Goal: Task Accomplishment & Management: Use online tool/utility

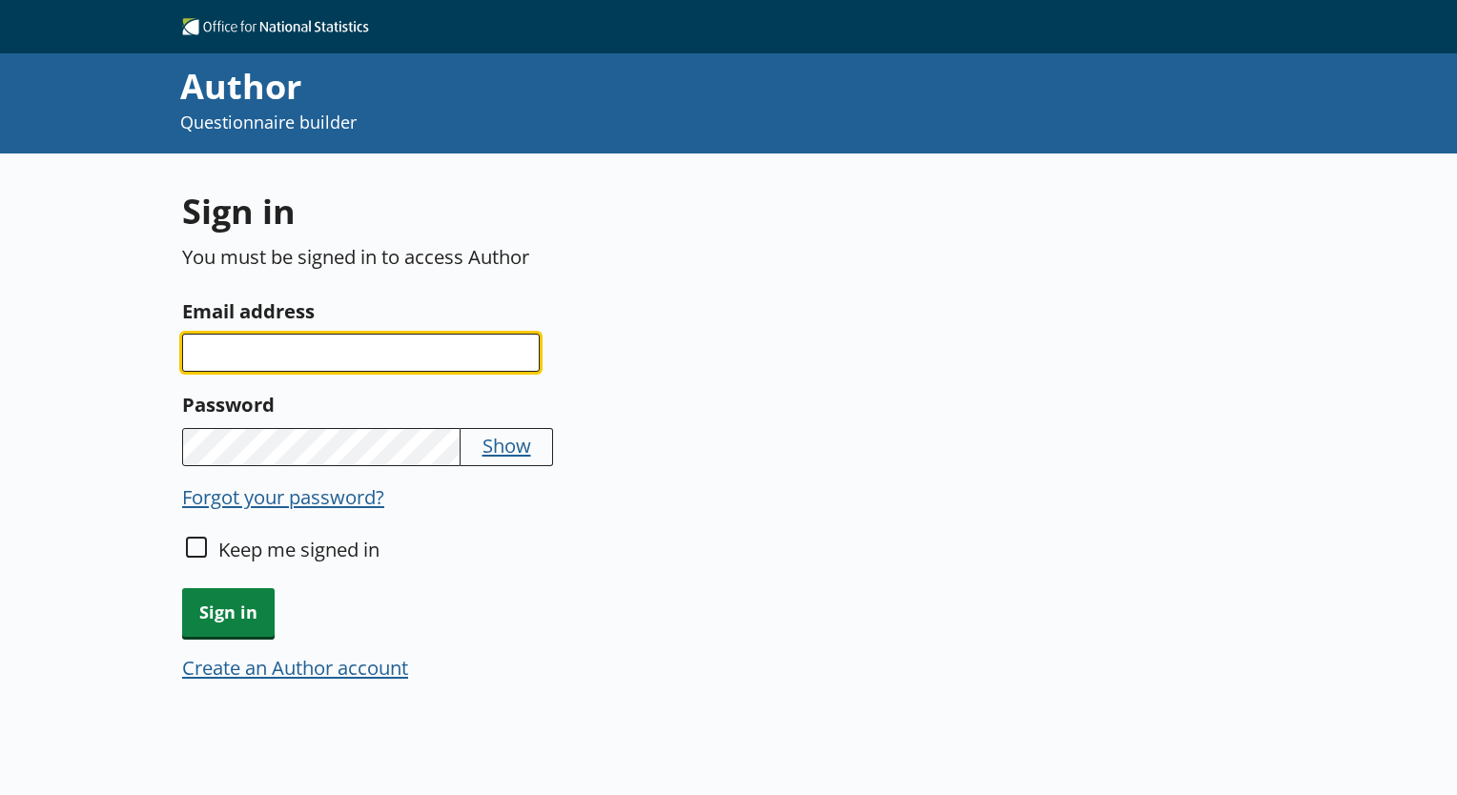
click at [301, 345] on input "Email address" at bounding box center [361, 353] width 358 height 38
type input "lorelei.baciu@ons.gov.uk"
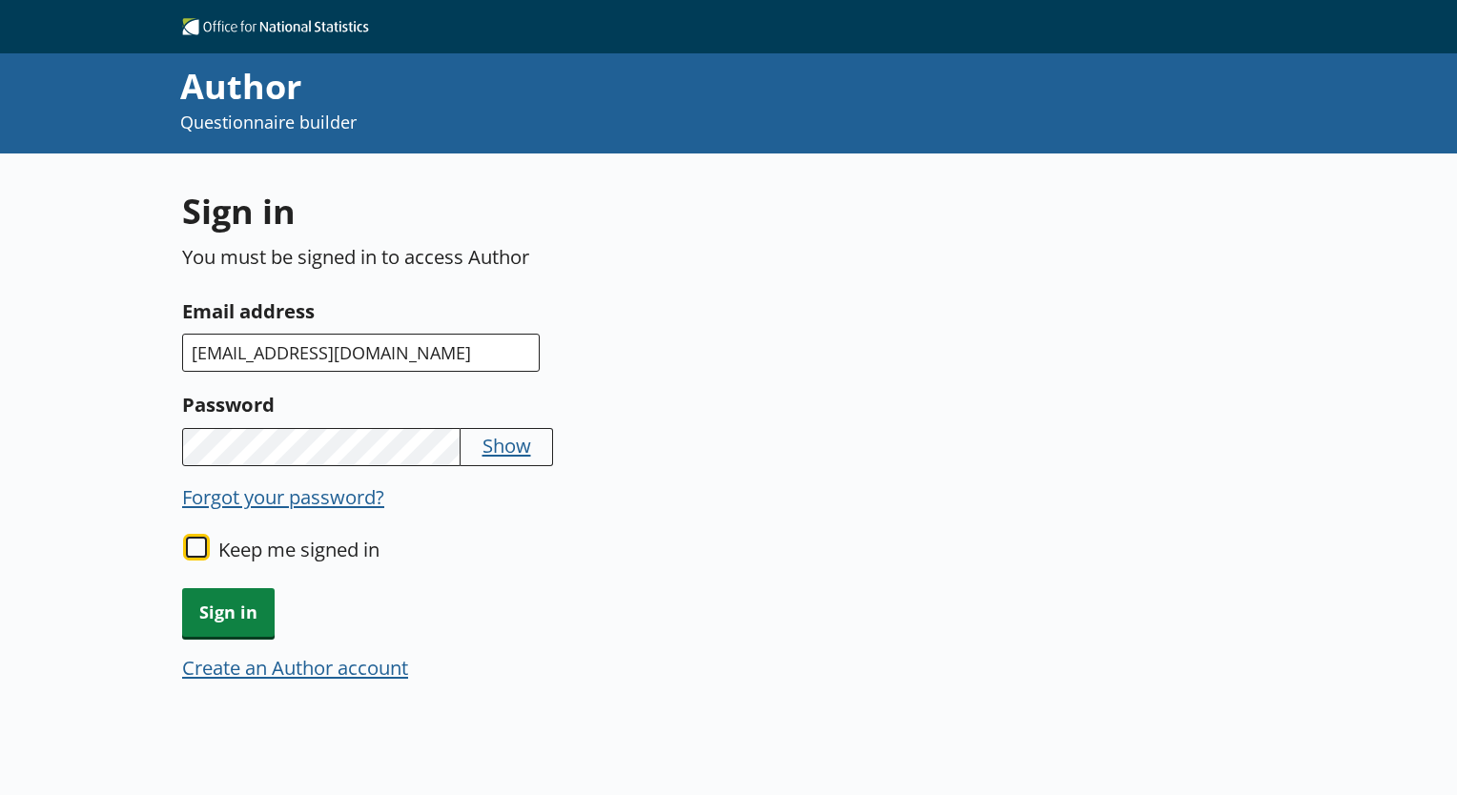
click at [196, 537] on input "Keep me signed in" at bounding box center [196, 547] width 21 height 21
checkbox input "true"
click at [230, 593] on span "Sign in" at bounding box center [228, 612] width 92 height 49
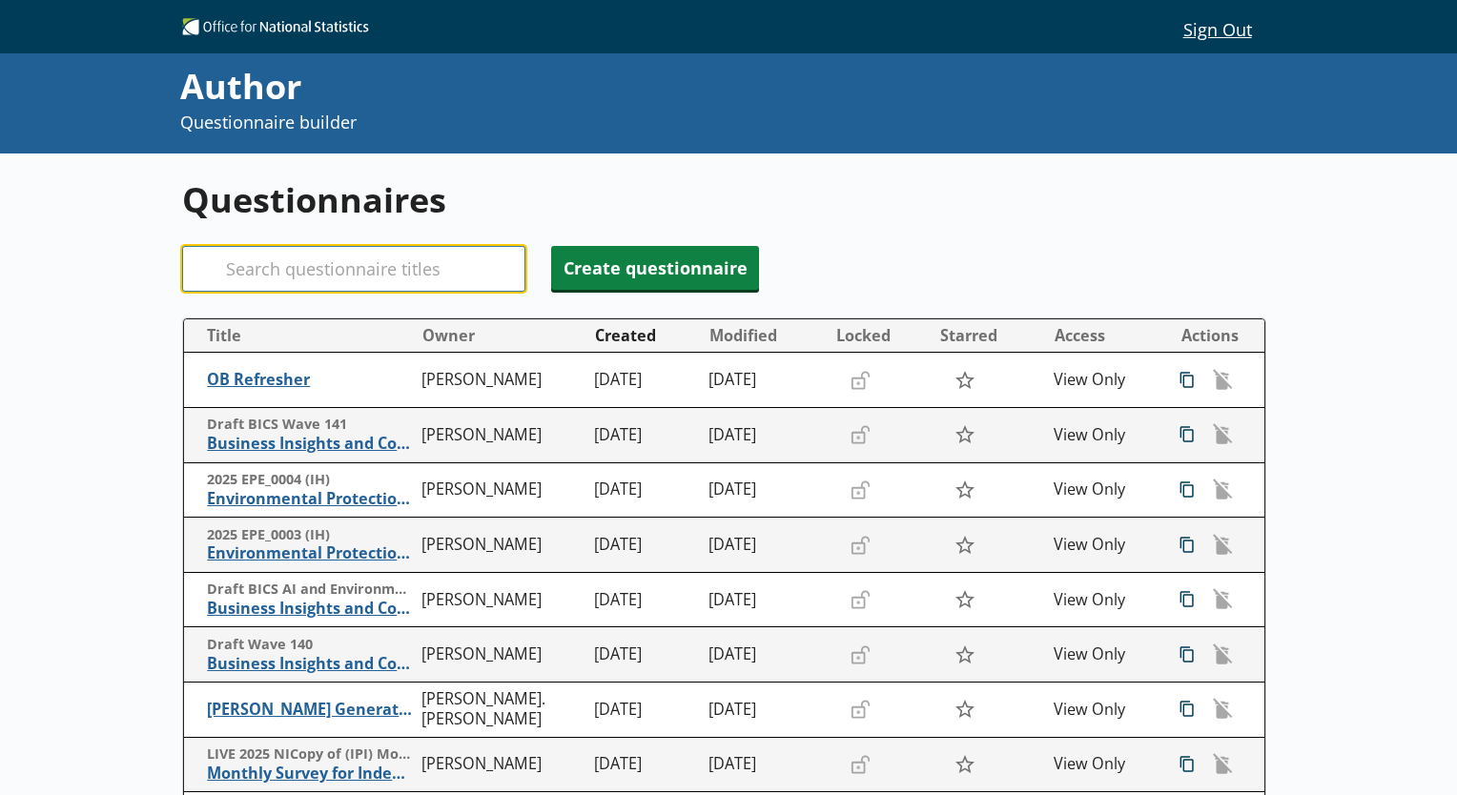
click at [380, 263] on input "Search" at bounding box center [353, 269] width 343 height 46
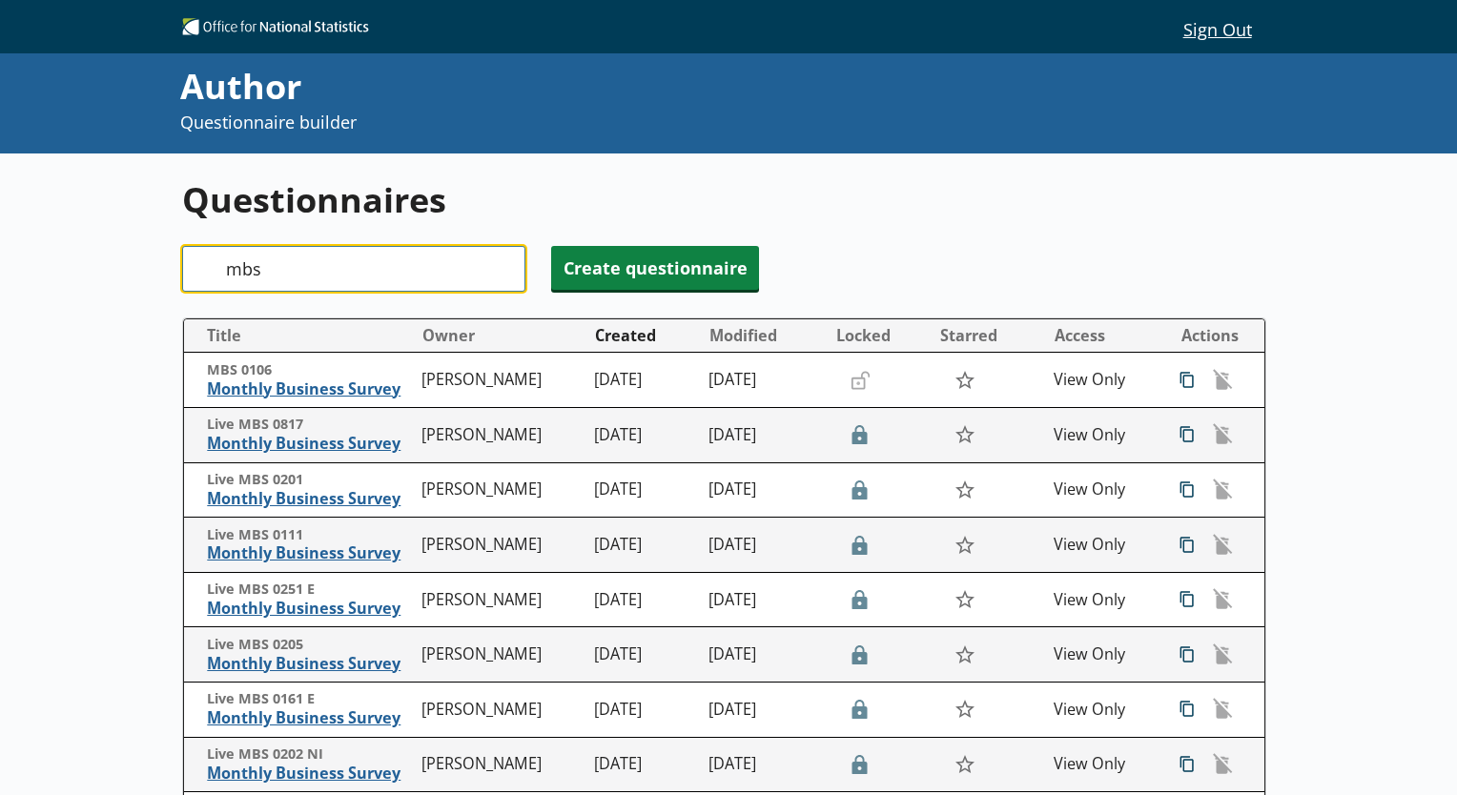
click at [244, 263] on input "mbs" at bounding box center [353, 269] width 343 height 46
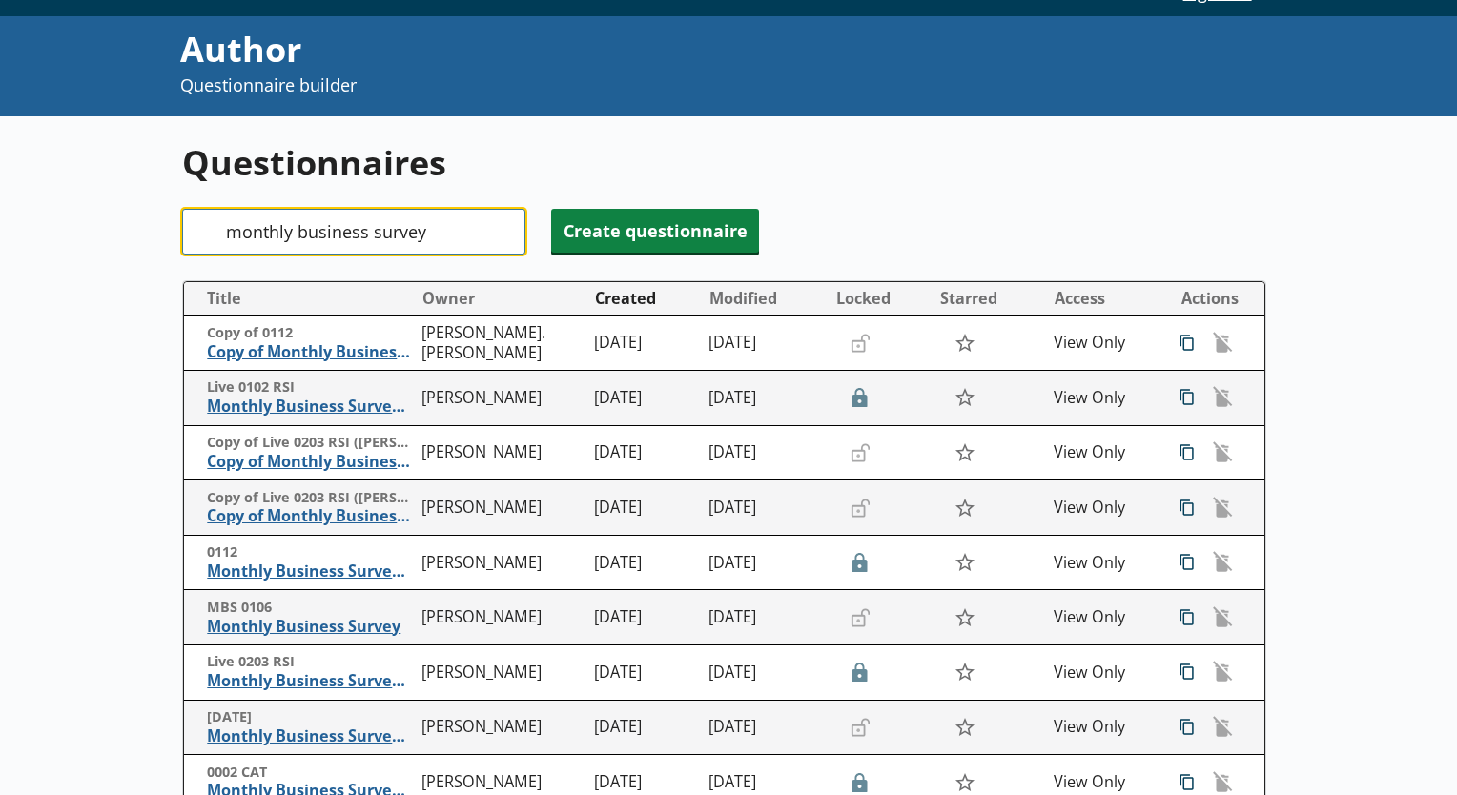
scroll to position [46, 0]
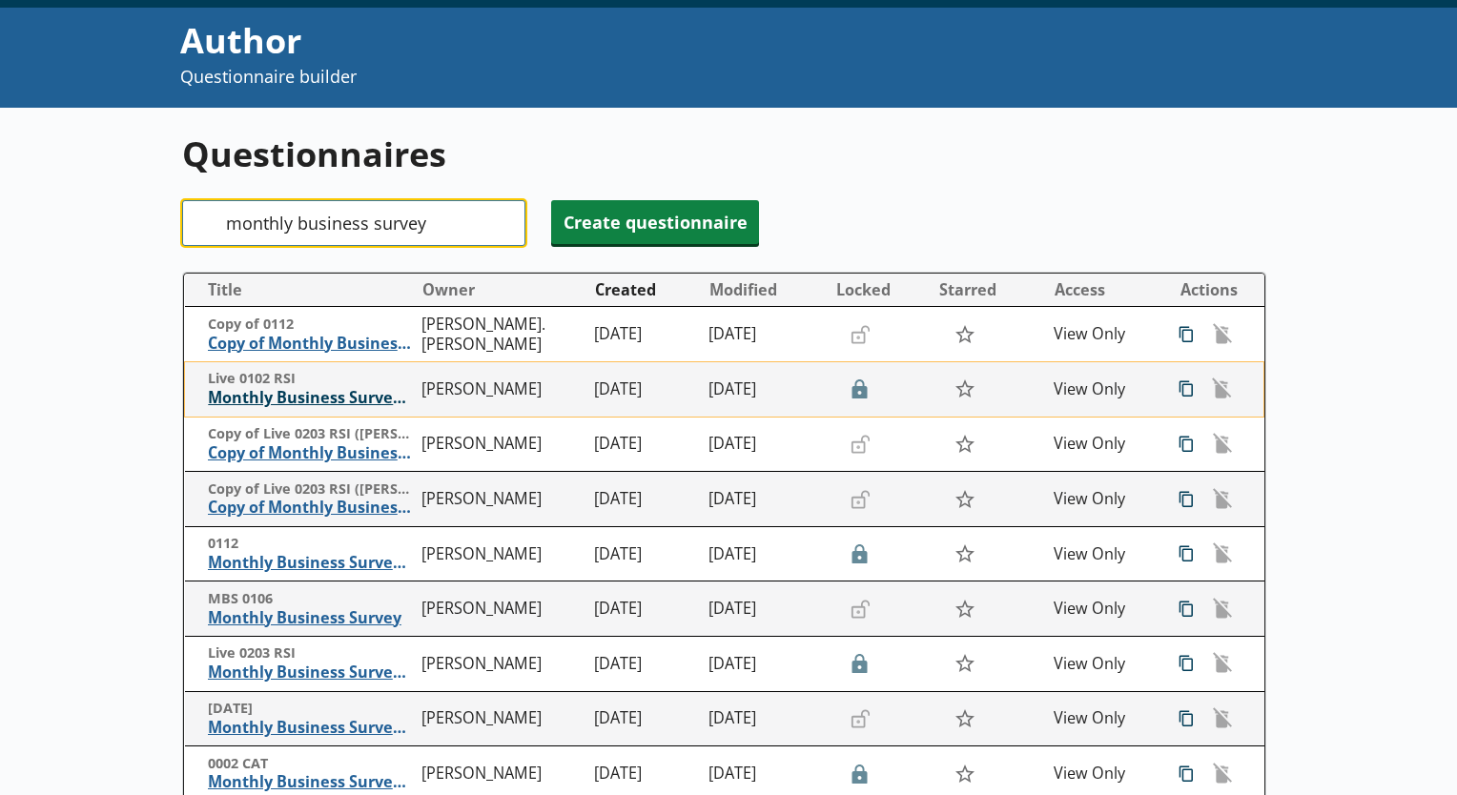
type input "monthly business survey"
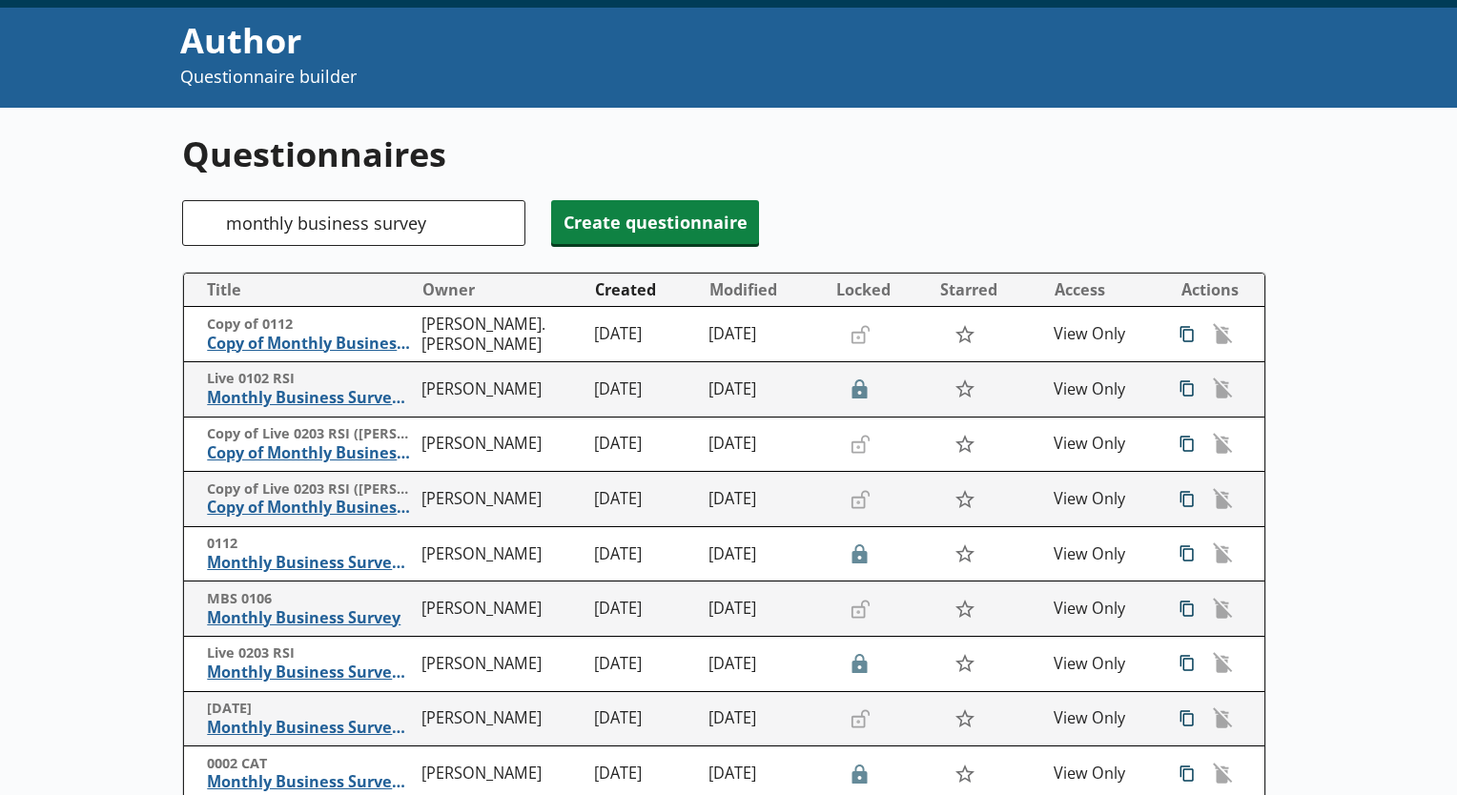
drag, startPoint x: 246, startPoint y: 399, endPoint x: 114, endPoint y: 376, distance: 133.6
click at [114, 376] on div "Questionnaires Search monthly business survey Create questionnaire Title Owner …" at bounding box center [728, 640] width 1457 height 1065
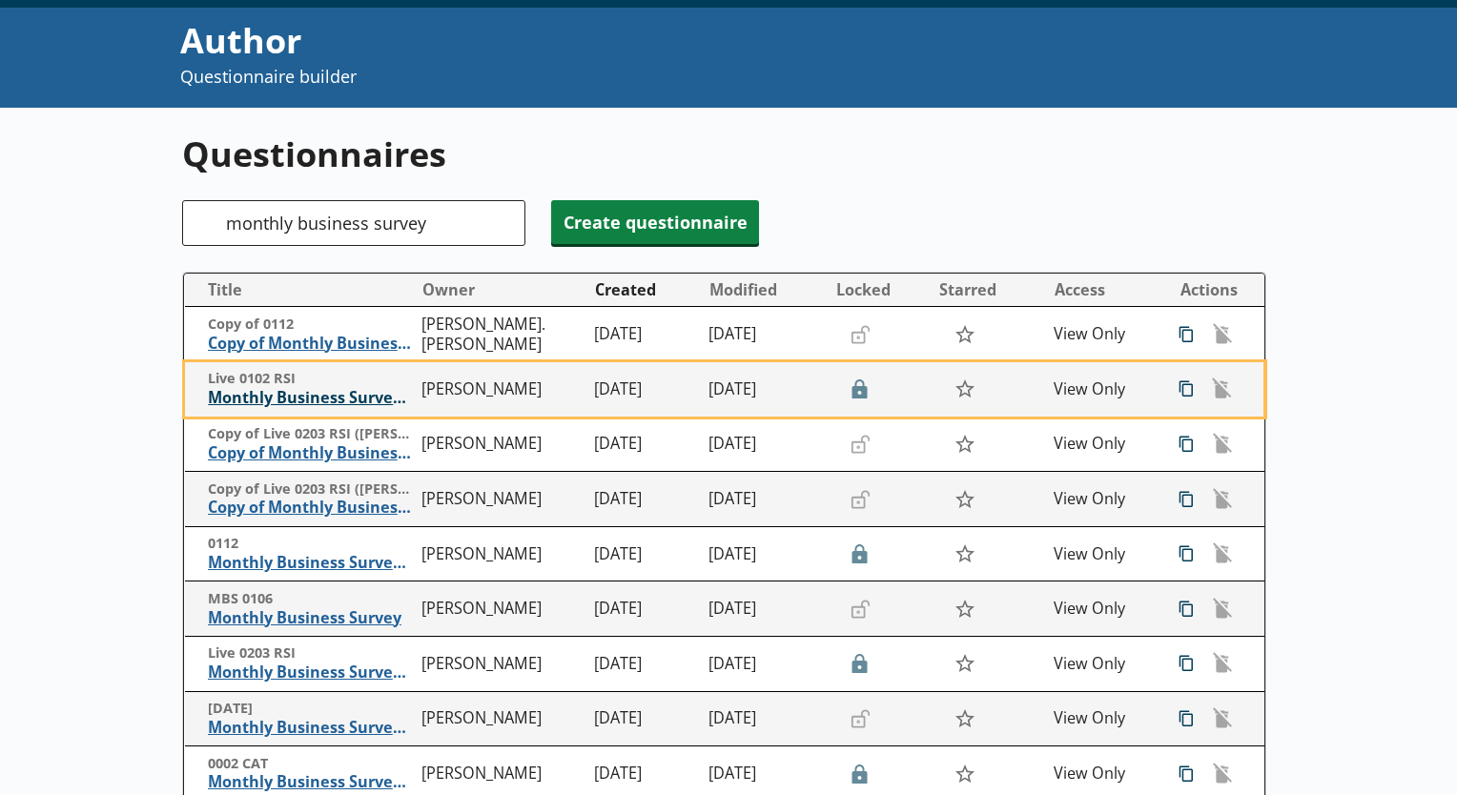
click at [278, 400] on span "Monthly Business Survey - Retail Sales Index" at bounding box center [310, 398] width 205 height 20
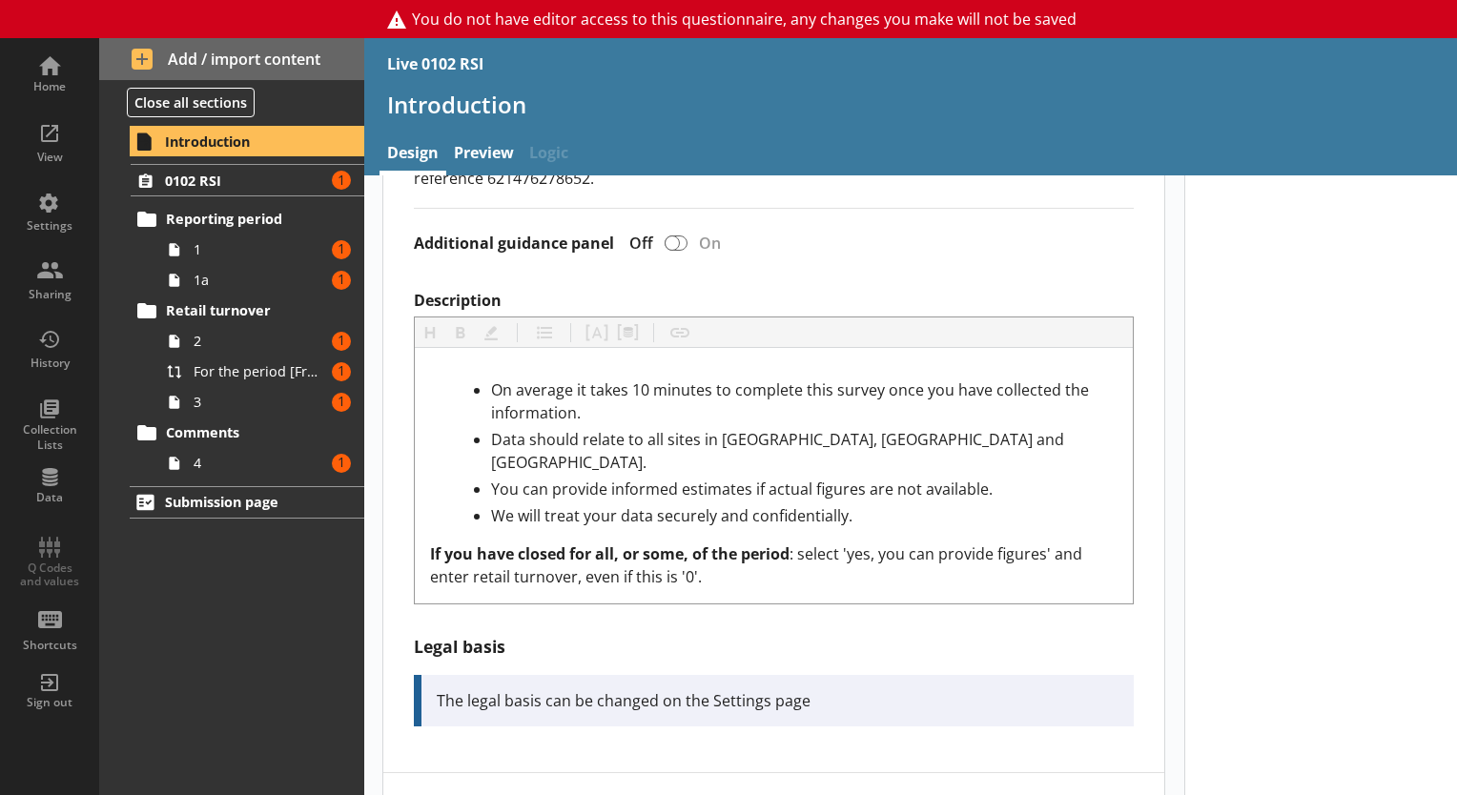
scroll to position [693, 0]
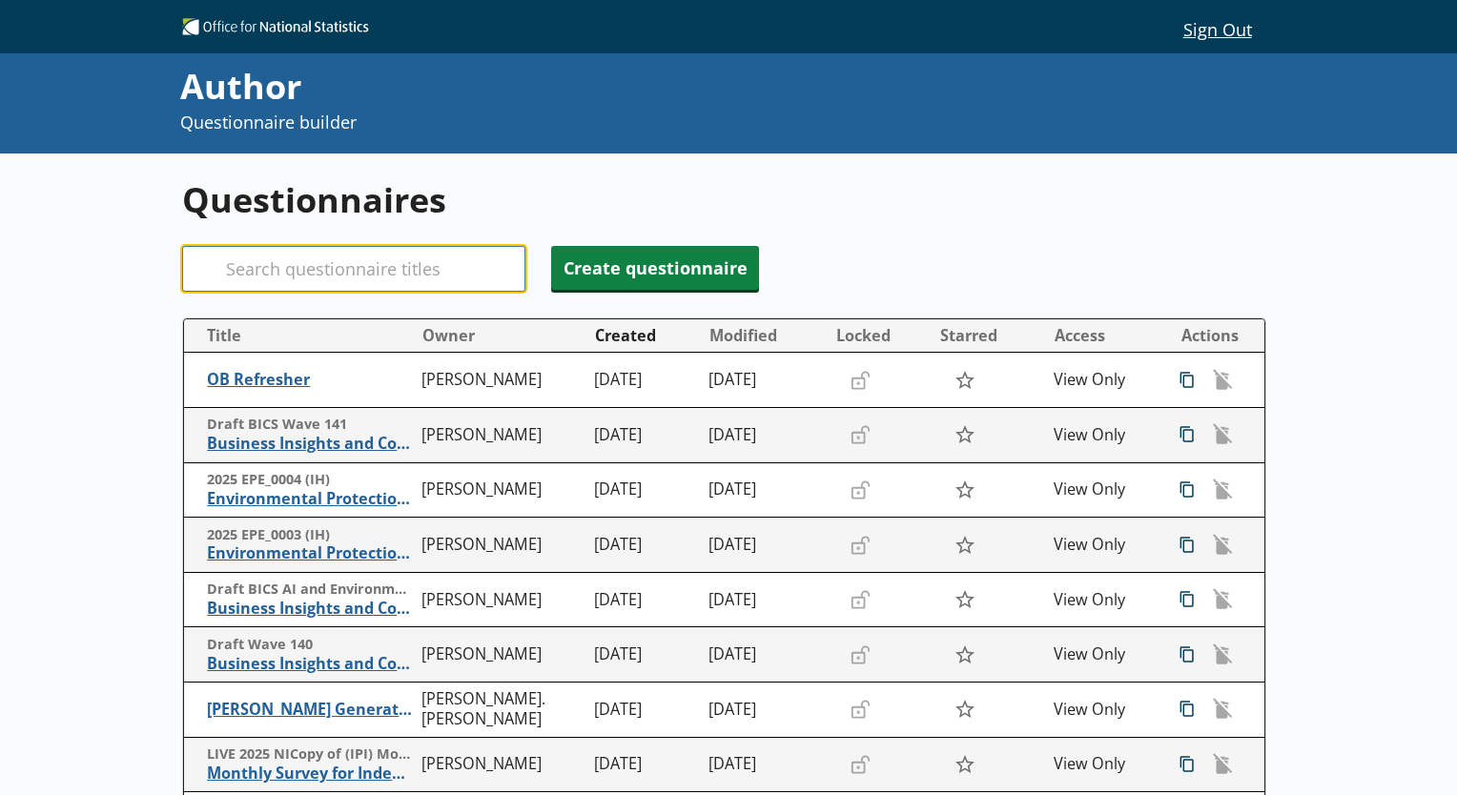
click at [305, 263] on input "Search" at bounding box center [353, 269] width 343 height 46
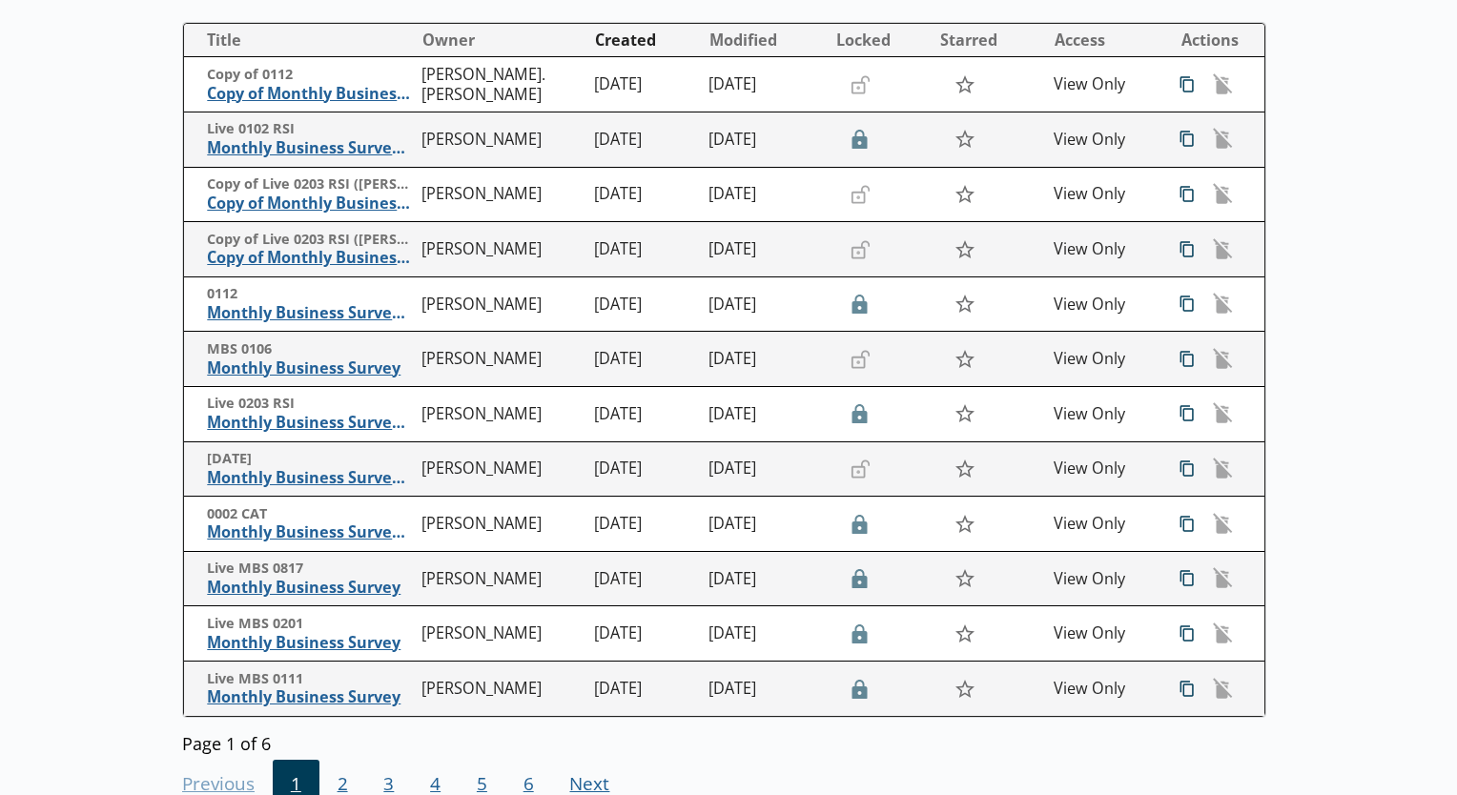
scroll to position [308, 0]
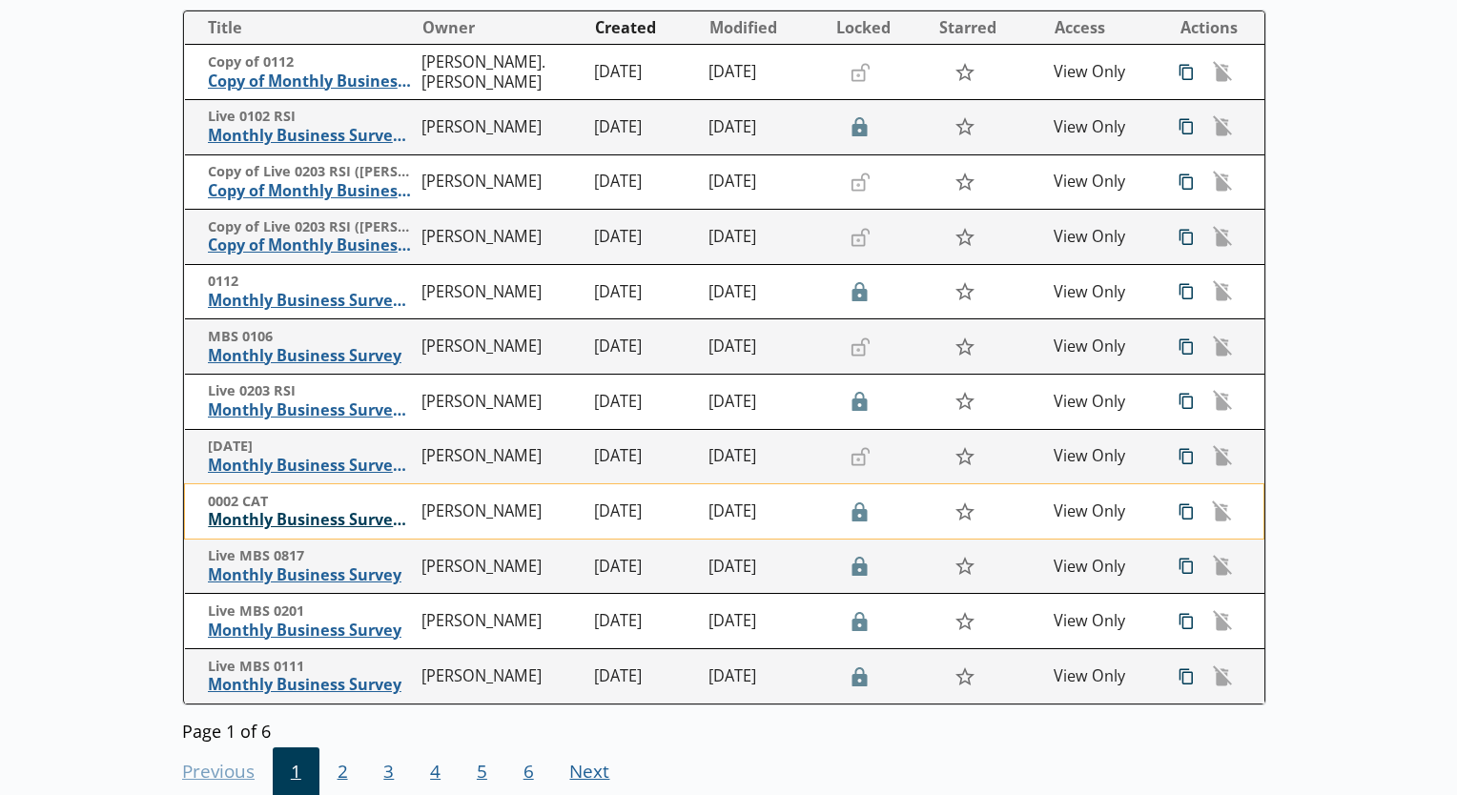
type input "monthly busin"
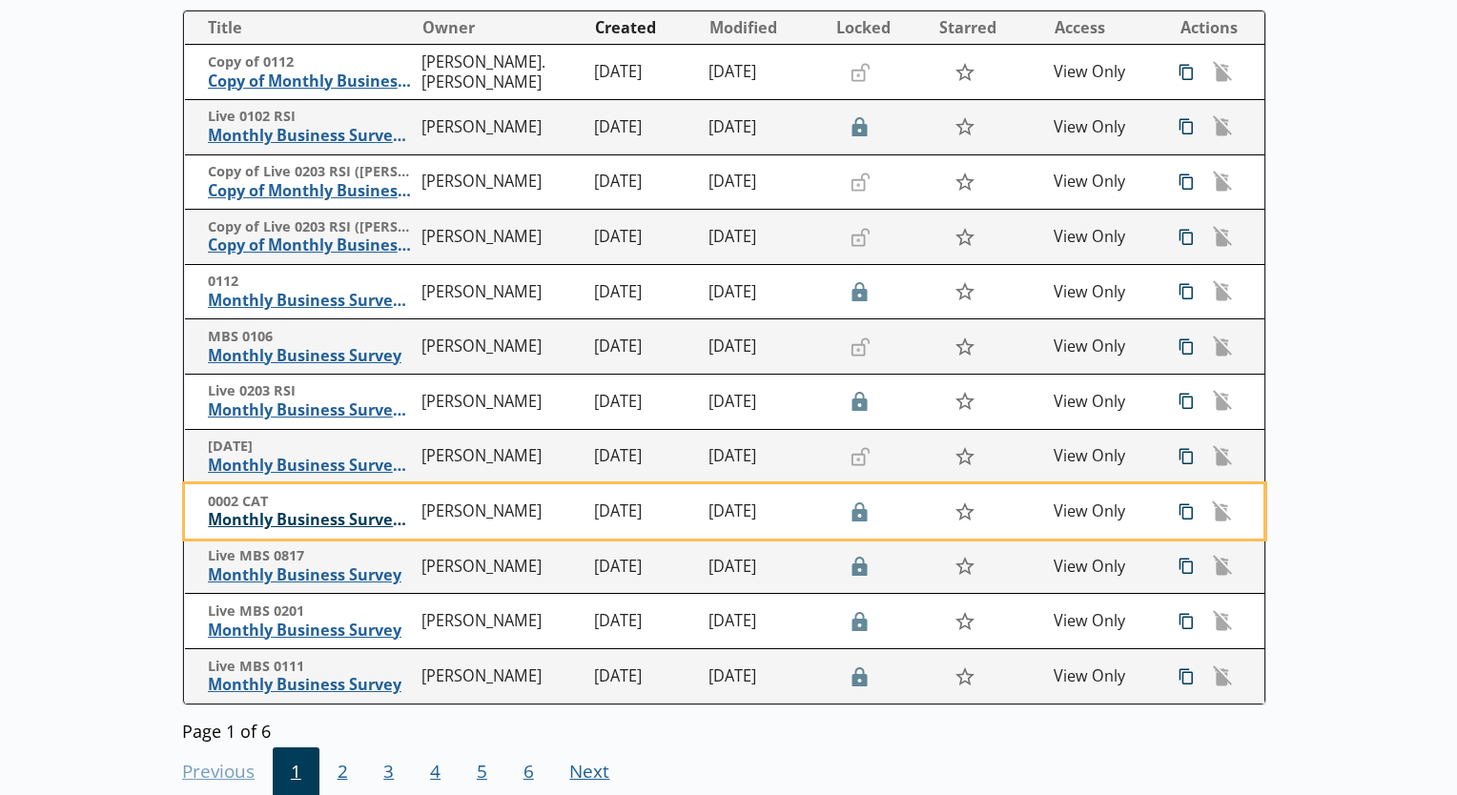
click at [222, 528] on span "Monthly Business Survey - Construction and Allied Trades" at bounding box center [310, 520] width 205 height 20
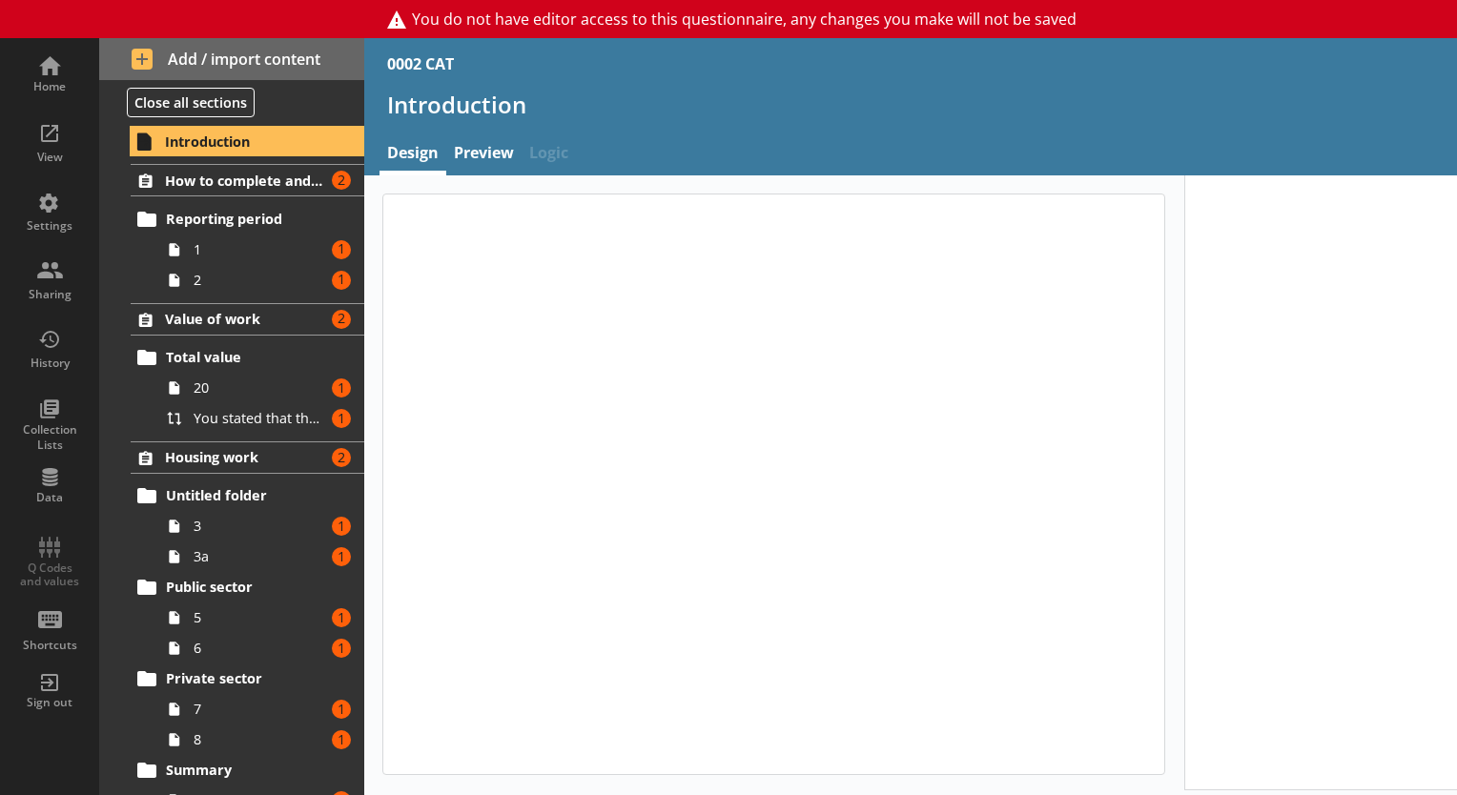
type textarea "x"
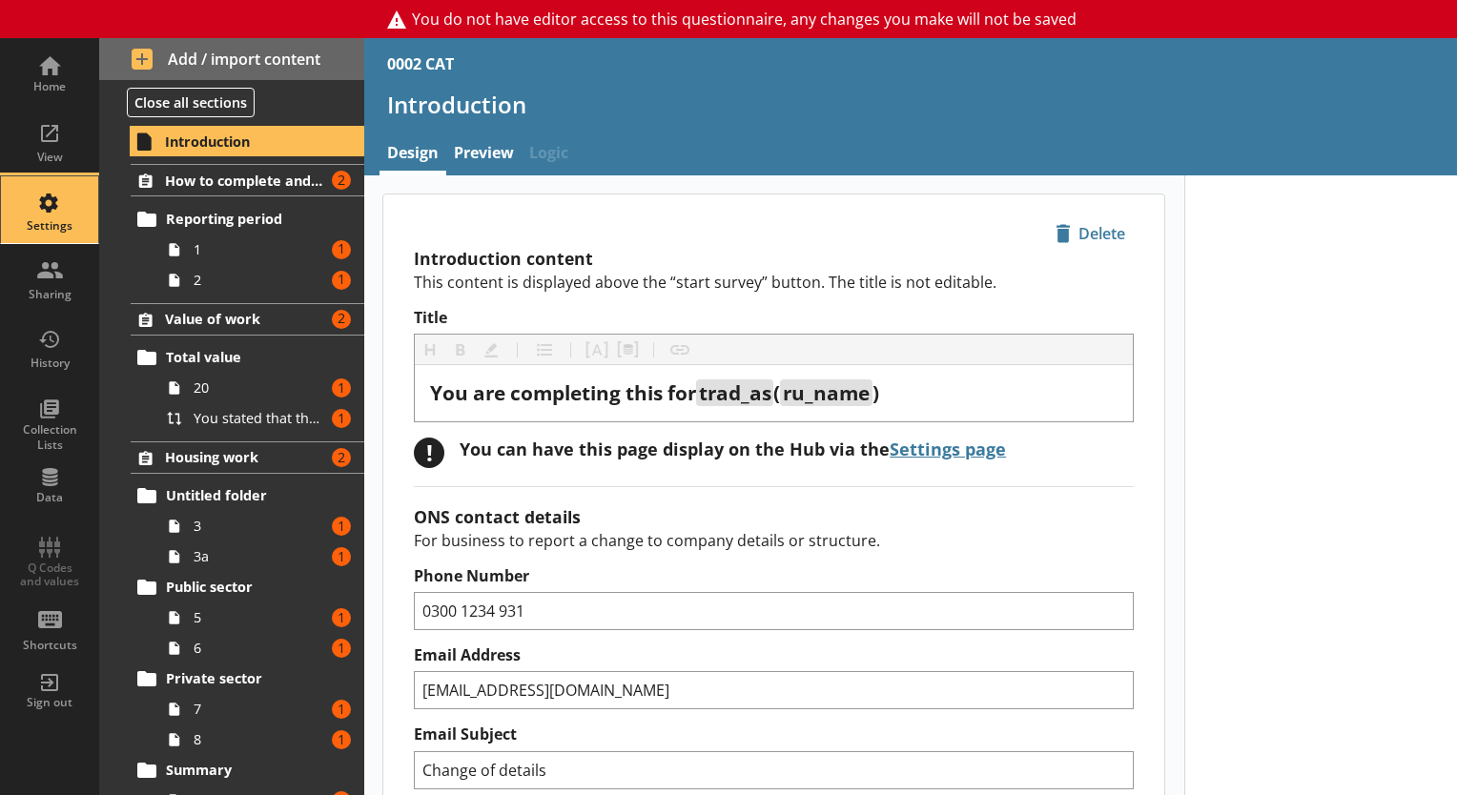
click at [50, 231] on div "Settings" at bounding box center [49, 225] width 67 height 15
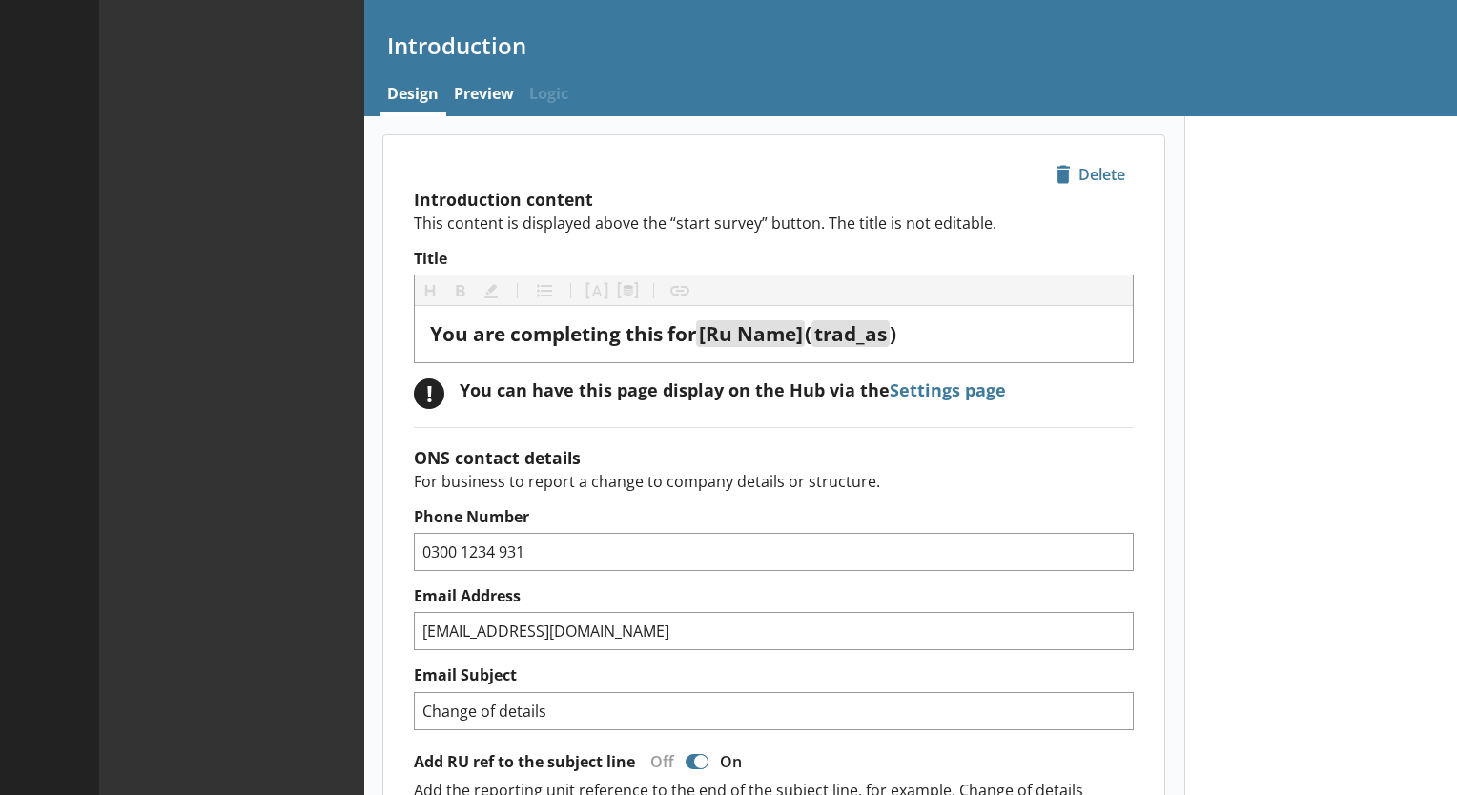
type textarea "x"
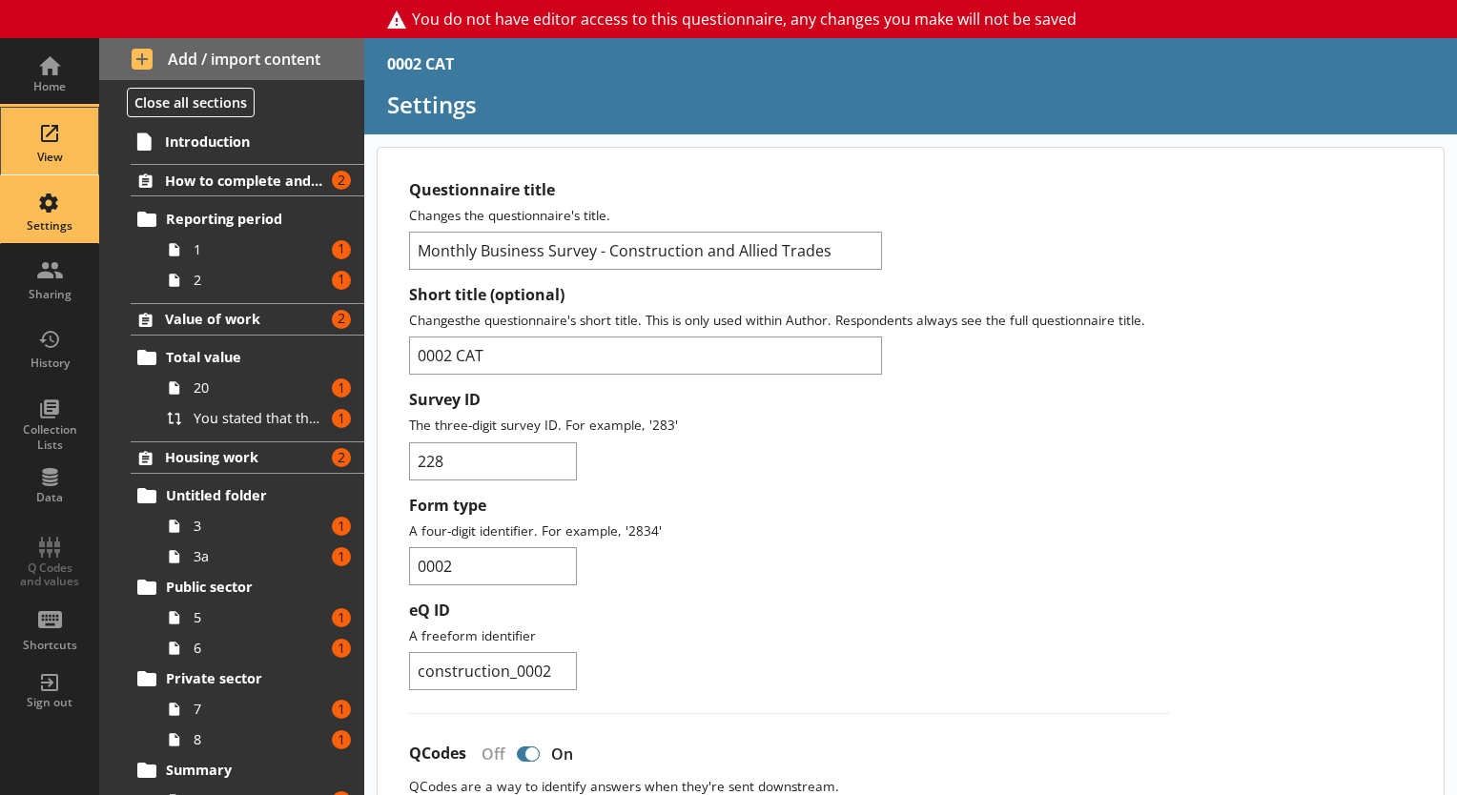
click at [69, 146] on div "View" at bounding box center [49, 141] width 67 height 67
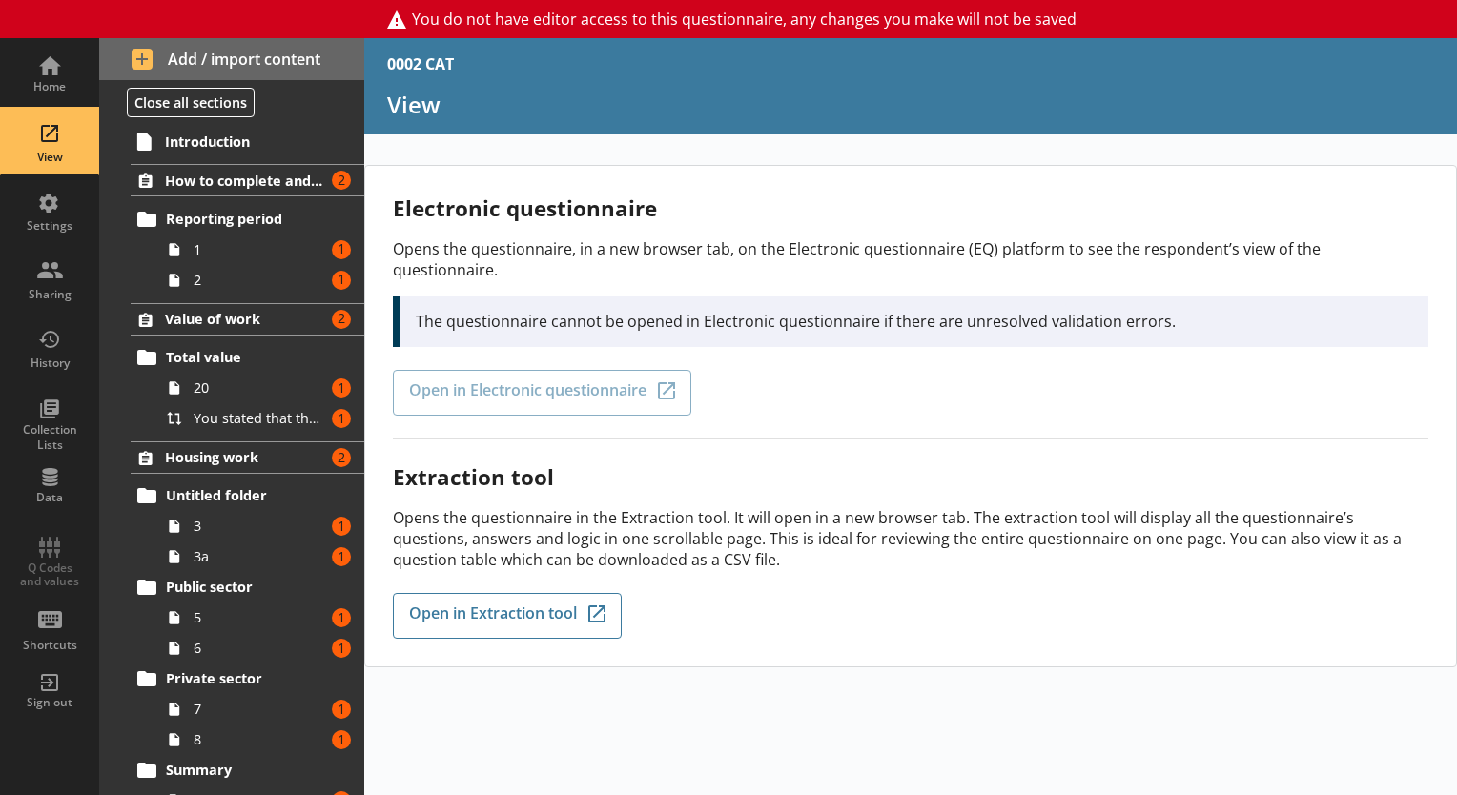
click at [486, 383] on div "Electronic questionnaire Opens the questionnaire, in a new browser tab, on the …" at bounding box center [910, 317] width 1035 height 246
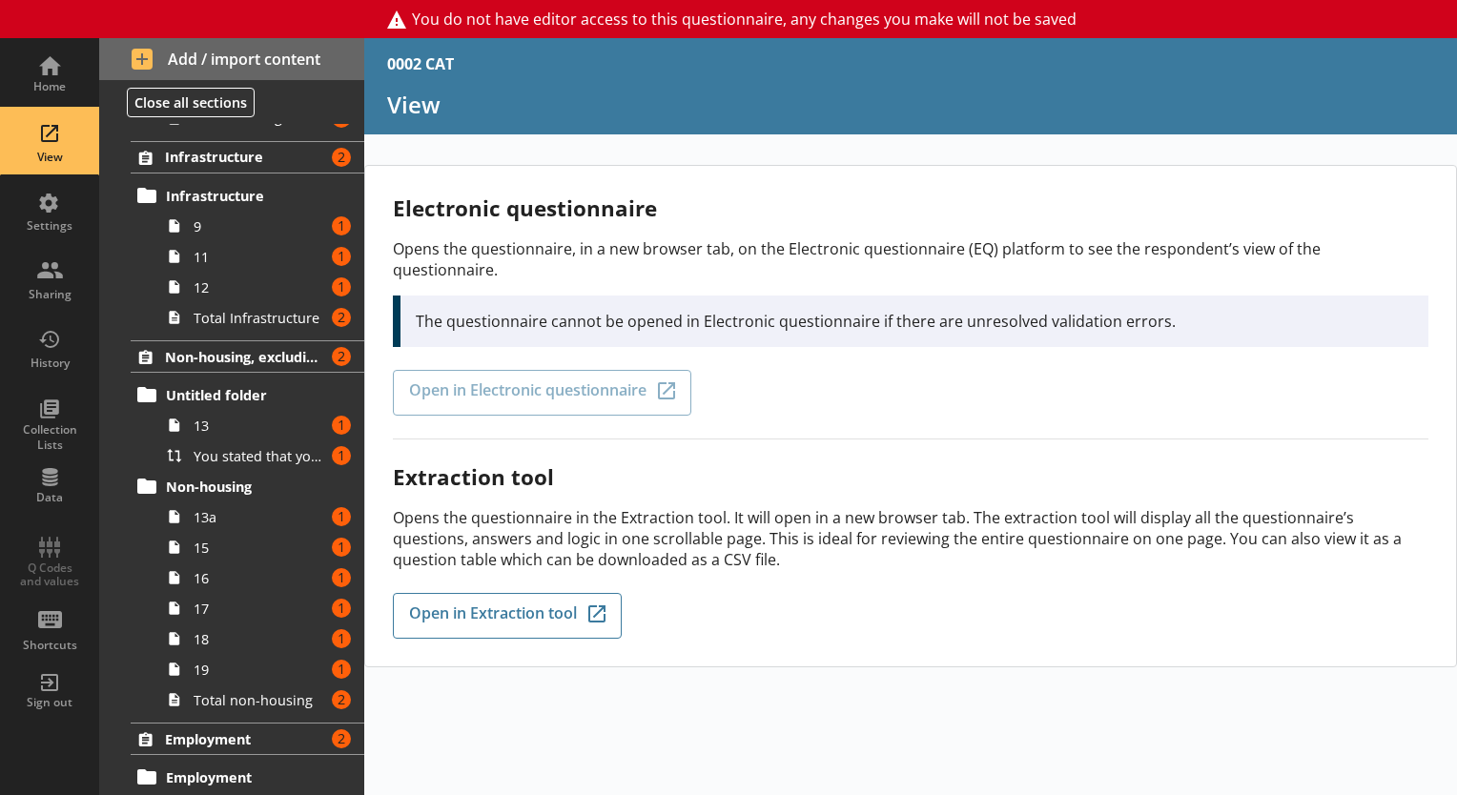
scroll to position [923, 0]
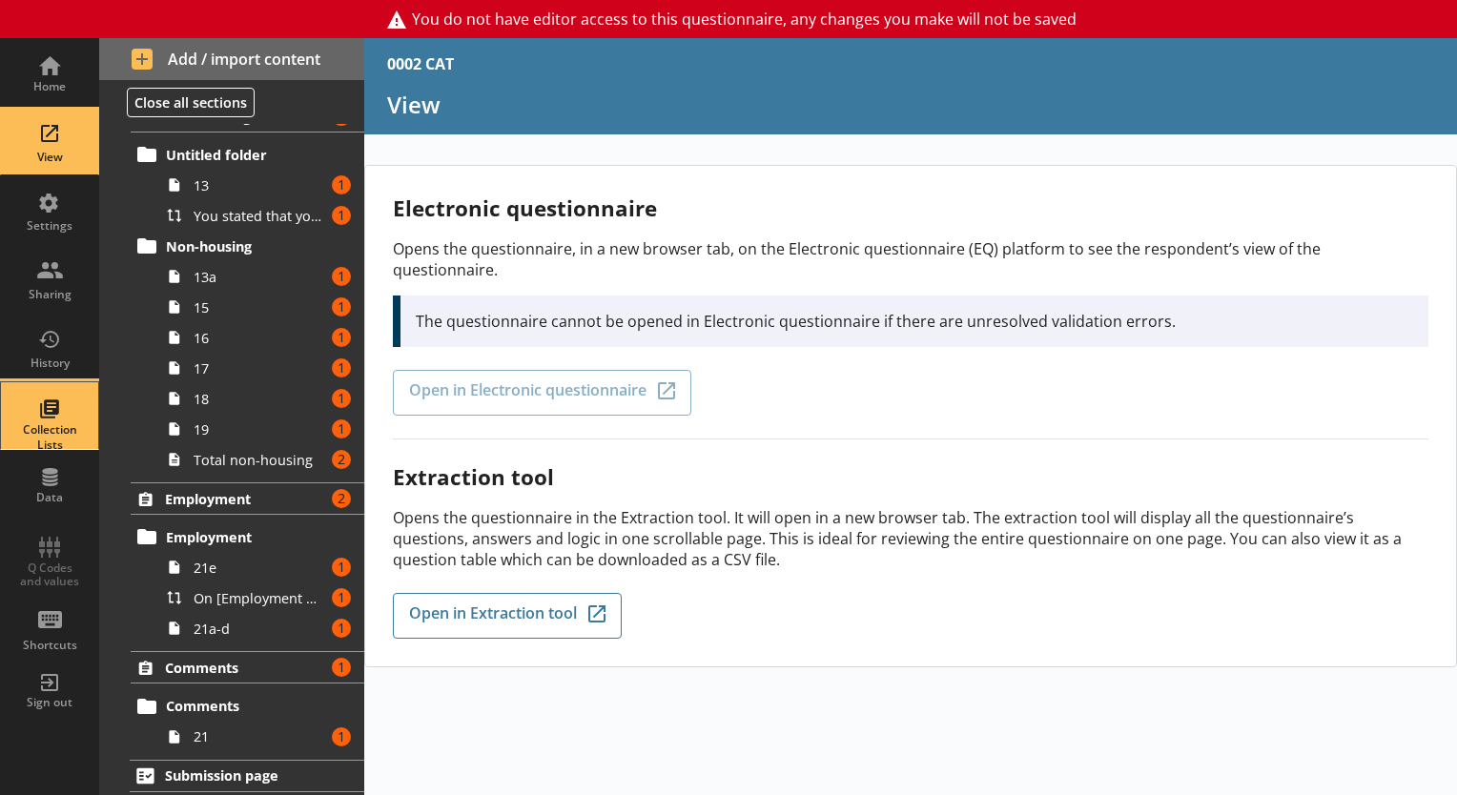
click at [62, 431] on div "Collection Lists" at bounding box center [49, 437] width 67 height 30
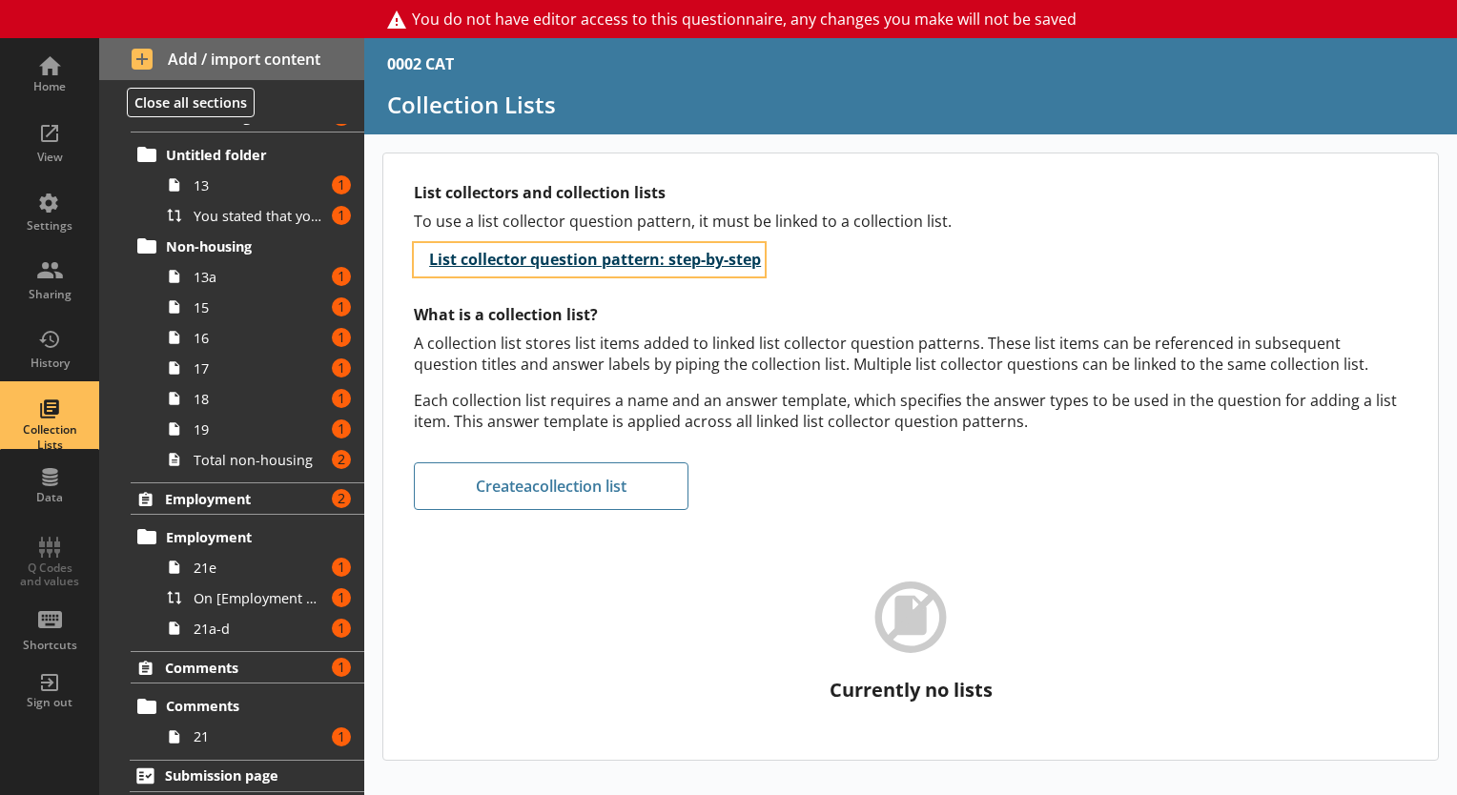
click at [485, 254] on button "List collector question pattern: step-by-step" at bounding box center [589, 259] width 351 height 33
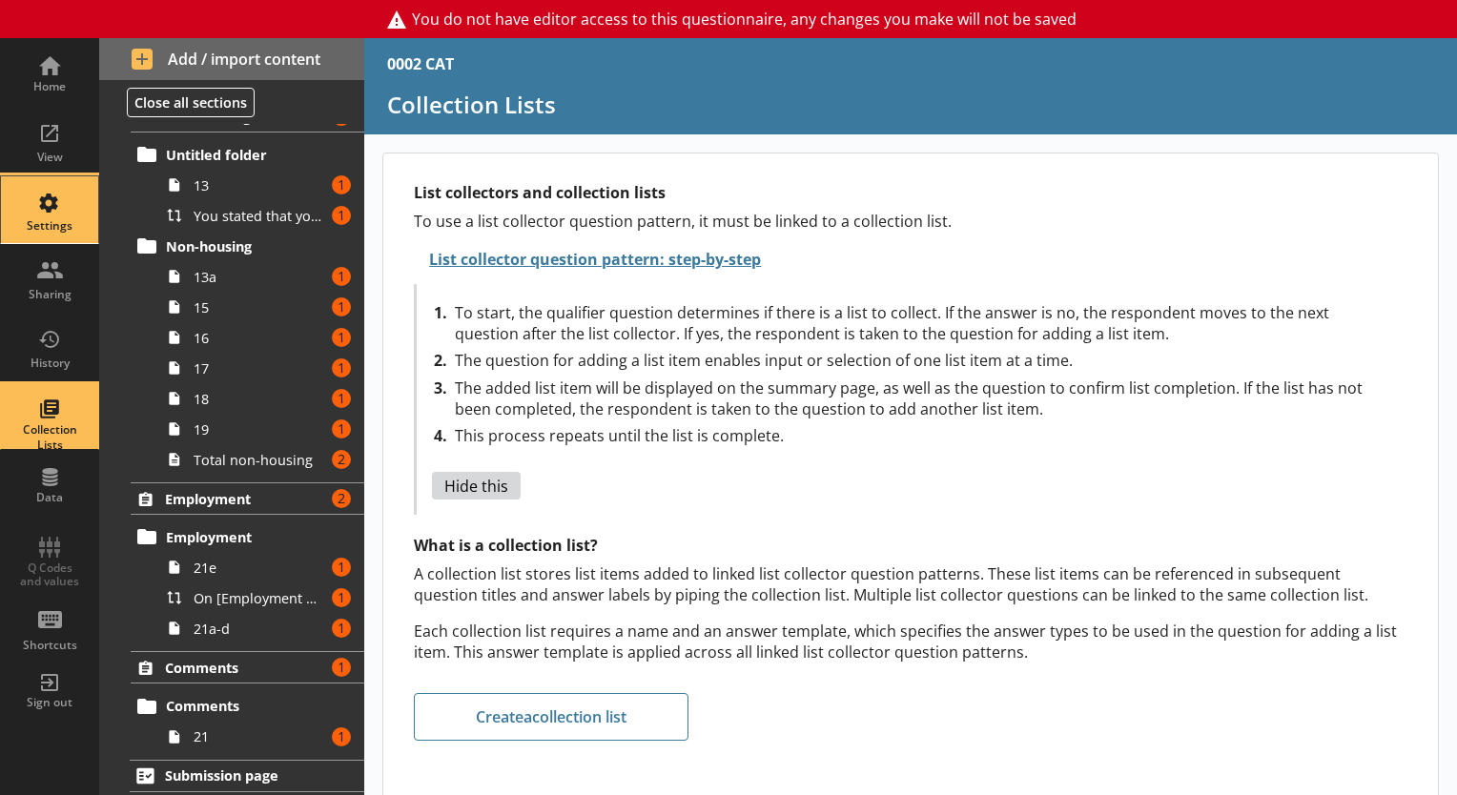
click at [35, 240] on div "Settings" at bounding box center [49, 209] width 67 height 67
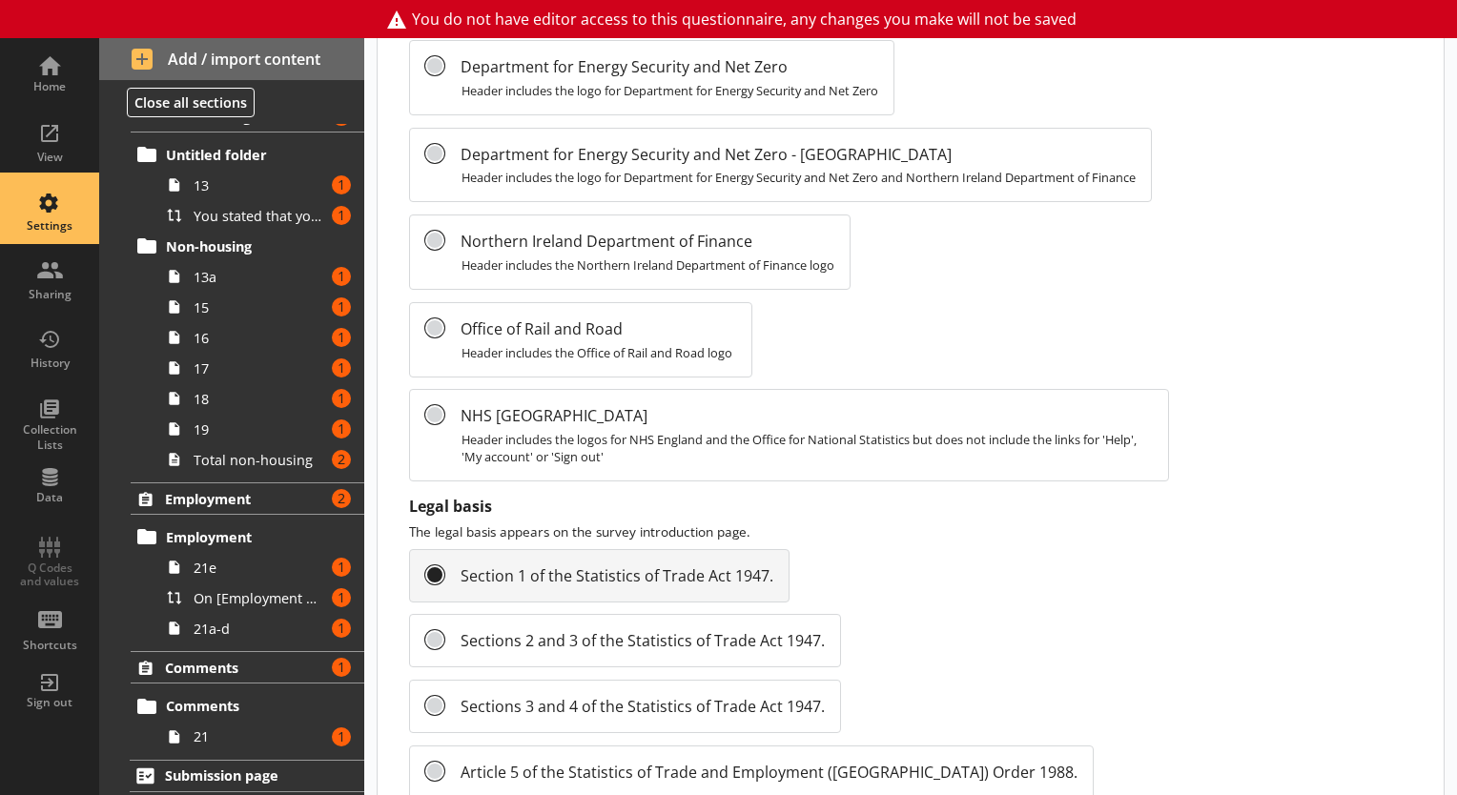
scroll to position [1746, 0]
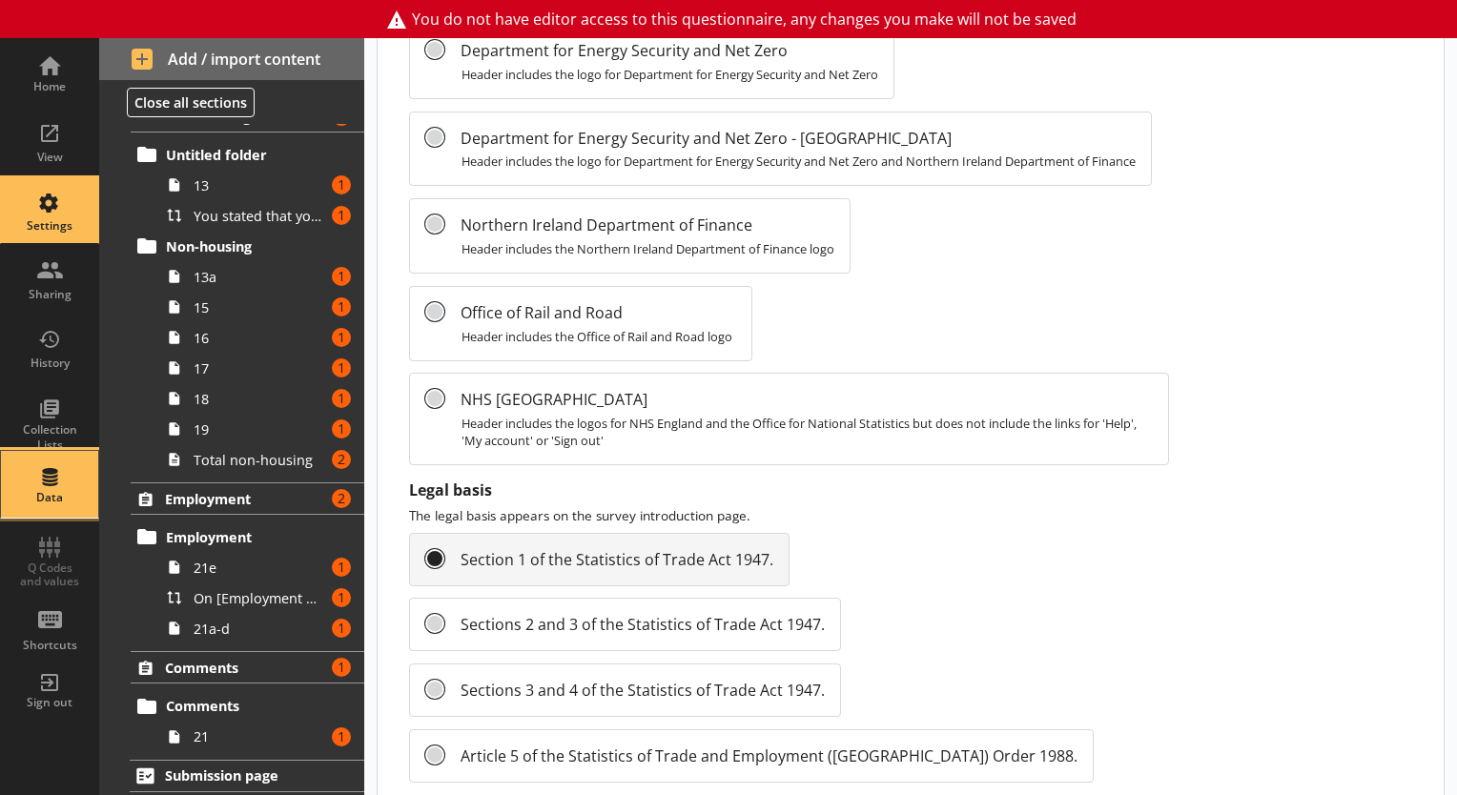
click at [33, 486] on div "Data" at bounding box center [49, 484] width 67 height 67
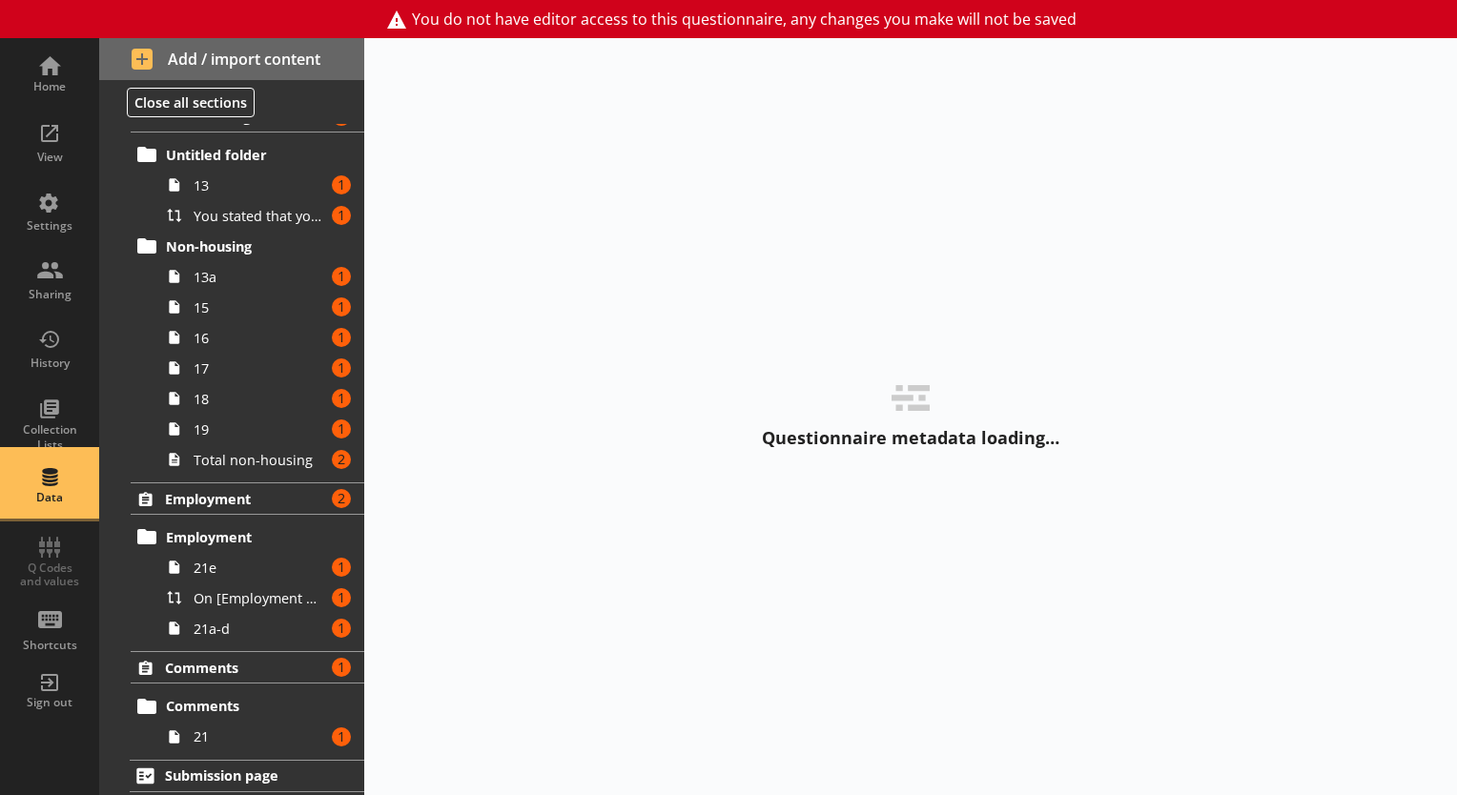
select select "Date"
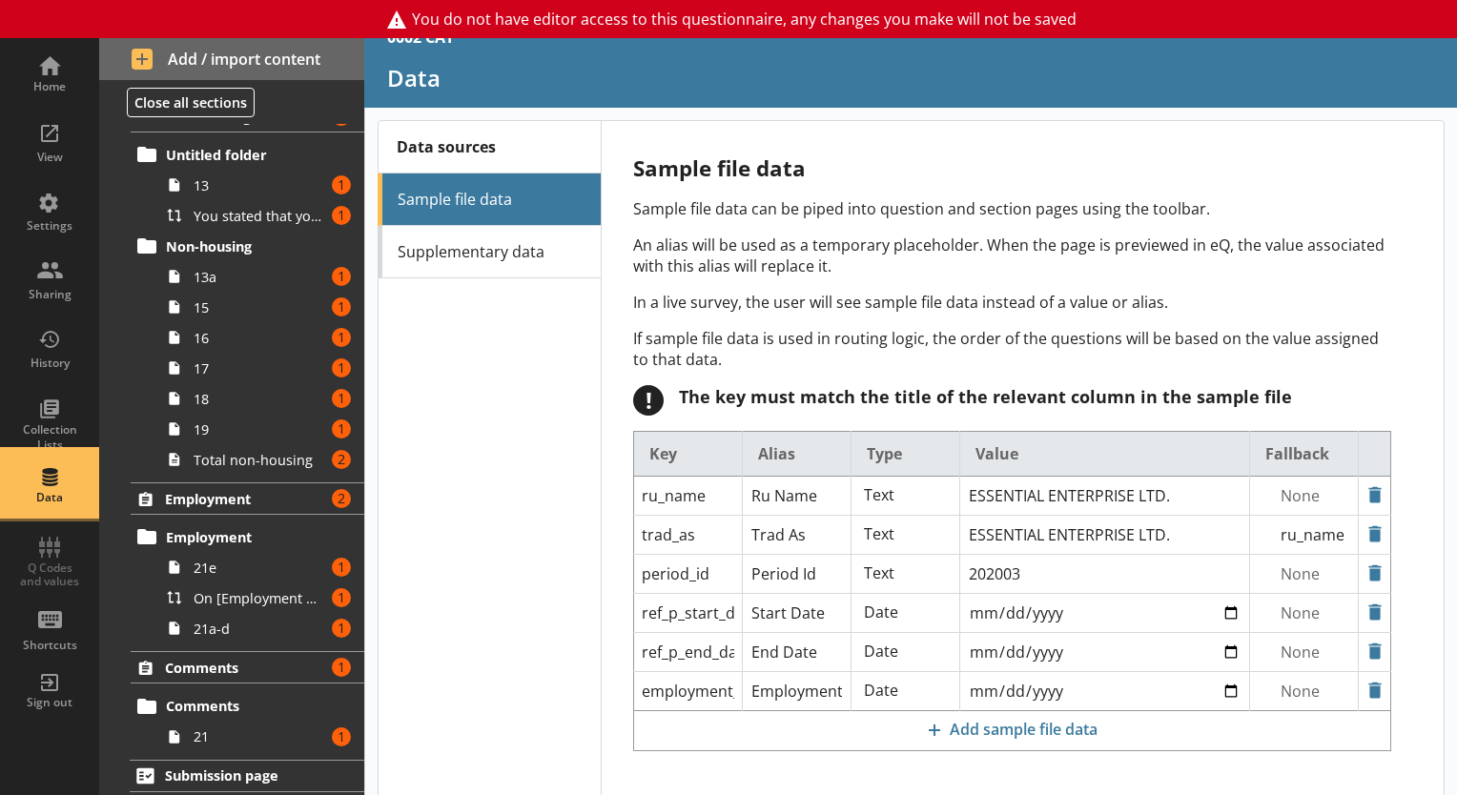
scroll to position [31, 0]
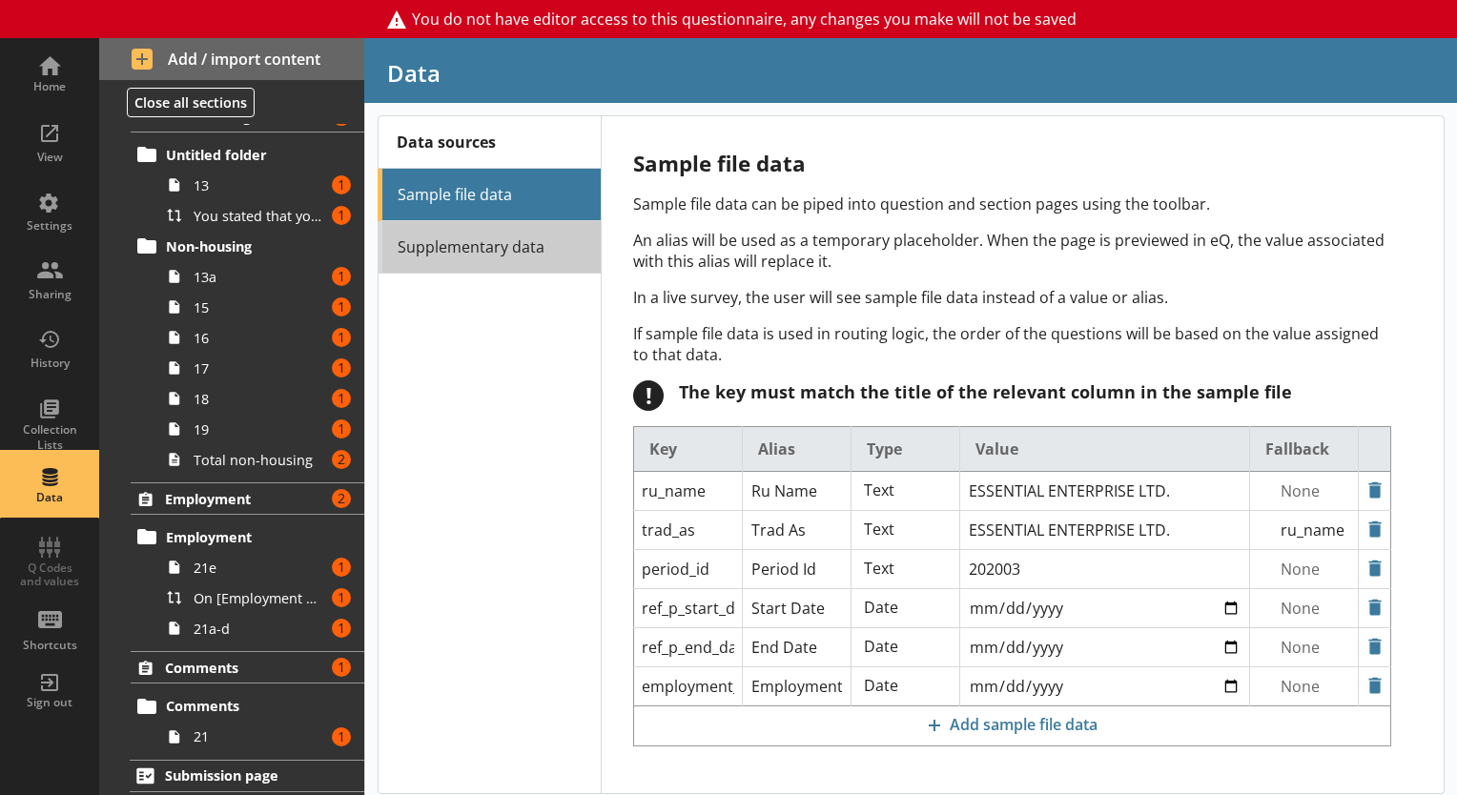
click at [459, 254] on link "Supplementary data" at bounding box center [489, 247] width 223 height 52
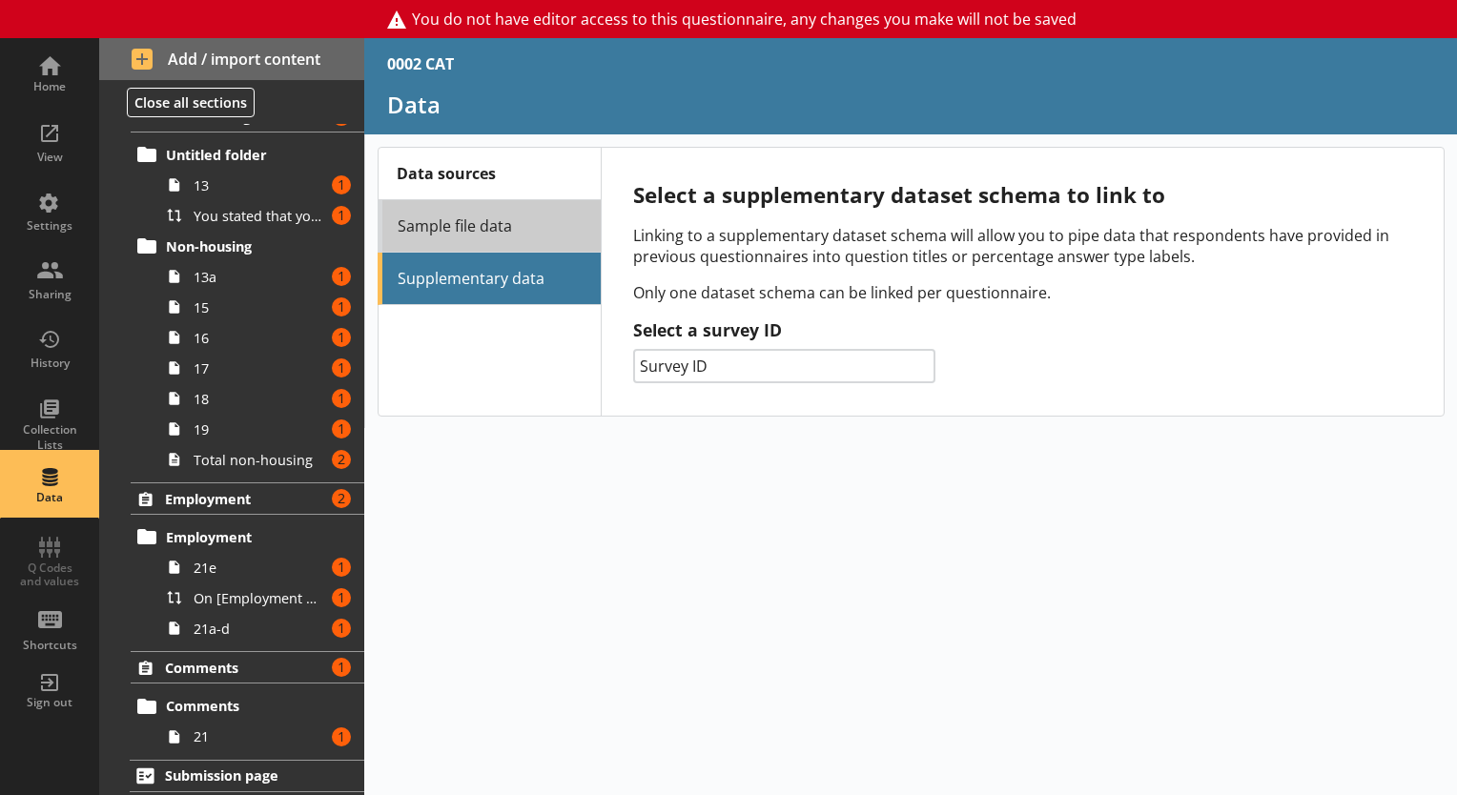
click at [528, 211] on link "Sample file data" at bounding box center [489, 226] width 223 height 52
select select "Date"
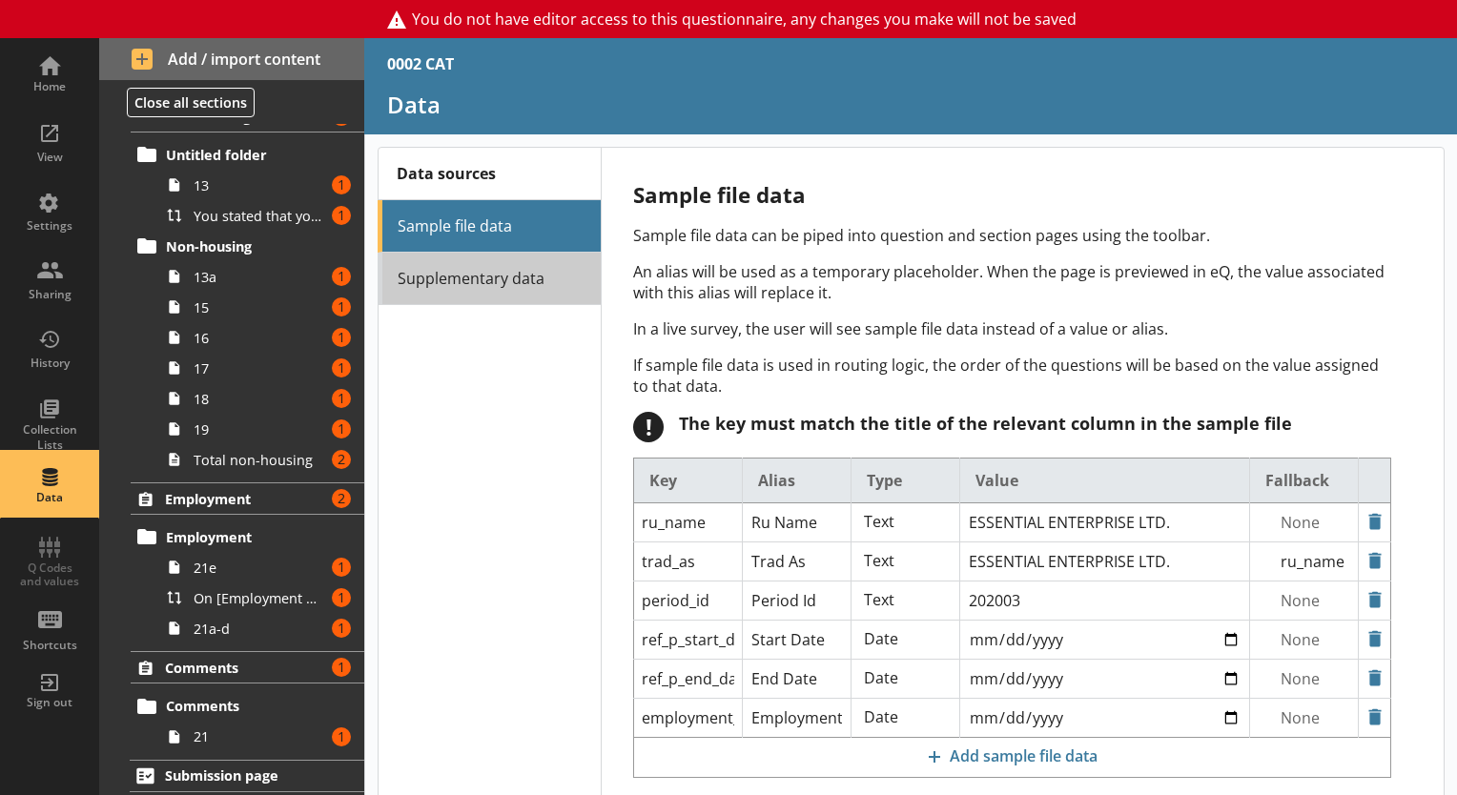
click at [488, 257] on link "Supplementary data" at bounding box center [489, 279] width 223 height 52
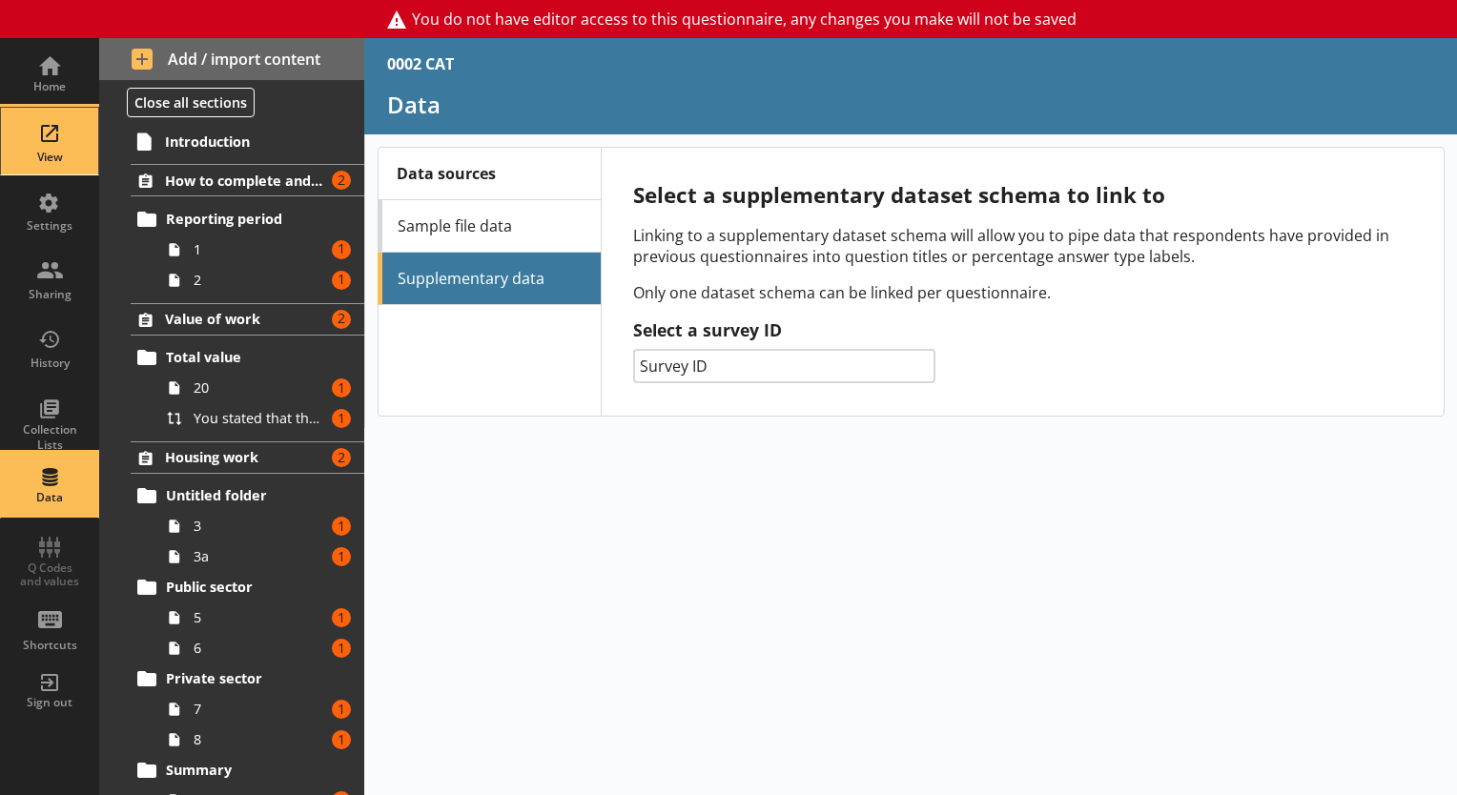
click at [54, 141] on div "View" at bounding box center [49, 141] width 67 height 67
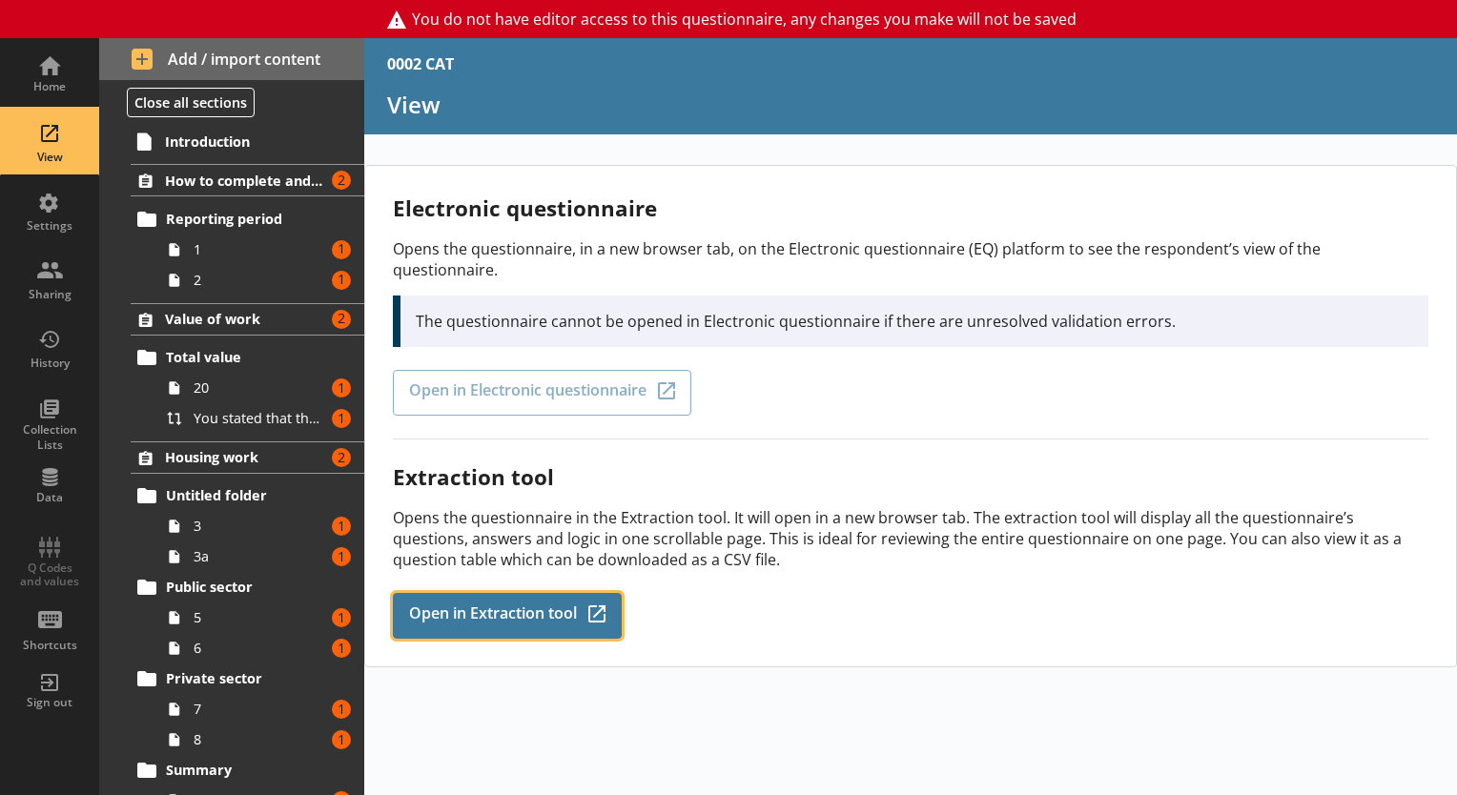
click at [427, 605] on span "Open in Extraction tool" at bounding box center [493, 615] width 168 height 21
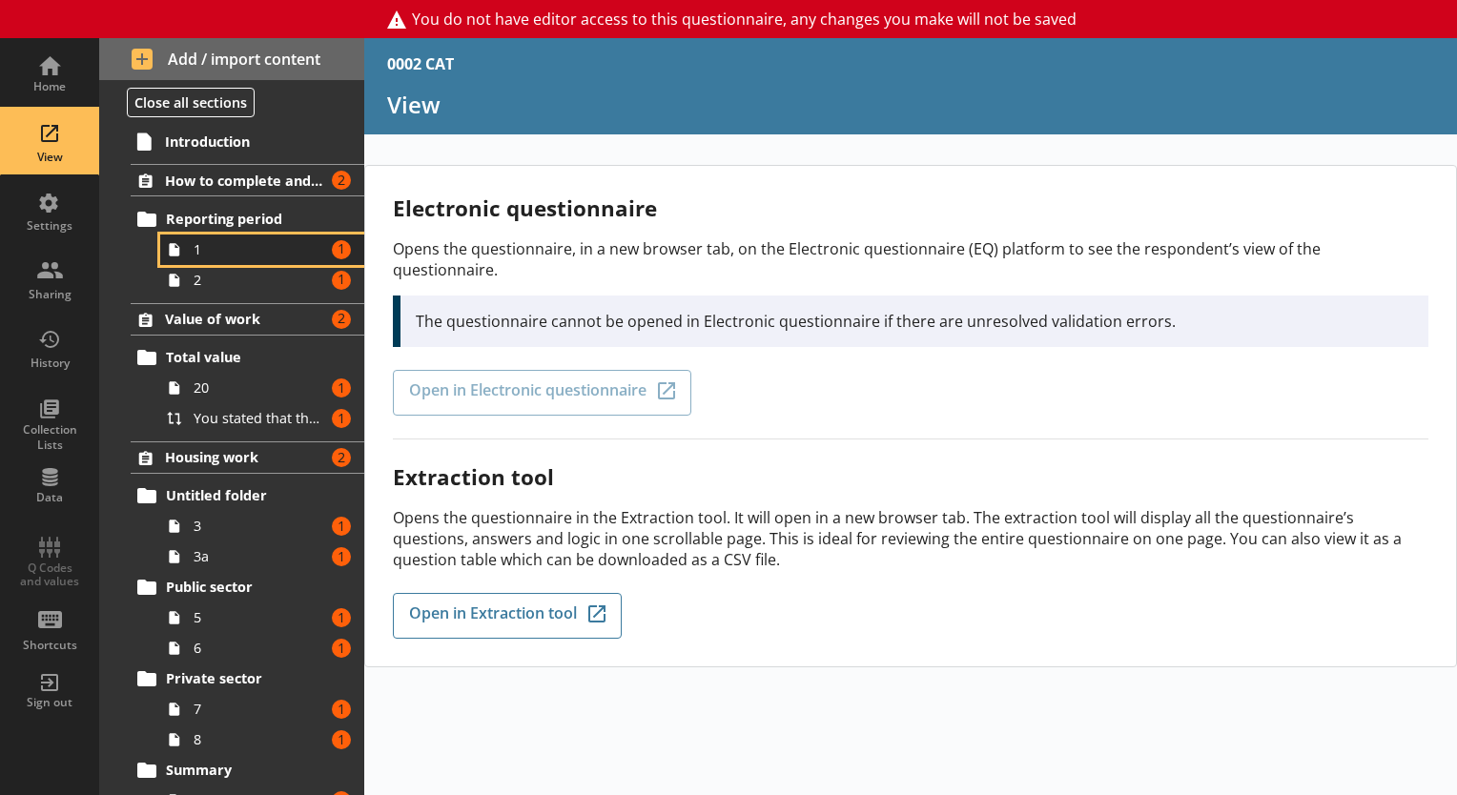
click at [197, 245] on span "1" at bounding box center [260, 249] width 132 height 18
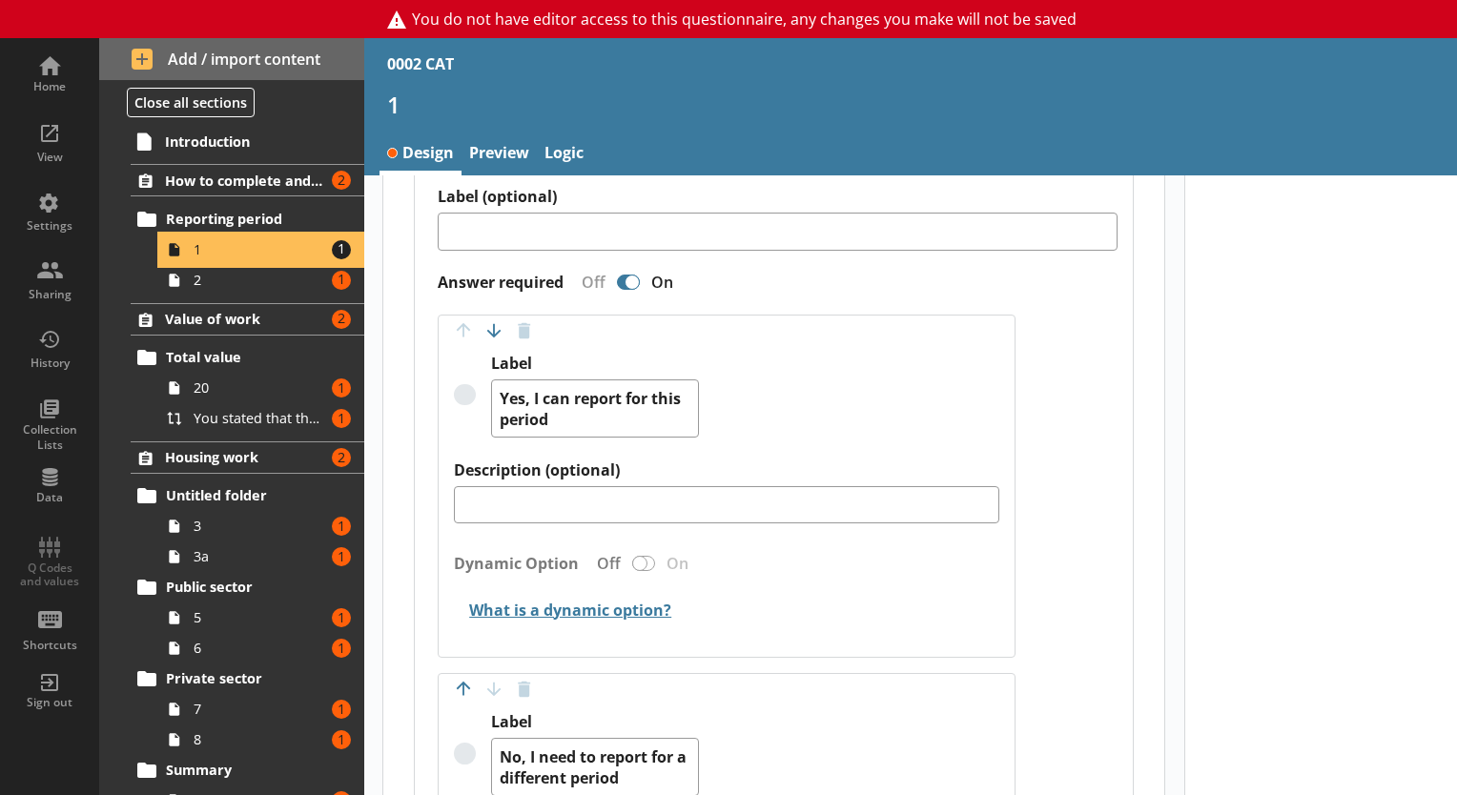
scroll to position [1186, 0]
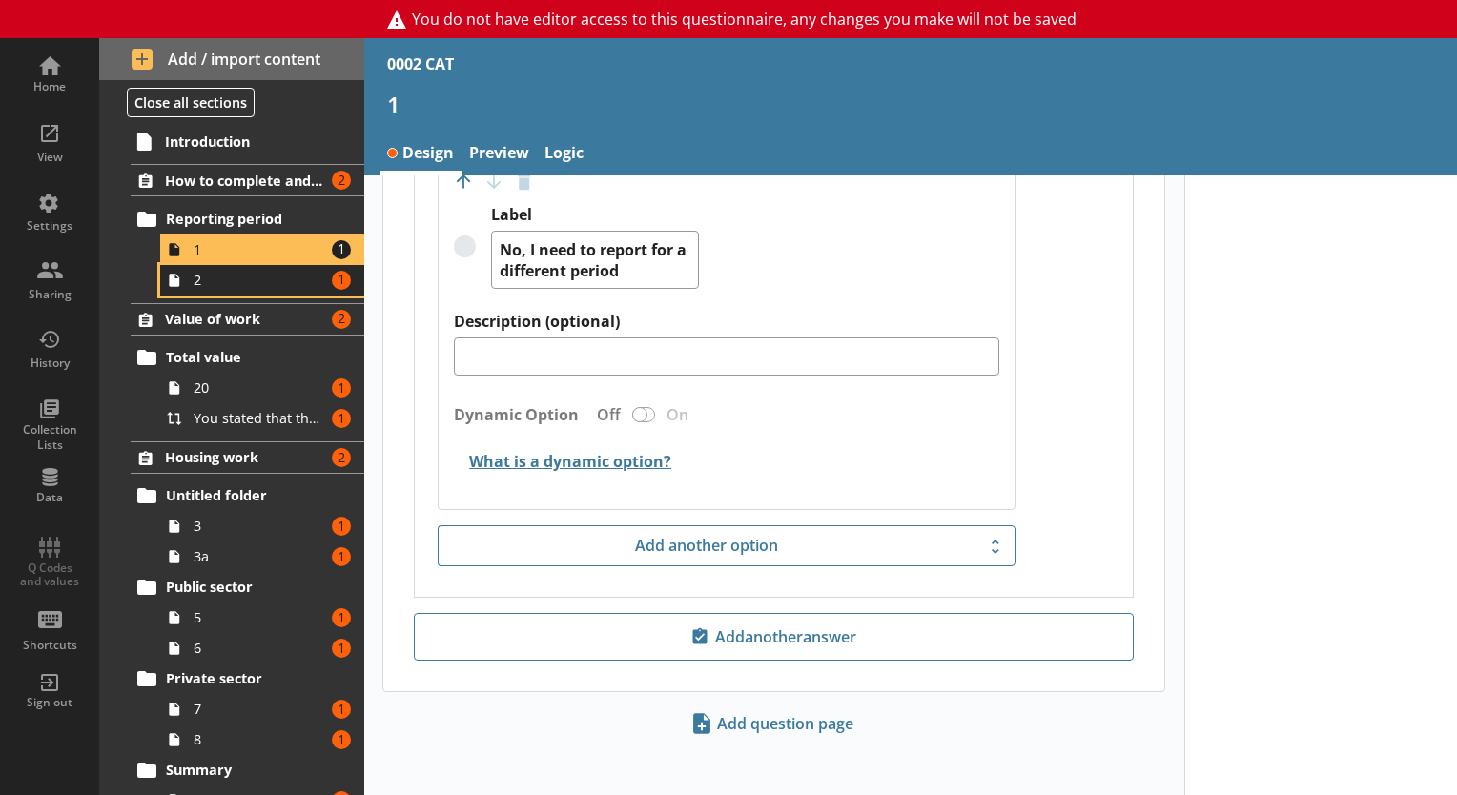
click at [232, 284] on span "2" at bounding box center [260, 280] width 132 height 18
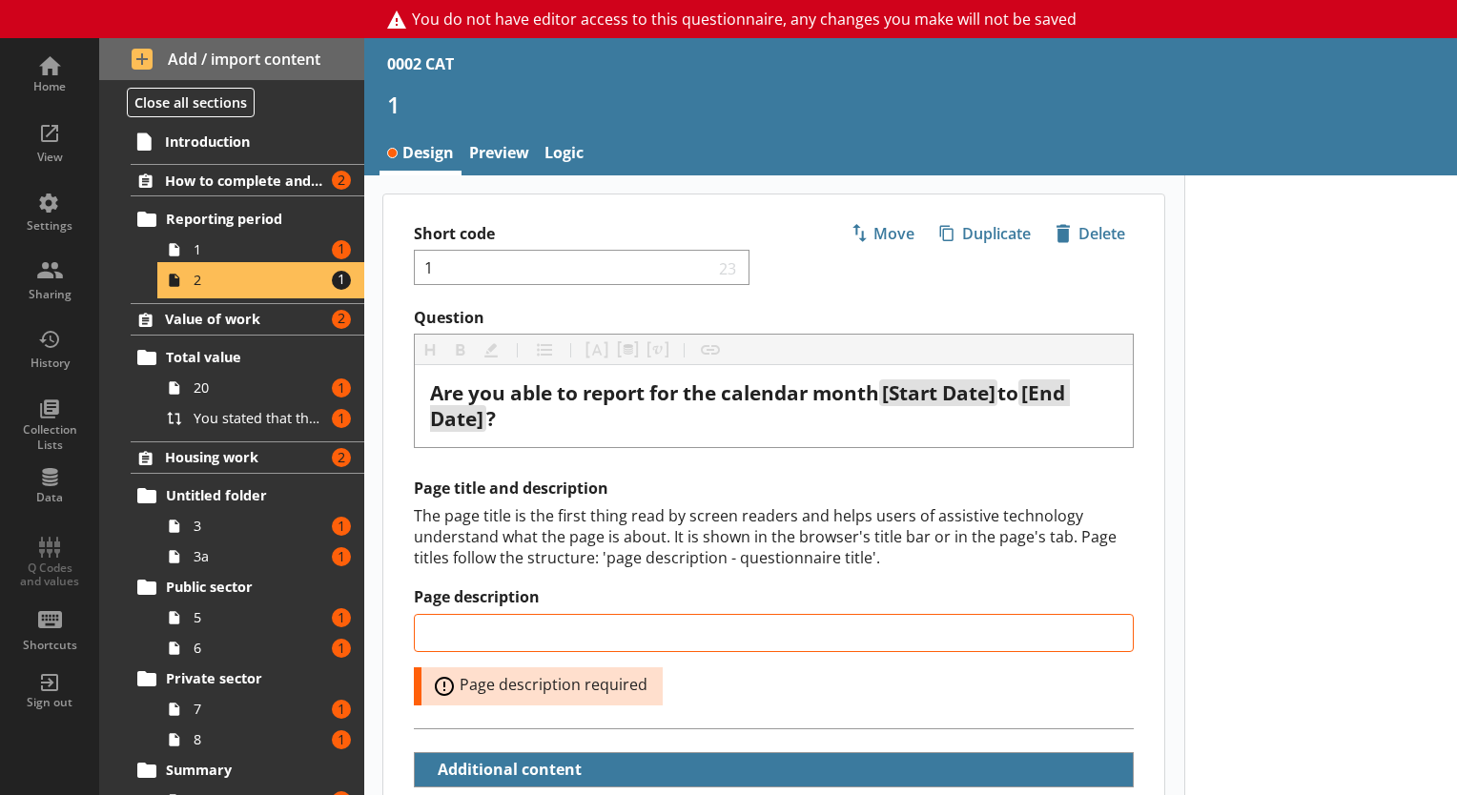
type textarea "x"
select select "ref_p_end_date"
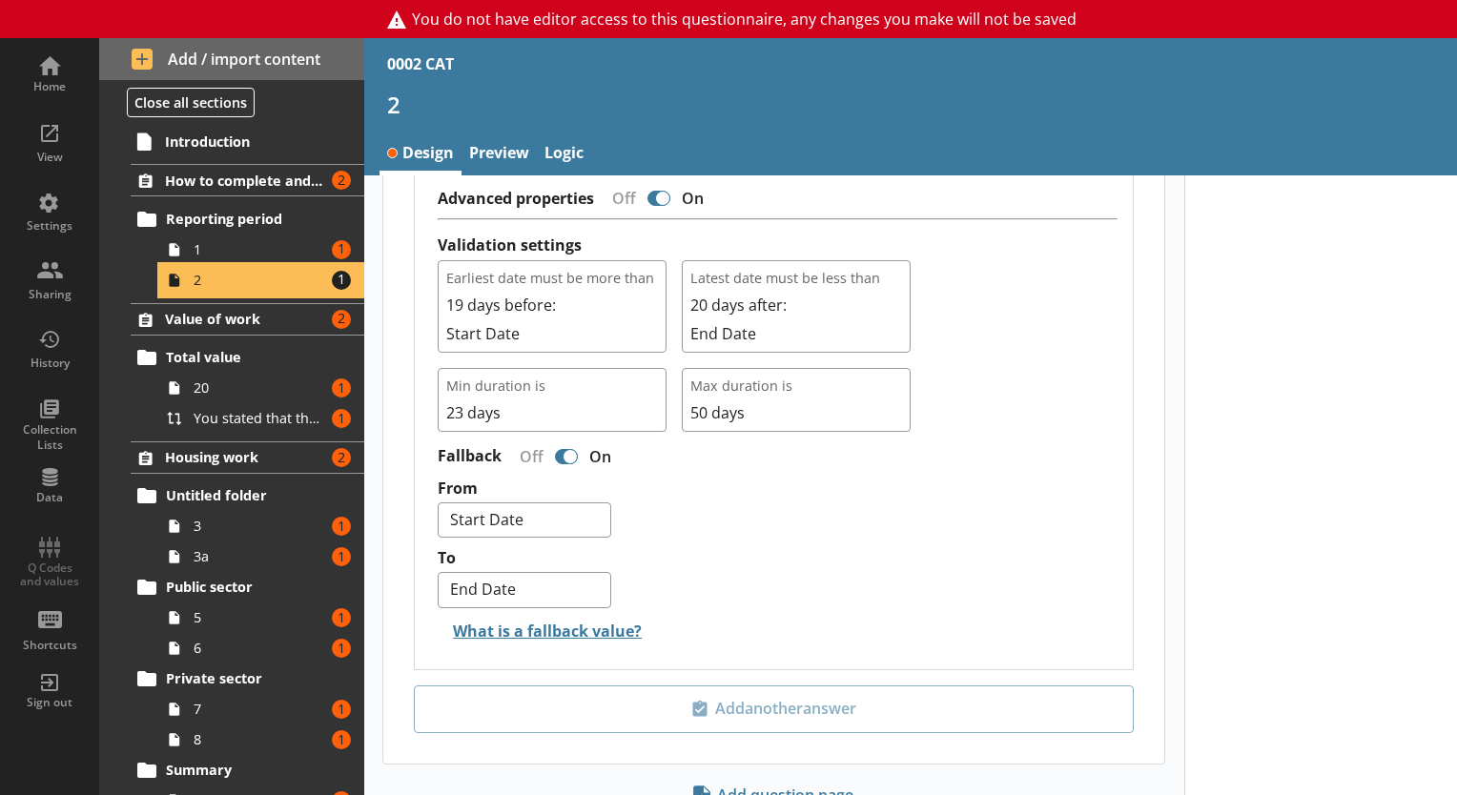
scroll to position [1651, 0]
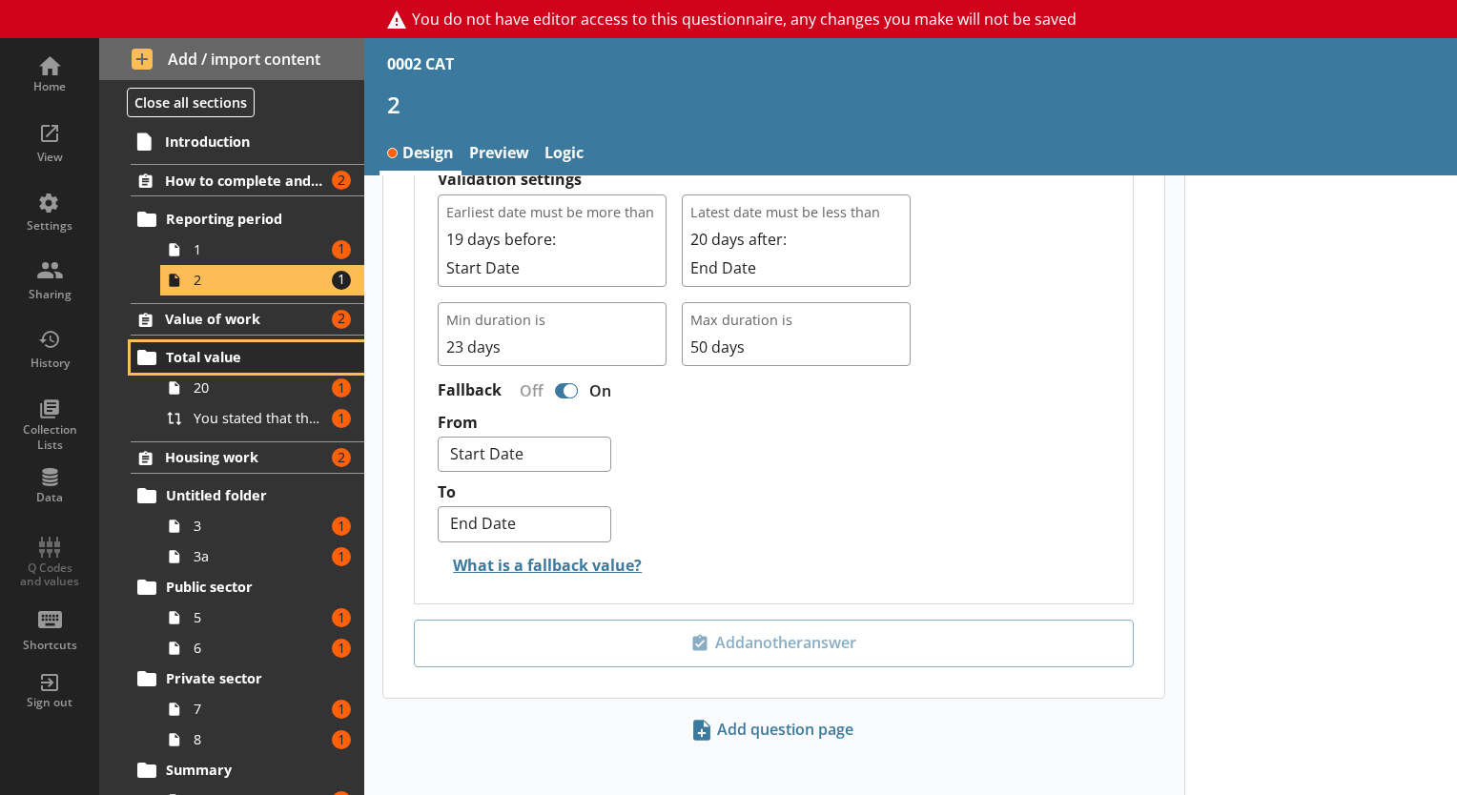
click at [197, 369] on link "Total value" at bounding box center [248, 357] width 234 height 31
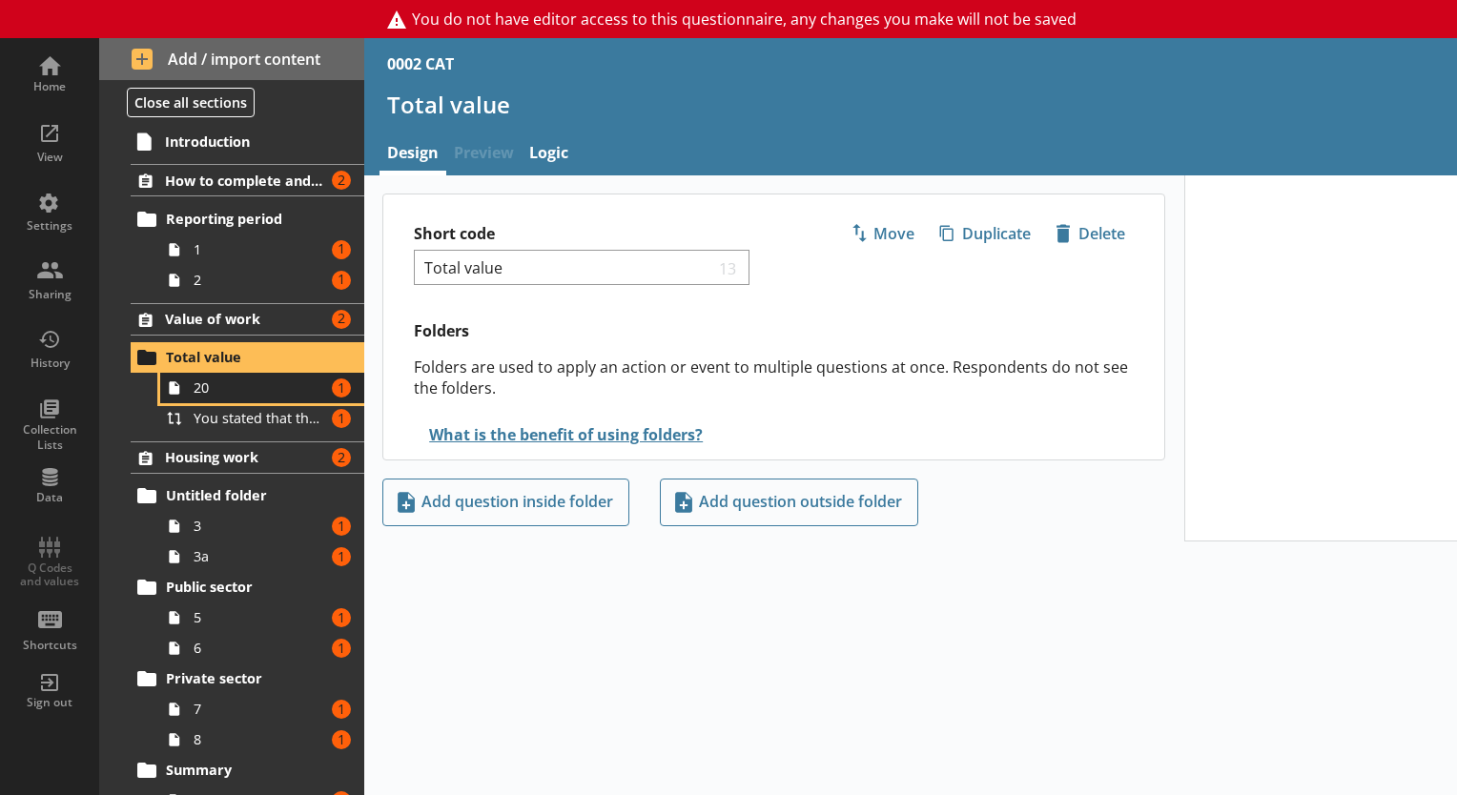
click at [200, 379] on span "20" at bounding box center [260, 388] width 132 height 18
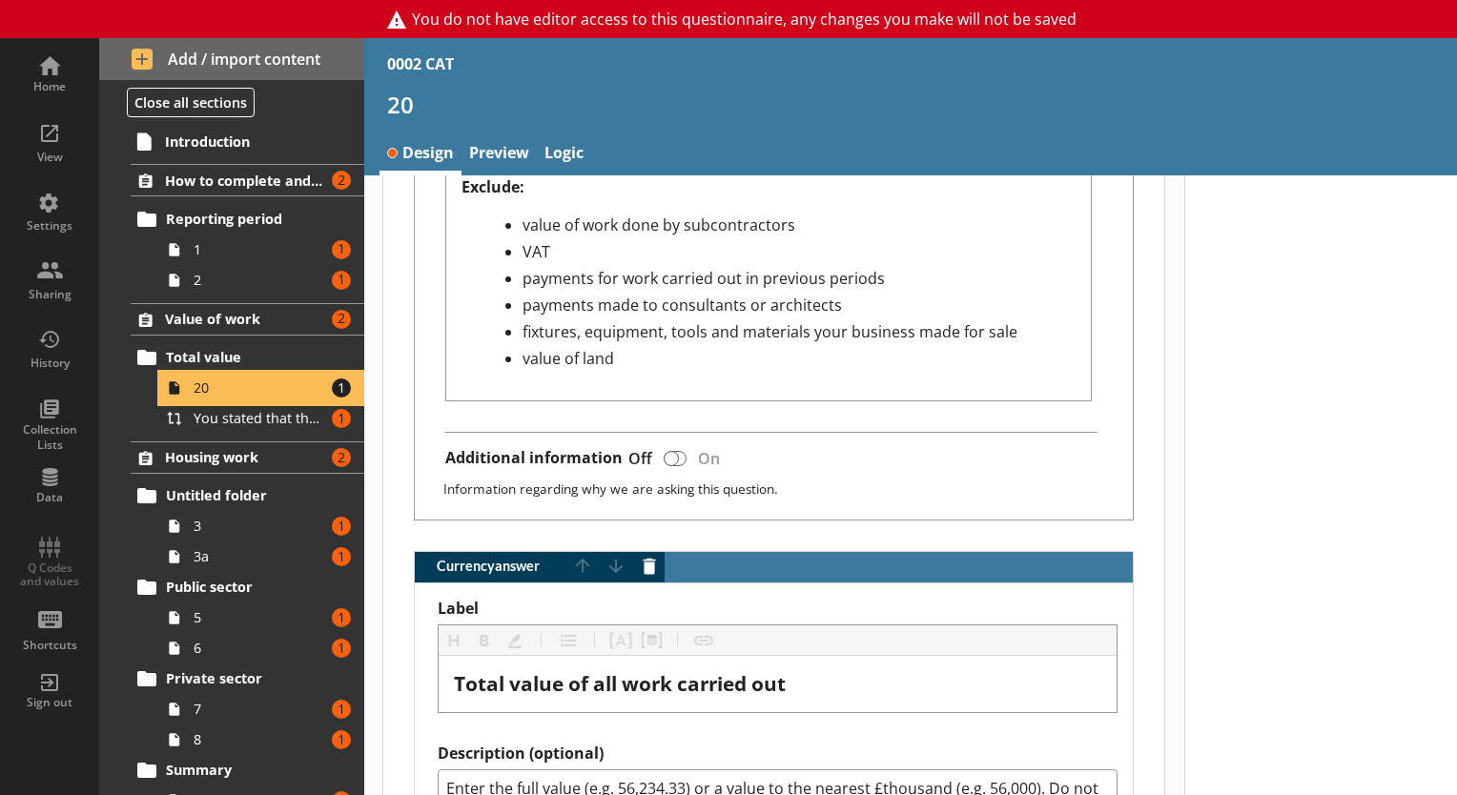
scroll to position [1467, 0]
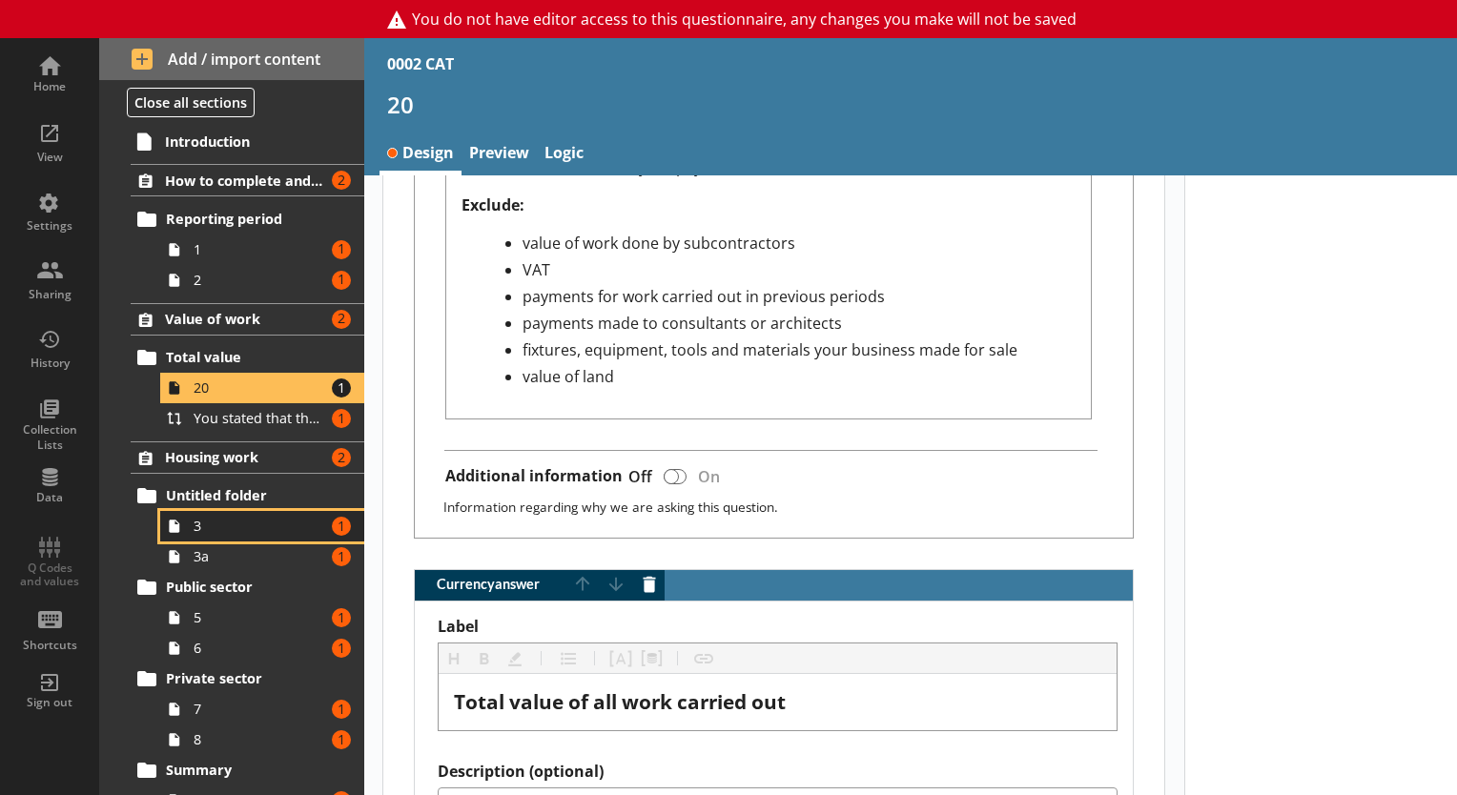
click at [214, 520] on span "3" at bounding box center [260, 526] width 132 height 18
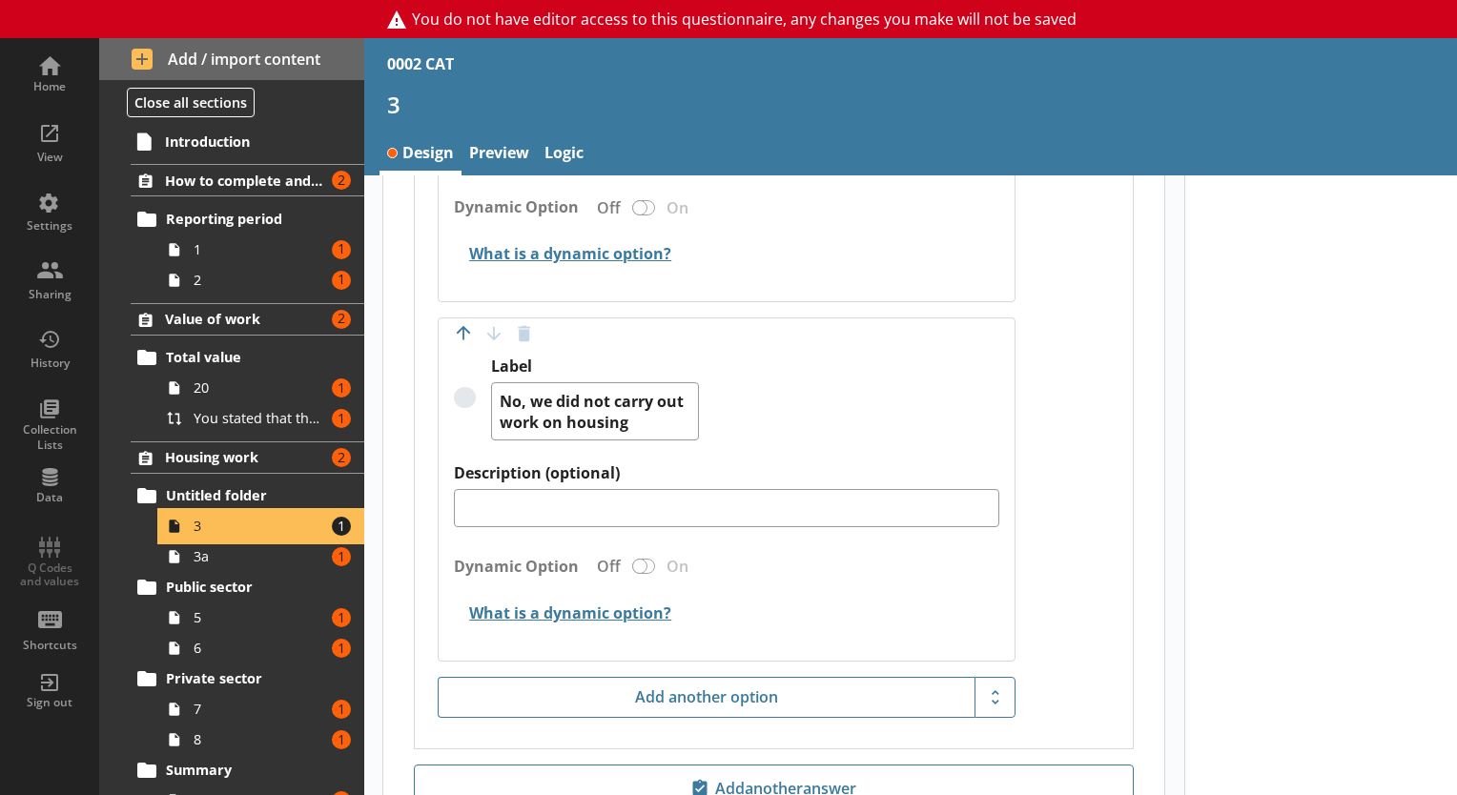
scroll to position [2048, 0]
click at [211, 555] on span "3a" at bounding box center [260, 556] width 132 height 18
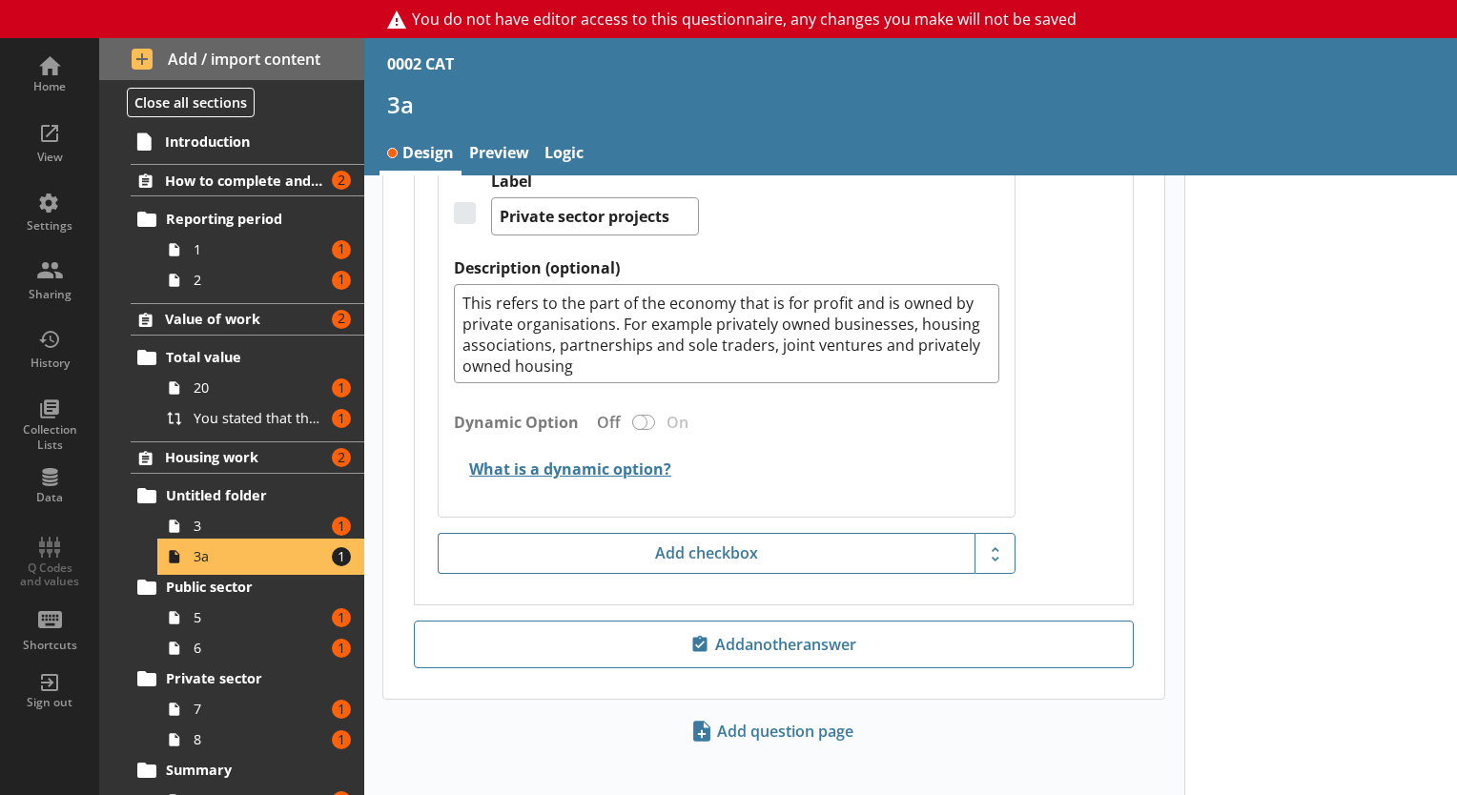
scroll to position [1201, 0]
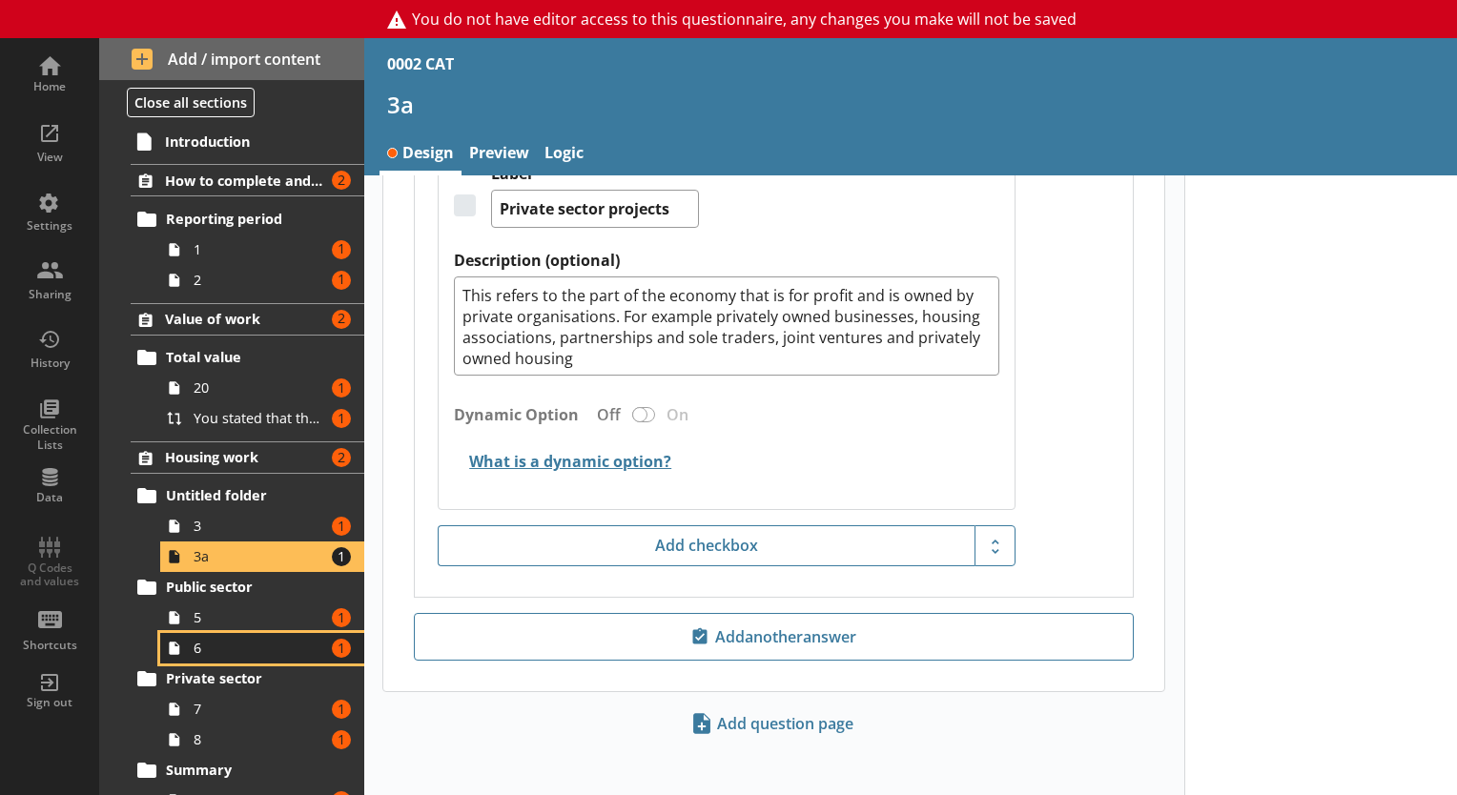
click at [220, 633] on link "6 Amount of errors: 1" at bounding box center [262, 648] width 204 height 31
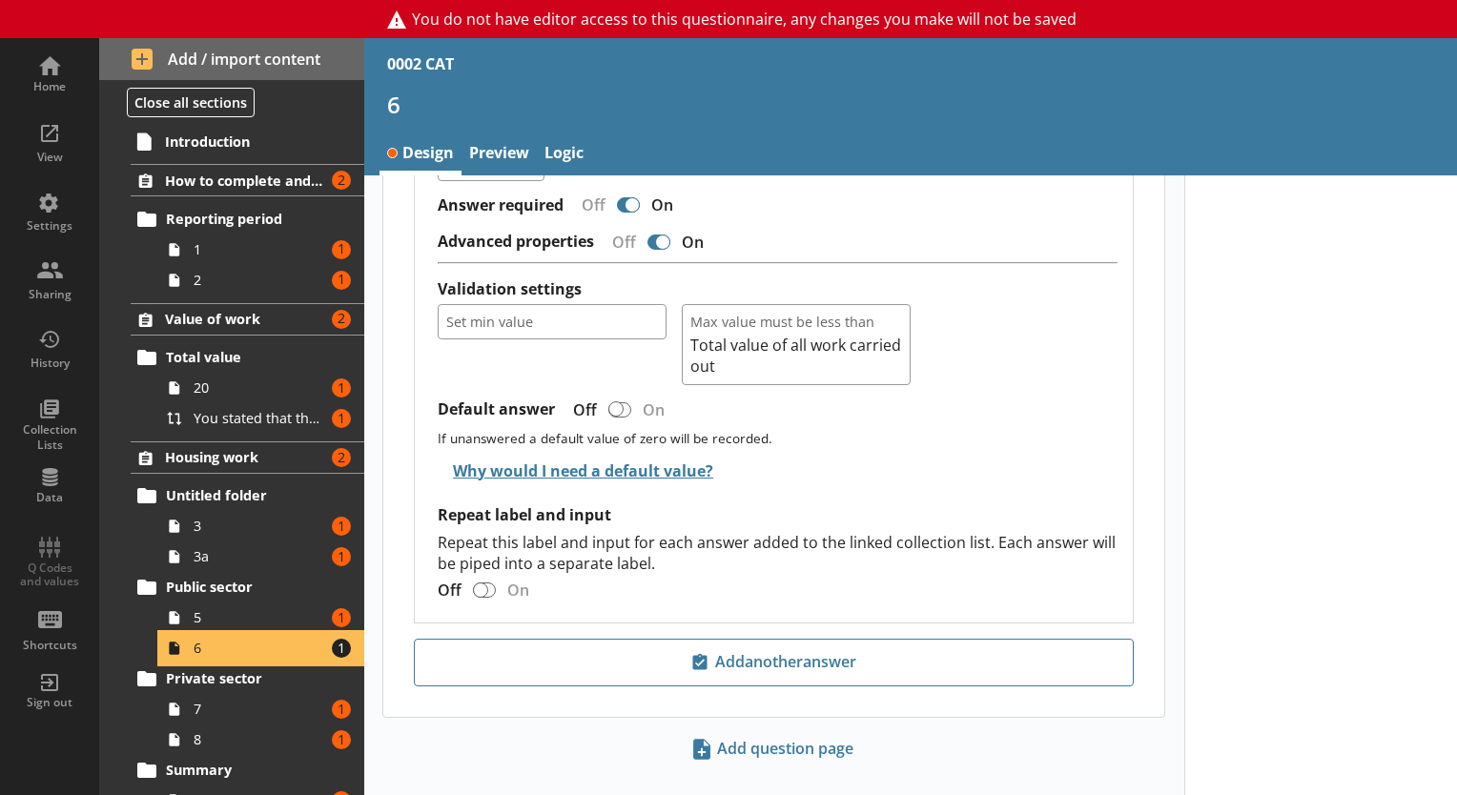
scroll to position [1730, 0]
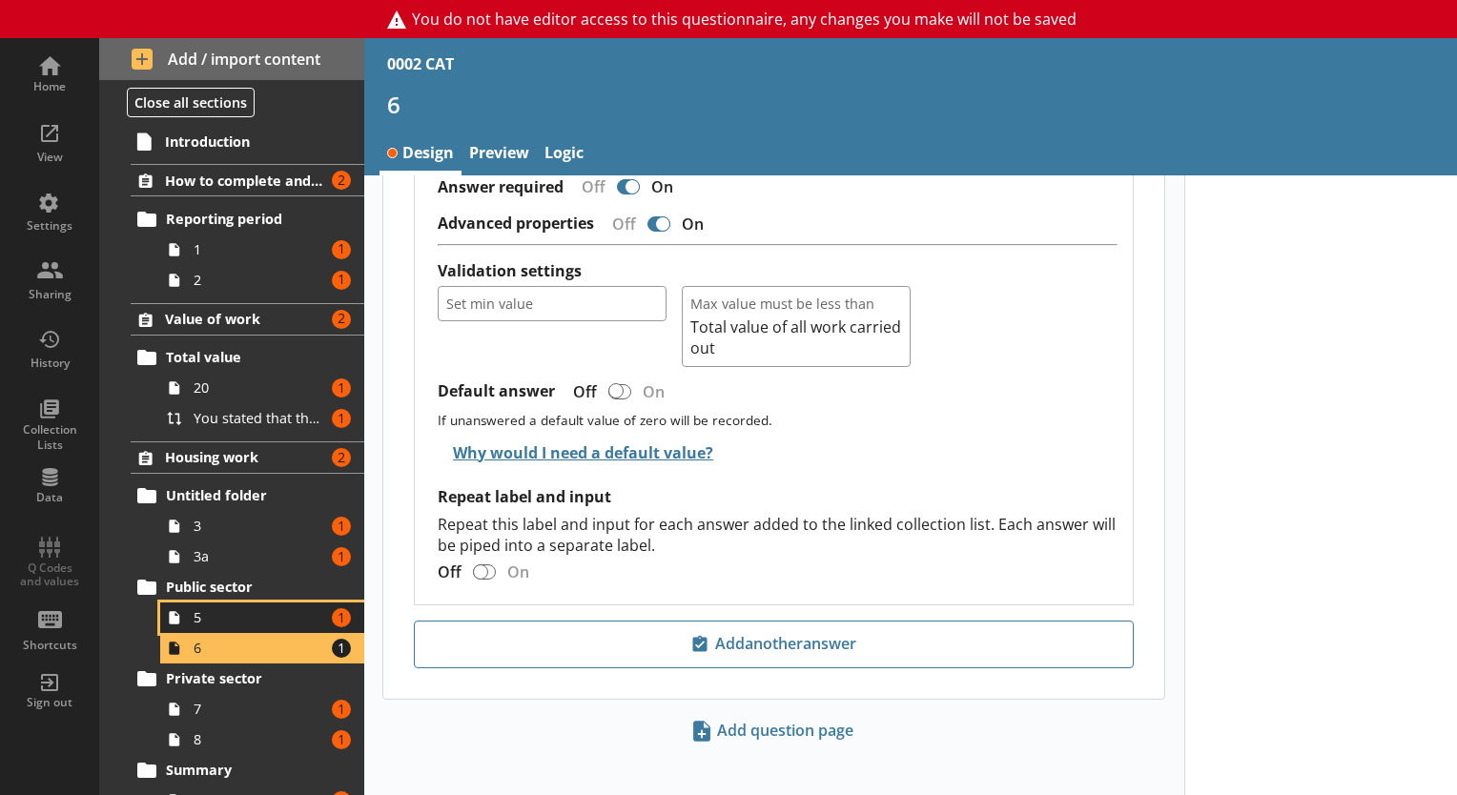
click at [236, 620] on span "5" at bounding box center [260, 617] width 132 height 18
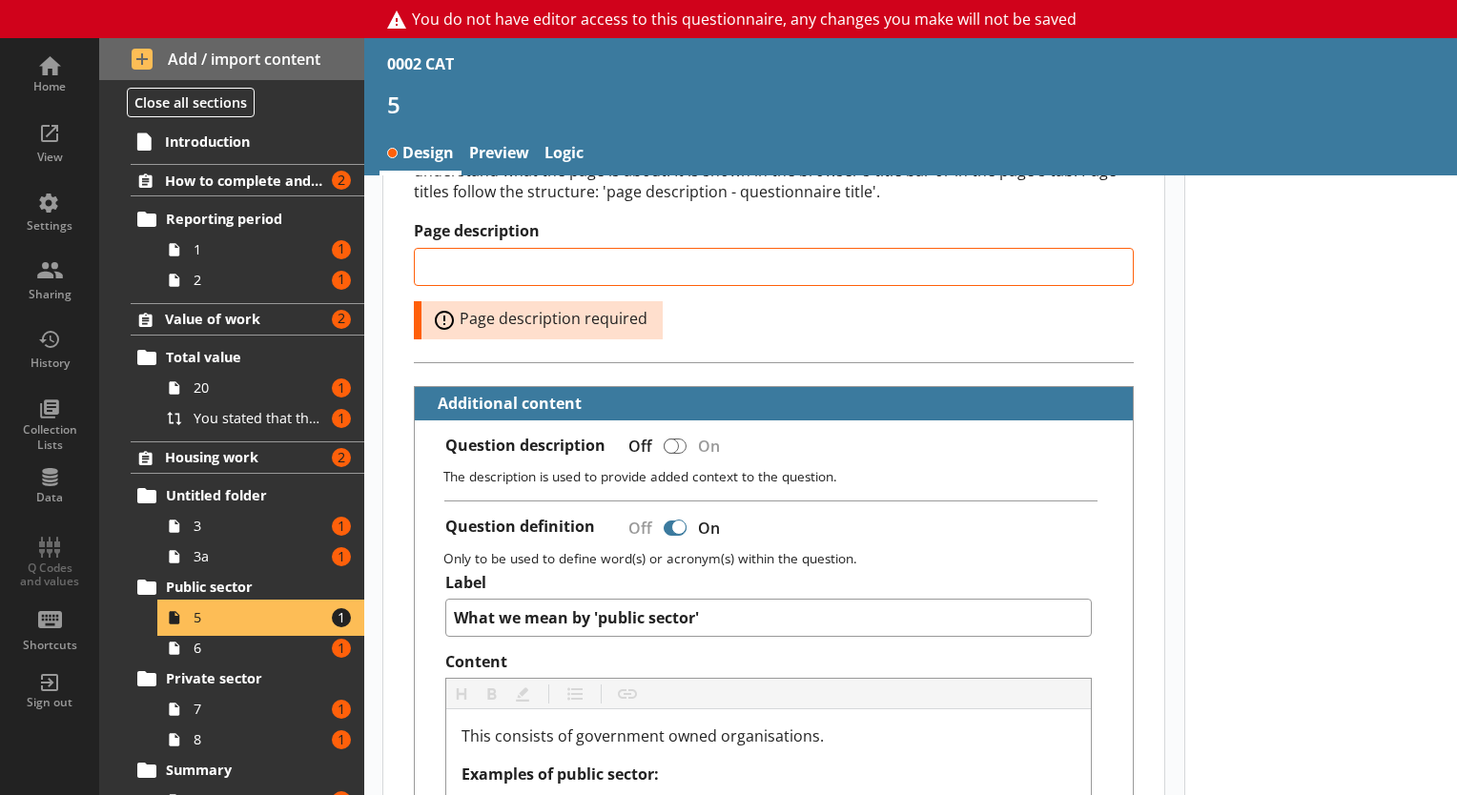
scroll to position [355, 0]
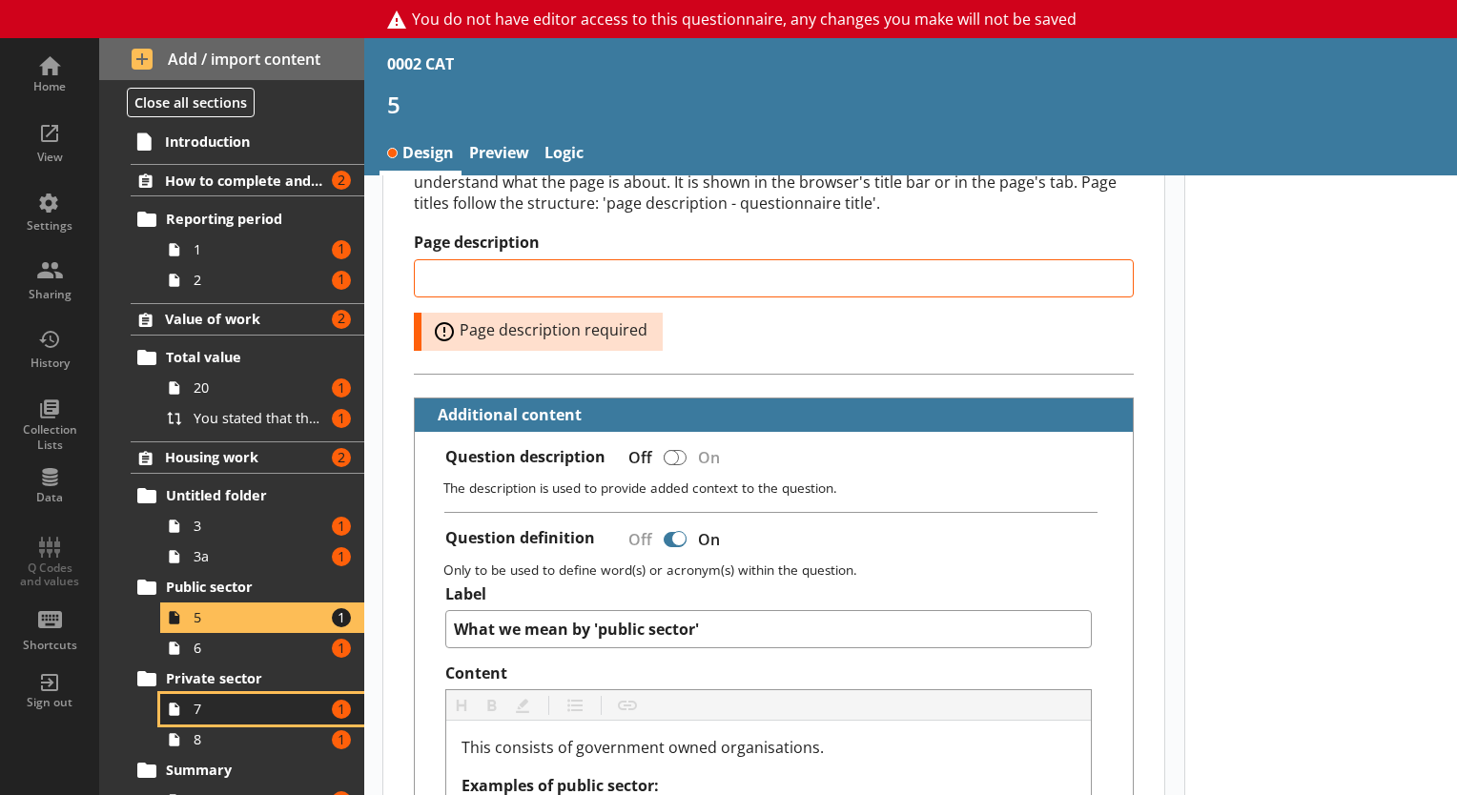
click at [198, 700] on span "7" at bounding box center [260, 709] width 132 height 18
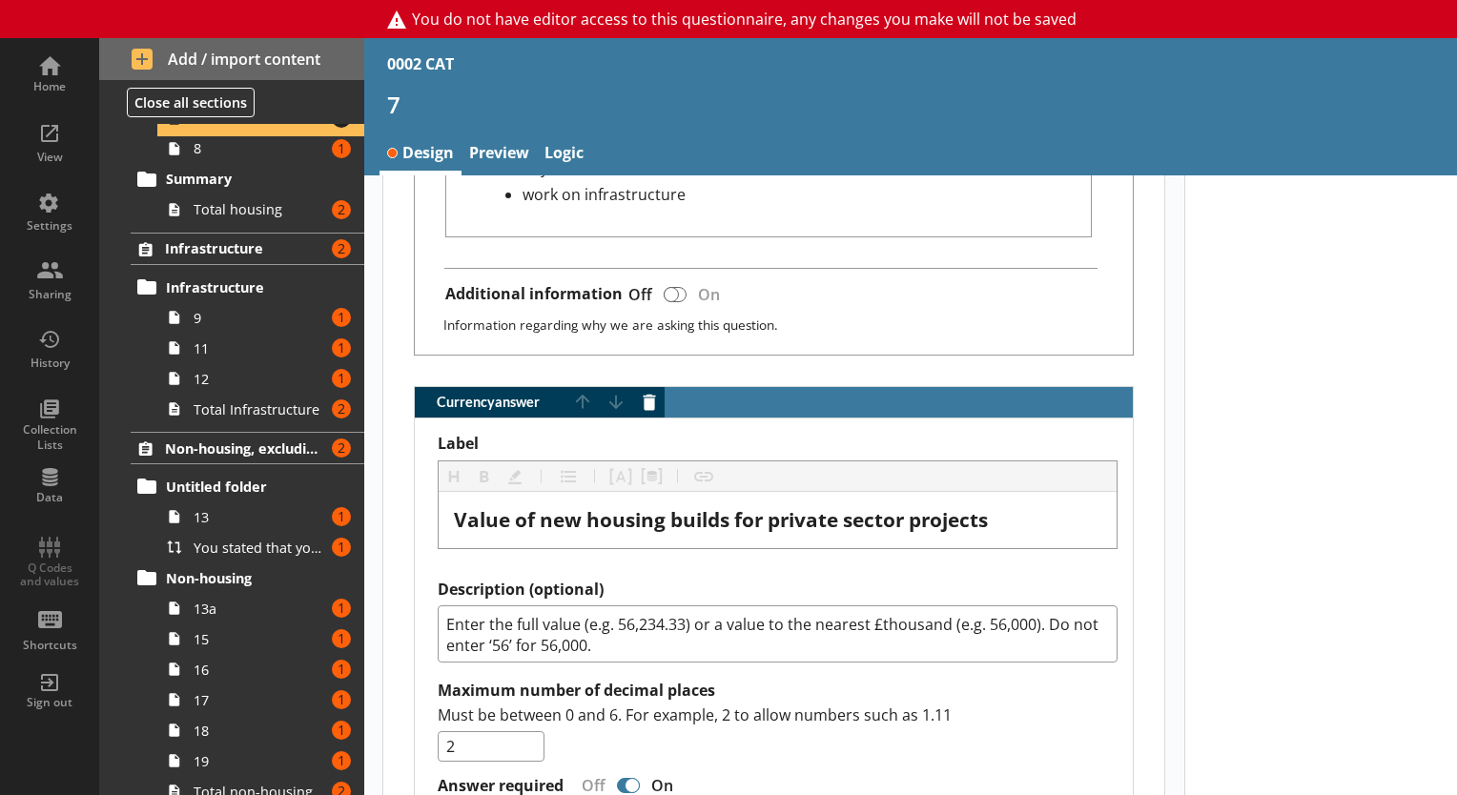
scroll to position [595, 0]
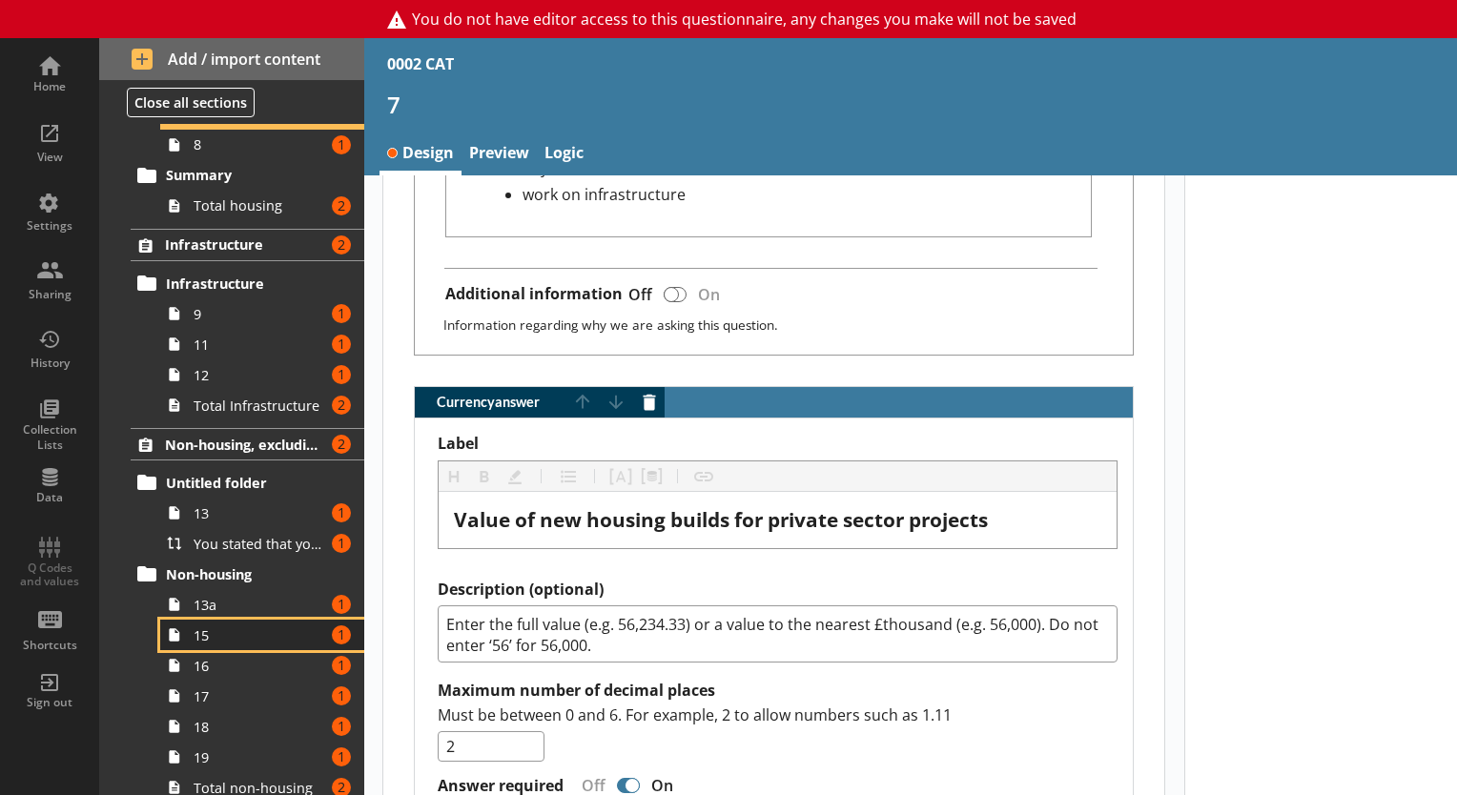
click at [191, 620] on link "15 Amount of errors: 1" at bounding box center [262, 635] width 204 height 31
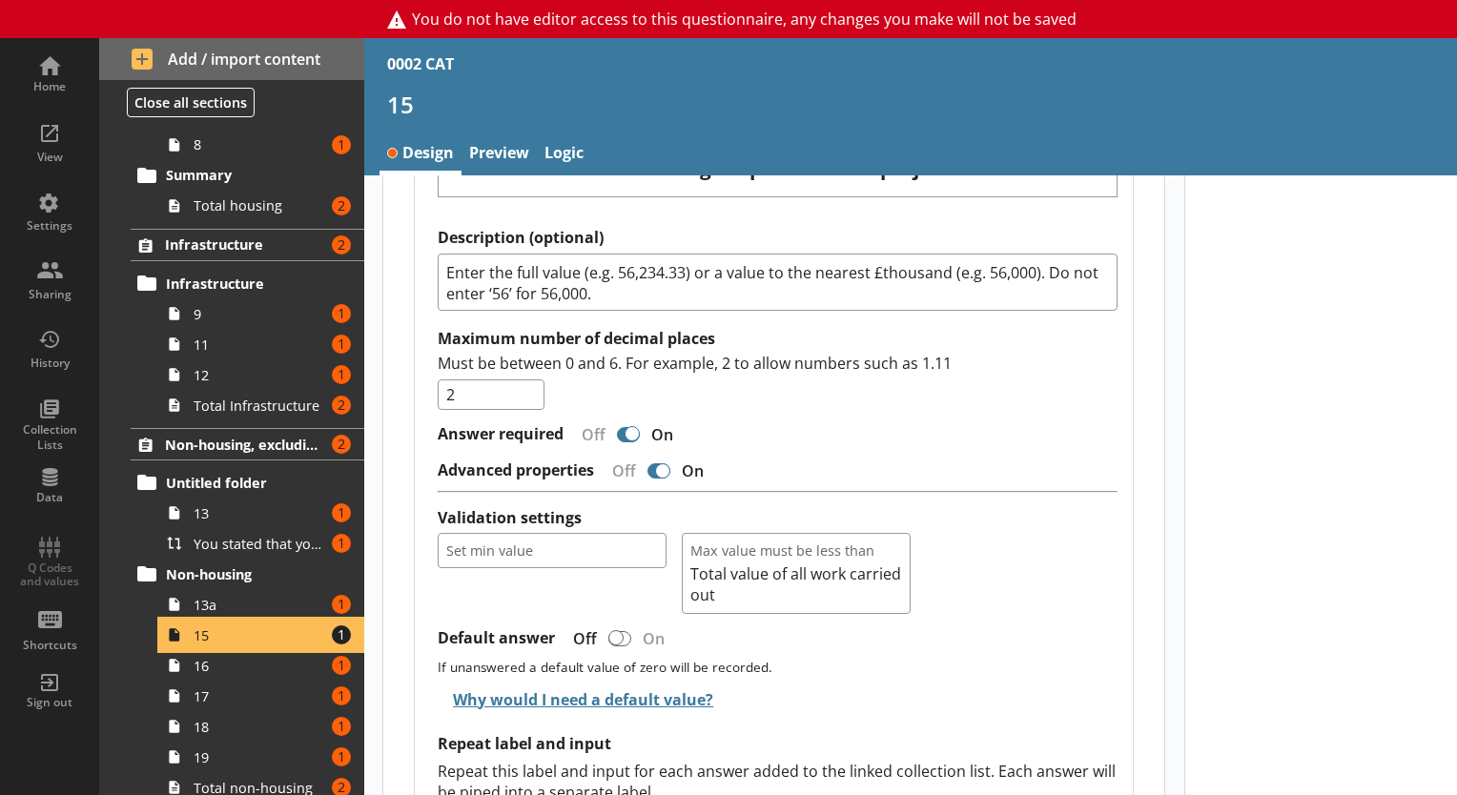
scroll to position [1969, 0]
click at [236, 675] on link "16 Amount of errors: 1" at bounding box center [262, 665] width 204 height 31
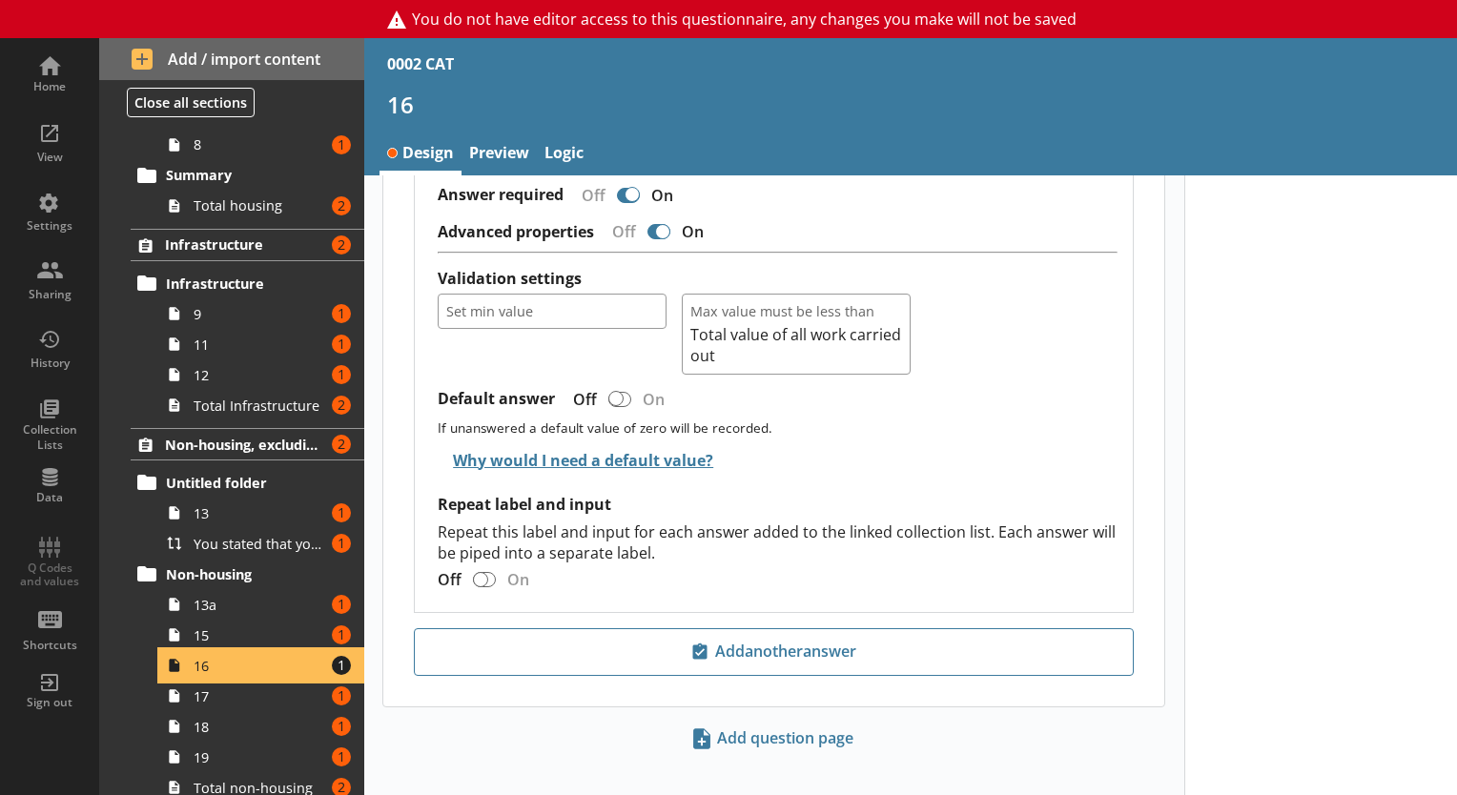
scroll to position [2212, 0]
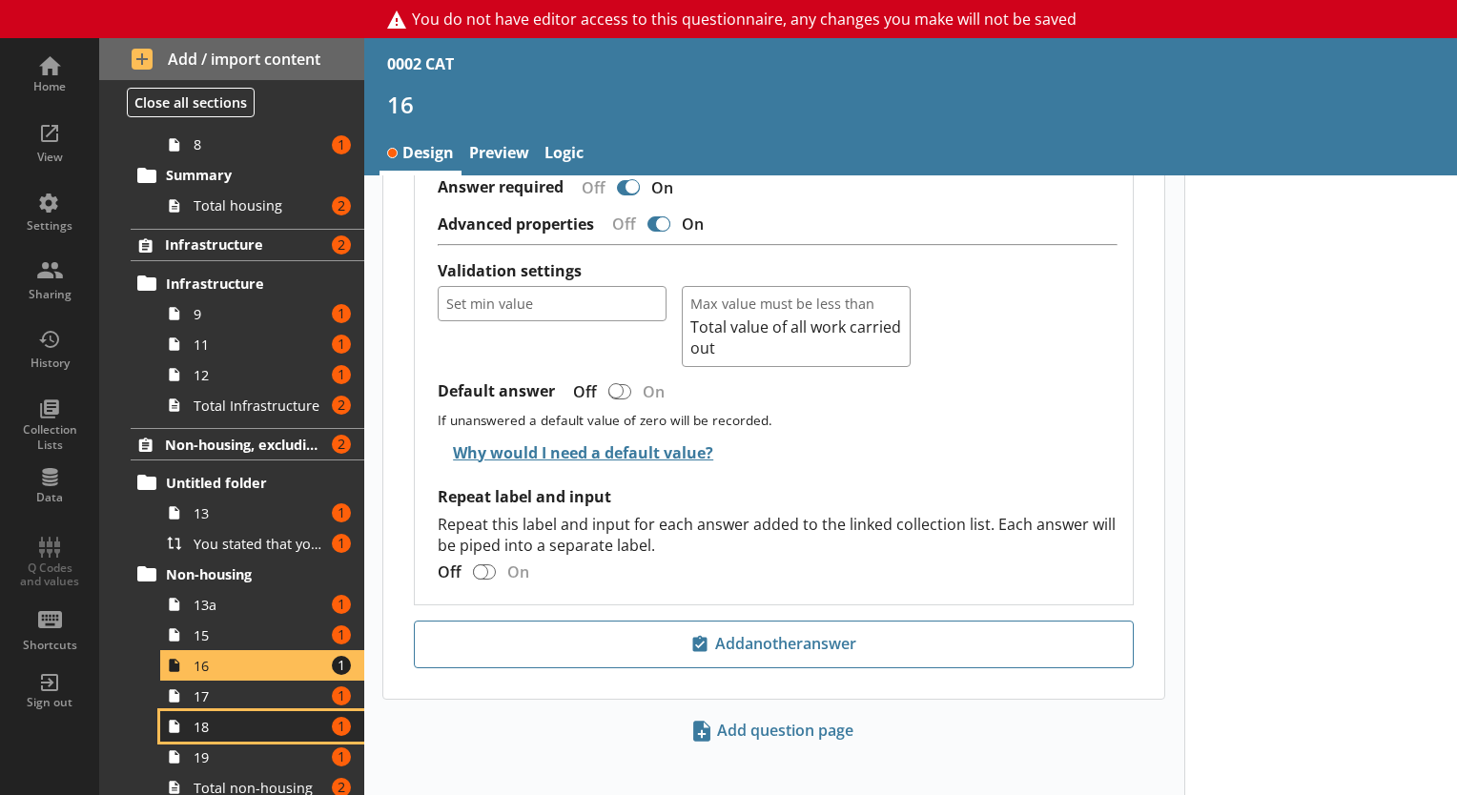
click at [240, 712] on link "18 Amount of errors: 1" at bounding box center [262, 726] width 204 height 31
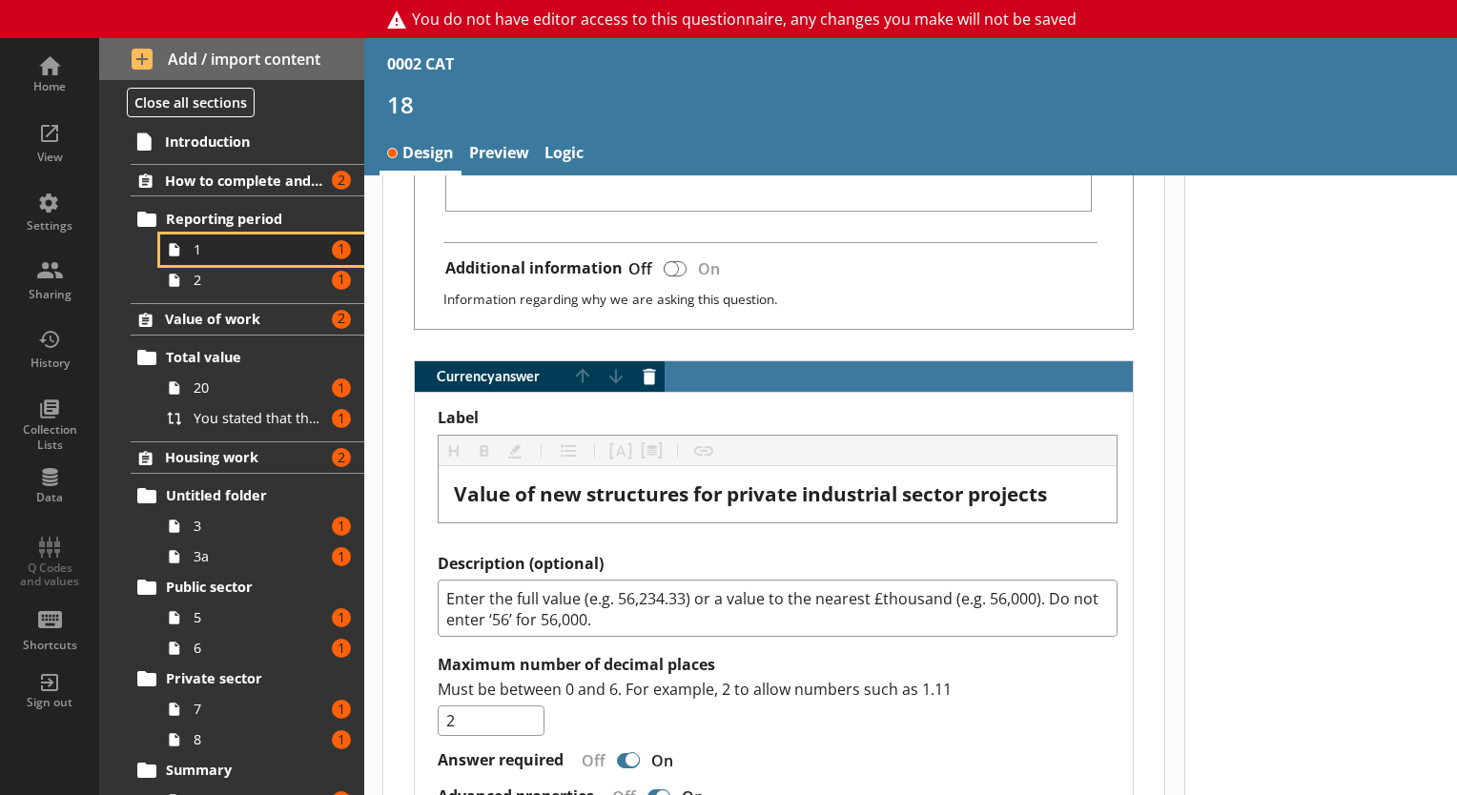
click at [213, 244] on span "1" at bounding box center [260, 249] width 132 height 18
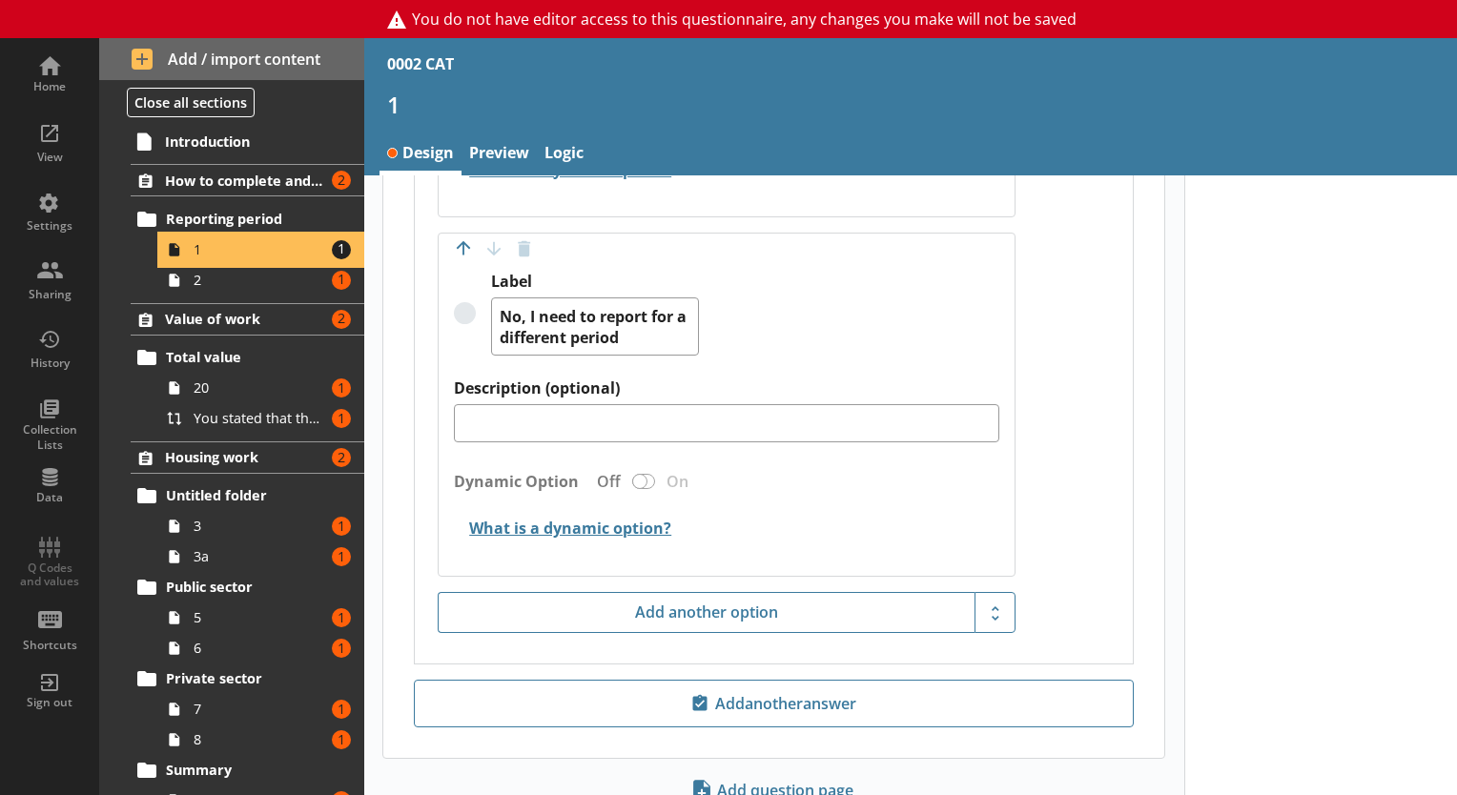
scroll to position [1108, 0]
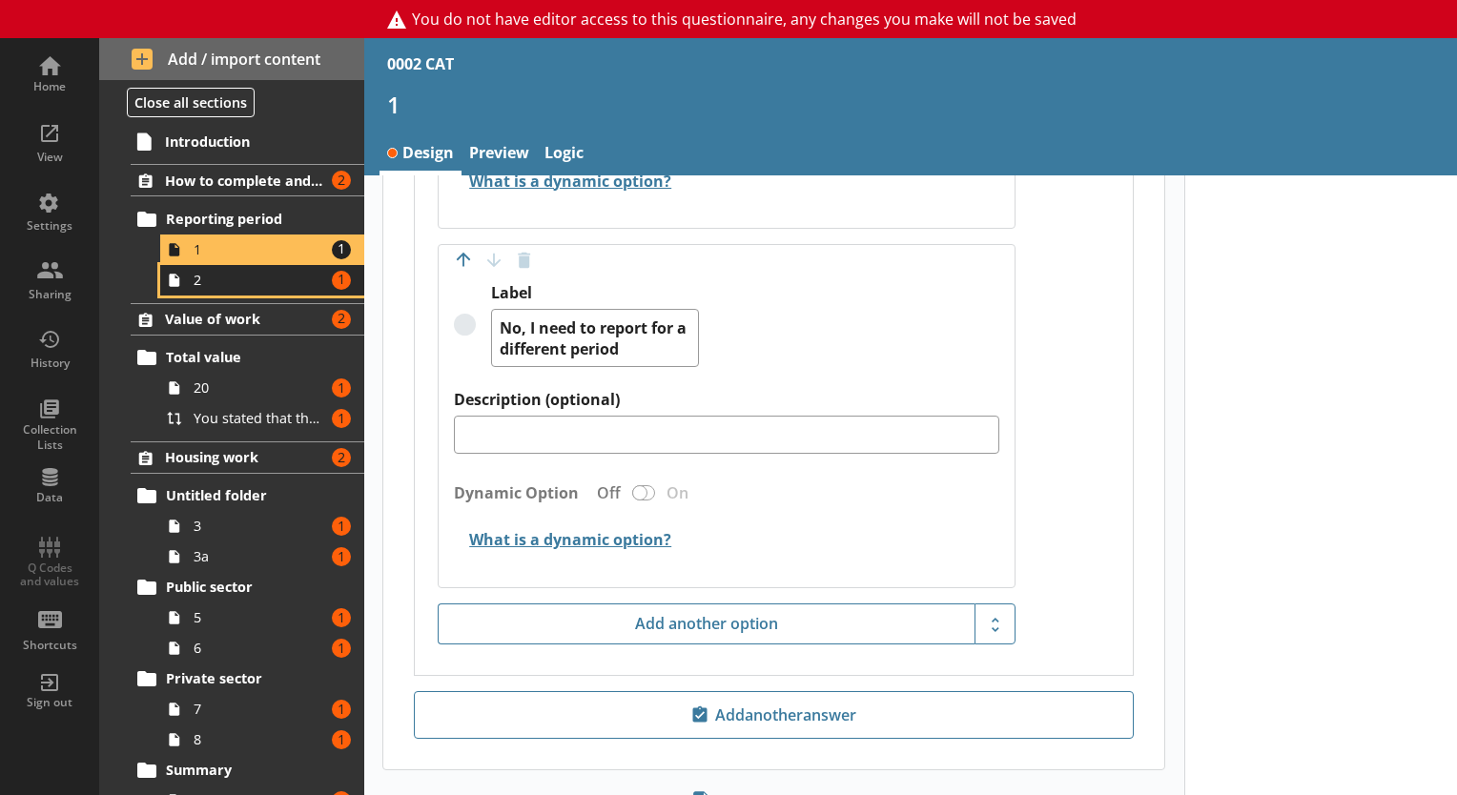
click at [225, 266] on link "2 Amount of errors: 1" at bounding box center [262, 280] width 204 height 31
type textarea "x"
select select "ref_p_end_date"
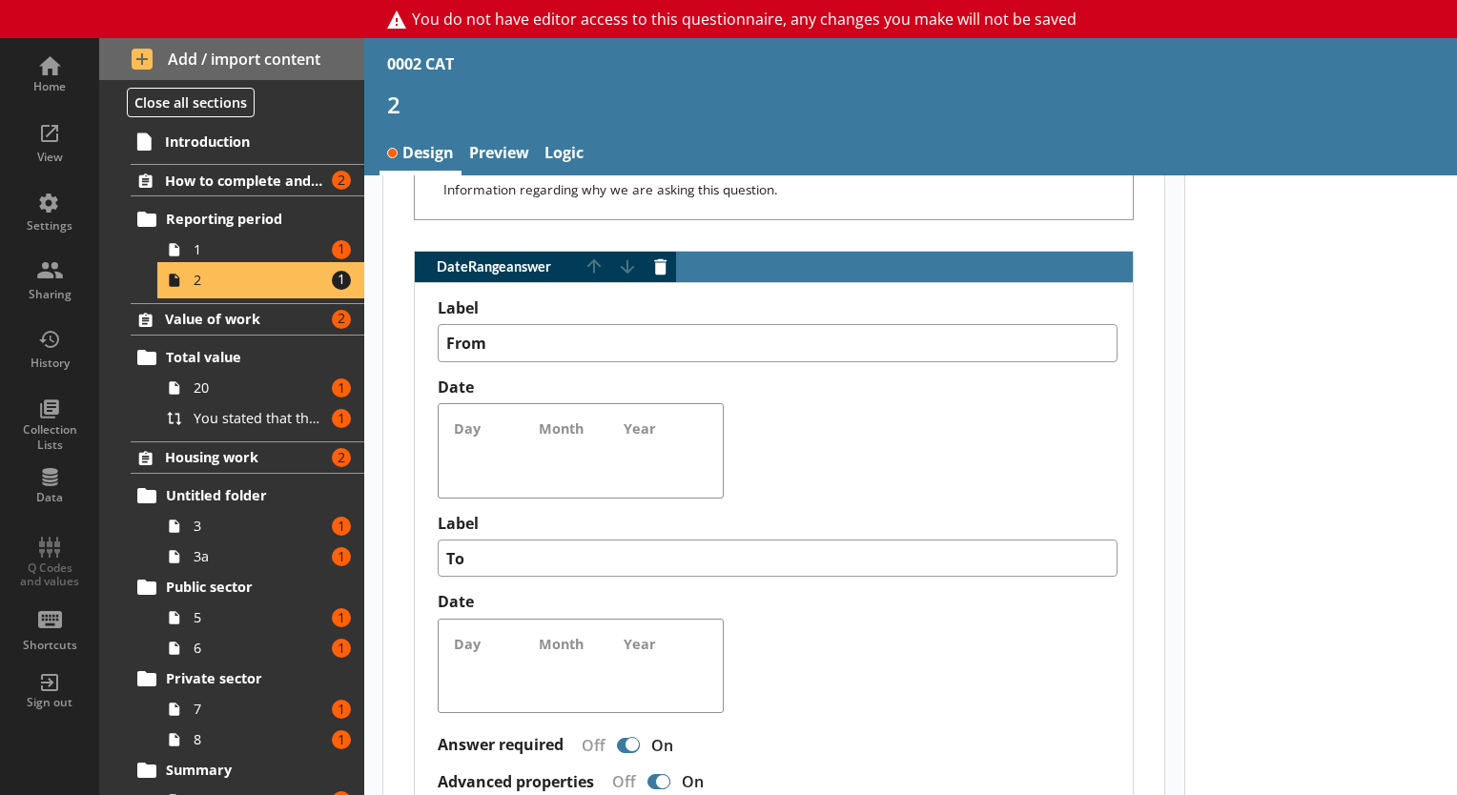
scroll to position [992, 0]
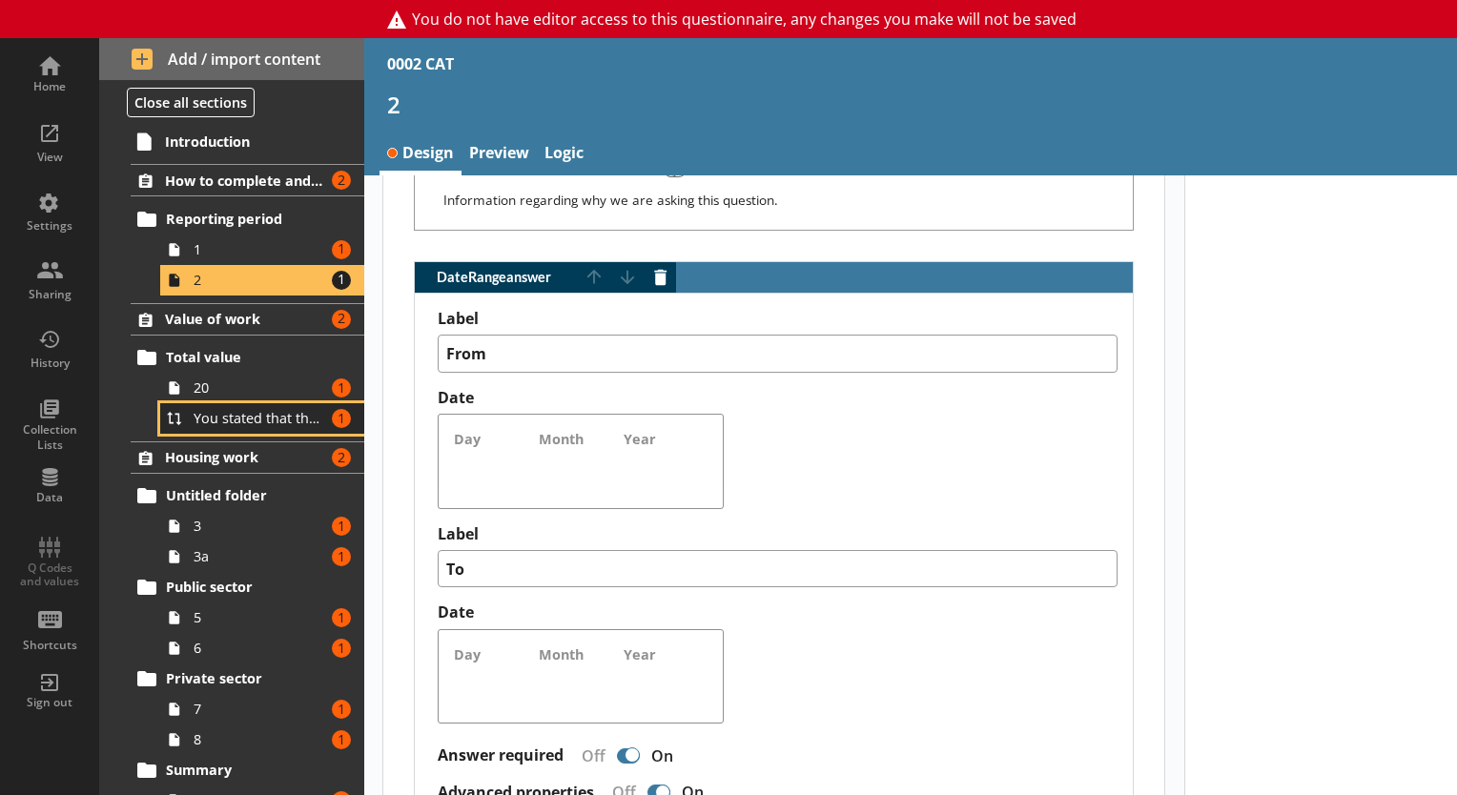
click at [192, 403] on link "You stated that the total value of all construction work carried out by [Ru Nam…" at bounding box center [262, 418] width 204 height 31
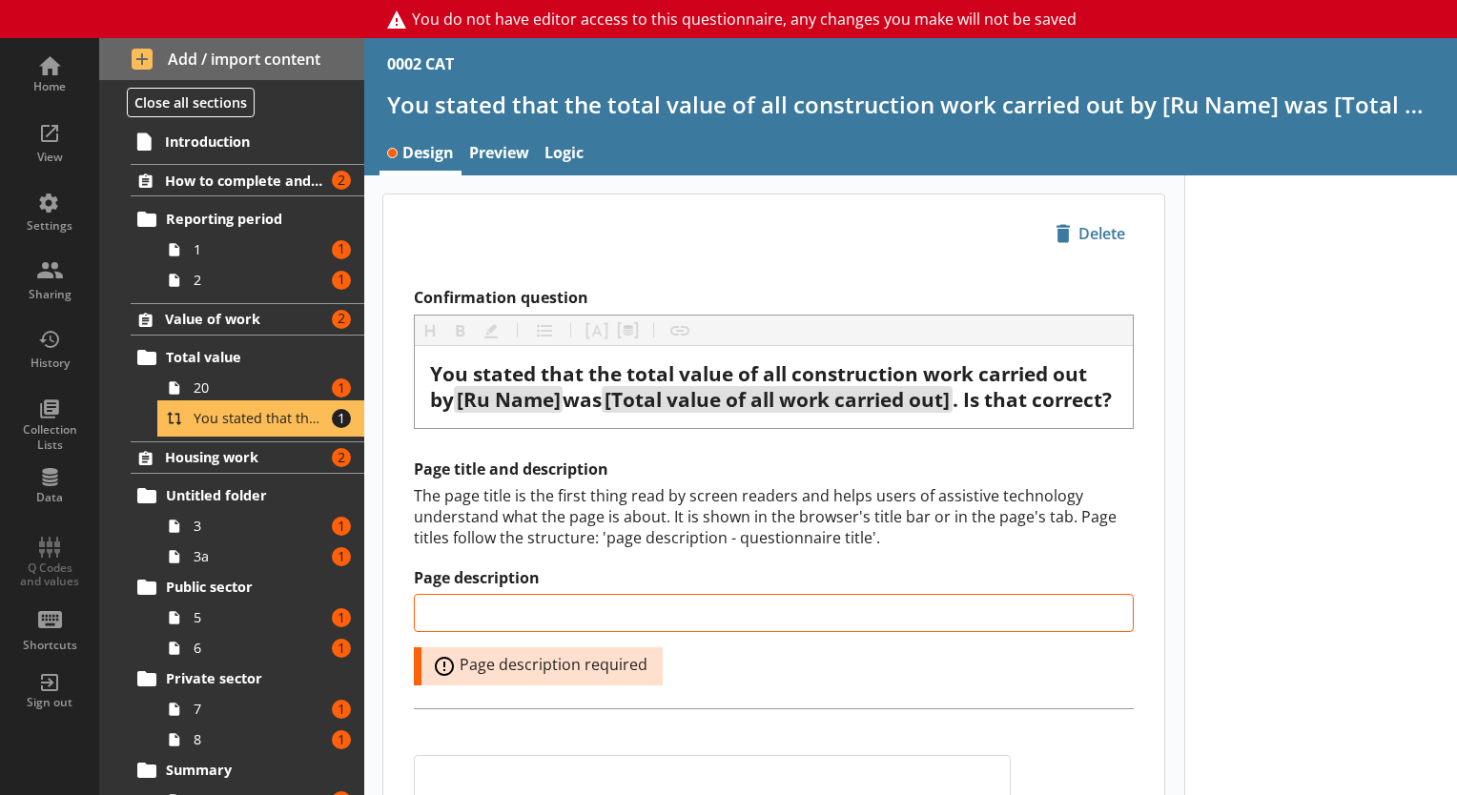
scroll to position [503, 0]
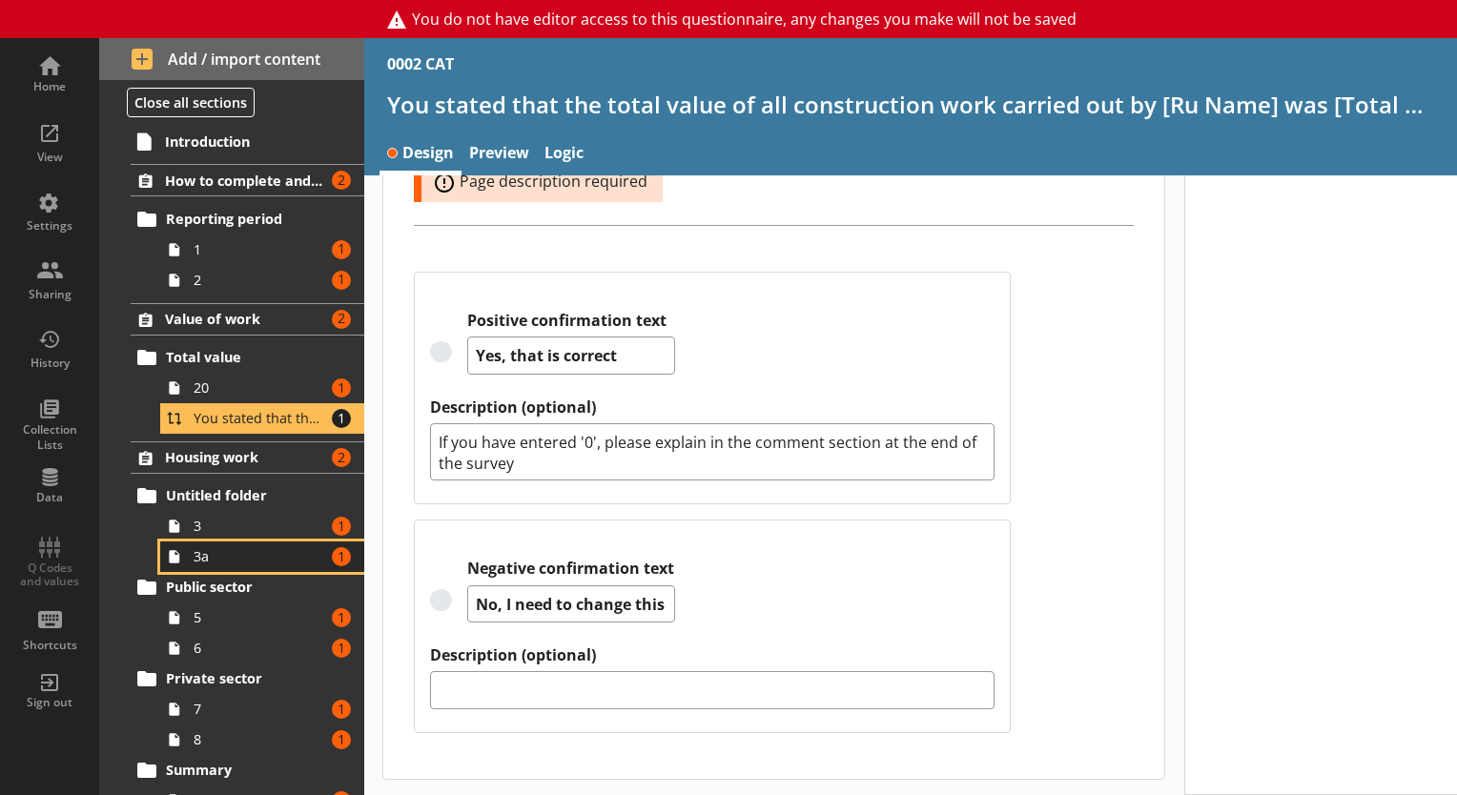
click at [207, 562] on span "3a" at bounding box center [260, 556] width 132 height 18
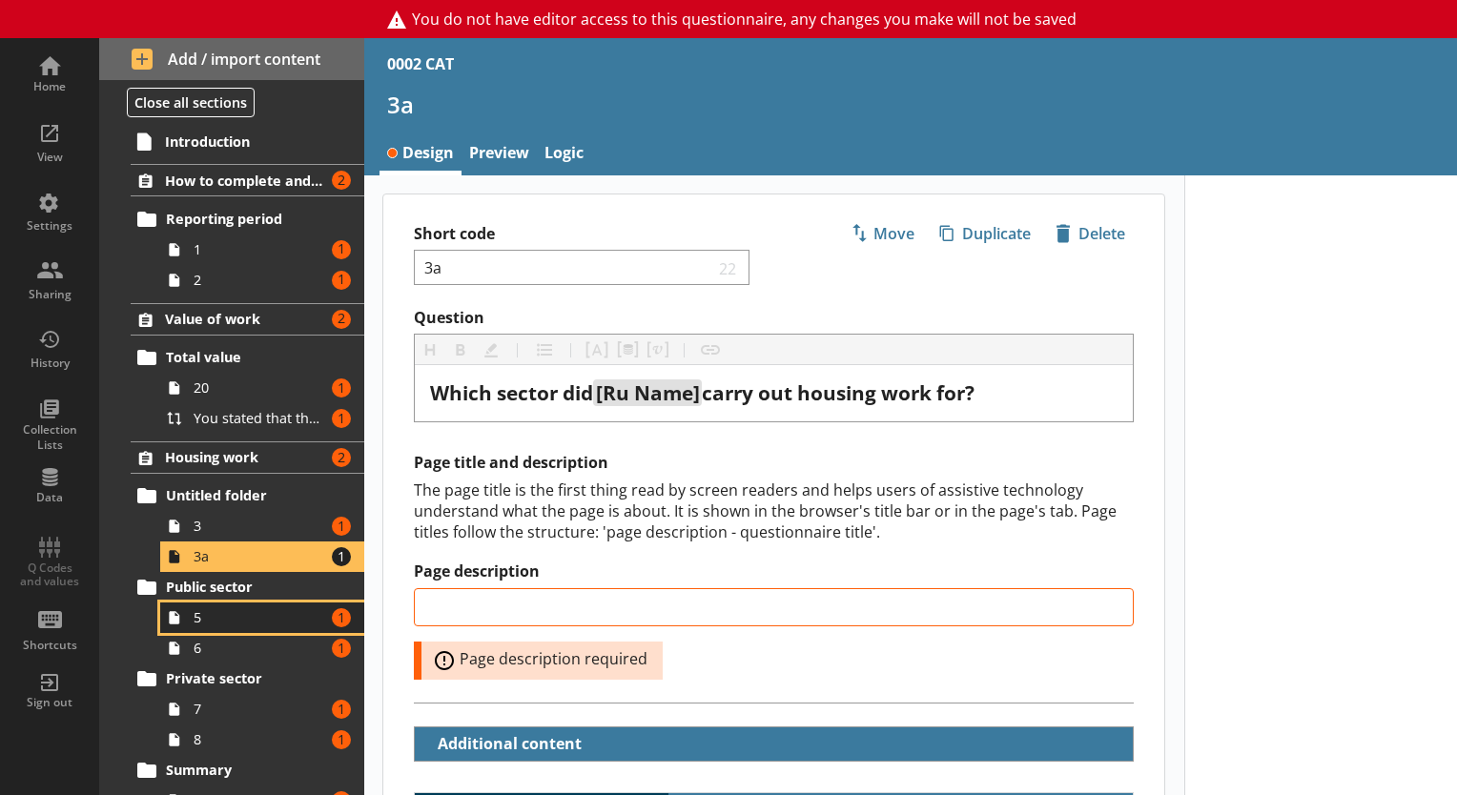
click at [195, 626] on link "5 Amount of errors: 1" at bounding box center [262, 618] width 204 height 31
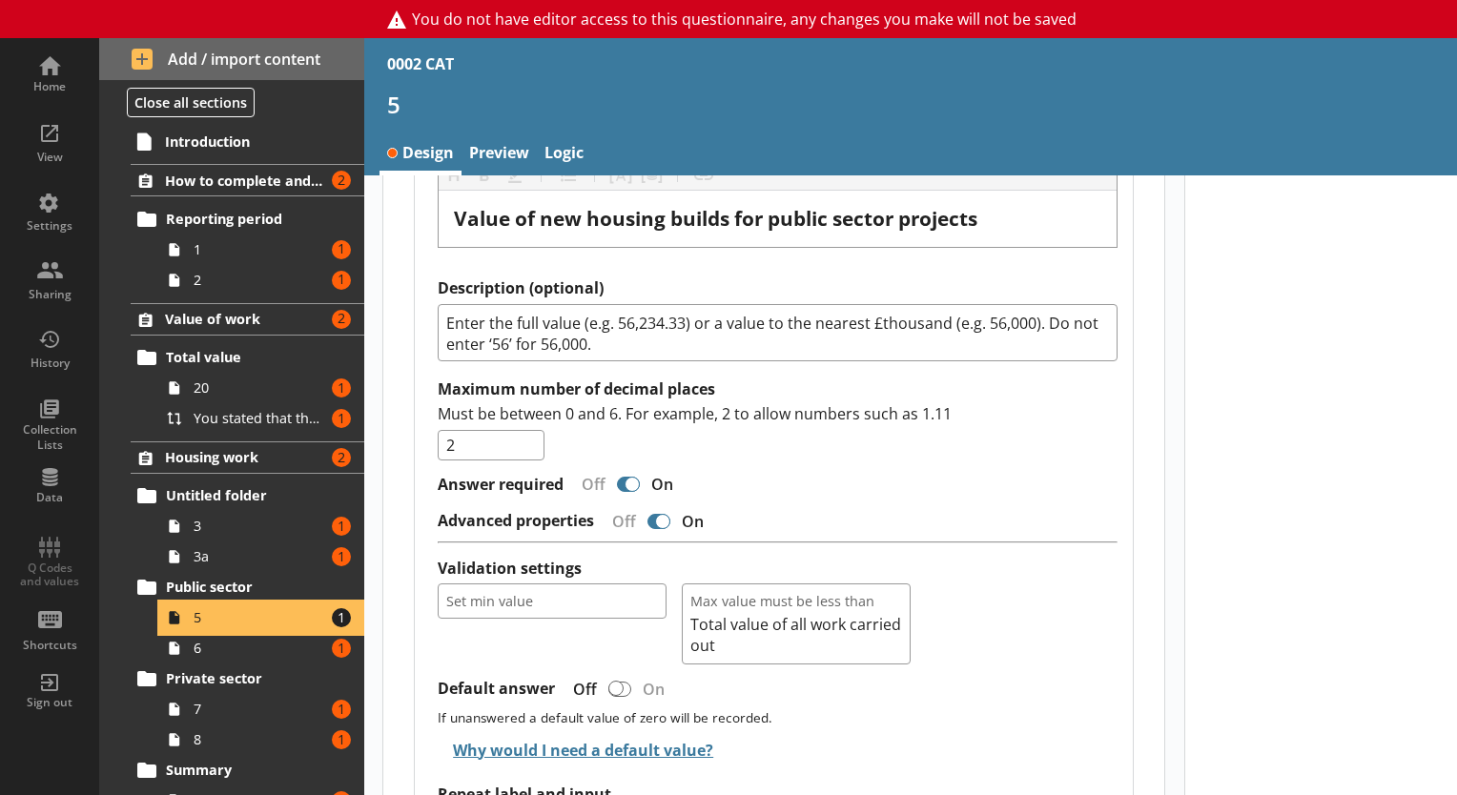
scroll to position [1741, 0]
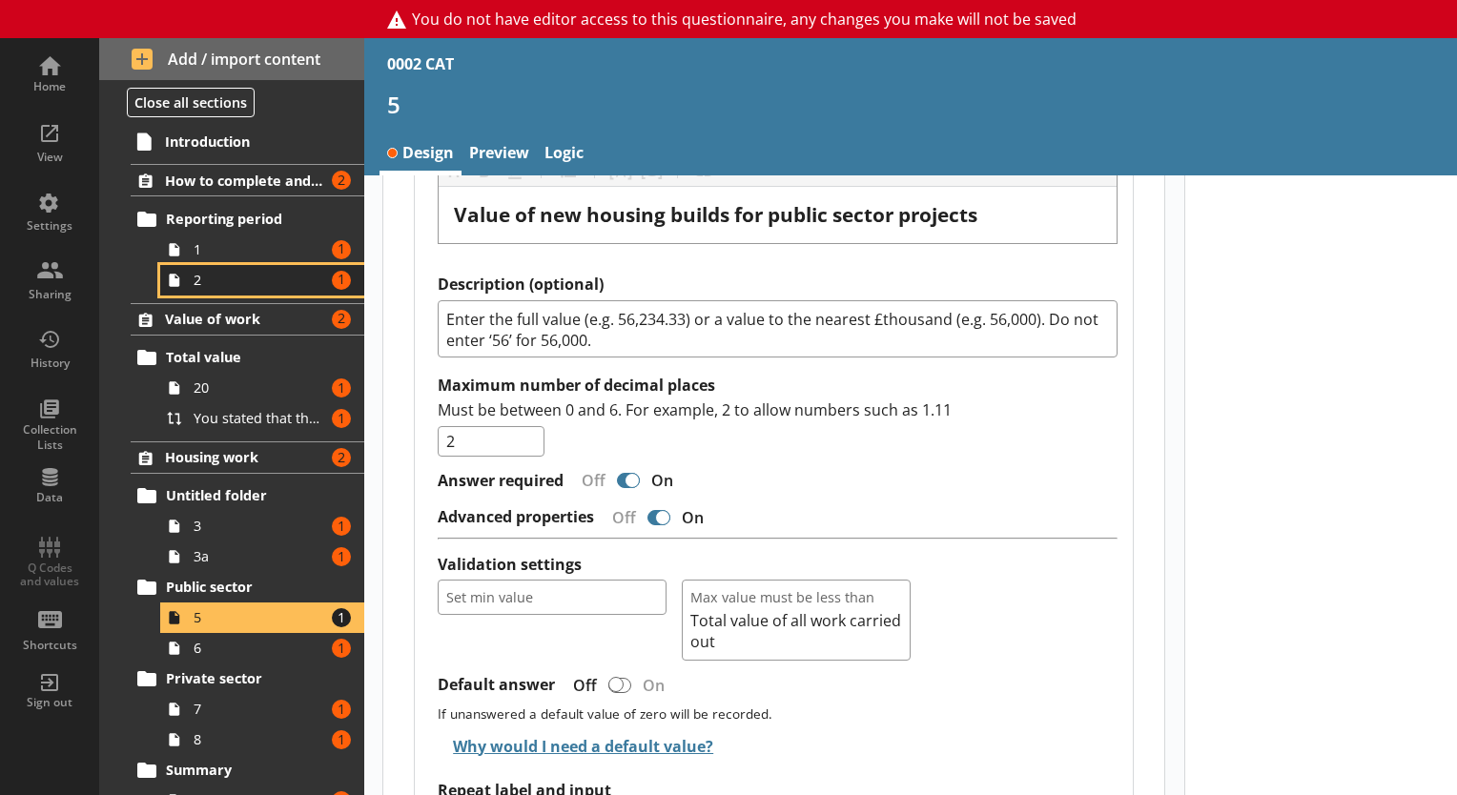
click at [207, 283] on span "2" at bounding box center [260, 280] width 132 height 18
type textarea "x"
select select "ref_p_end_date"
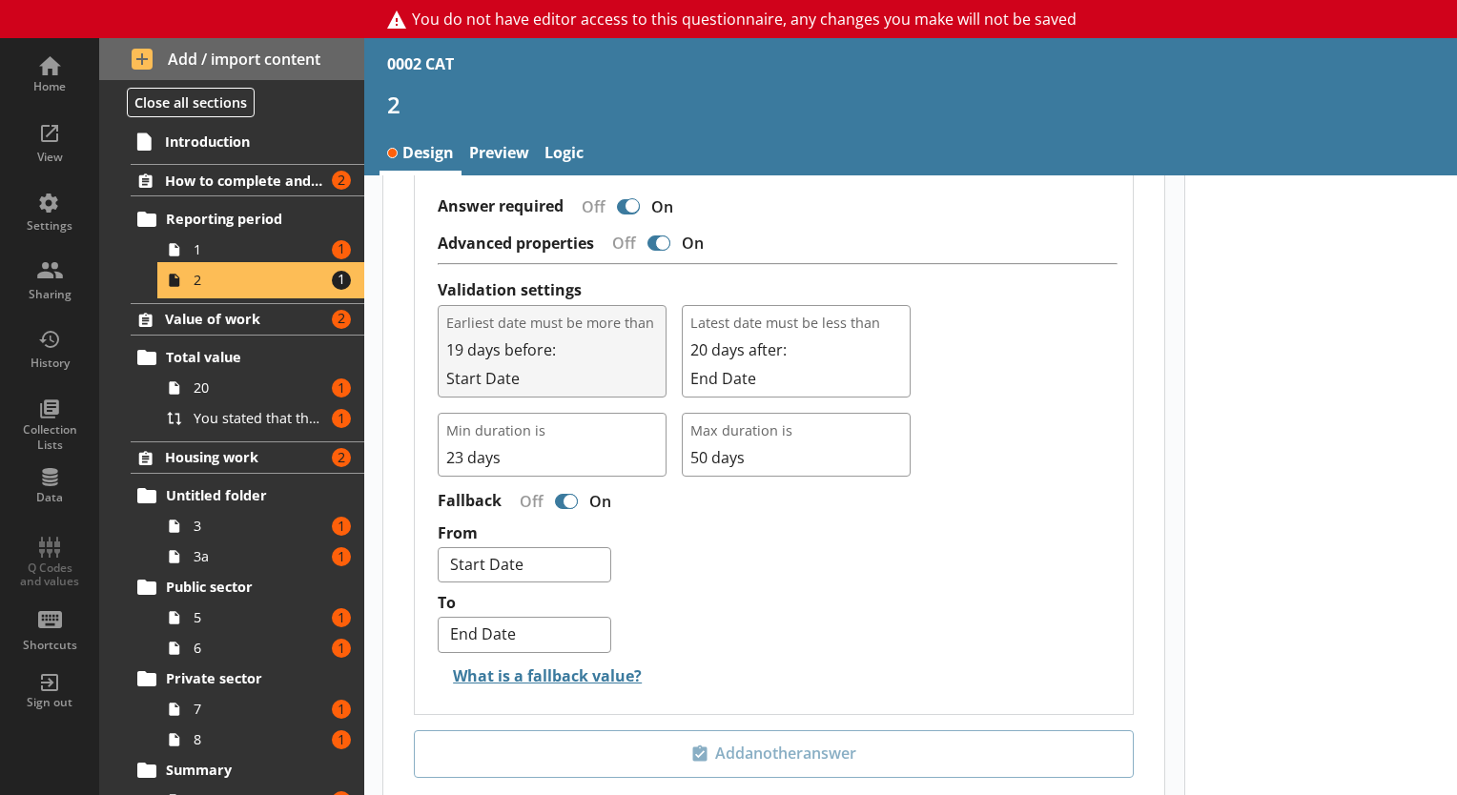
scroll to position [1651, 0]
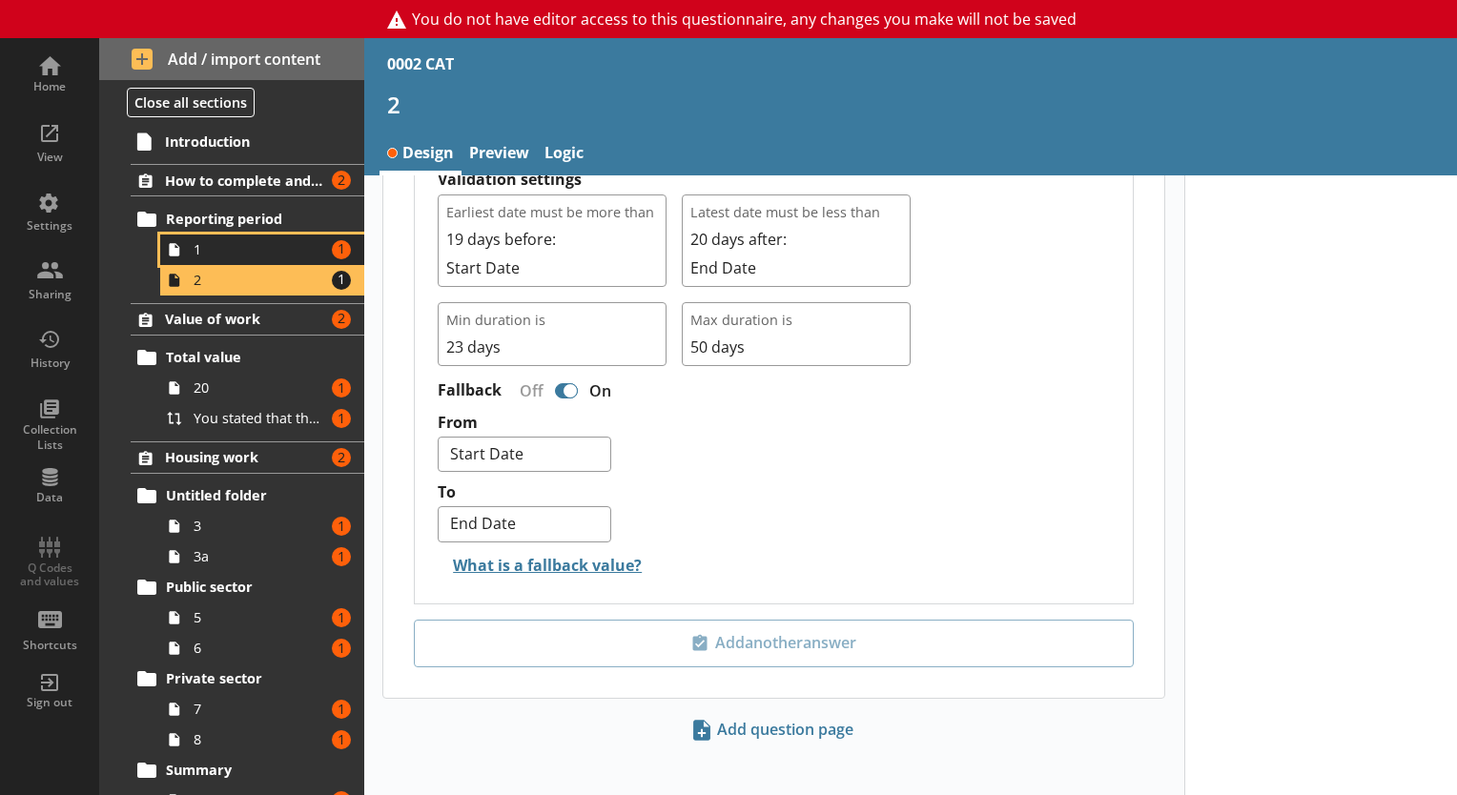
click at [229, 249] on span "1" at bounding box center [260, 249] width 132 height 18
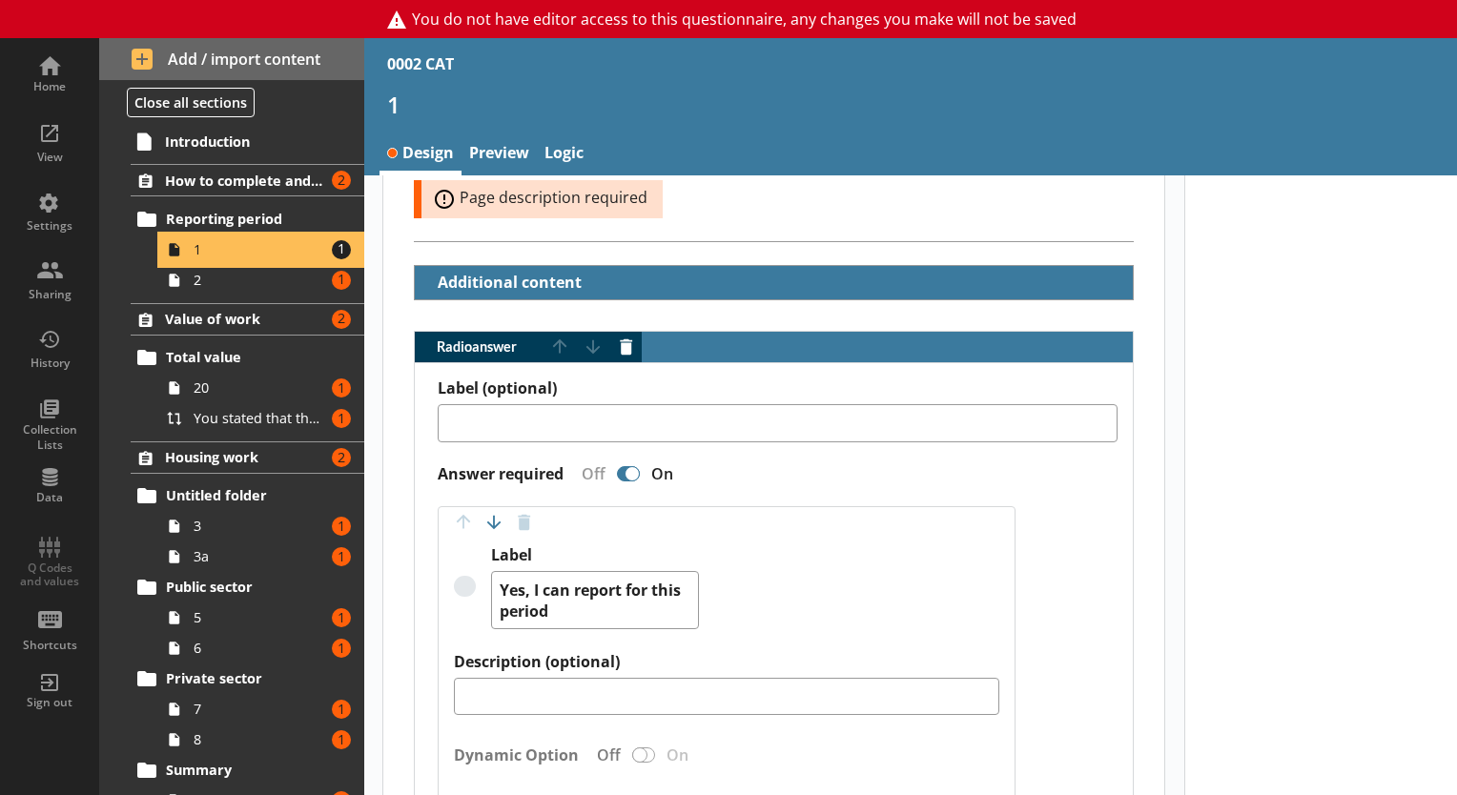
scroll to position [484, 0]
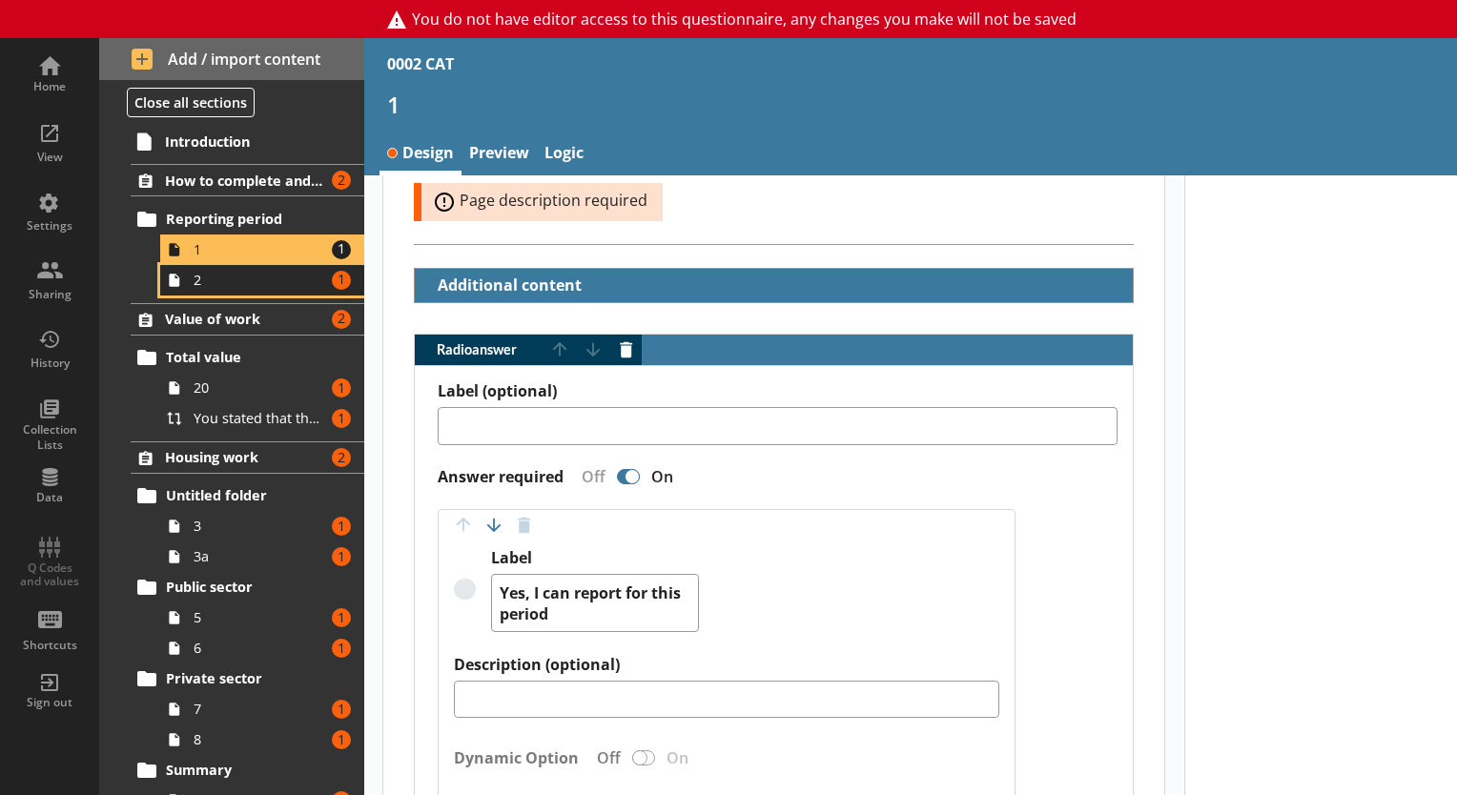
click at [256, 281] on span "2" at bounding box center [260, 280] width 132 height 18
type textarea "x"
select select "ref_p_end_date"
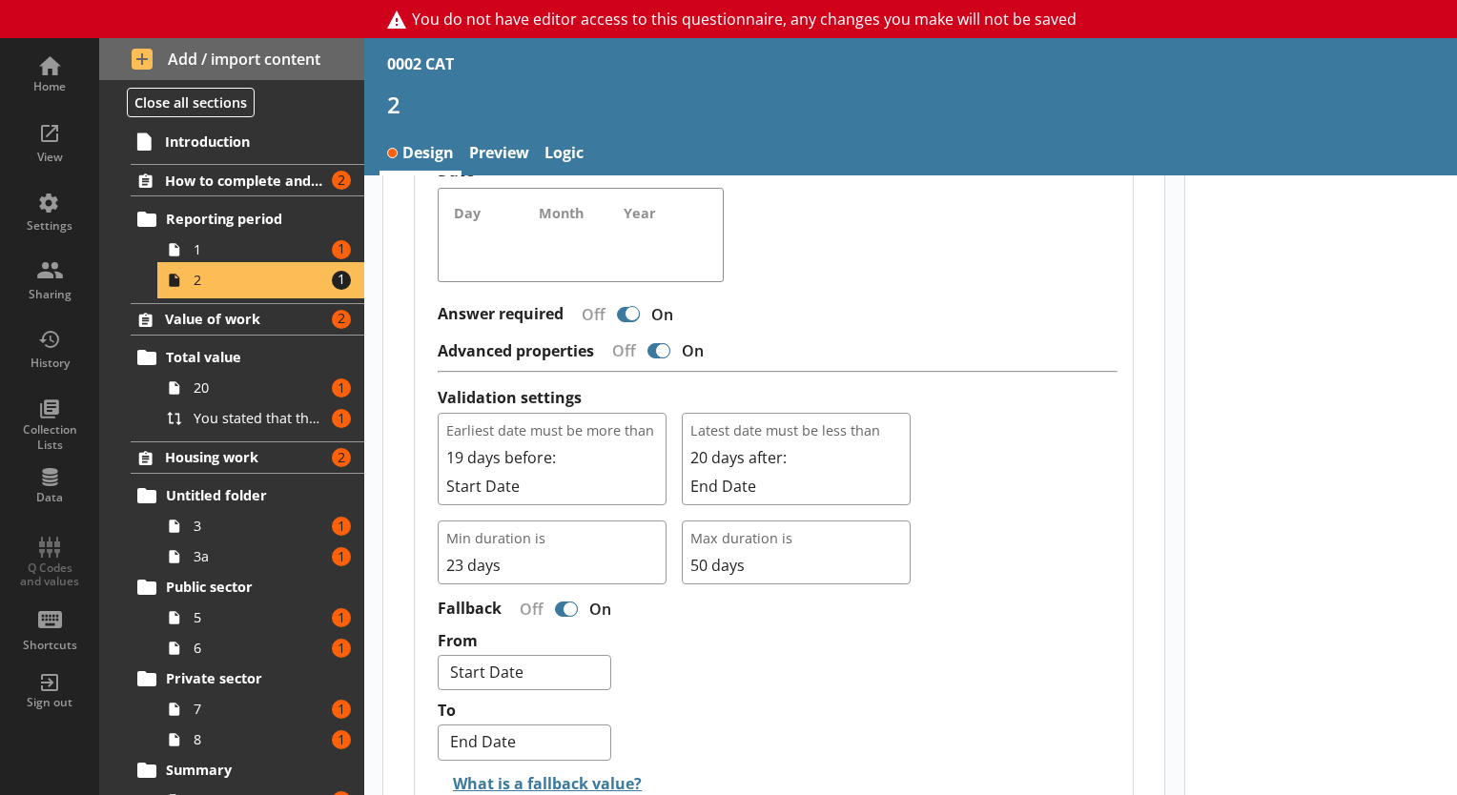
scroll to position [1651, 0]
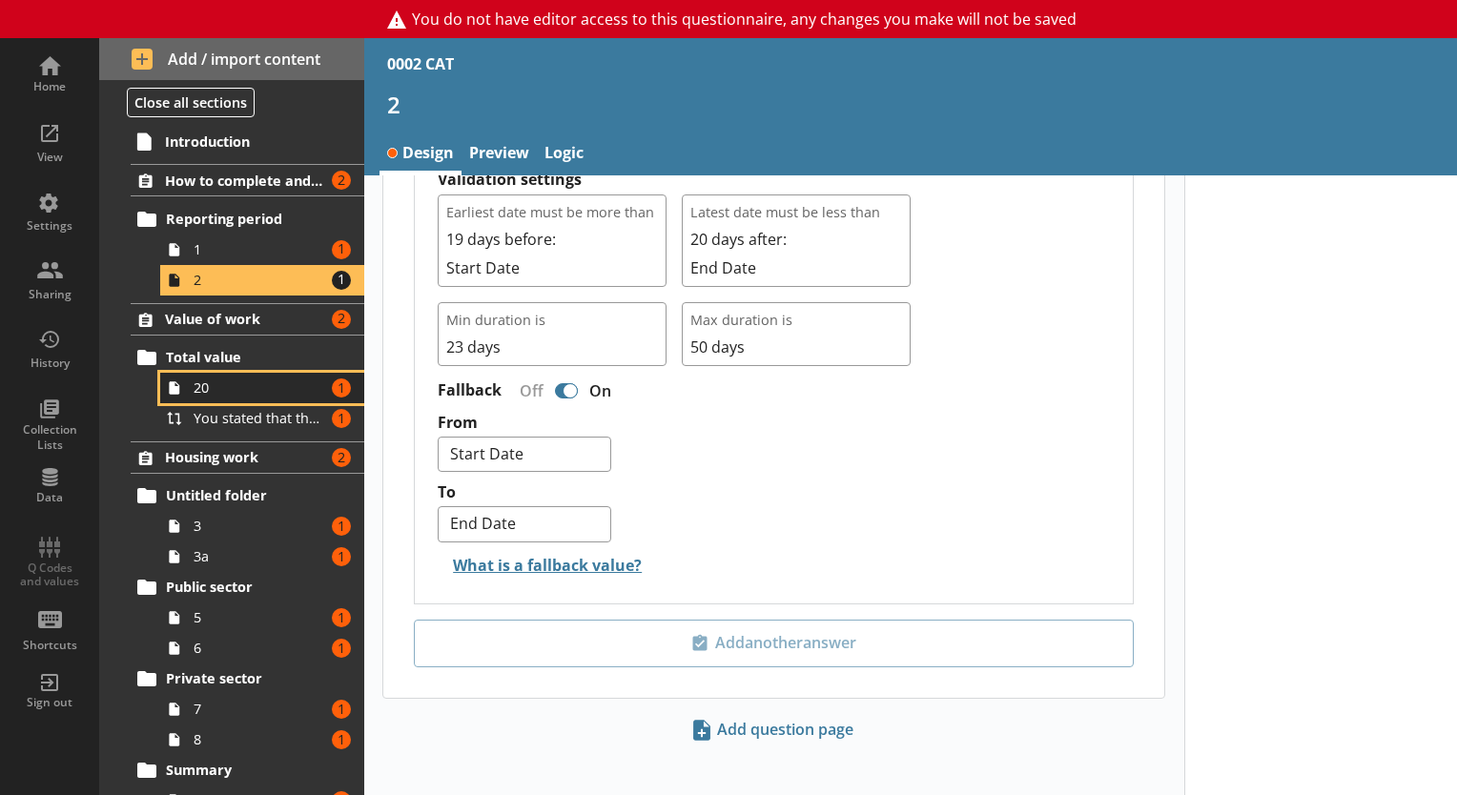
click at [251, 391] on span "20" at bounding box center [260, 388] width 132 height 18
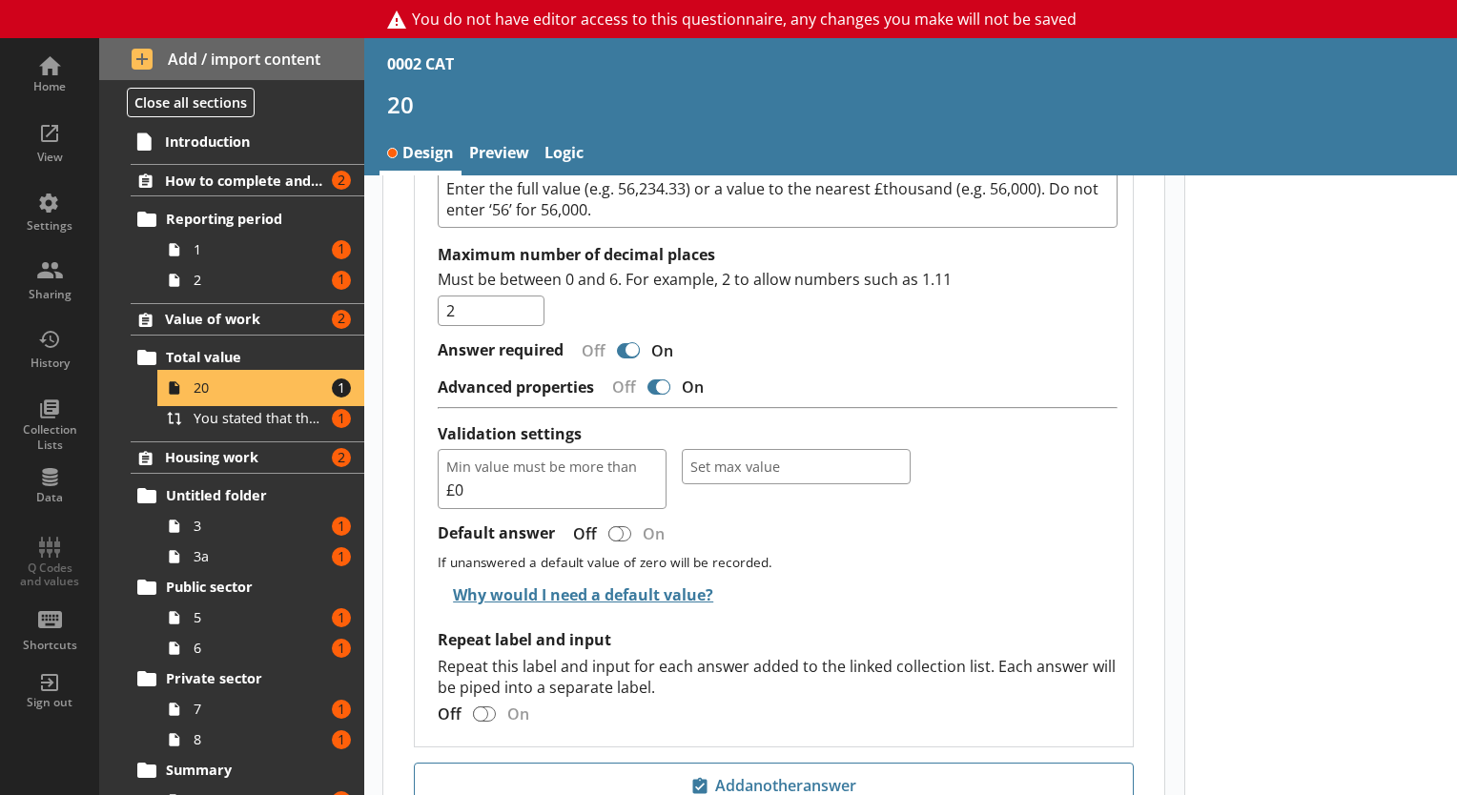
scroll to position [2084, 0]
click at [248, 422] on span "You stated that the total value of all construction work carried out by [Ru Nam…" at bounding box center [260, 418] width 132 height 18
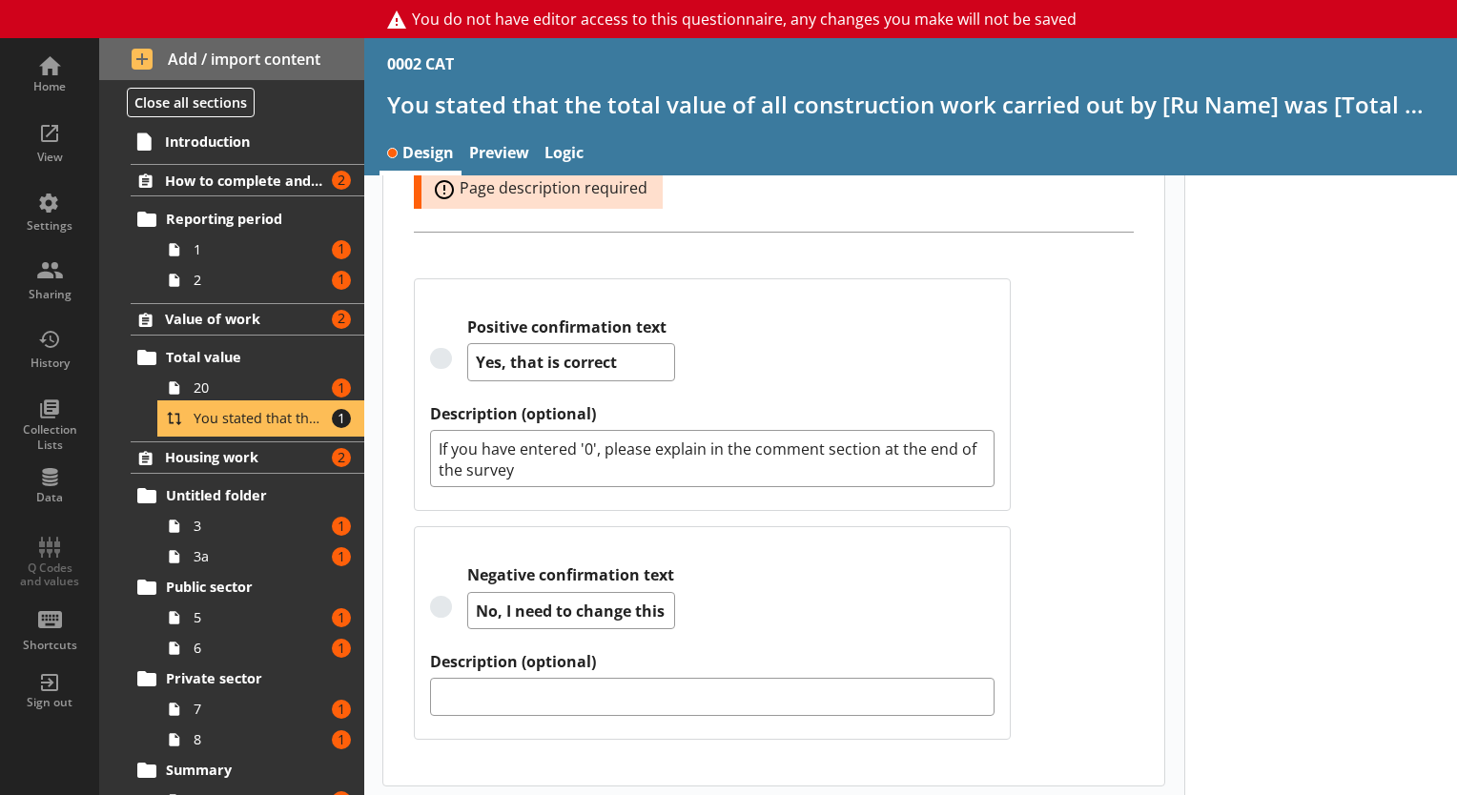
scroll to position [503, 0]
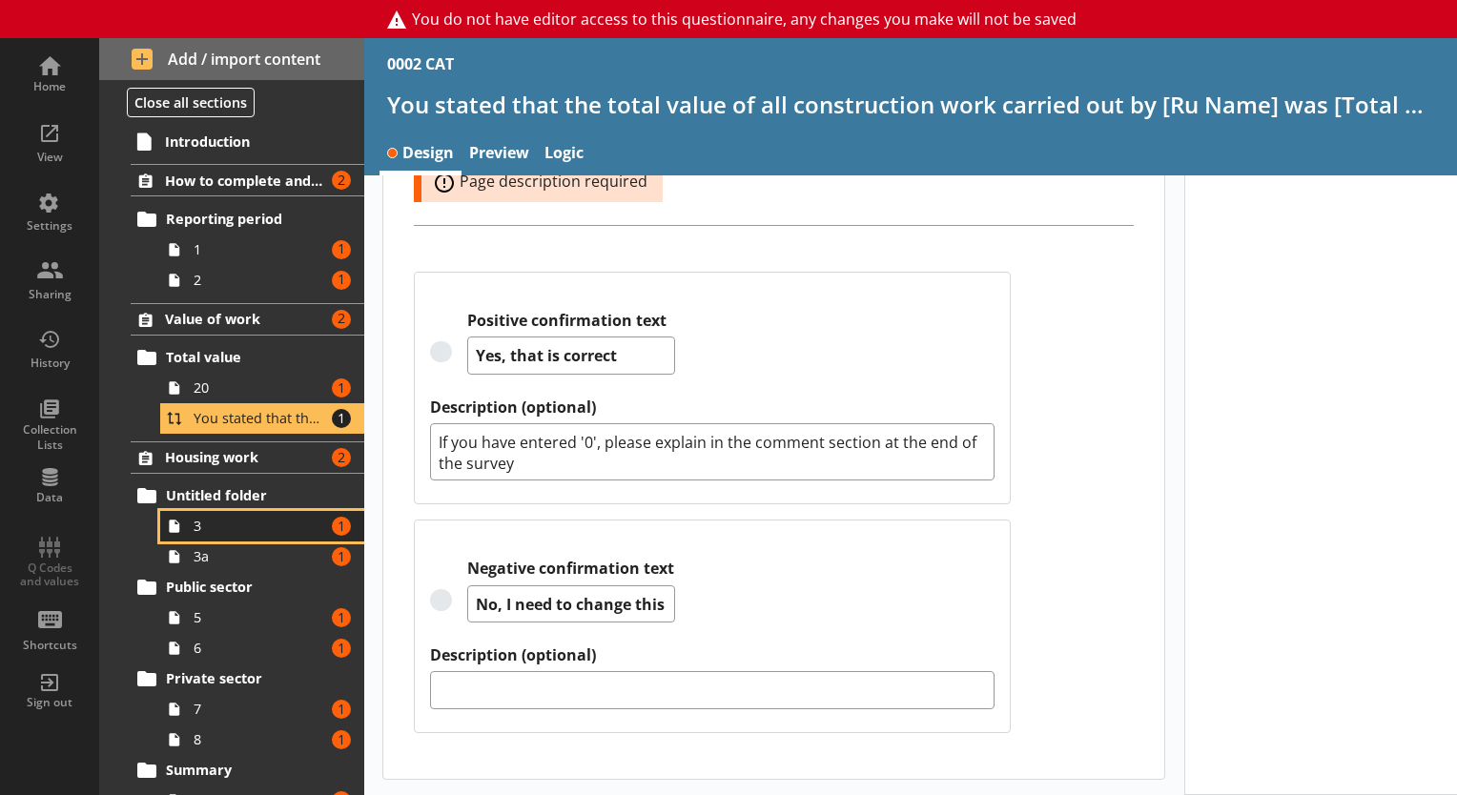
click at [200, 518] on span "3" at bounding box center [260, 526] width 132 height 18
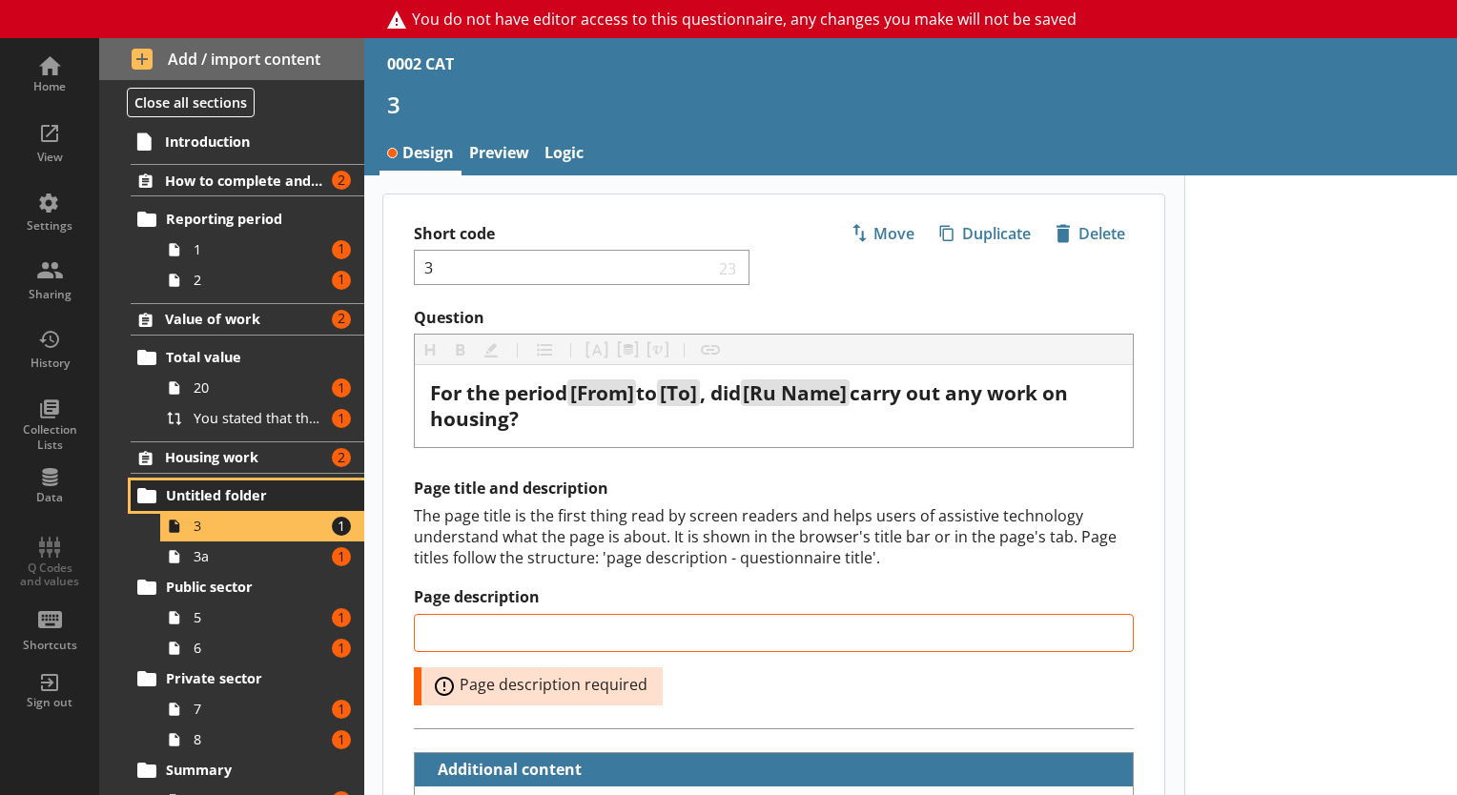
click at [217, 481] on link "Untitled folder" at bounding box center [248, 496] width 234 height 31
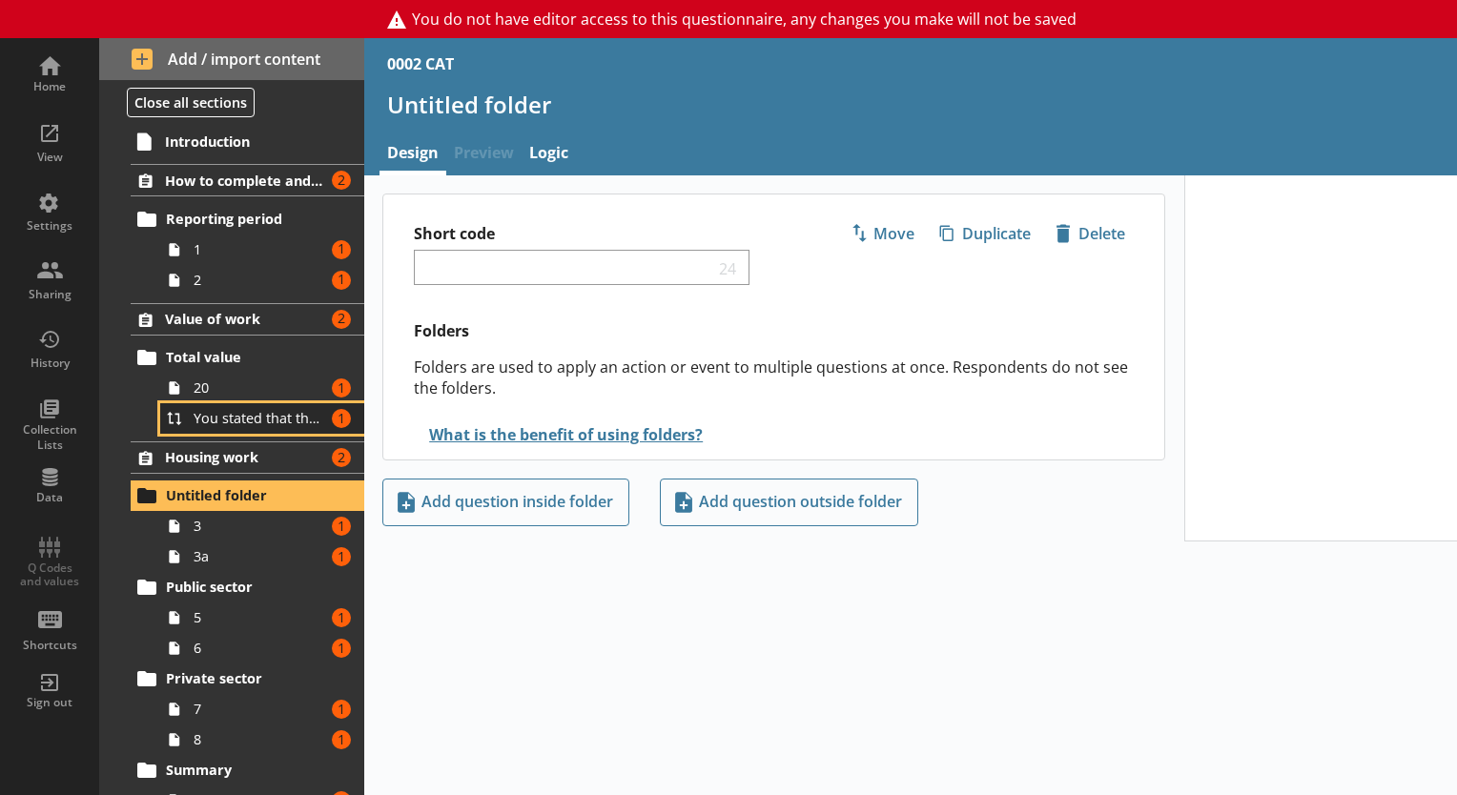
click at [248, 418] on span "You stated that the total value of all construction work carried out by [Ru Nam…" at bounding box center [260, 418] width 132 height 18
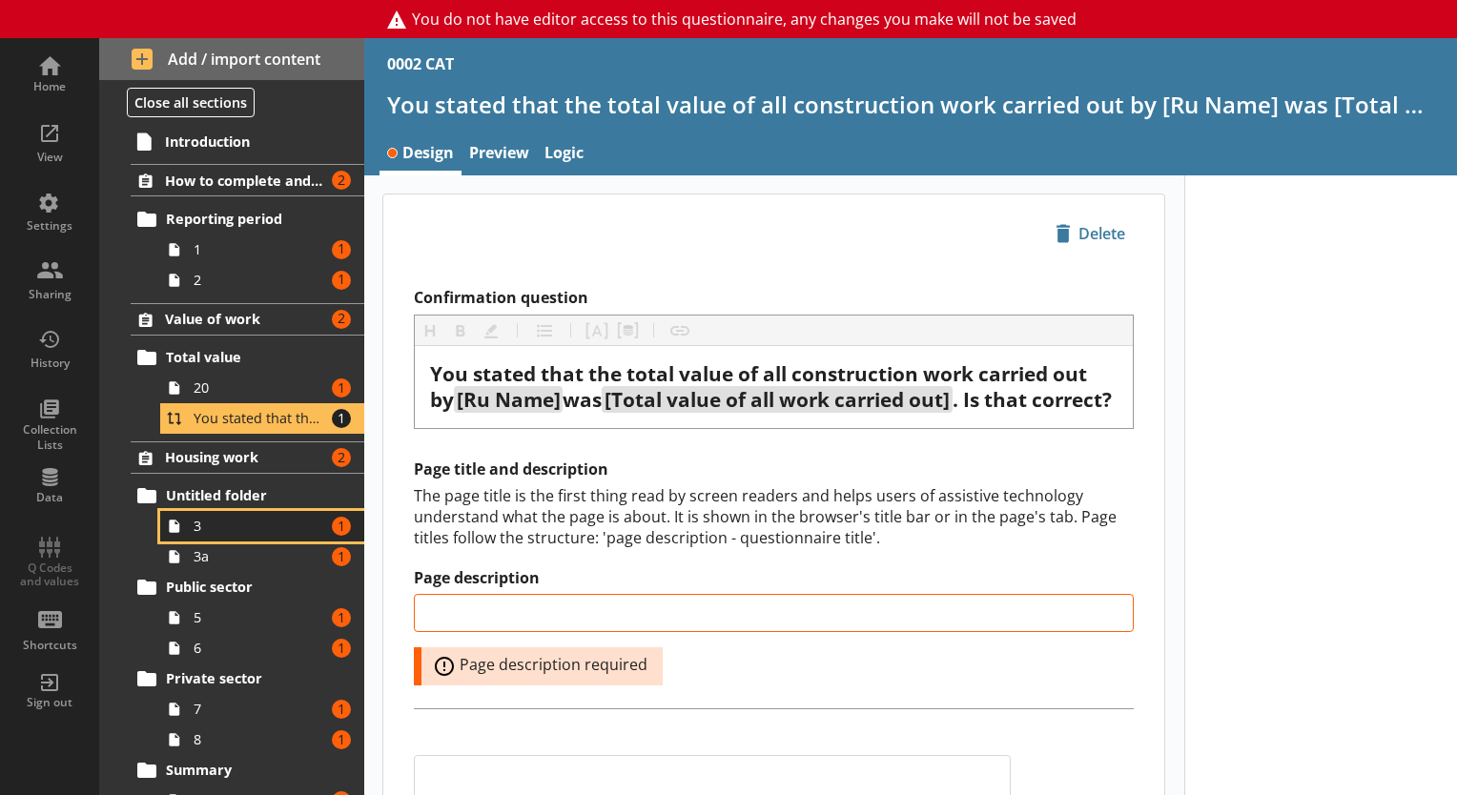
click at [218, 523] on span "3" at bounding box center [260, 526] width 132 height 18
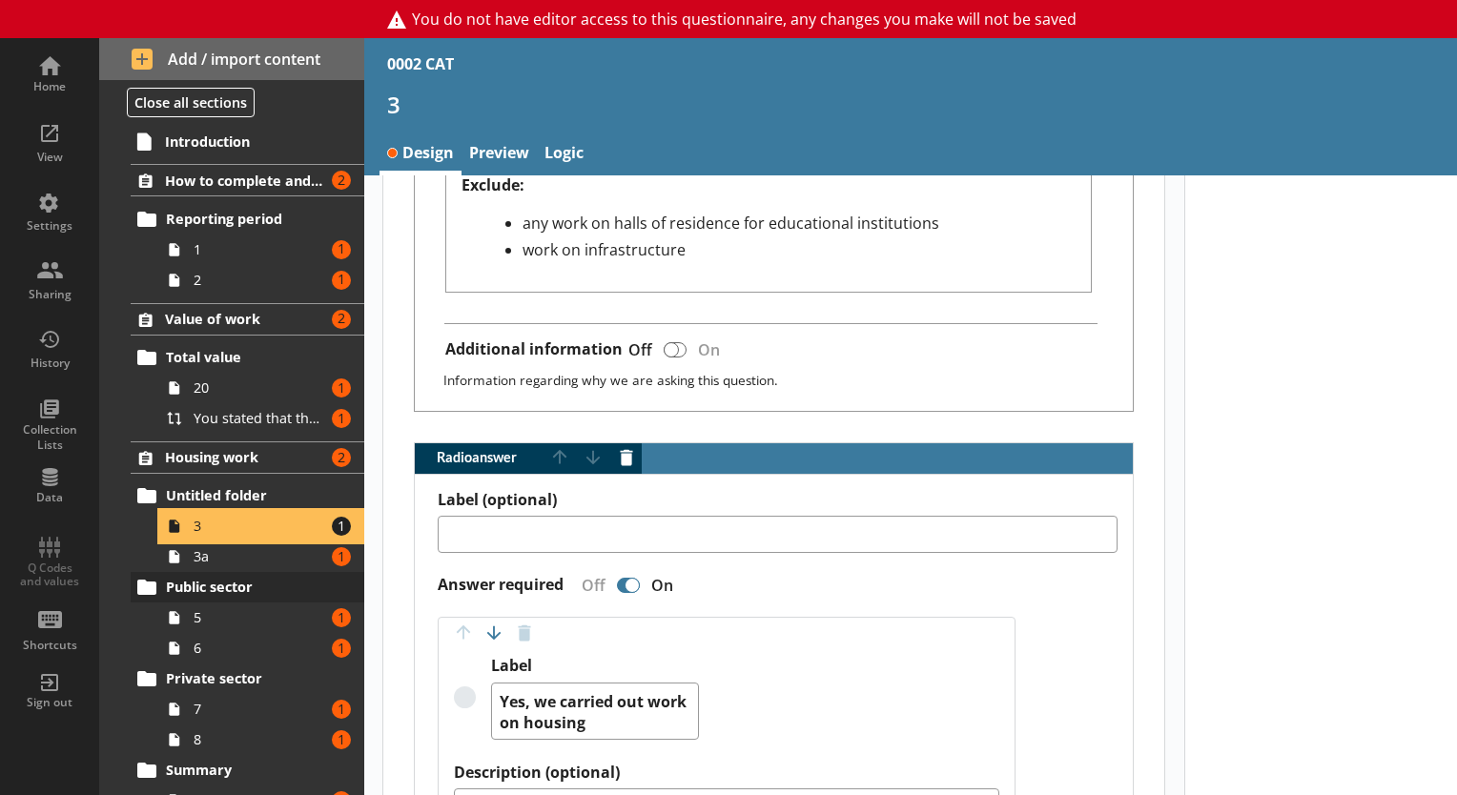
scroll to position [1388, 0]
click at [240, 538] on link "3 Amount of errors: 1" at bounding box center [262, 526] width 204 height 31
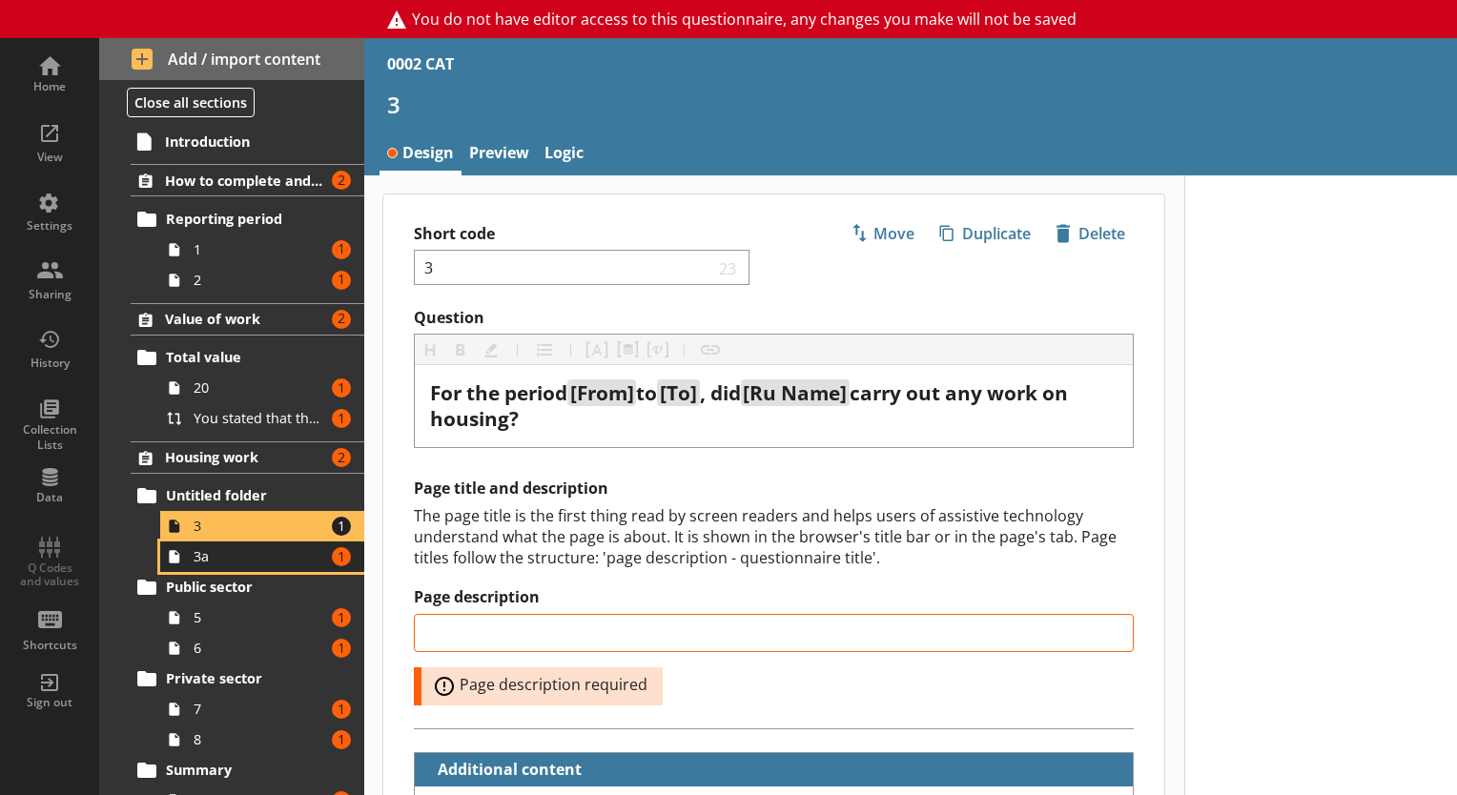
click at [236, 549] on span "3a" at bounding box center [260, 556] width 132 height 18
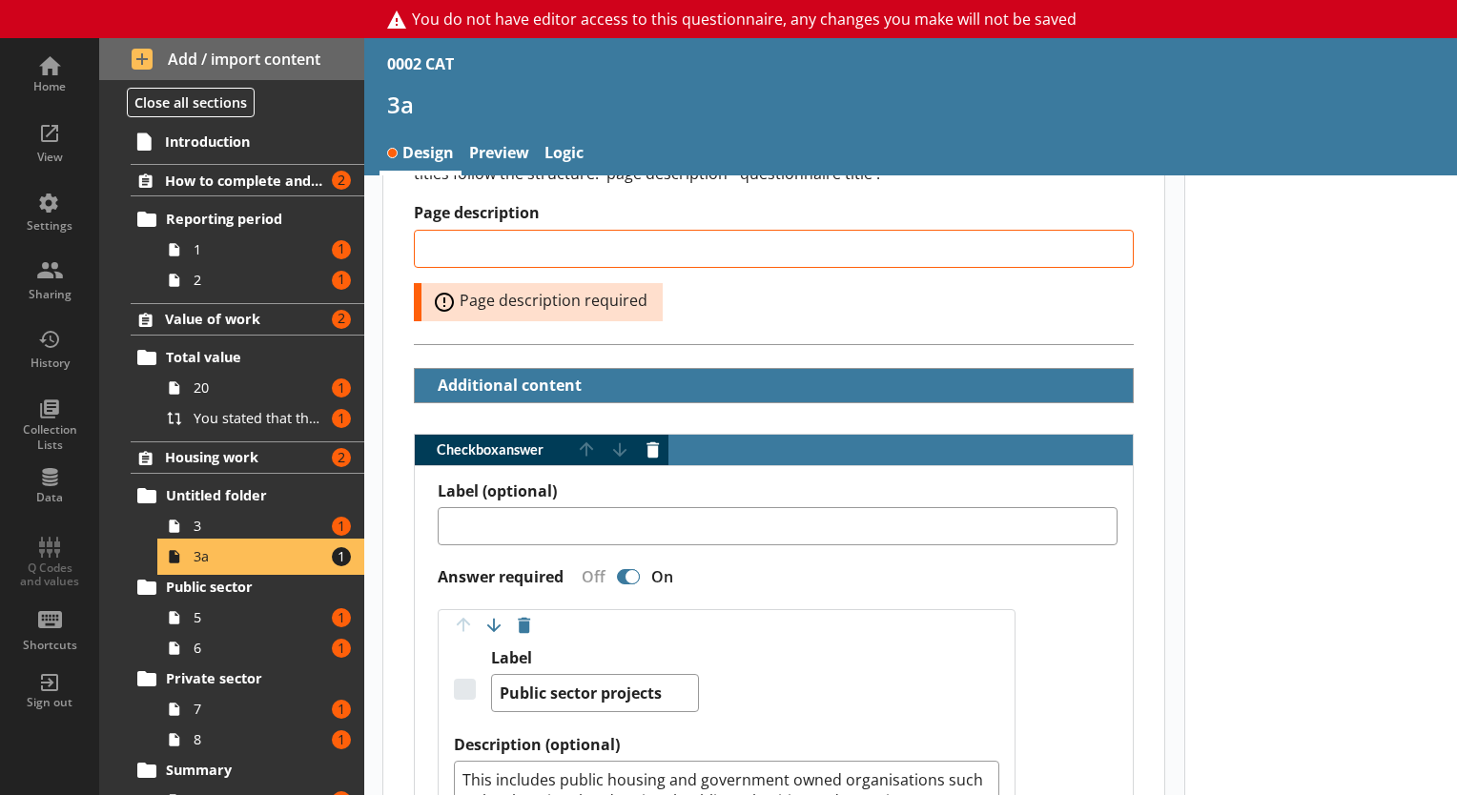
scroll to position [362, 0]
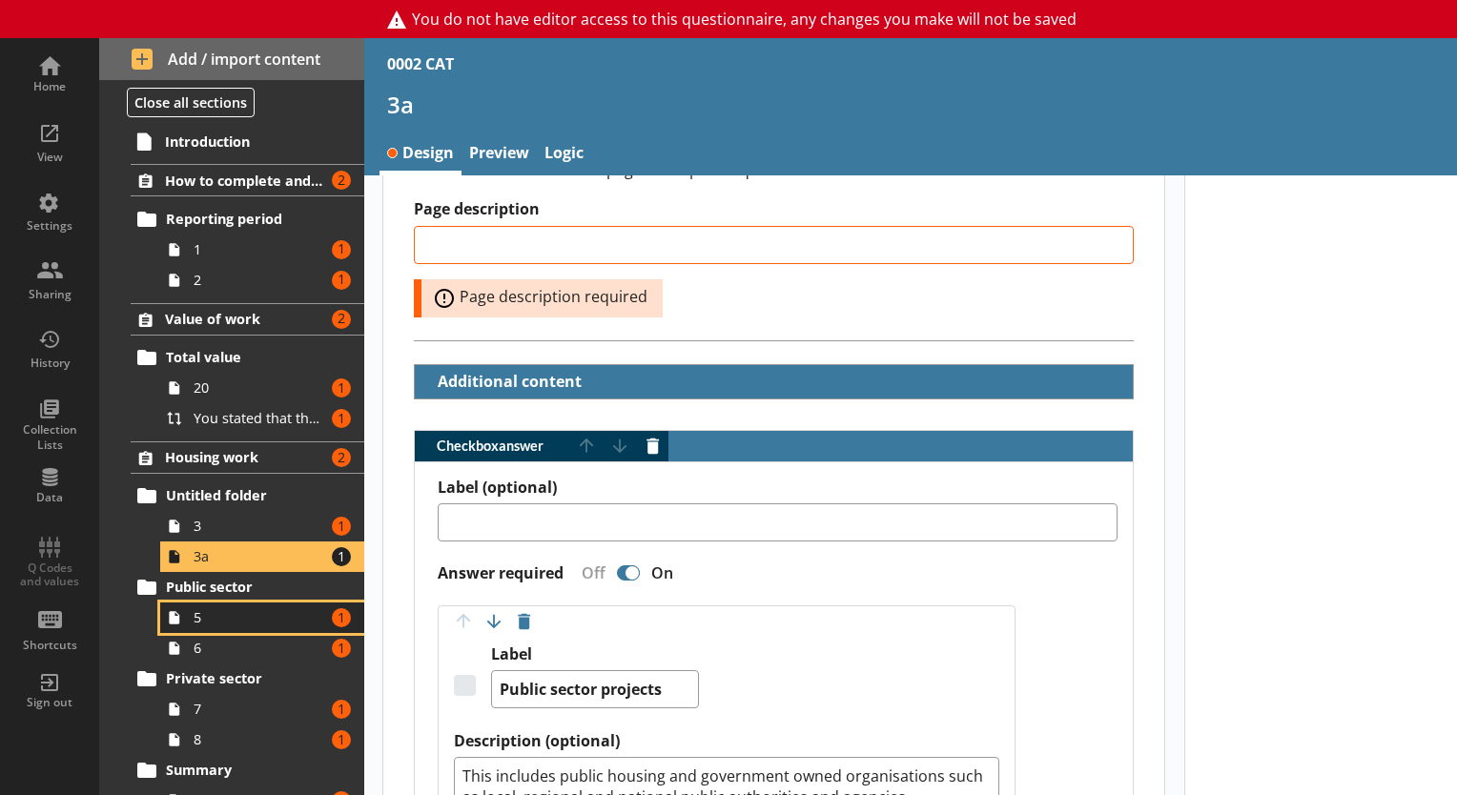
click at [191, 627] on link "5 Amount of errors: 1" at bounding box center [262, 618] width 204 height 31
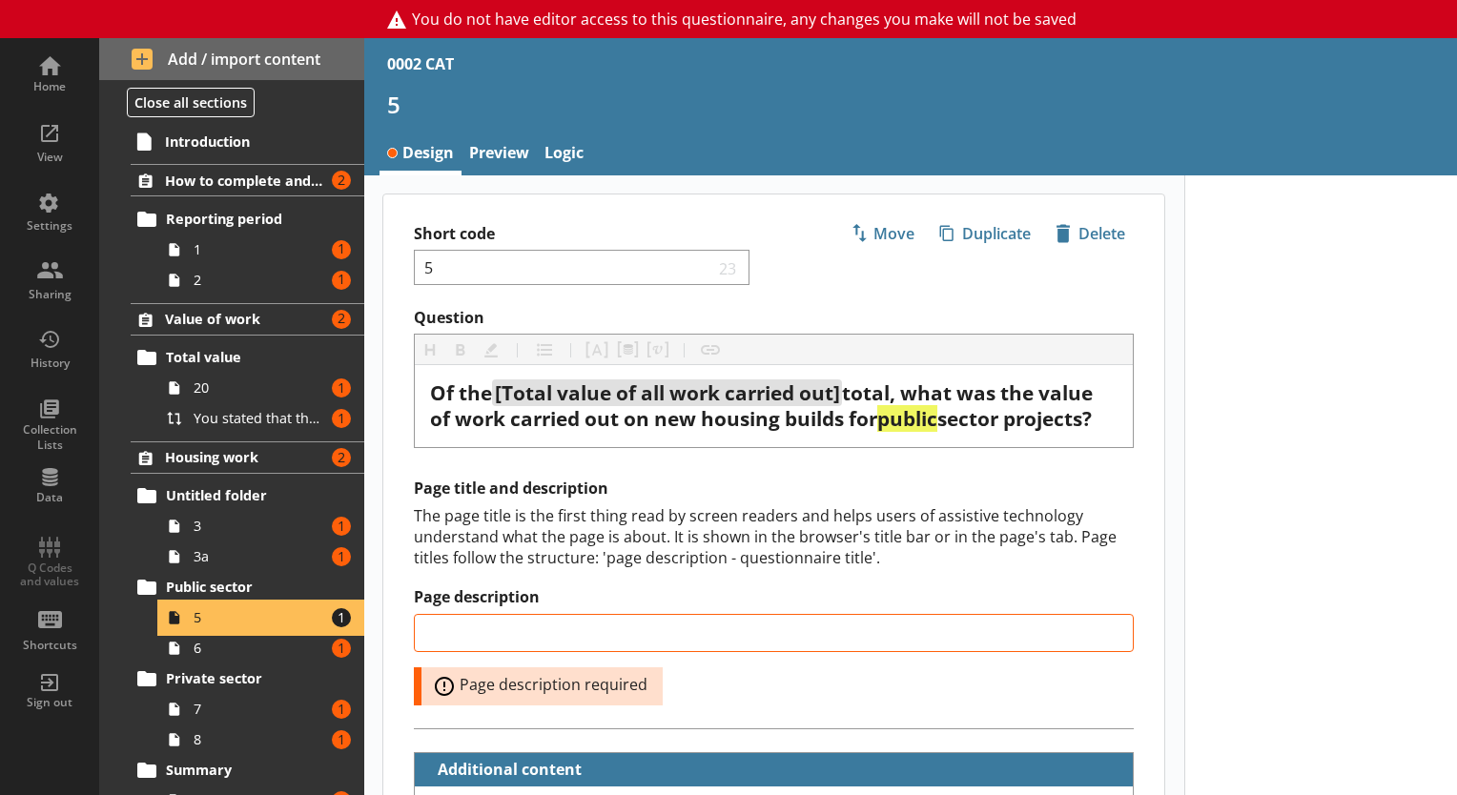
click at [191, 627] on link "5 Amount of errors: 1" at bounding box center [262, 618] width 204 height 31
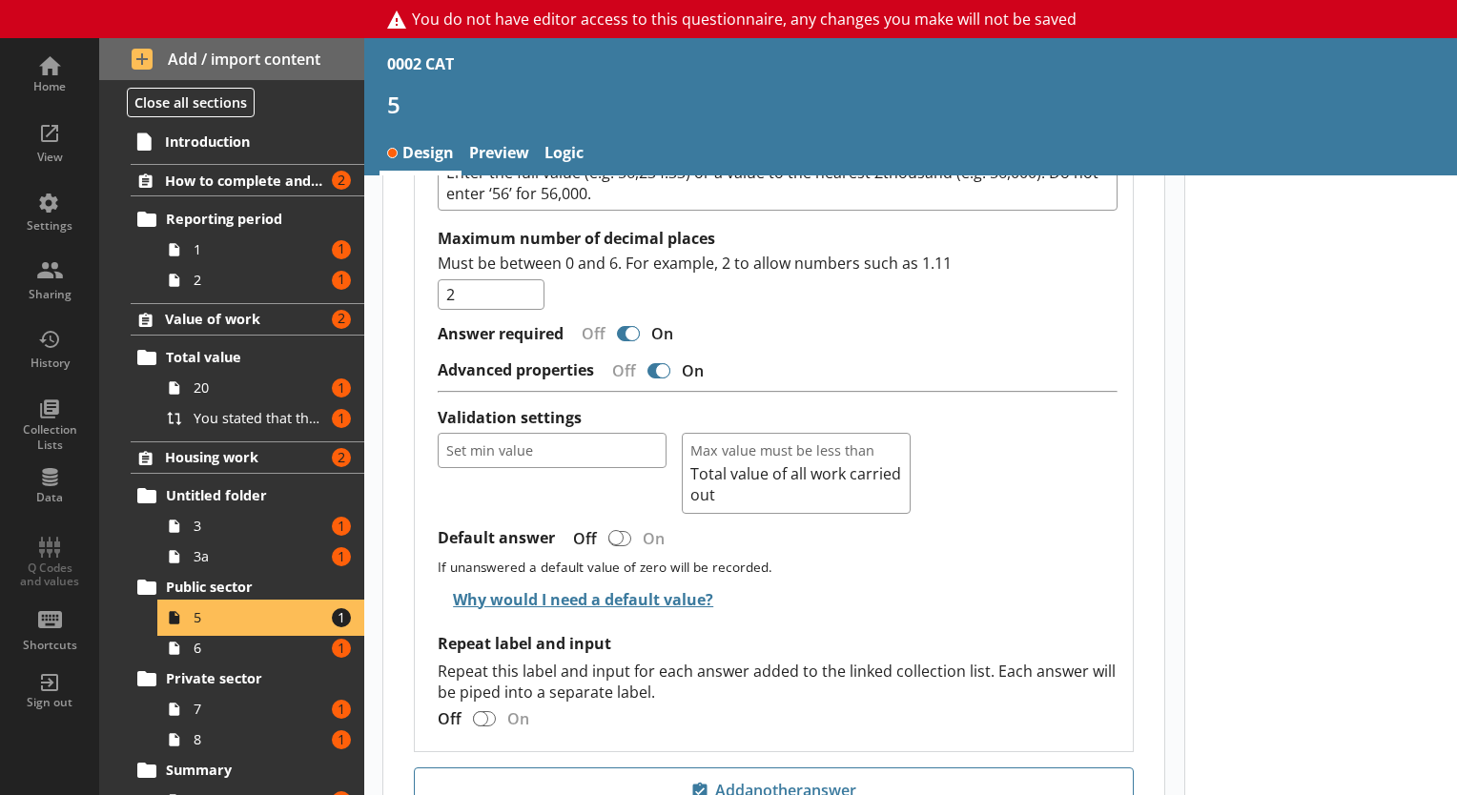
scroll to position [1913, 0]
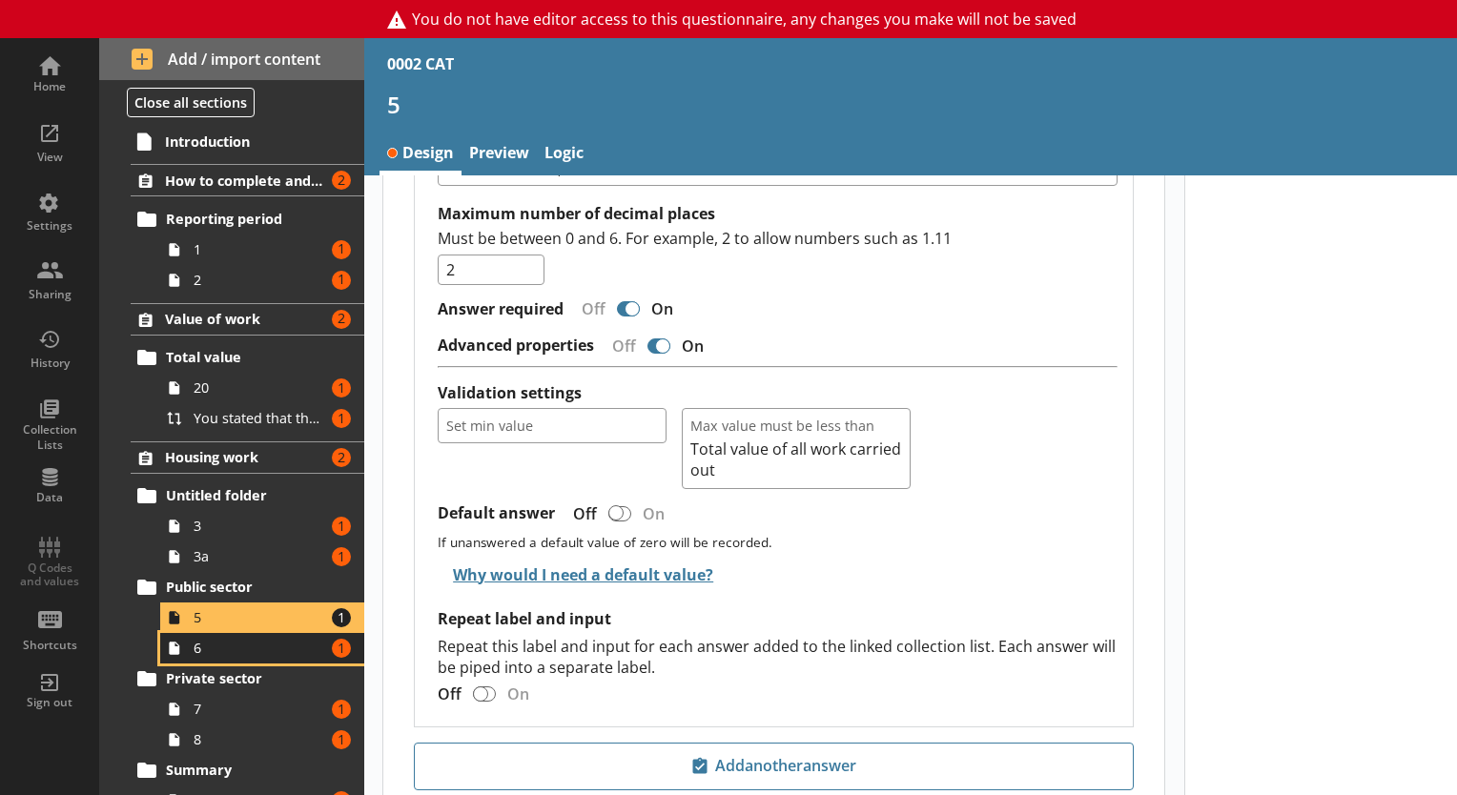
click at [216, 639] on span "6" at bounding box center [260, 648] width 132 height 18
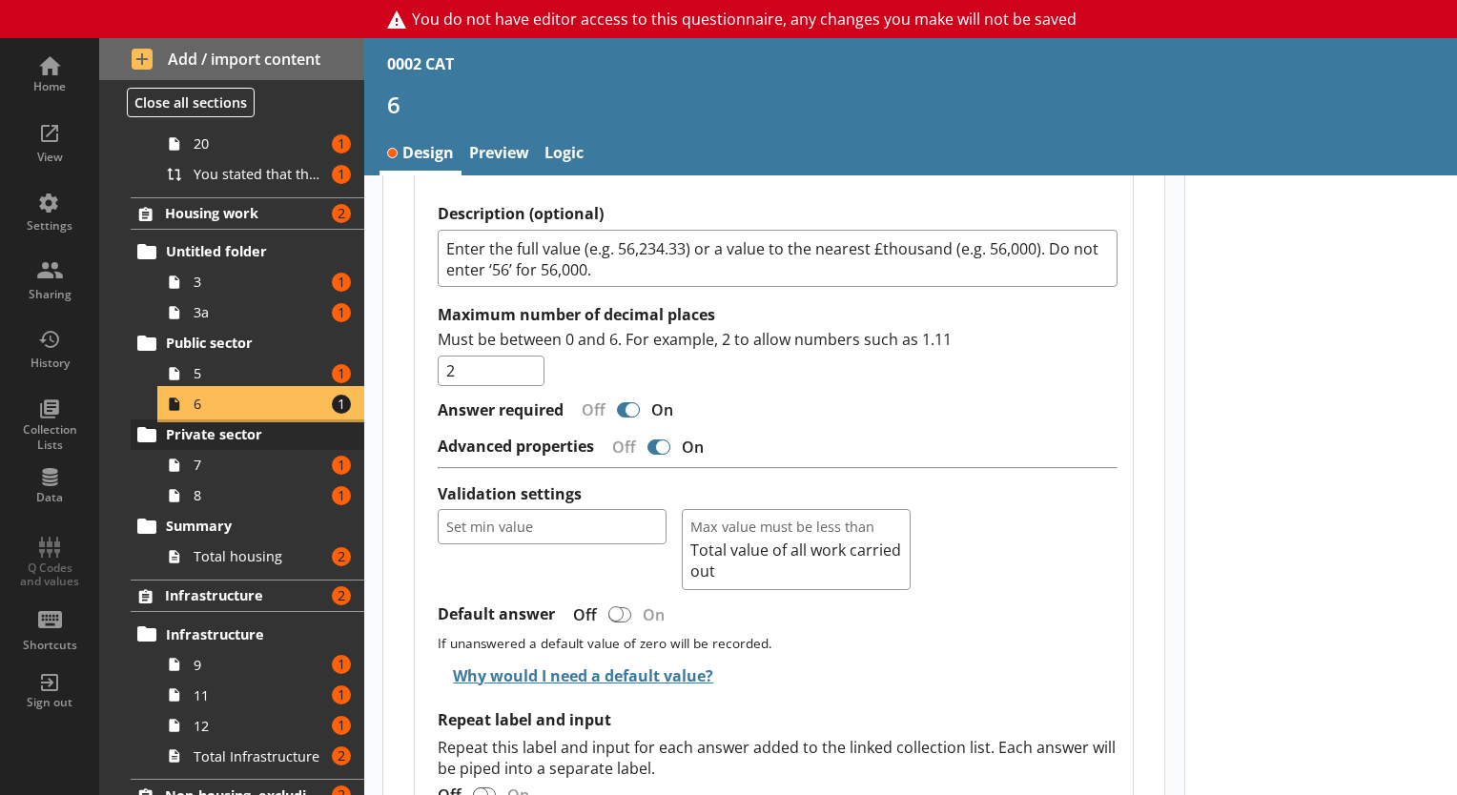
scroll to position [270, 0]
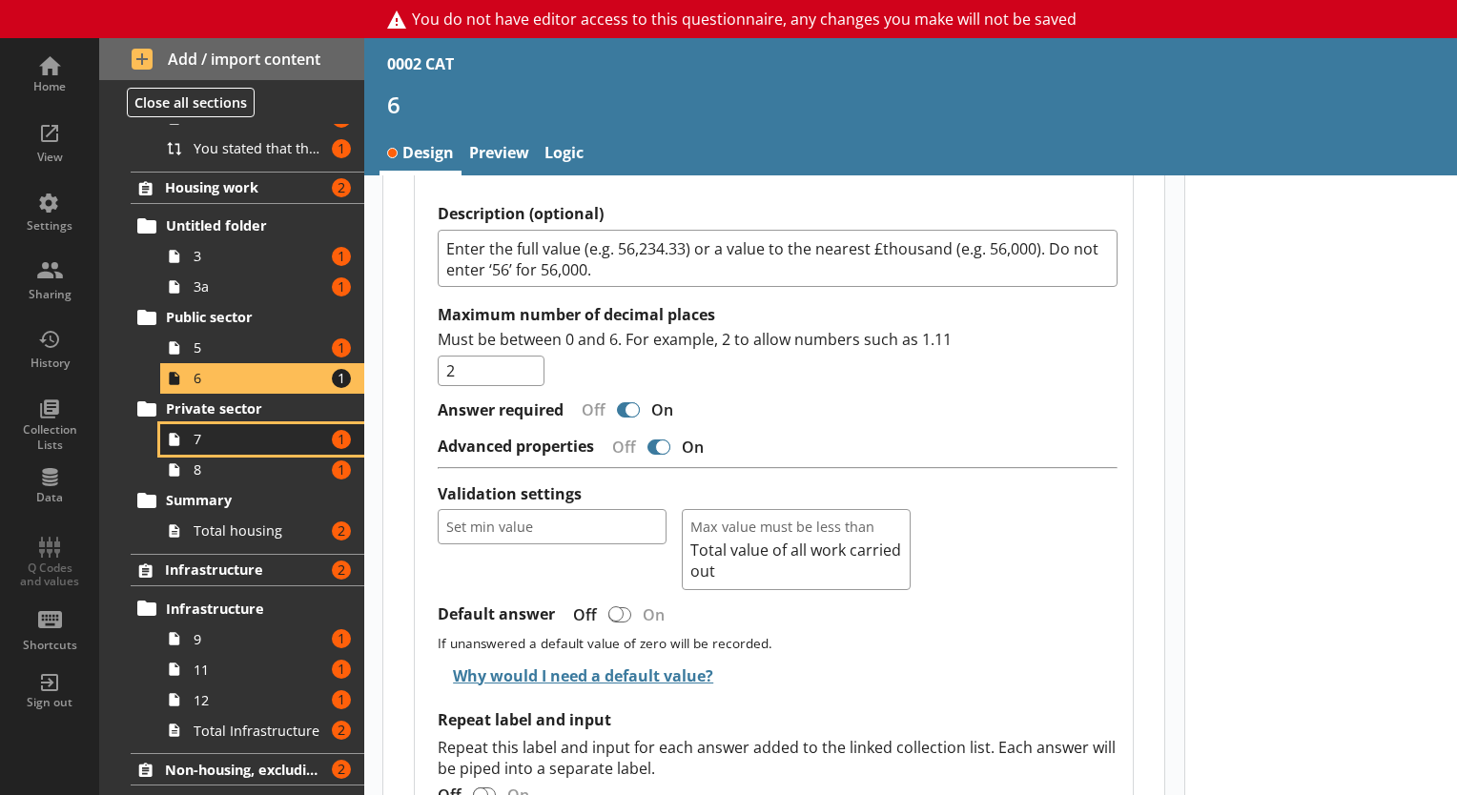
click at [228, 441] on span "7" at bounding box center [260, 439] width 132 height 18
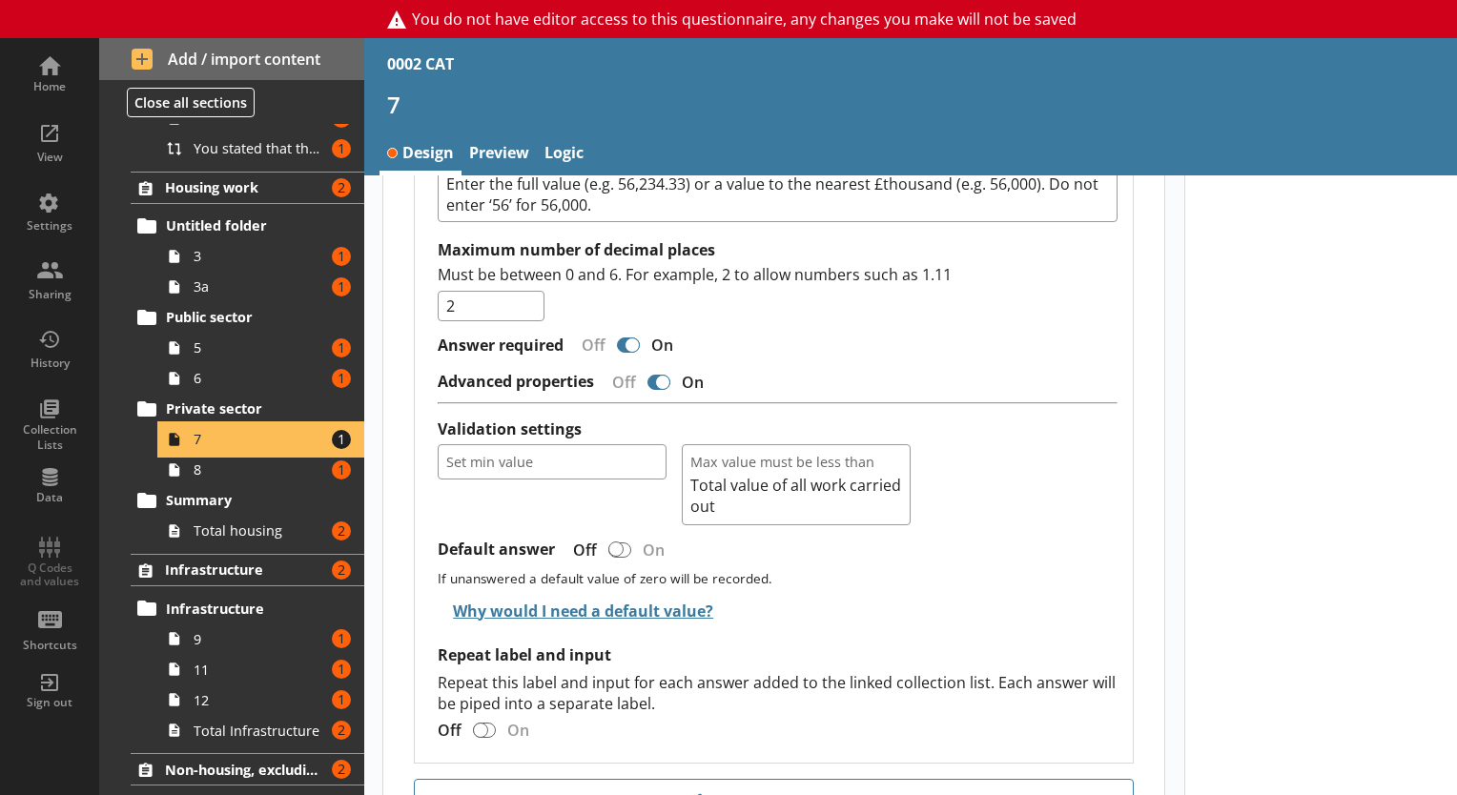
scroll to position [2163, 0]
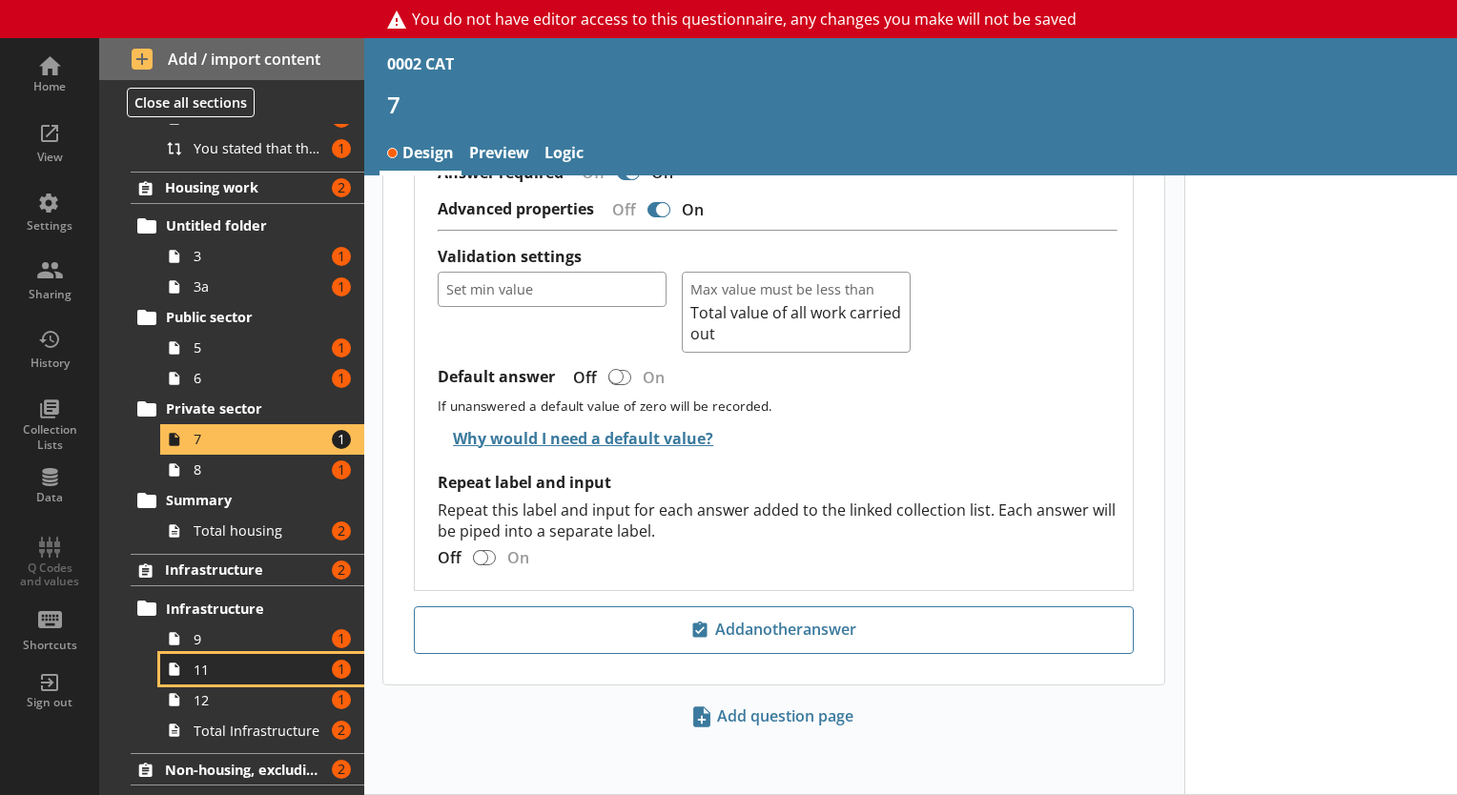
click at [229, 656] on link "11 Amount of errors: 1" at bounding box center [262, 669] width 204 height 31
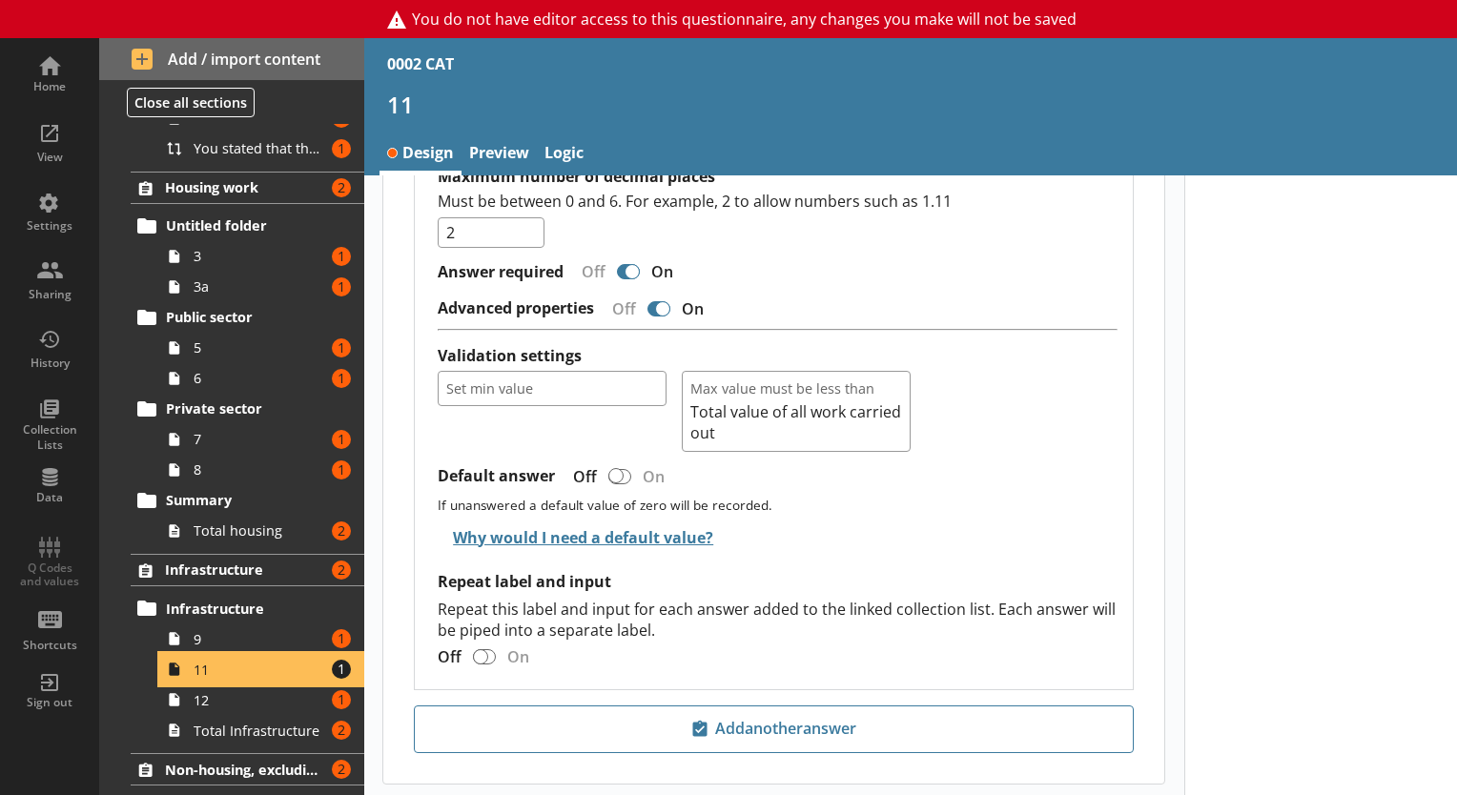
scroll to position [2115, 0]
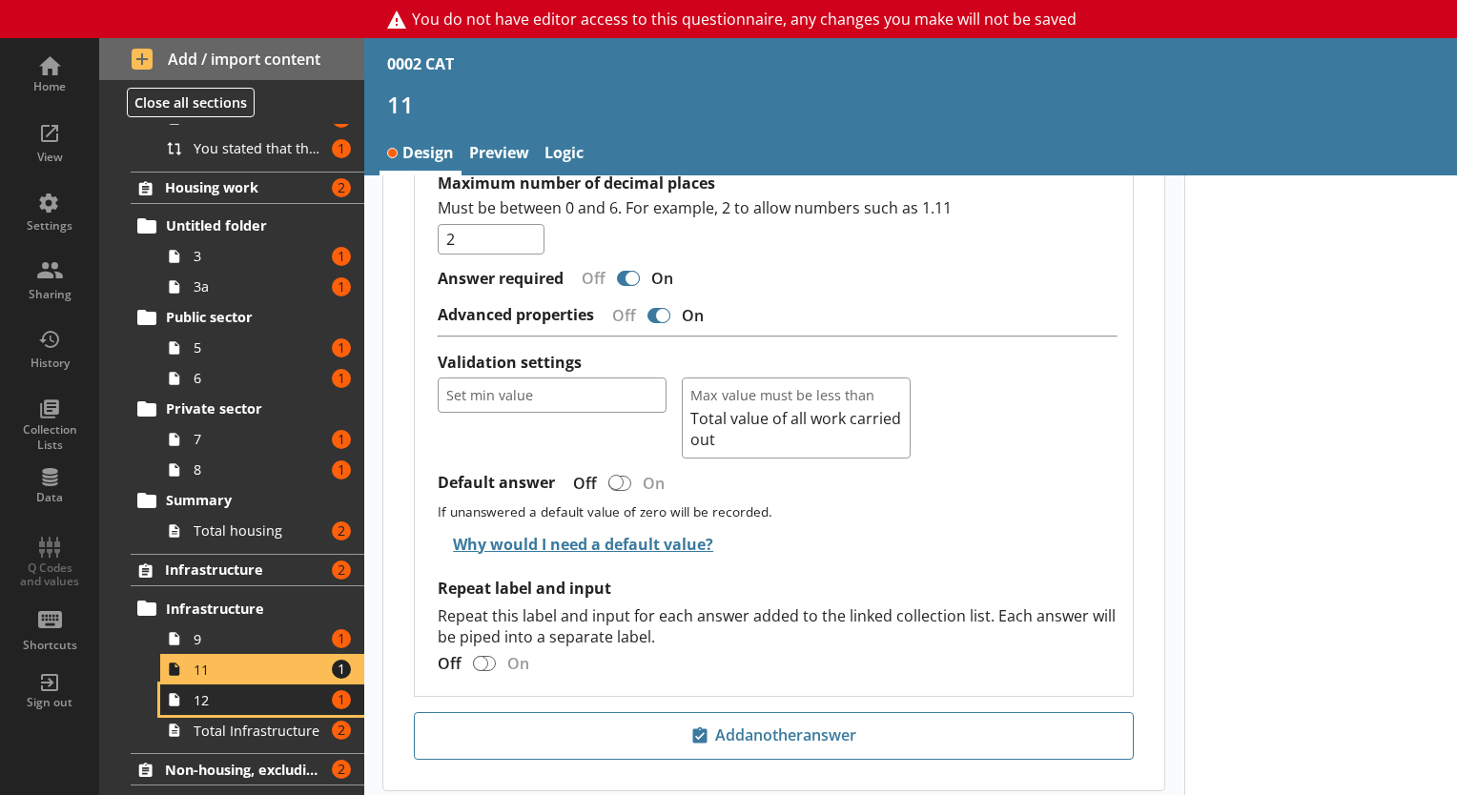
click at [211, 708] on link "12 Amount of errors: 1" at bounding box center [262, 700] width 204 height 31
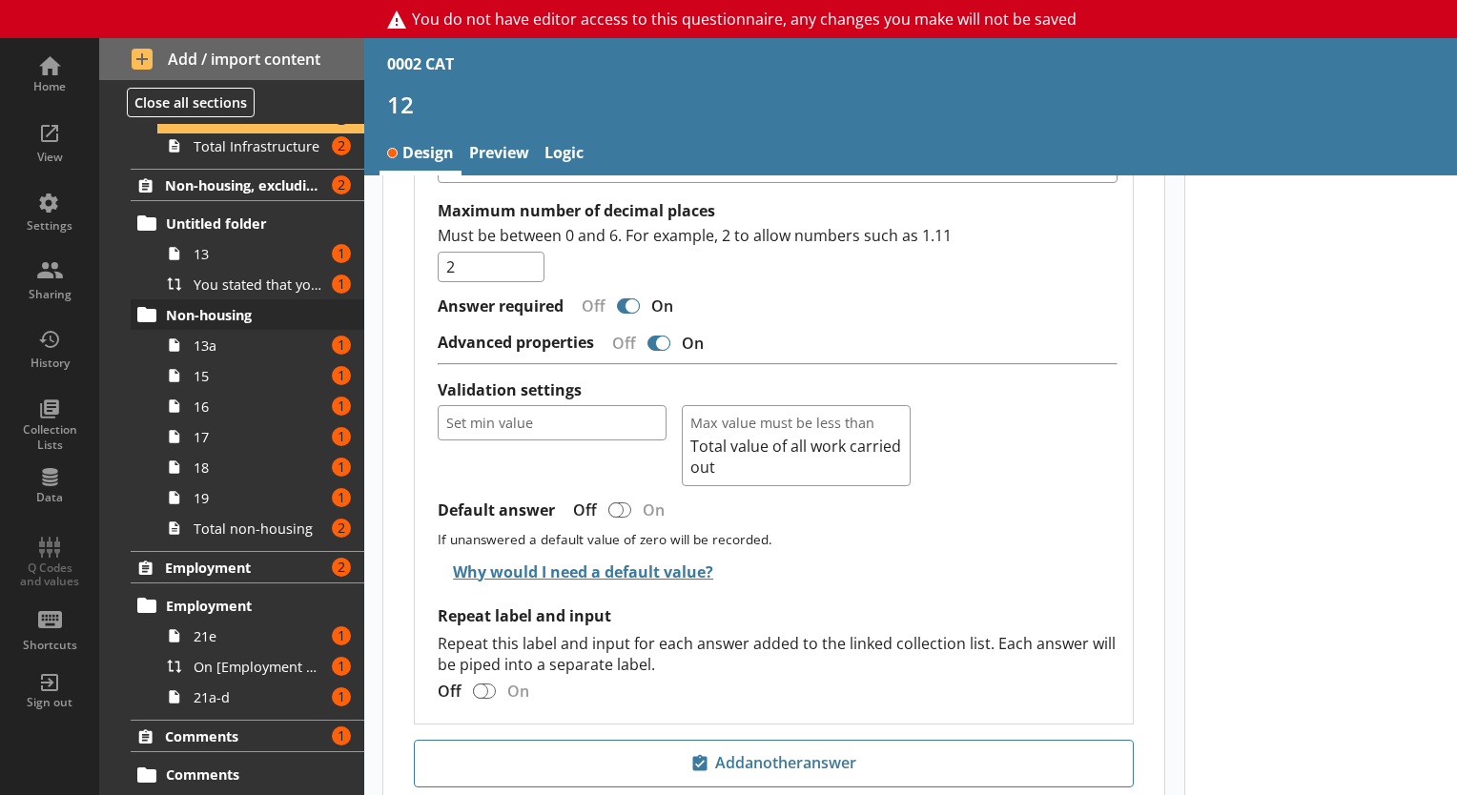
scroll to position [923, 0]
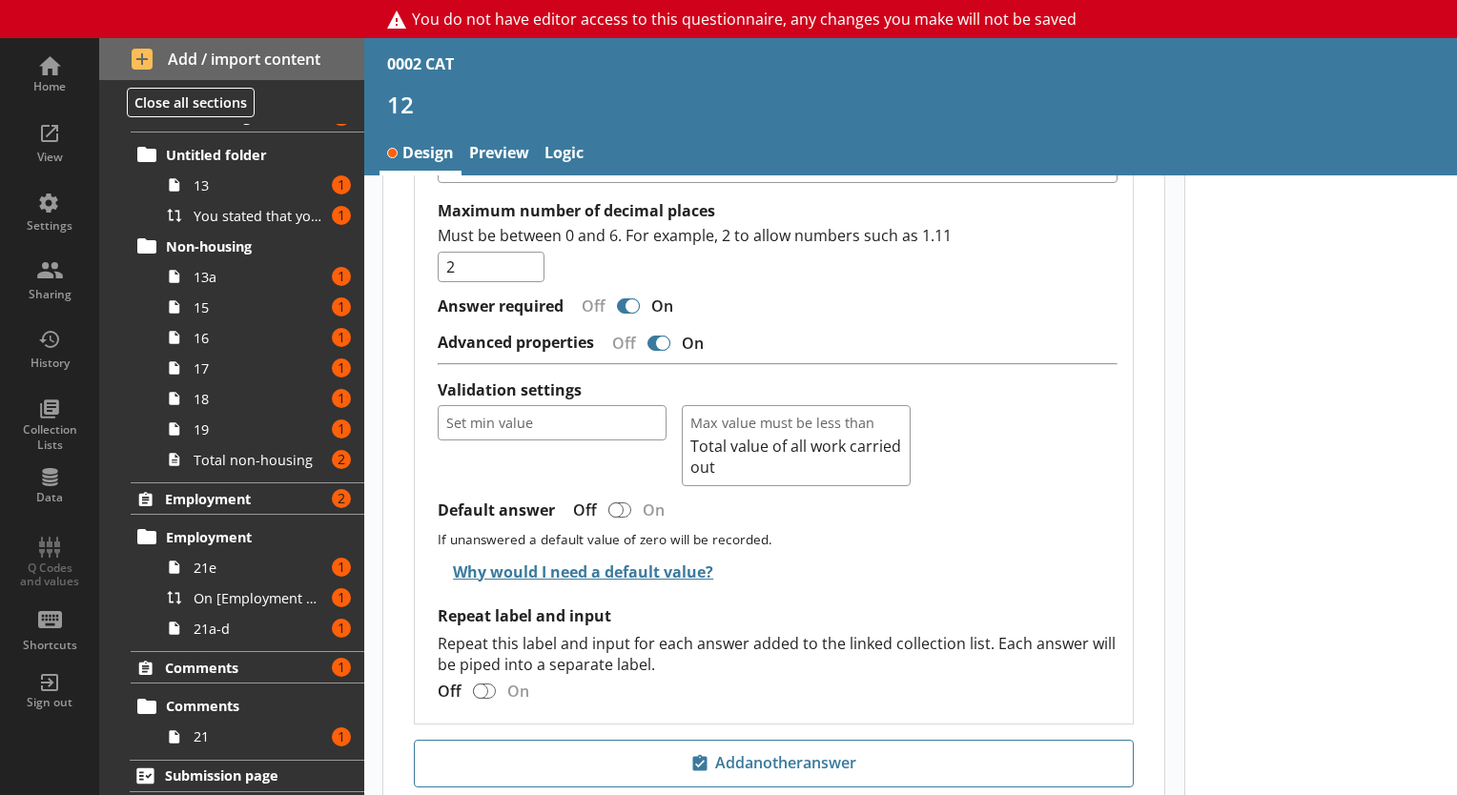
click at [224, 633] on span "21a-d" at bounding box center [260, 629] width 132 height 18
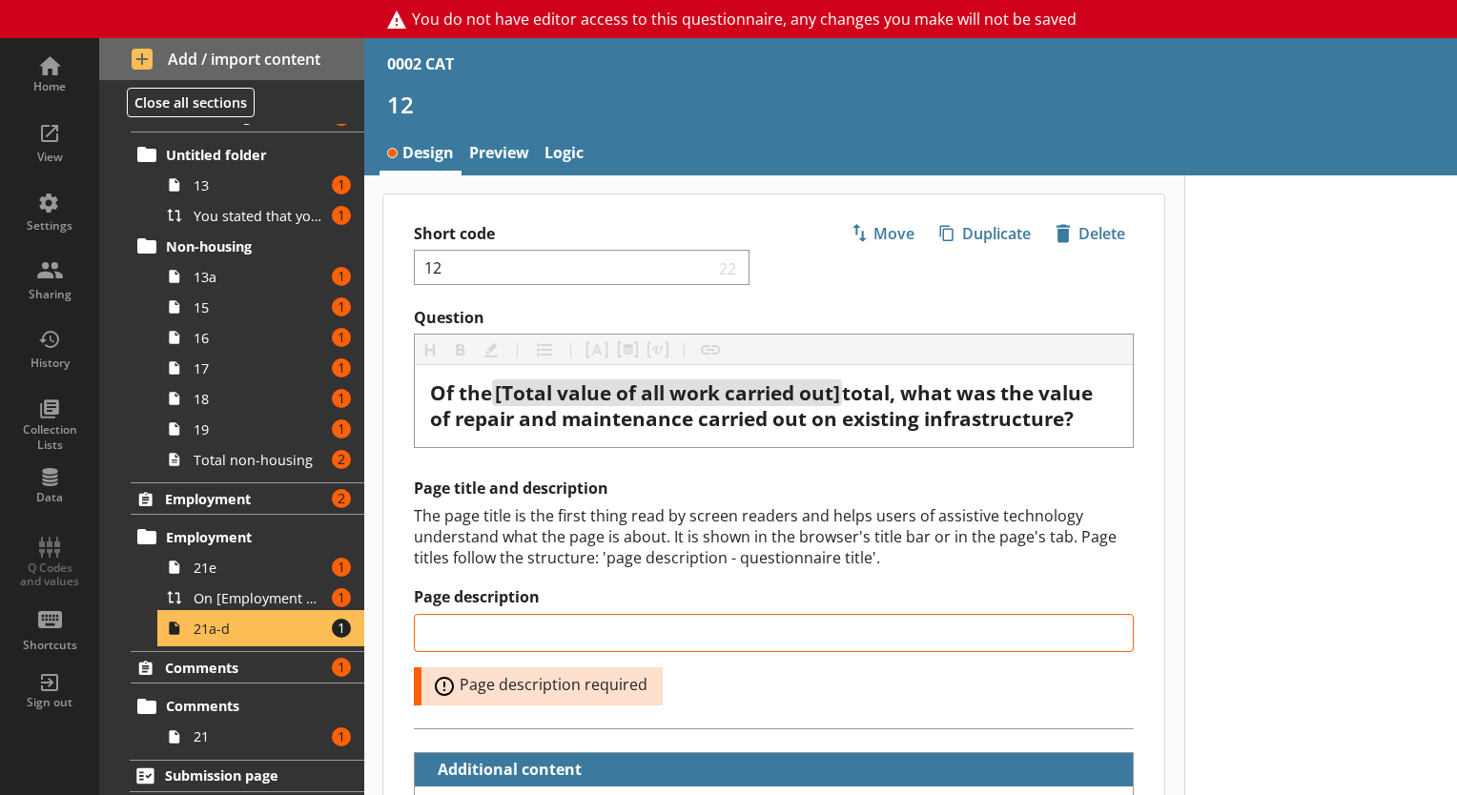
type textarea "x"
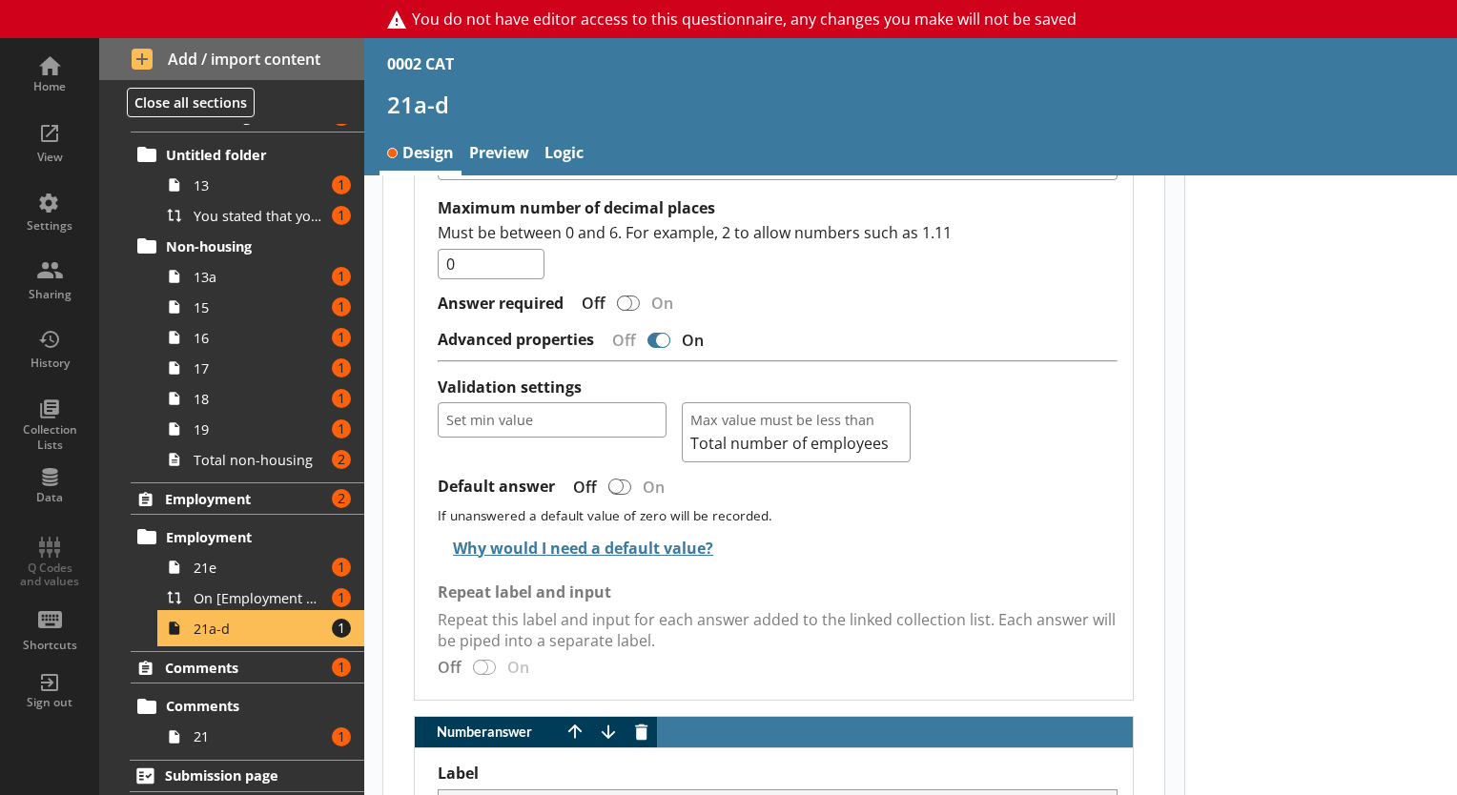
scroll to position [1815, 0]
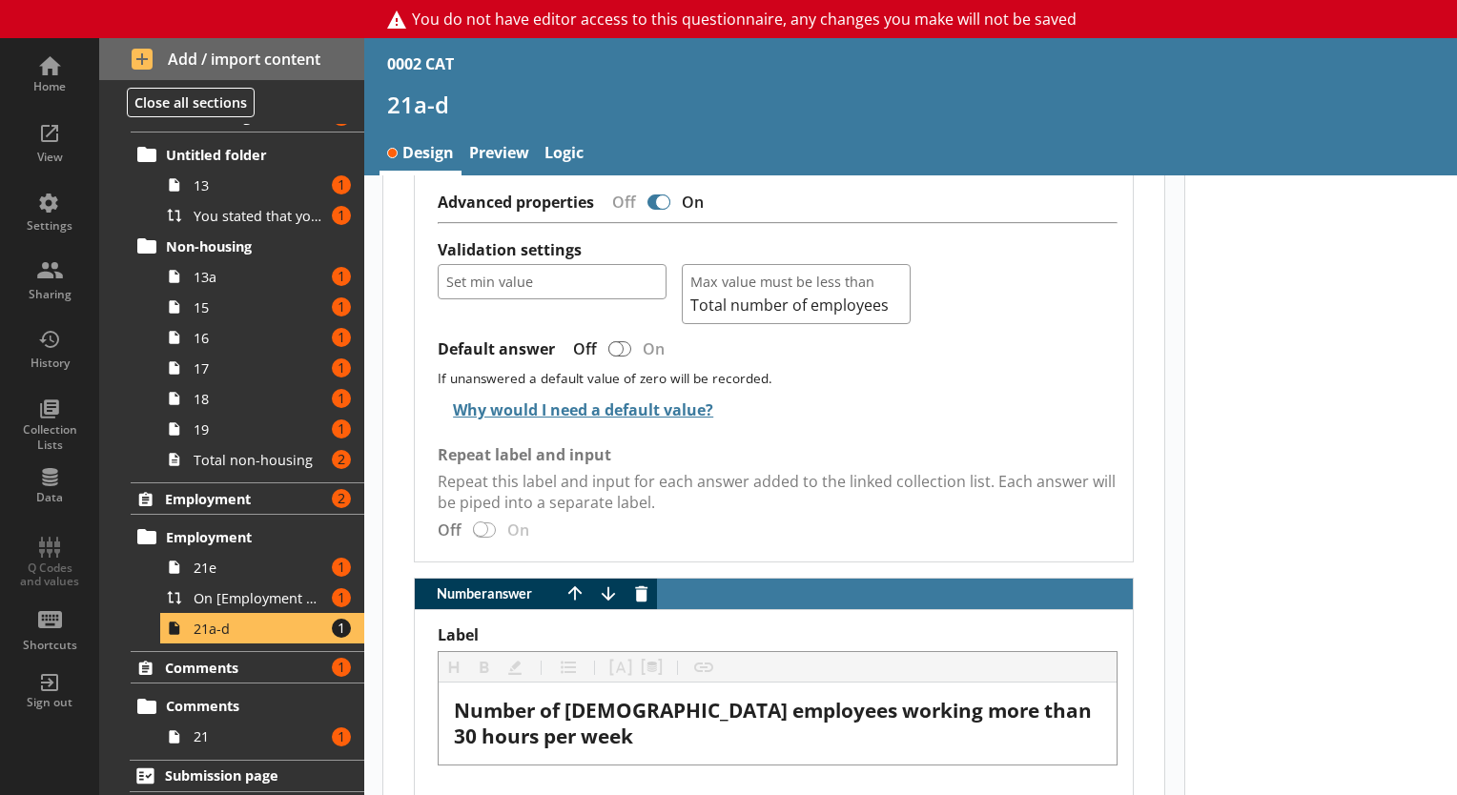
scroll to position [2792, 0]
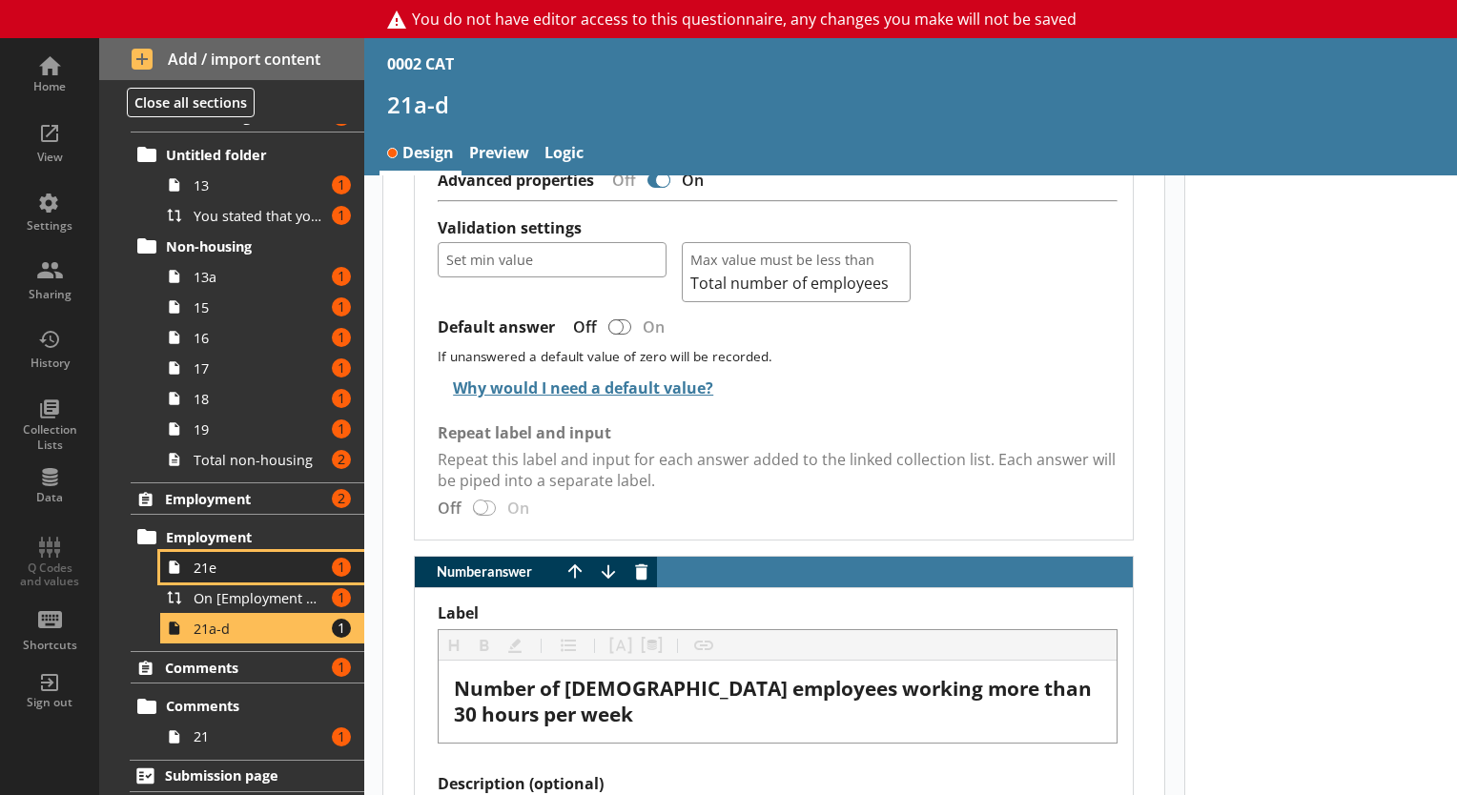
click at [254, 569] on span "21e" at bounding box center [260, 568] width 132 height 18
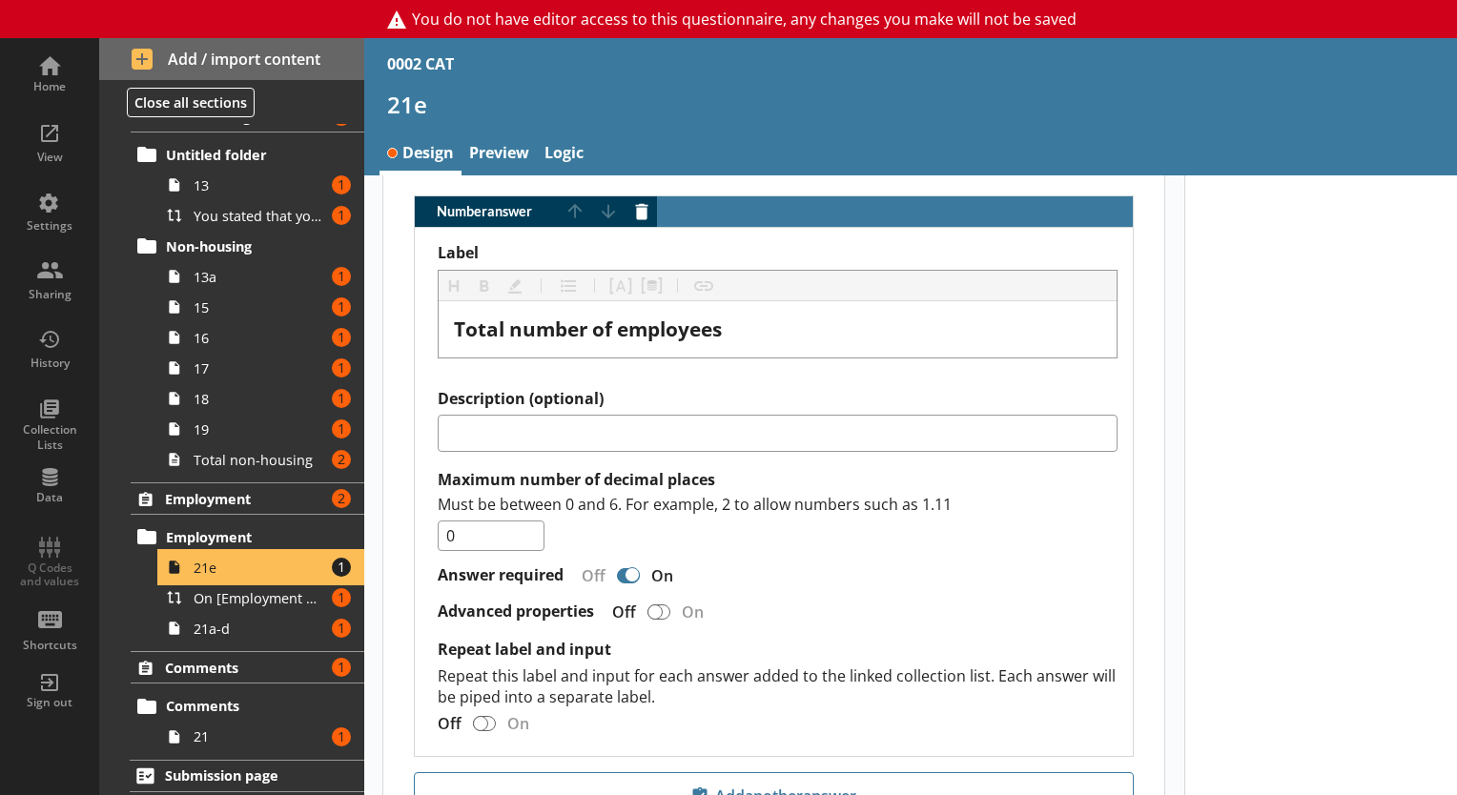
scroll to position [1881, 0]
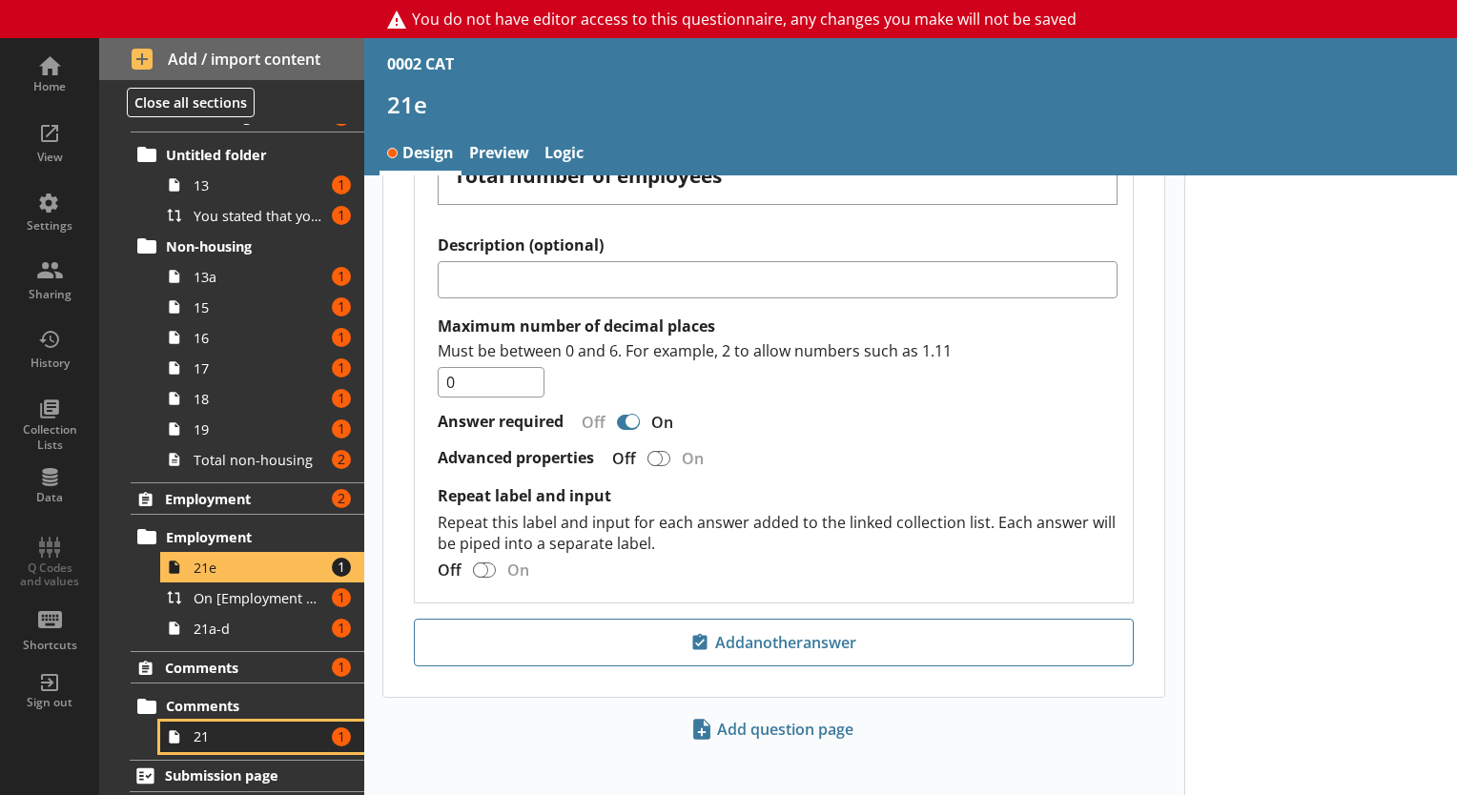
click at [188, 729] on link "21 Amount of errors: 1" at bounding box center [262, 737] width 204 height 31
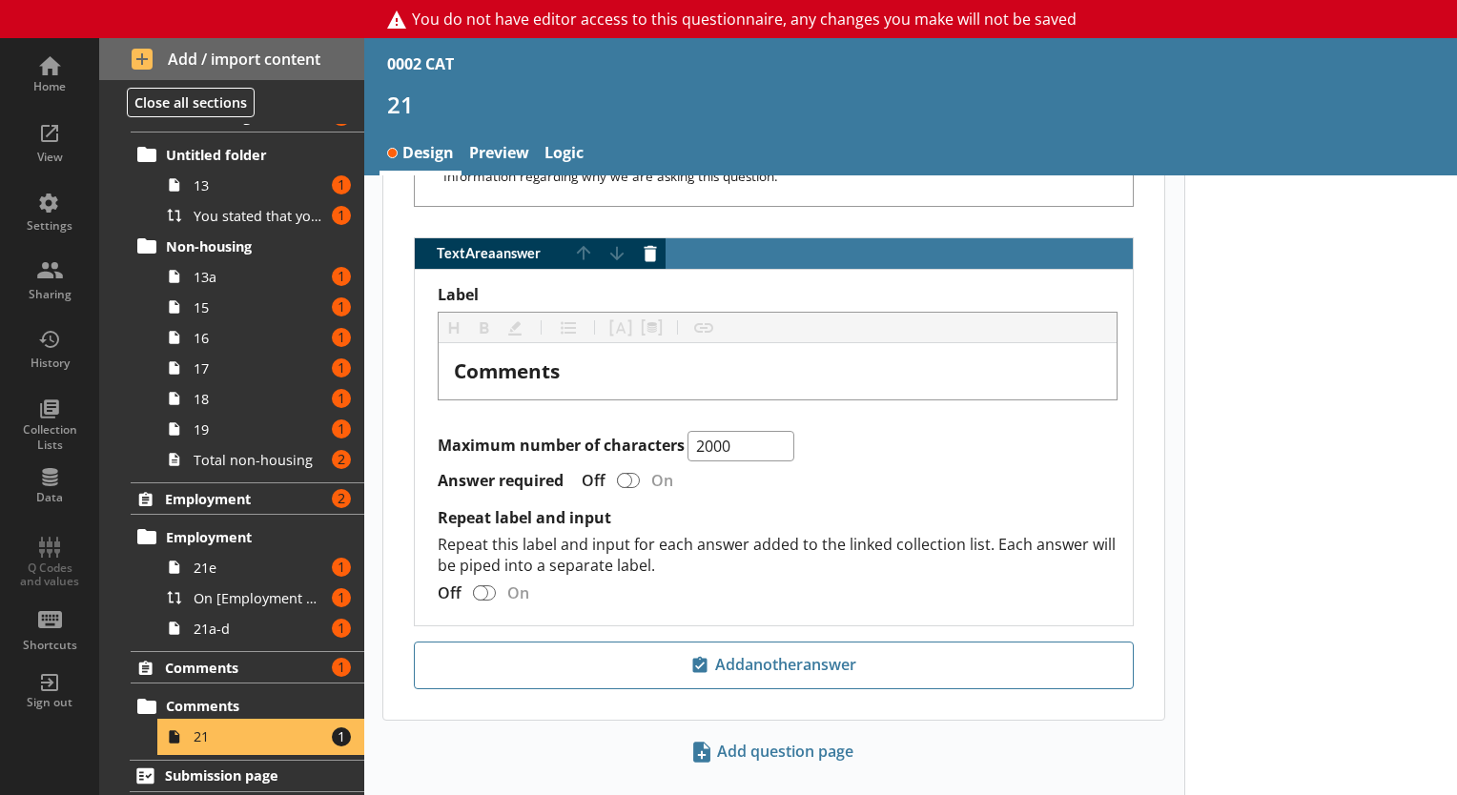
scroll to position [1465, 0]
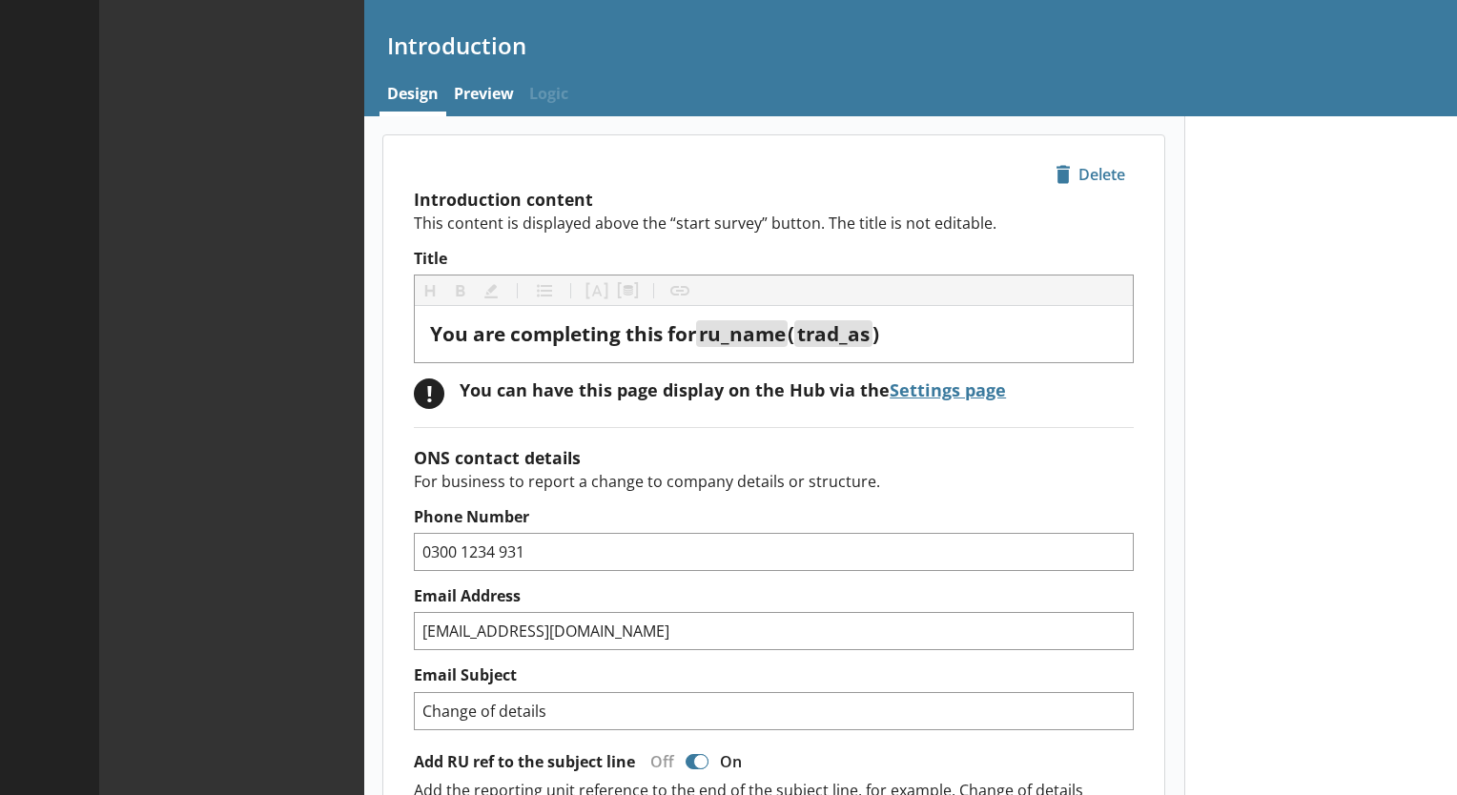
type textarea "x"
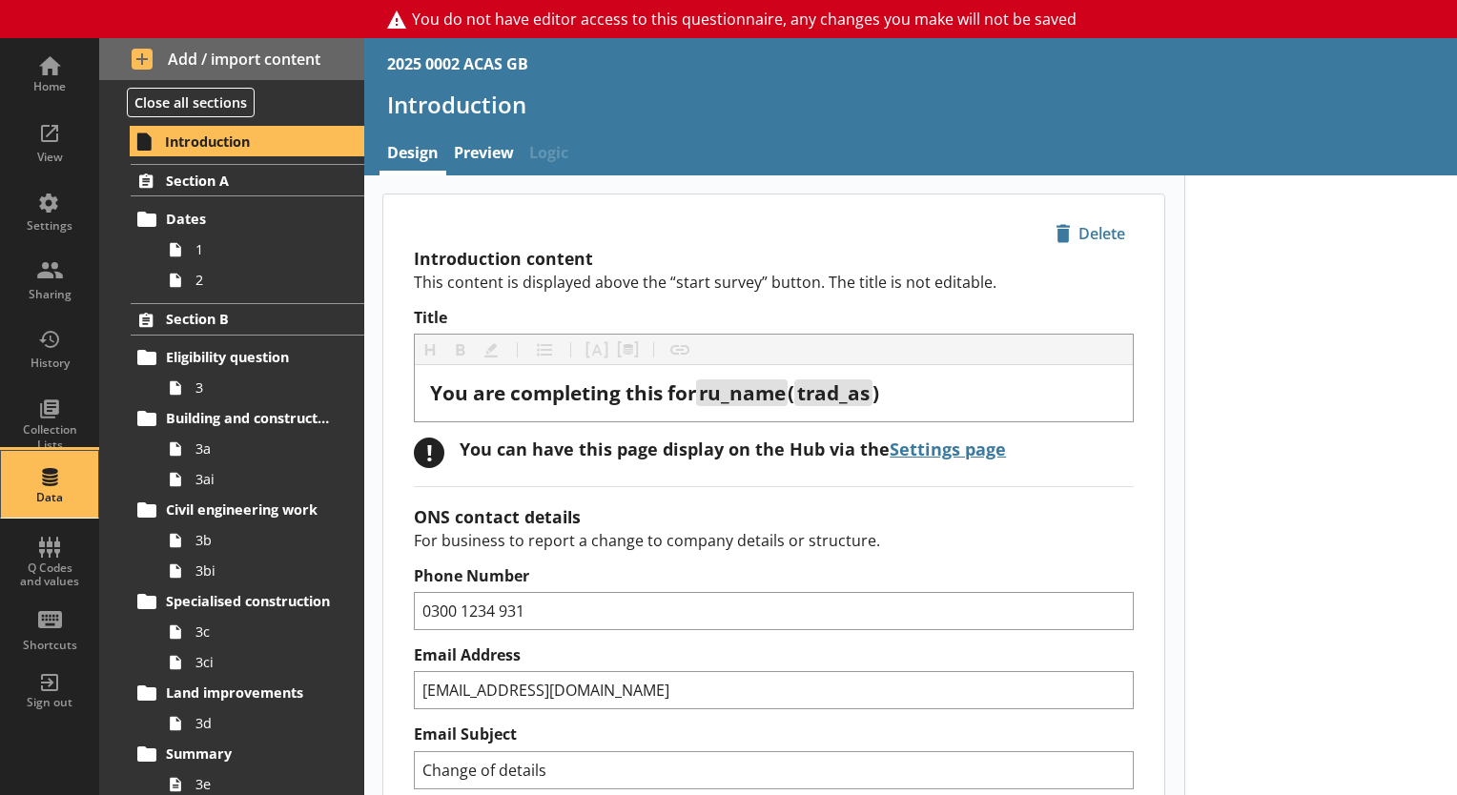
click at [38, 451] on div "Data" at bounding box center [49, 484] width 67 height 67
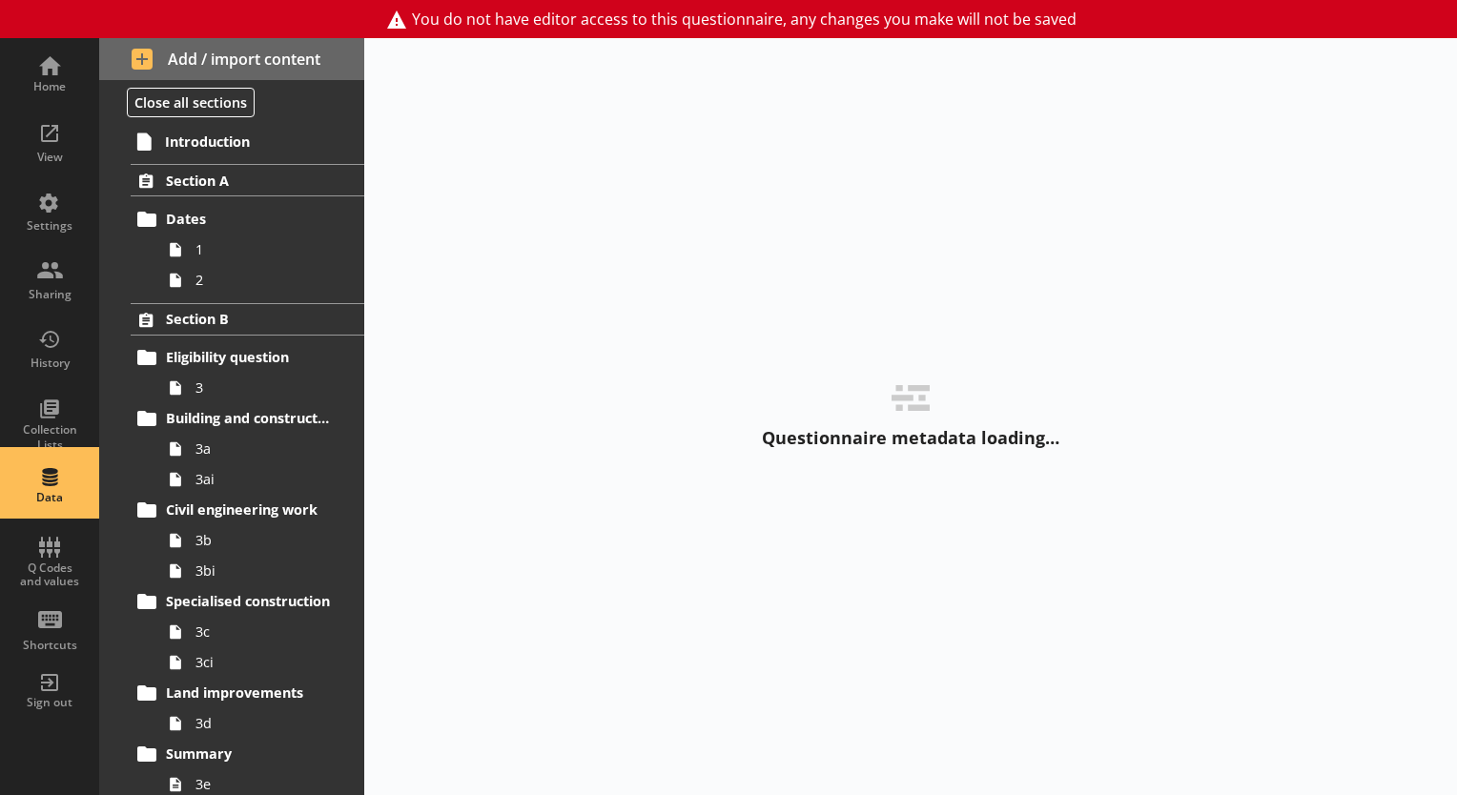
select select "Text_Optional"
select select "Date"
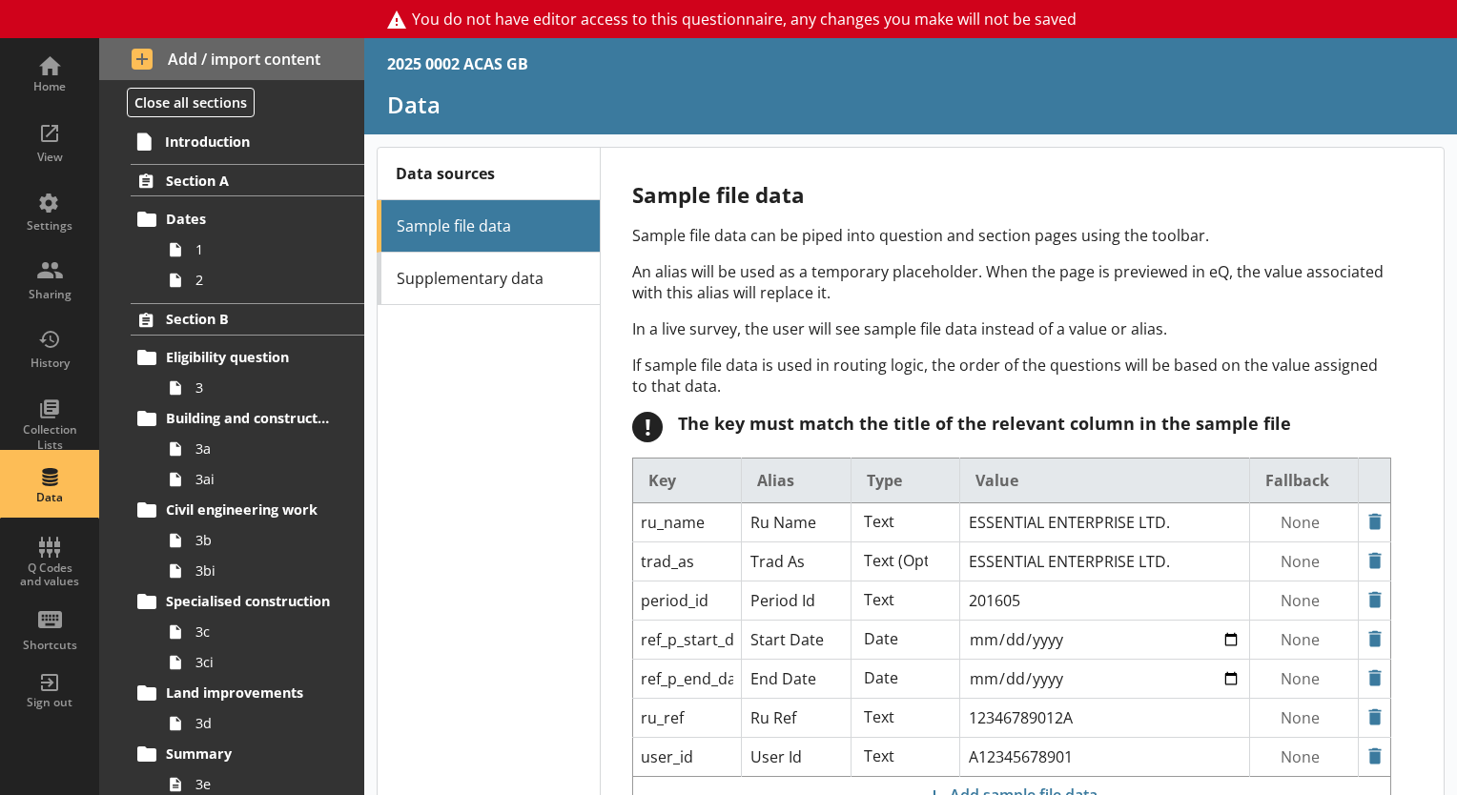
click at [435, 244] on ul "Sample file data Supplementary data" at bounding box center [488, 252] width 223 height 105
click at [437, 253] on link "Supplementary data" at bounding box center [489, 279] width 223 height 52
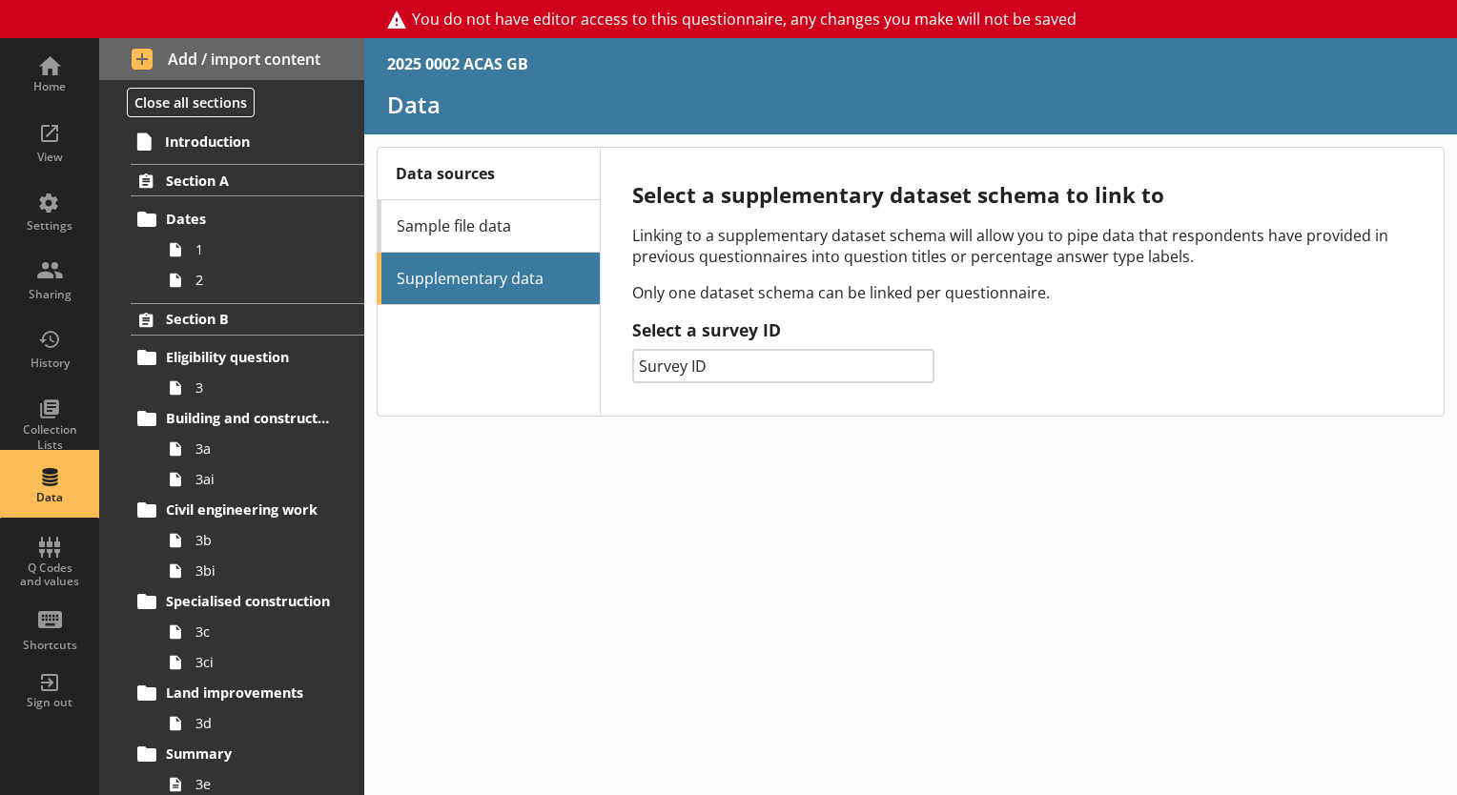
drag, startPoint x: 482, startPoint y: 288, endPoint x: 484, endPoint y: 260, distance: 27.7
click at [482, 288] on ul "Sample file data Supplementary data" at bounding box center [488, 252] width 223 height 105
click at [485, 223] on link "Sample file data" at bounding box center [489, 226] width 223 height 52
select select "Text_Optional"
select select "Date"
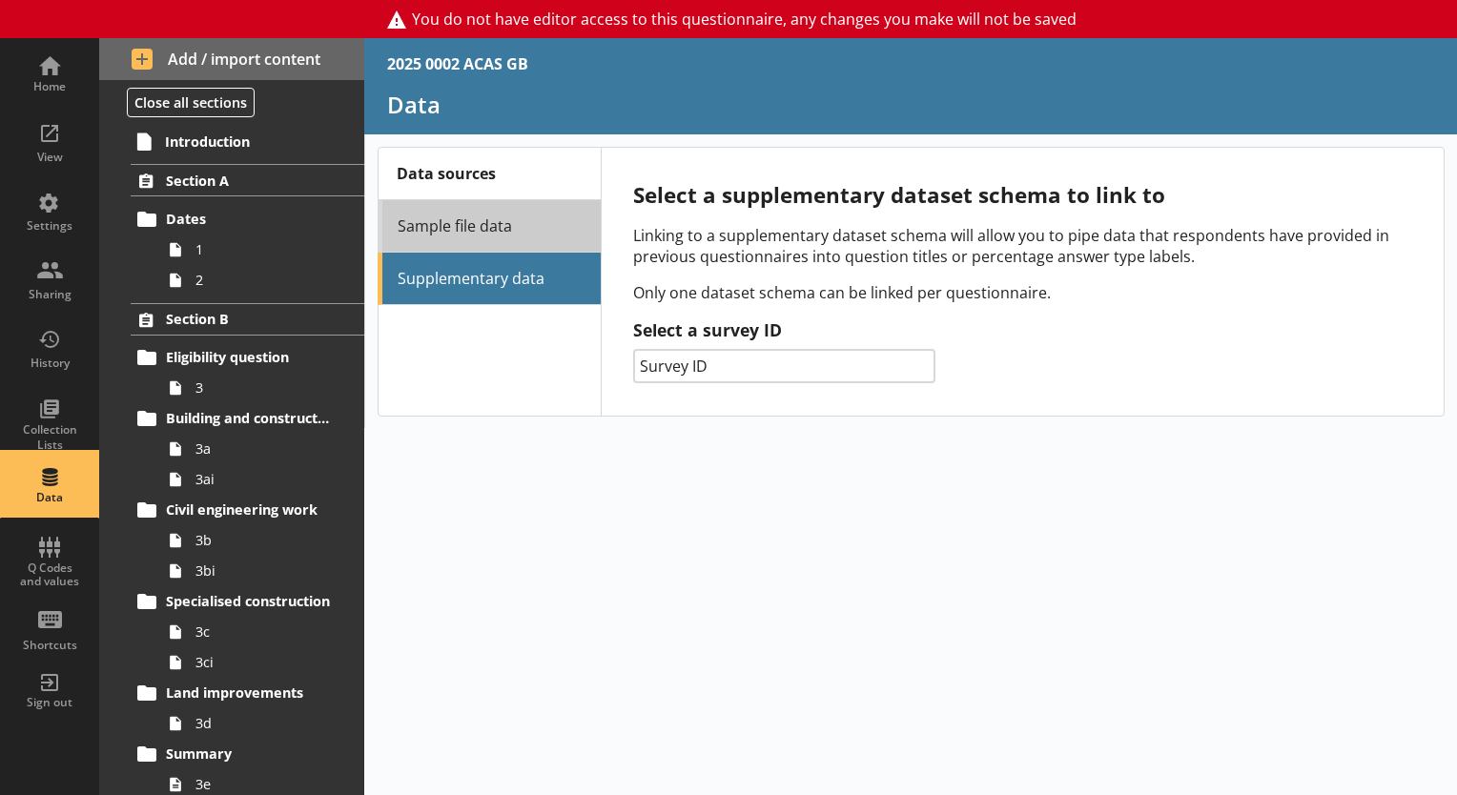
select select "Date"
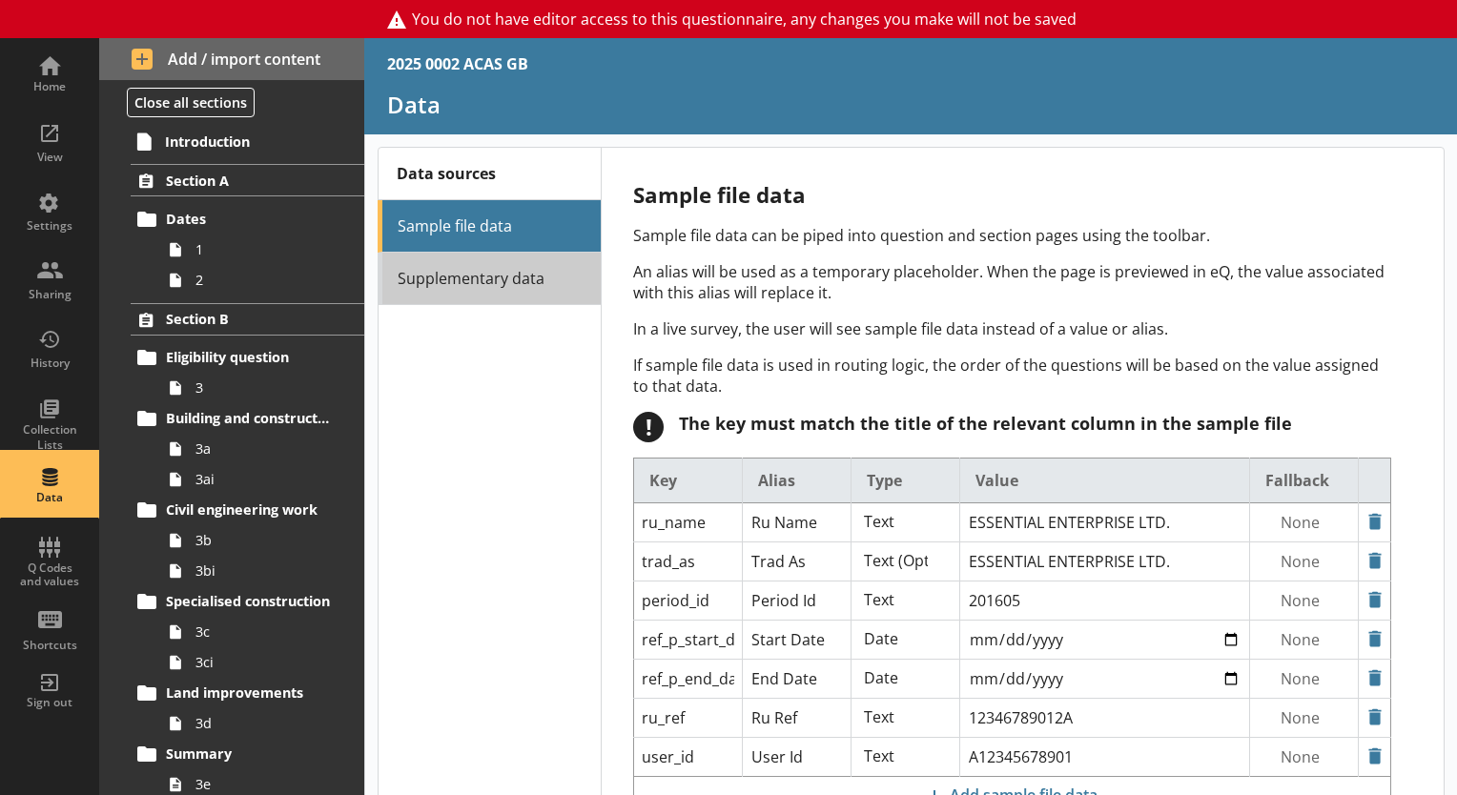
click at [437, 286] on link "Supplementary data" at bounding box center [489, 279] width 223 height 52
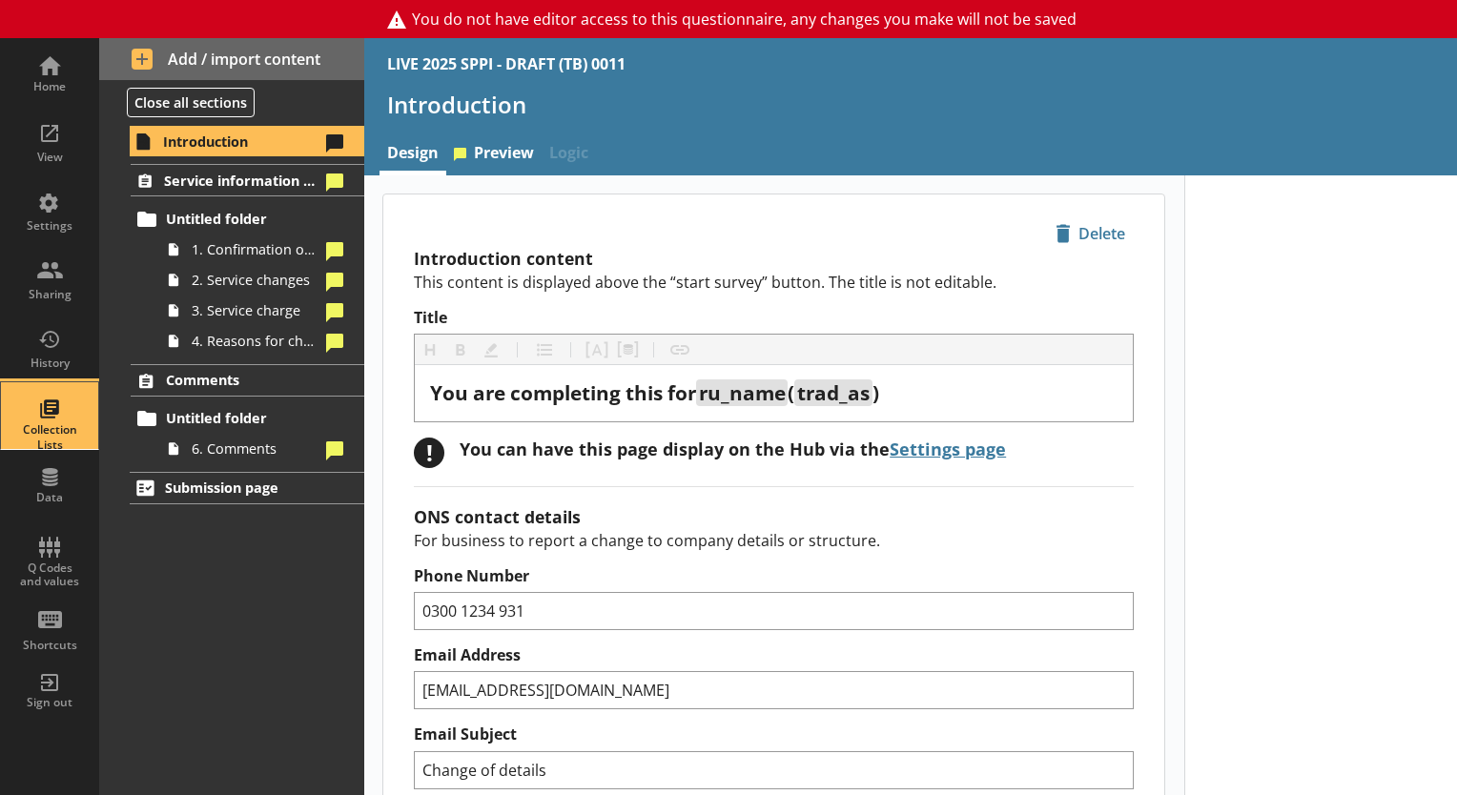
click at [41, 444] on div "Collection Lists" at bounding box center [49, 437] width 67 height 30
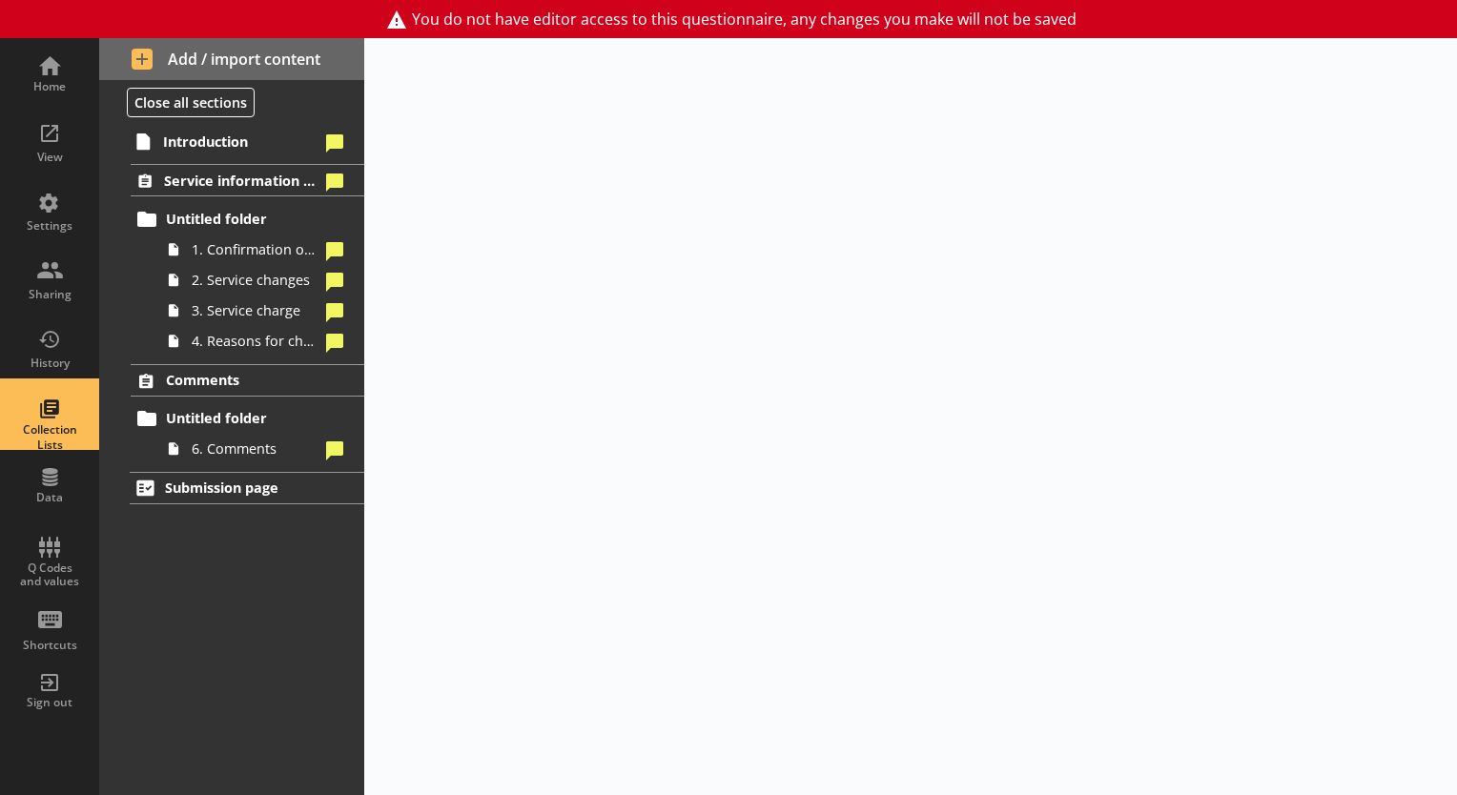
click at [41, 444] on div "Collection Lists" at bounding box center [49, 437] width 67 height 30
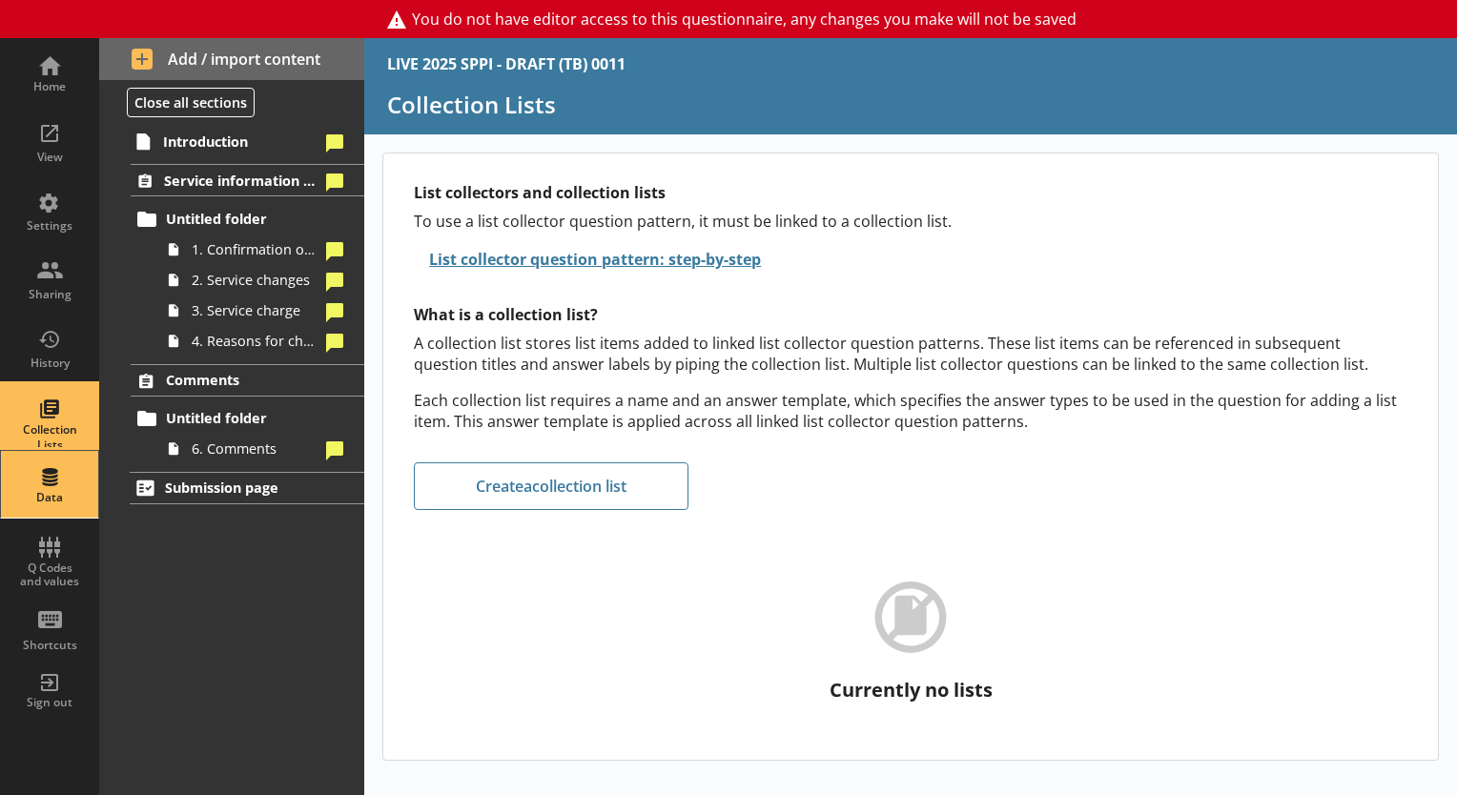
click at [43, 466] on div "Data" at bounding box center [49, 484] width 67 height 67
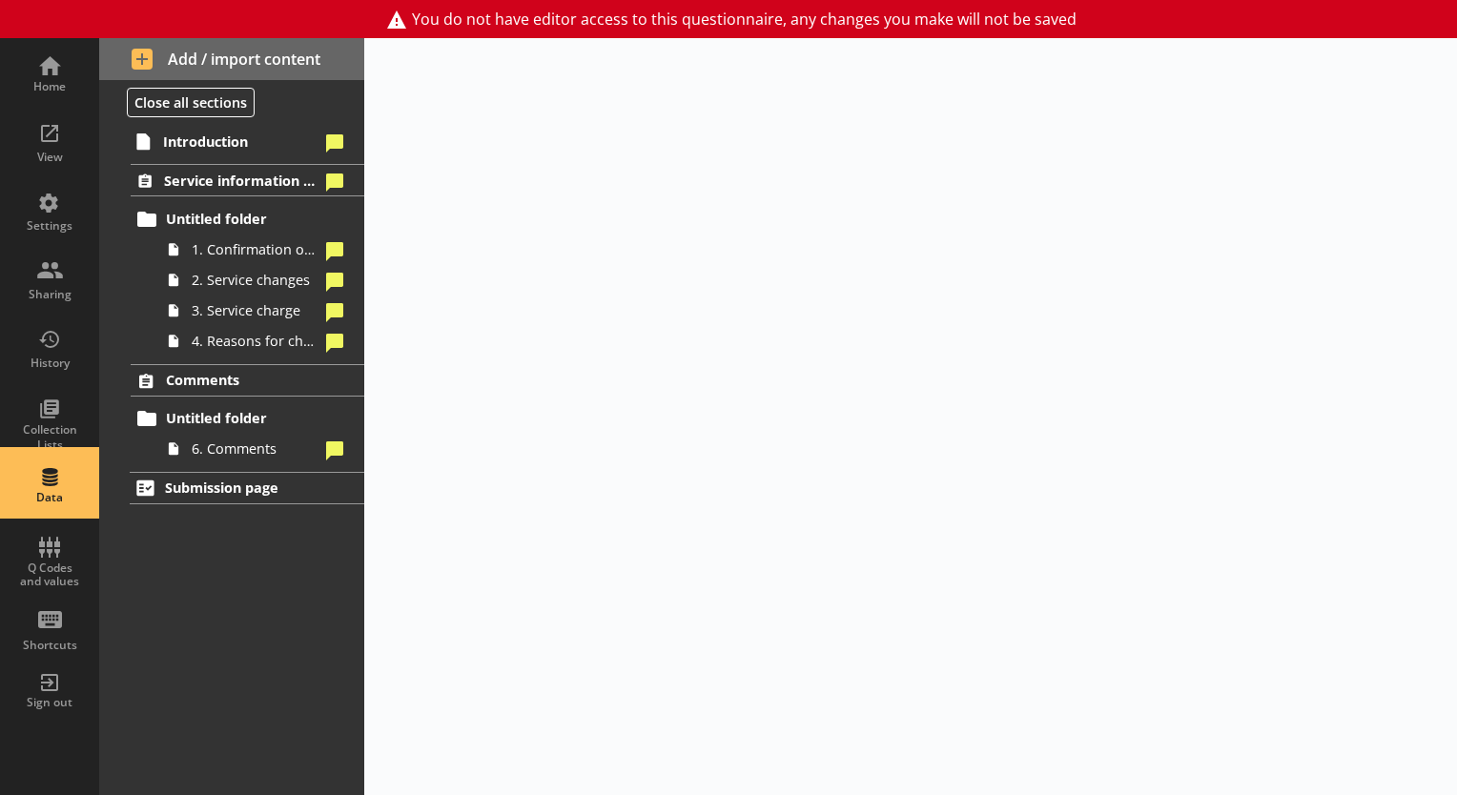
select select "Text_Optional"
select select "Date"
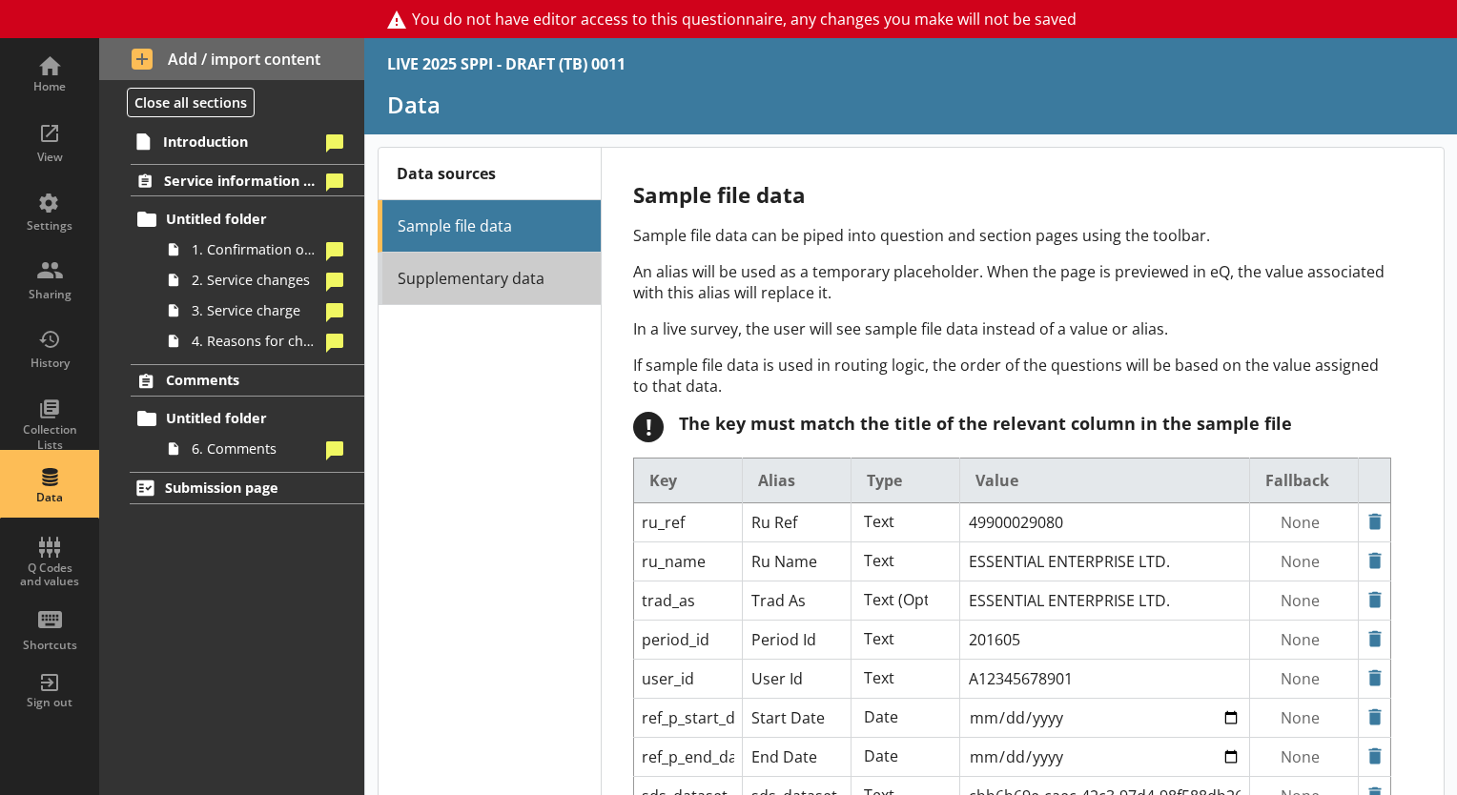
click at [419, 285] on link "Supplementary data" at bounding box center [489, 279] width 223 height 52
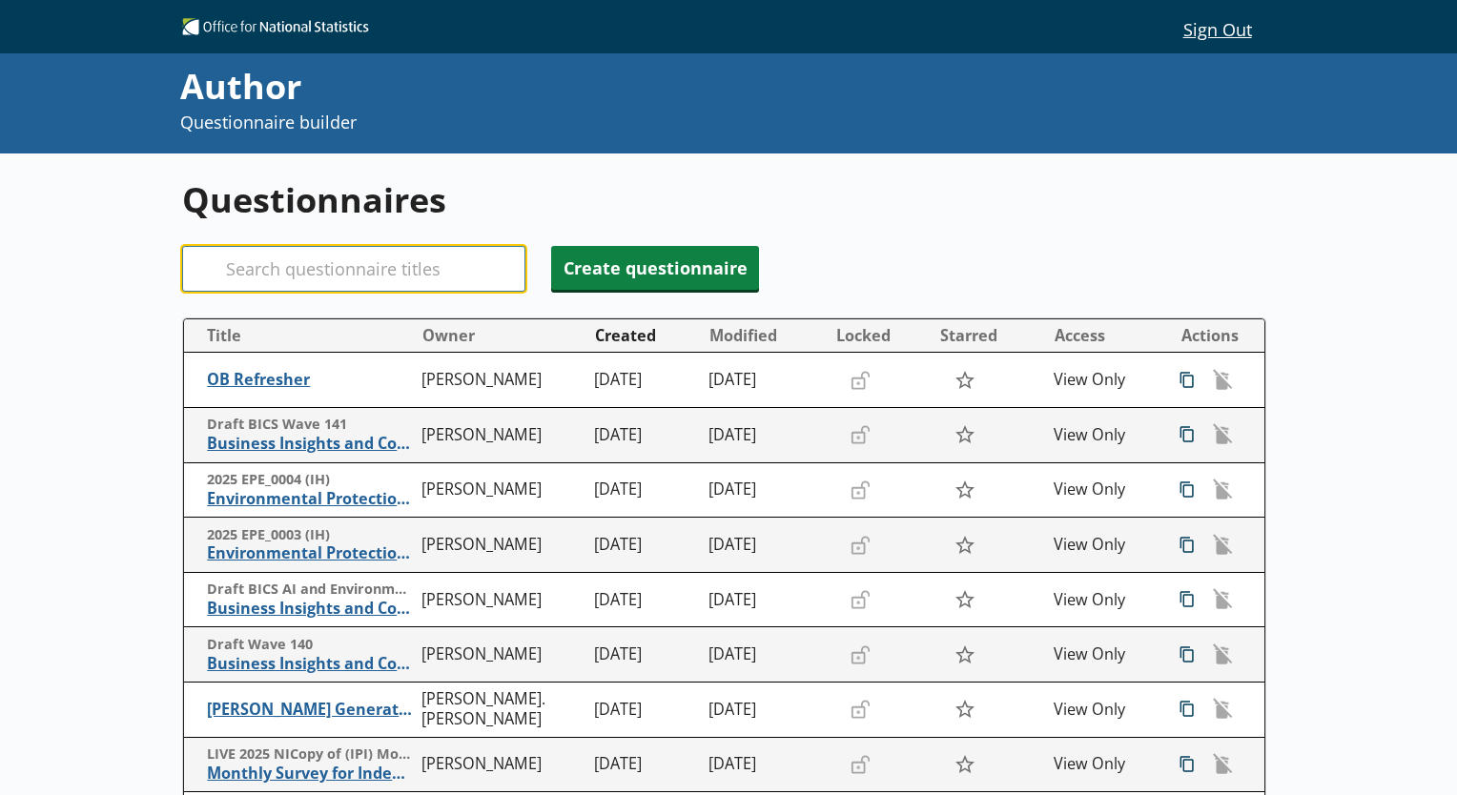
click at [321, 257] on input "Search" at bounding box center [353, 269] width 343 height 46
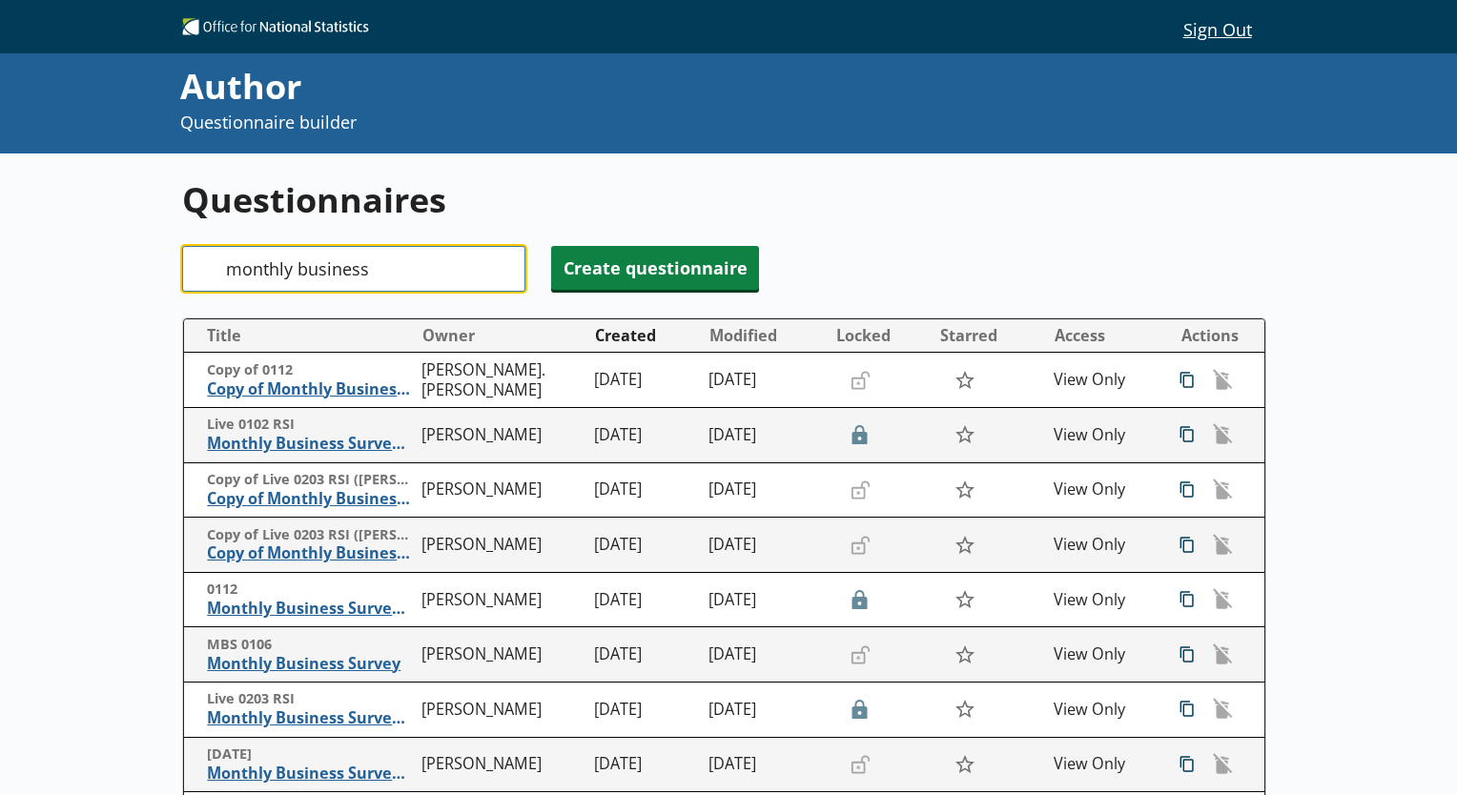
type input "monthly business"
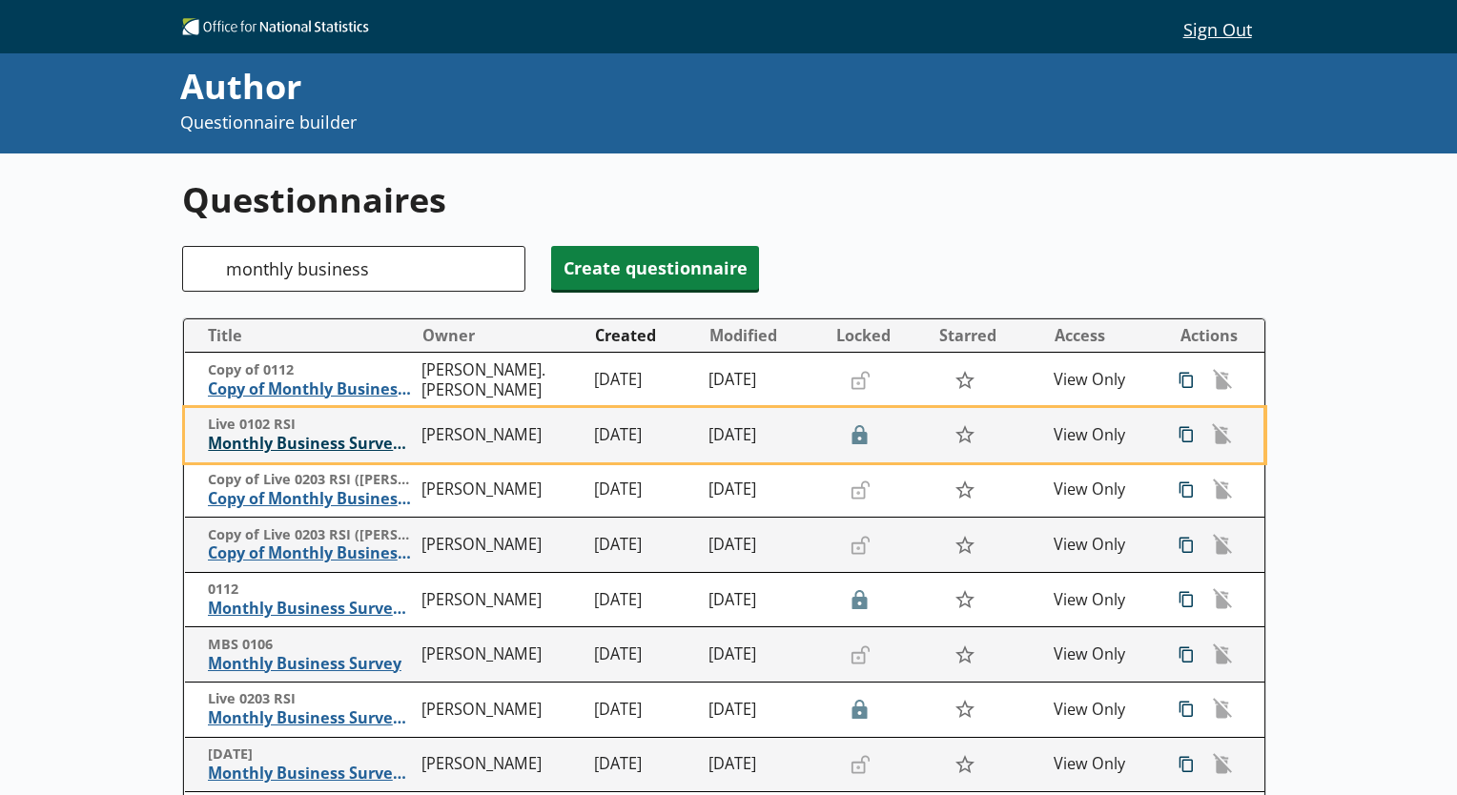
click at [270, 444] on span "Monthly Business Survey - Retail Sales Index" at bounding box center [310, 444] width 205 height 20
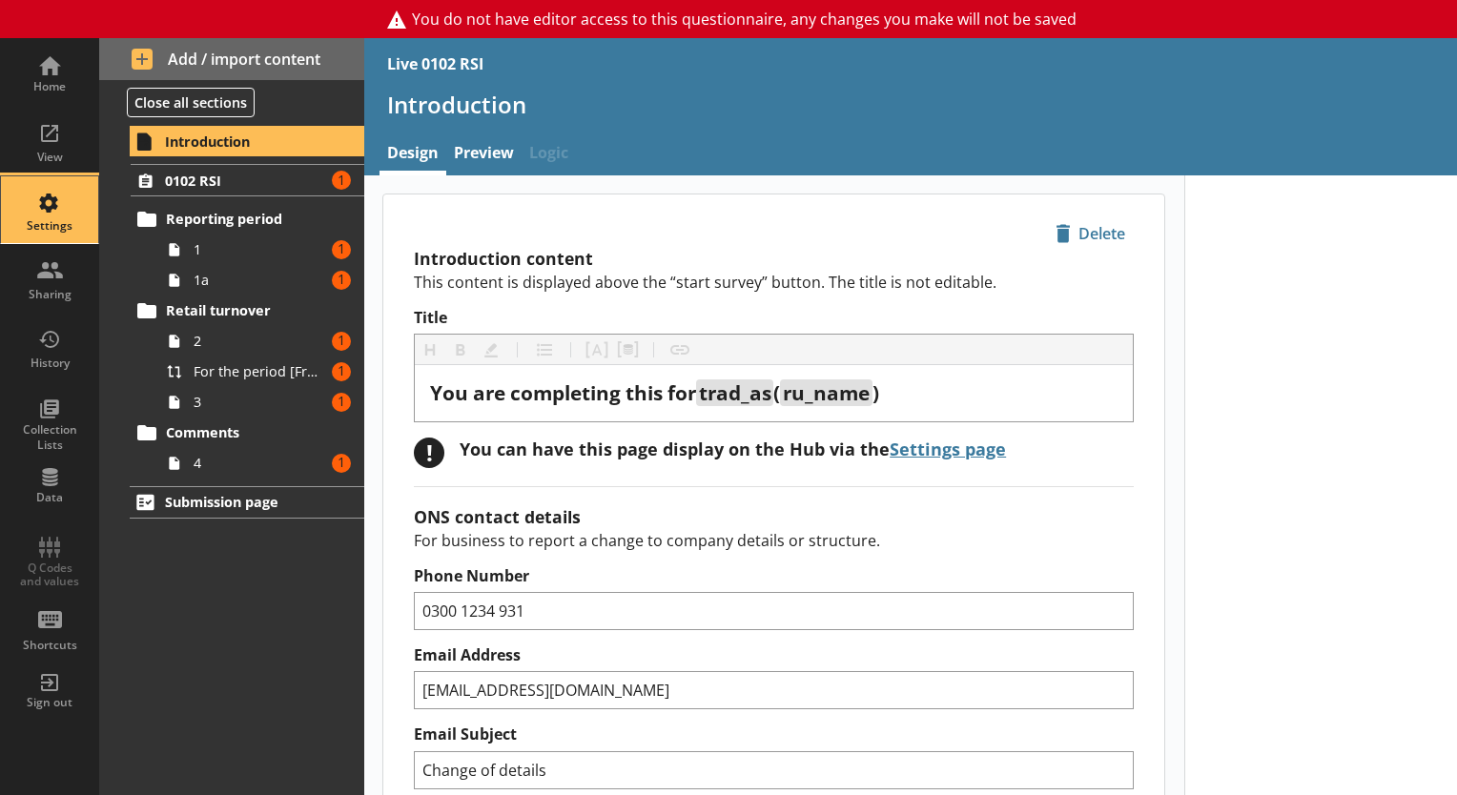
click at [56, 226] on div "Settings" at bounding box center [49, 225] width 67 height 15
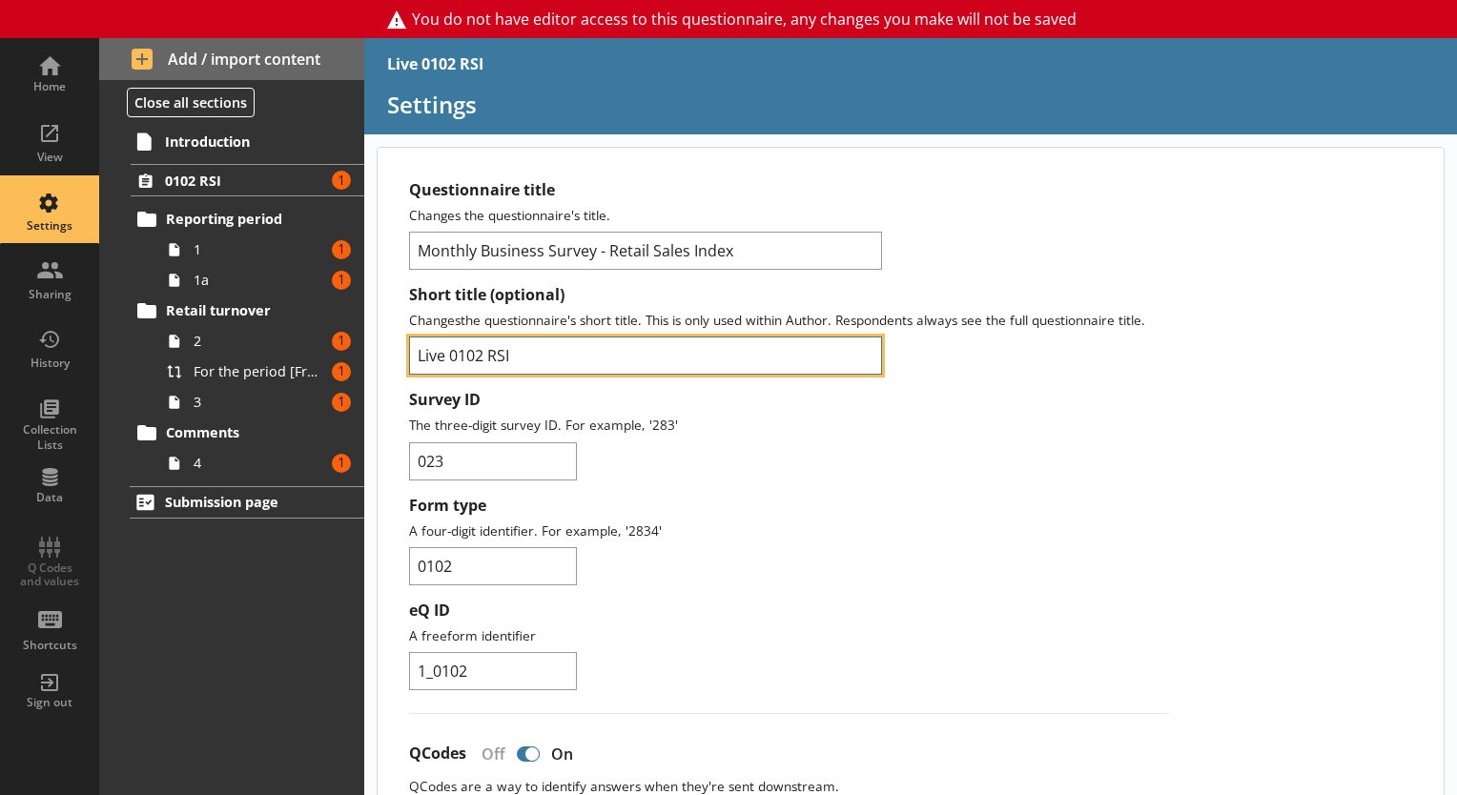
click at [448, 350] on input "Live 0102 RSI" at bounding box center [645, 356] width 473 height 38
drag, startPoint x: 448, startPoint y: 350, endPoint x: 480, endPoint y: 351, distance: 31.5
click at [480, 351] on input "Live 0102 RSI" at bounding box center [645, 356] width 473 height 38
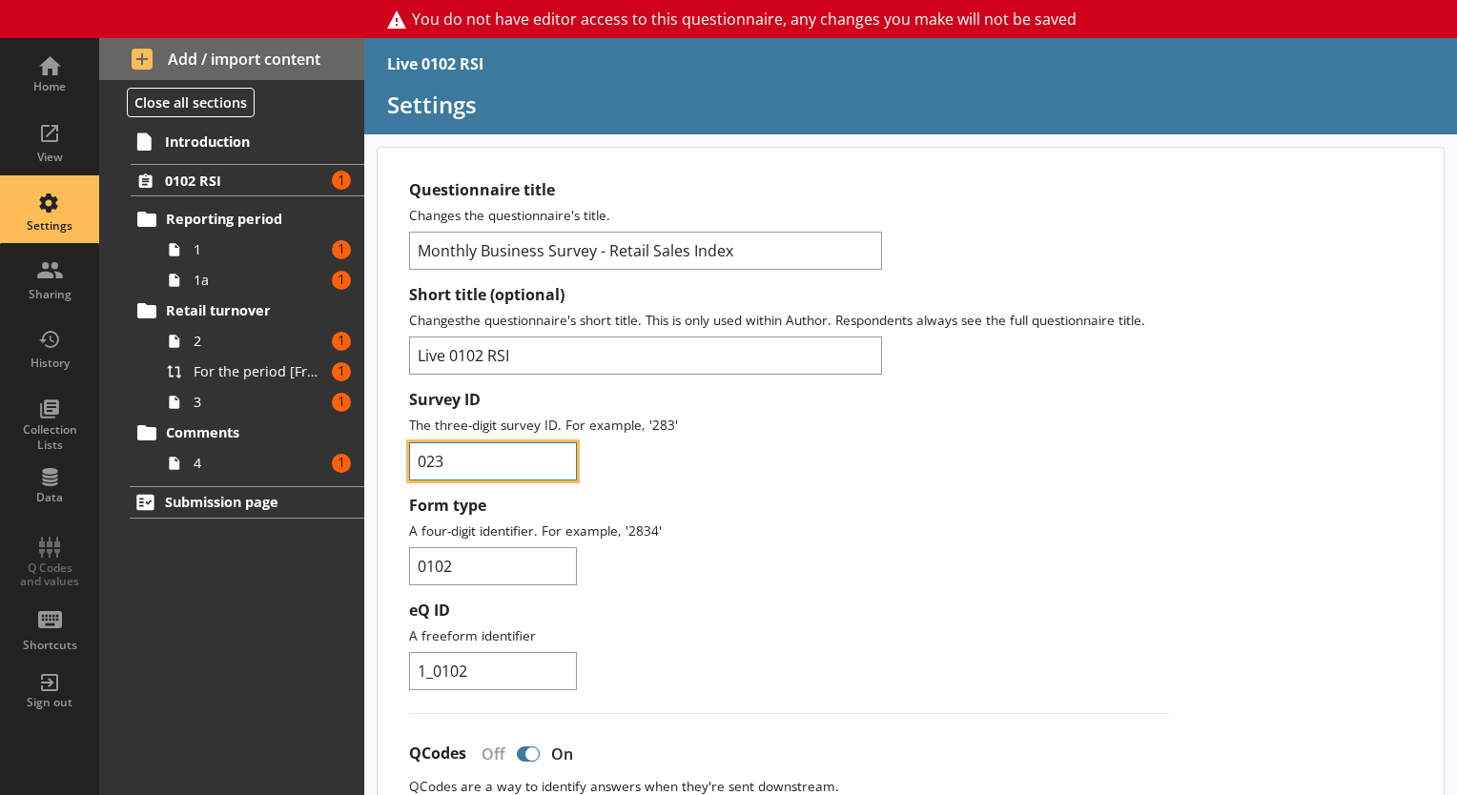
click at [437, 467] on input "023" at bounding box center [493, 461] width 168 height 38
click at [440, 566] on input "0102" at bounding box center [493, 566] width 168 height 38
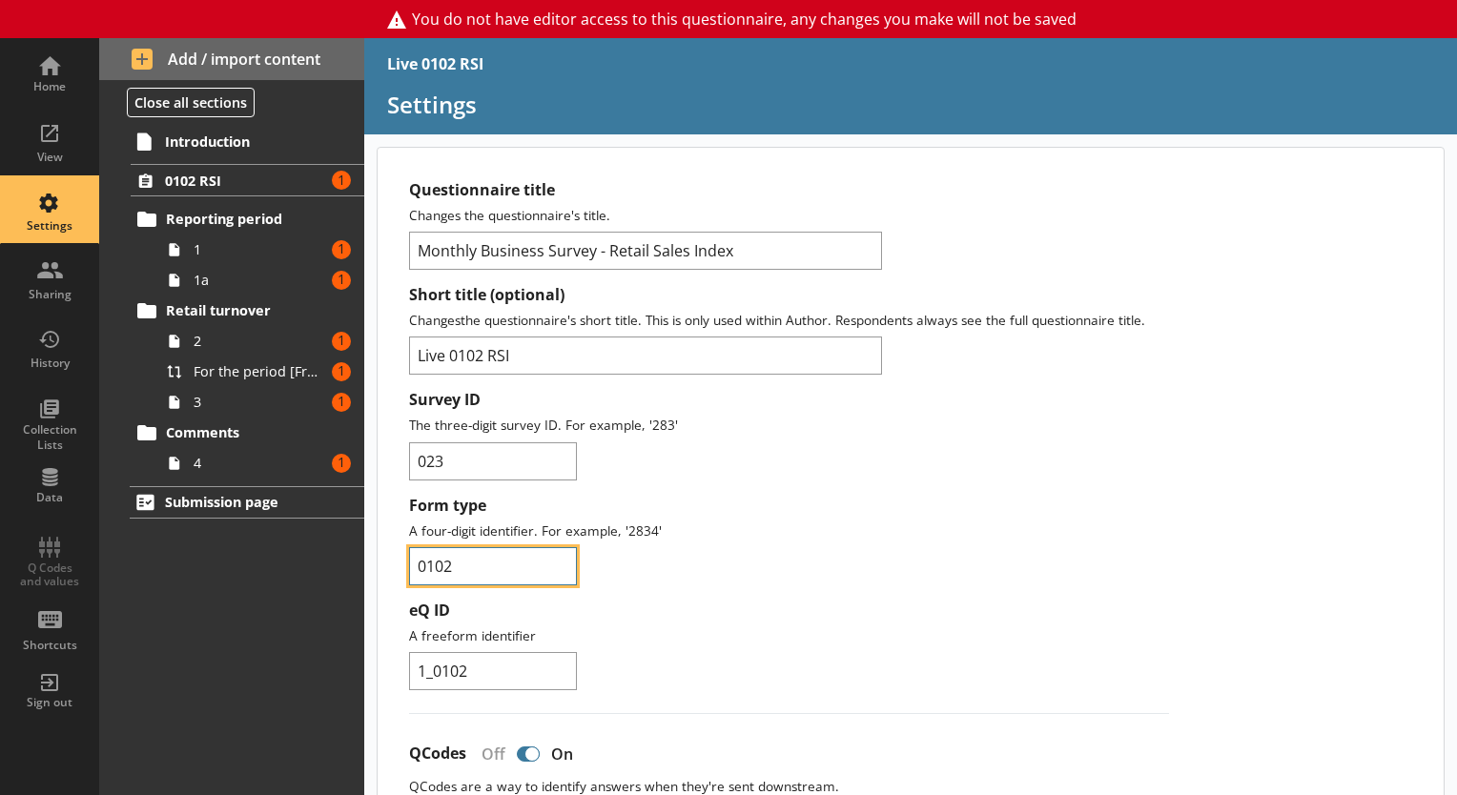
click at [440, 566] on input "0102" at bounding box center [493, 566] width 168 height 38
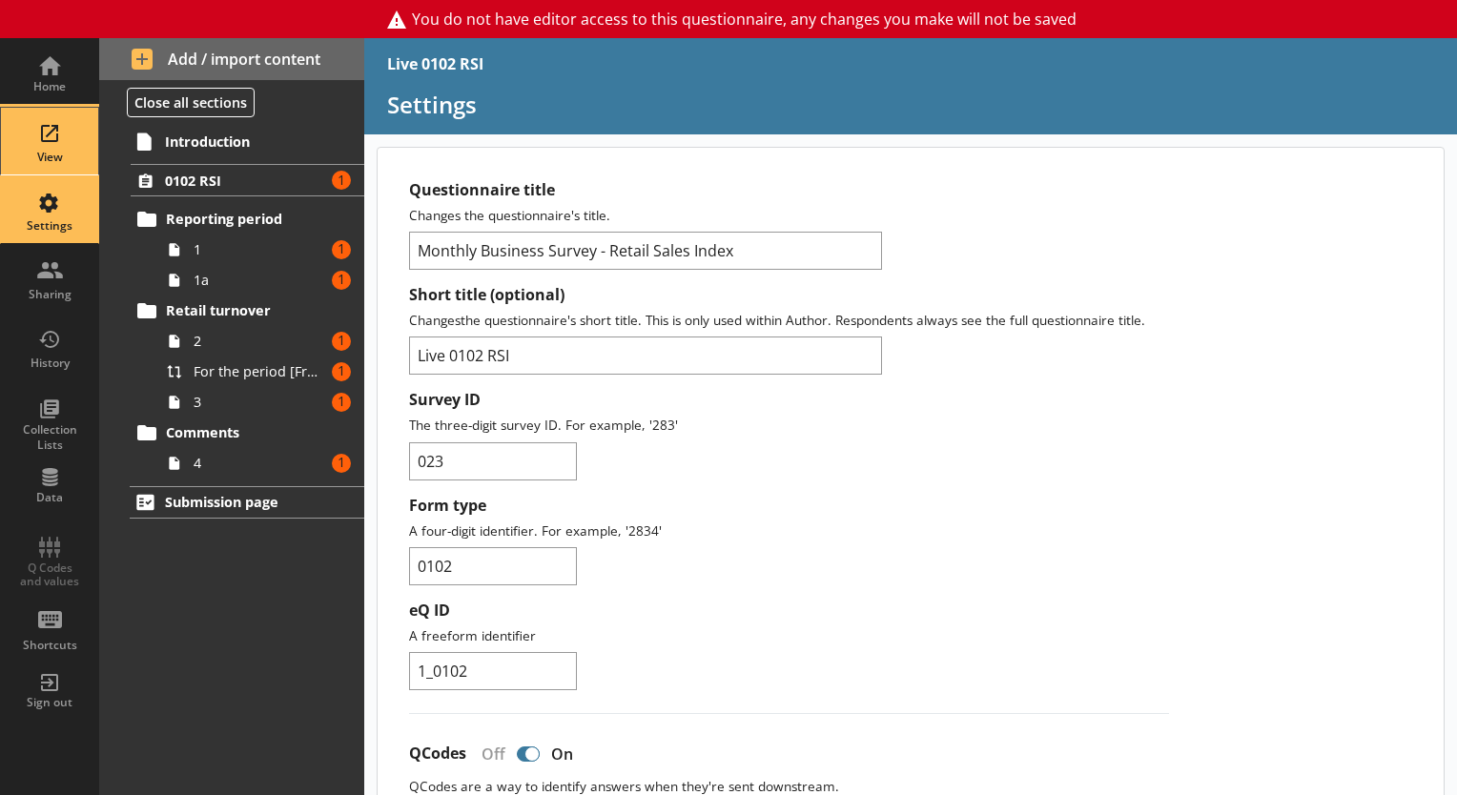
click at [34, 150] on div "View" at bounding box center [49, 157] width 67 height 15
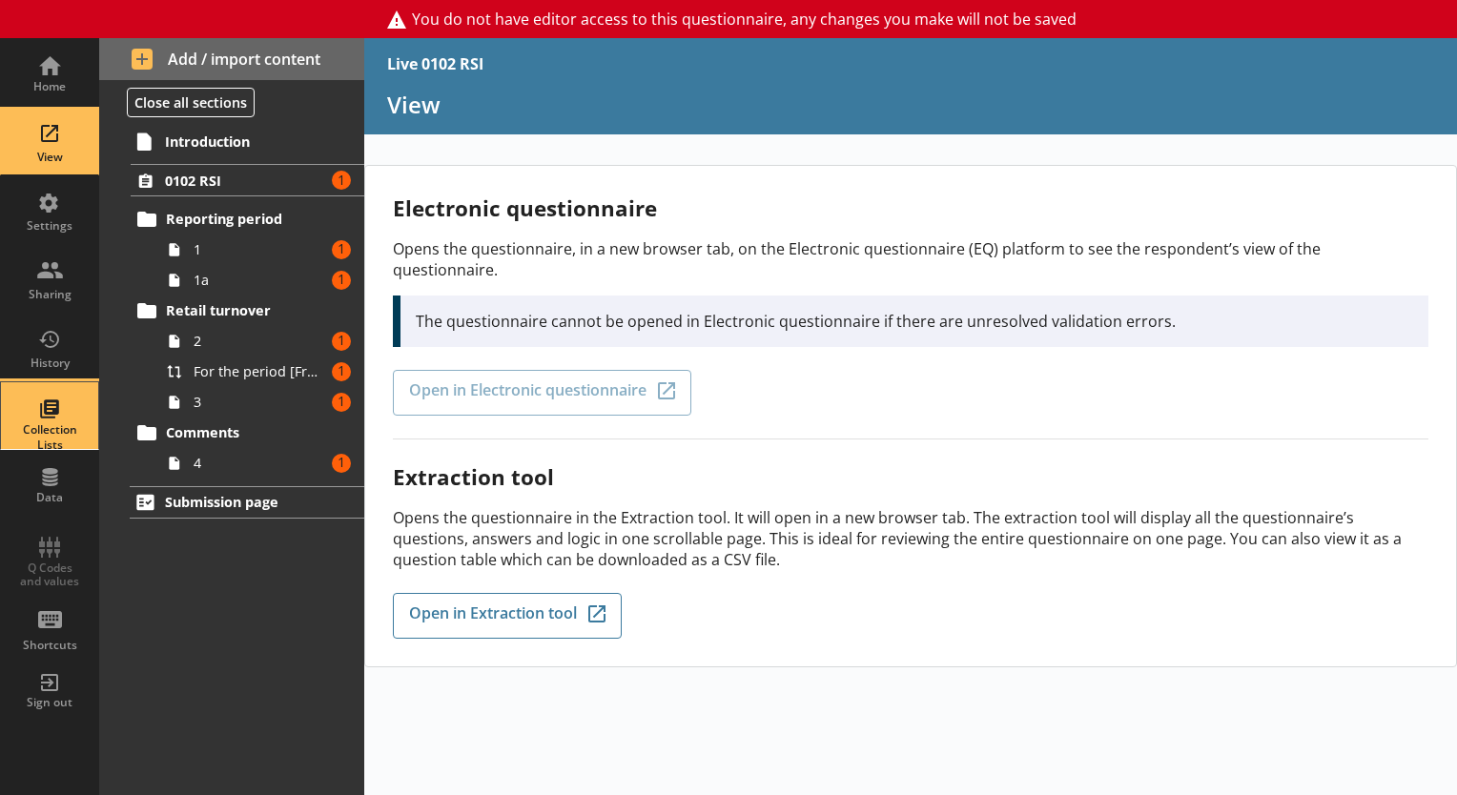
click at [55, 402] on div "Collection Lists" at bounding box center [49, 415] width 67 height 67
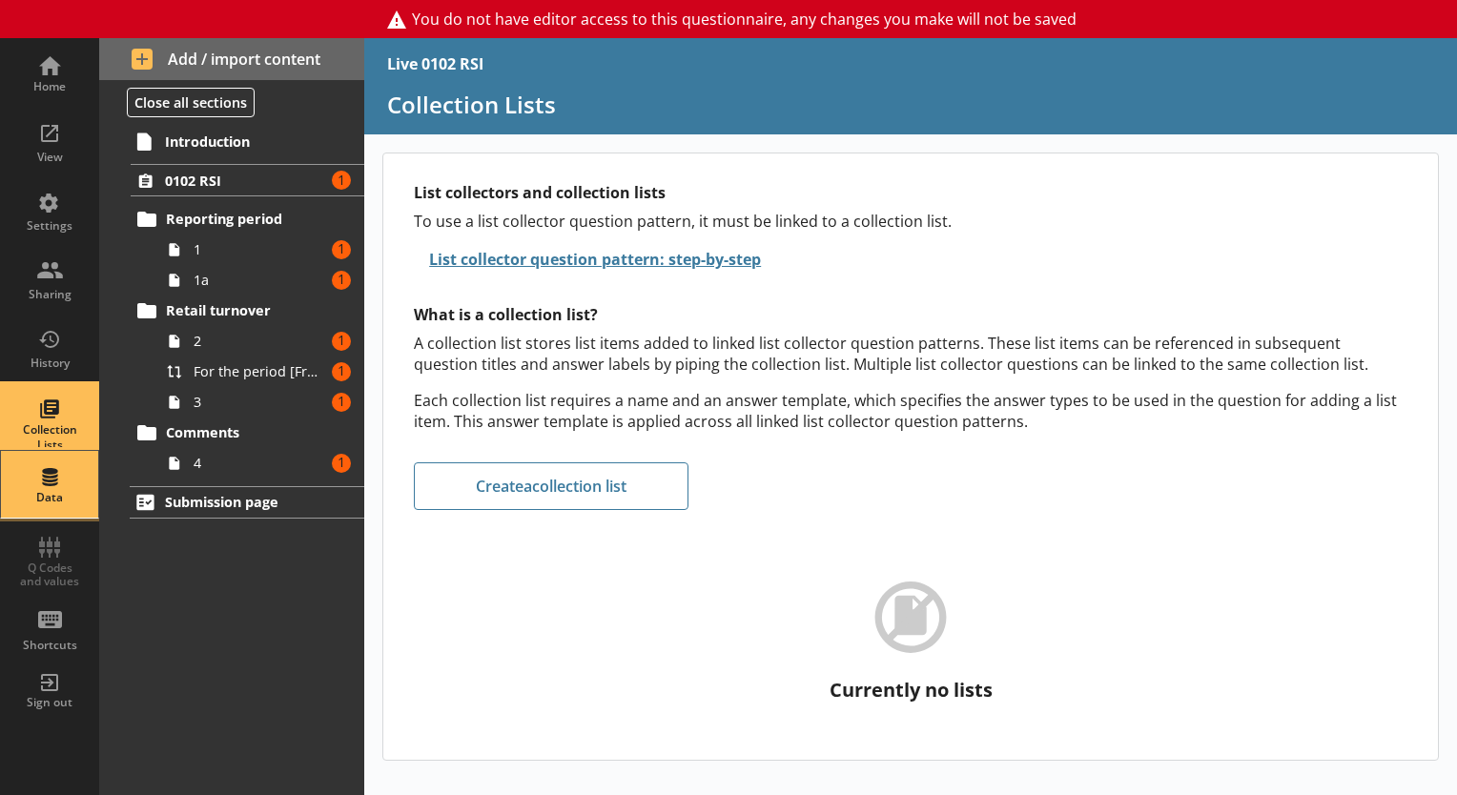
click at [45, 500] on div "Data" at bounding box center [49, 497] width 67 height 15
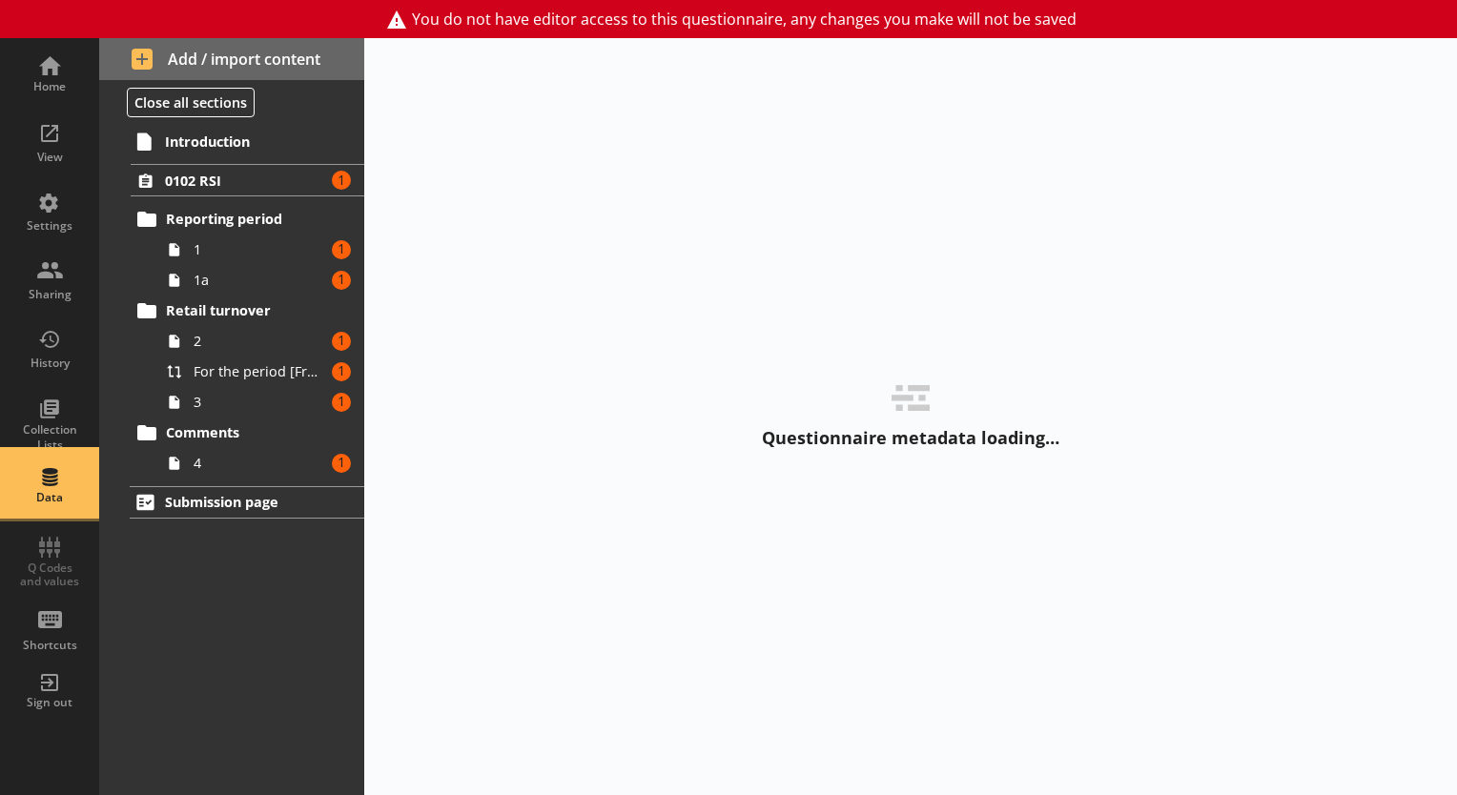
select select "Date"
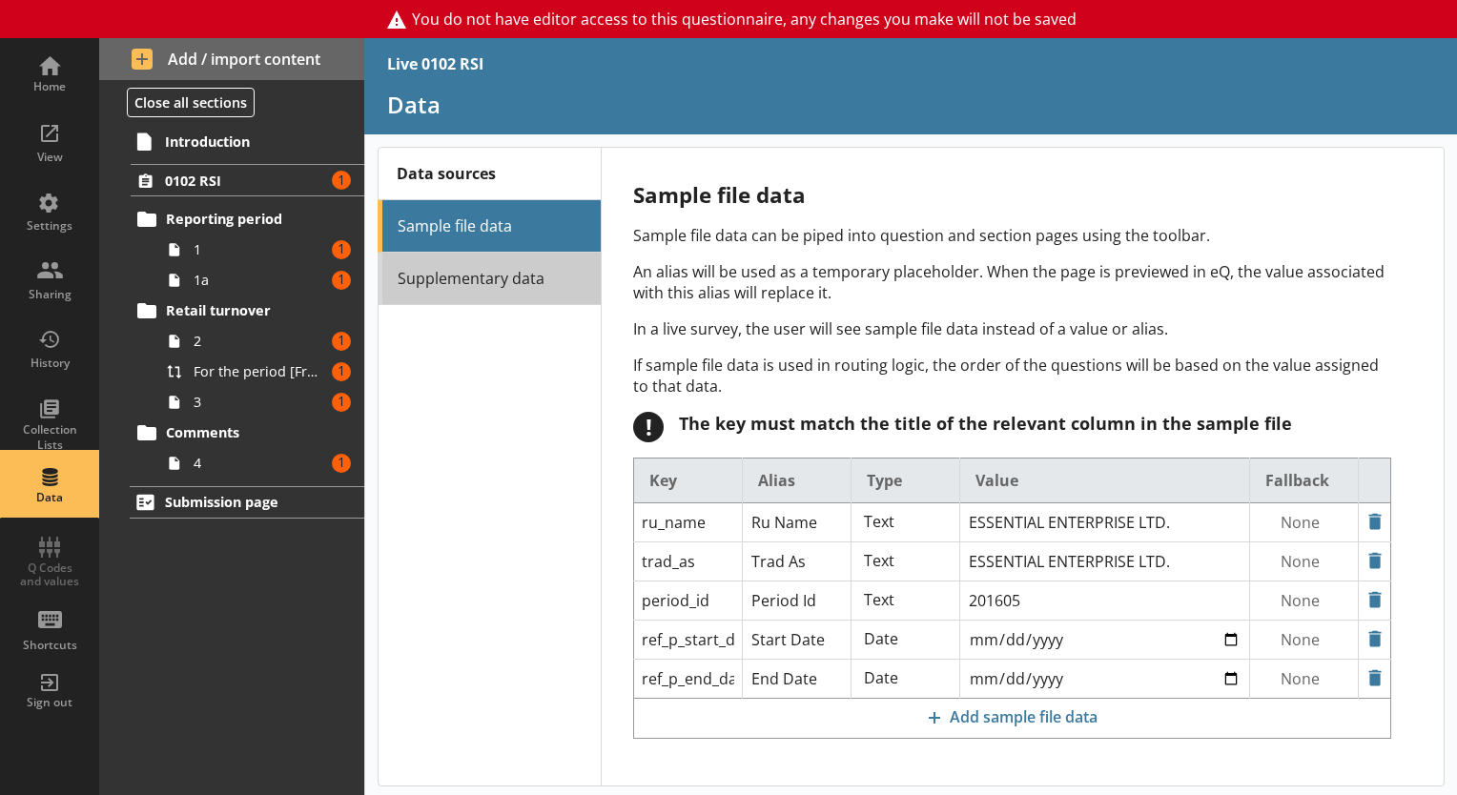
click at [463, 271] on link "Supplementary data" at bounding box center [489, 279] width 223 height 52
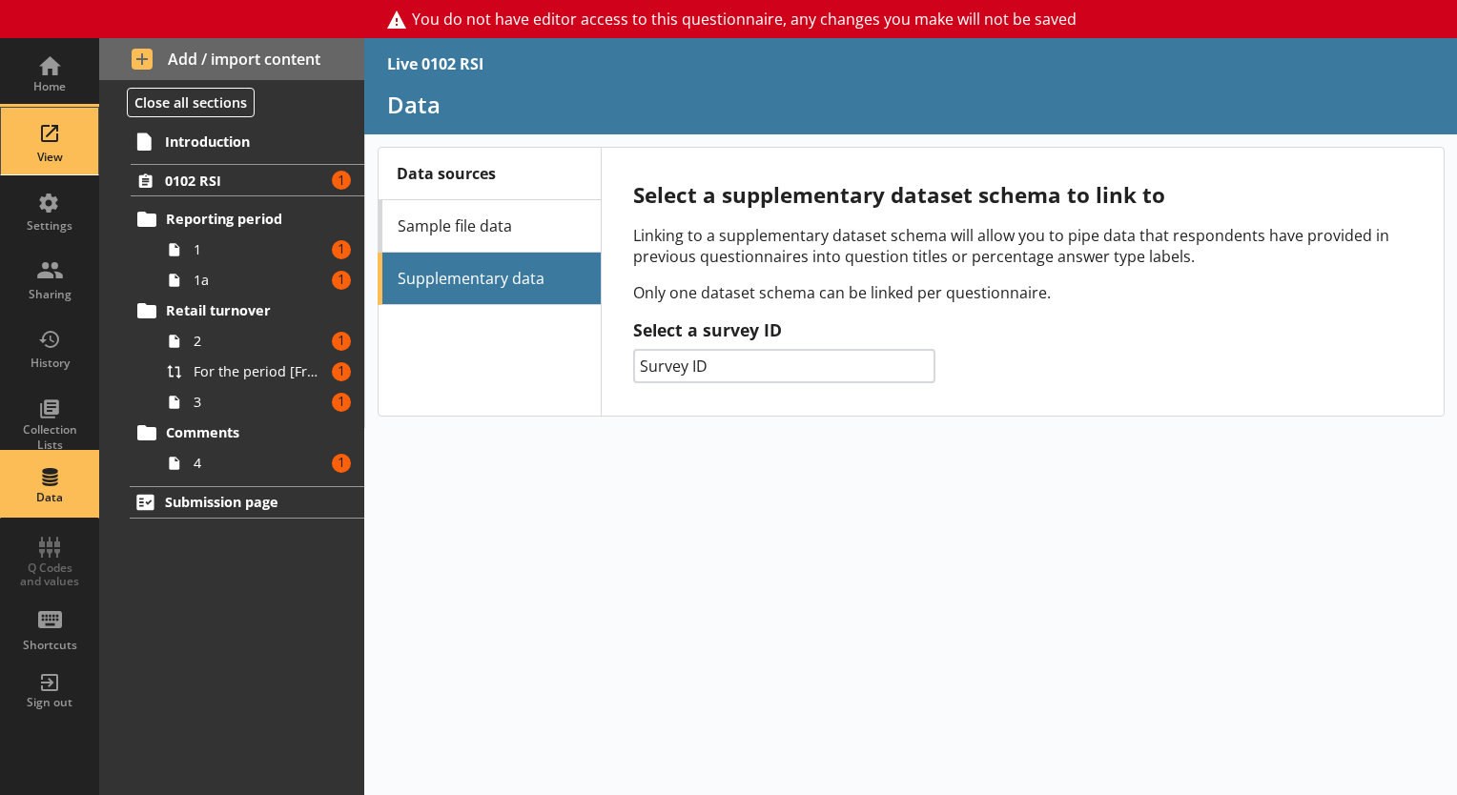
click at [24, 153] on div "View" at bounding box center [49, 157] width 67 height 15
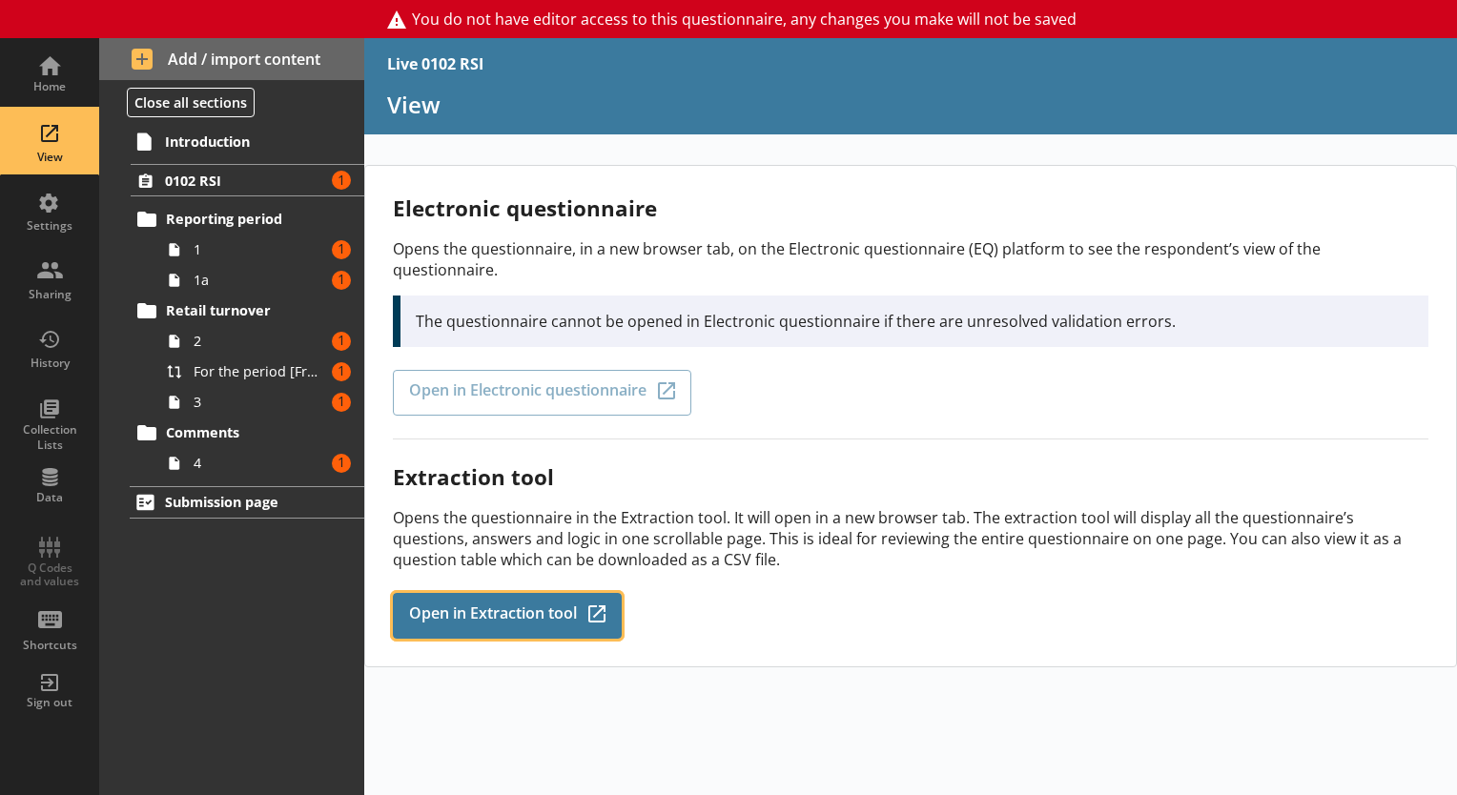
click at [450, 602] on link "Open in Extraction tool Q-Codes_Icon Created with Sketch." at bounding box center [507, 616] width 229 height 46
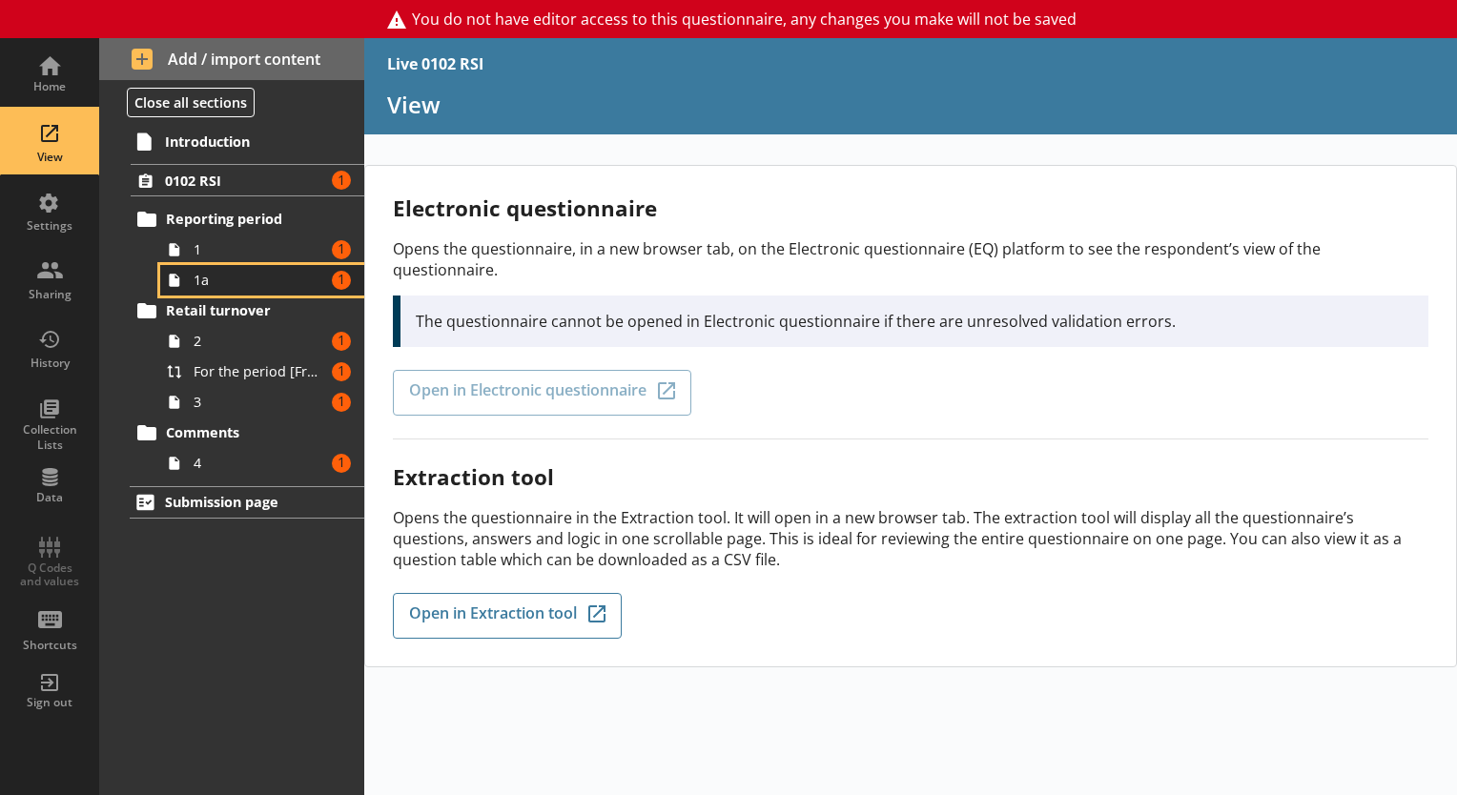
click at [203, 277] on span "1a" at bounding box center [260, 280] width 132 height 18
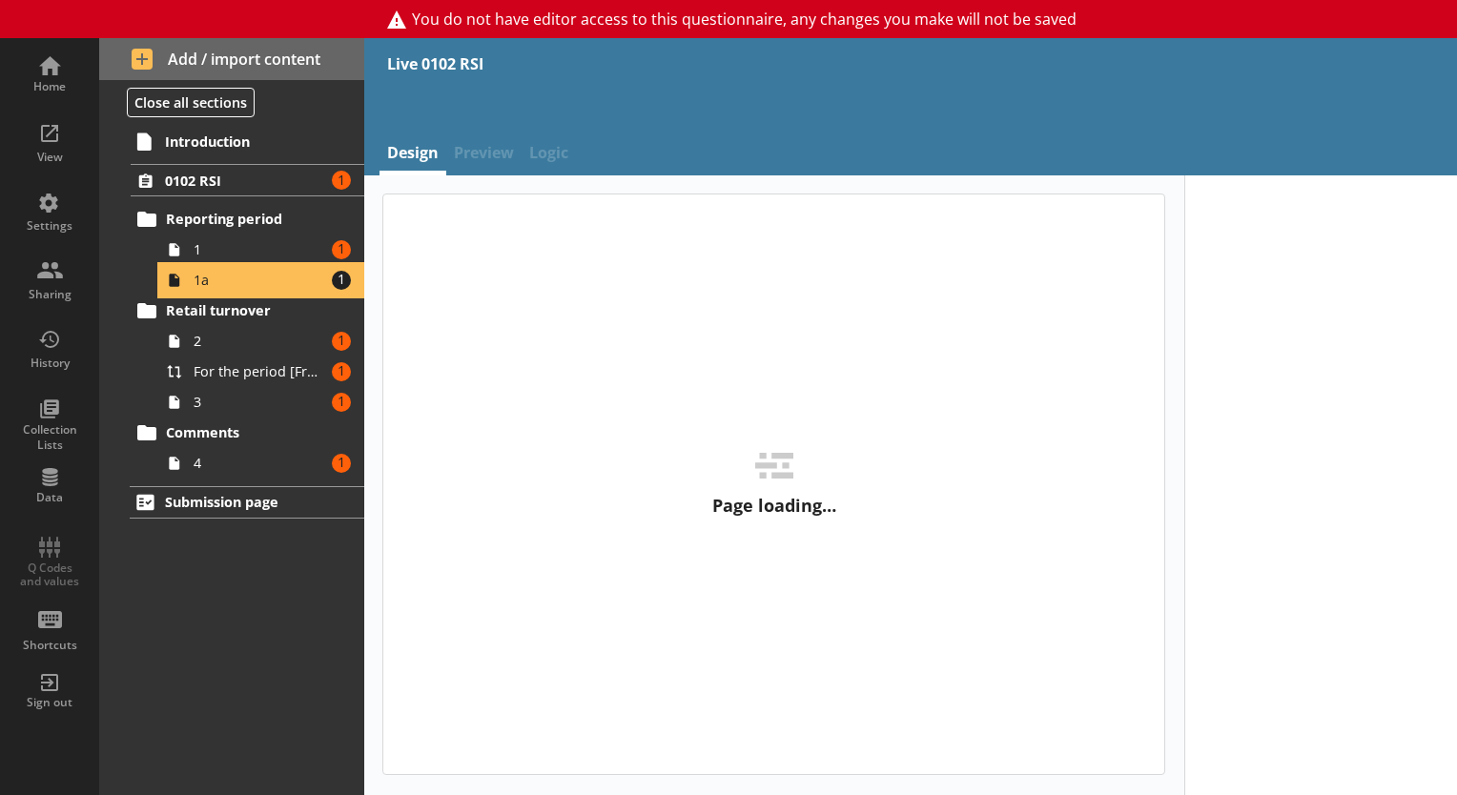
type textarea "x"
select select "ref_p_end_date"
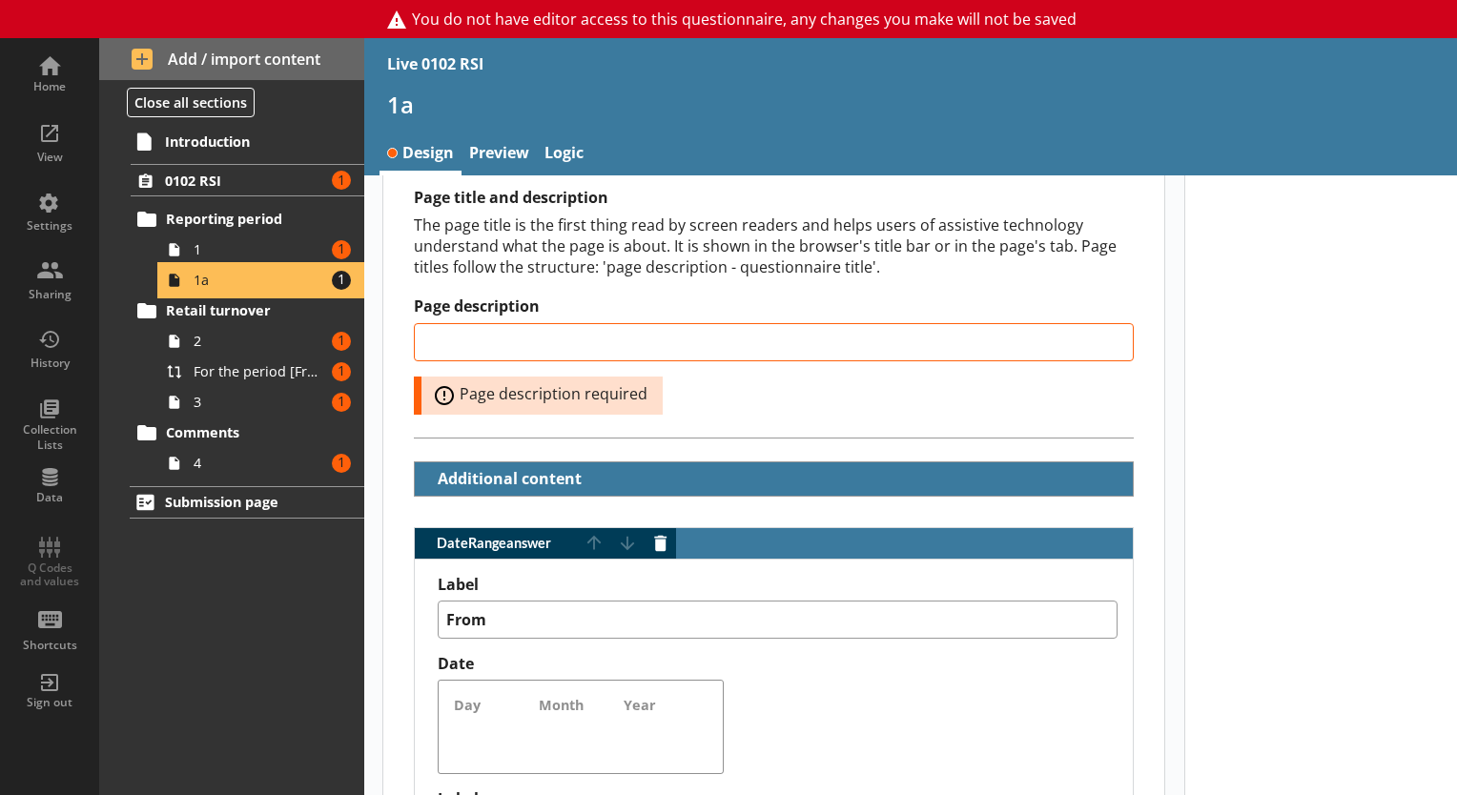
scroll to position [305, 0]
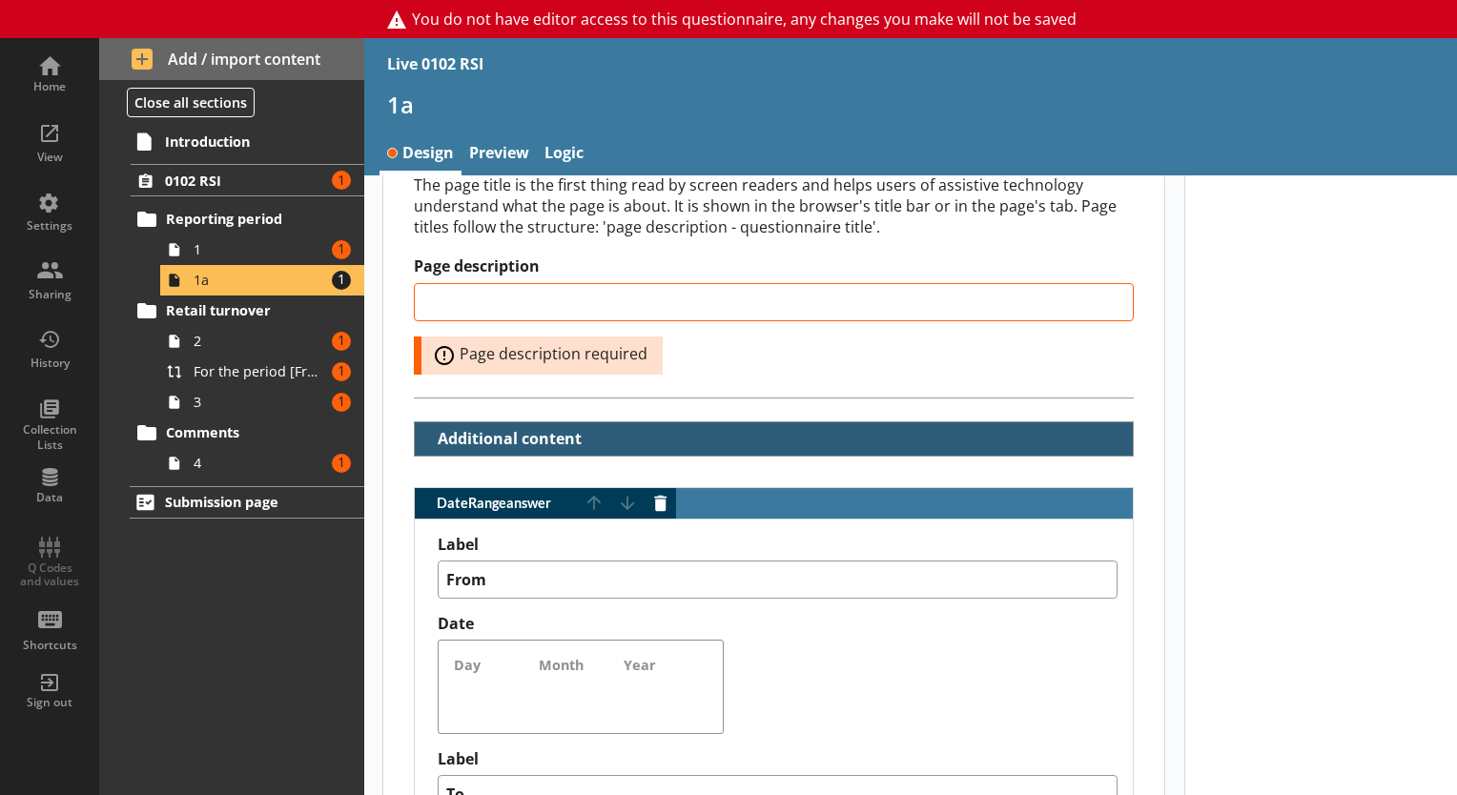
click at [437, 437] on button "Additional content" at bounding box center [503, 438] width 163 height 33
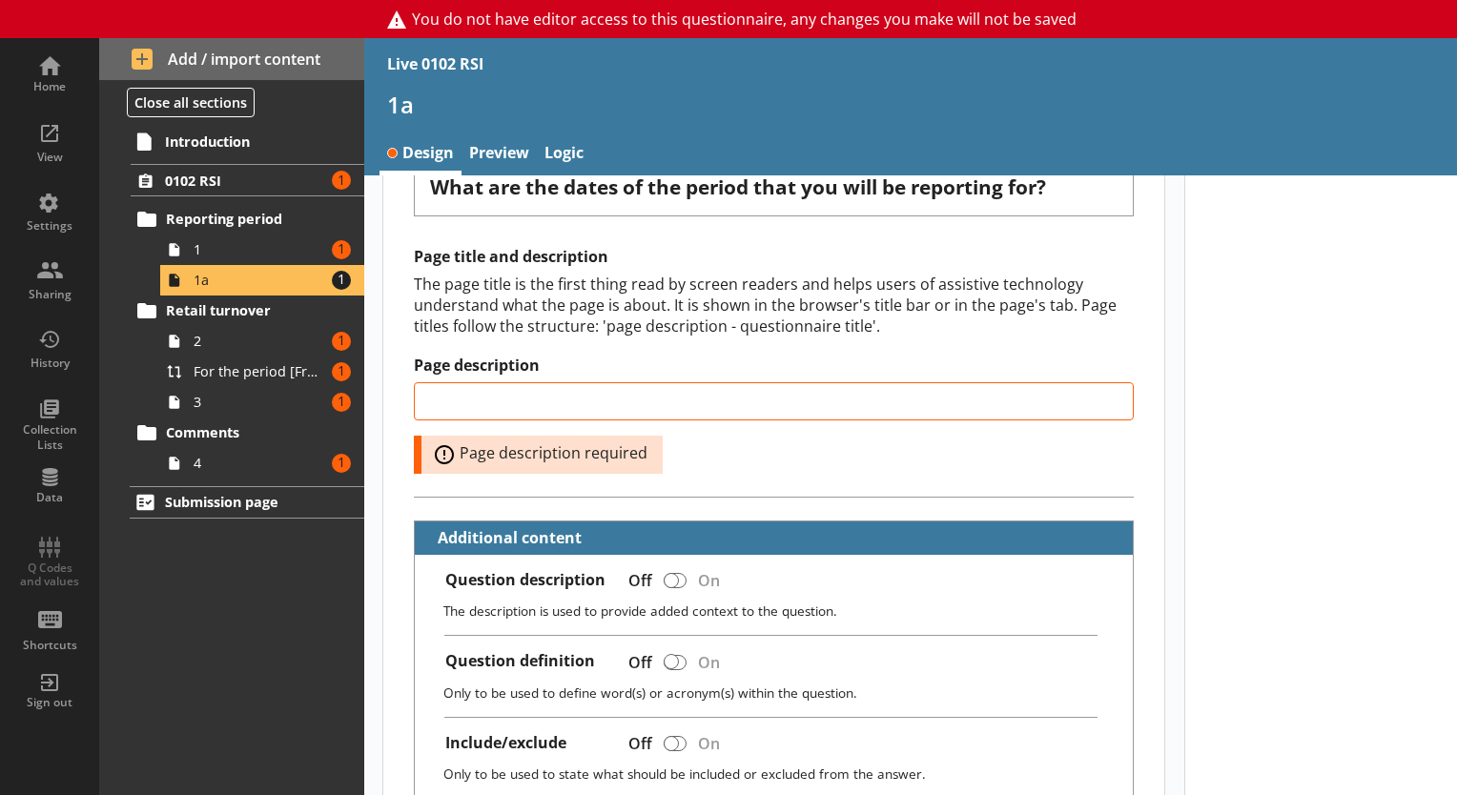
scroll to position [0, 0]
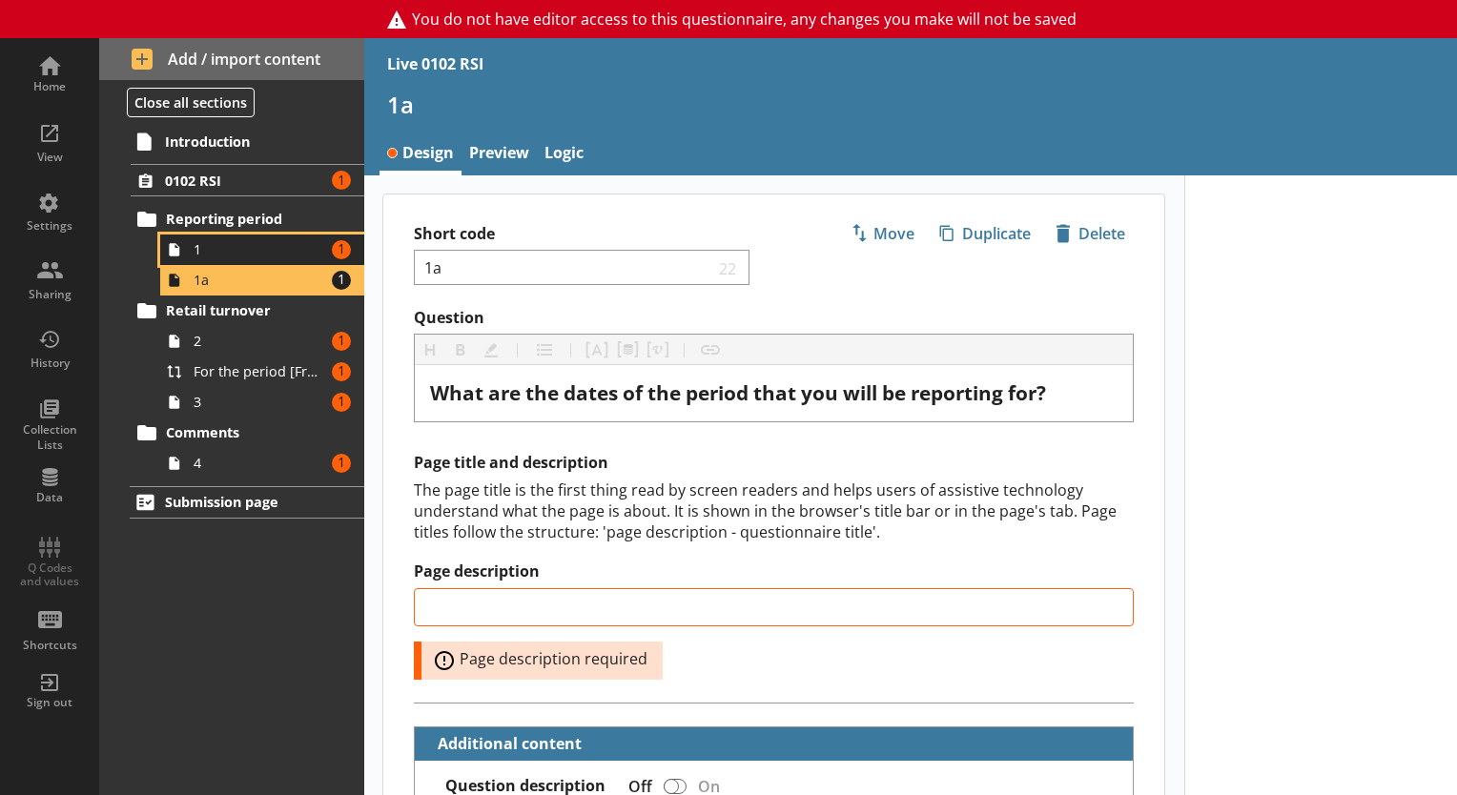
click at [249, 250] on span "1" at bounding box center [260, 249] width 132 height 18
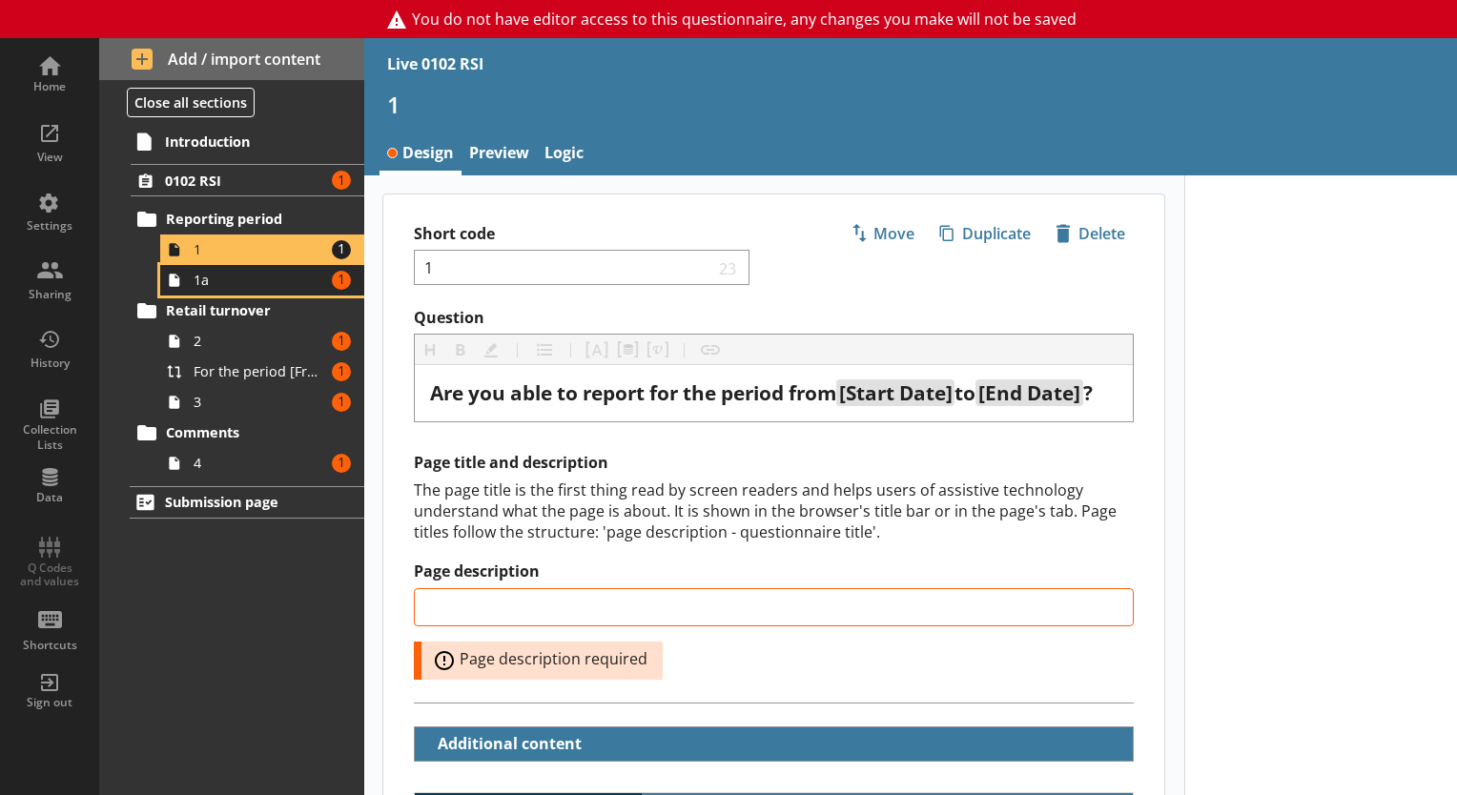
click at [252, 275] on span "1a" at bounding box center [260, 280] width 132 height 18
type textarea "x"
select select "ref_p_end_date"
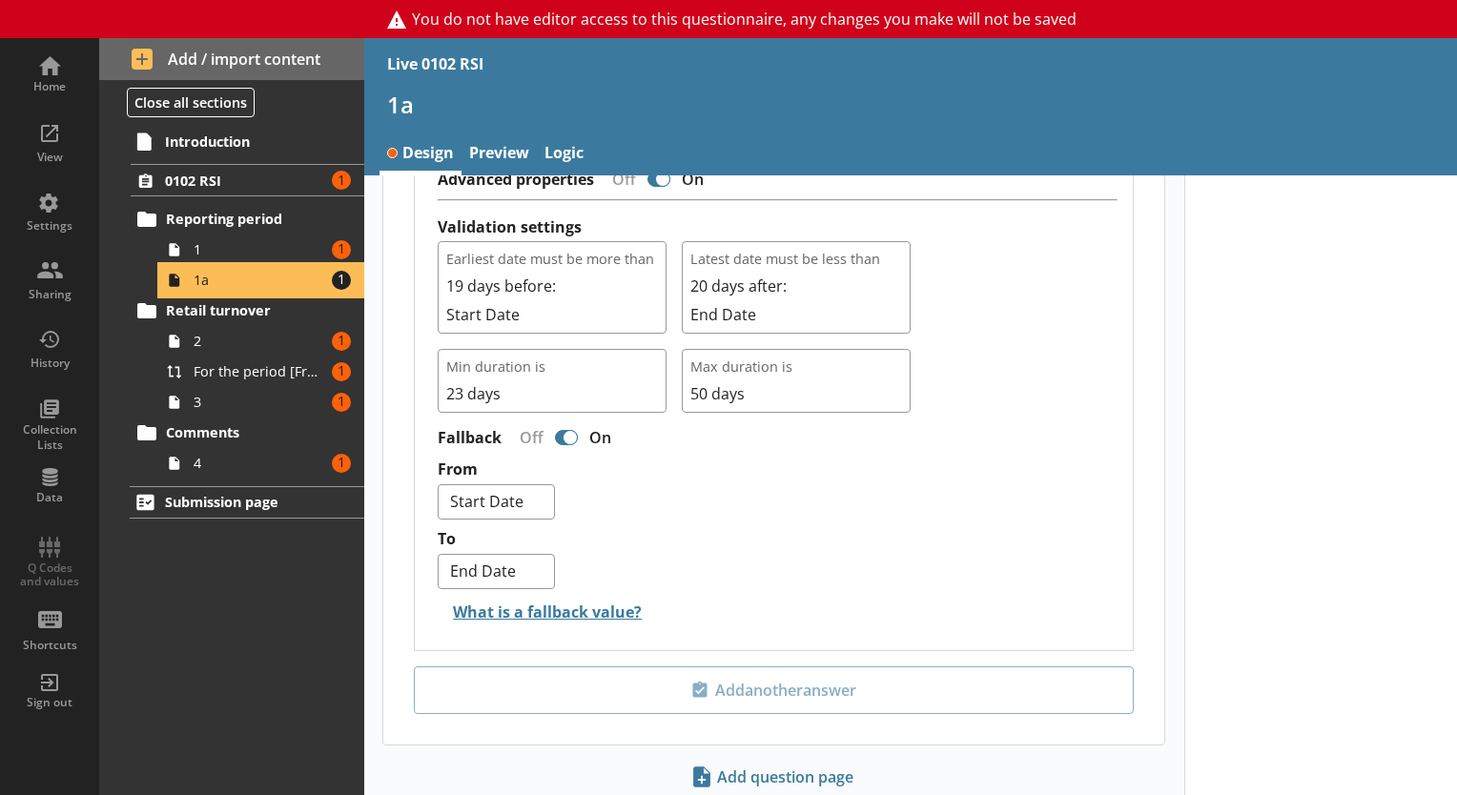
scroll to position [1194, 0]
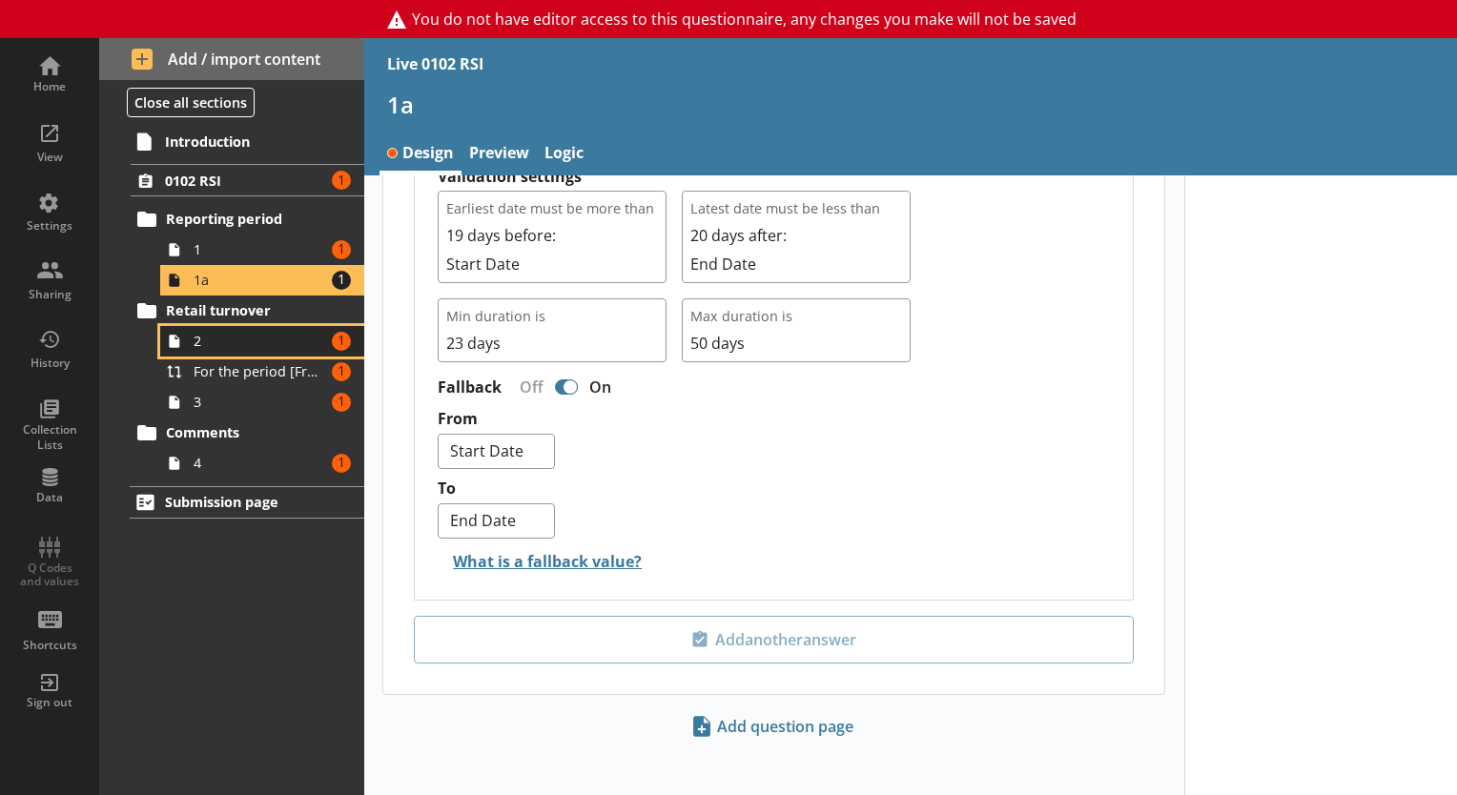
click at [217, 338] on span "2" at bounding box center [260, 341] width 132 height 18
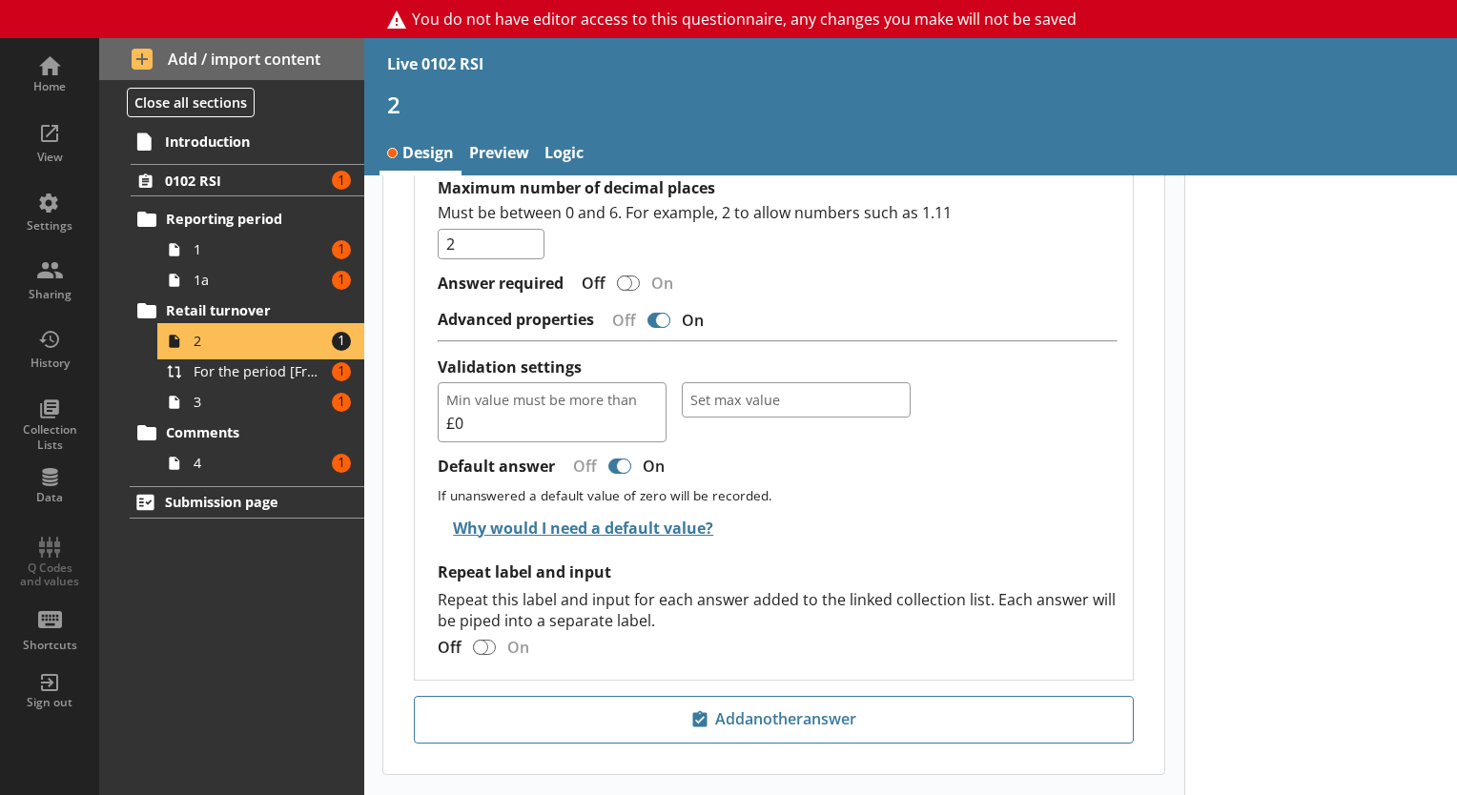
scroll to position [1717, 0]
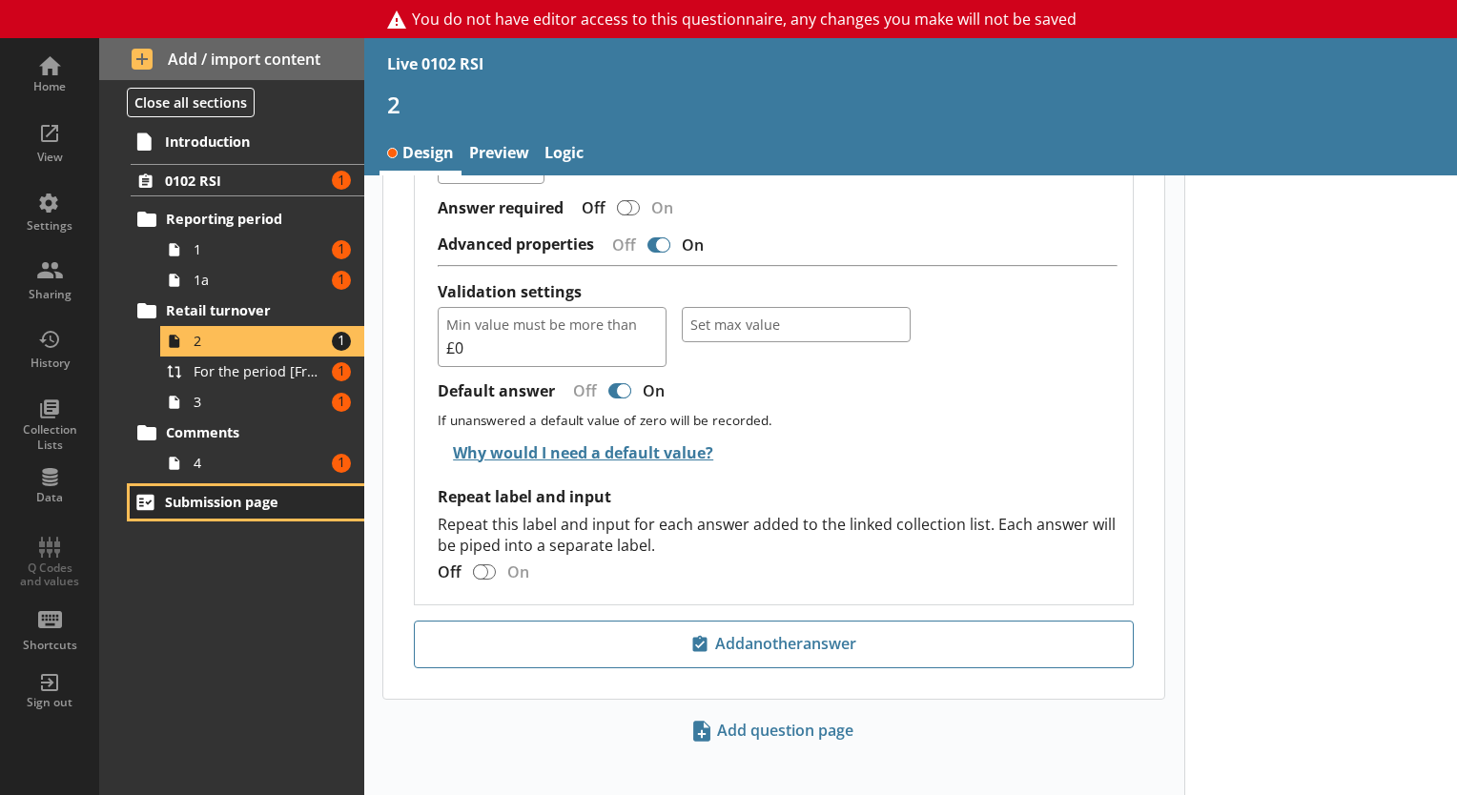
click at [209, 486] on link "Submission page" at bounding box center [247, 502] width 235 height 32
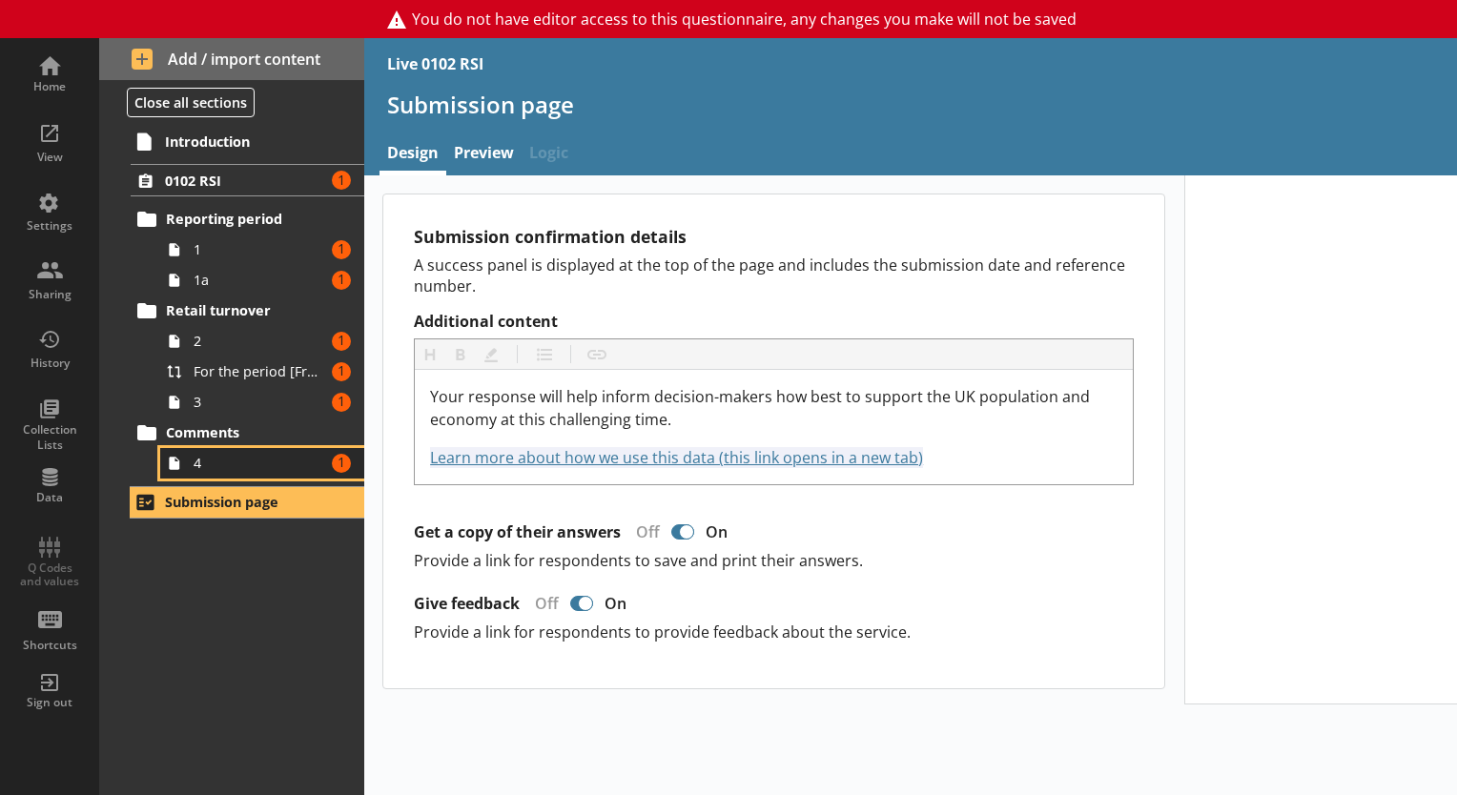
click at [260, 448] on link "4 Amount of errors: 1" at bounding box center [262, 463] width 204 height 31
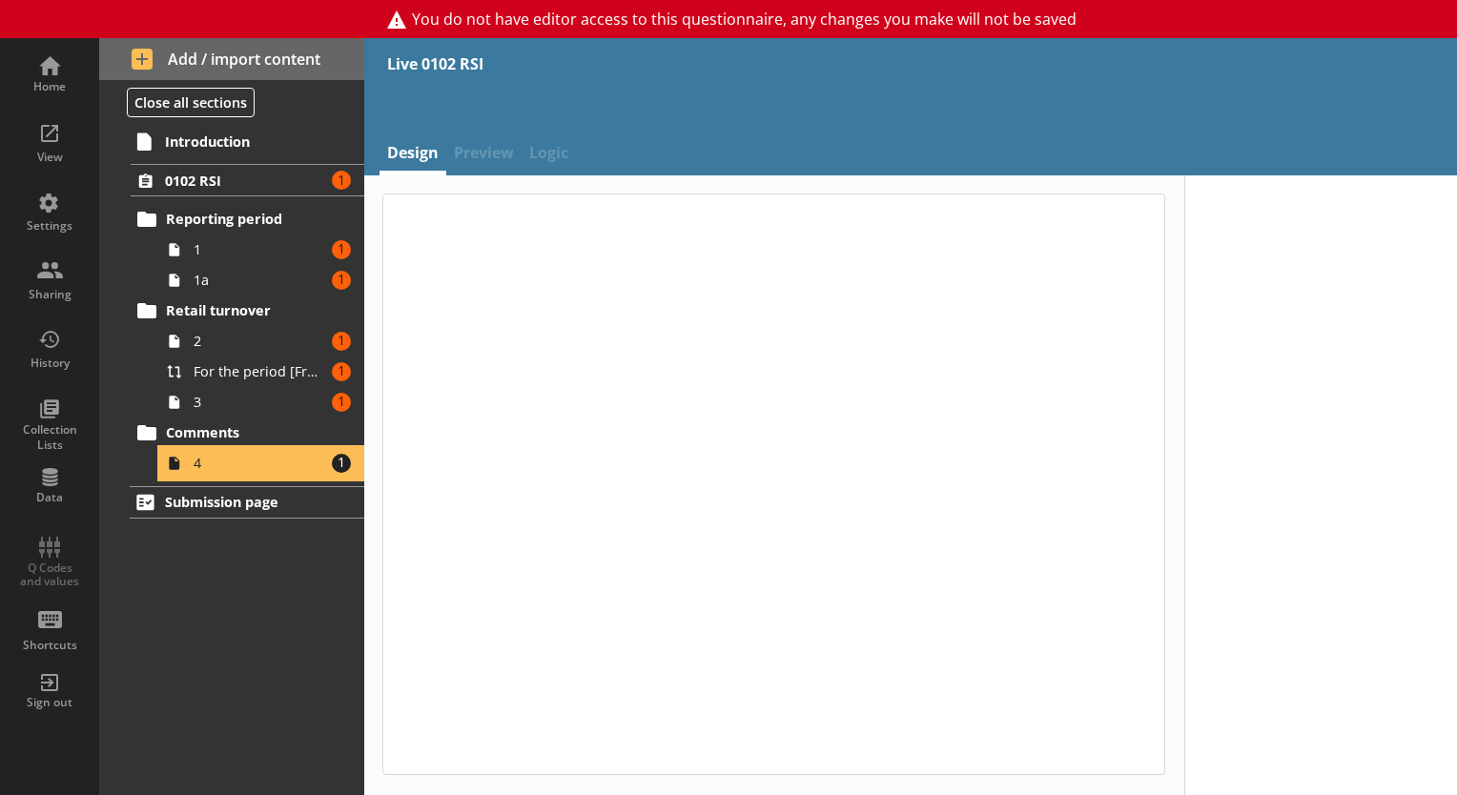
type textarea "x"
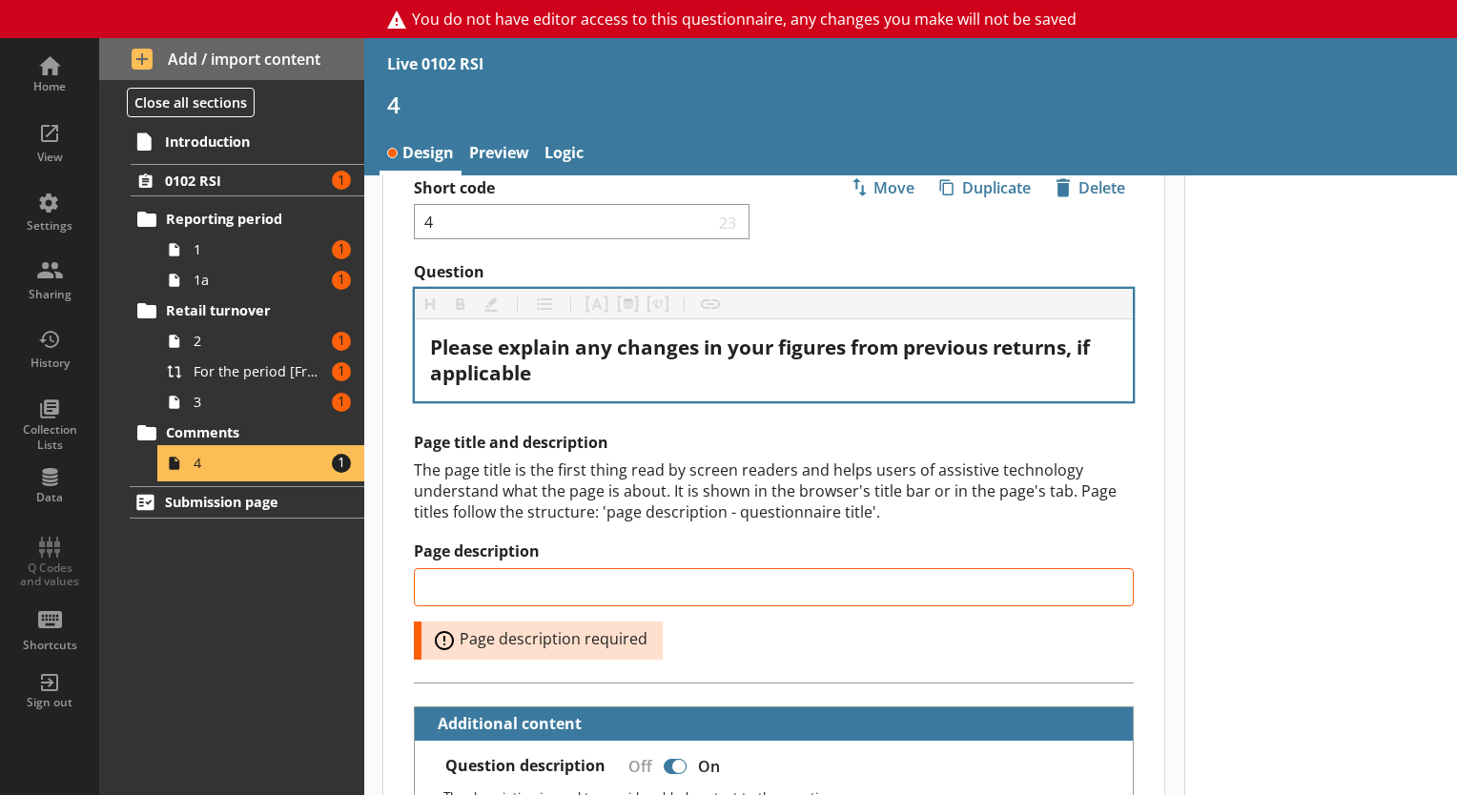
scroll to position [45, 0]
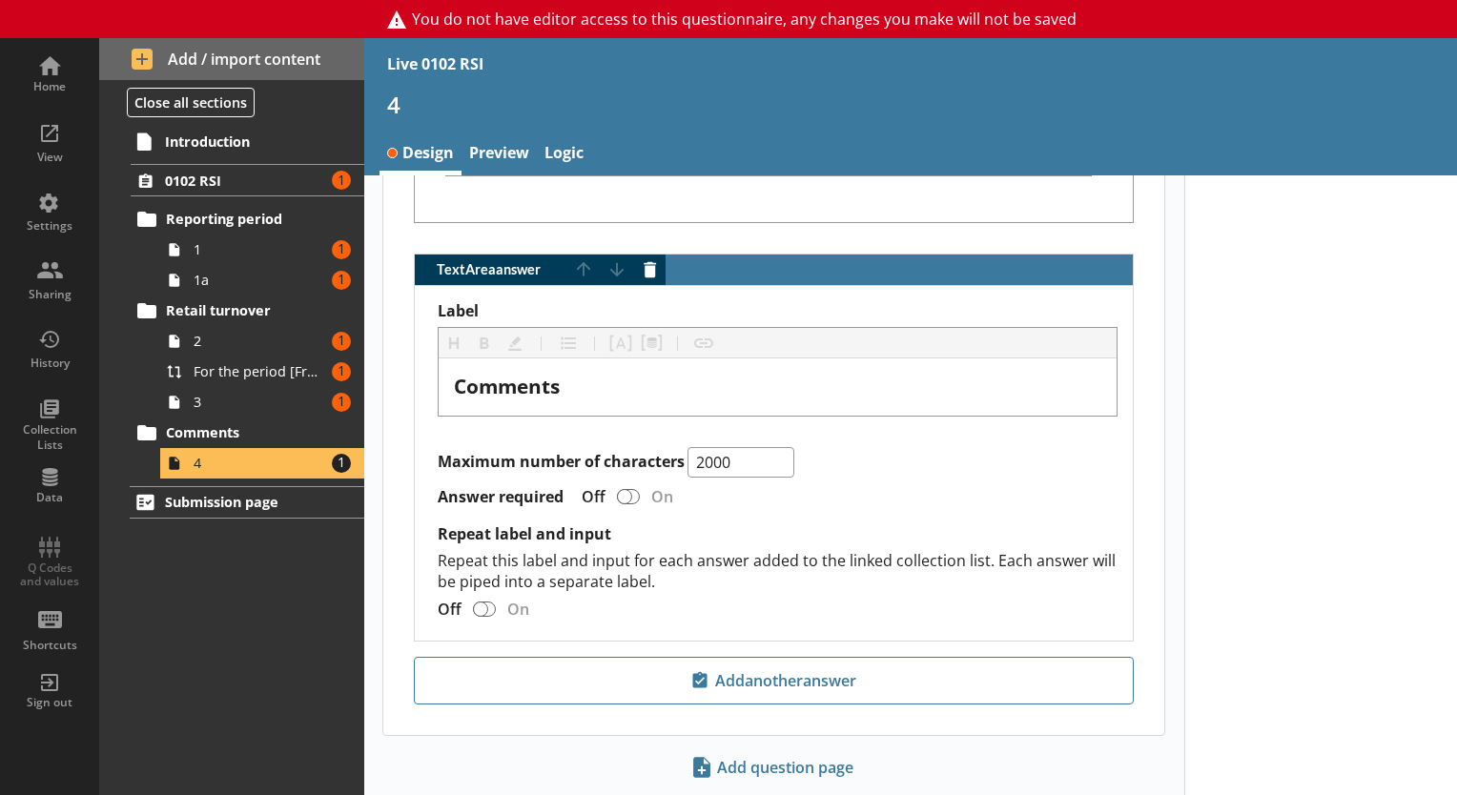
scroll to position [1606, 0]
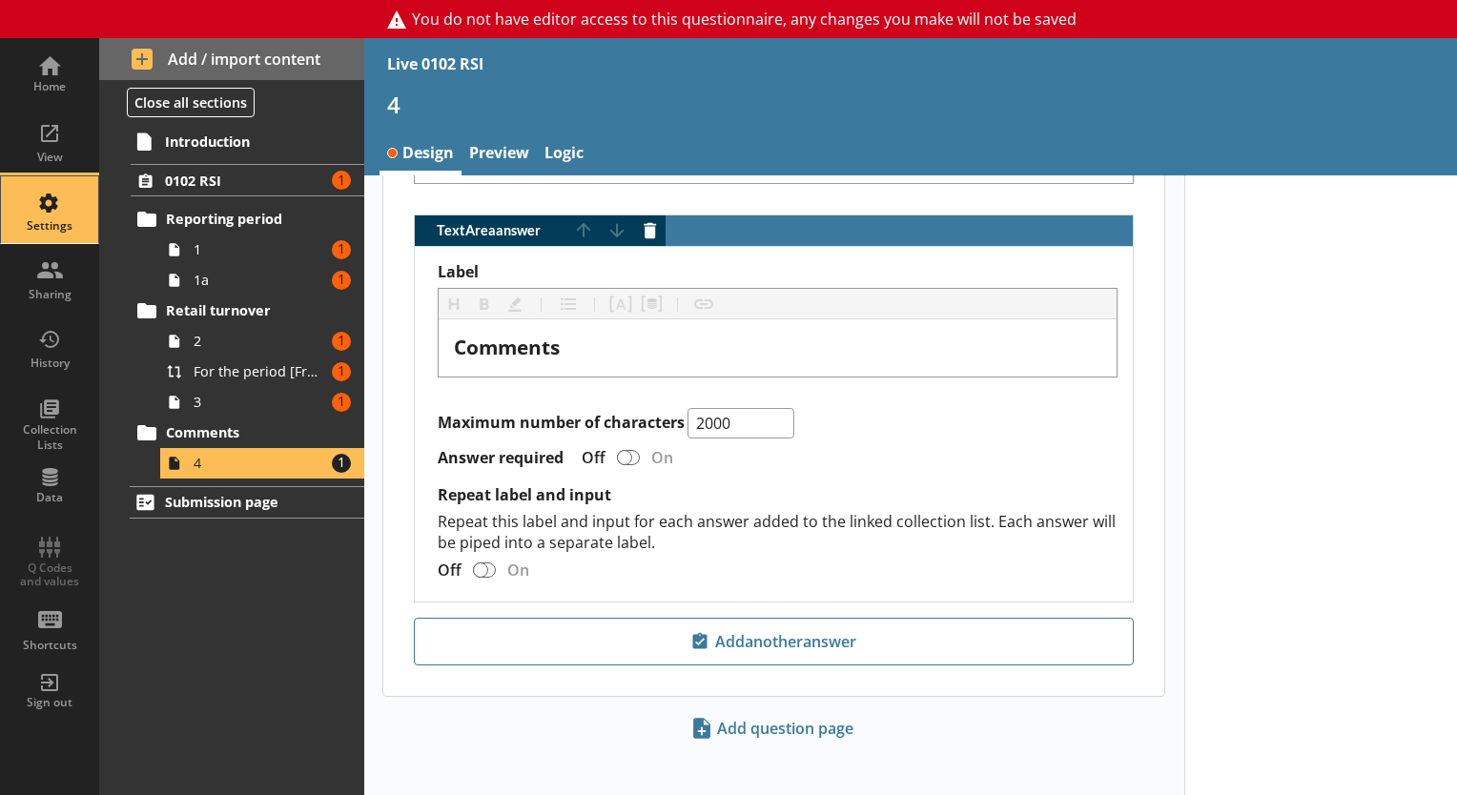
click at [38, 233] on div "Settings" at bounding box center [49, 209] width 67 height 67
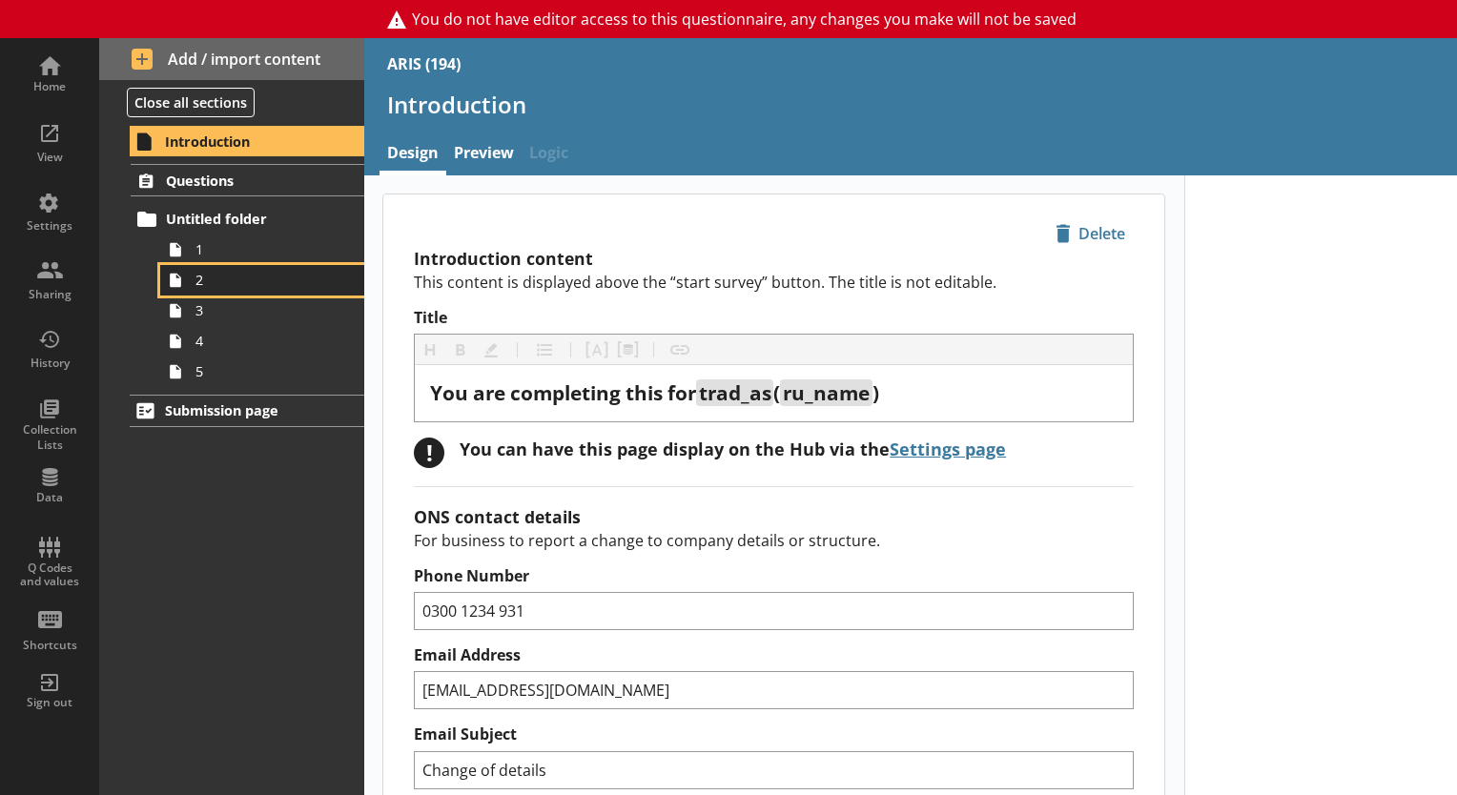
click at [256, 272] on span "2" at bounding box center [266, 280] width 143 height 18
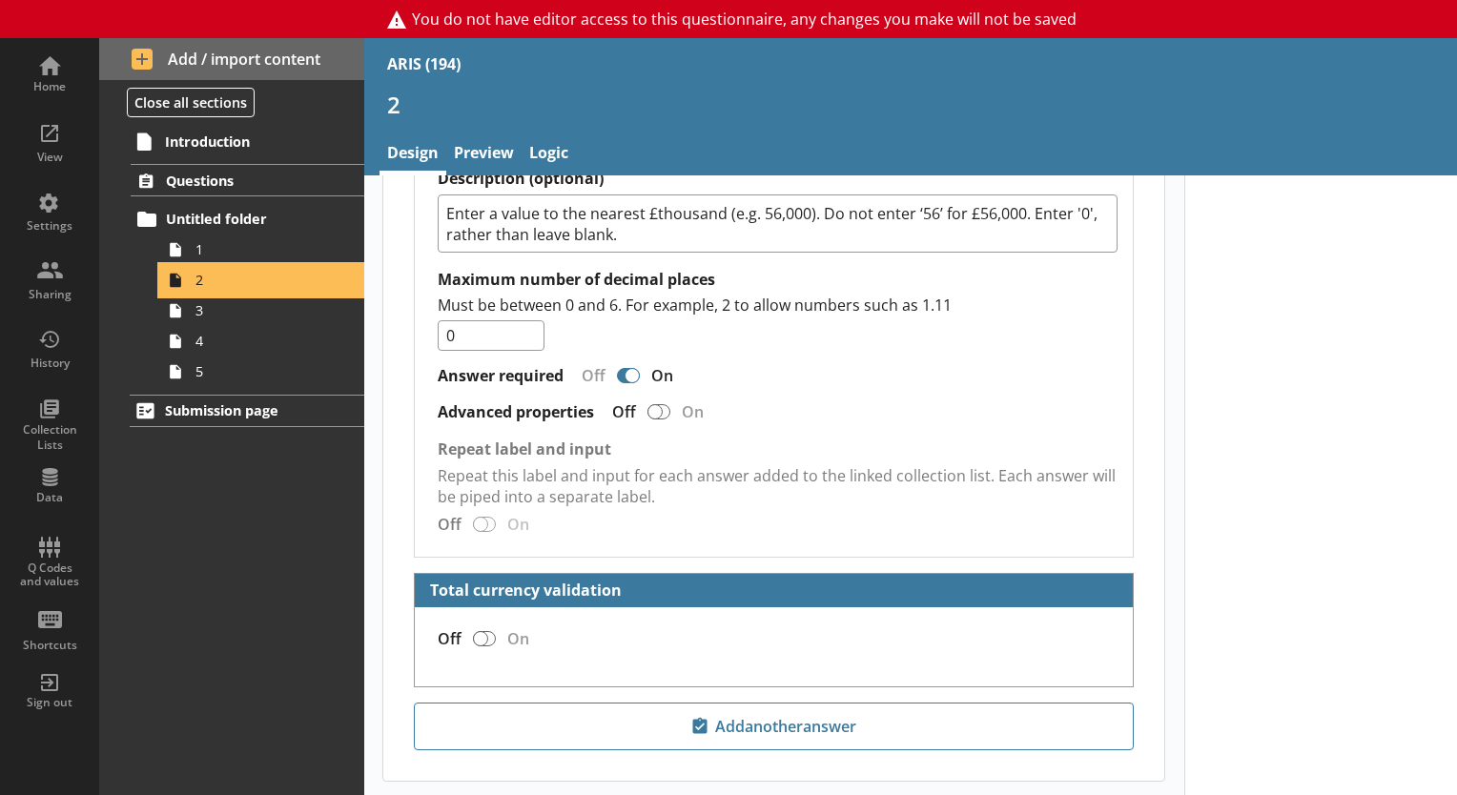
scroll to position [2060, 0]
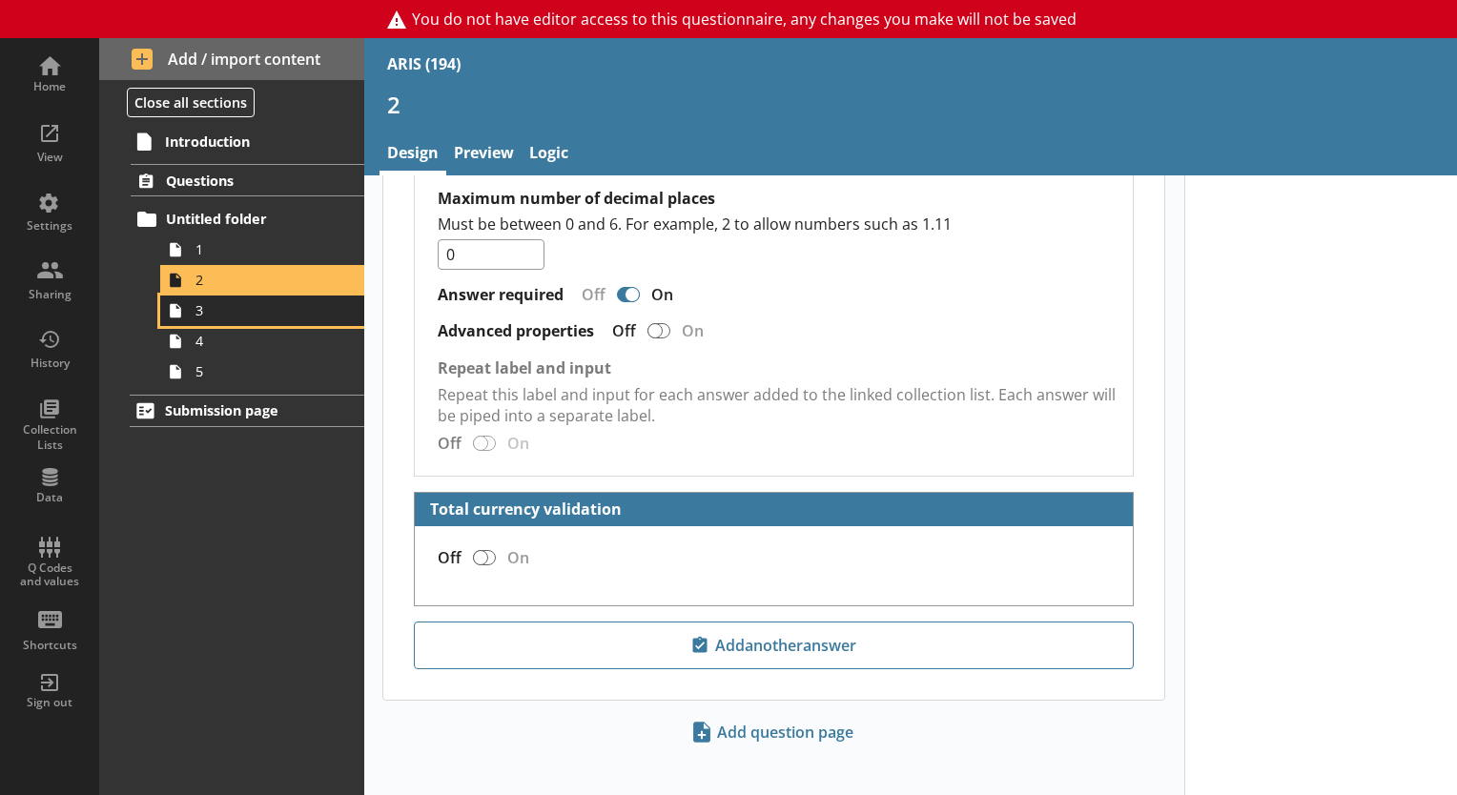
click at [259, 322] on link "3" at bounding box center [262, 311] width 204 height 31
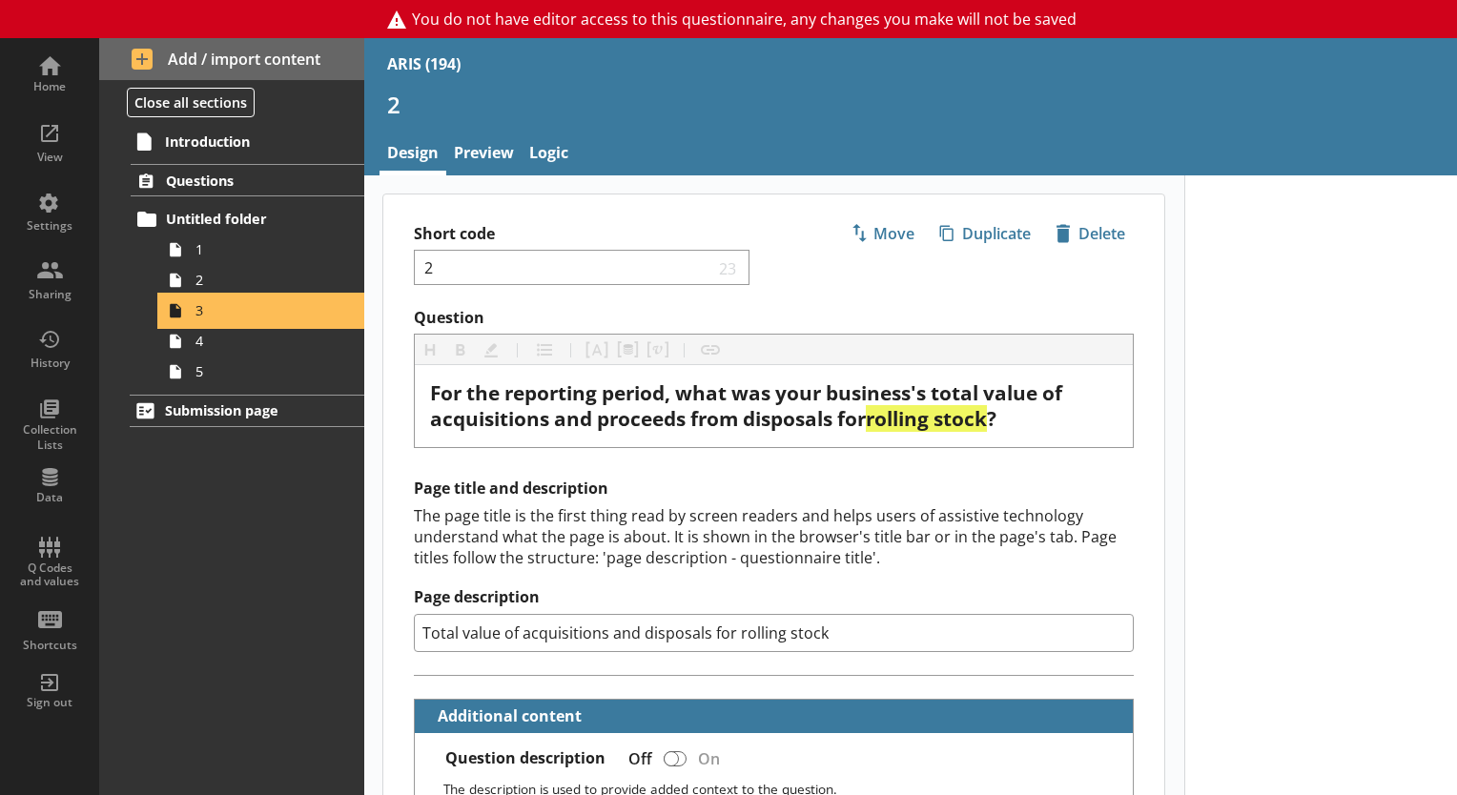
type textarea "x"
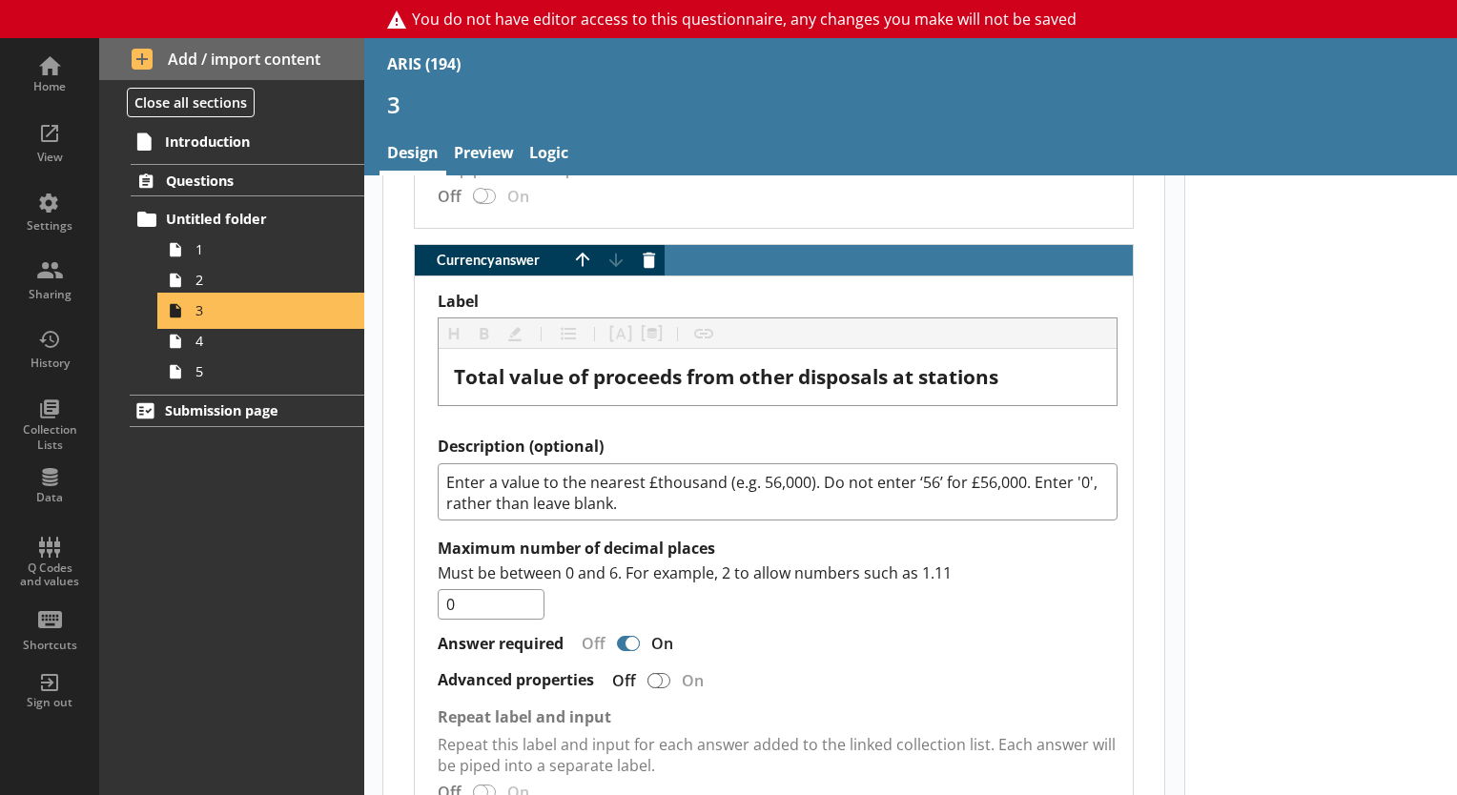
scroll to position [3274, 0]
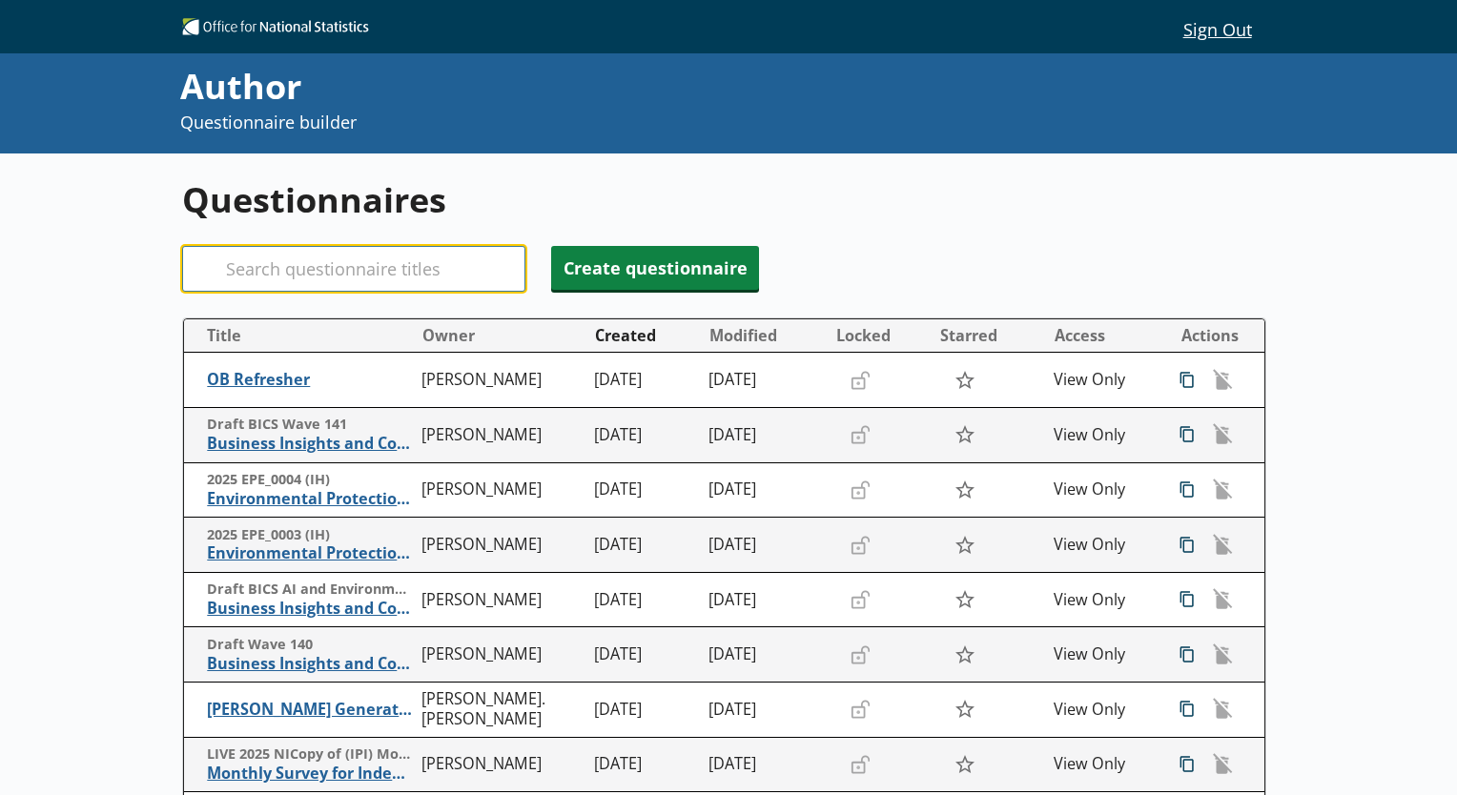
click at [288, 283] on input "Search" at bounding box center [353, 269] width 343 height 46
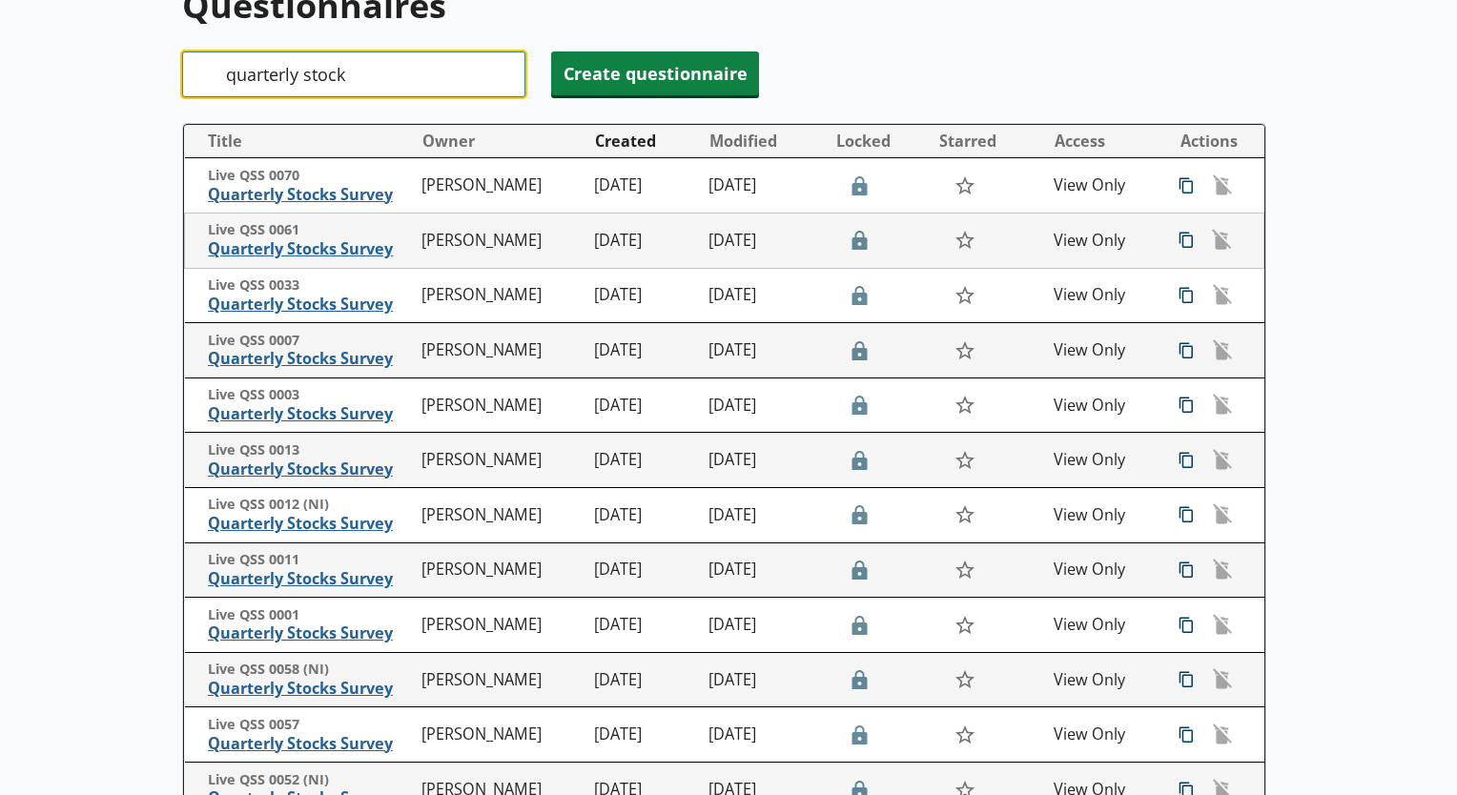
scroll to position [156, 0]
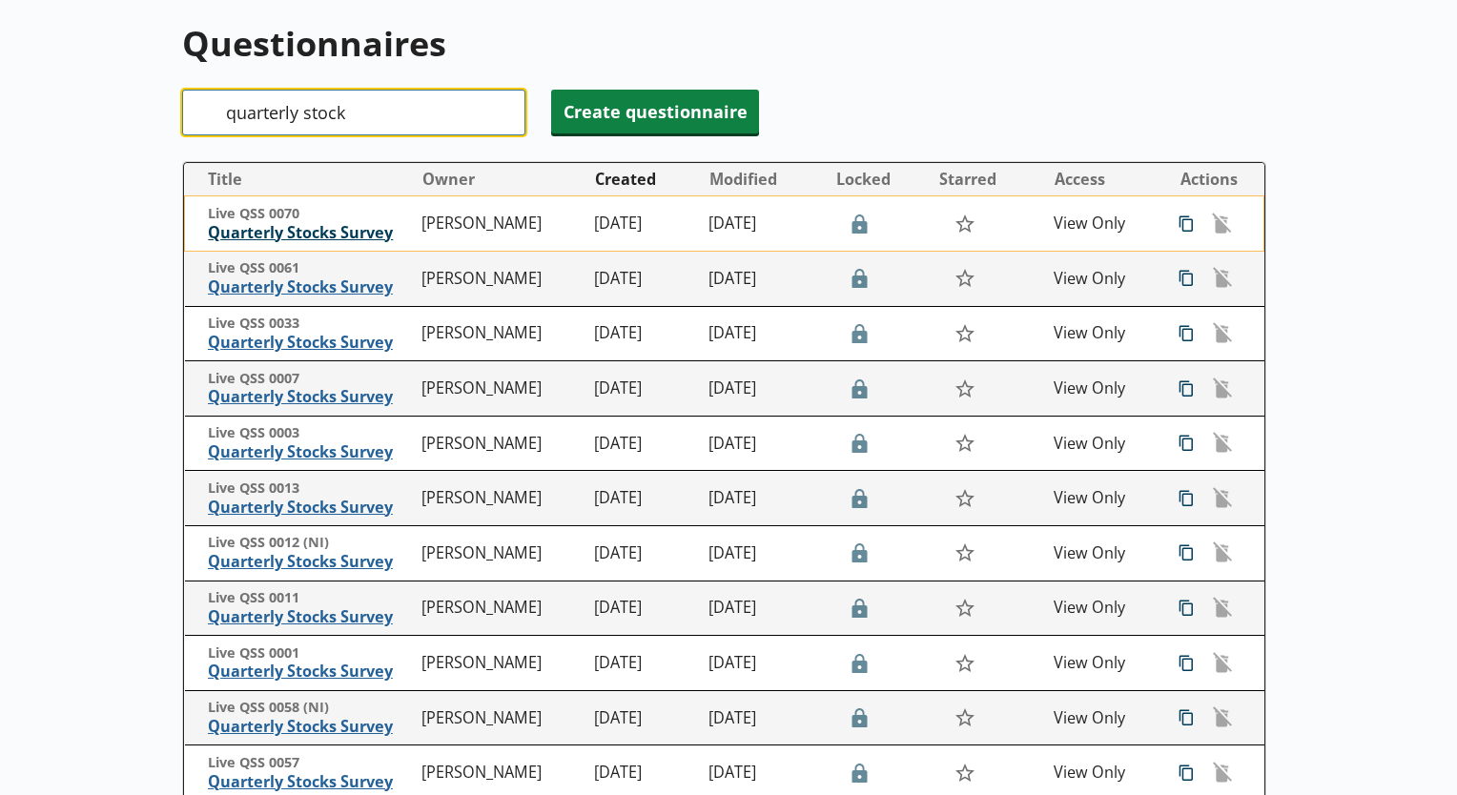
type input "quarterly stock"
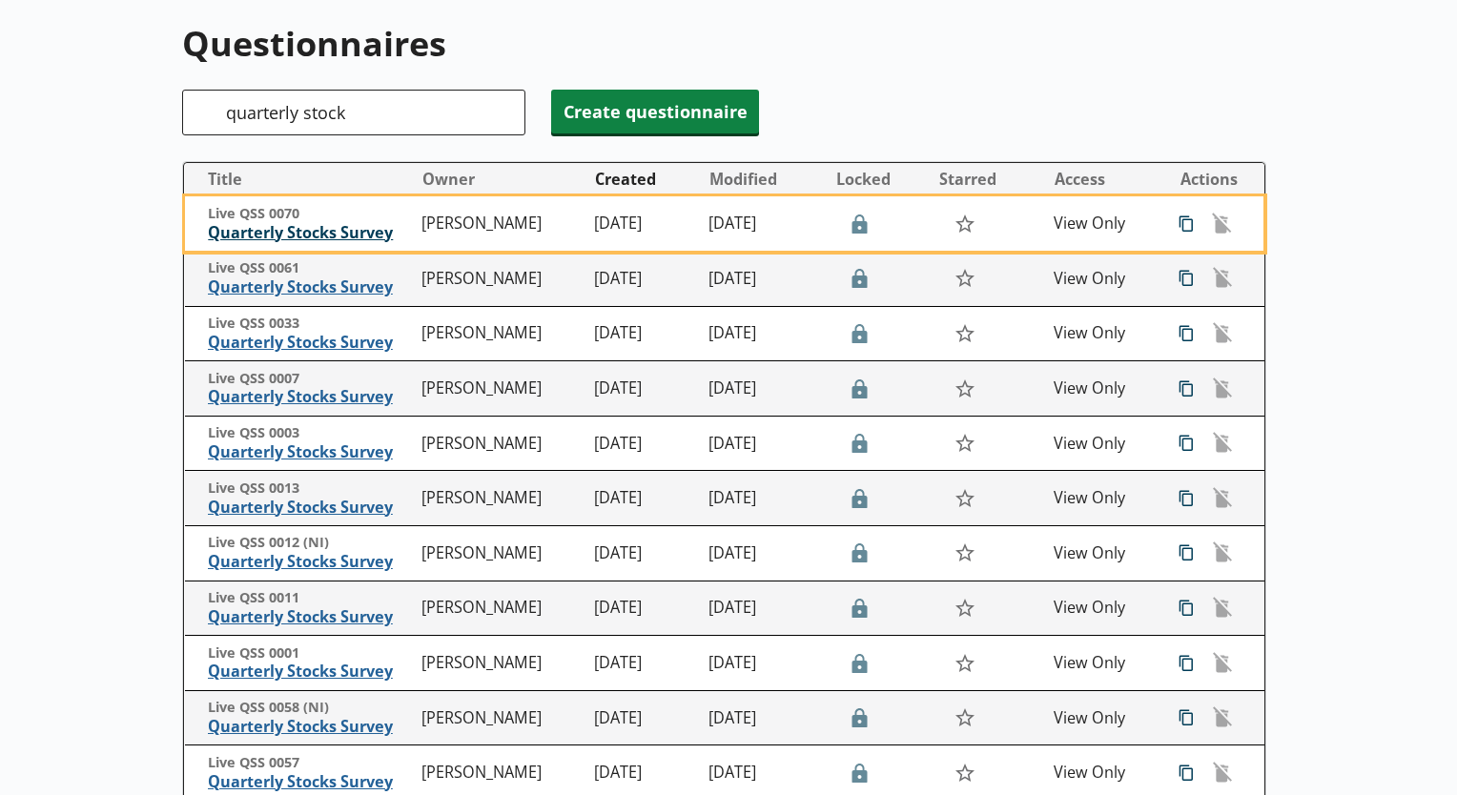
click at [265, 235] on span "Quarterly Stocks Survey" at bounding box center [310, 233] width 205 height 20
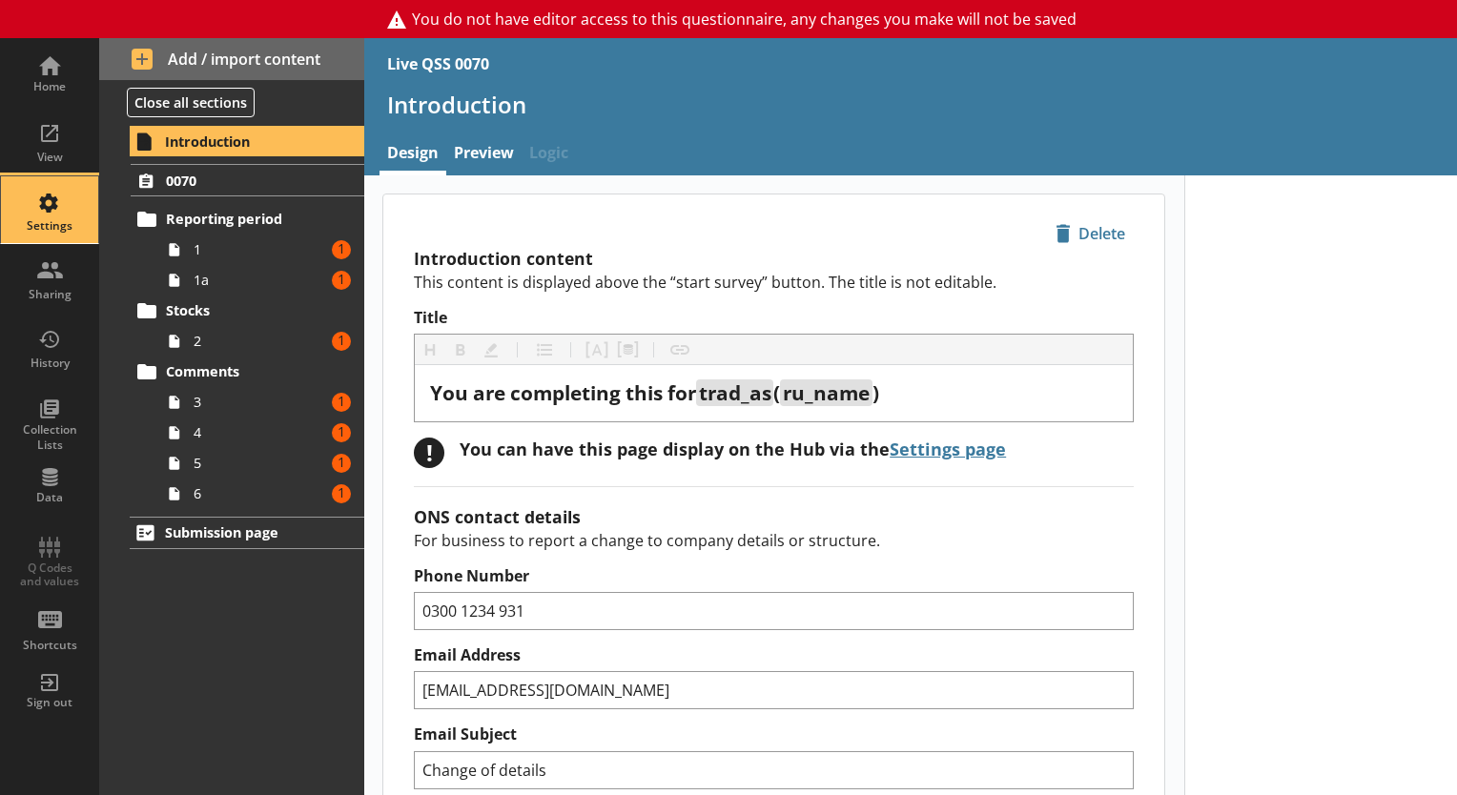
click at [64, 218] on div "Settings" at bounding box center [49, 225] width 67 height 15
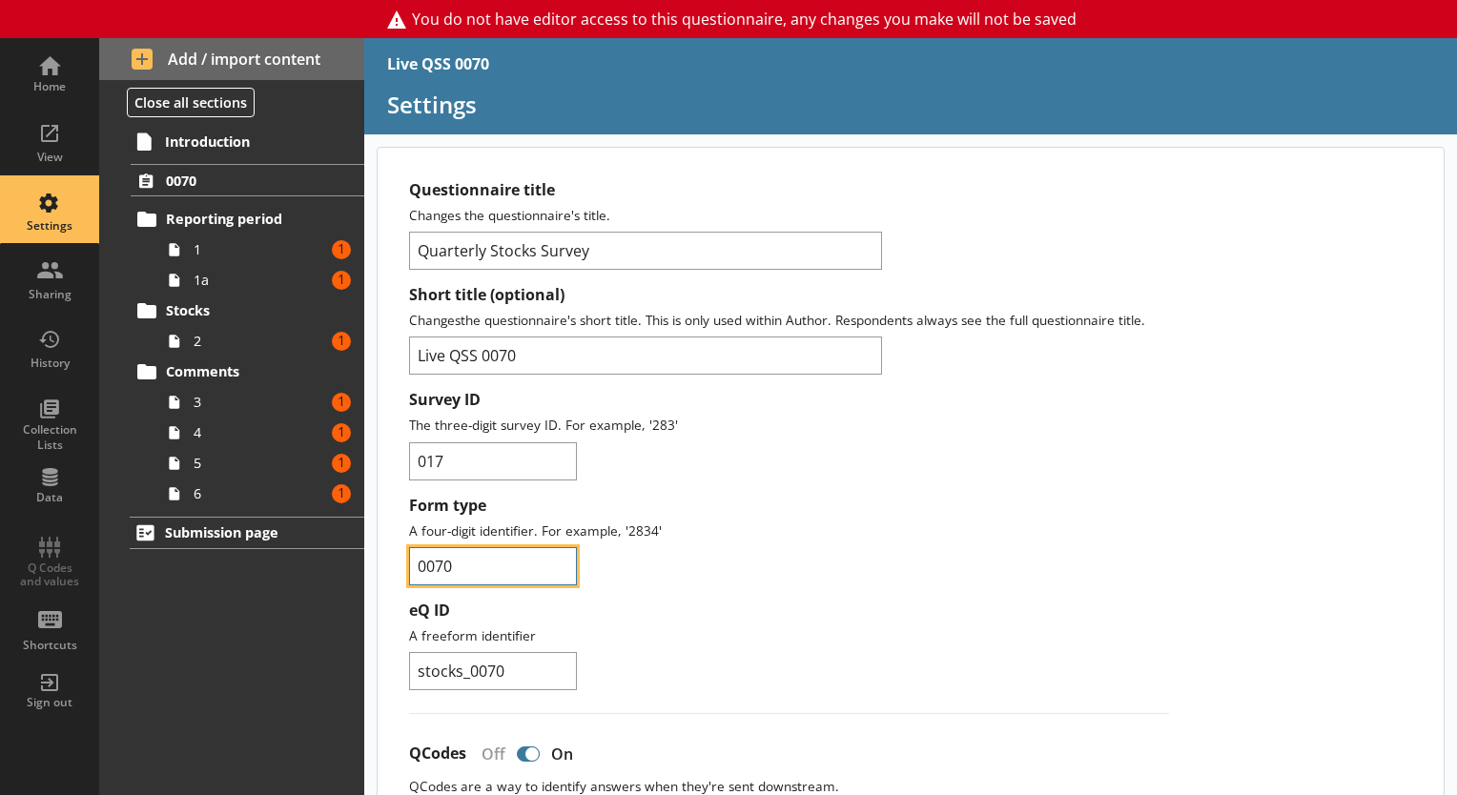
click at [437, 553] on input "0070" at bounding box center [493, 566] width 168 height 38
click at [53, 204] on div "Settings" at bounding box center [49, 209] width 67 height 67
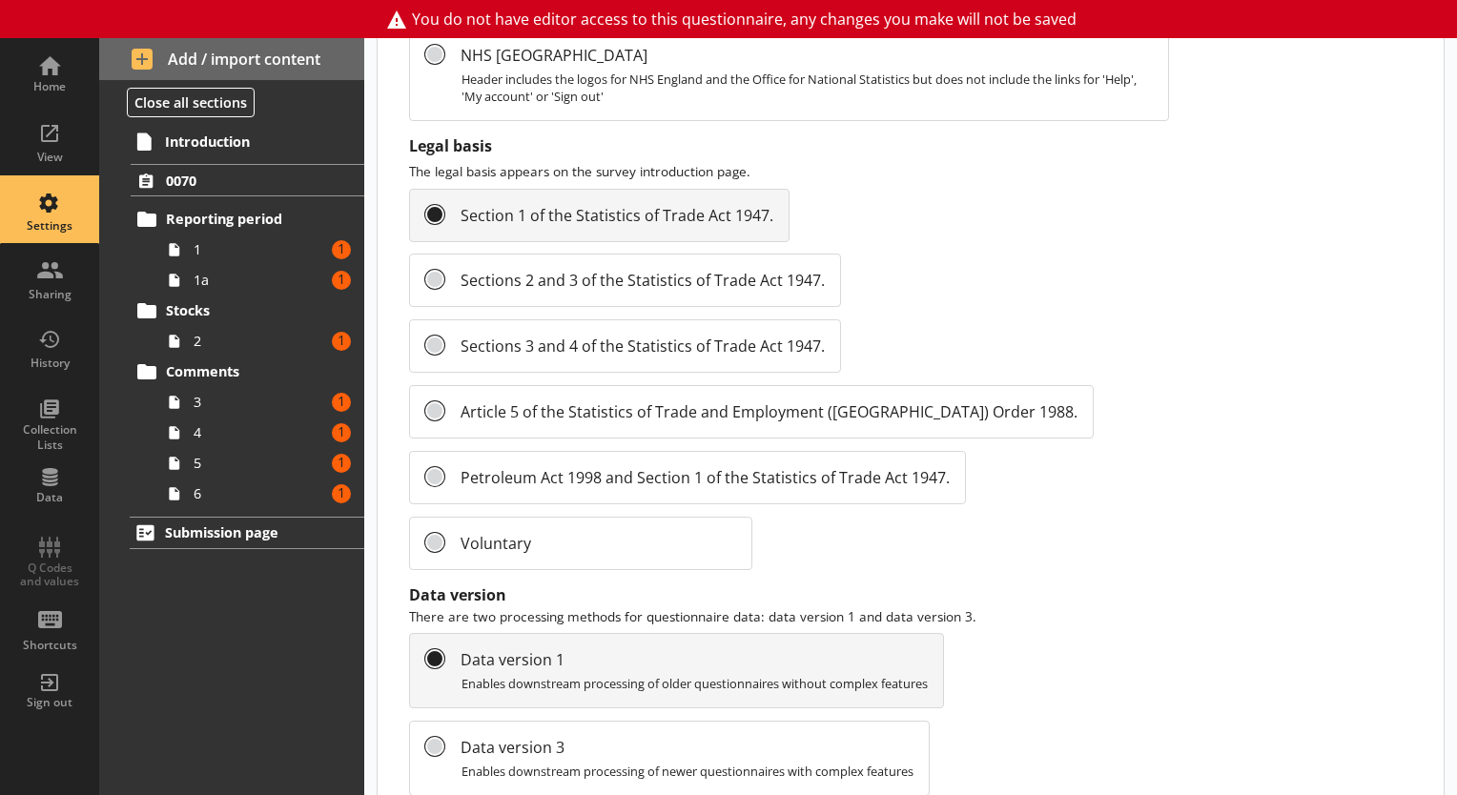
scroll to position [2134, 0]
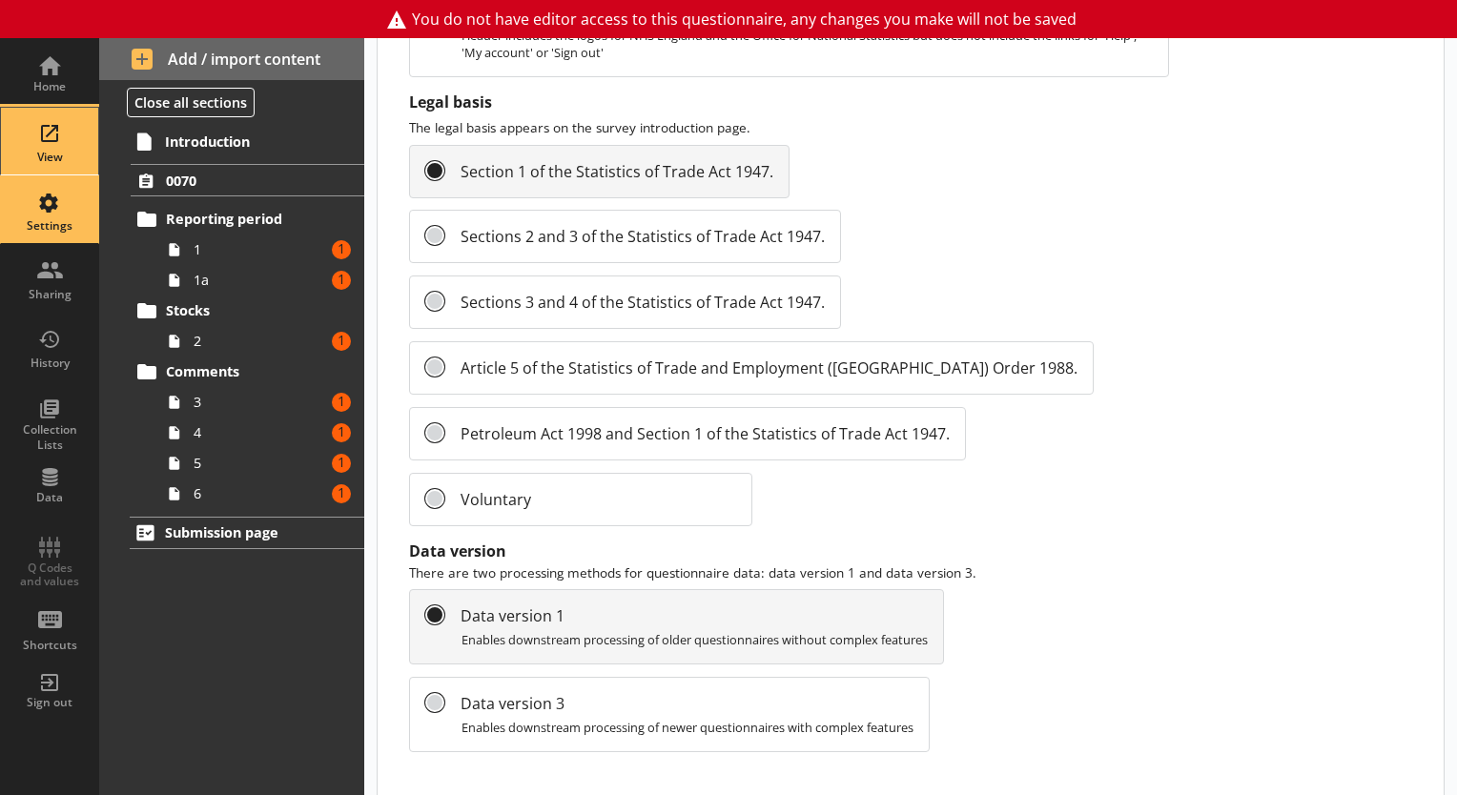
click at [64, 163] on div "View" at bounding box center [49, 157] width 67 height 15
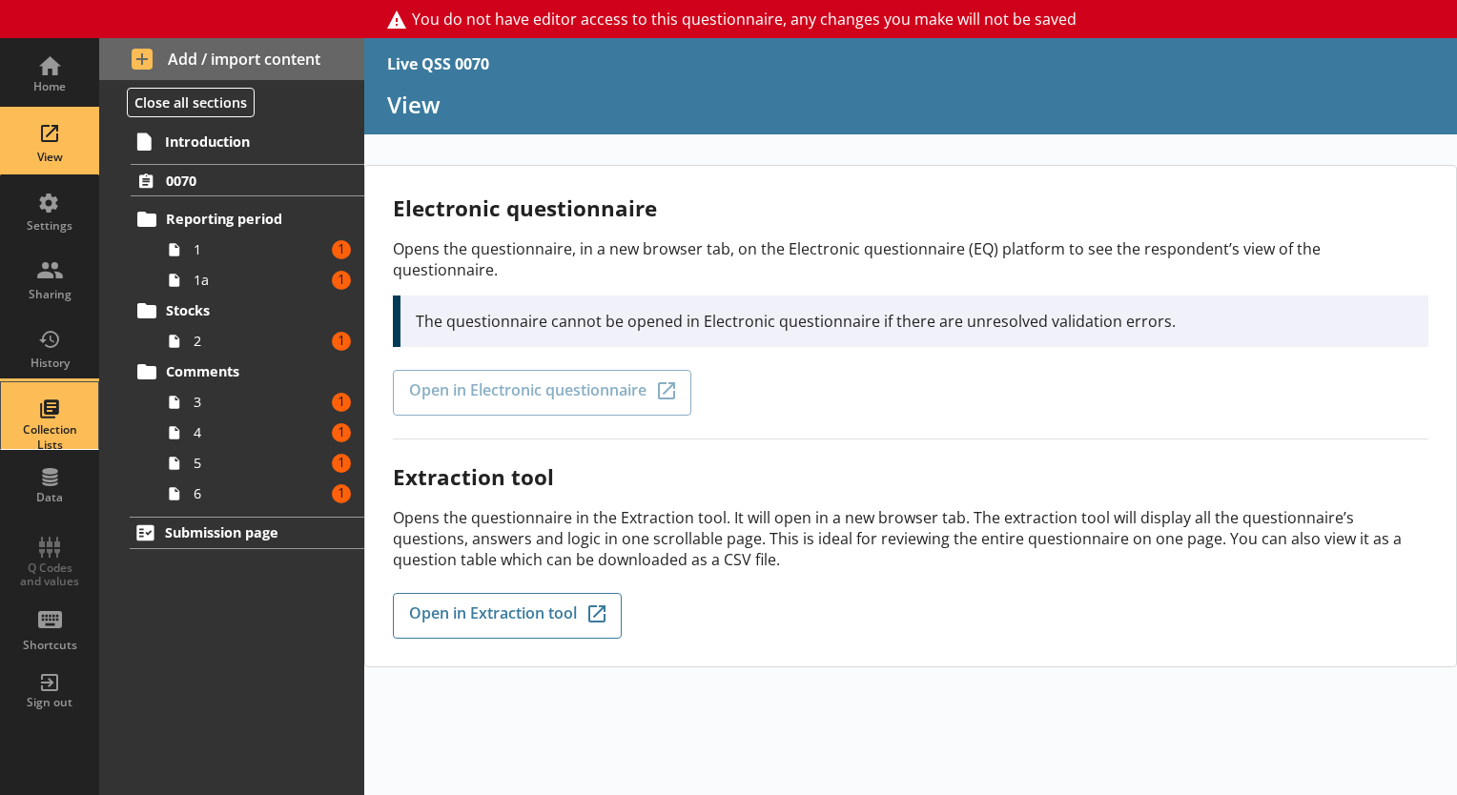
click at [55, 402] on div "Collection Lists" at bounding box center [49, 415] width 67 height 67
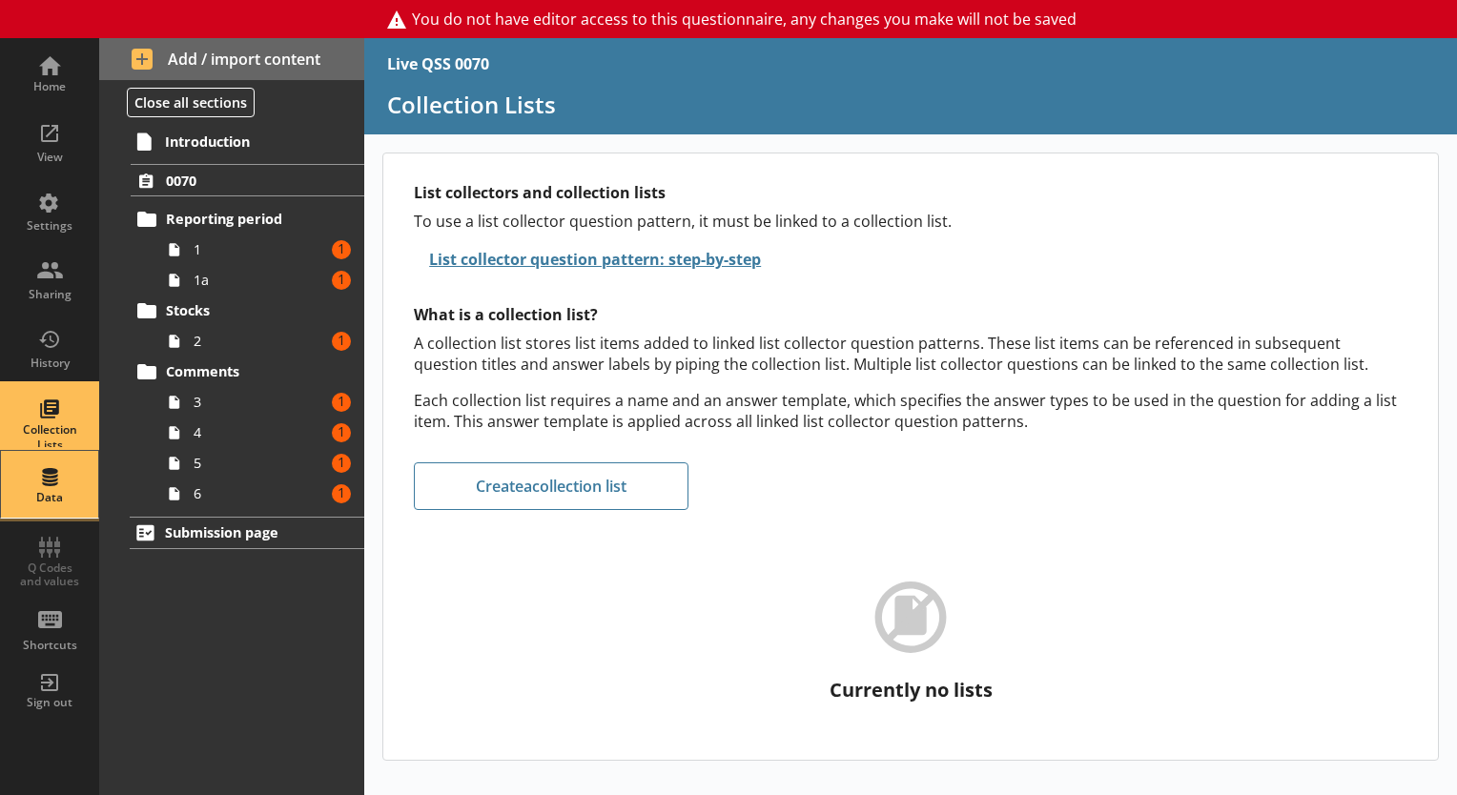
click at [24, 475] on div "Data" at bounding box center [49, 484] width 67 height 67
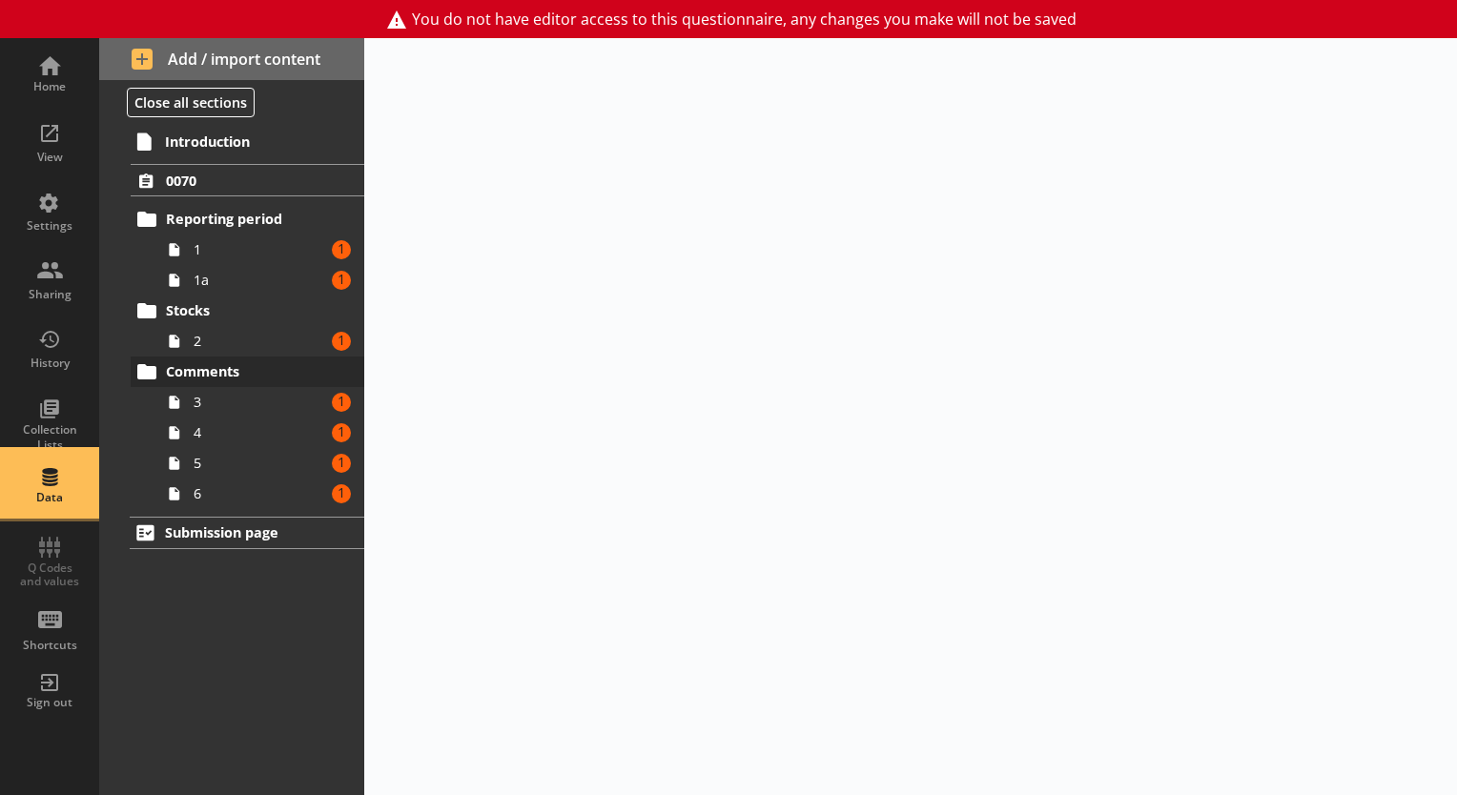
select select "Date"
select select "Text_Optional"
select select "Date"
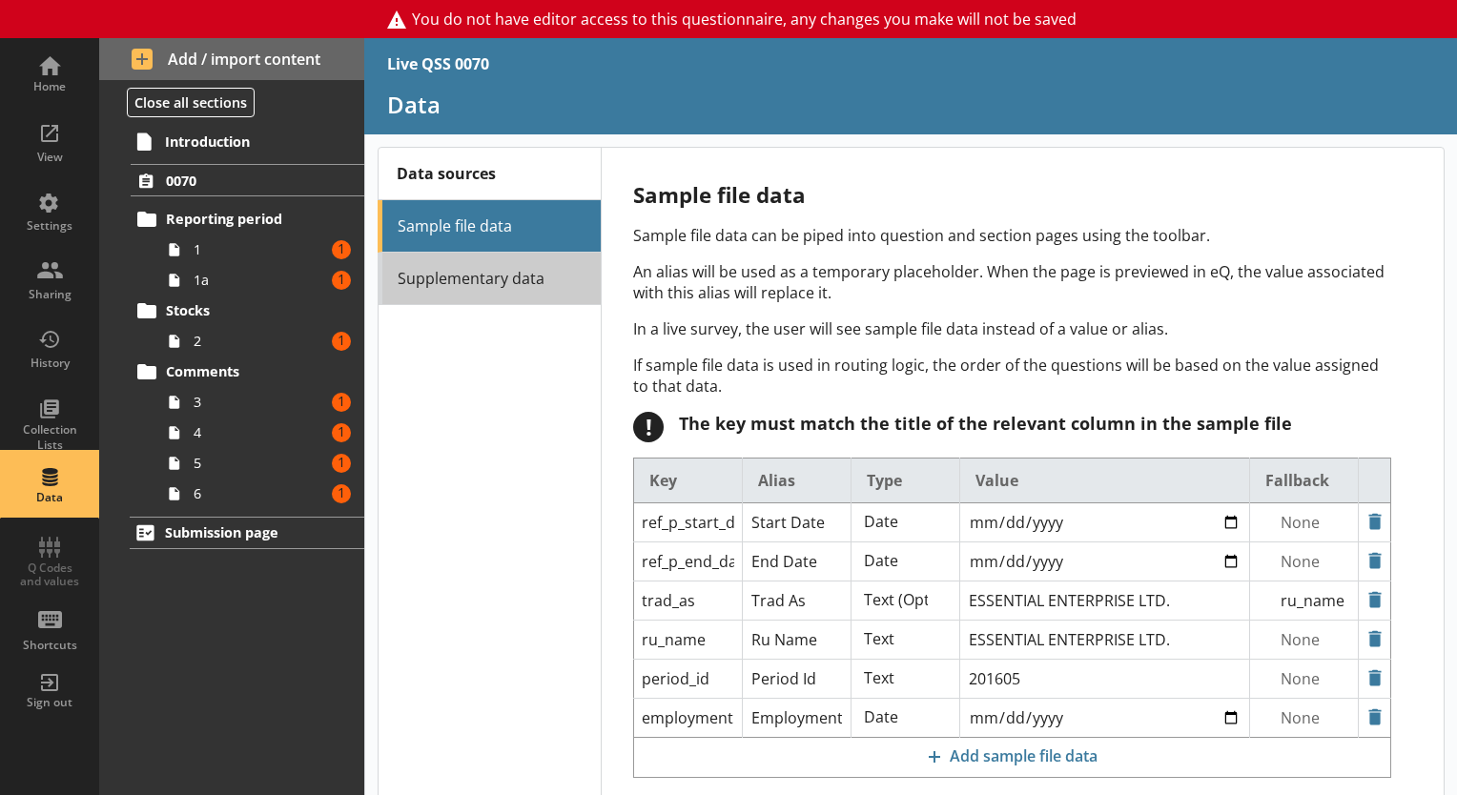
click at [496, 297] on link "Supplementary data" at bounding box center [489, 279] width 223 height 52
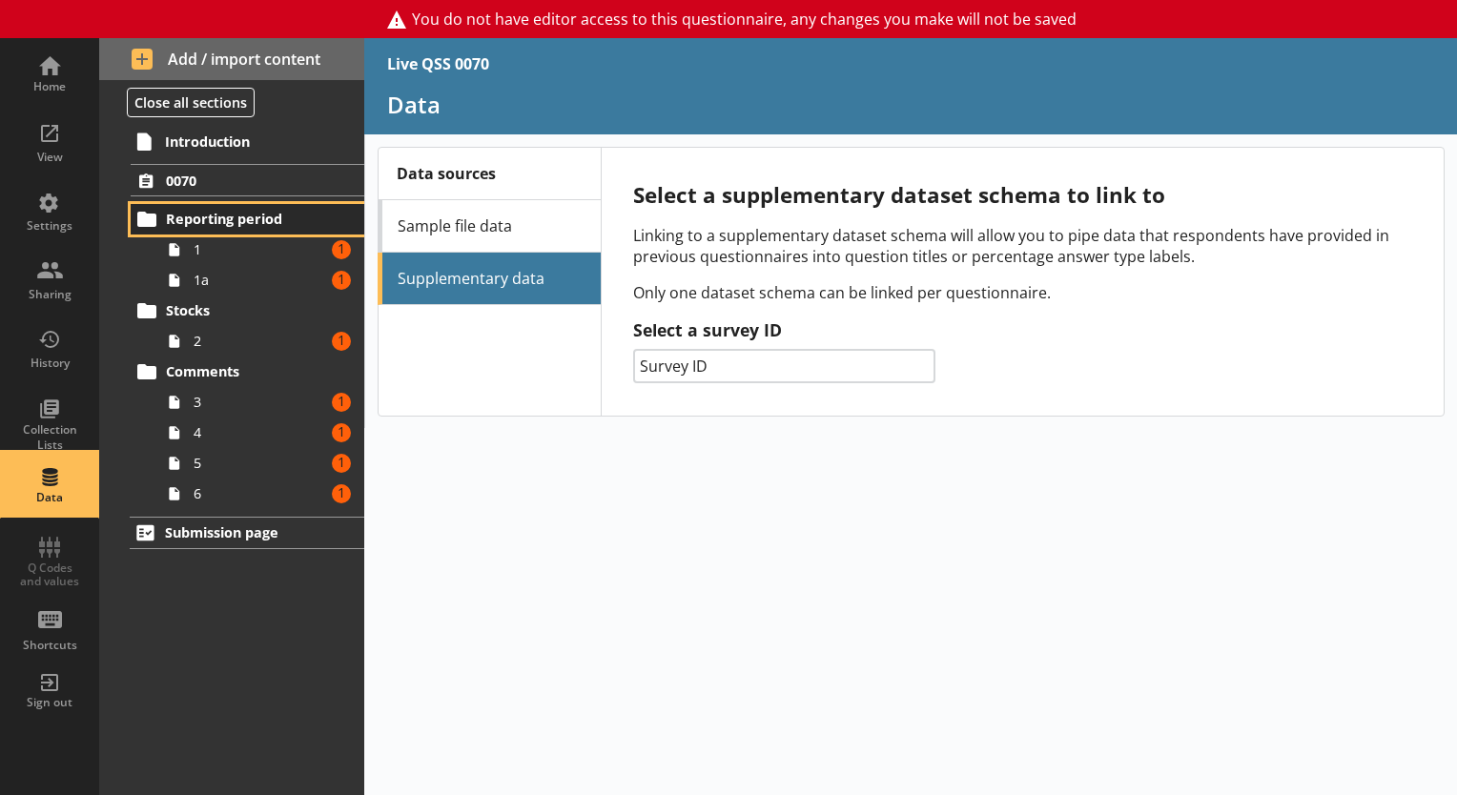
click at [204, 210] on span "Reporting period" at bounding box center [248, 219] width 165 height 18
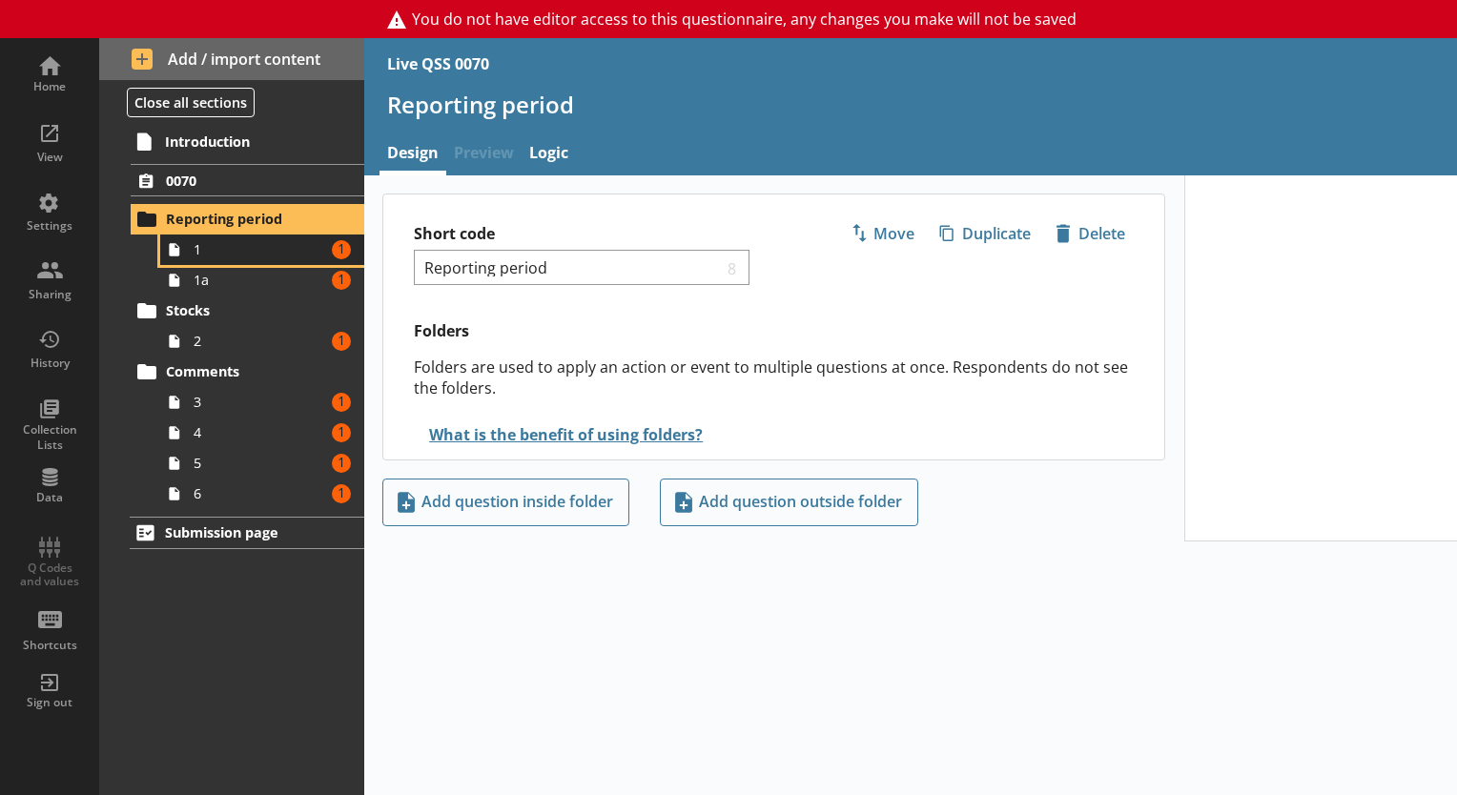
click at [206, 240] on span "1" at bounding box center [260, 249] width 132 height 18
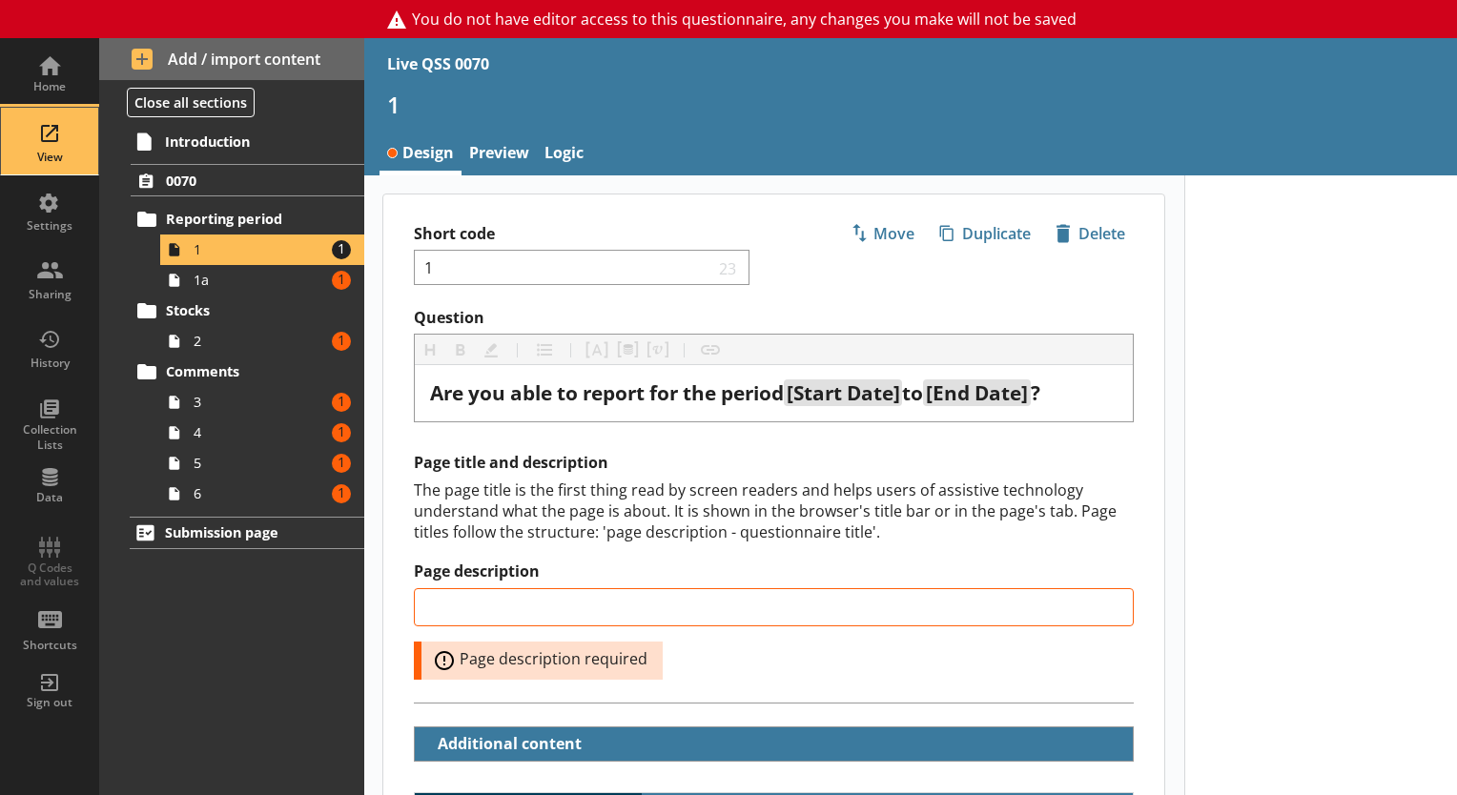
click at [53, 164] on div "View" at bounding box center [49, 141] width 67 height 67
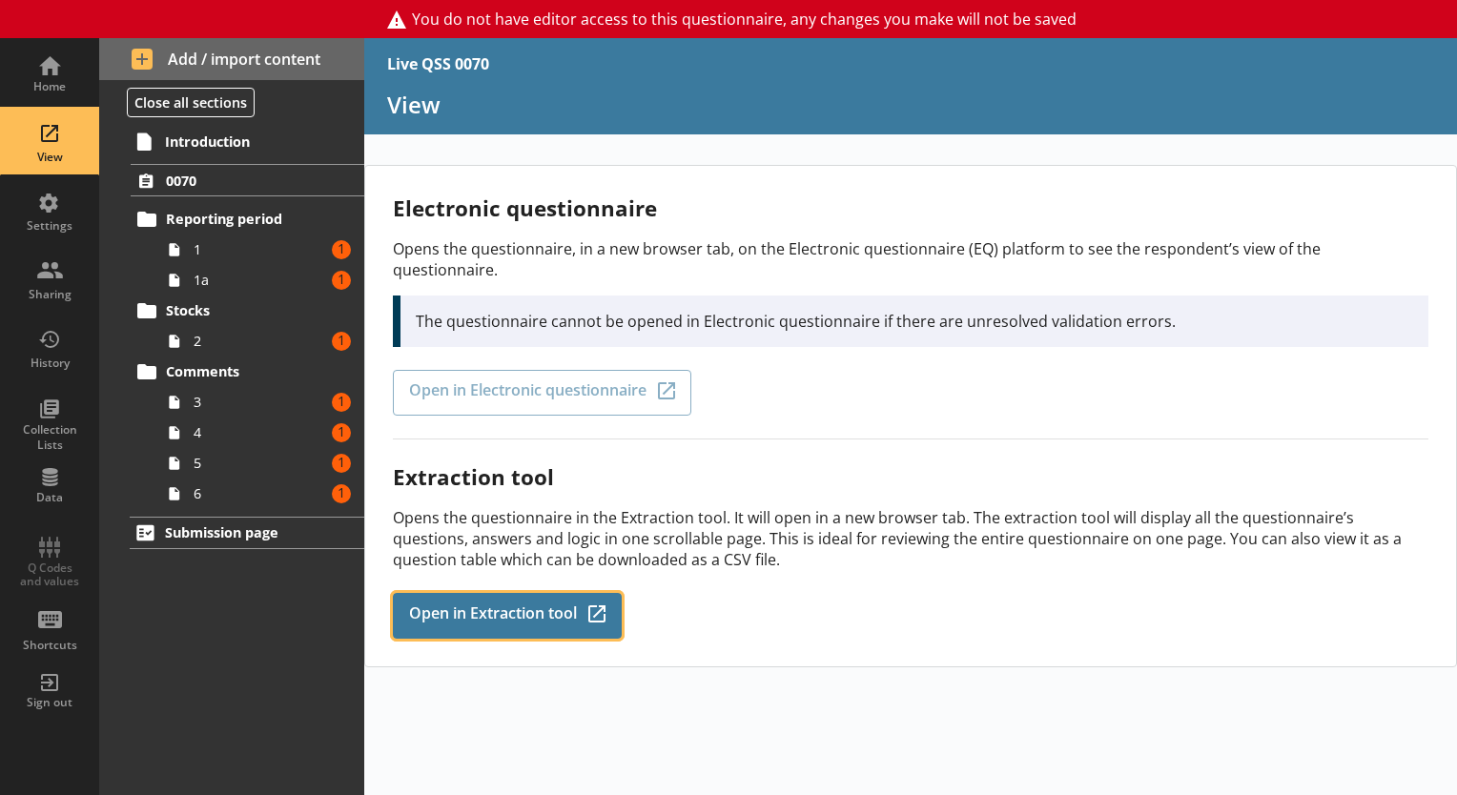
click at [448, 605] on span "Open in Extraction tool" at bounding box center [493, 615] width 168 height 21
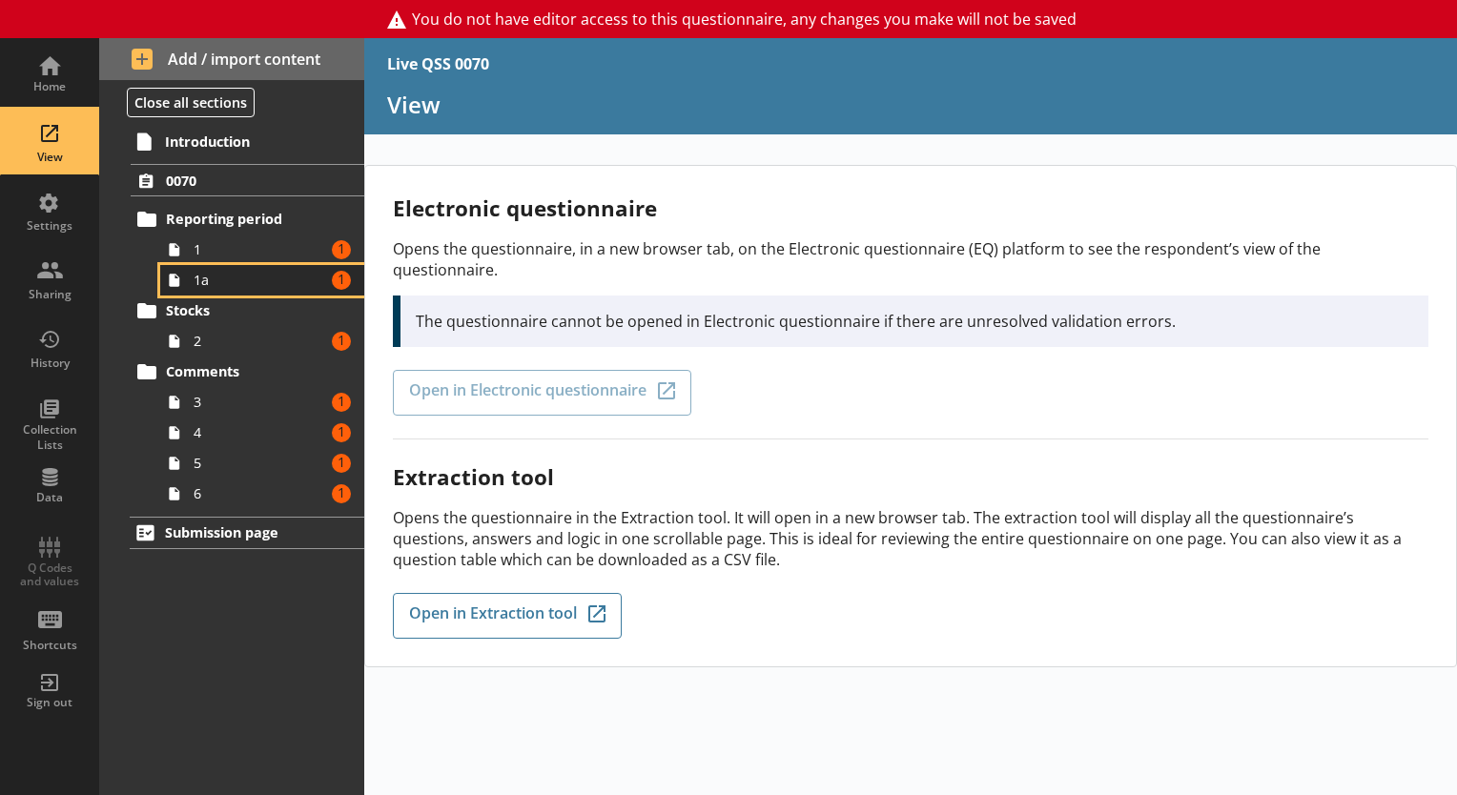
click at [307, 266] on link "1a Amount of errors: 1" at bounding box center [262, 280] width 204 height 31
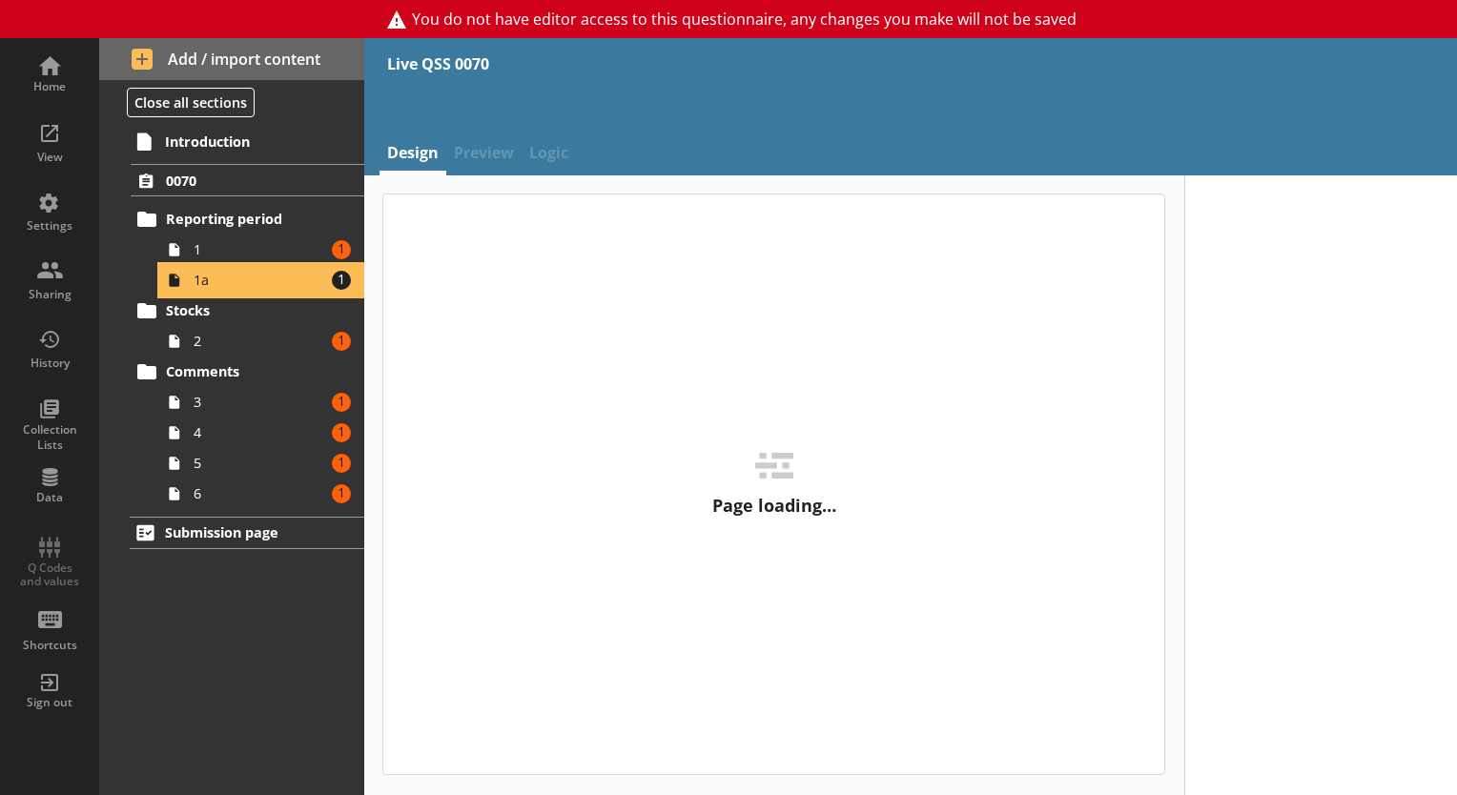
type textarea "x"
select select "ref_p_end_date"
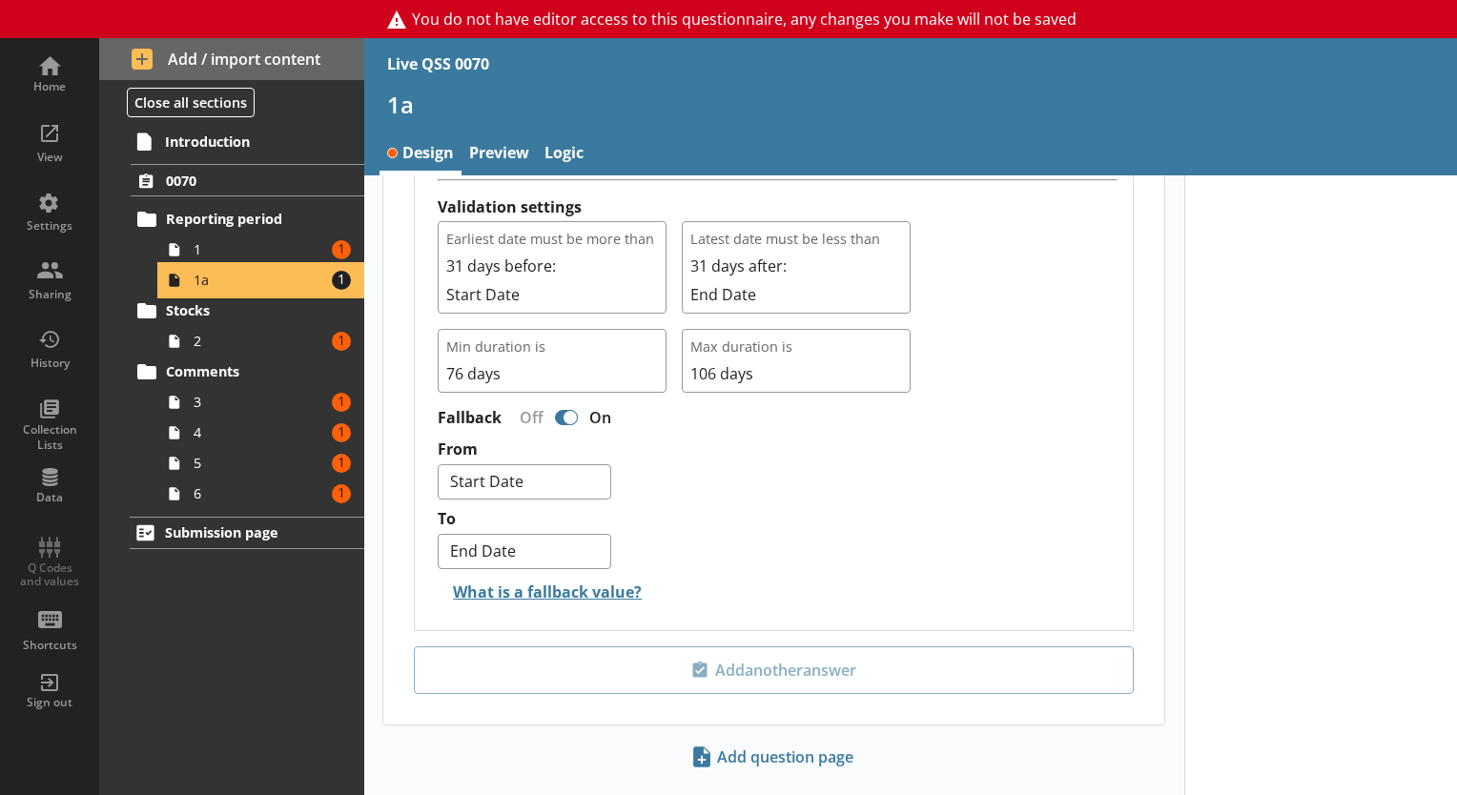
scroll to position [1194, 0]
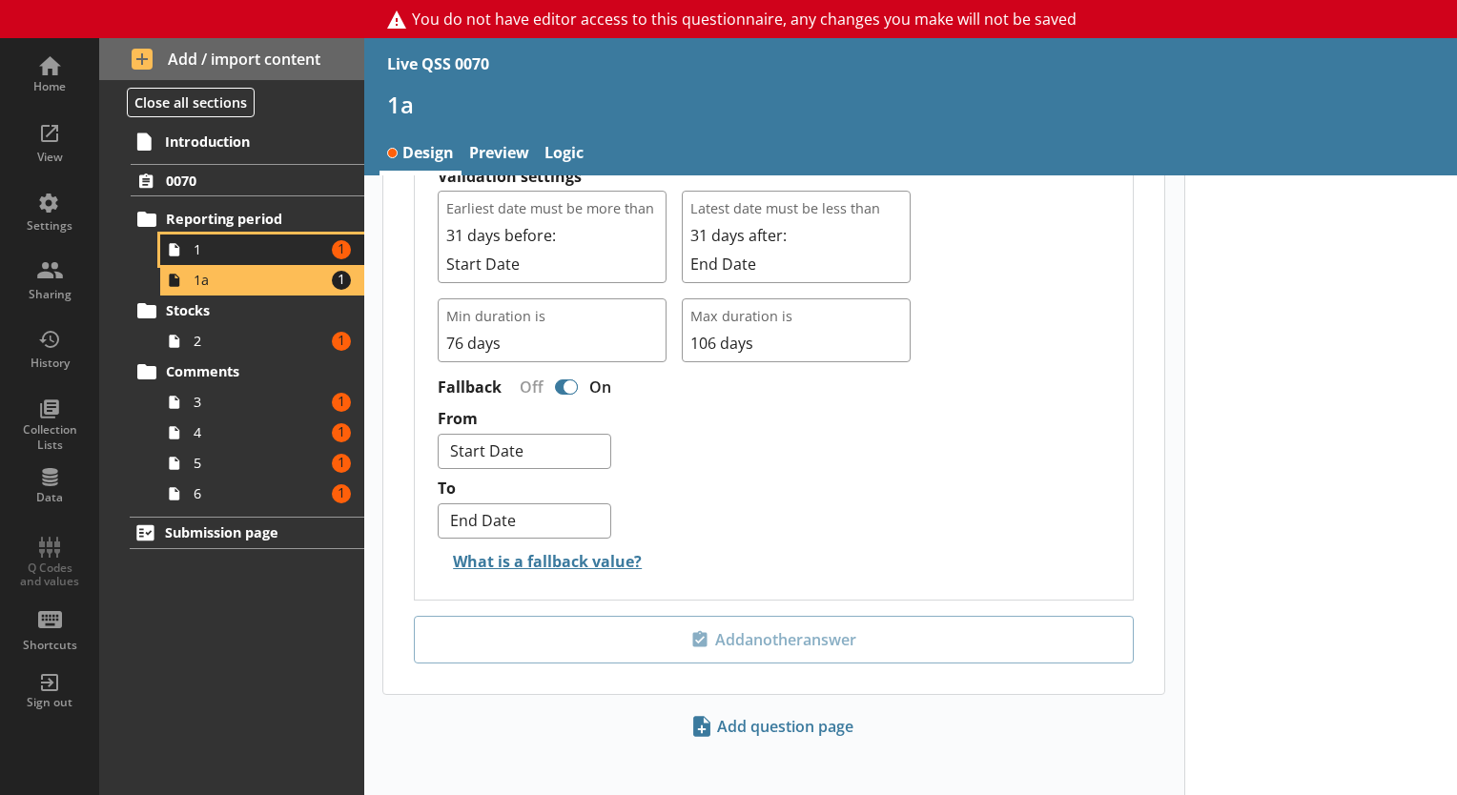
click at [252, 248] on span "1" at bounding box center [260, 249] width 132 height 18
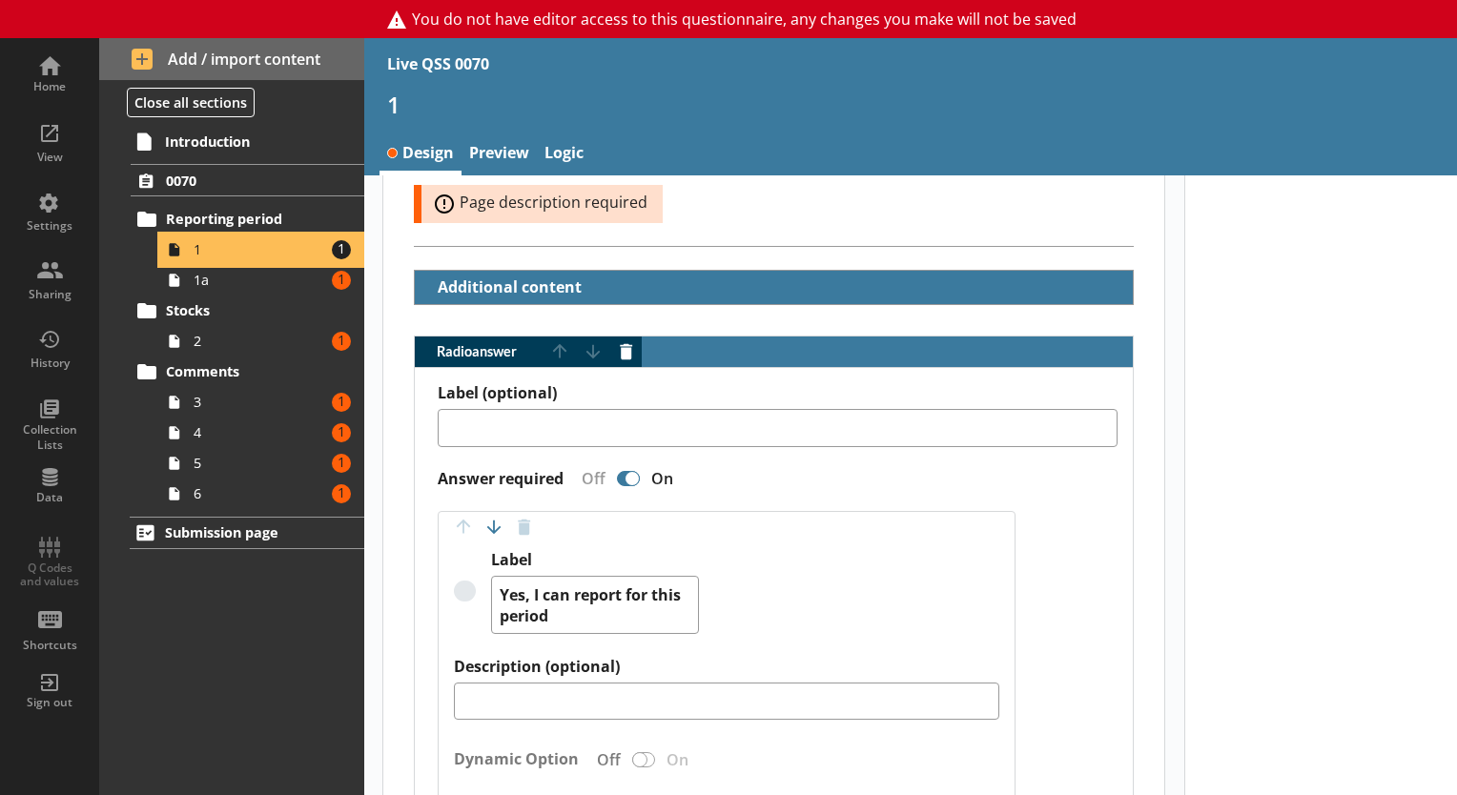
scroll to position [455, 0]
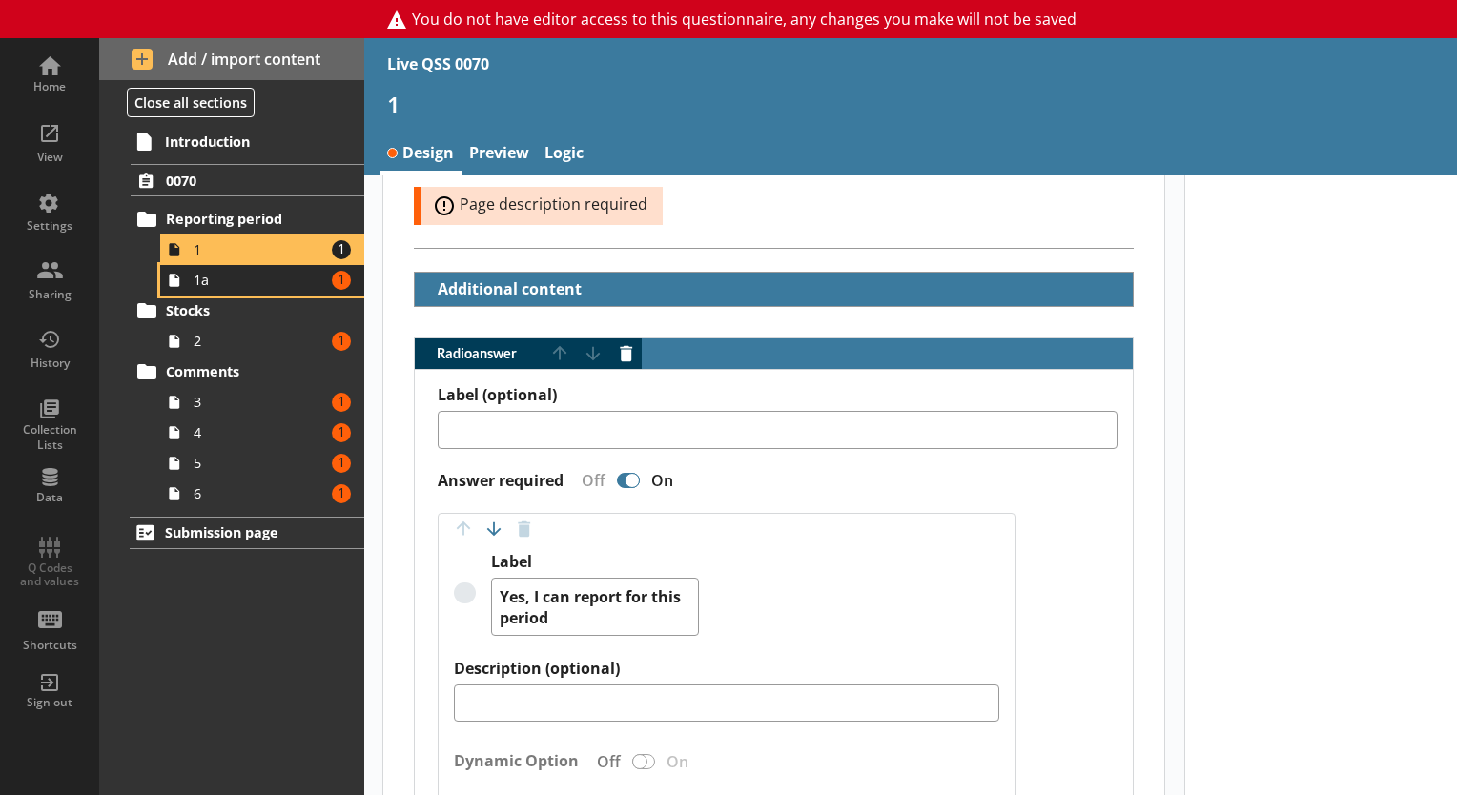
click at [256, 291] on link "1a Amount of errors: 1" at bounding box center [262, 280] width 204 height 31
type textarea "x"
select select "ref_p_end_date"
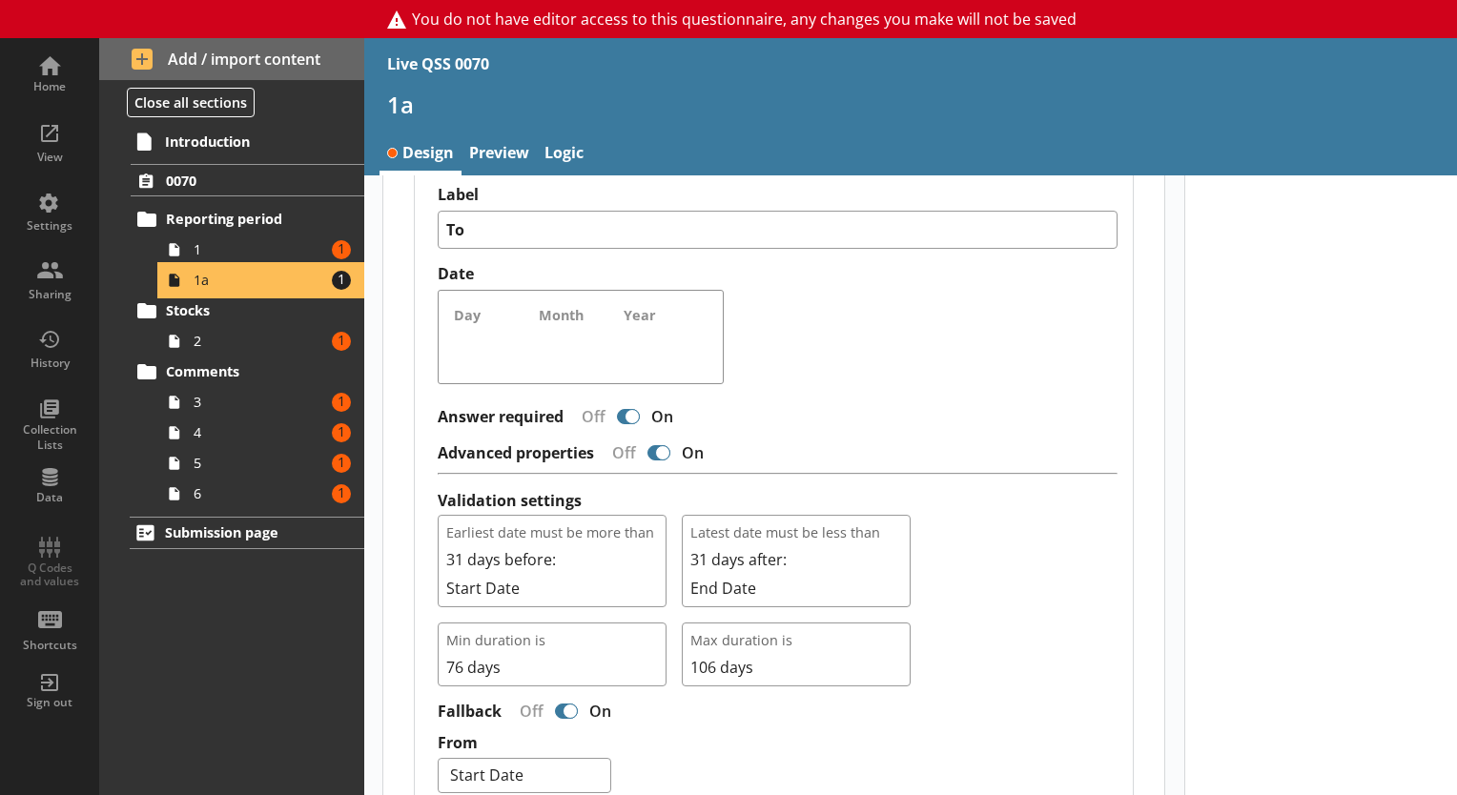
scroll to position [872, 0]
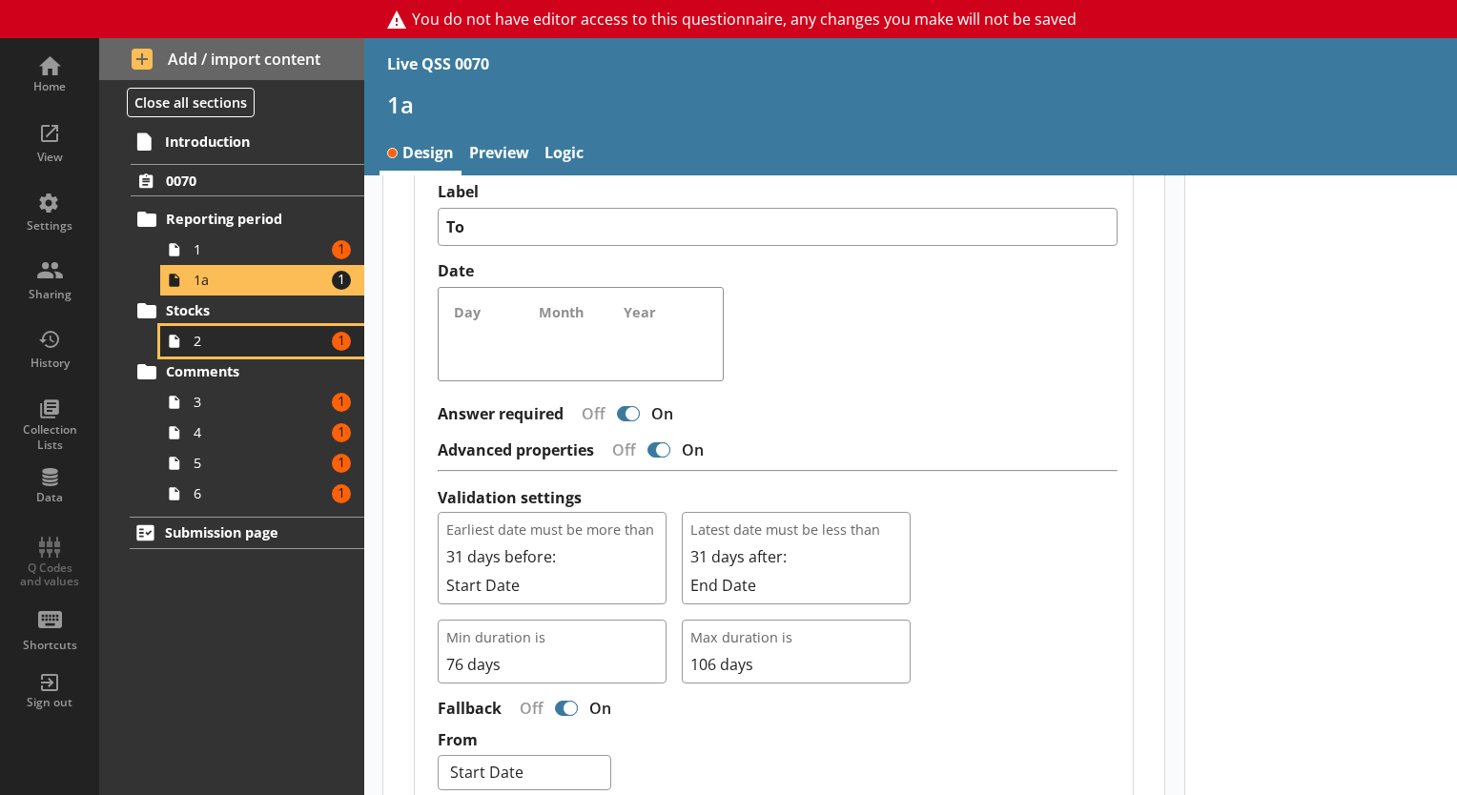
click at [259, 326] on link "2 Amount of errors: 1" at bounding box center [262, 341] width 204 height 31
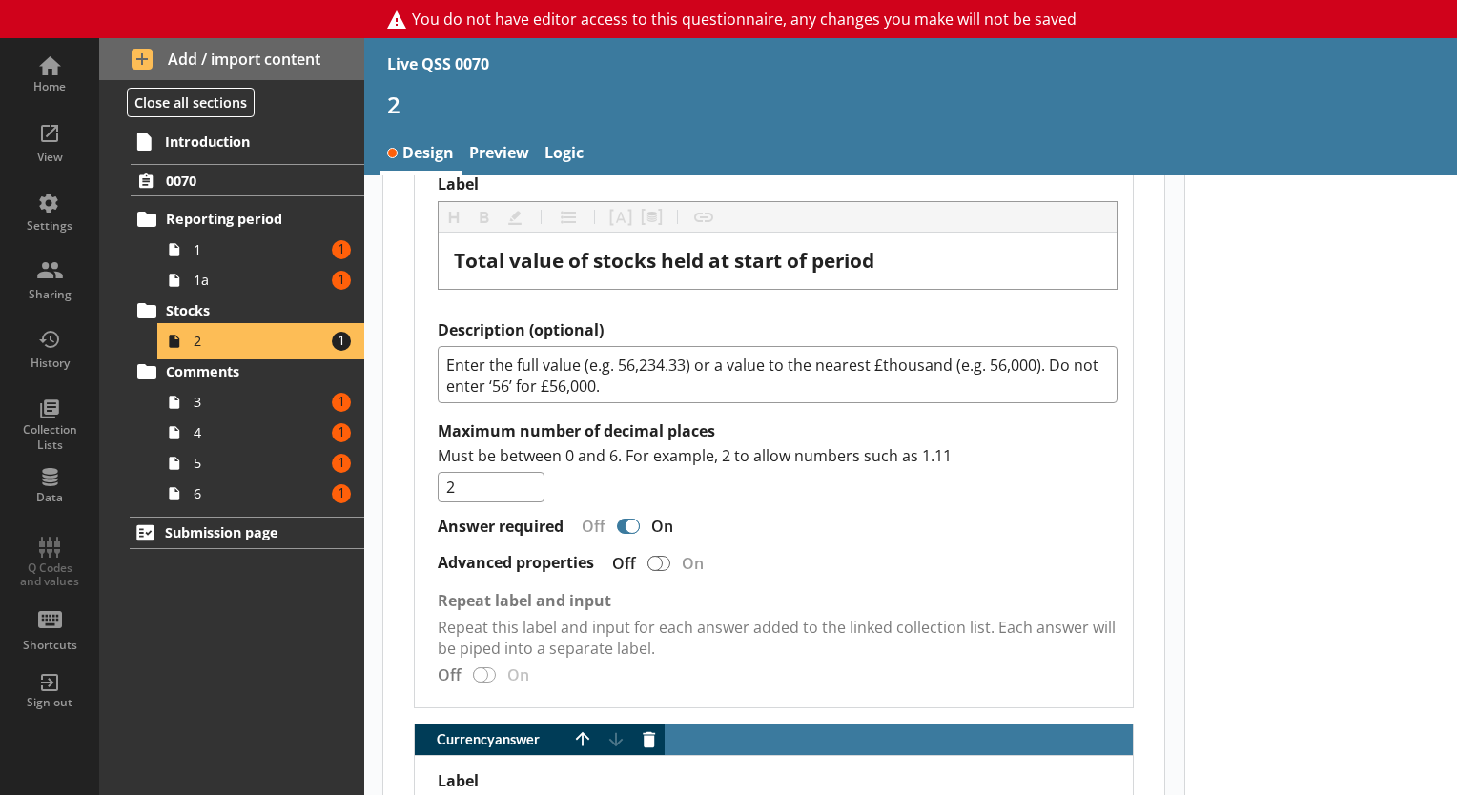
scroll to position [1720, 0]
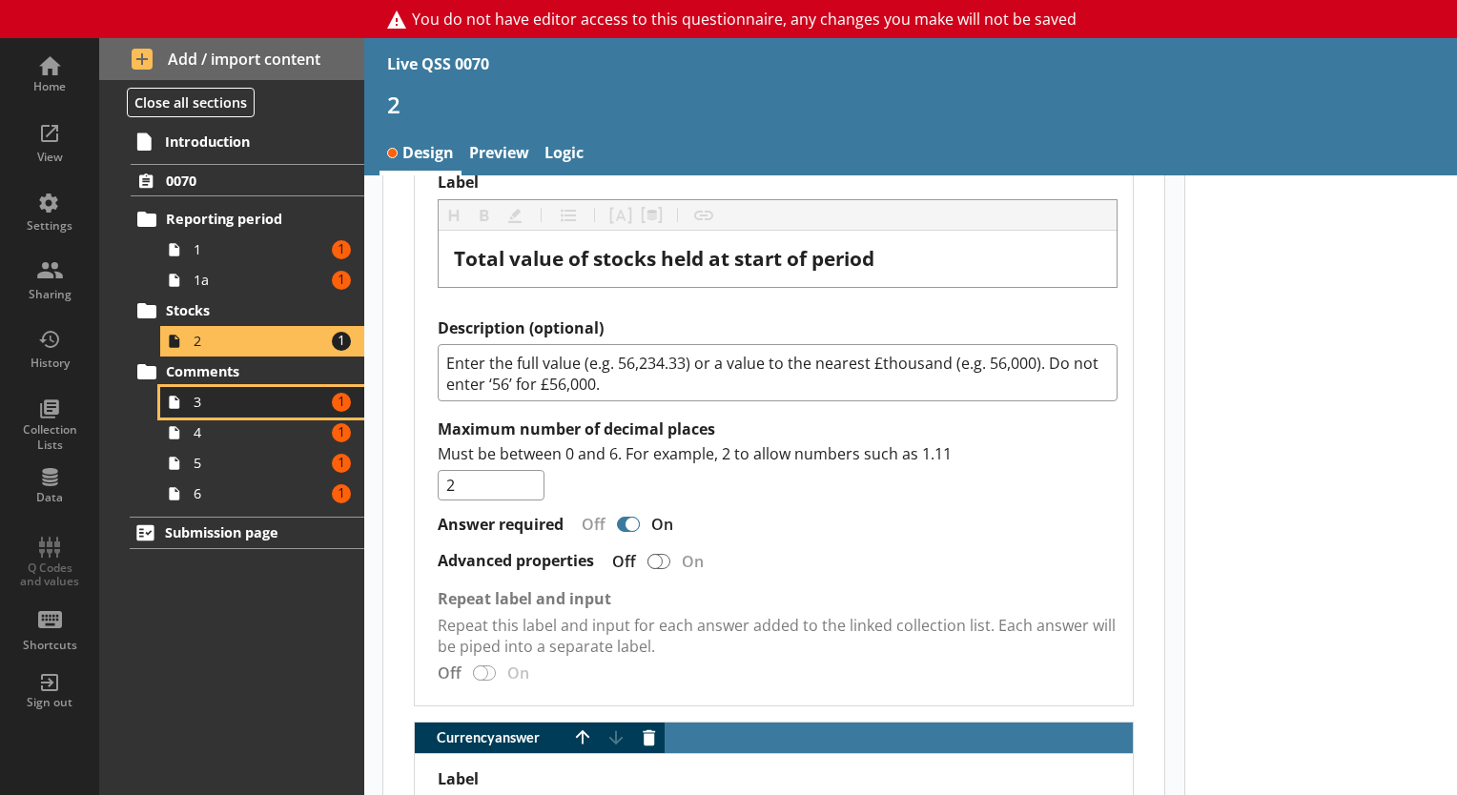
click at [275, 411] on link "3 Amount of errors: 1" at bounding box center [262, 402] width 204 height 31
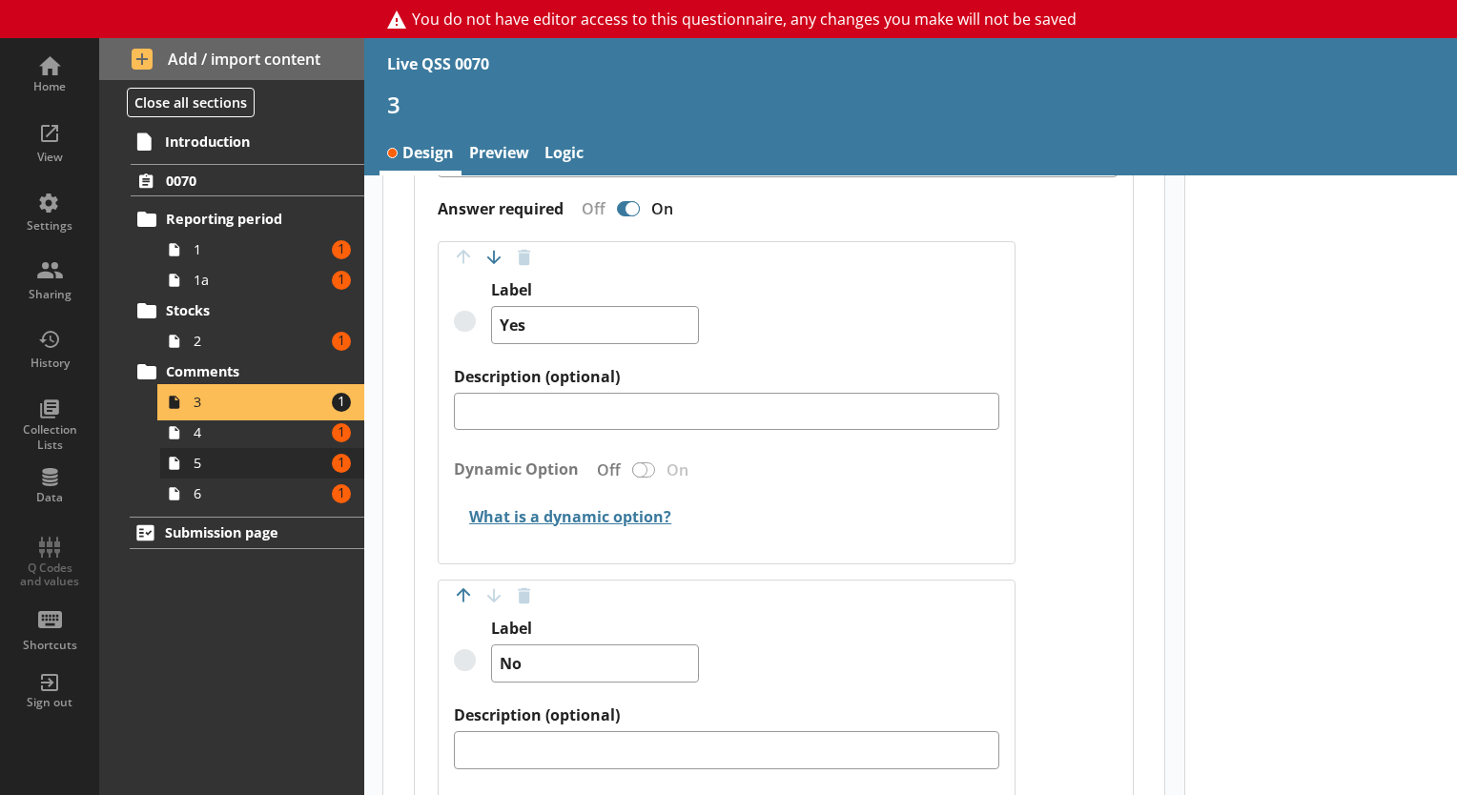
scroll to position [728, 0]
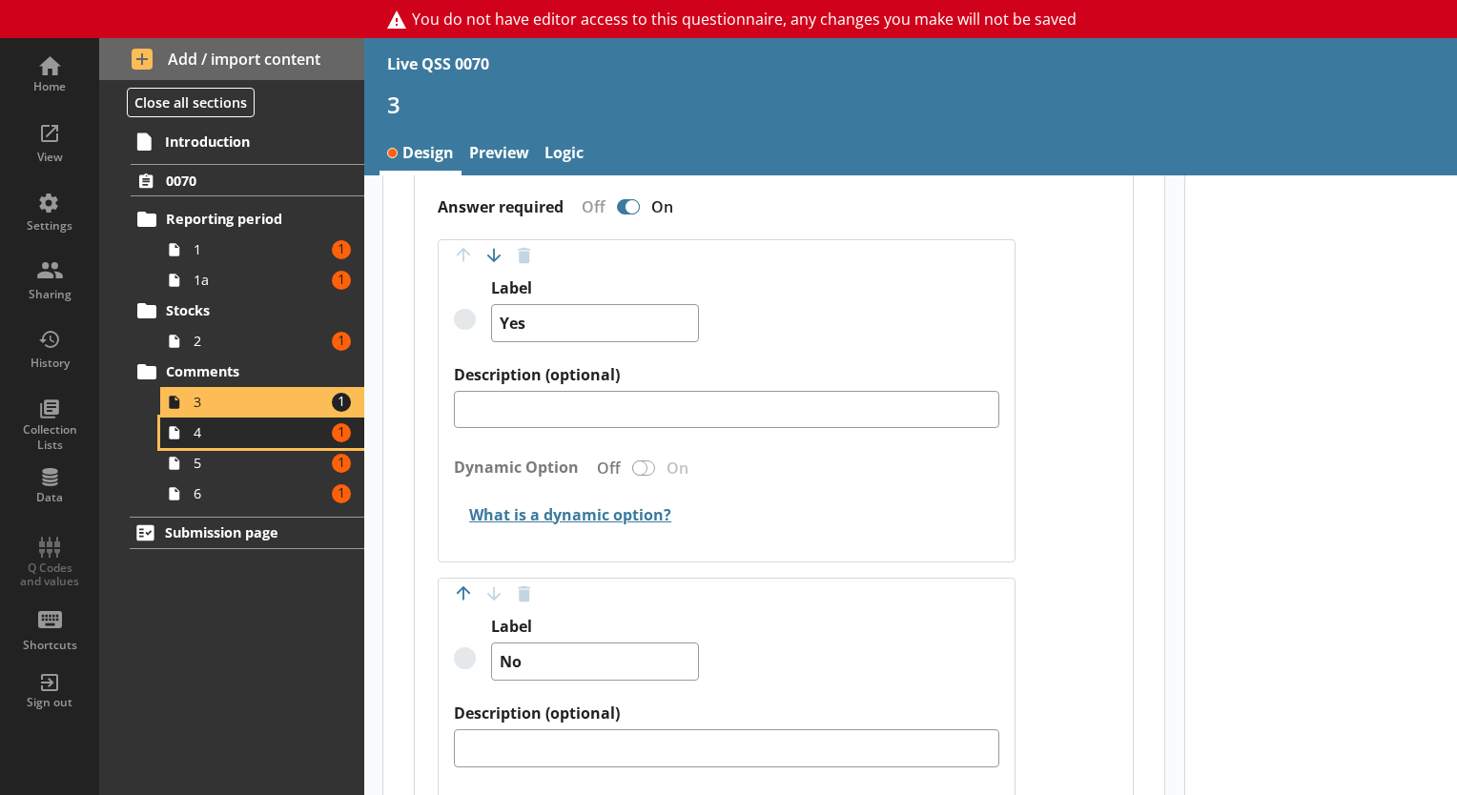
click at [215, 440] on span "4" at bounding box center [260, 432] width 132 height 18
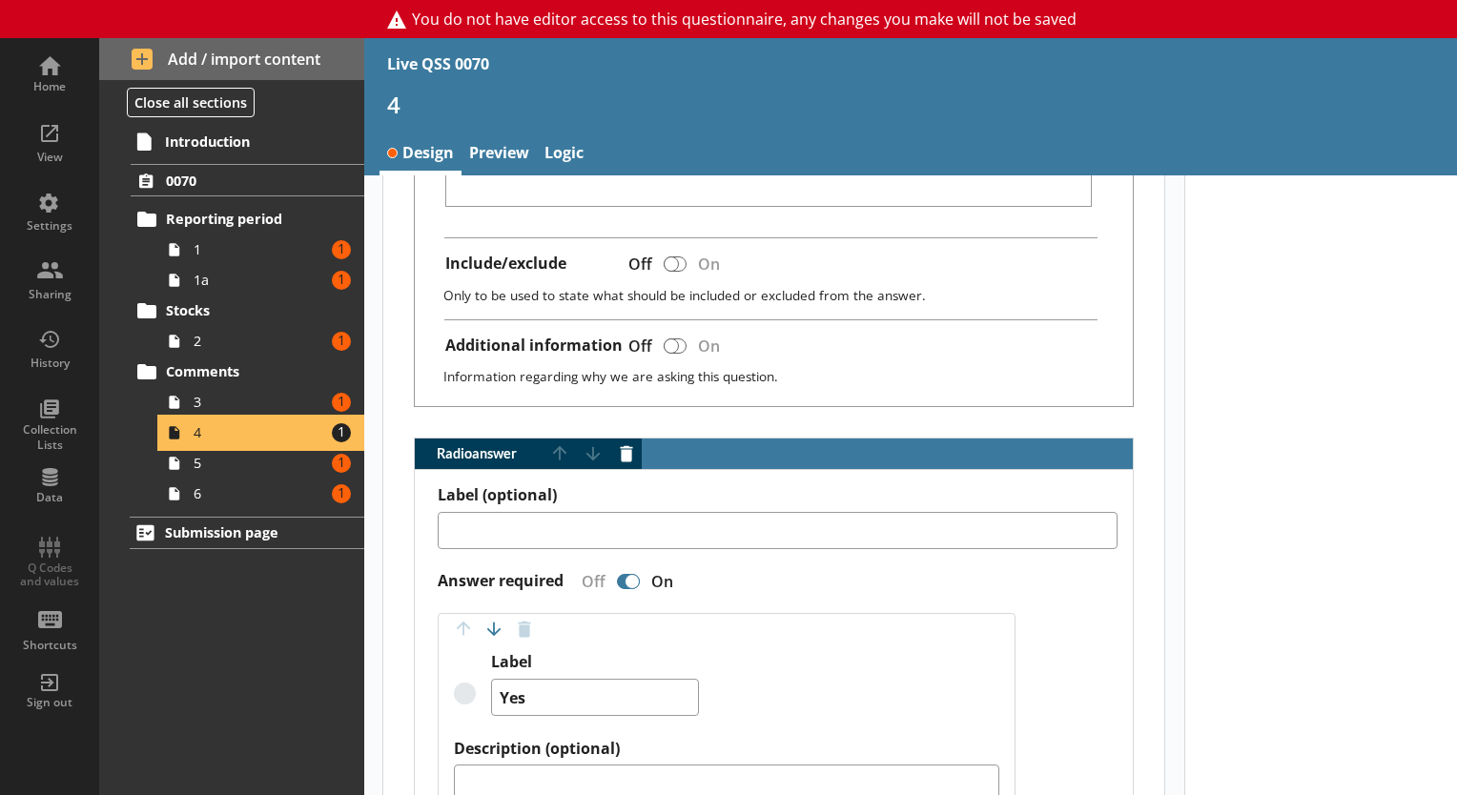
scroll to position [1329, 0]
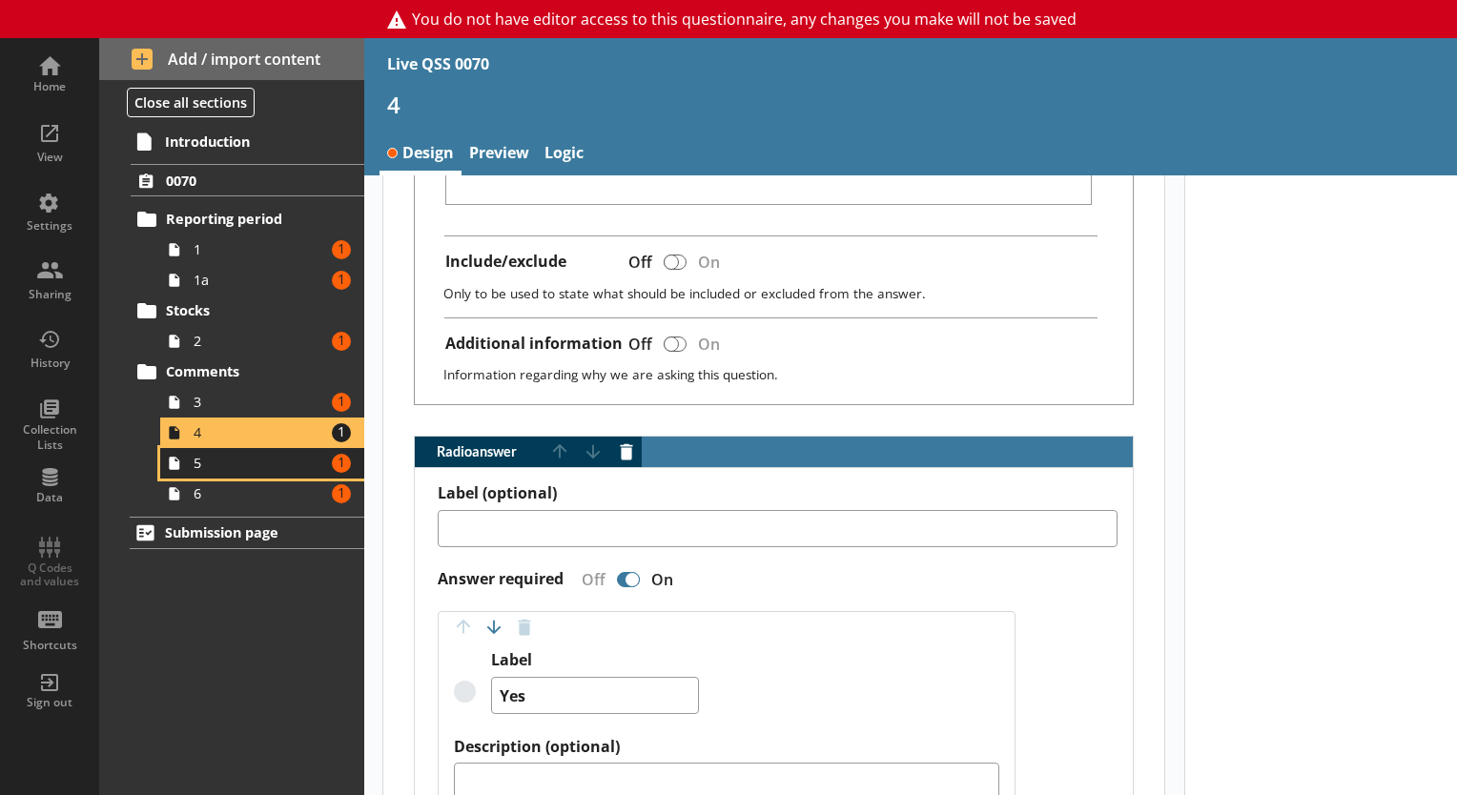
click at [247, 460] on span "5" at bounding box center [260, 463] width 132 height 18
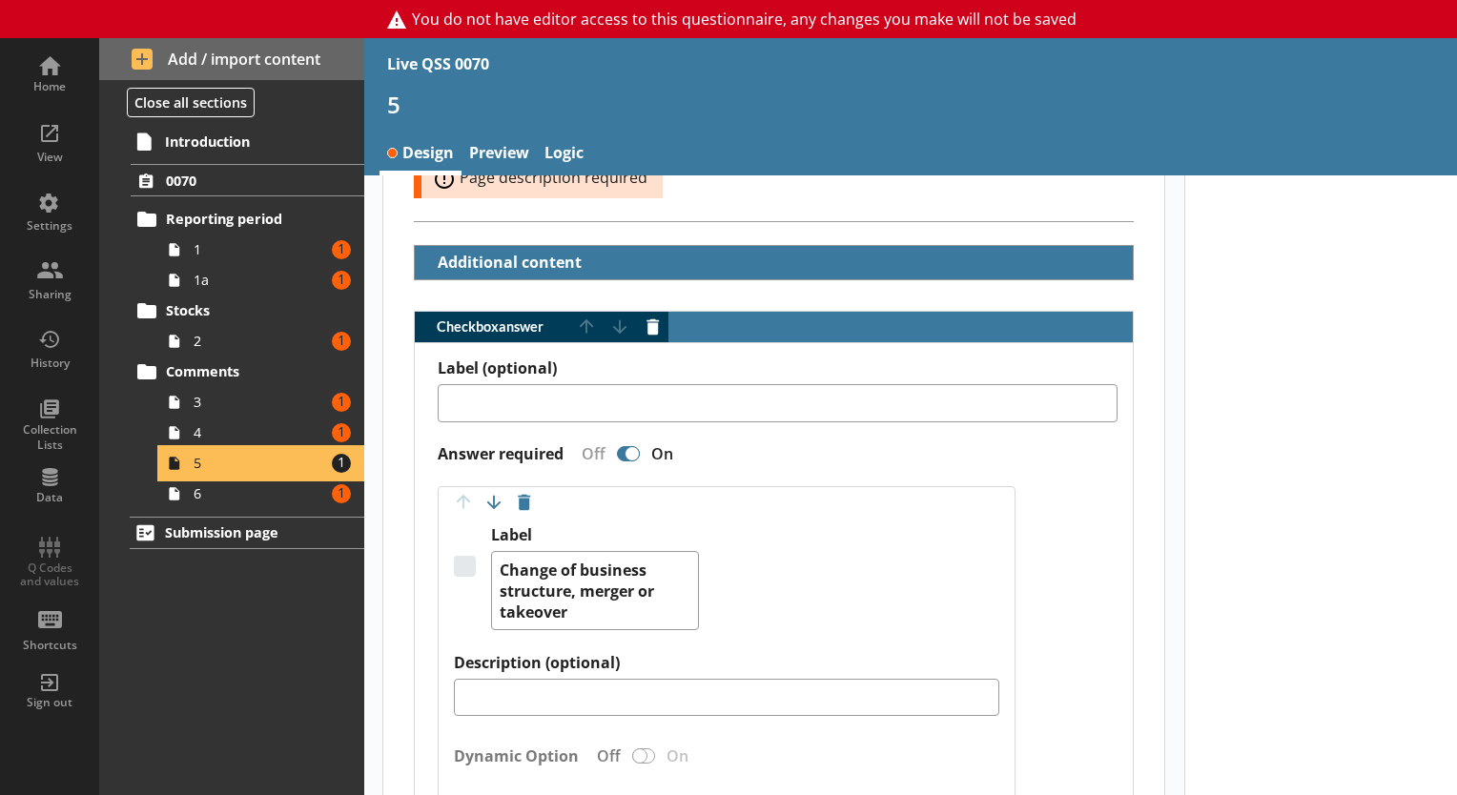
scroll to position [509, 0]
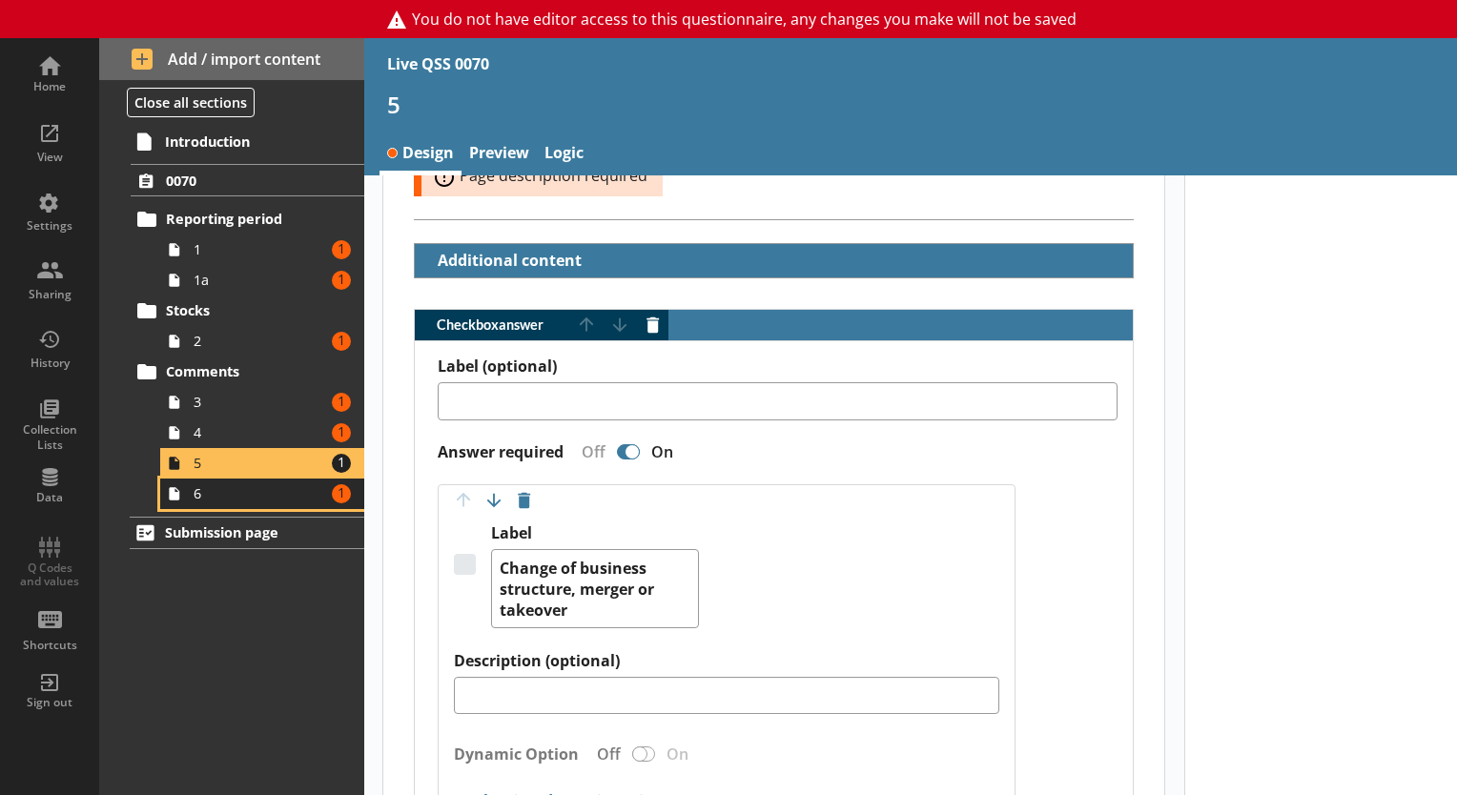
click at [294, 487] on span "6" at bounding box center [260, 493] width 132 height 18
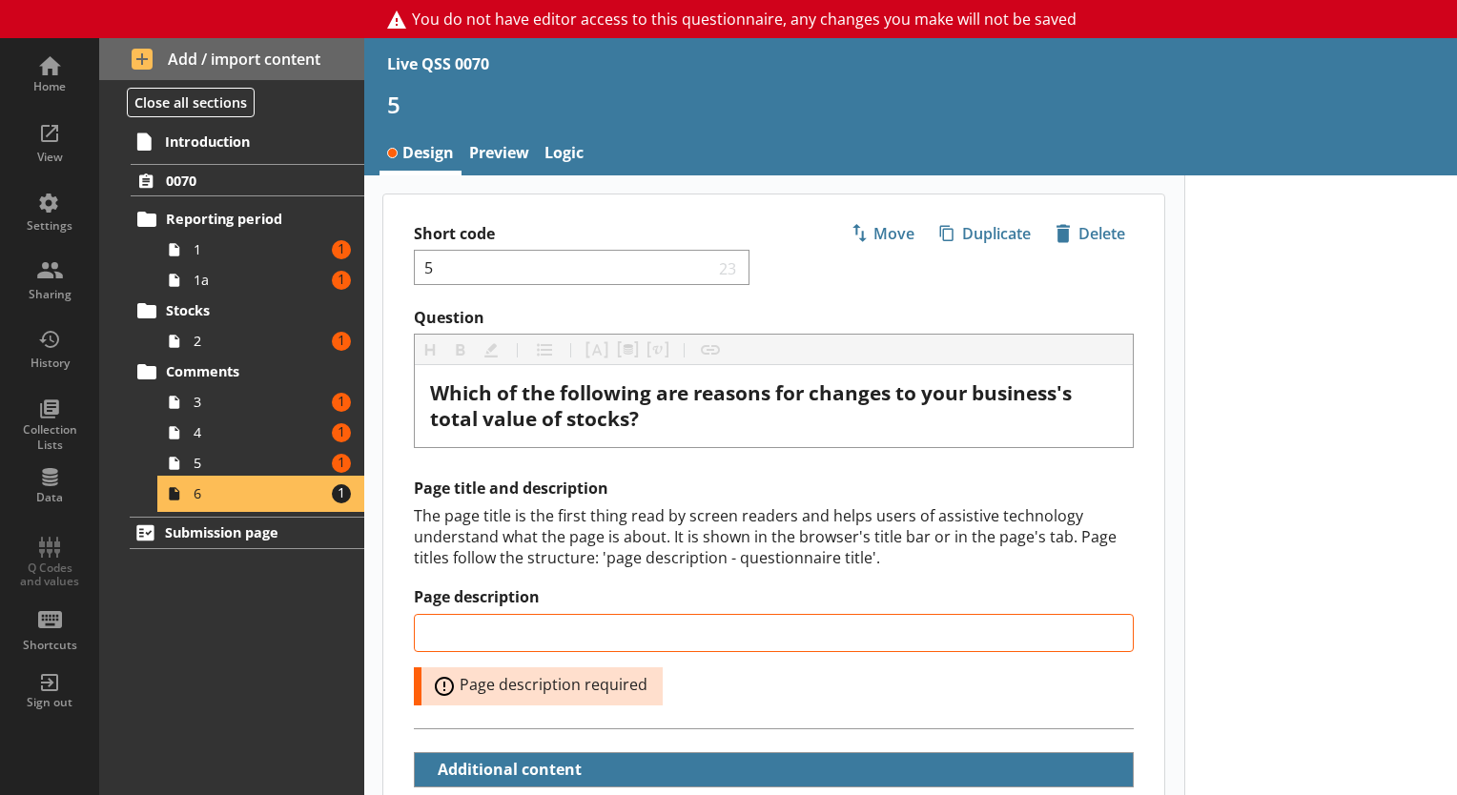
type textarea "x"
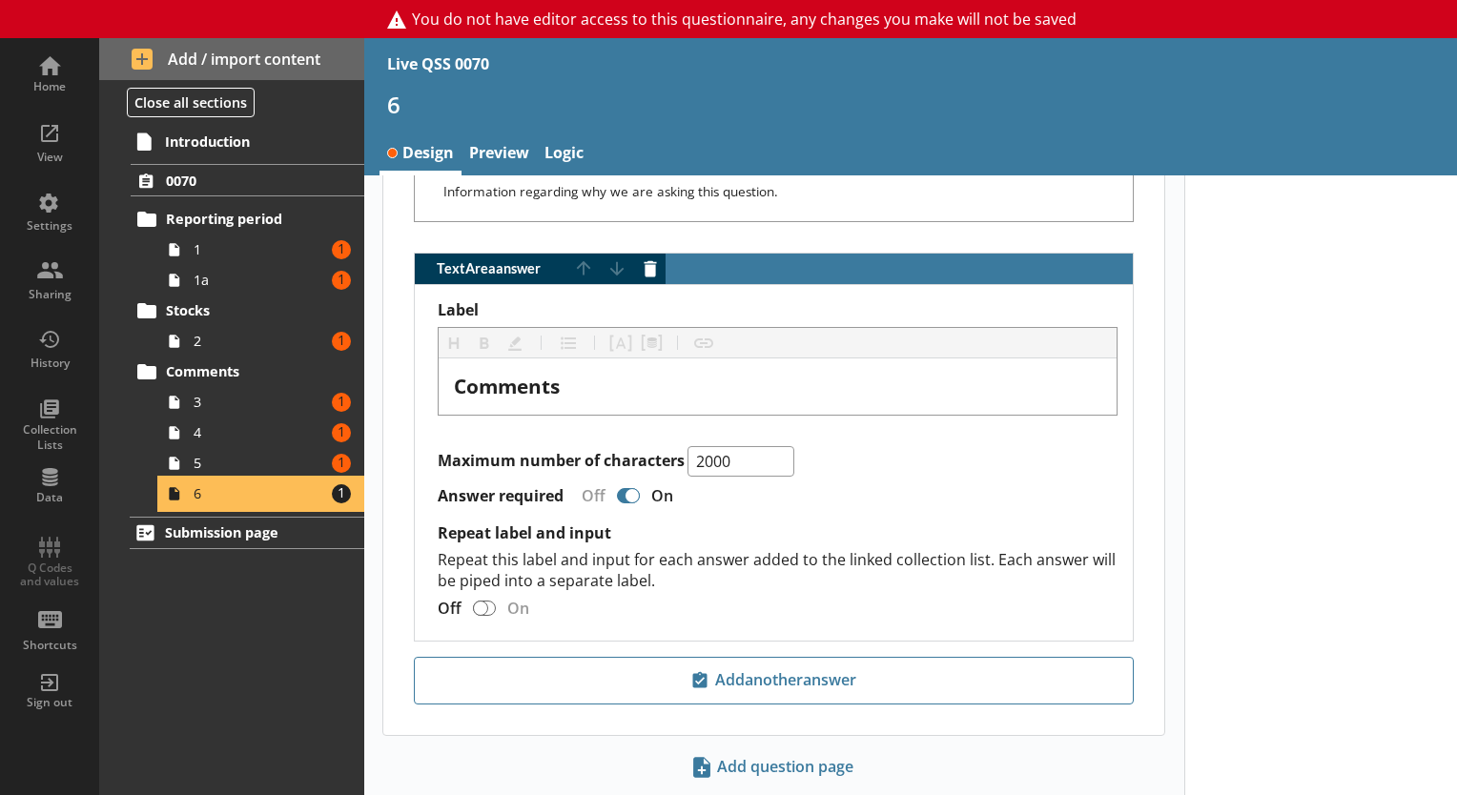
scroll to position [1220, 0]
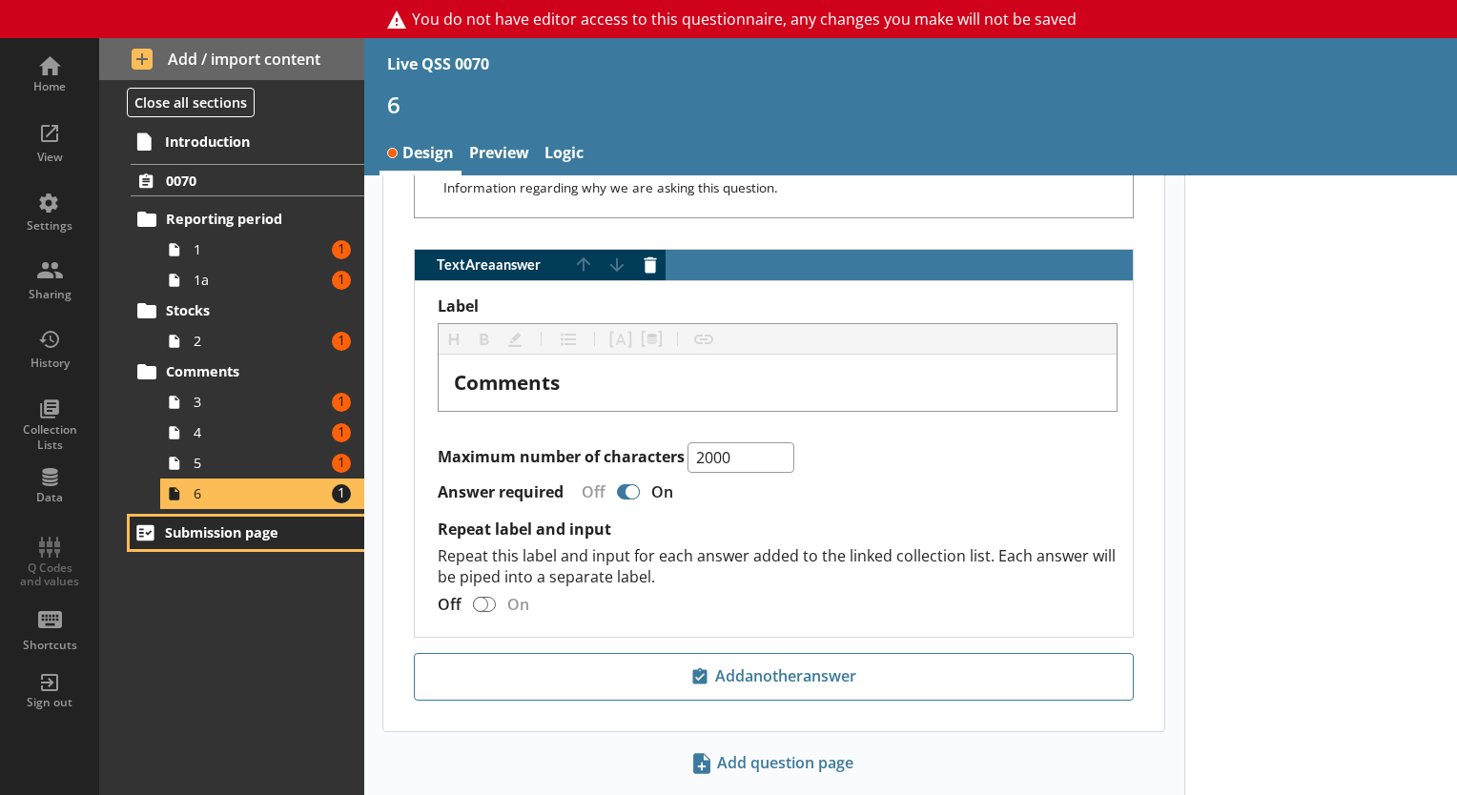
click at [272, 528] on span "Submission page" at bounding box center [248, 532] width 166 height 18
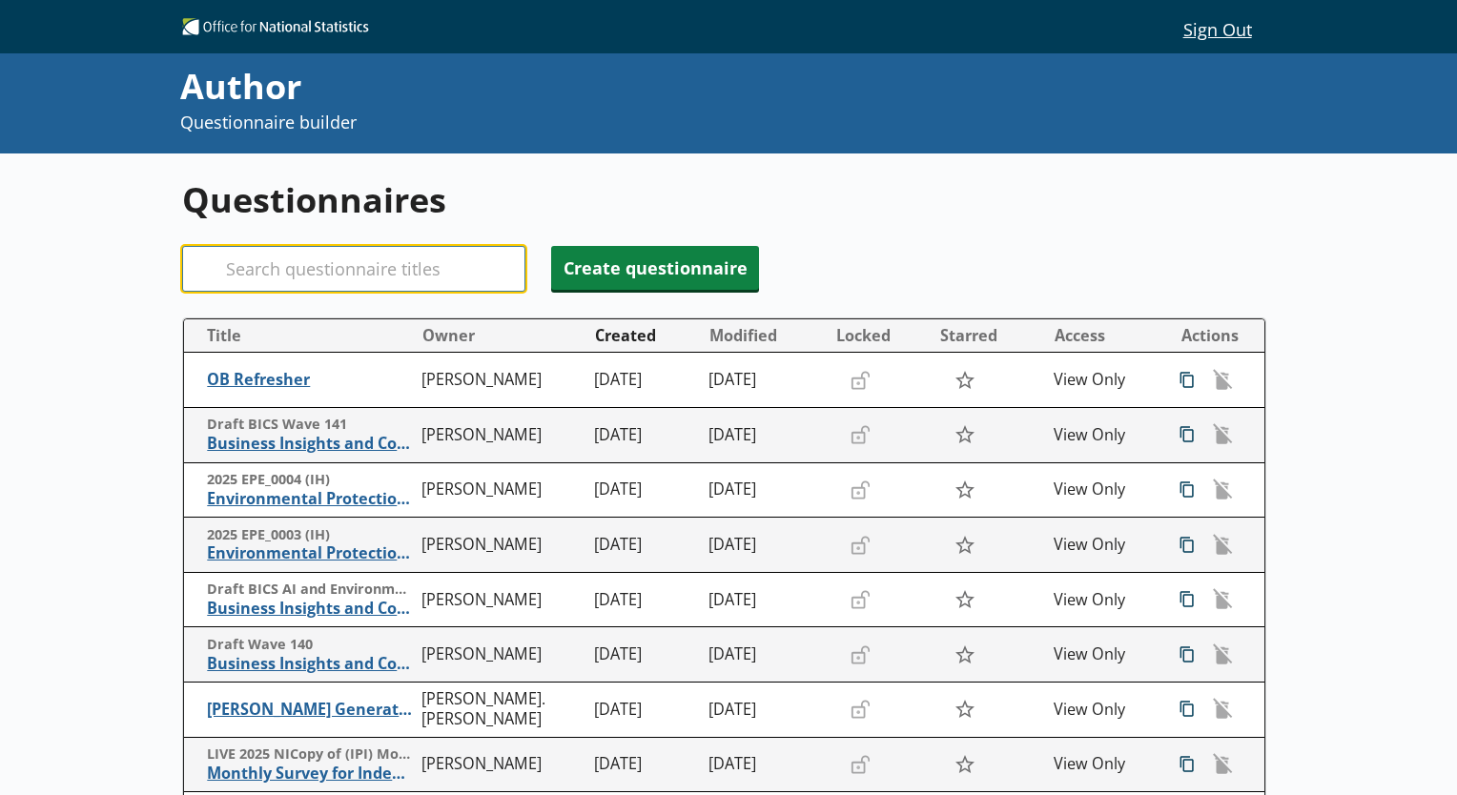
click at [262, 273] on input "Search" at bounding box center [353, 269] width 343 height 46
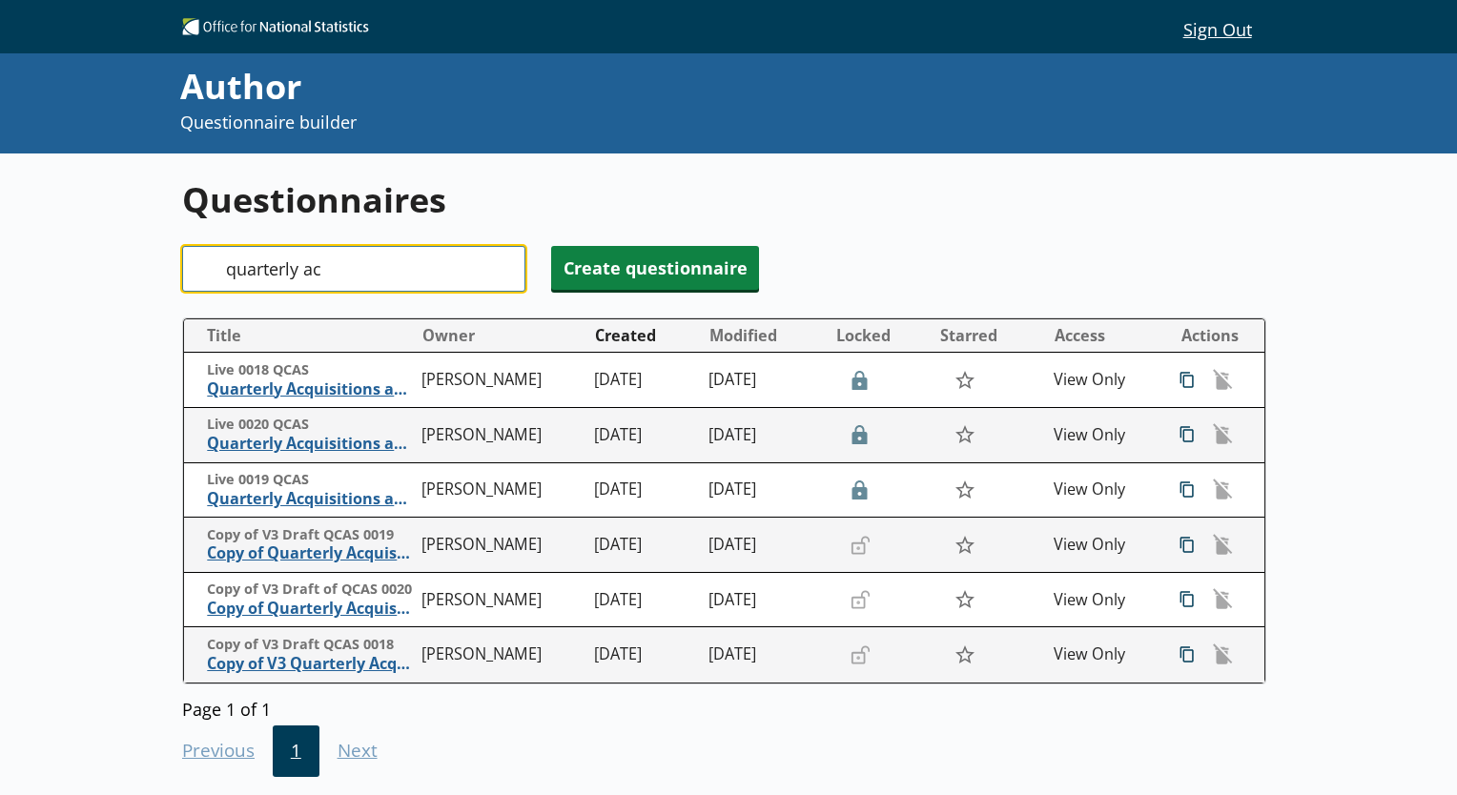
type input "quarterly ac"
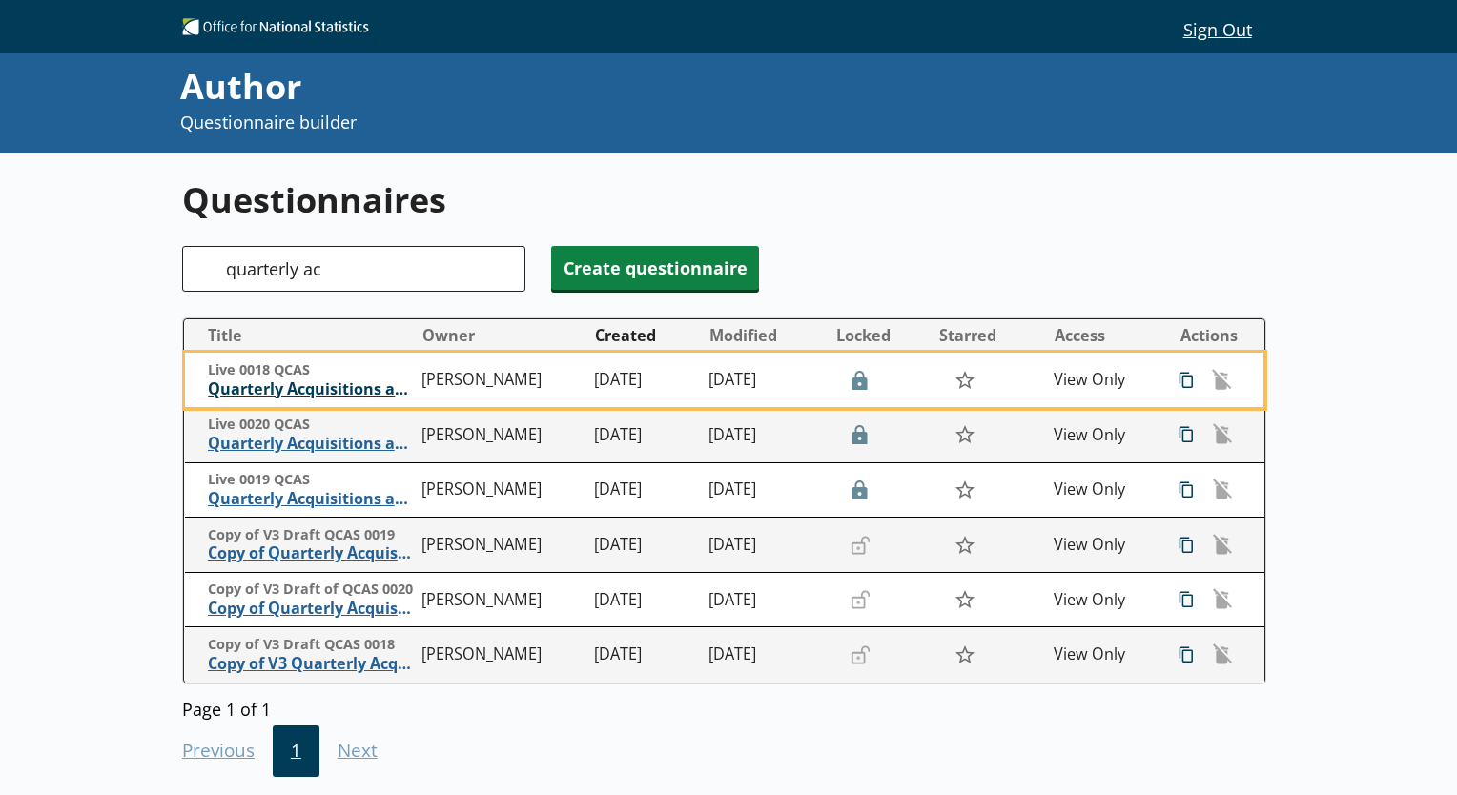
click at [351, 390] on span "Quarterly Acquisitions and Disposals of Capital Assets Survey" at bounding box center [310, 389] width 205 height 20
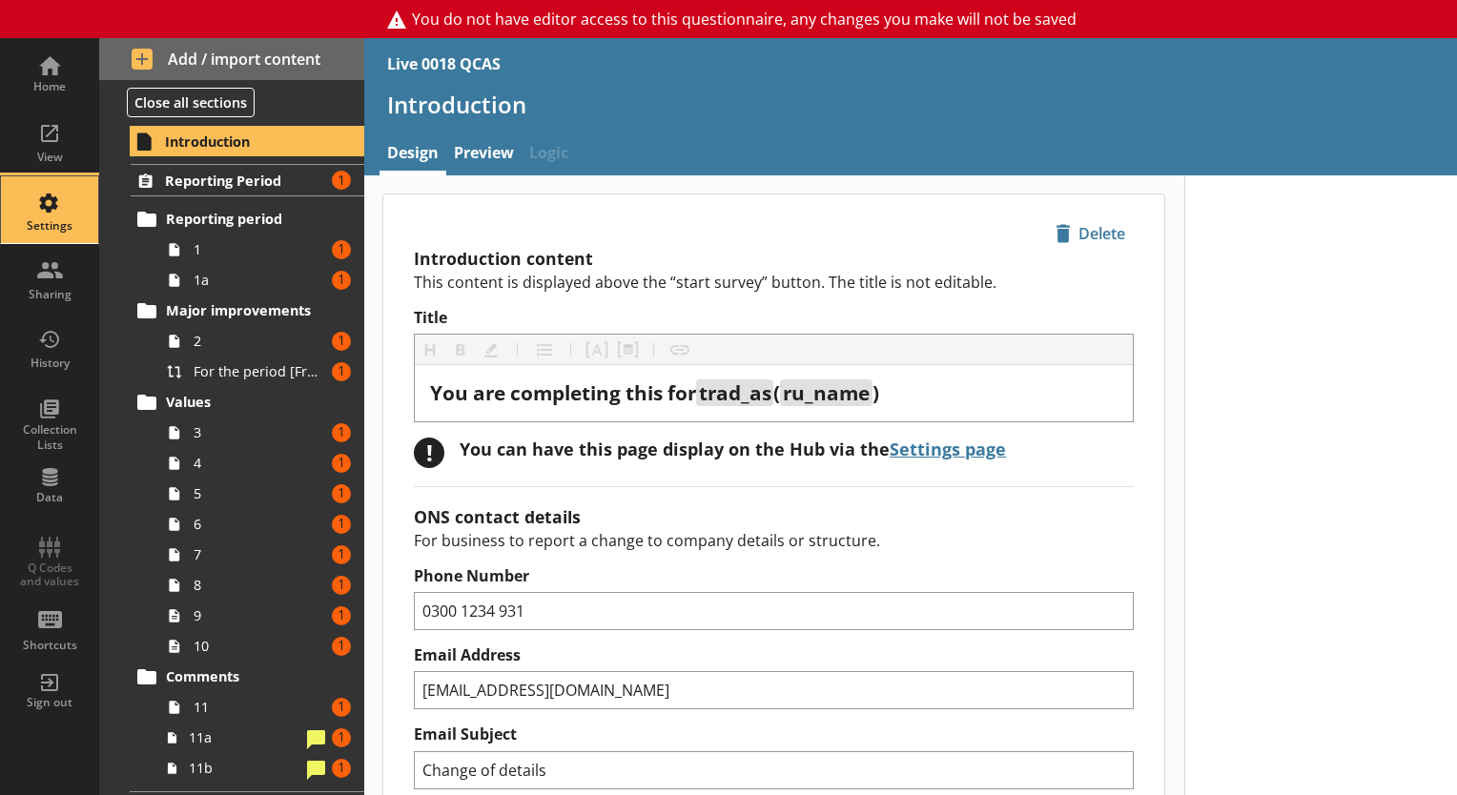
click at [60, 215] on div "Settings" at bounding box center [49, 209] width 67 height 67
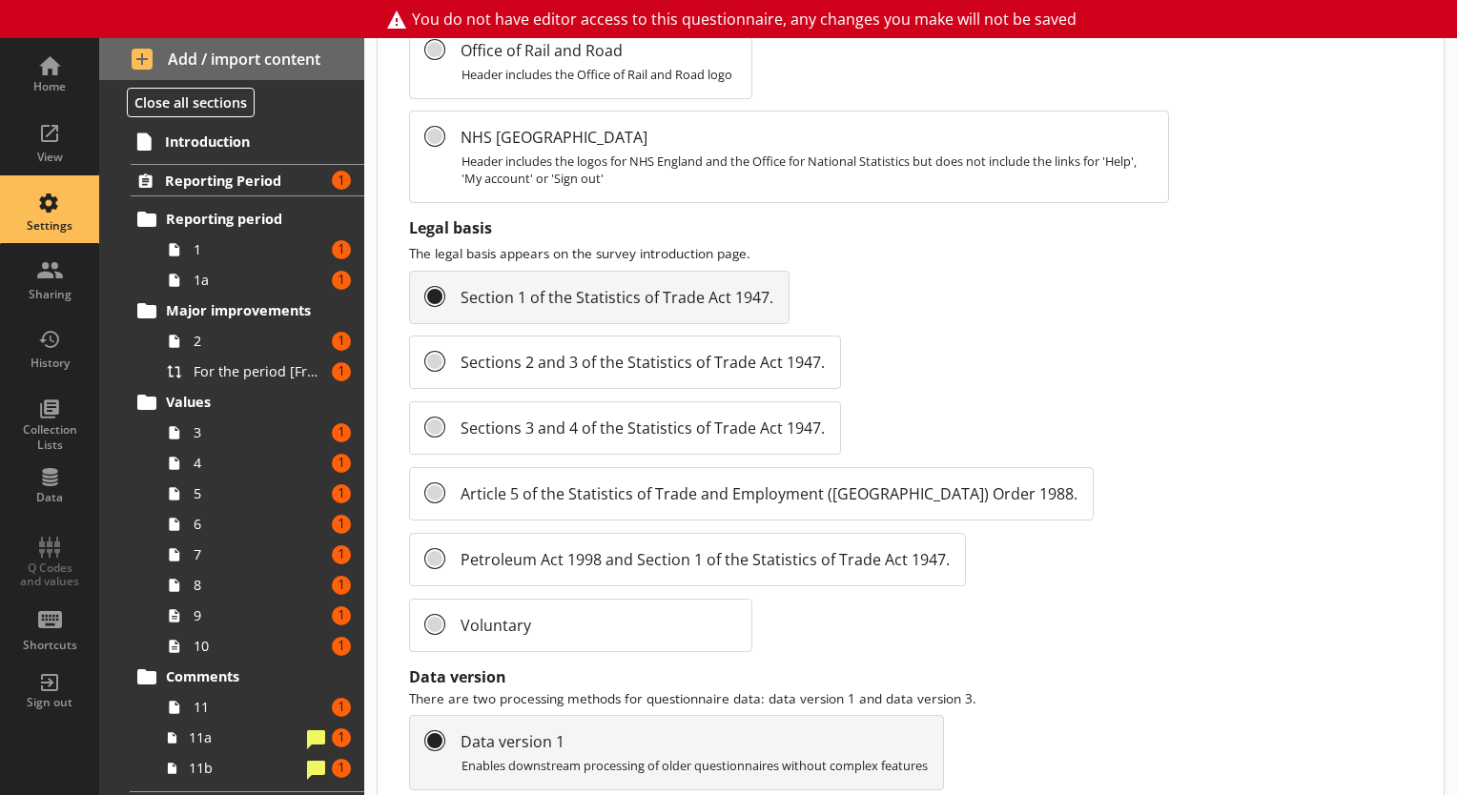
scroll to position [2134, 0]
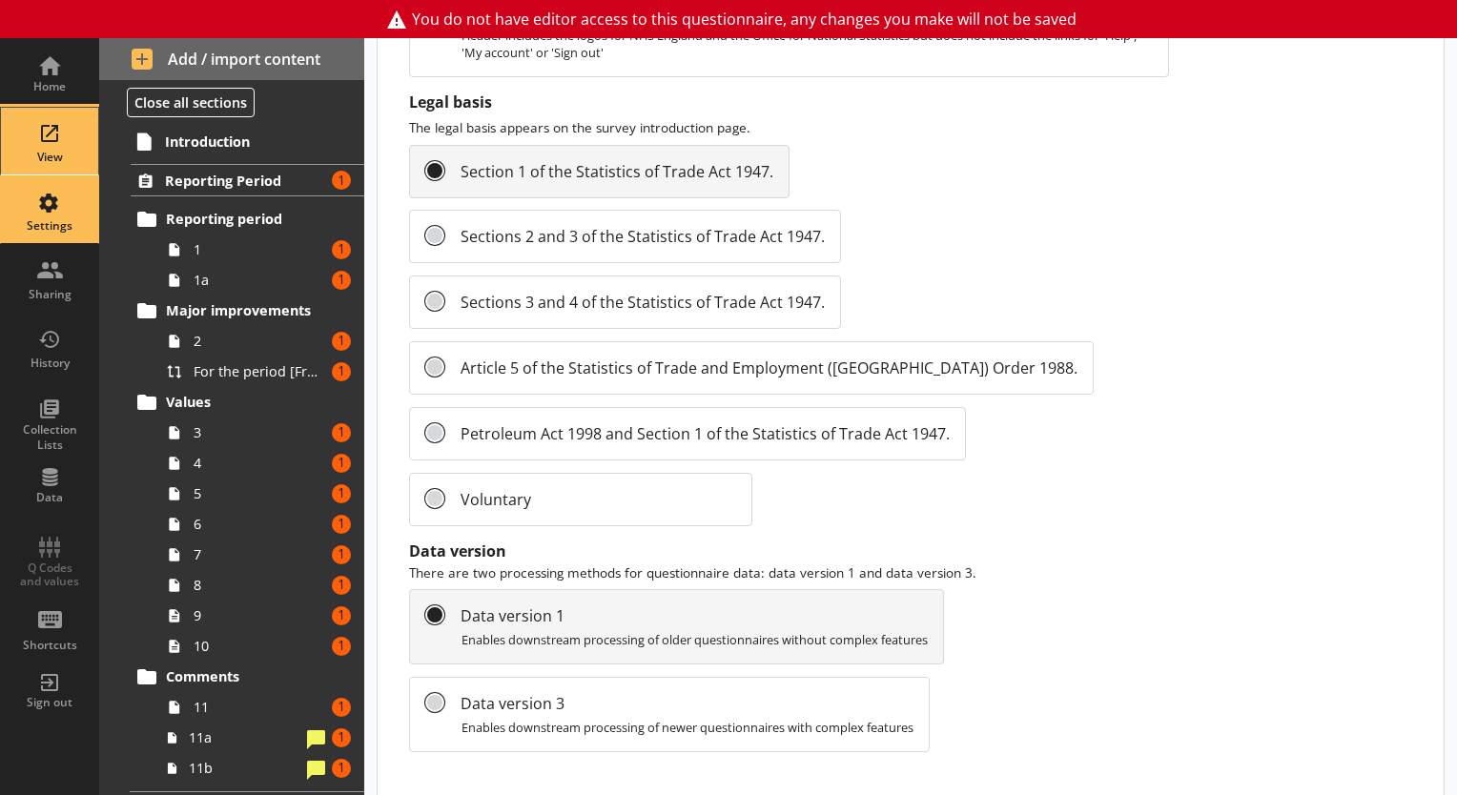
click at [40, 158] on div "View" at bounding box center [49, 157] width 67 height 15
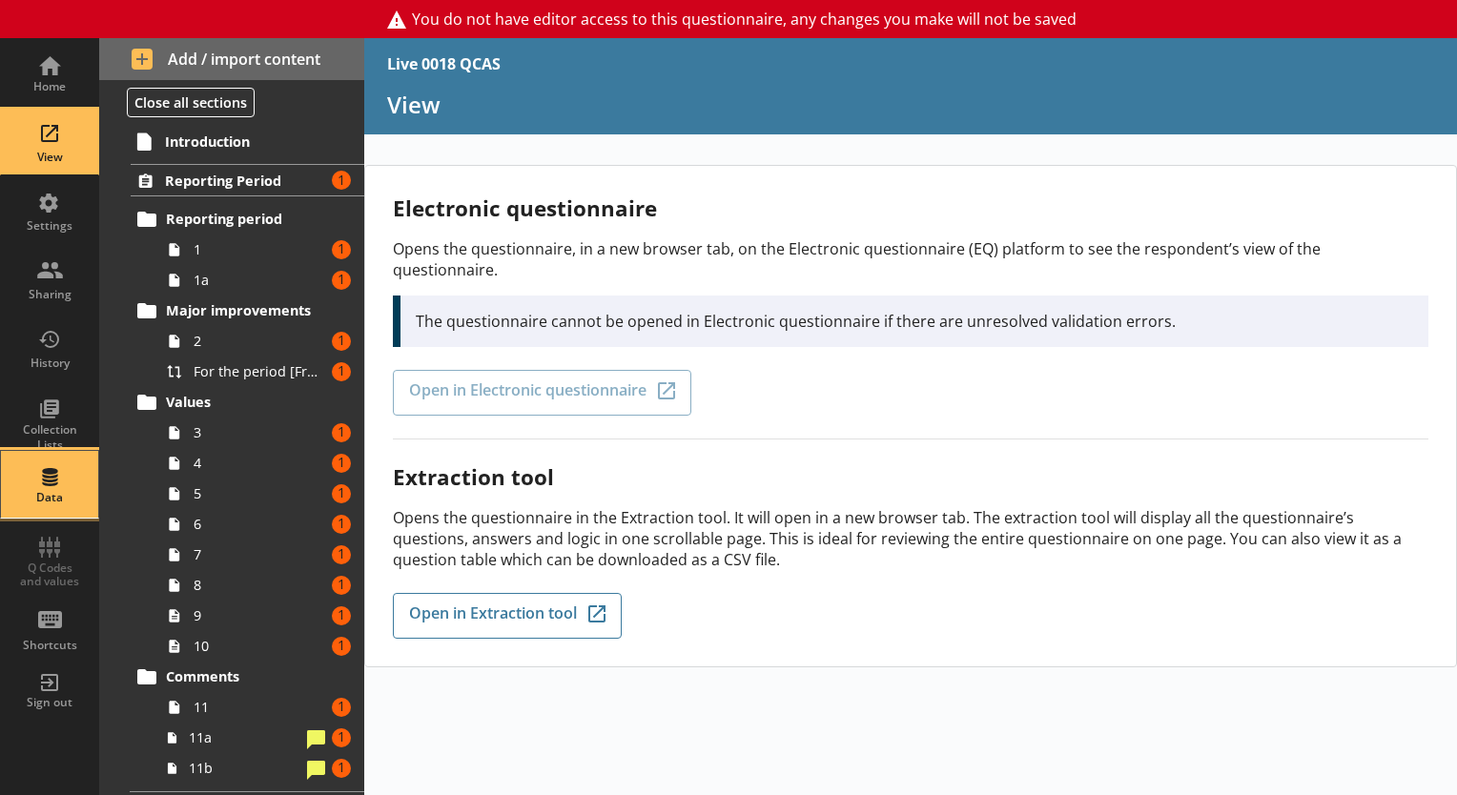
click at [41, 475] on div "Data" at bounding box center [49, 484] width 67 height 67
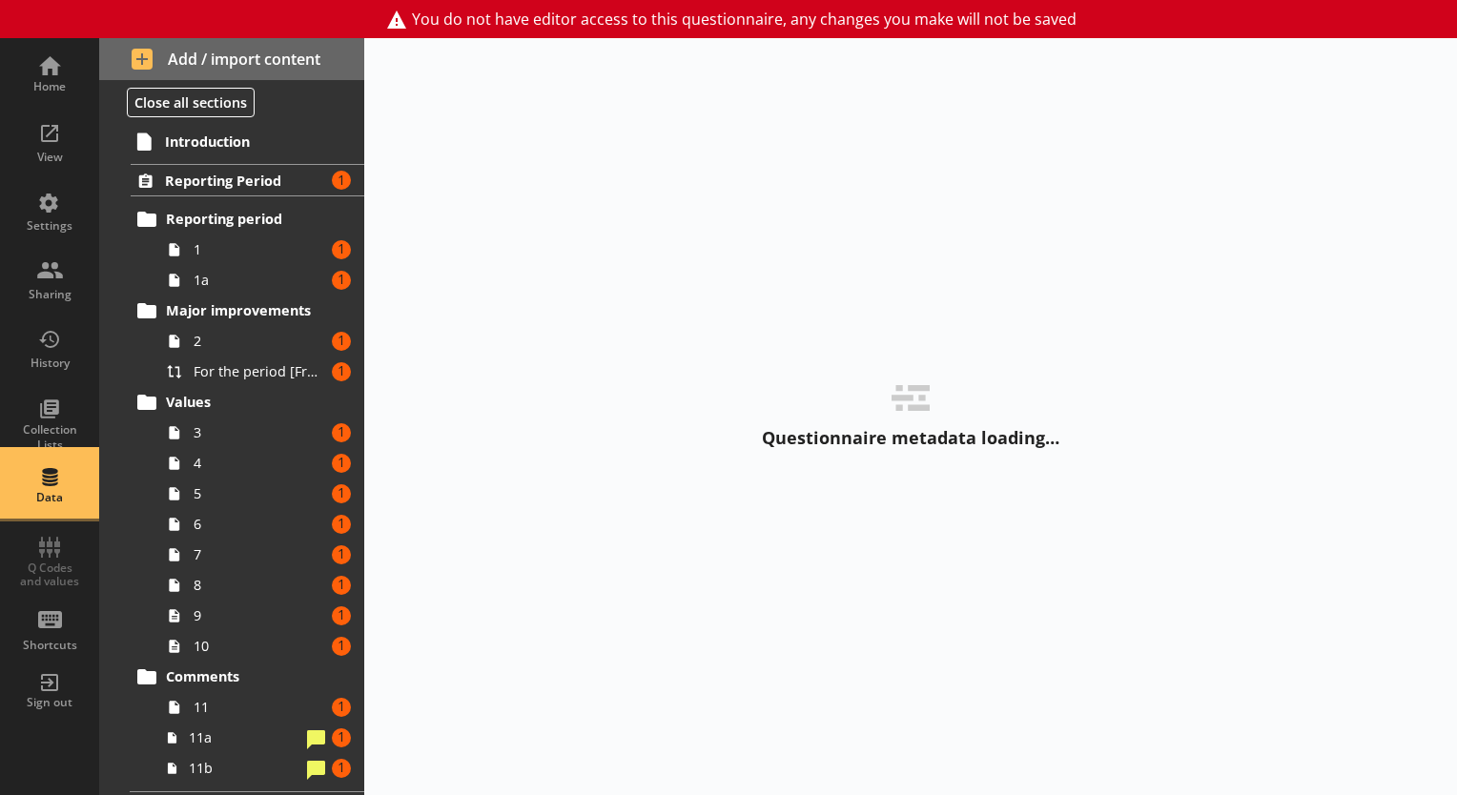
select select "Date"
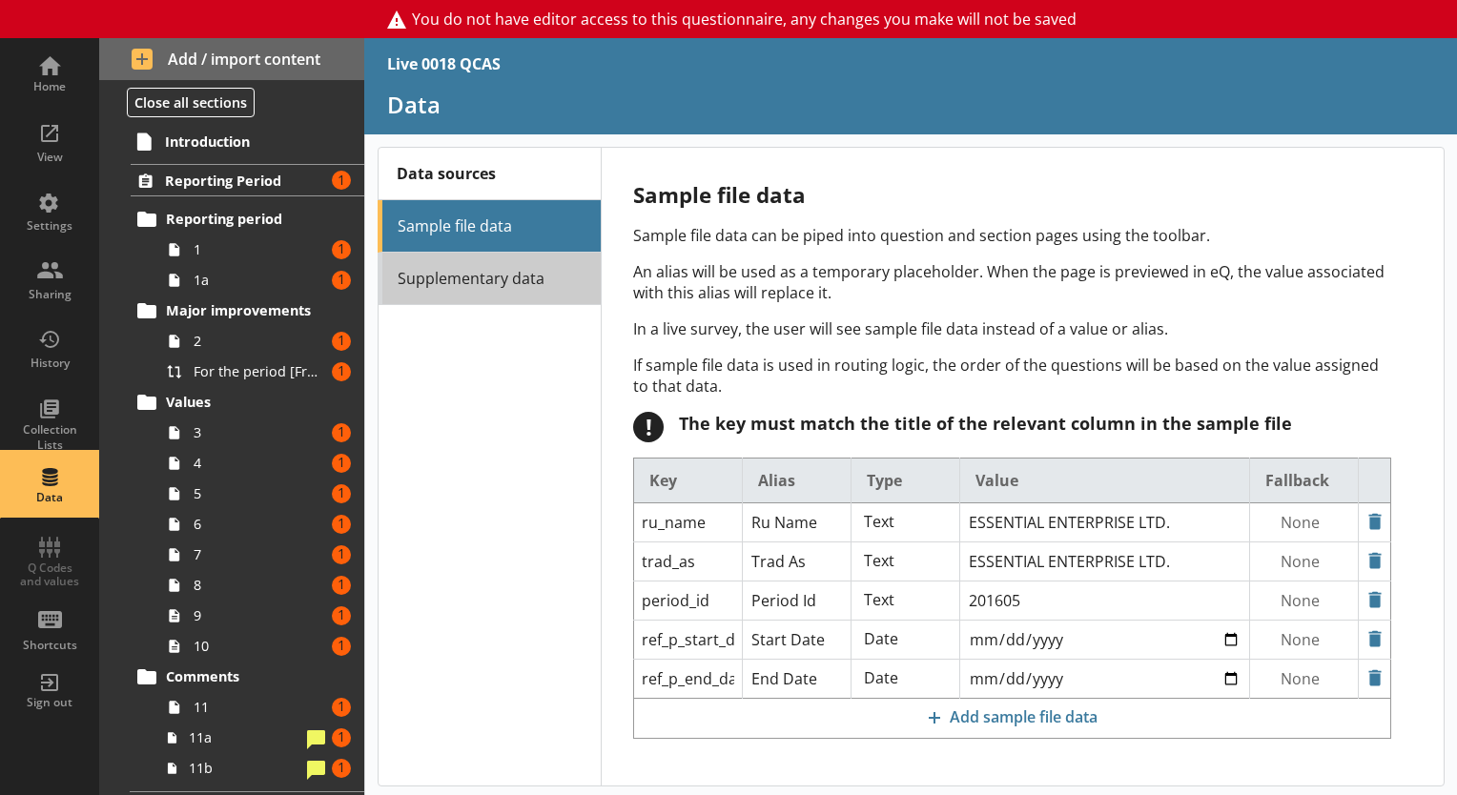
click at [480, 288] on link "Supplementary data" at bounding box center [489, 279] width 223 height 52
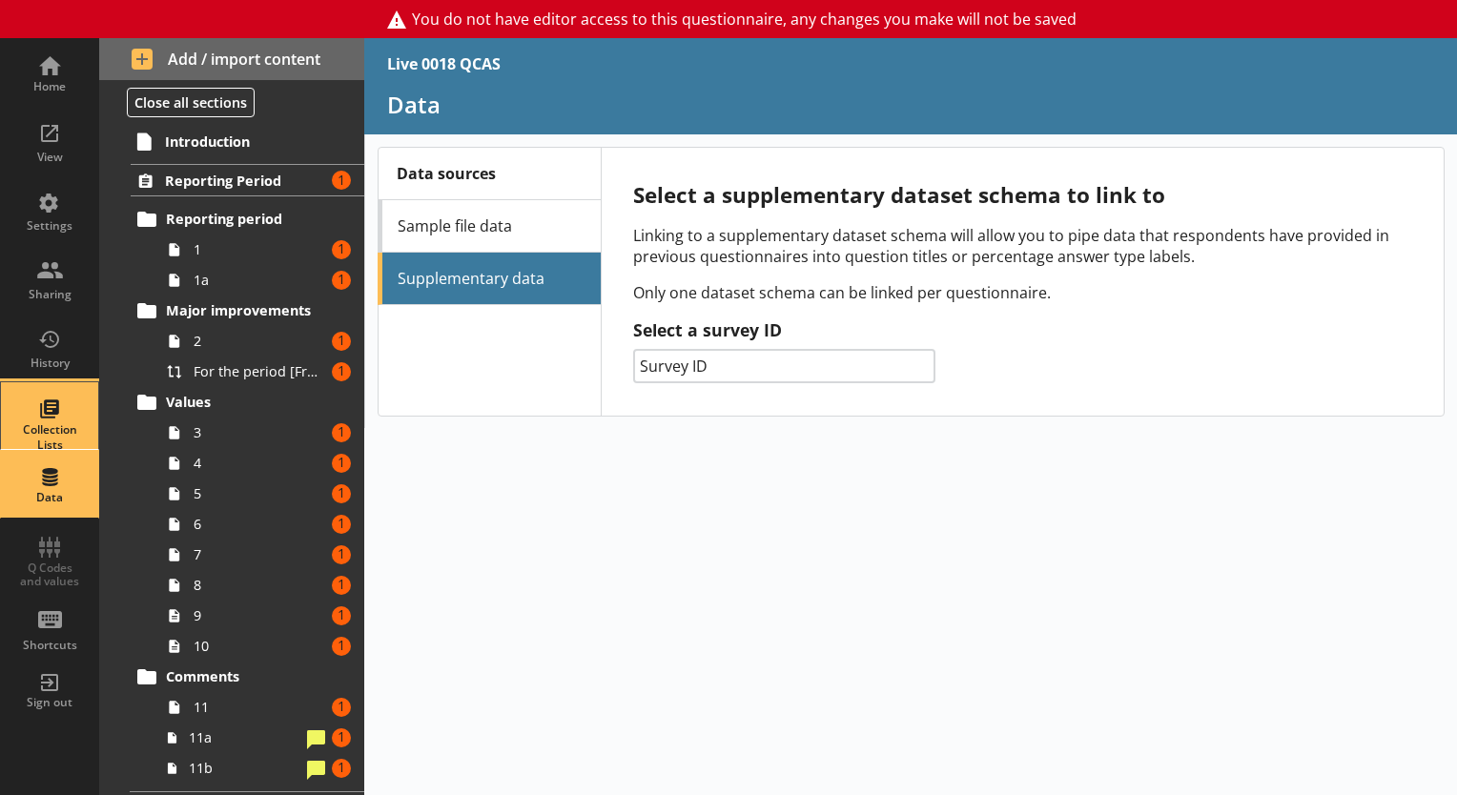
click at [55, 424] on div "Collection Lists" at bounding box center [49, 437] width 67 height 30
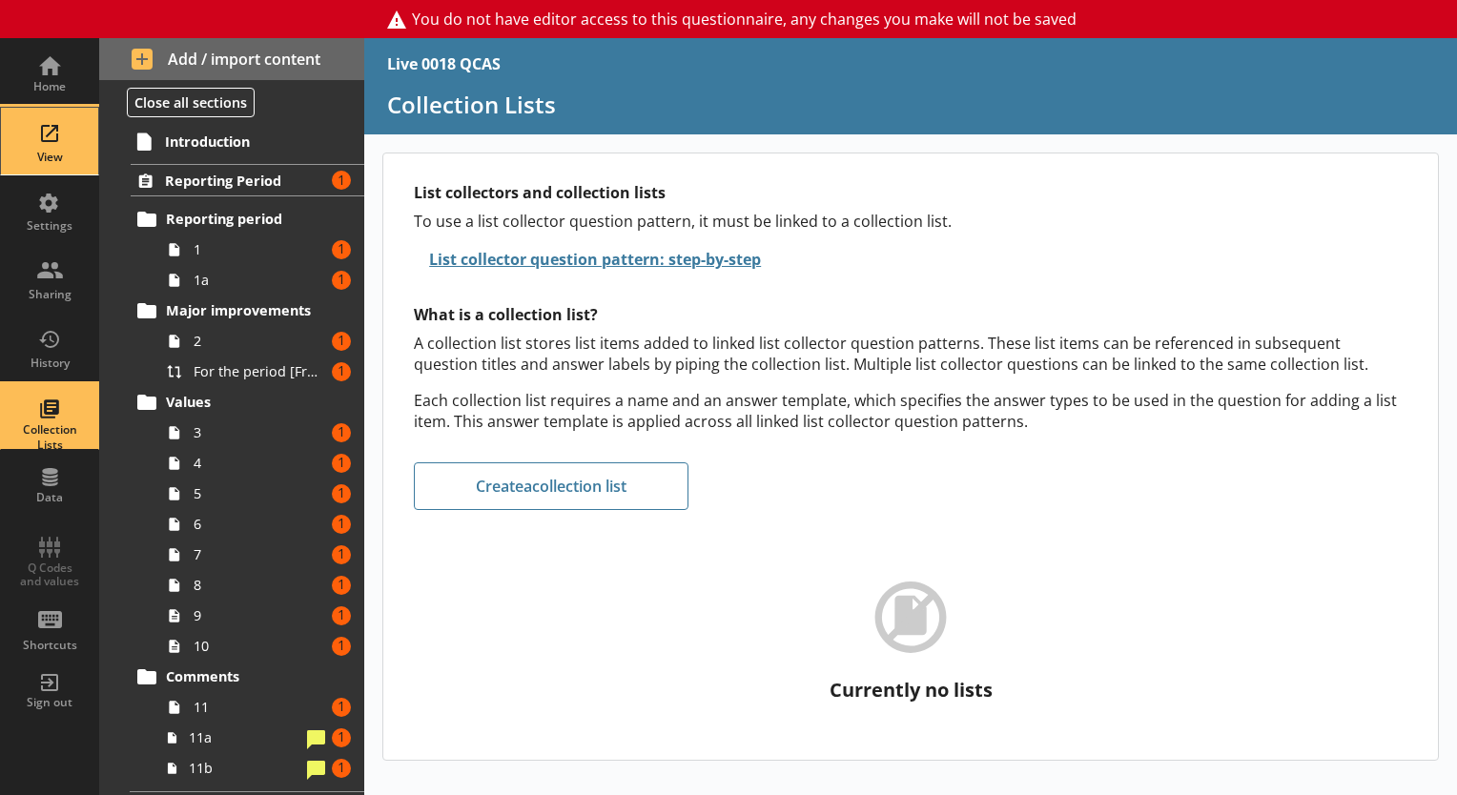
click at [61, 155] on div "View" at bounding box center [49, 157] width 67 height 15
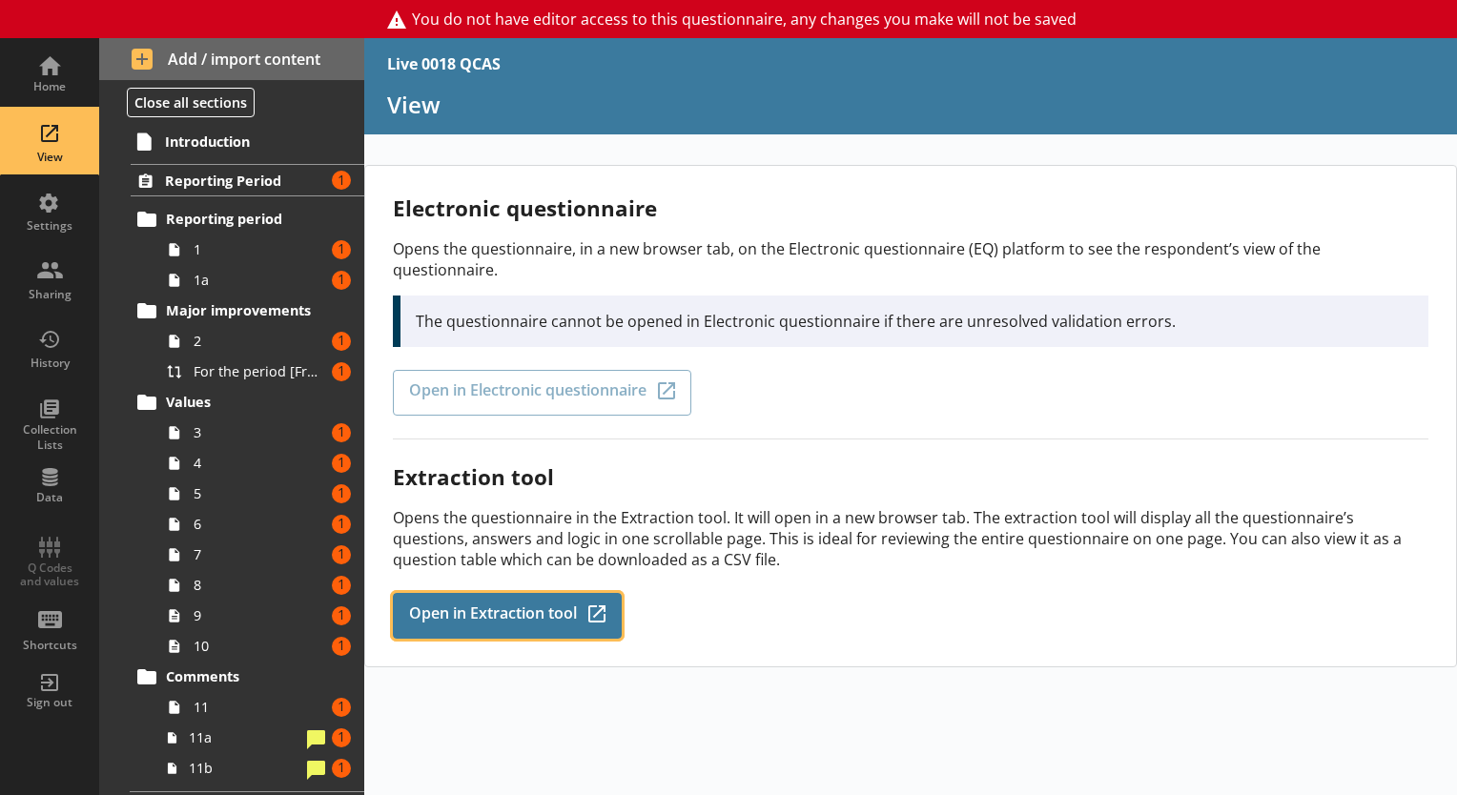
click at [441, 605] on span "Open in Extraction tool" at bounding box center [493, 615] width 168 height 21
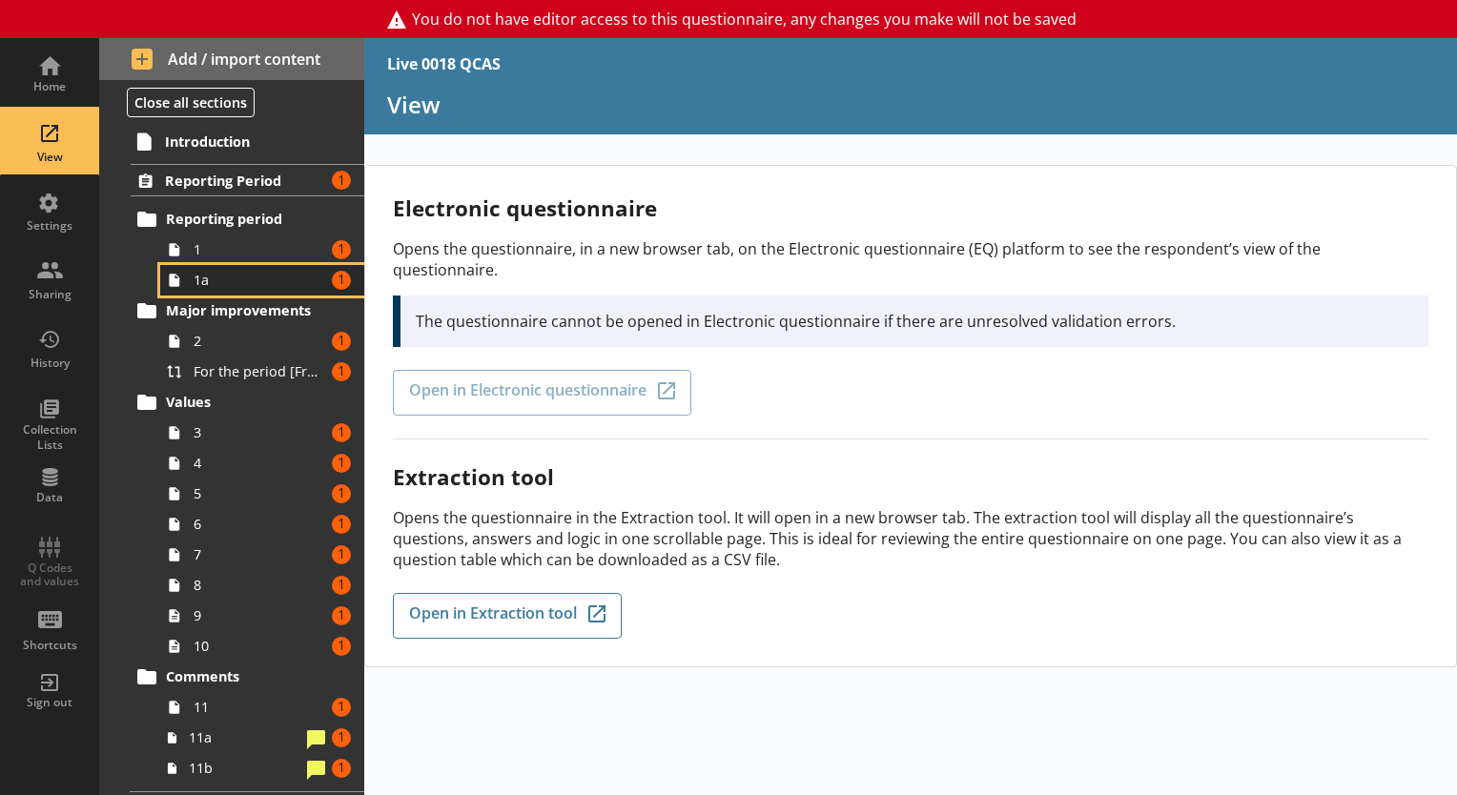
click at [251, 279] on span "1a" at bounding box center [260, 280] width 132 height 18
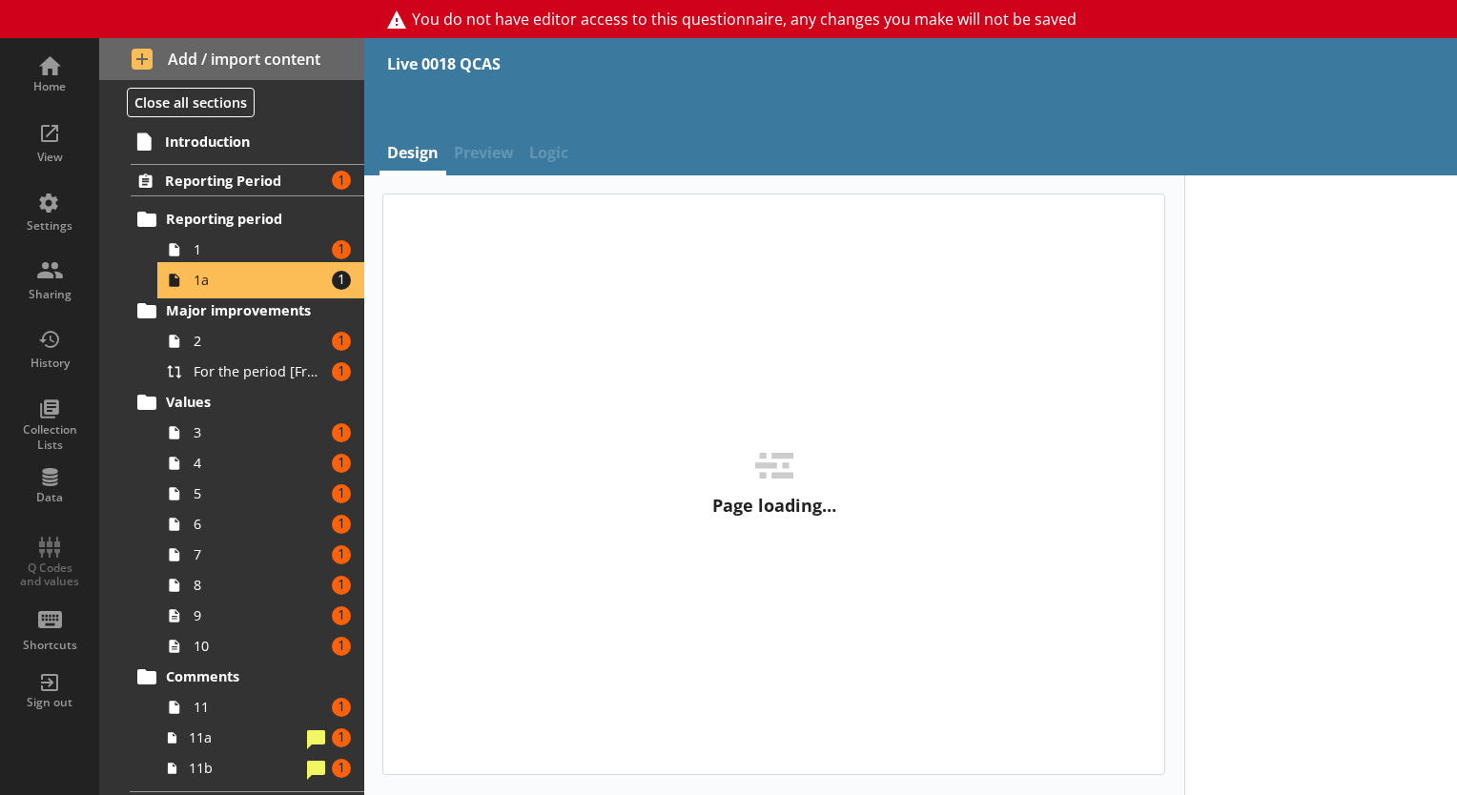
type textarea "x"
select select "ref_p_end_date"
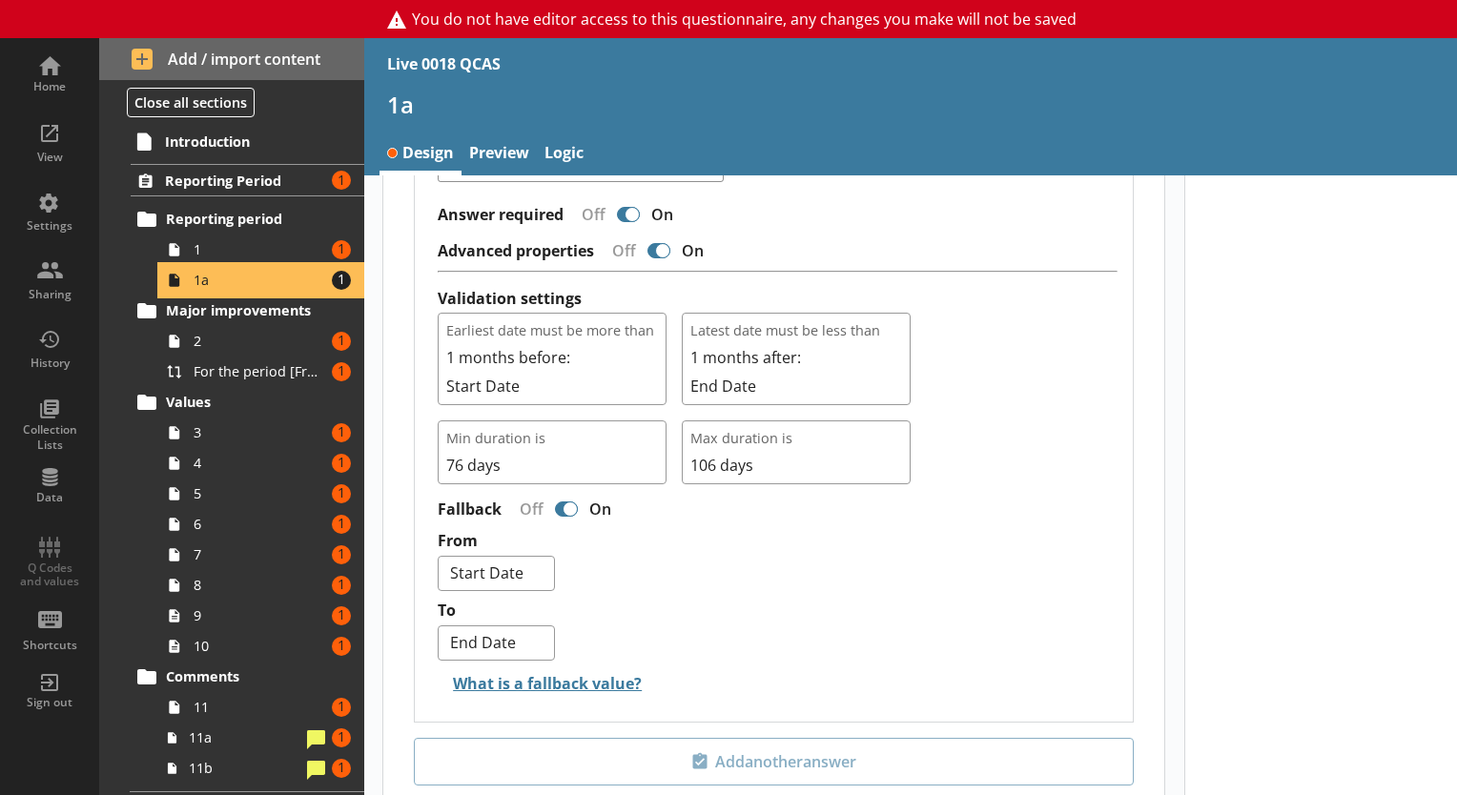
scroll to position [1194, 0]
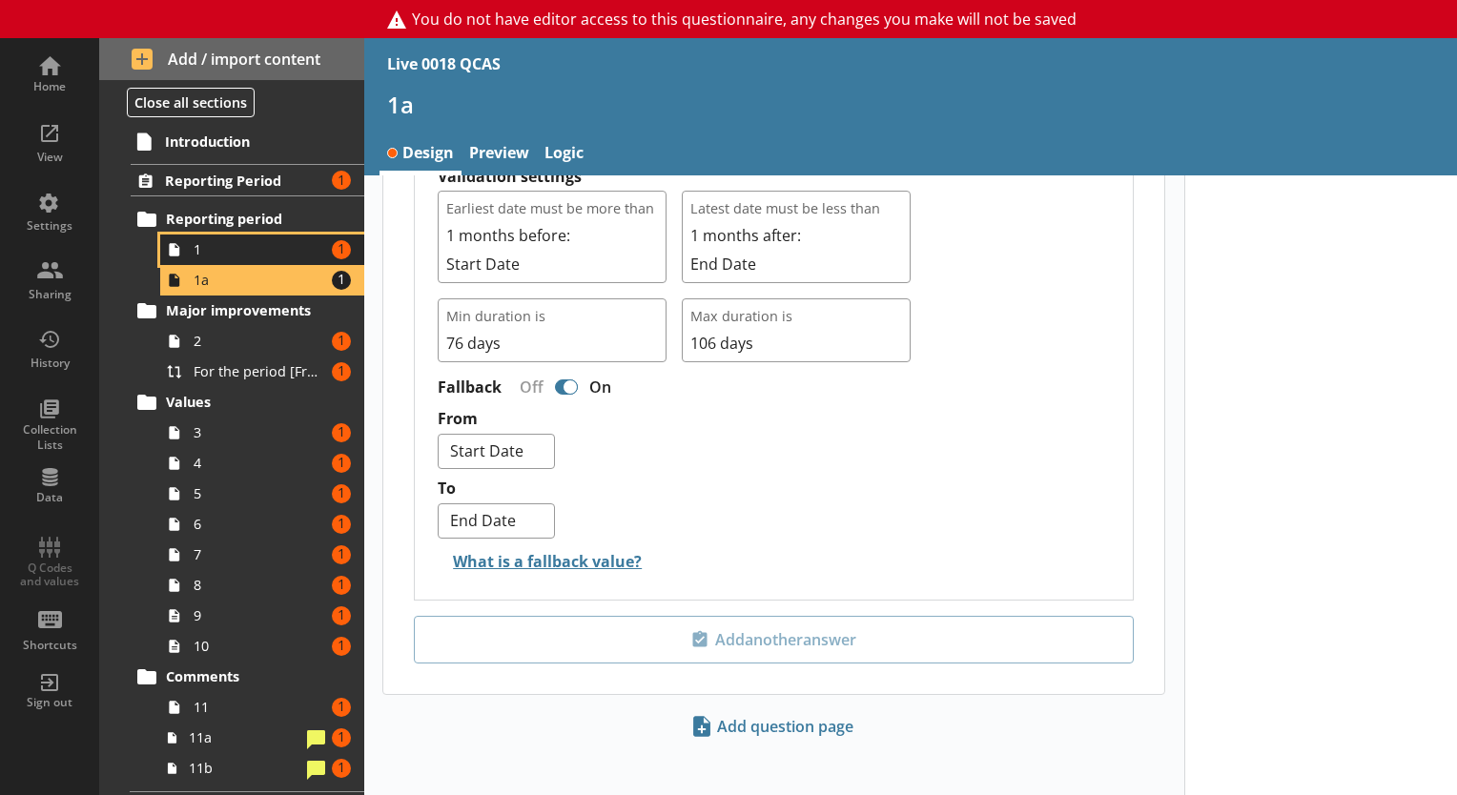
click at [272, 240] on span "1" at bounding box center [260, 249] width 132 height 18
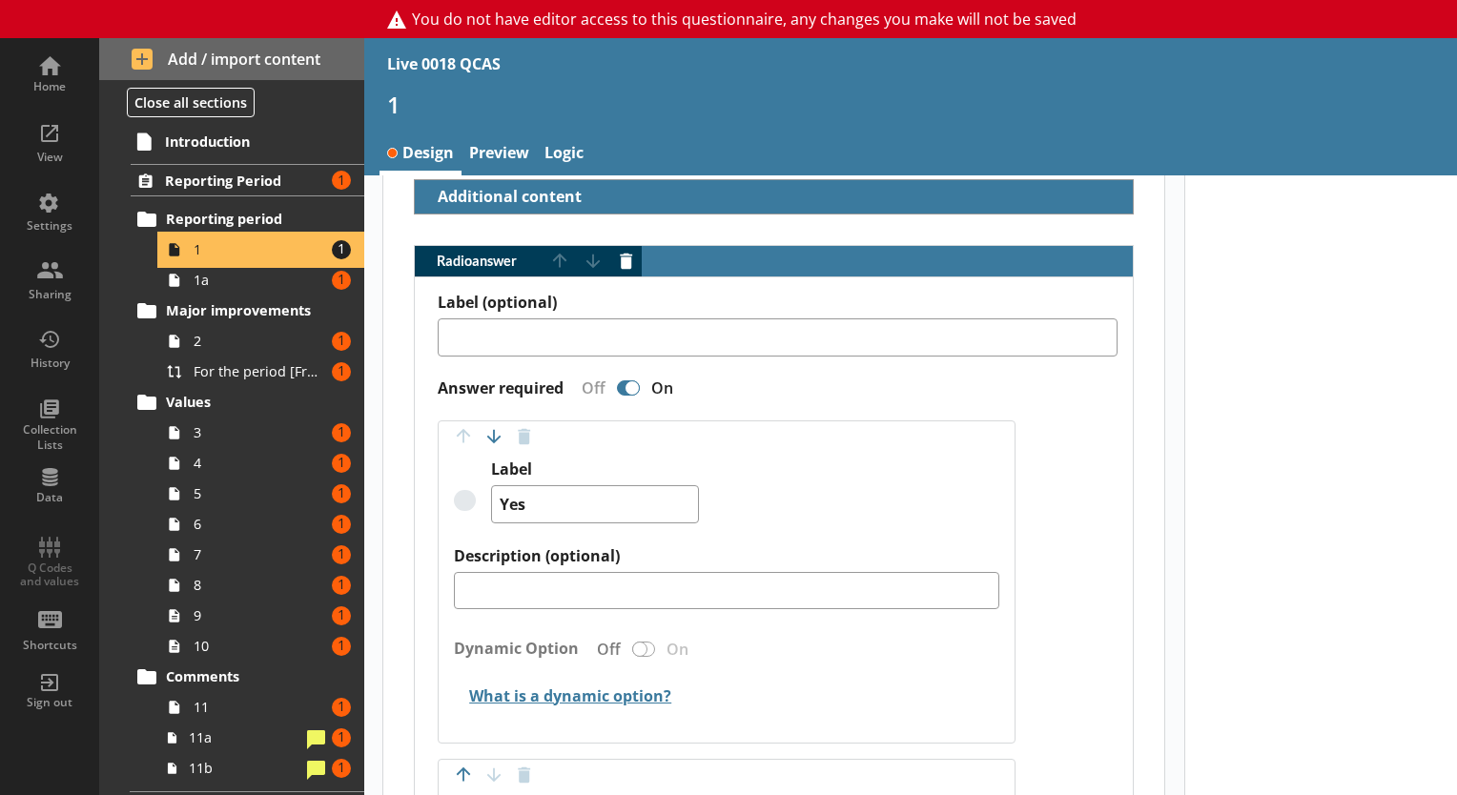
scroll to position [34, 0]
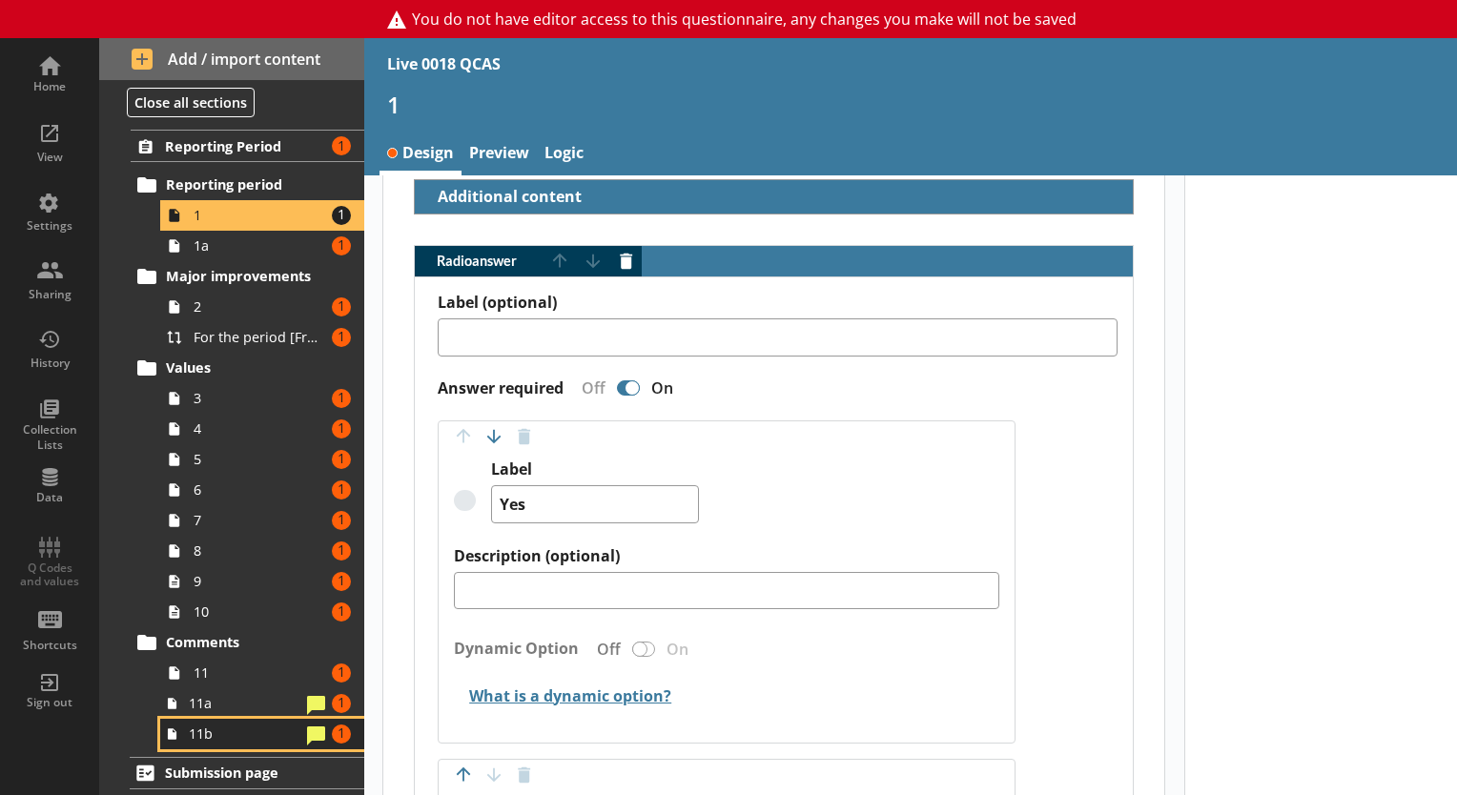
click at [189, 735] on span "11b" at bounding box center [245, 734] width 112 height 18
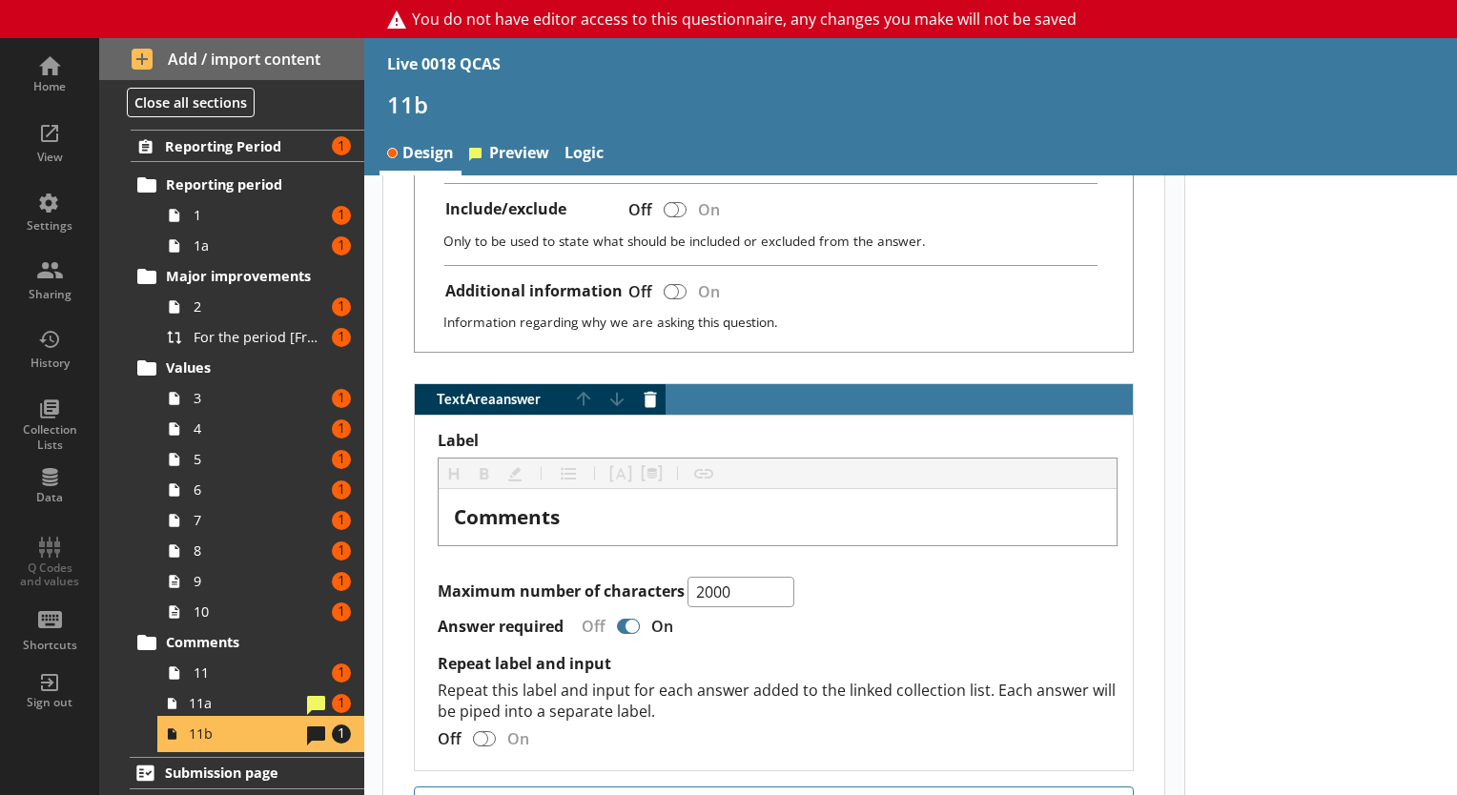
scroll to position [1148, 0]
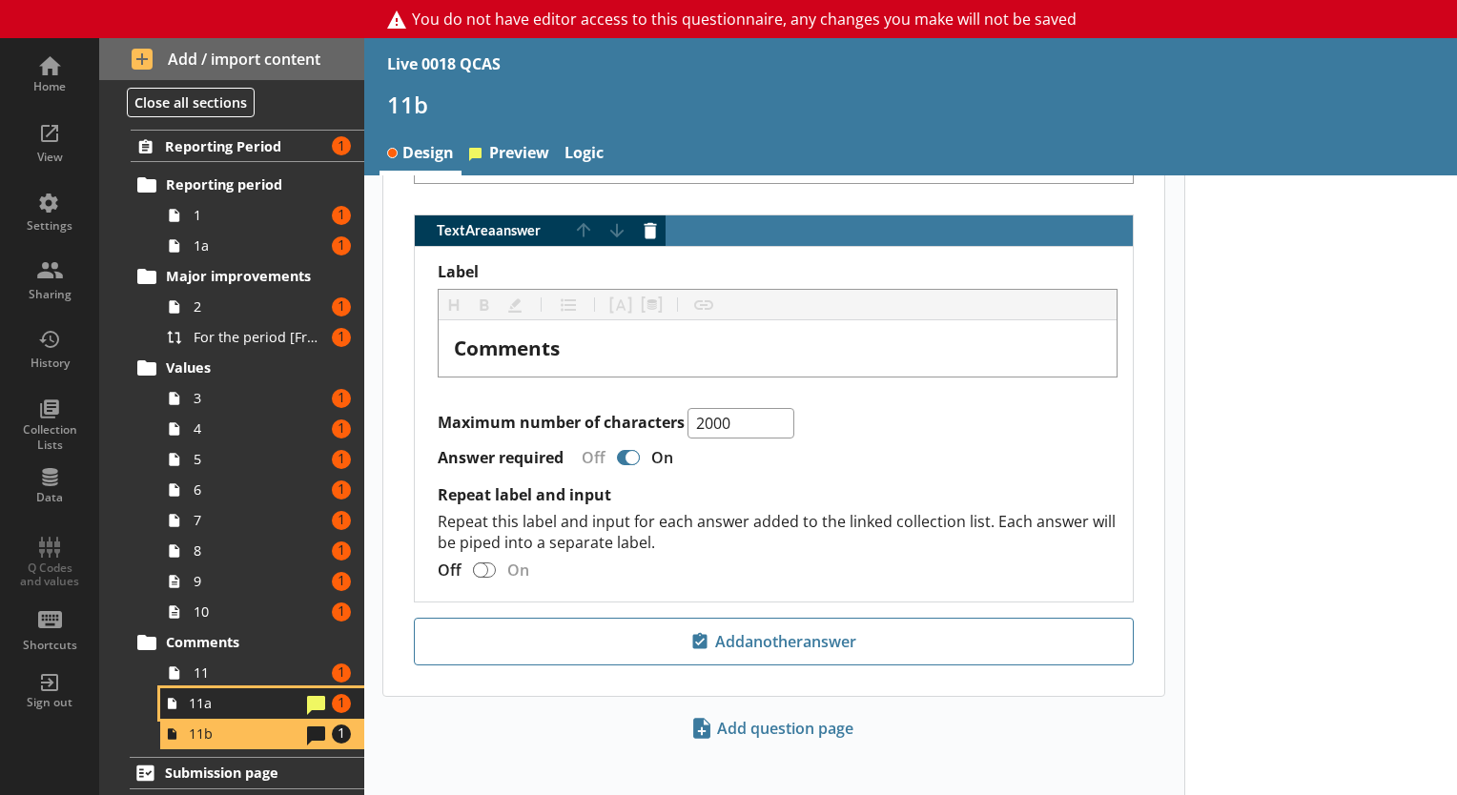
click at [248, 701] on span "11a" at bounding box center [245, 703] width 112 height 18
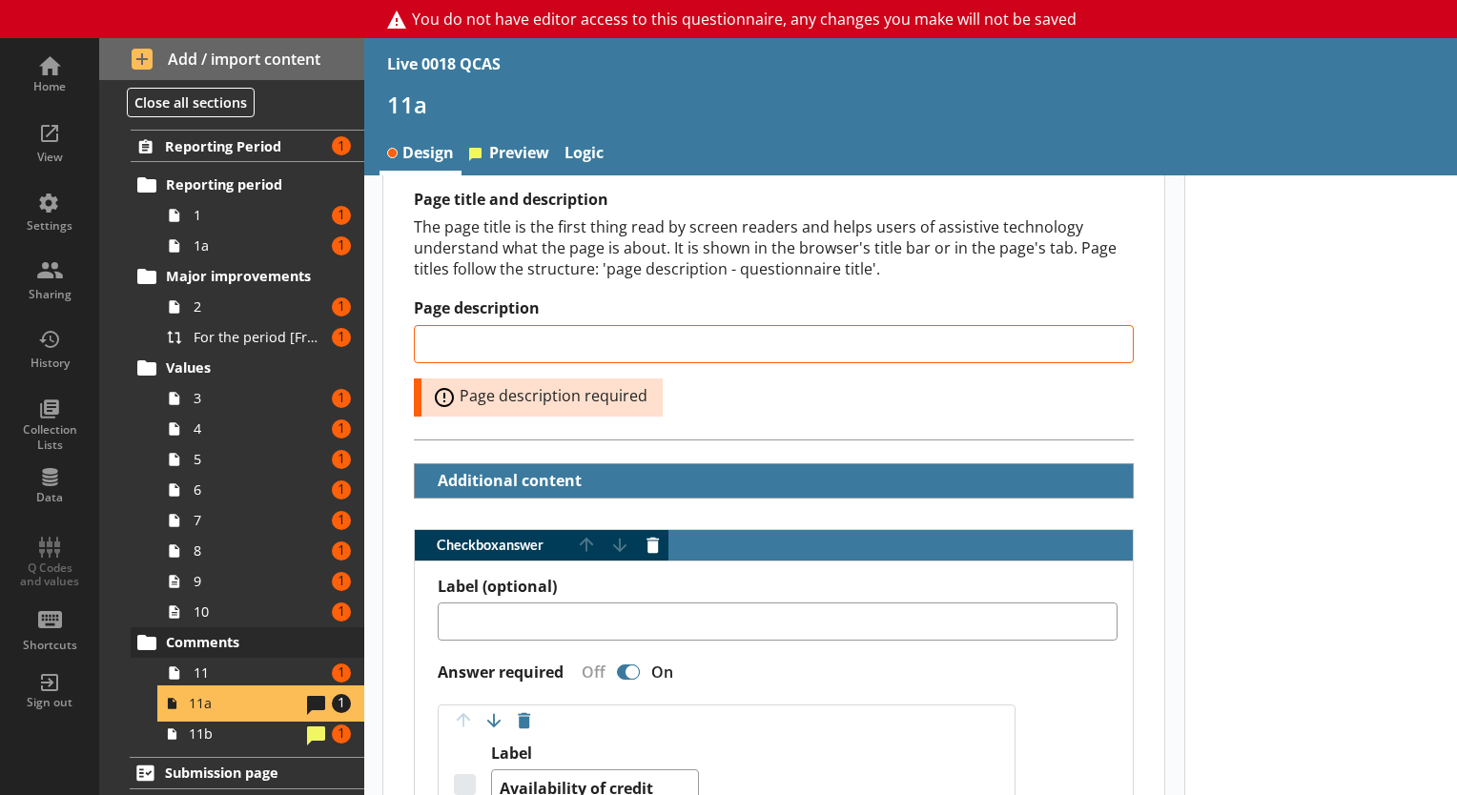
scroll to position [288, 0]
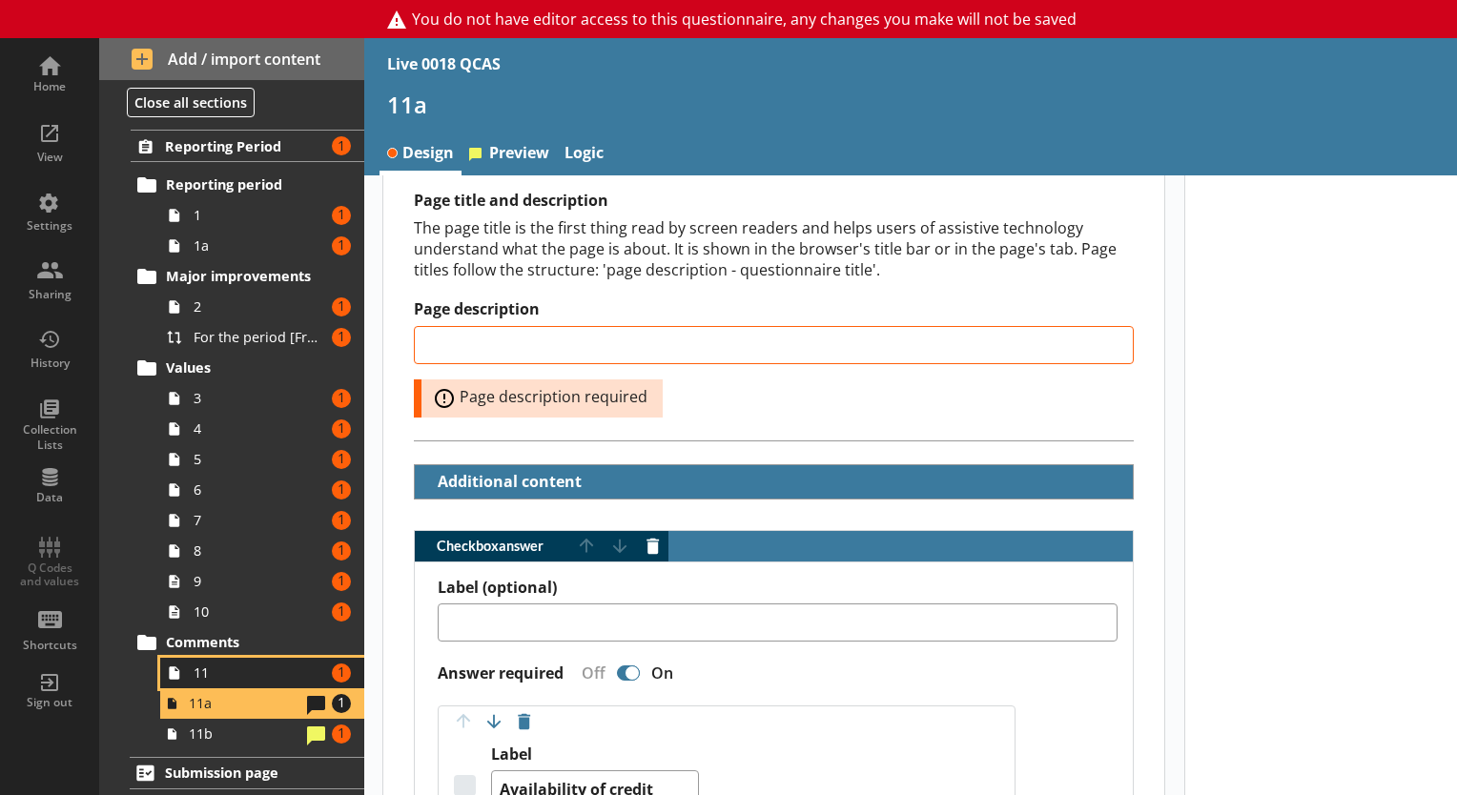
click at [213, 671] on span "11" at bounding box center [260, 673] width 132 height 18
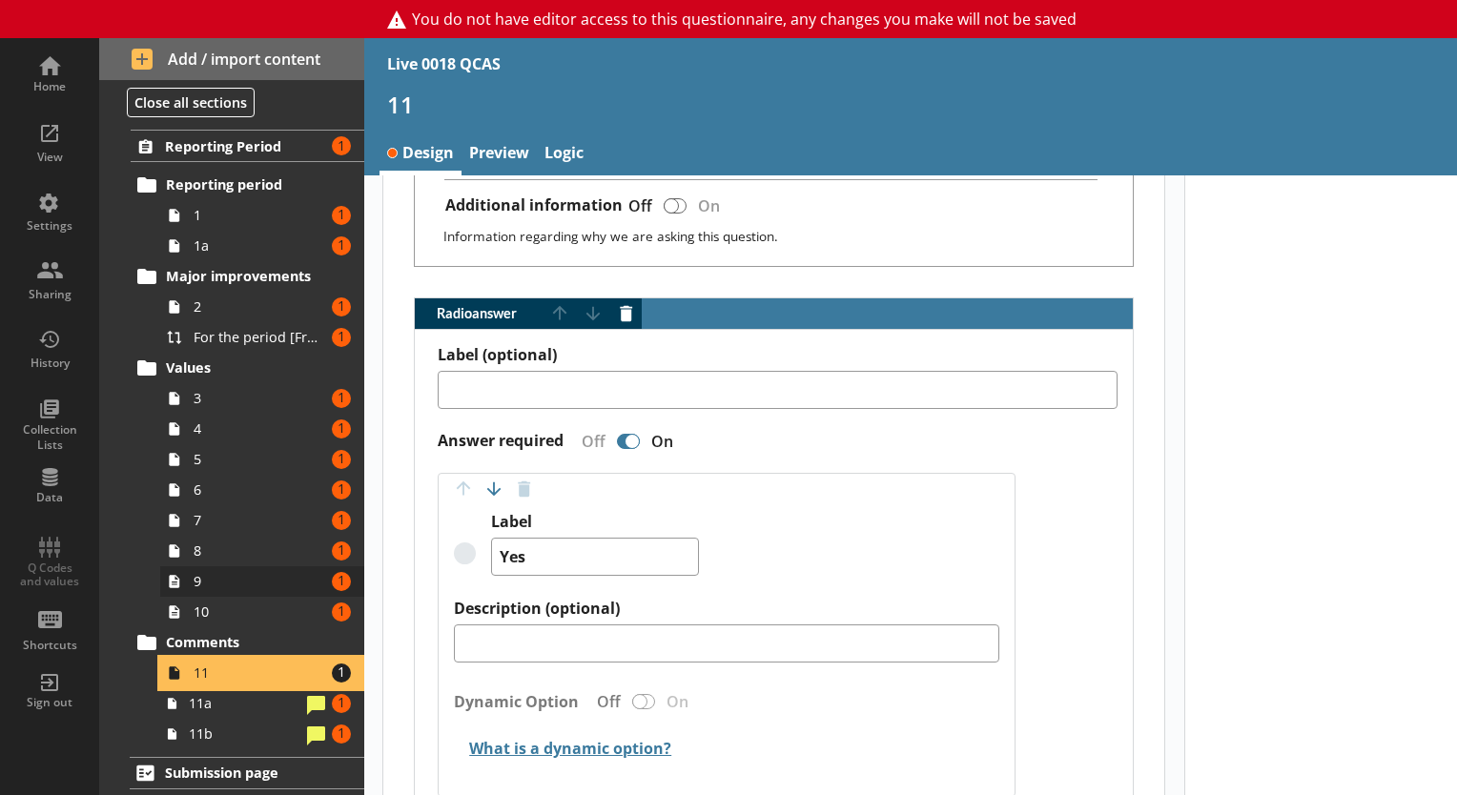
scroll to position [1087, 0]
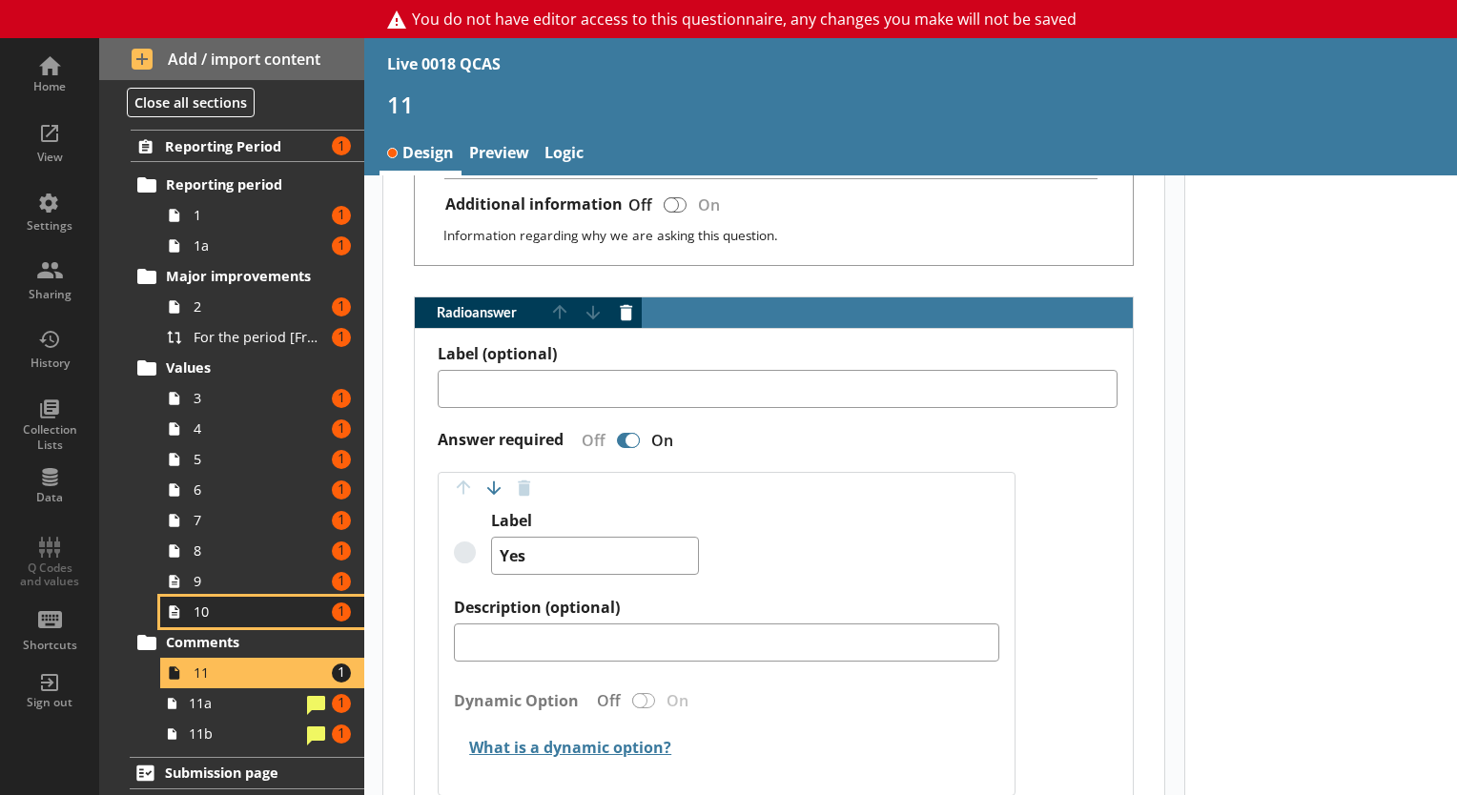
click at [225, 607] on span "10" at bounding box center [260, 612] width 132 height 18
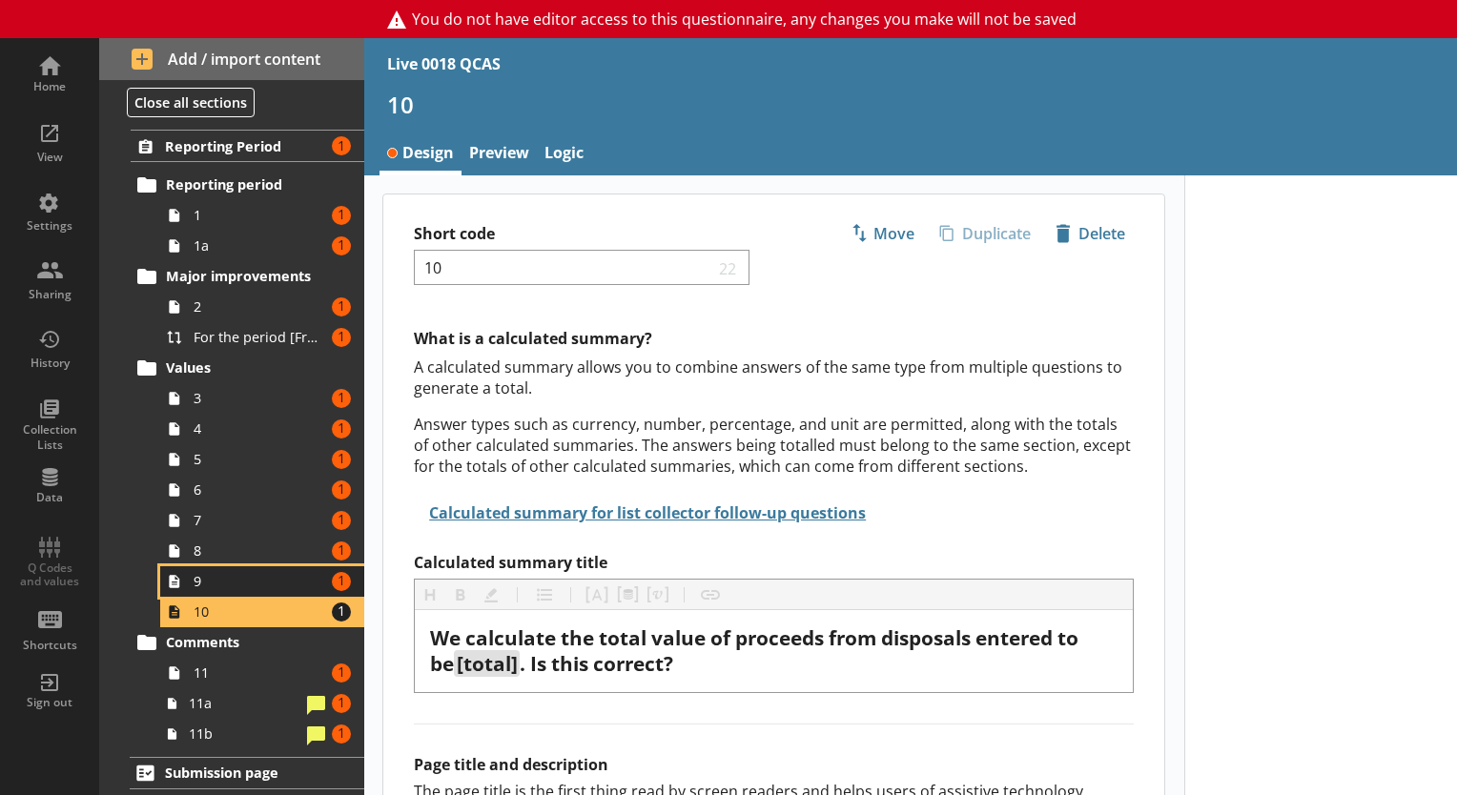
click at [229, 581] on span "9" at bounding box center [260, 581] width 132 height 18
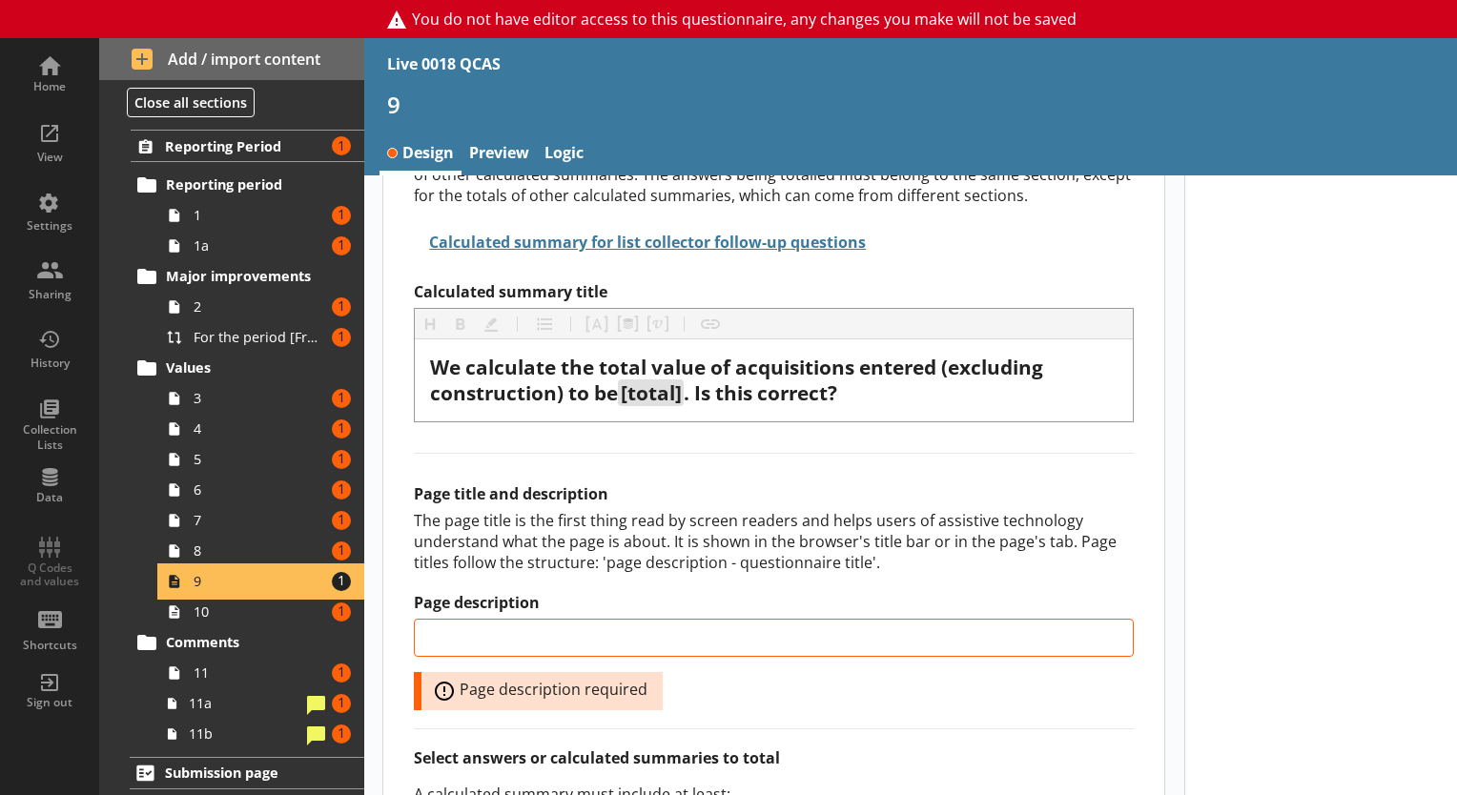
scroll to position [267, 0]
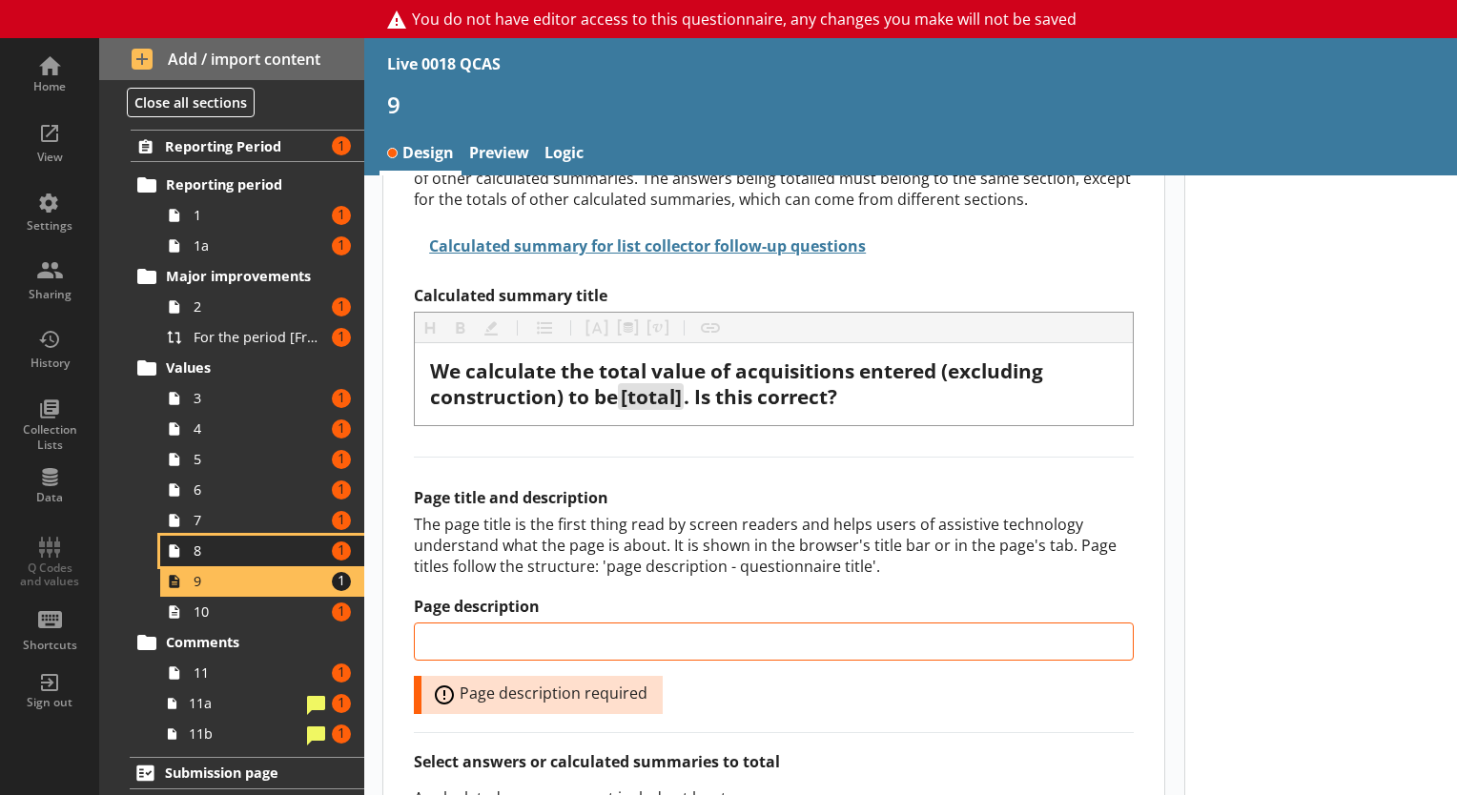
click at [256, 564] on link "8 Amount of errors: 1" at bounding box center [262, 551] width 204 height 31
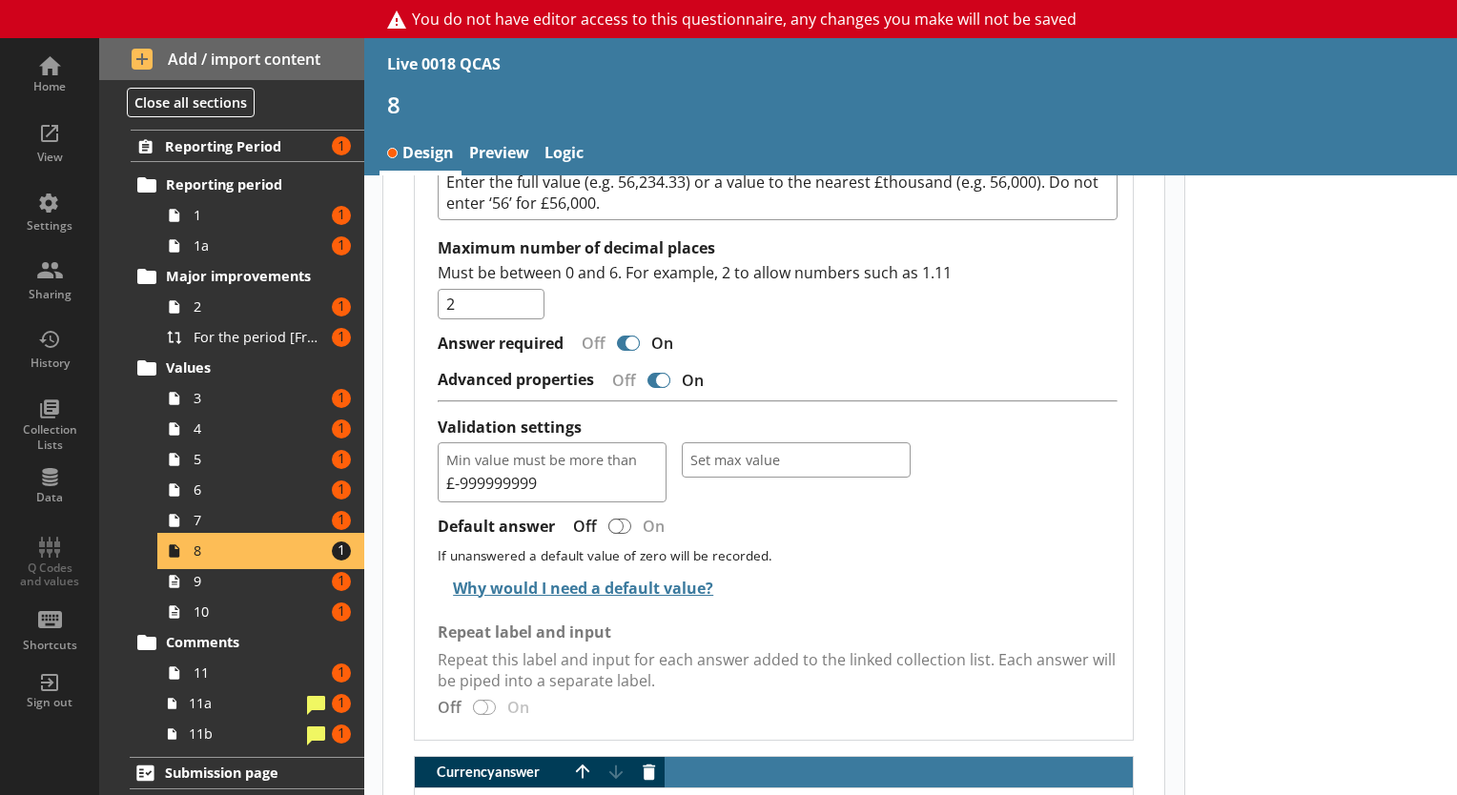
scroll to position [1513, 0]
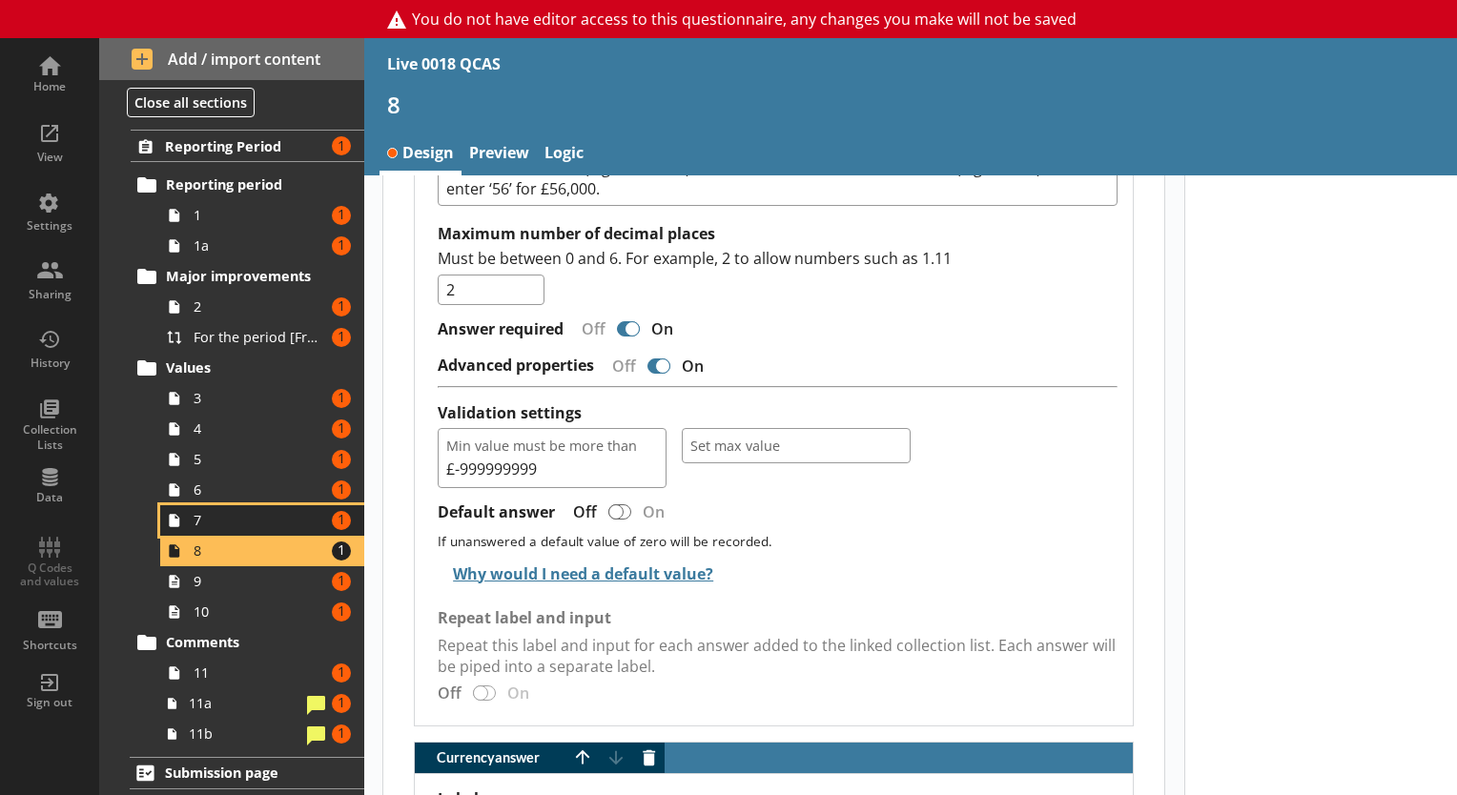
click at [269, 514] on span "7" at bounding box center [260, 520] width 132 height 18
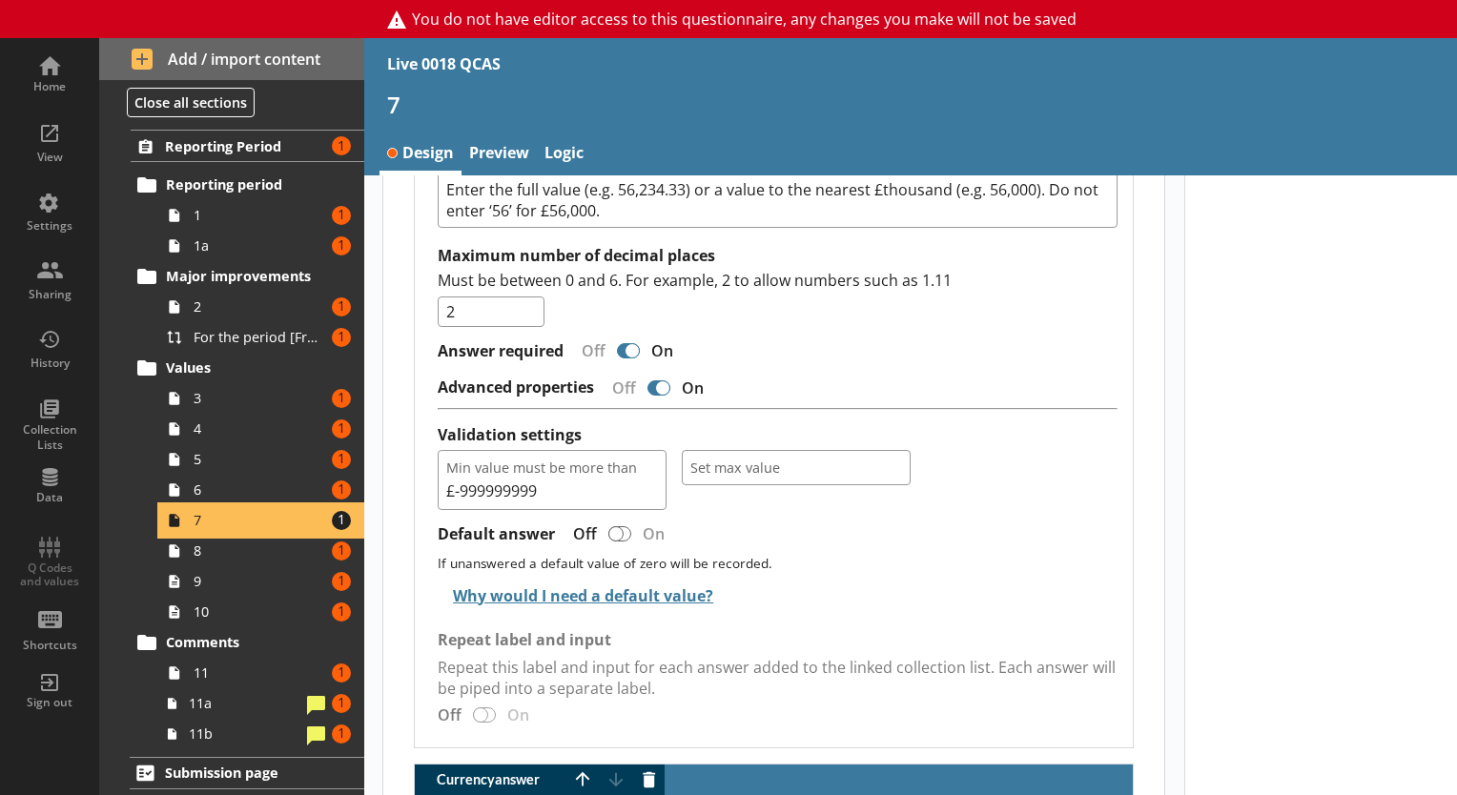
scroll to position [1442, 0]
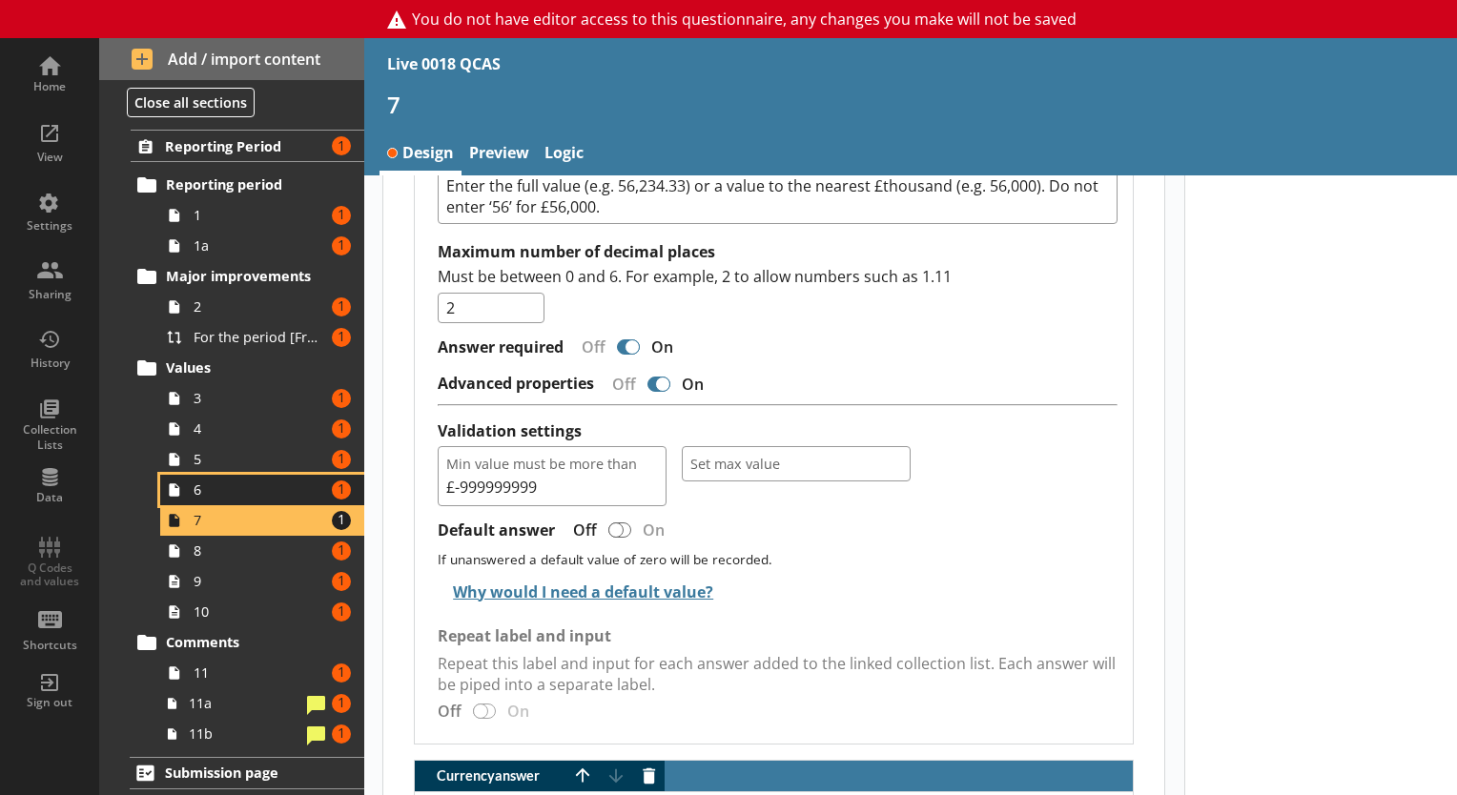
click at [258, 477] on link "6 Amount of errors: 1" at bounding box center [262, 490] width 204 height 31
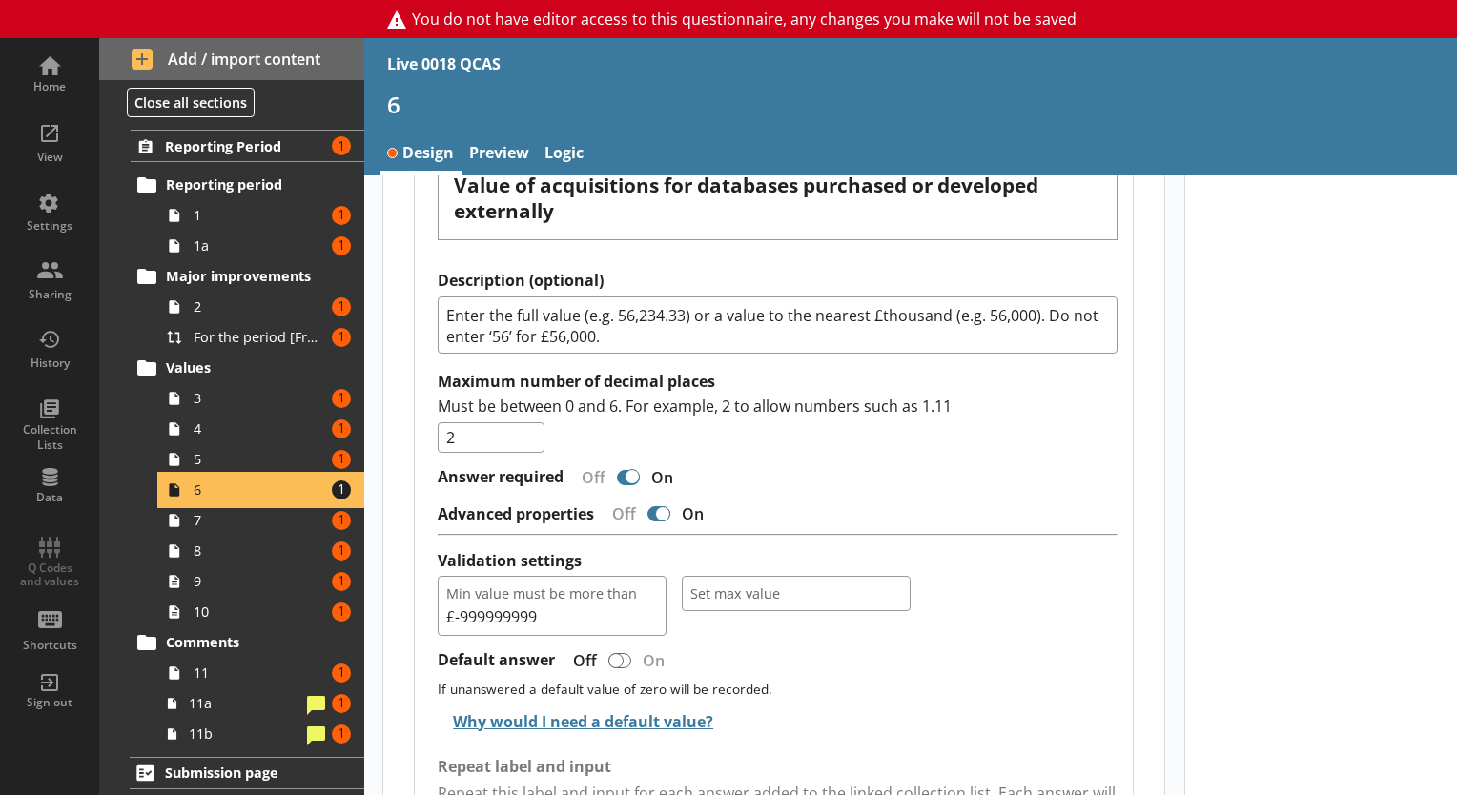
scroll to position [1445, 0]
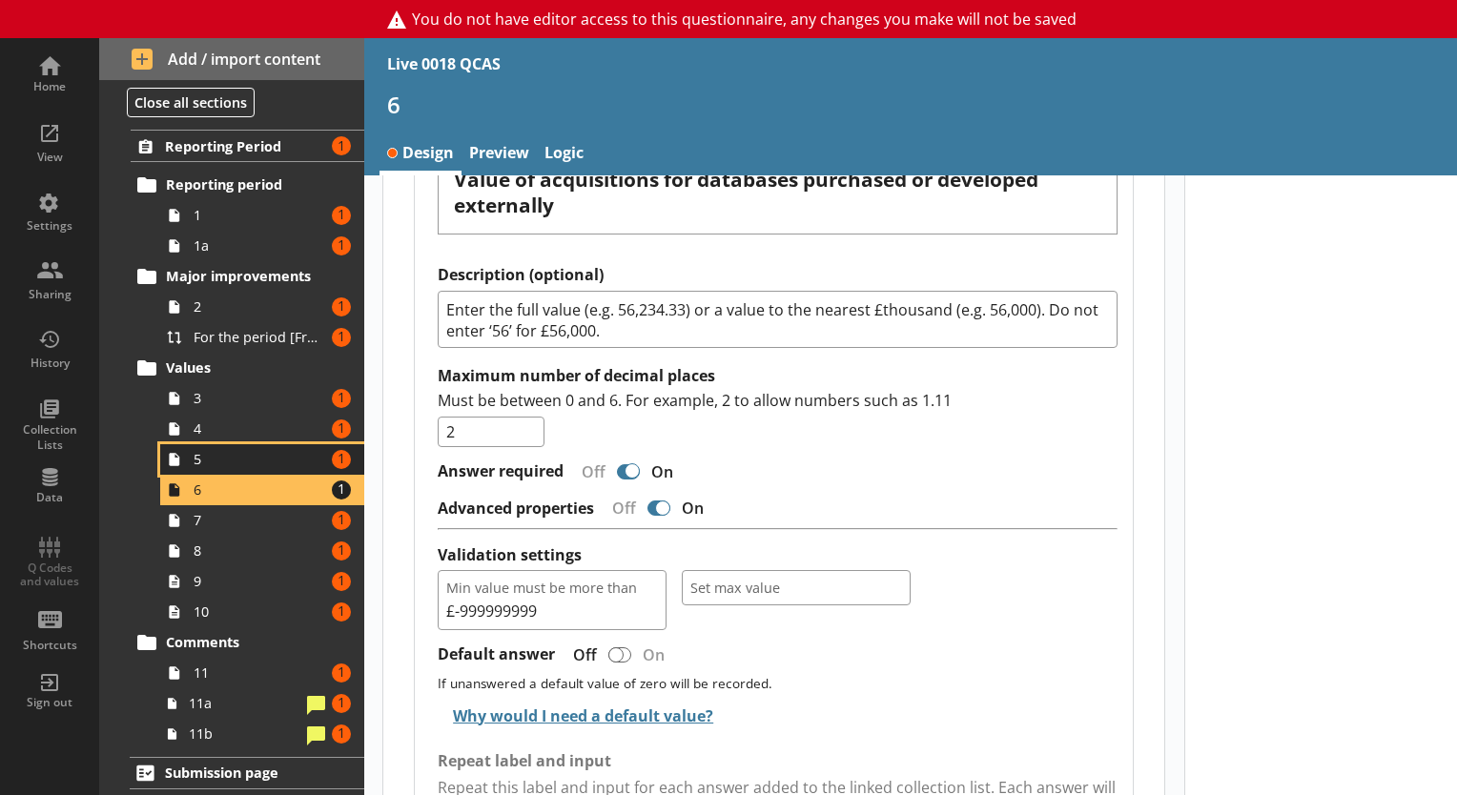
click at [241, 462] on span "5" at bounding box center [260, 459] width 132 height 18
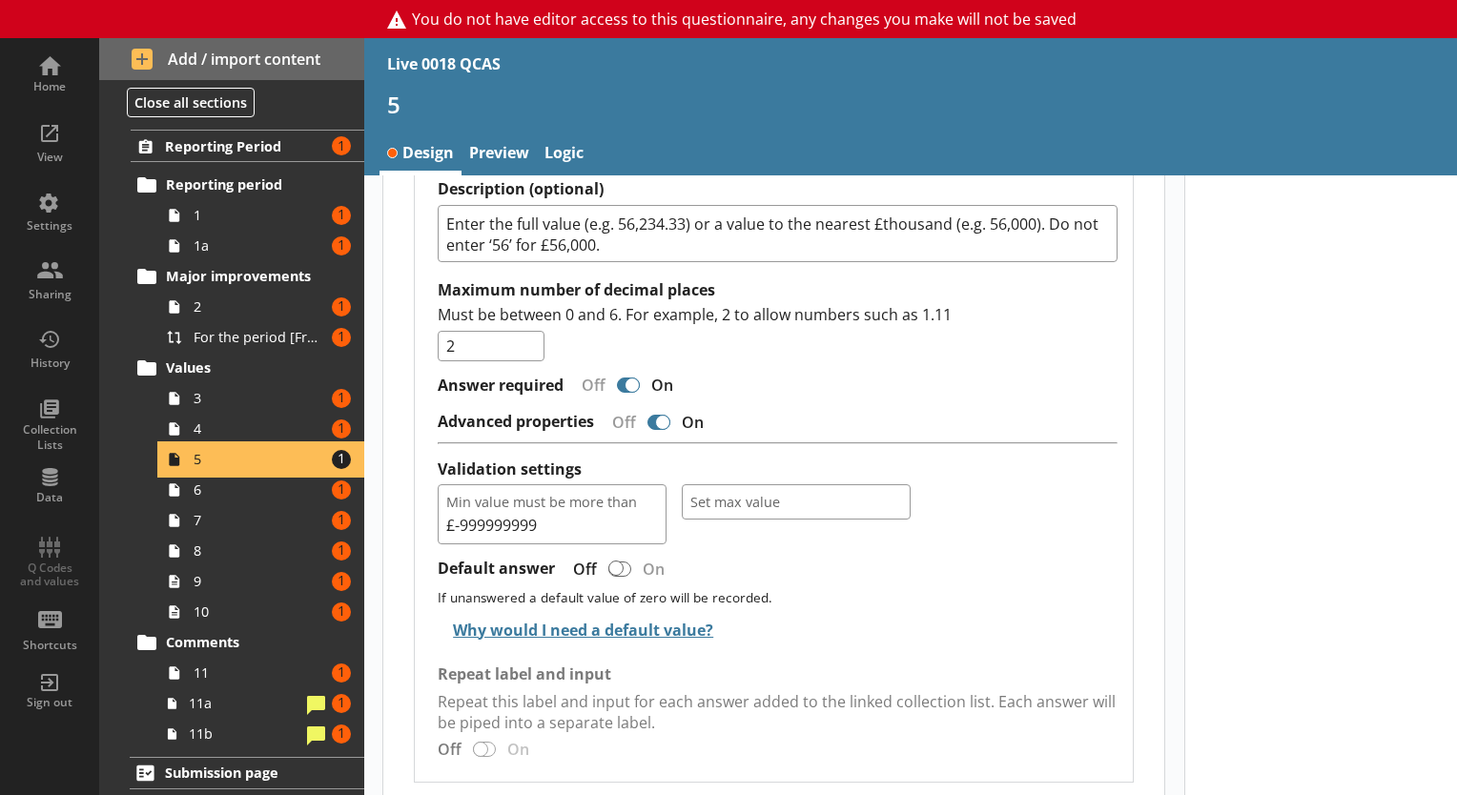
scroll to position [1506, 0]
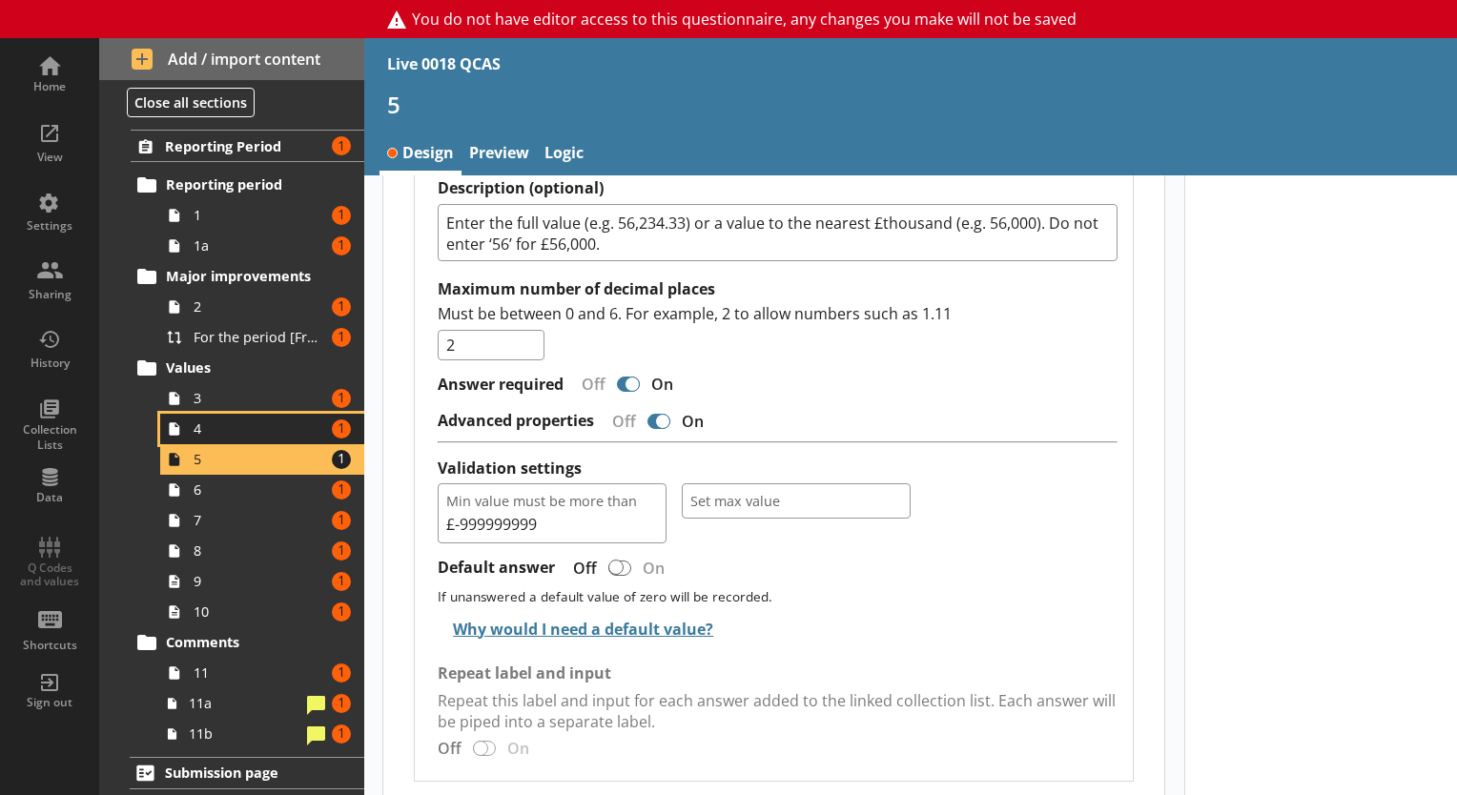
click at [196, 416] on link "4 Amount of errors: 1" at bounding box center [262, 429] width 204 height 31
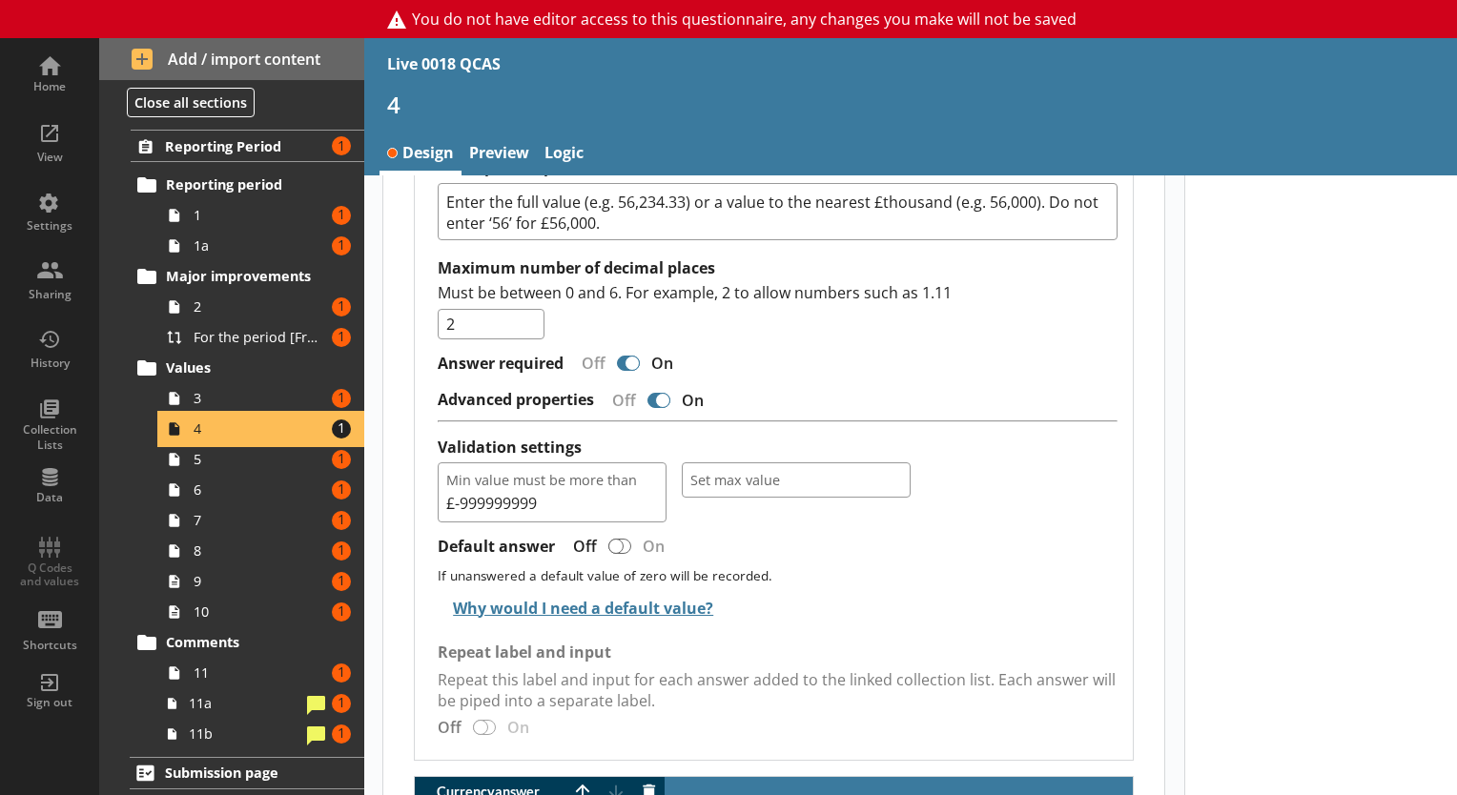
scroll to position [1428, 0]
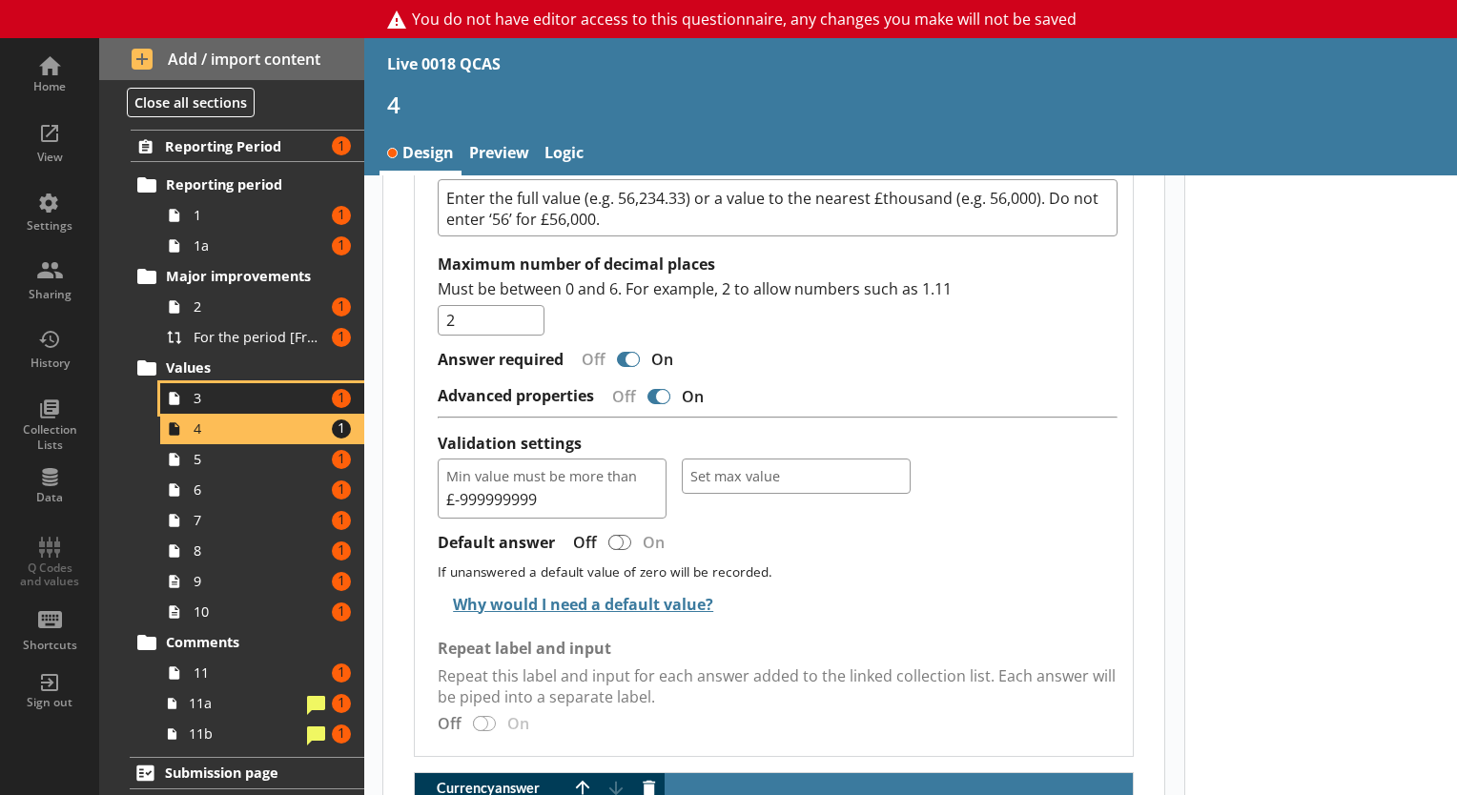
click at [259, 389] on span "3" at bounding box center [260, 398] width 132 height 18
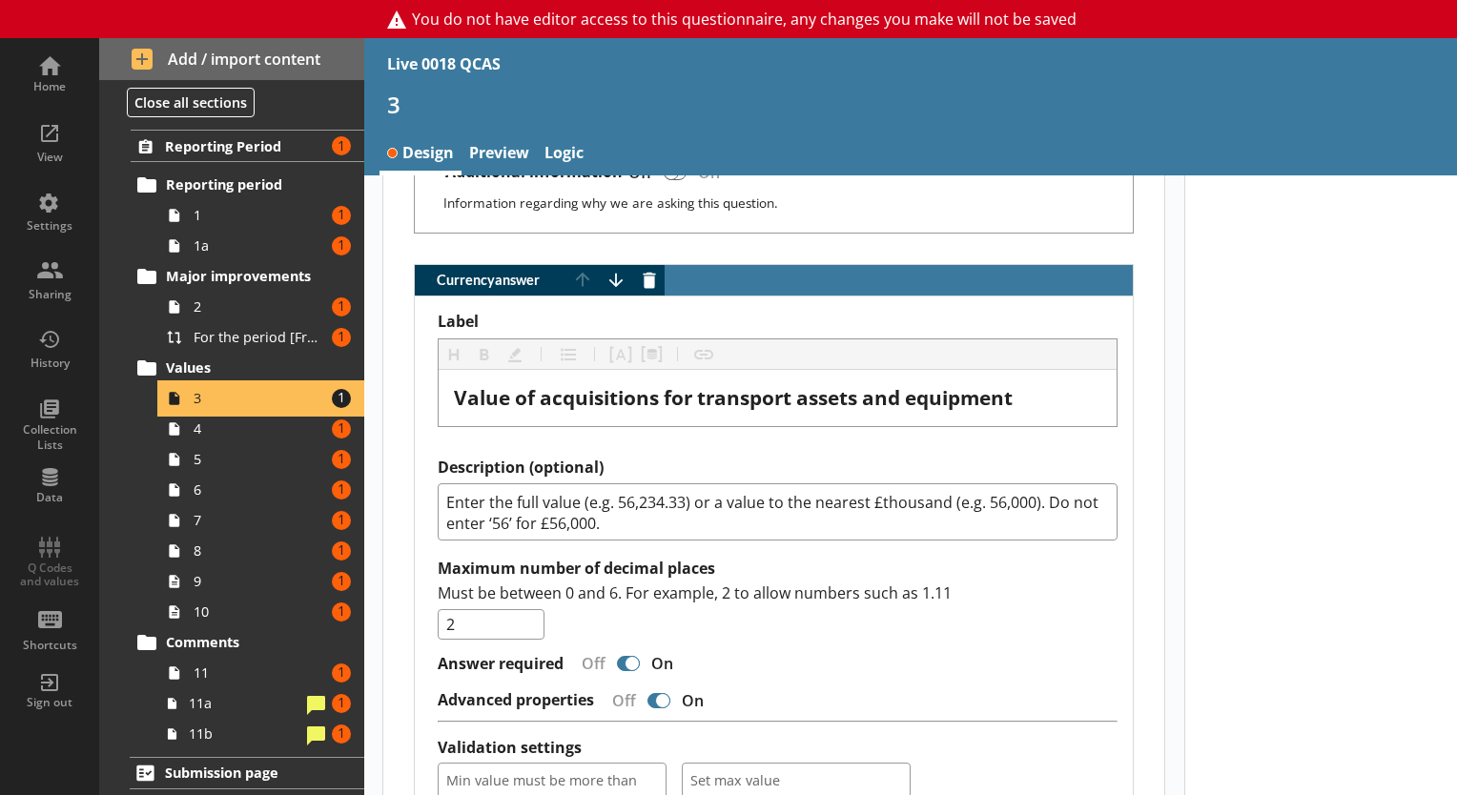
scroll to position [1379, 0]
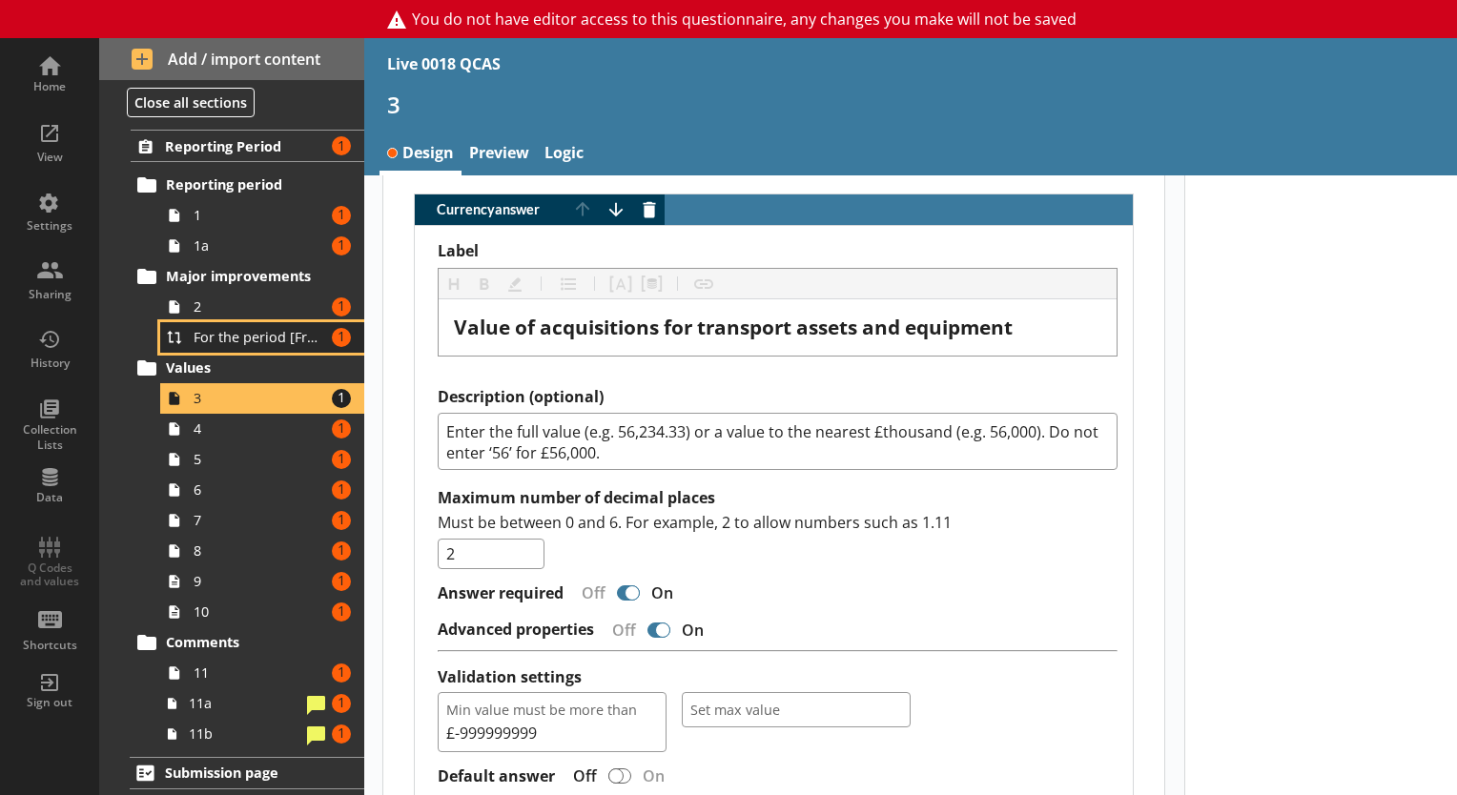
click at [236, 338] on span "For the period [From:] to [To:], the total capital expenditure on major improve…" at bounding box center [260, 337] width 132 height 18
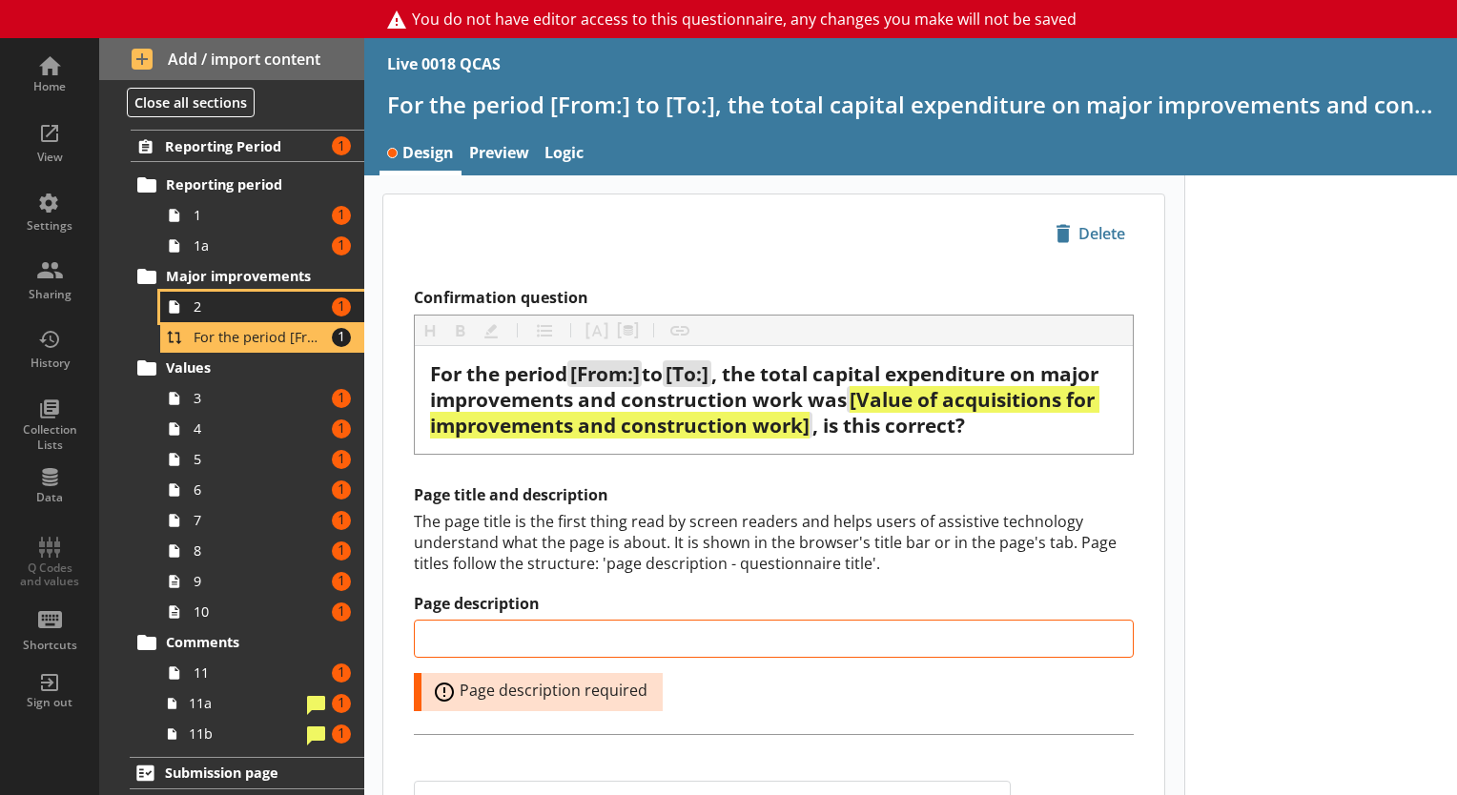
click at [249, 295] on link "2 Amount of errors: 1" at bounding box center [262, 307] width 204 height 31
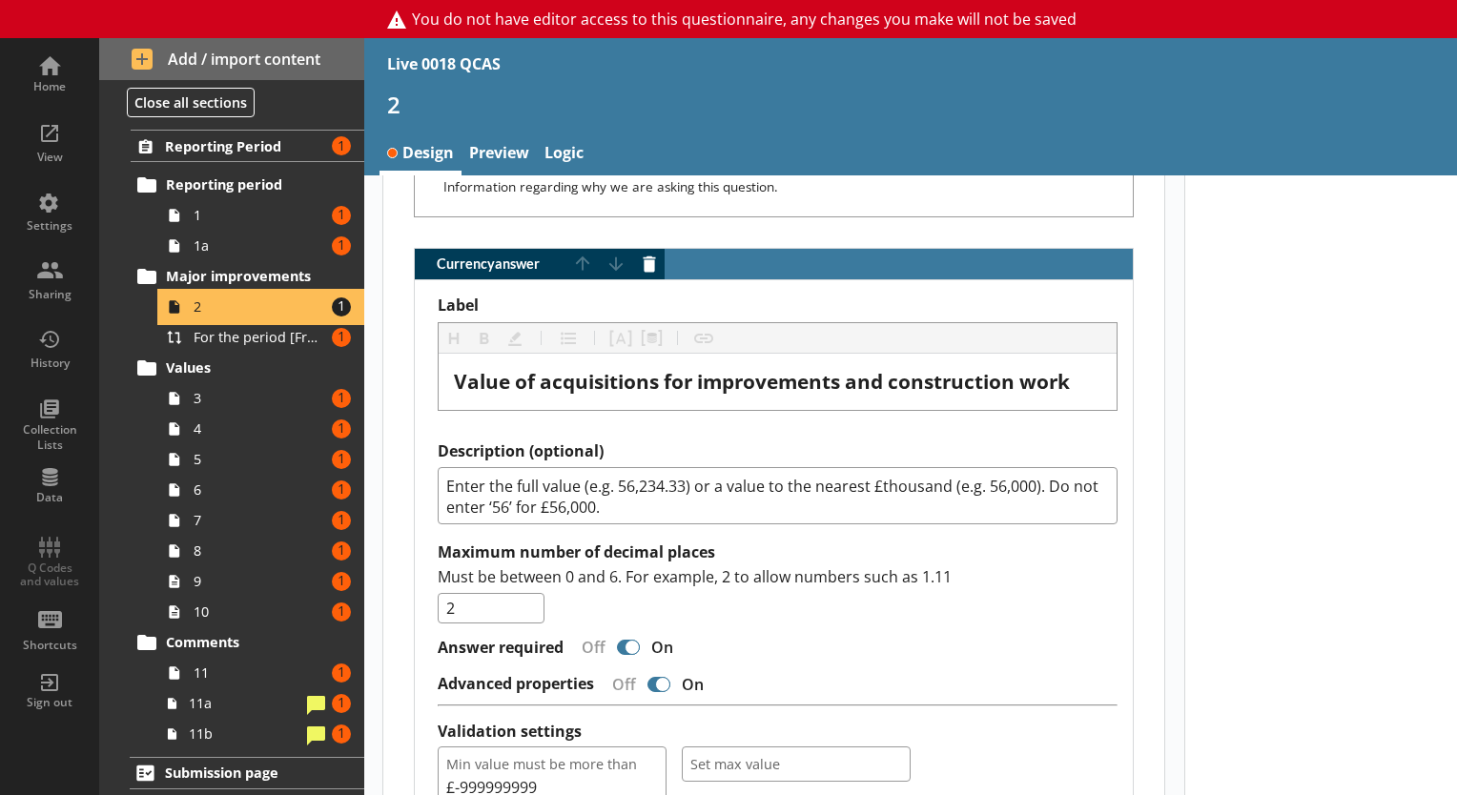
scroll to position [1925, 0]
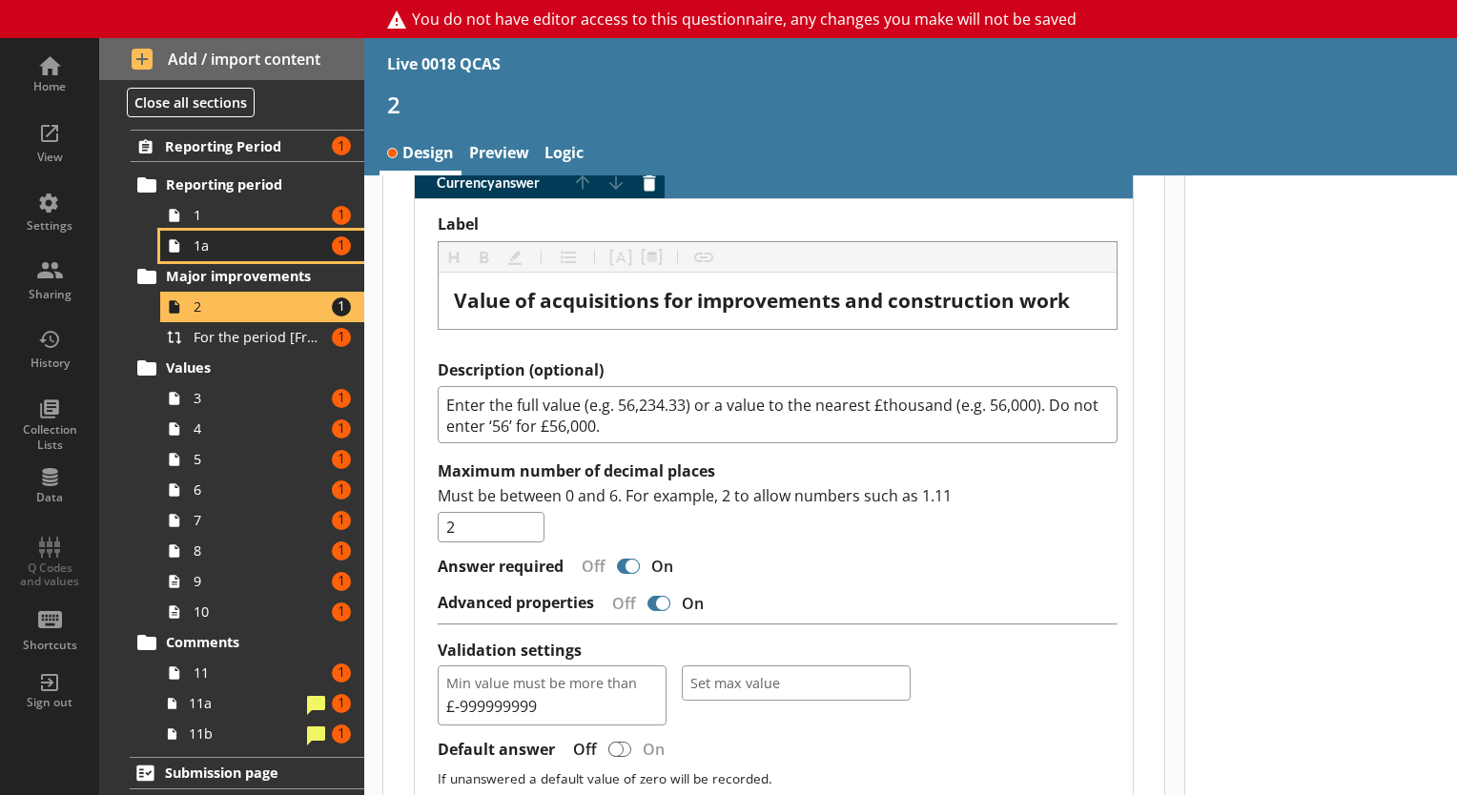
click at [214, 232] on link "1a Amount of errors: 1" at bounding box center [262, 246] width 204 height 31
type textarea "x"
select select "ref_p_end_date"
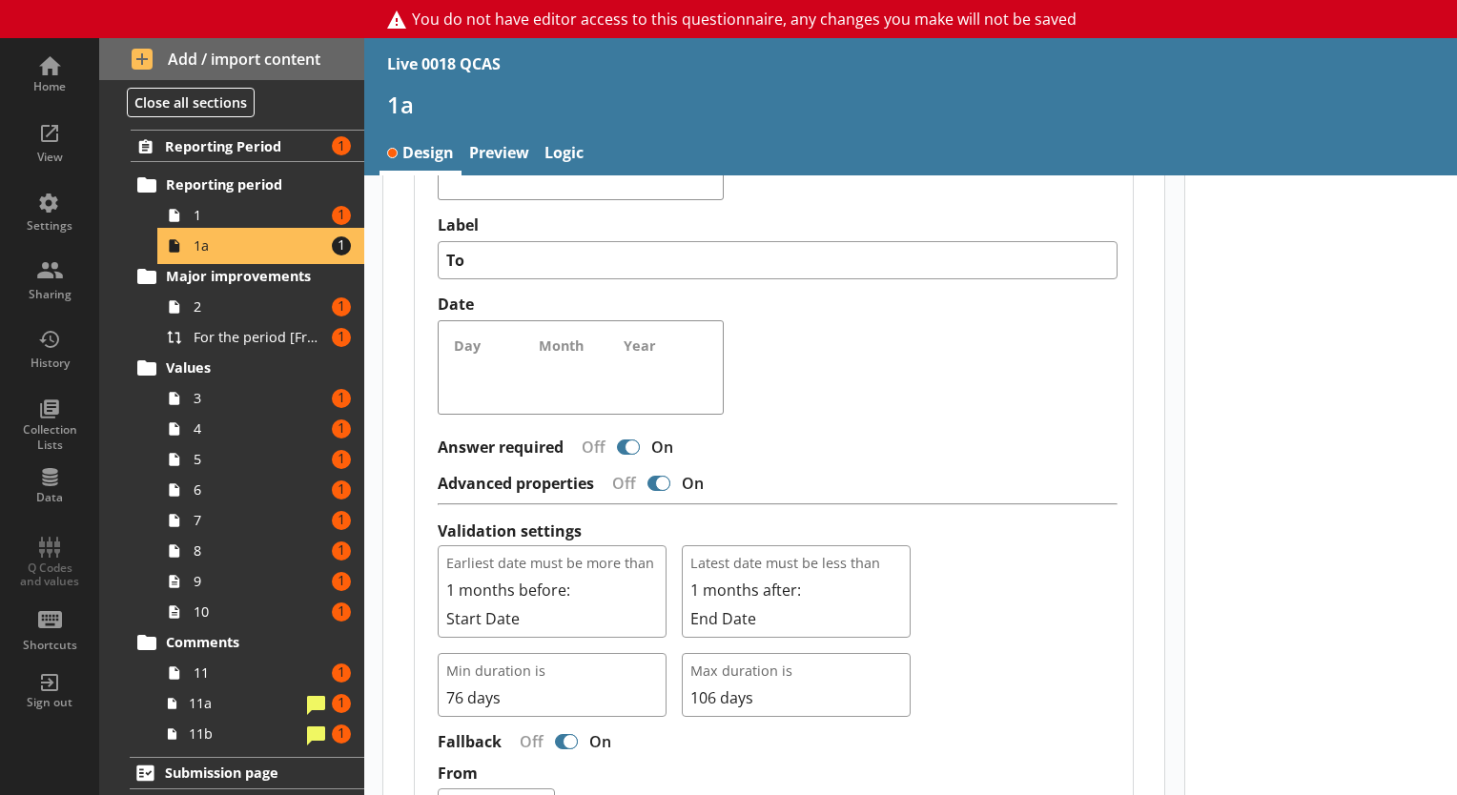
scroll to position [851, 0]
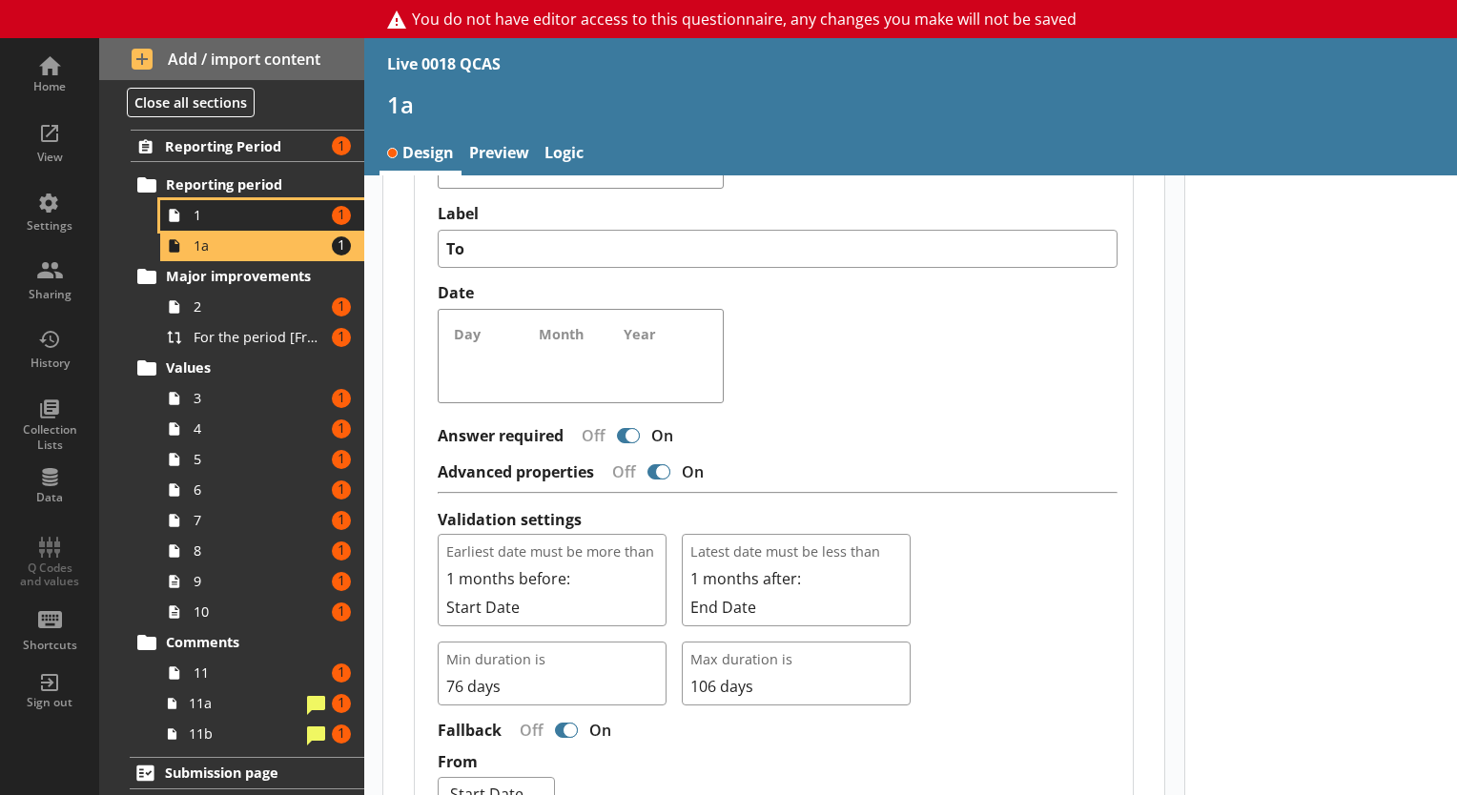
click at [198, 212] on span "1" at bounding box center [260, 215] width 132 height 18
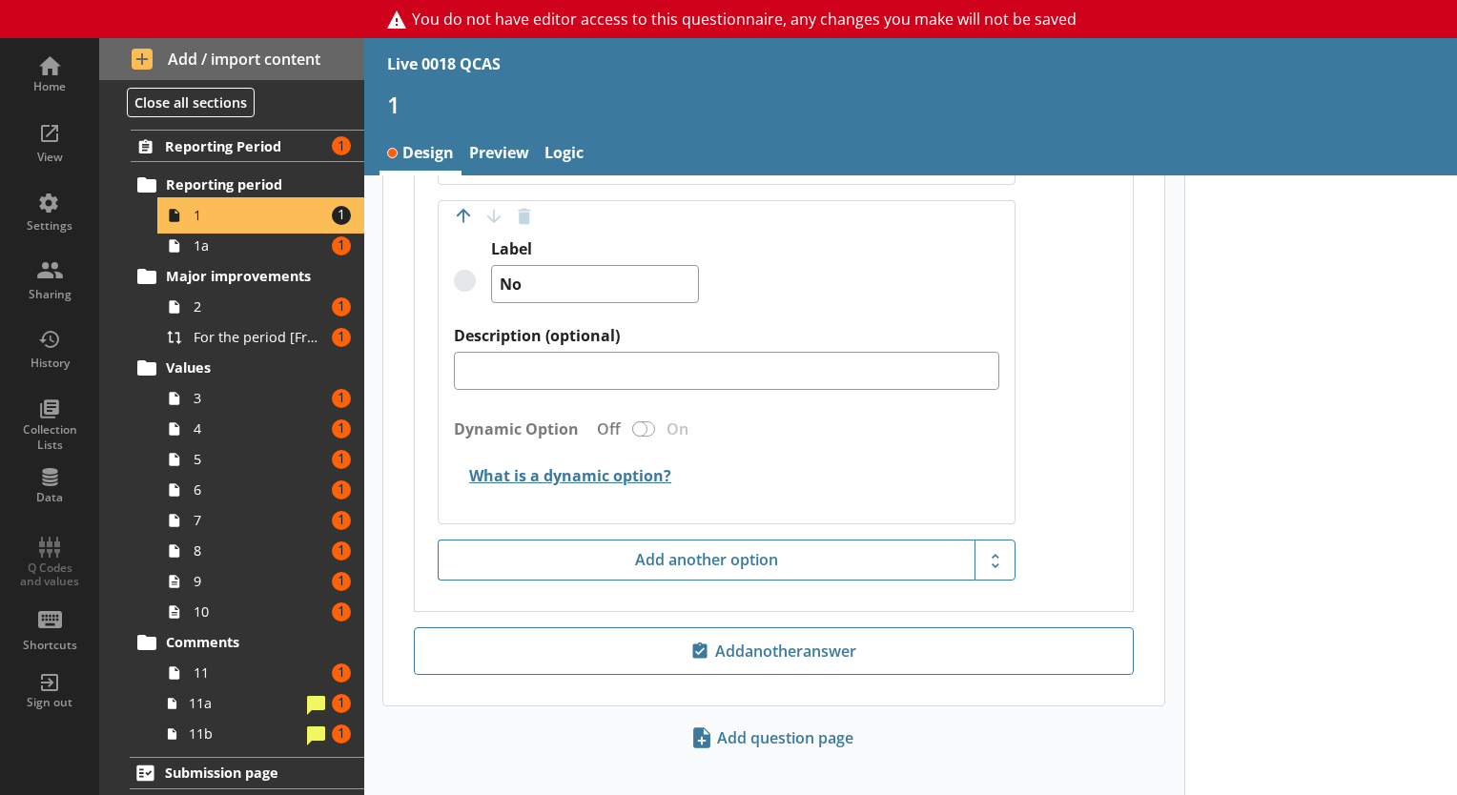
scroll to position [1120, 0]
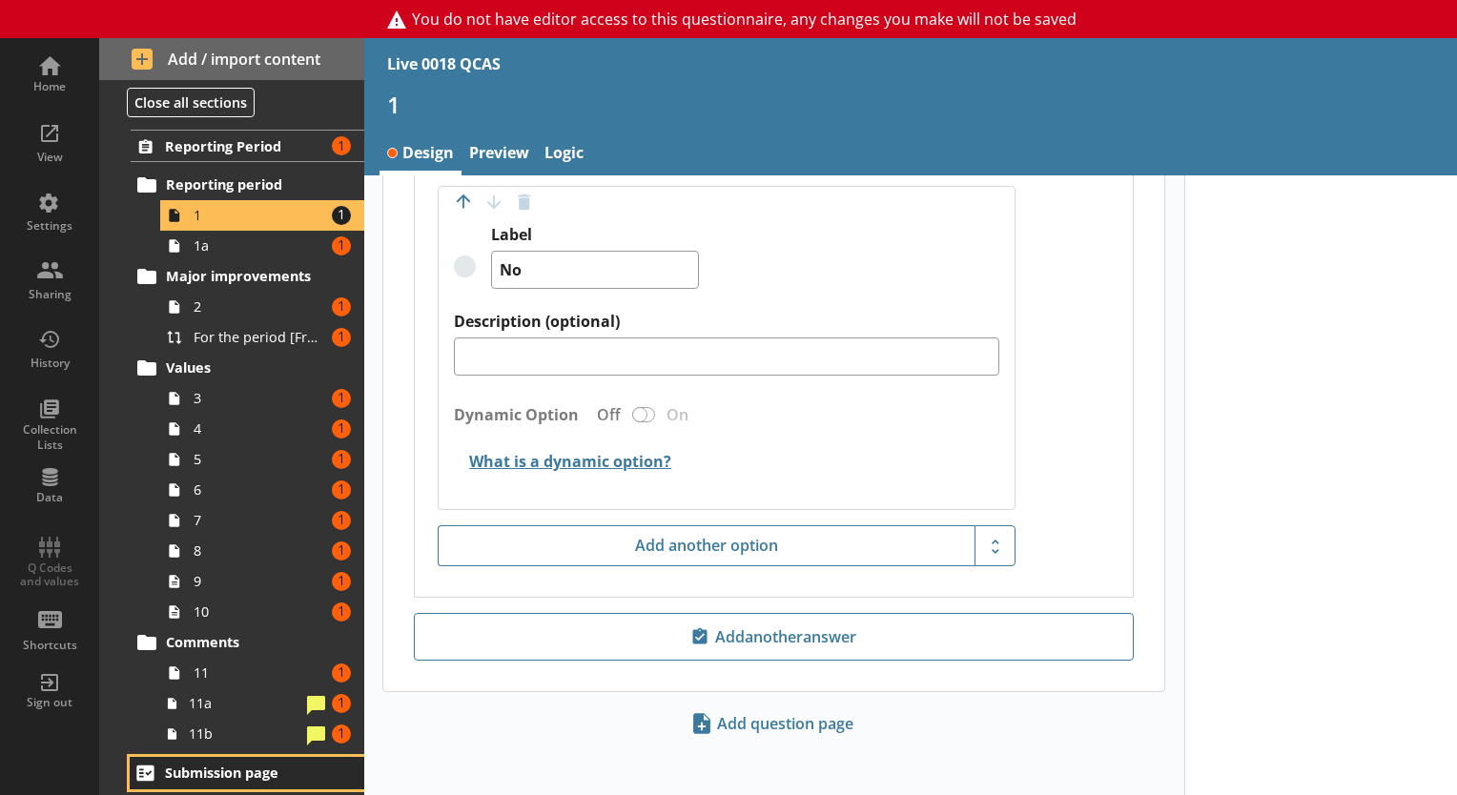
click at [206, 768] on span "Submission page" at bounding box center [248, 773] width 166 height 18
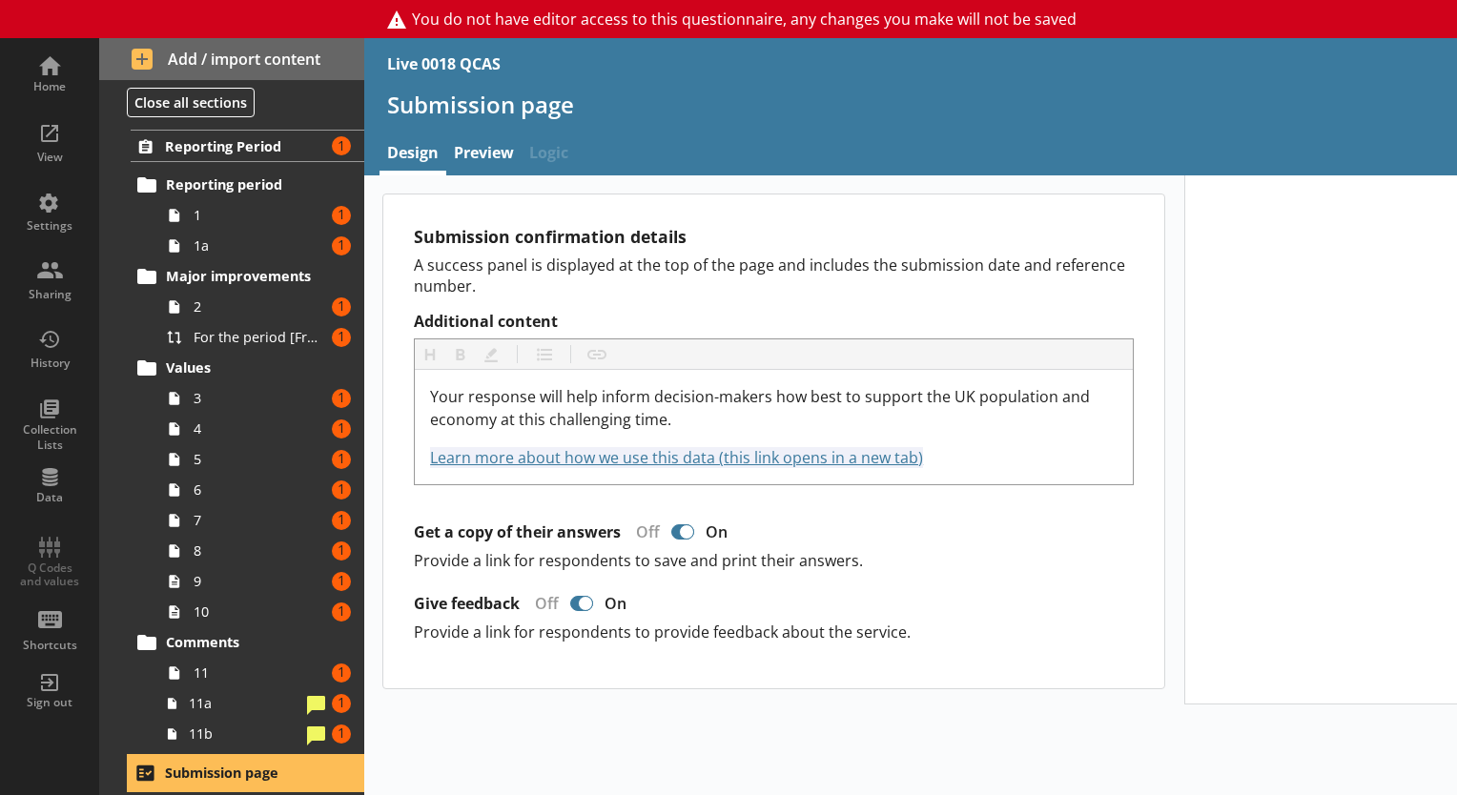
click at [229, 164] on div "Reporting Period Amount of errors: 1 Reporting period 1 Amount of errors: 1 1a …" at bounding box center [231, 439] width 265 height 619
click at [232, 162] on div "Reporting Period Amount of errors: 1 Reporting period 1 Amount of errors: 1 1a …" at bounding box center [231, 439] width 265 height 619
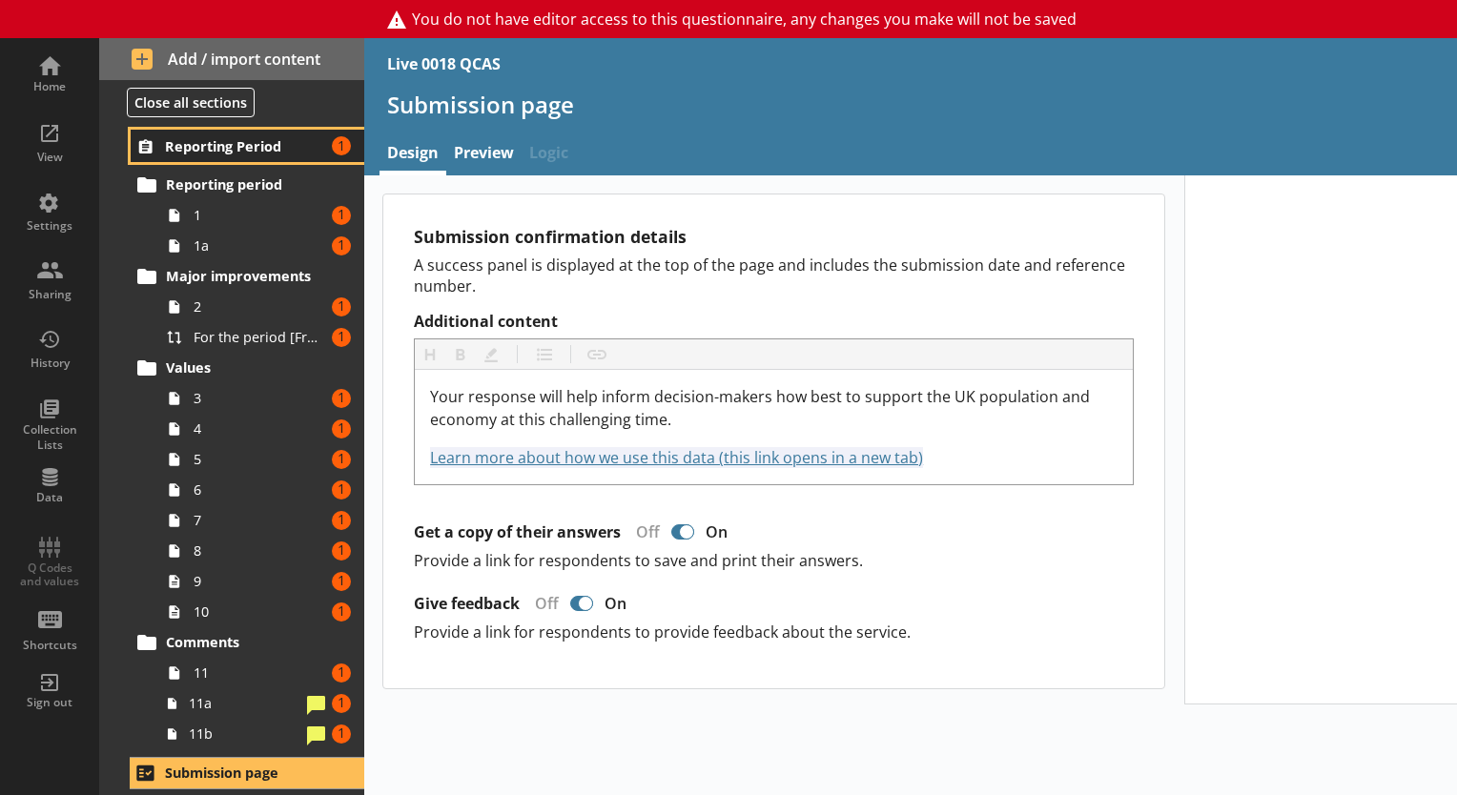
click at [236, 158] on link "Reporting Period Amount of errors: 1" at bounding box center [248, 146] width 234 height 32
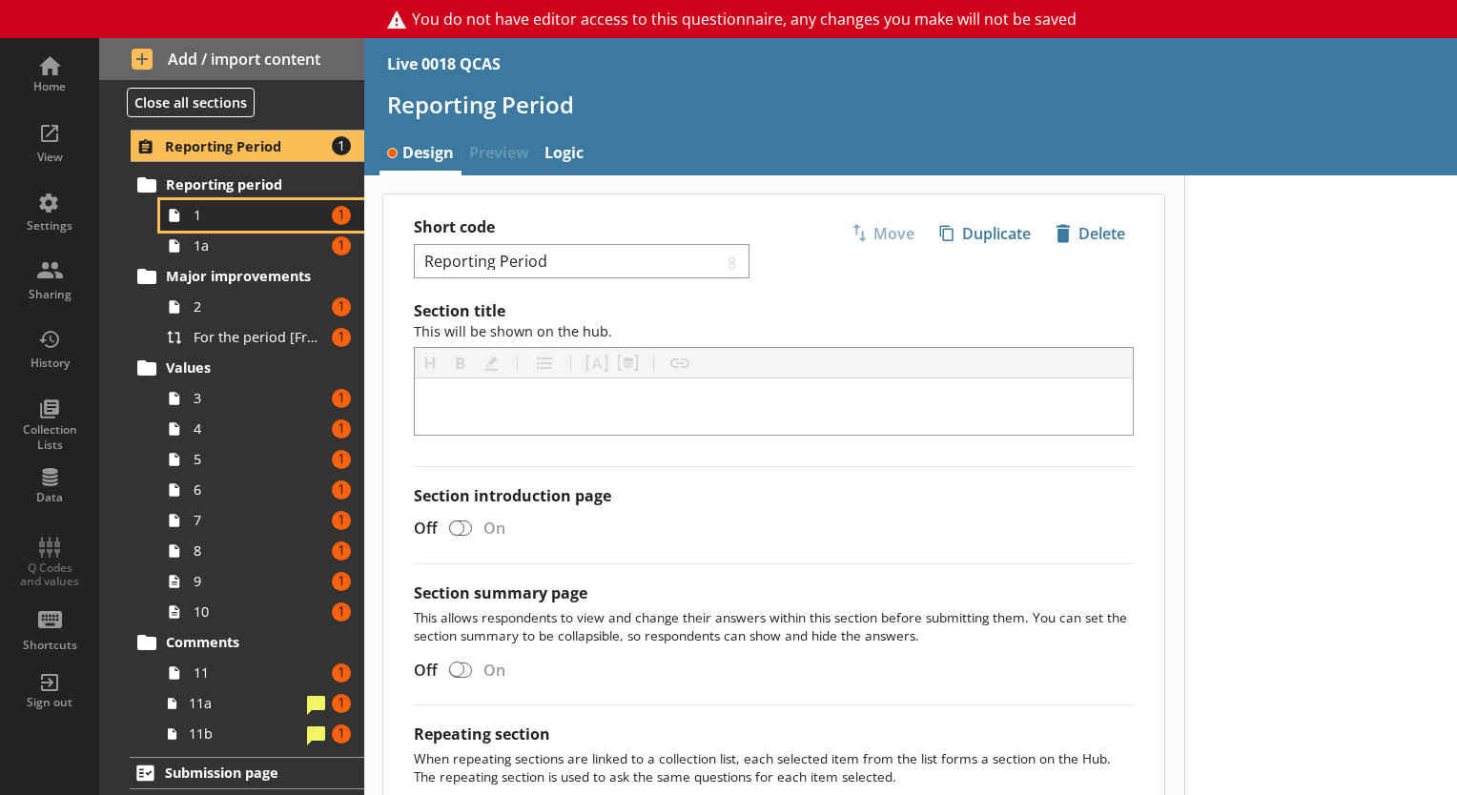
click at [240, 200] on link "1 Amount of errors: 1" at bounding box center [262, 215] width 204 height 31
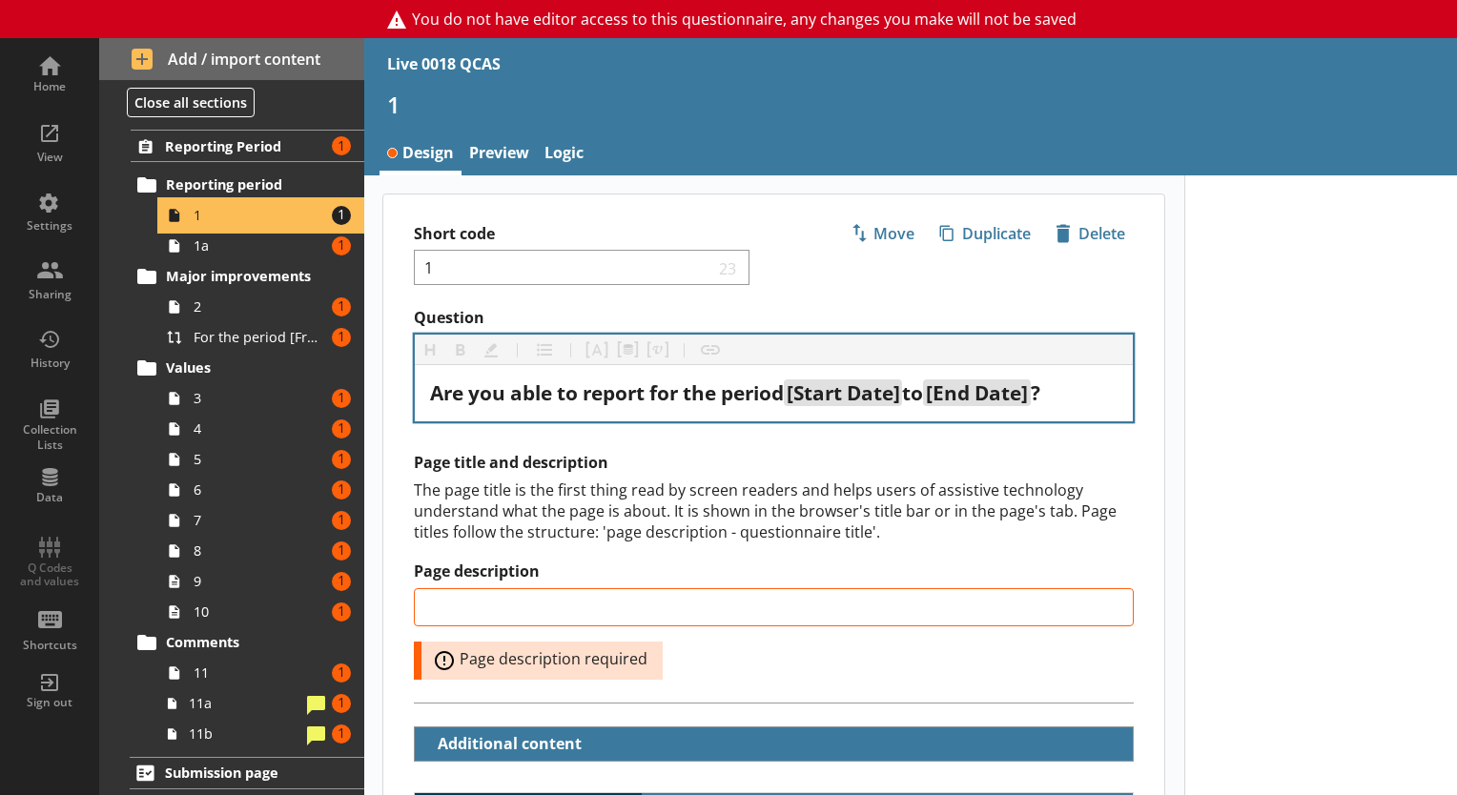
type textarea "x"
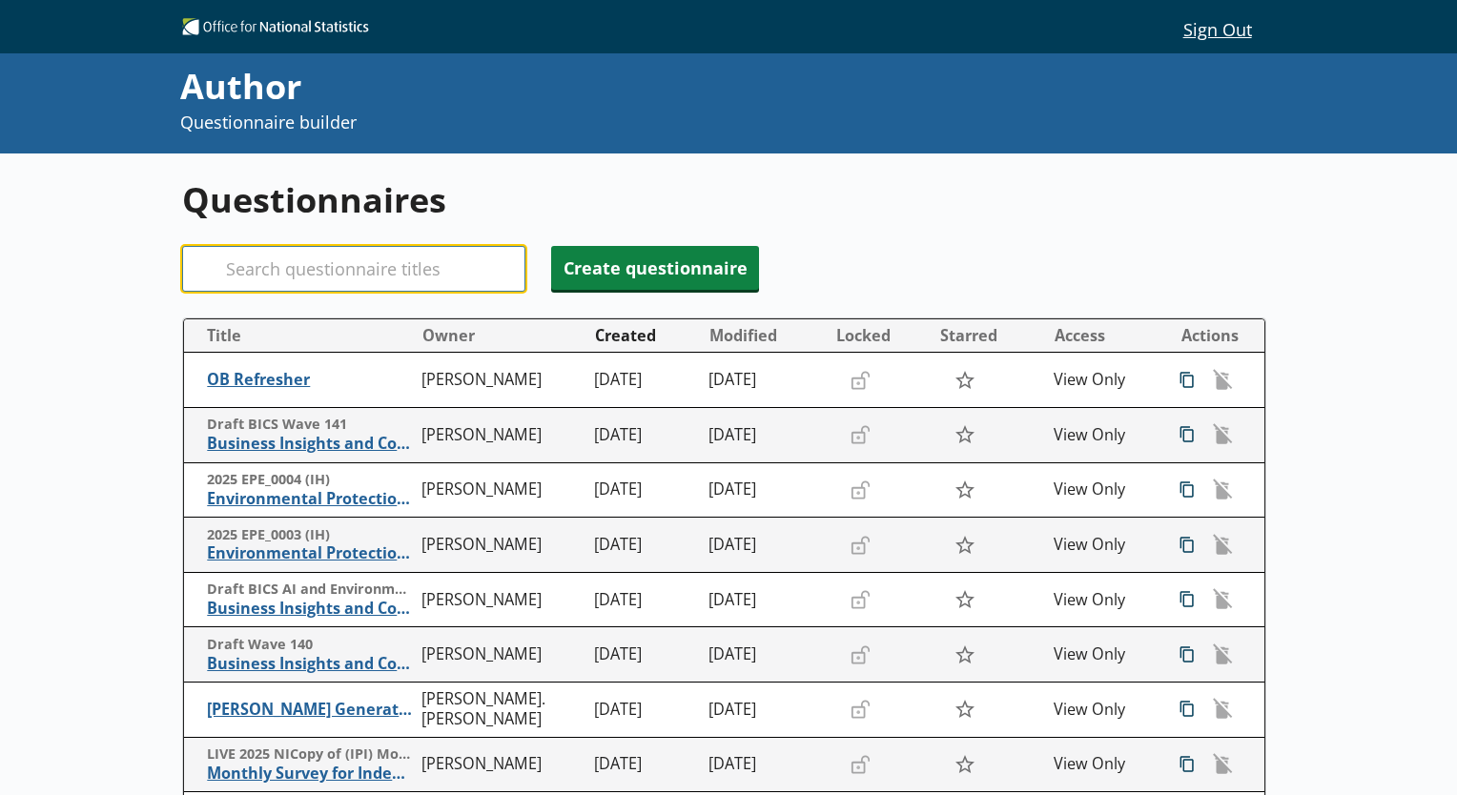
click at [281, 254] on input "Search" at bounding box center [353, 269] width 343 height 46
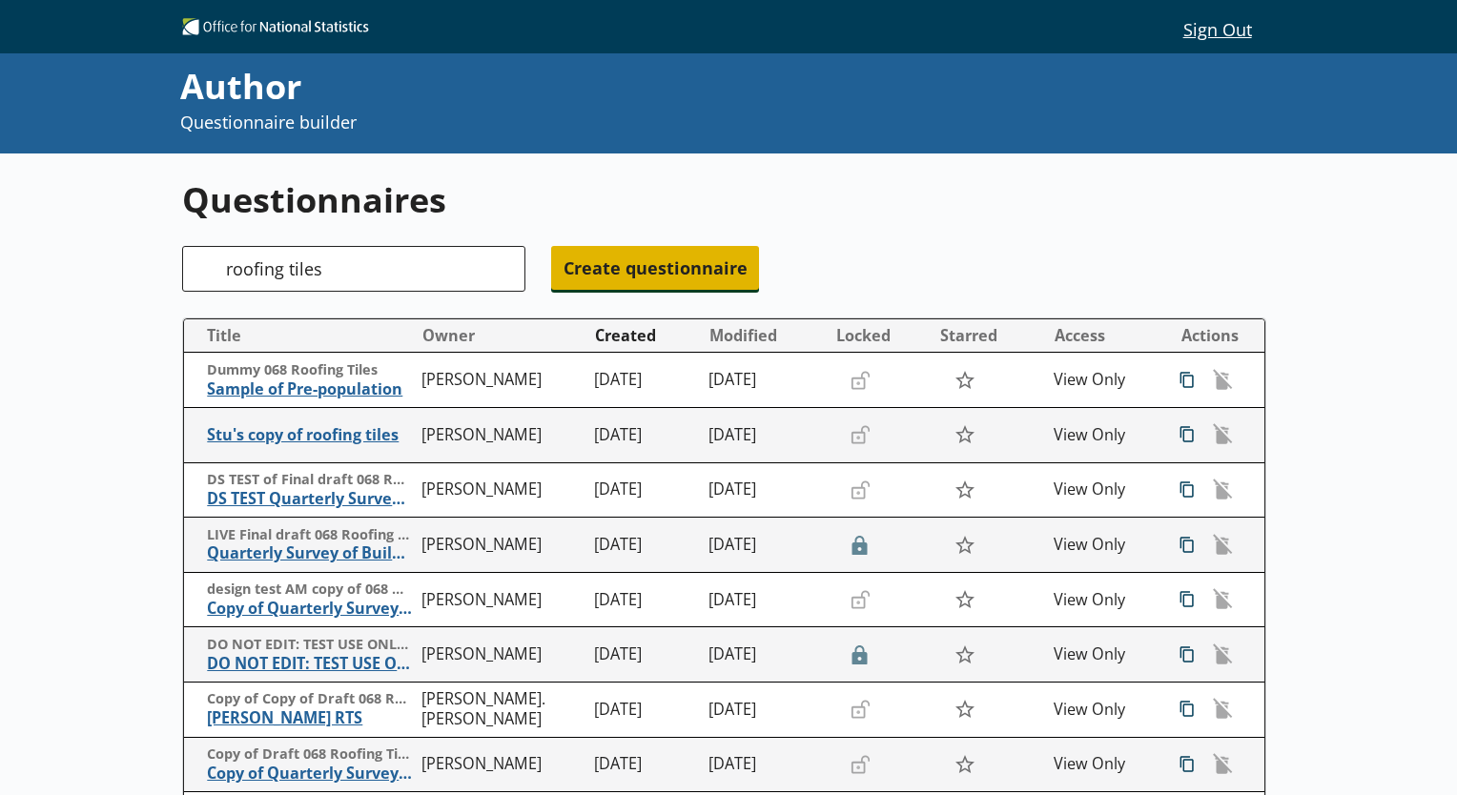
click at [587, 277] on span "Create questionnaire" at bounding box center [655, 268] width 208 height 44
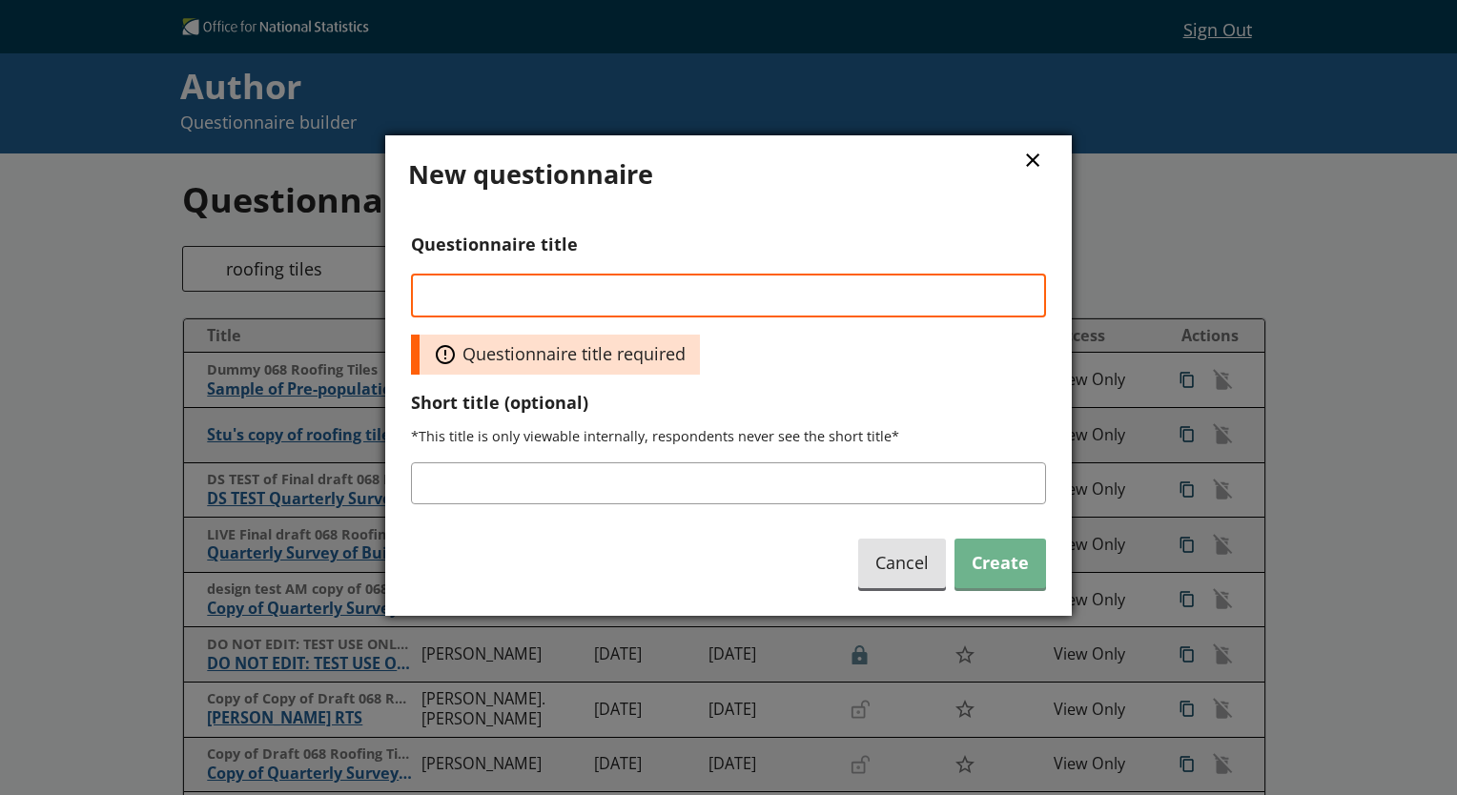
click at [1034, 164] on button "×" at bounding box center [1032, 158] width 29 height 43
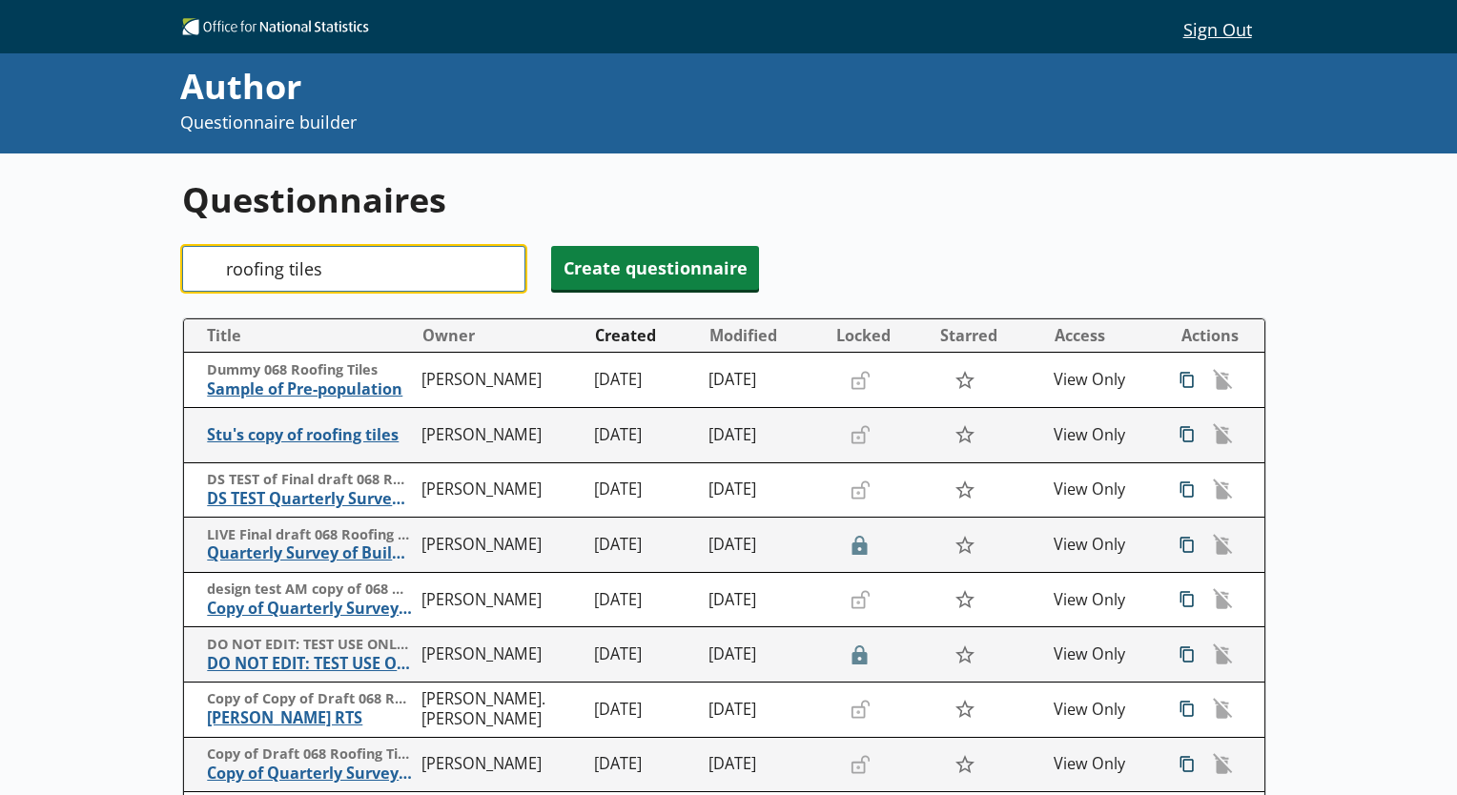
click at [328, 272] on input "roofing tiles" at bounding box center [353, 269] width 343 height 46
type input "roofing"
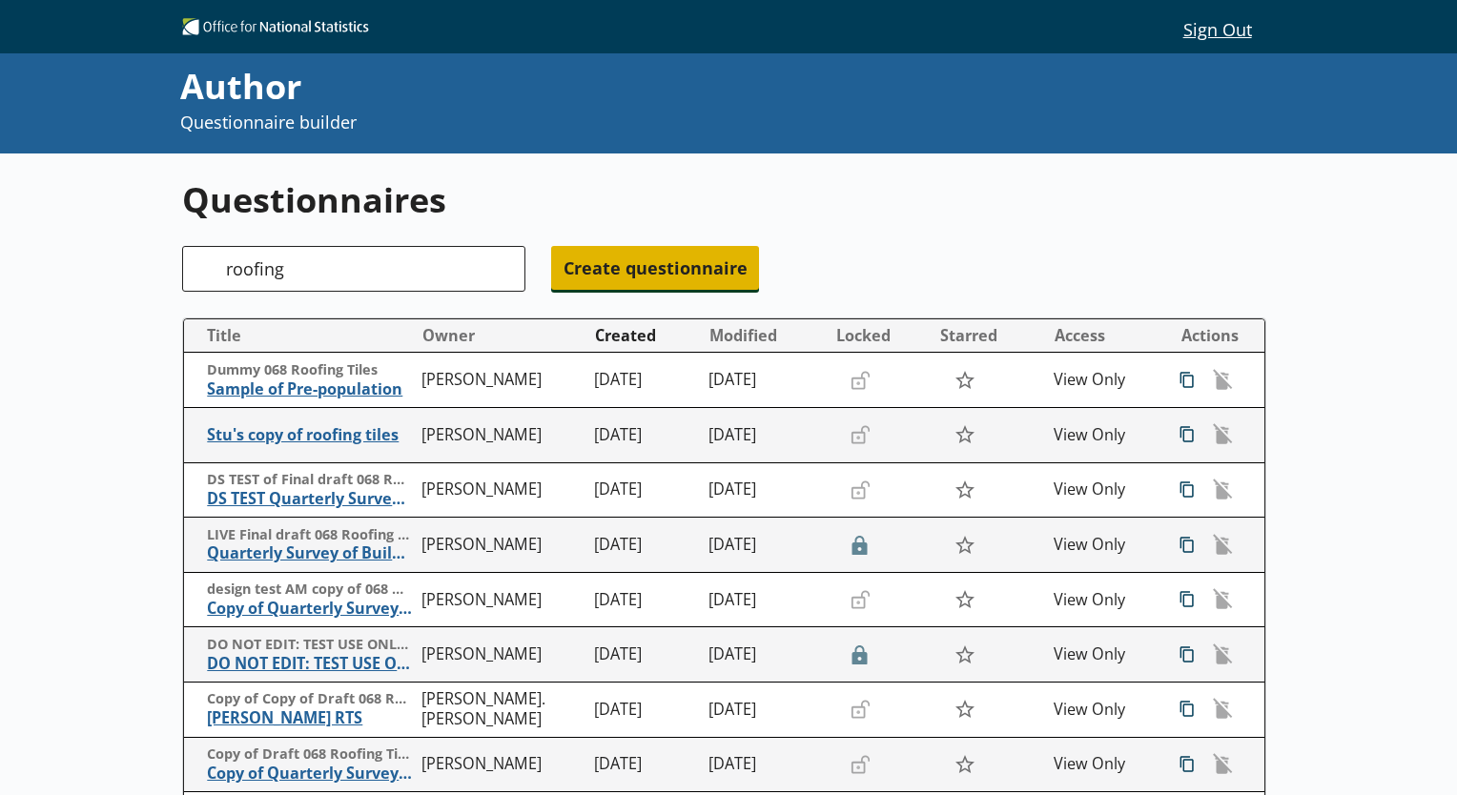
click at [595, 254] on span "Create questionnaire" at bounding box center [655, 268] width 208 height 44
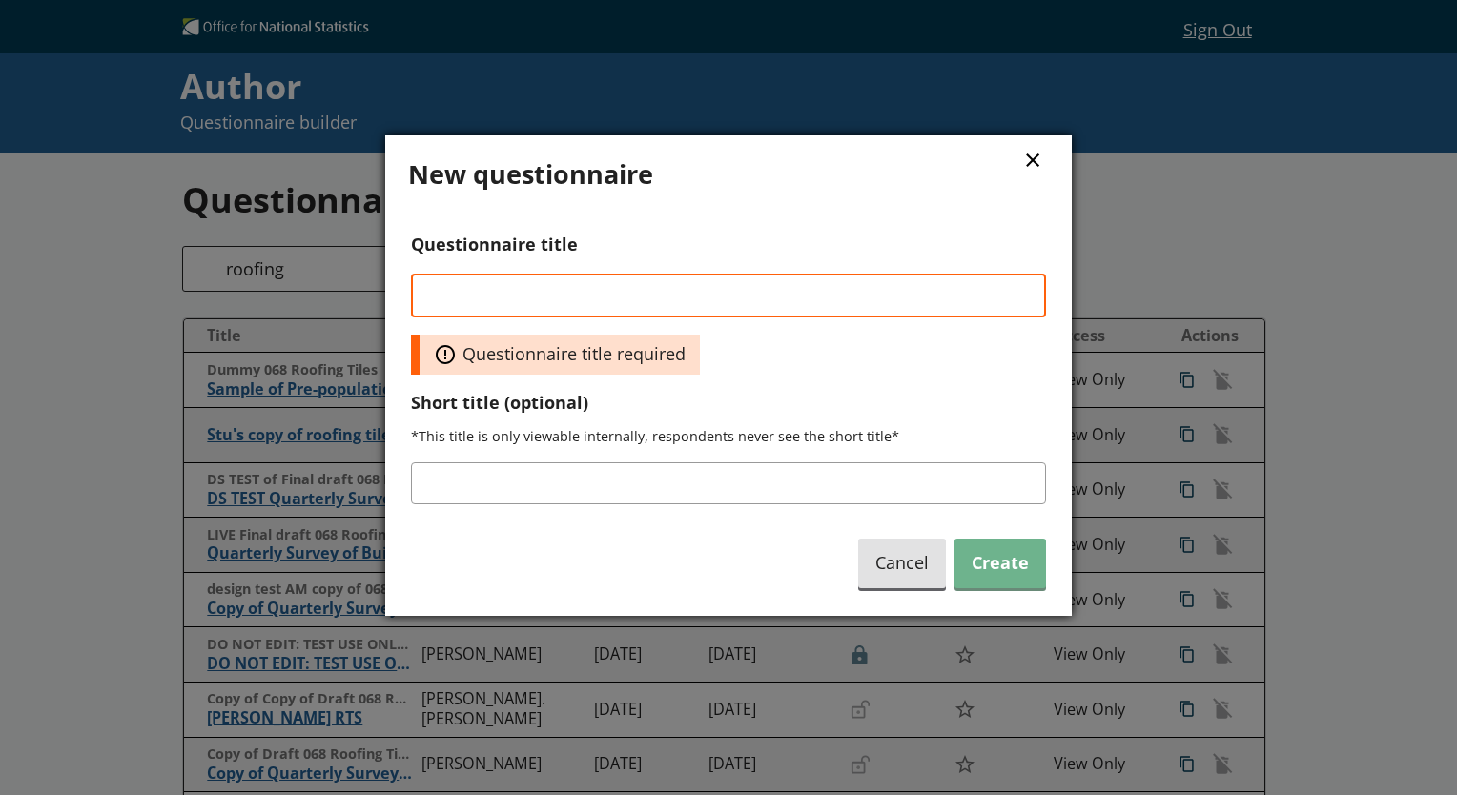
click at [1034, 162] on button "×" at bounding box center [1032, 158] width 29 height 43
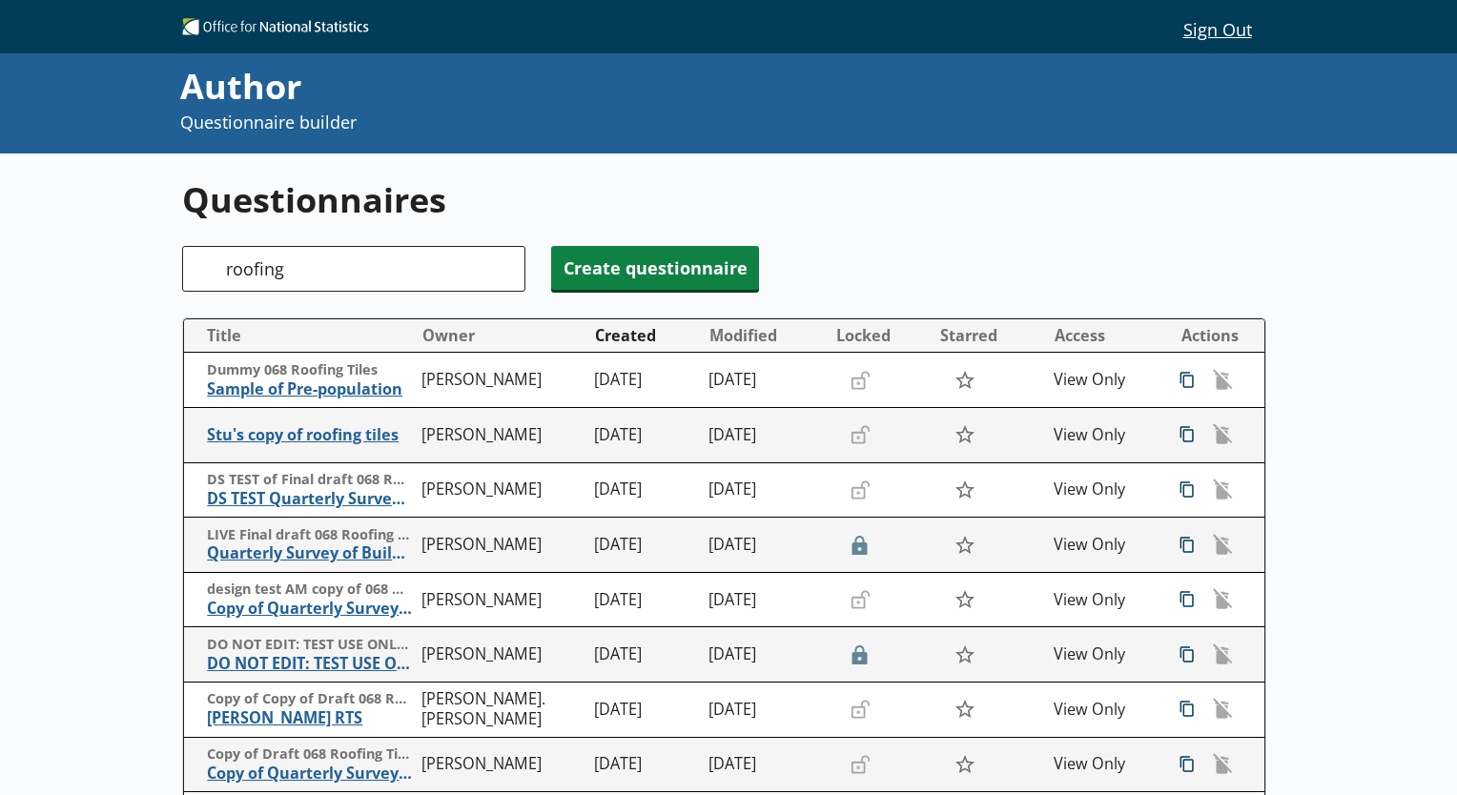
click at [210, 273] on div "Search roofing" at bounding box center [353, 269] width 343 height 46
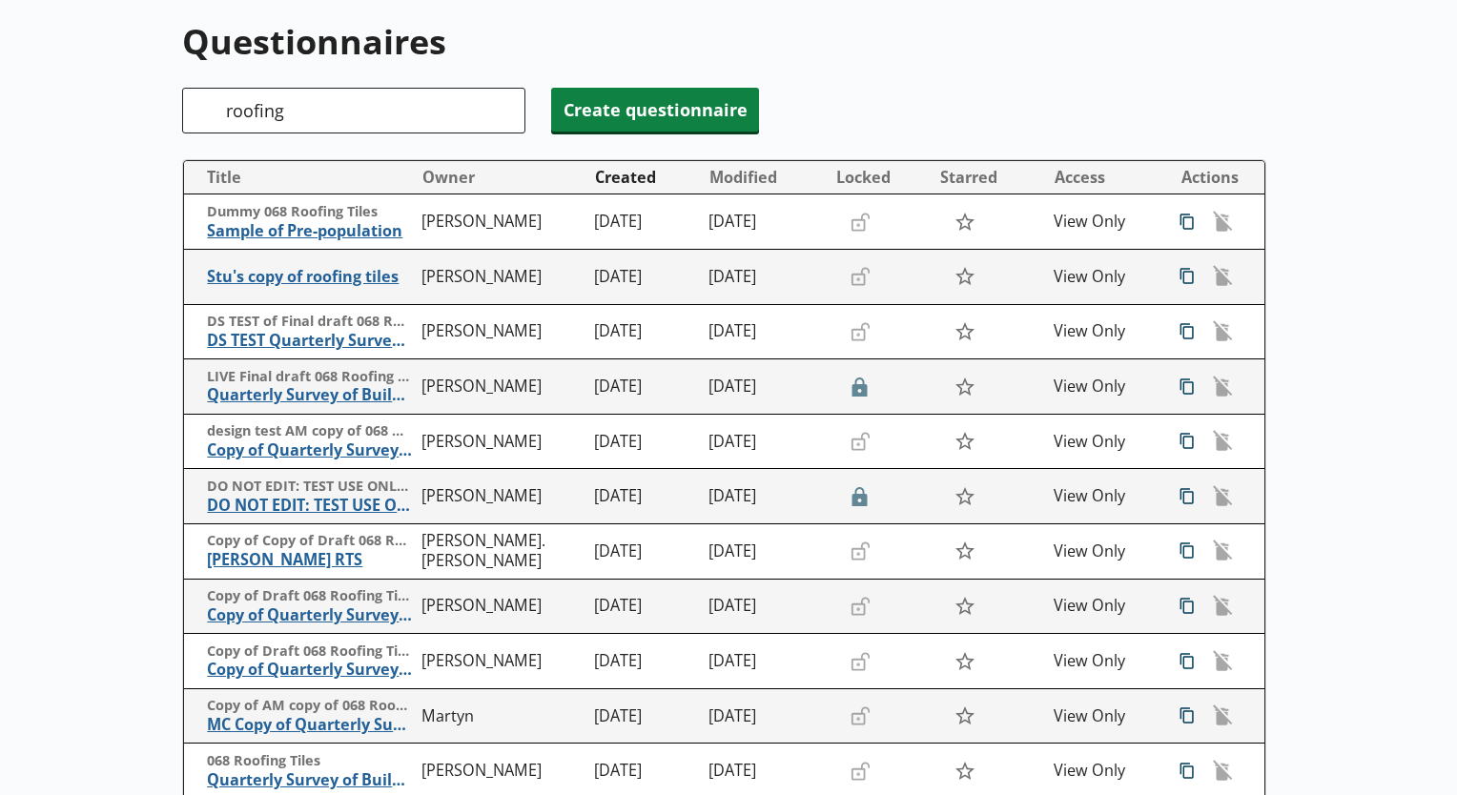
scroll to position [126, 0]
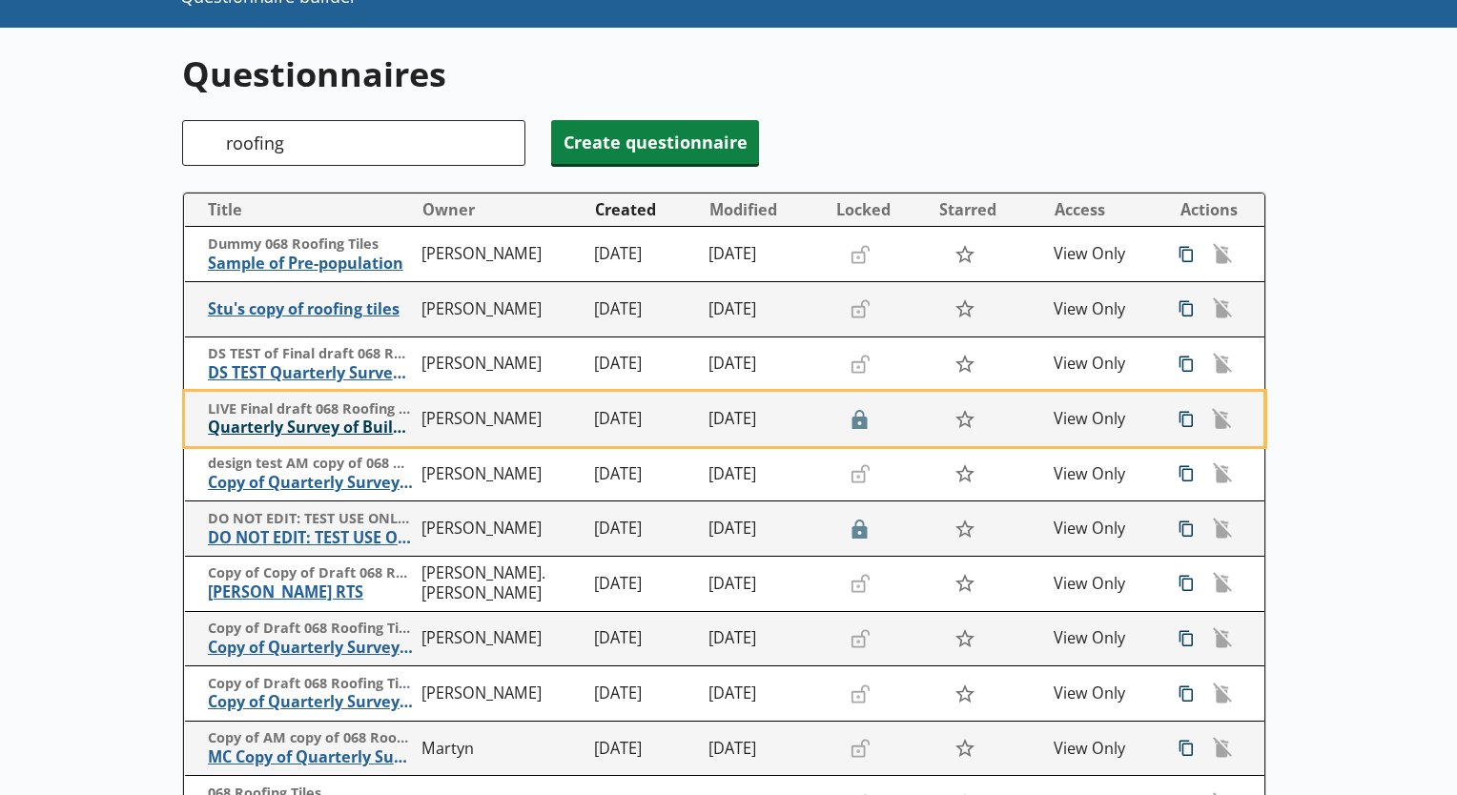
click at [236, 428] on span "Quarterly Survey of Building Materials - Concrete Roofing Tiles" at bounding box center [310, 428] width 205 height 20
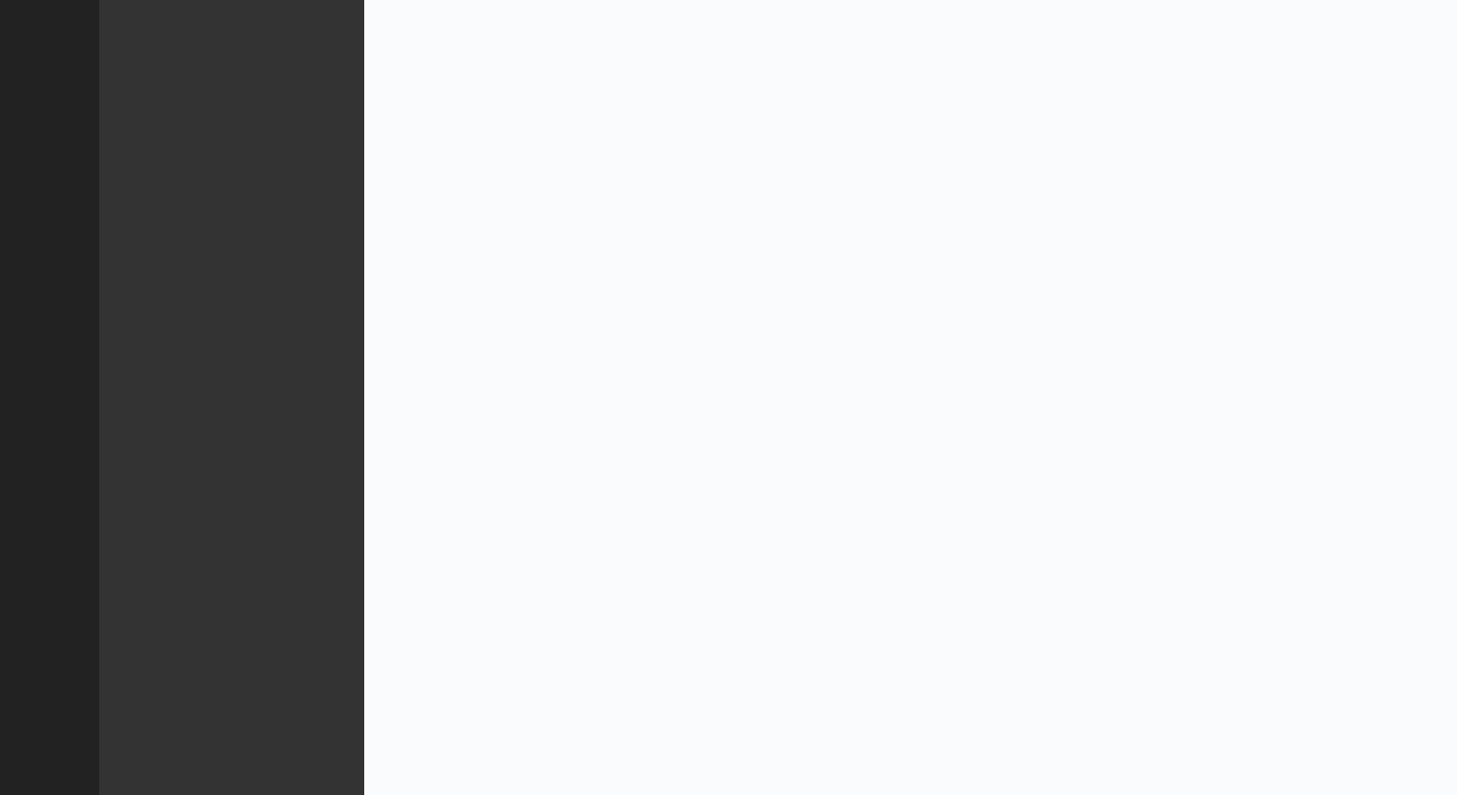
click at [236, 428] on div at bounding box center [231, 397] width 265 height 795
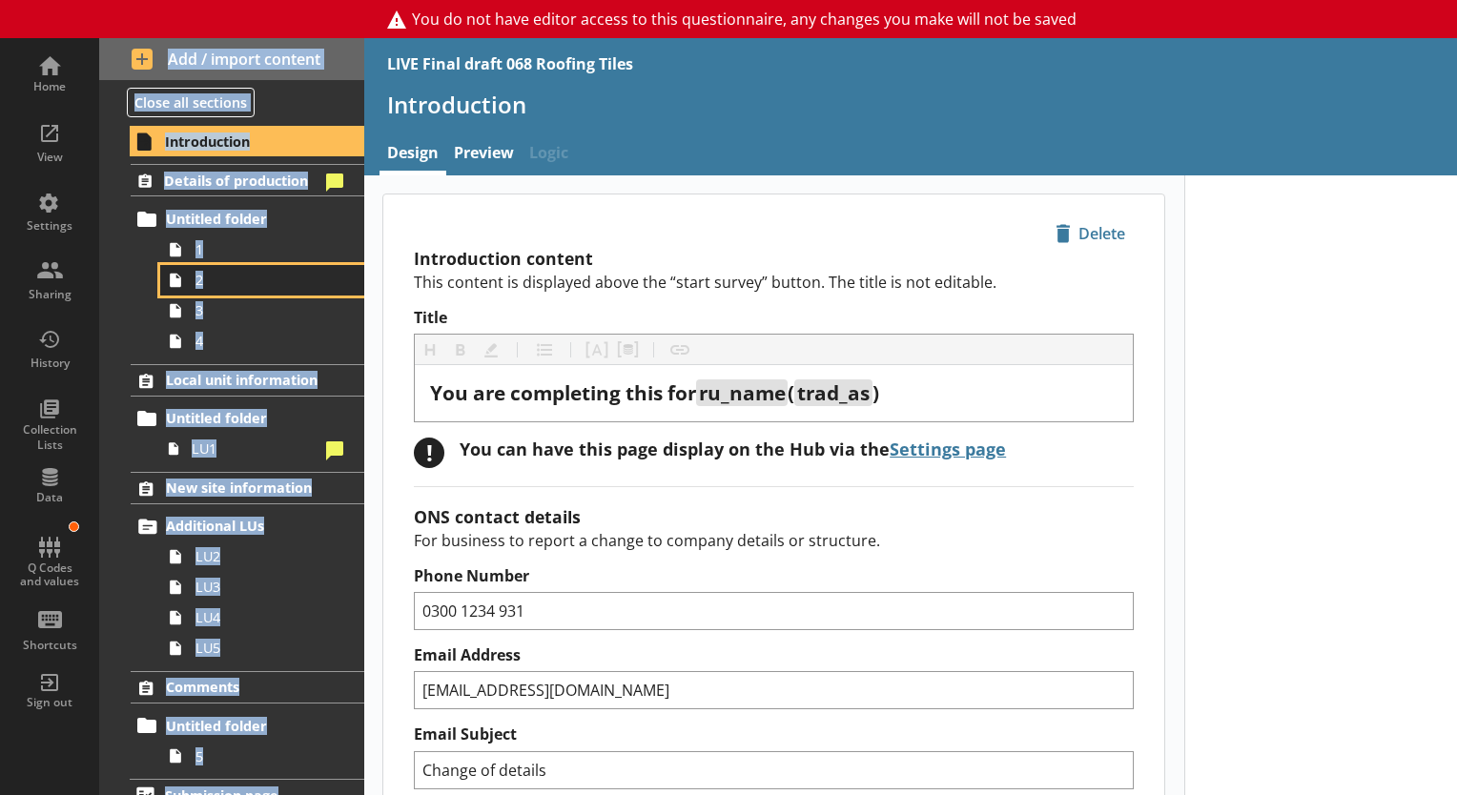
click at [305, 265] on link "2" at bounding box center [262, 280] width 204 height 31
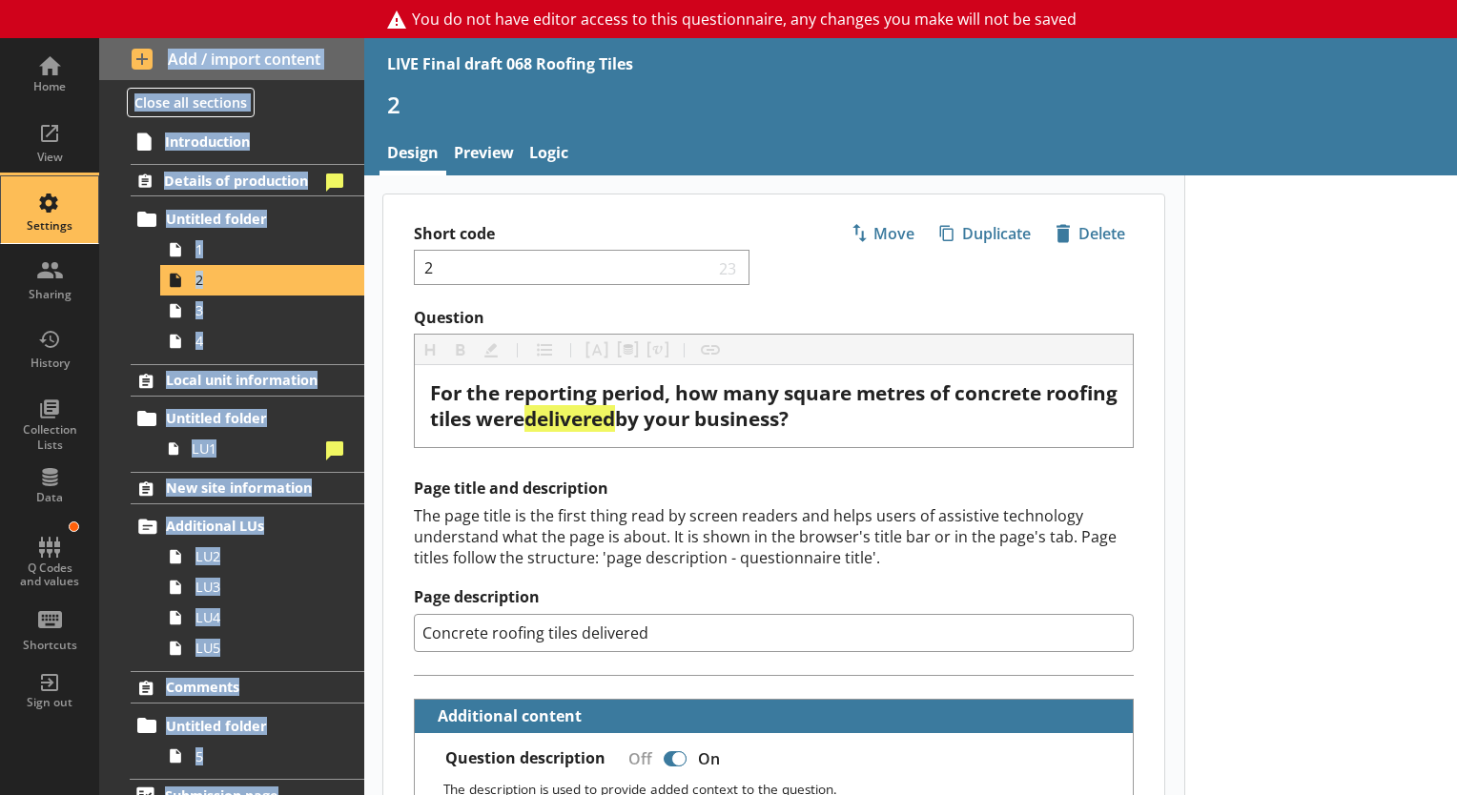
click at [51, 209] on div "Settings" at bounding box center [49, 209] width 67 height 67
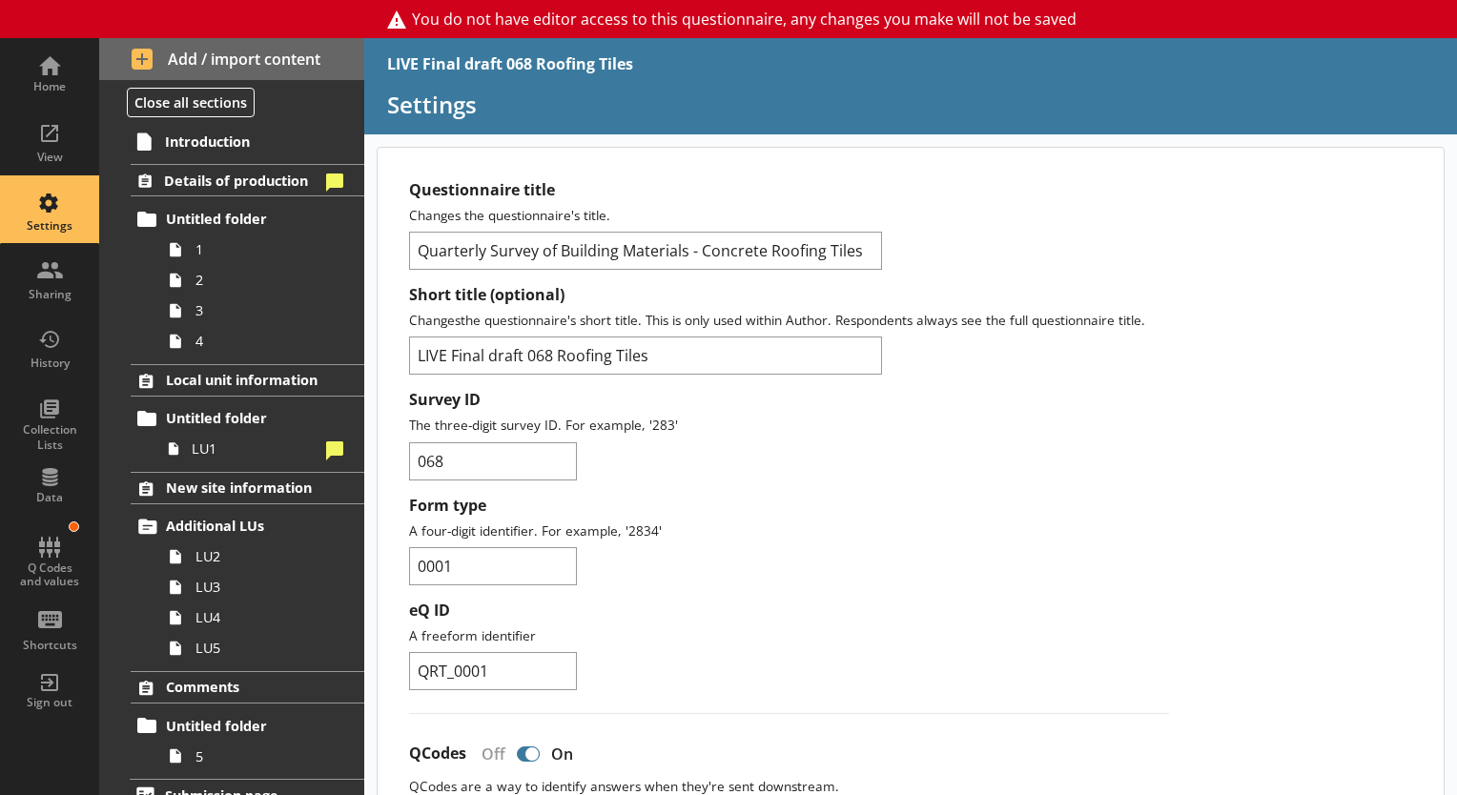
click at [763, 496] on label "Form type" at bounding box center [789, 506] width 760 height 20
click at [577, 547] on input "0001" at bounding box center [493, 566] width 168 height 38
click at [703, 511] on div "Form type A four-digit identifier. For example, '2834' 0001" at bounding box center [789, 541] width 760 height 90
click at [431, 555] on input "0001" at bounding box center [493, 566] width 168 height 38
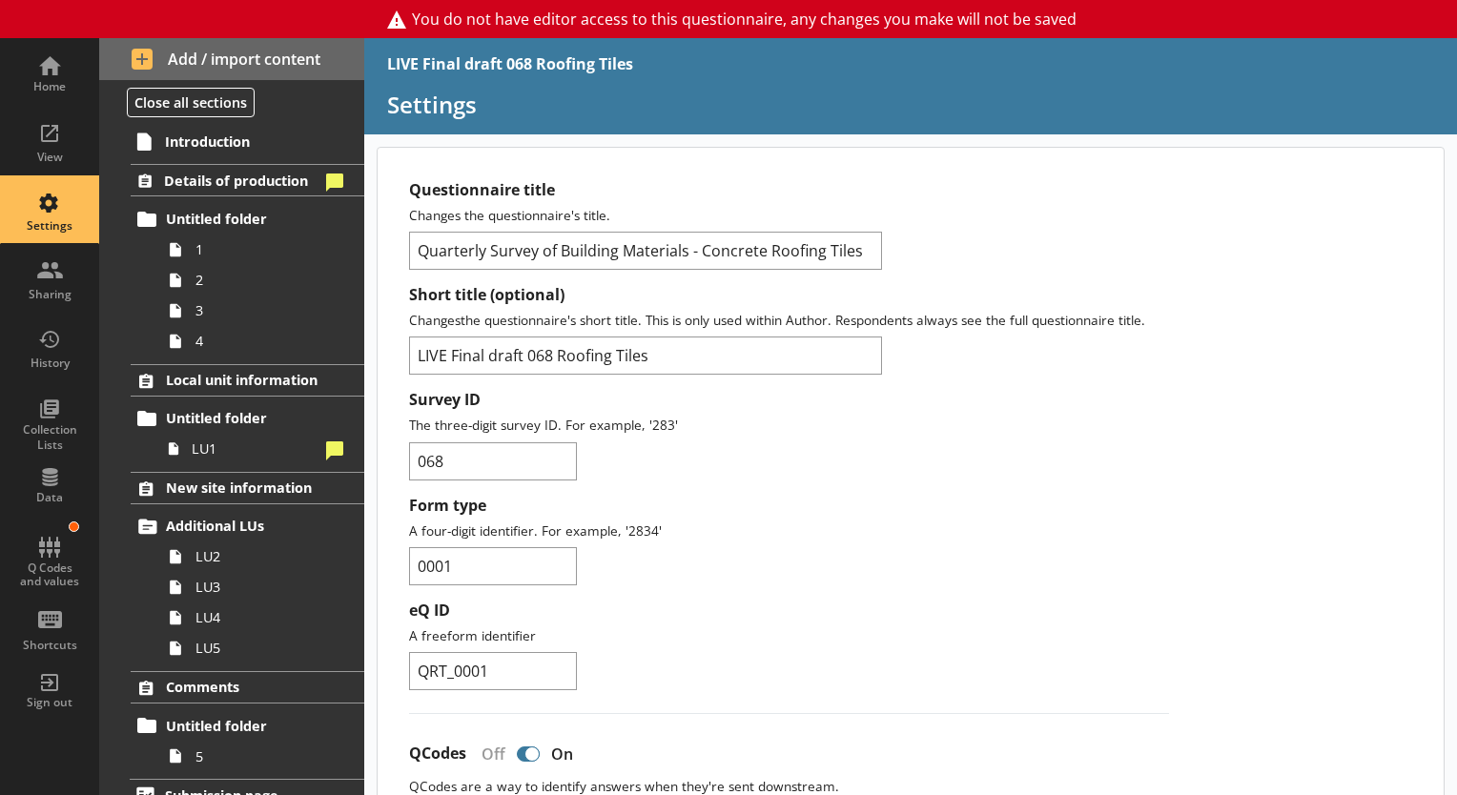
click at [77, 215] on div "Settings" at bounding box center [49, 209] width 67 height 67
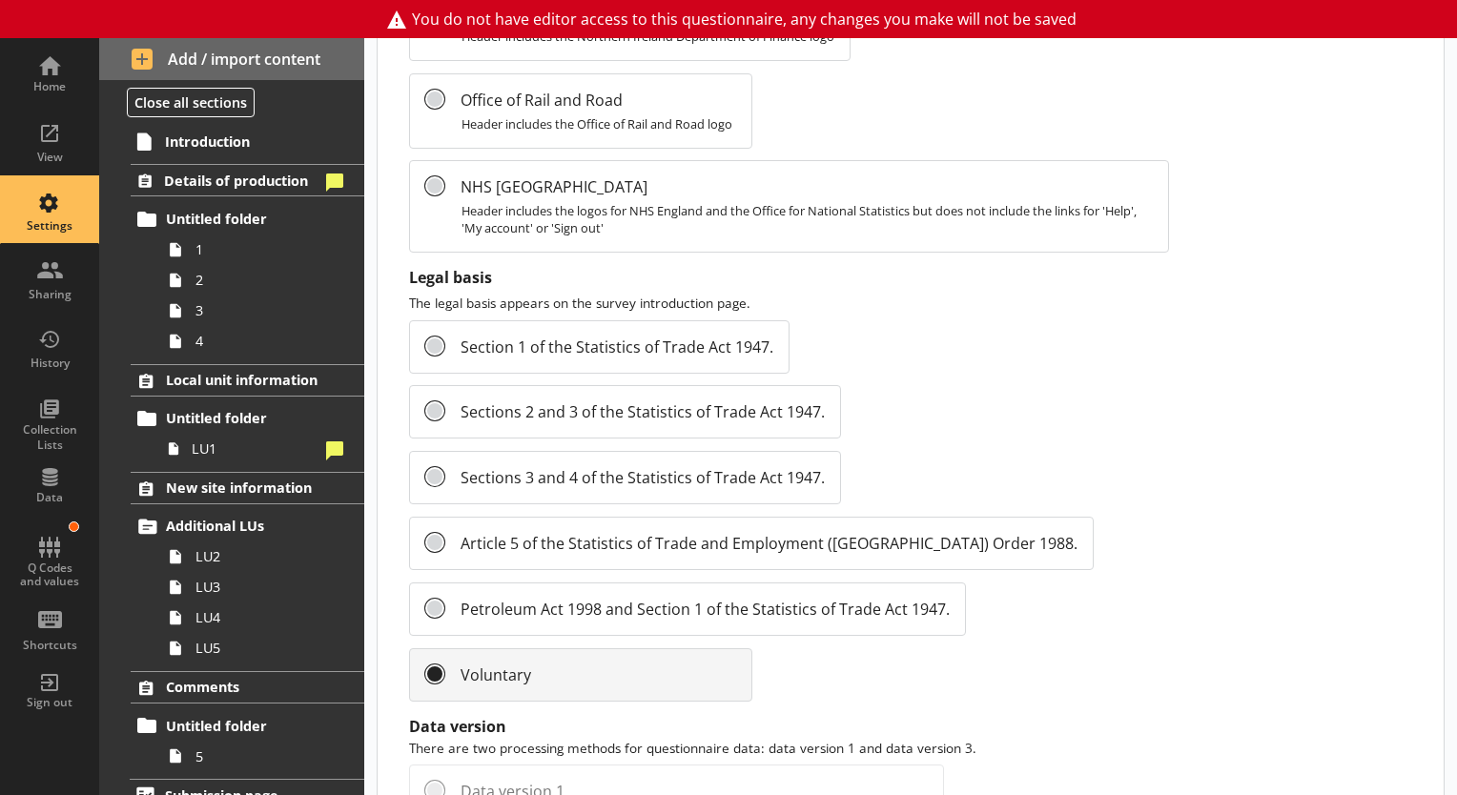
scroll to position [2134, 0]
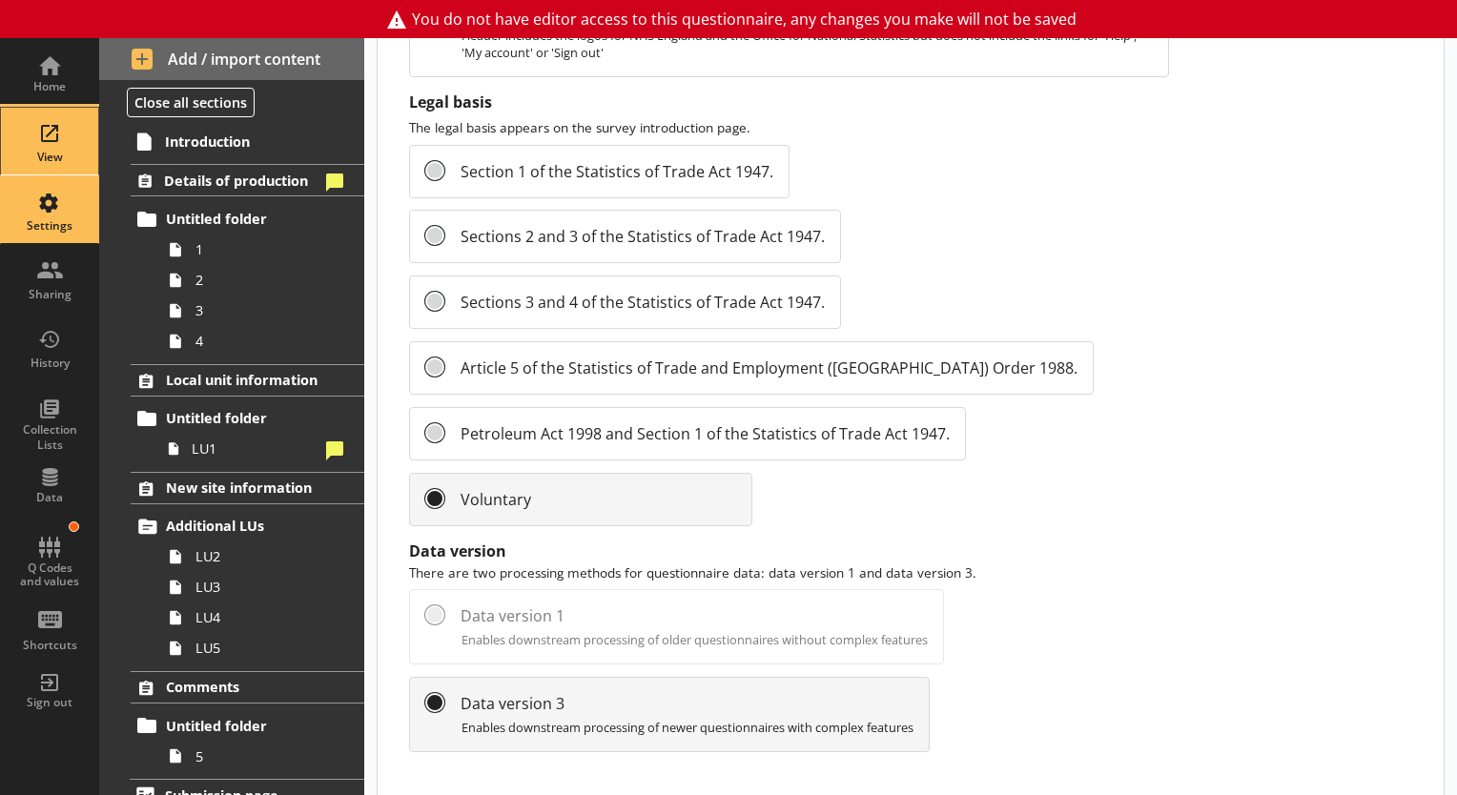
click at [57, 142] on div "View" at bounding box center [49, 141] width 67 height 67
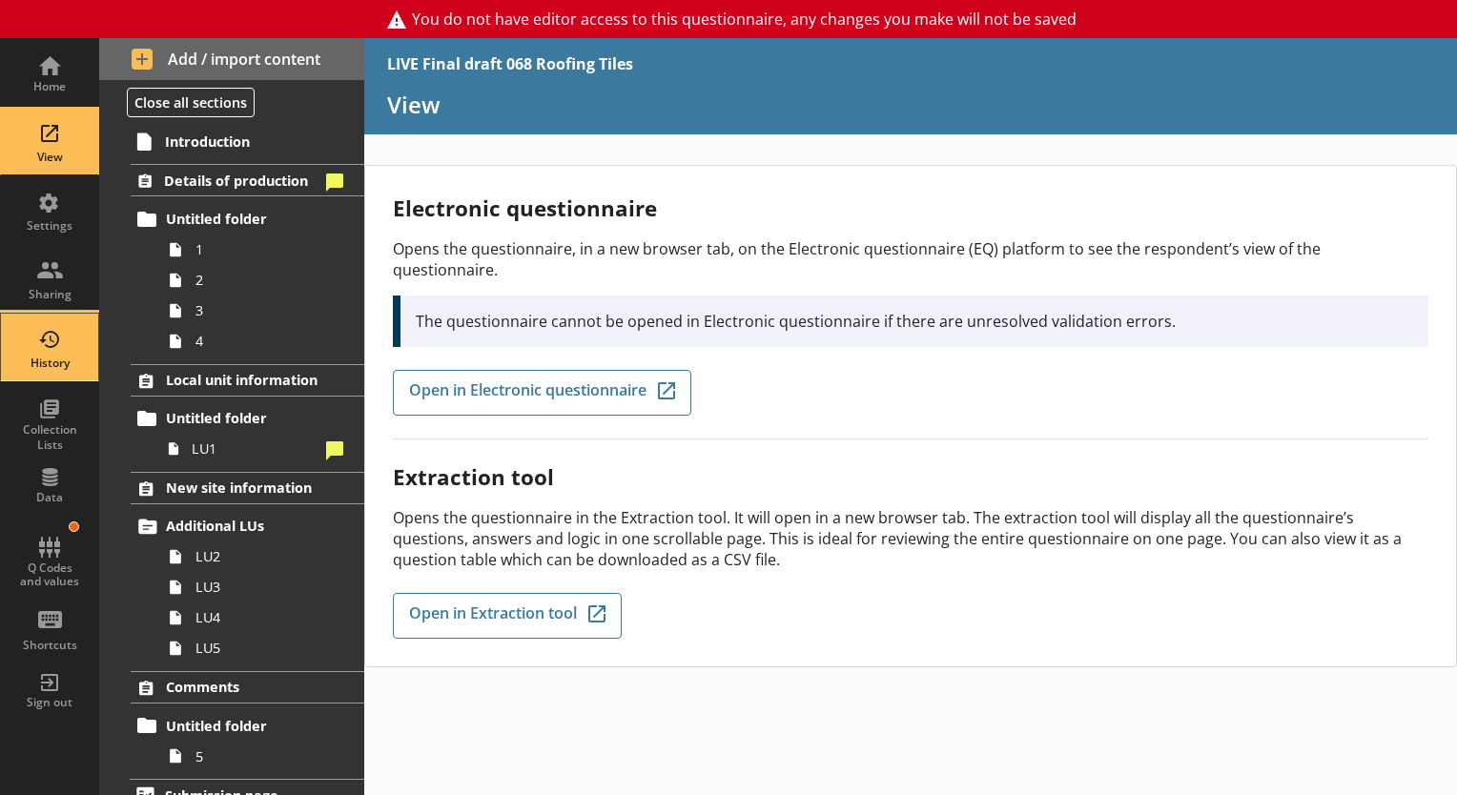
click at [57, 377] on div "History" at bounding box center [49, 347] width 67 height 67
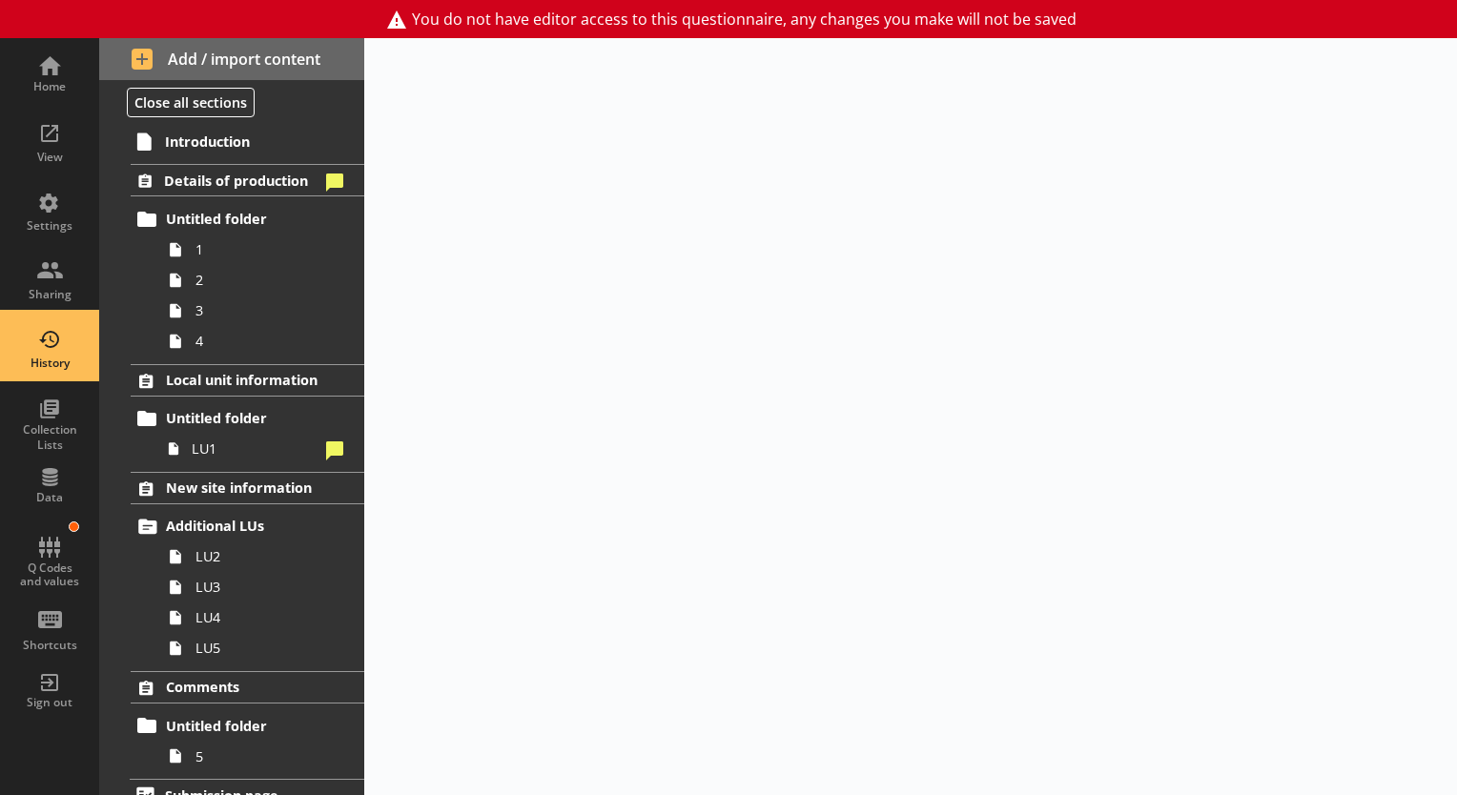
click at [57, 377] on div "History" at bounding box center [49, 347] width 67 height 67
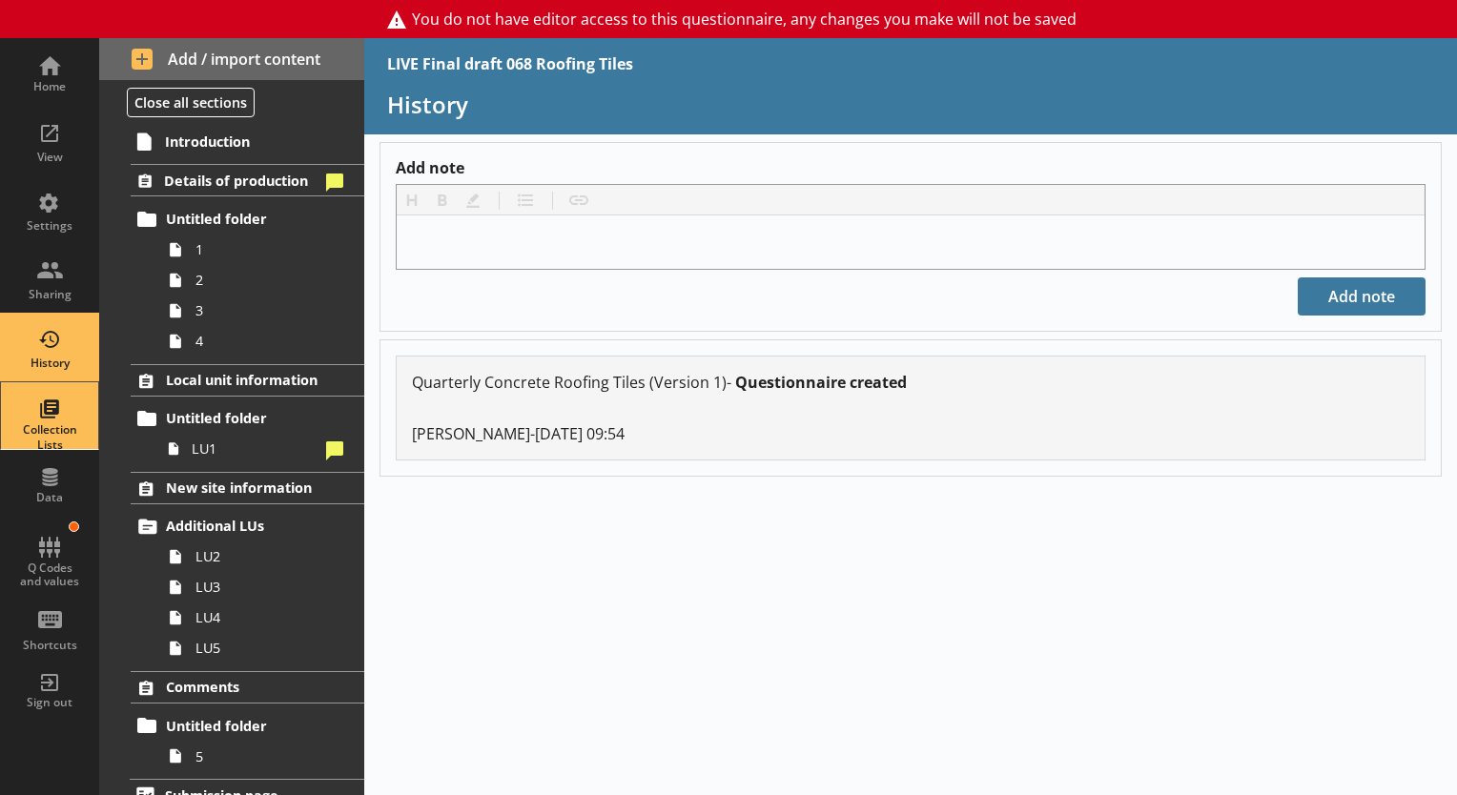
click at [47, 422] on div "Collection Lists" at bounding box center [49, 437] width 67 height 30
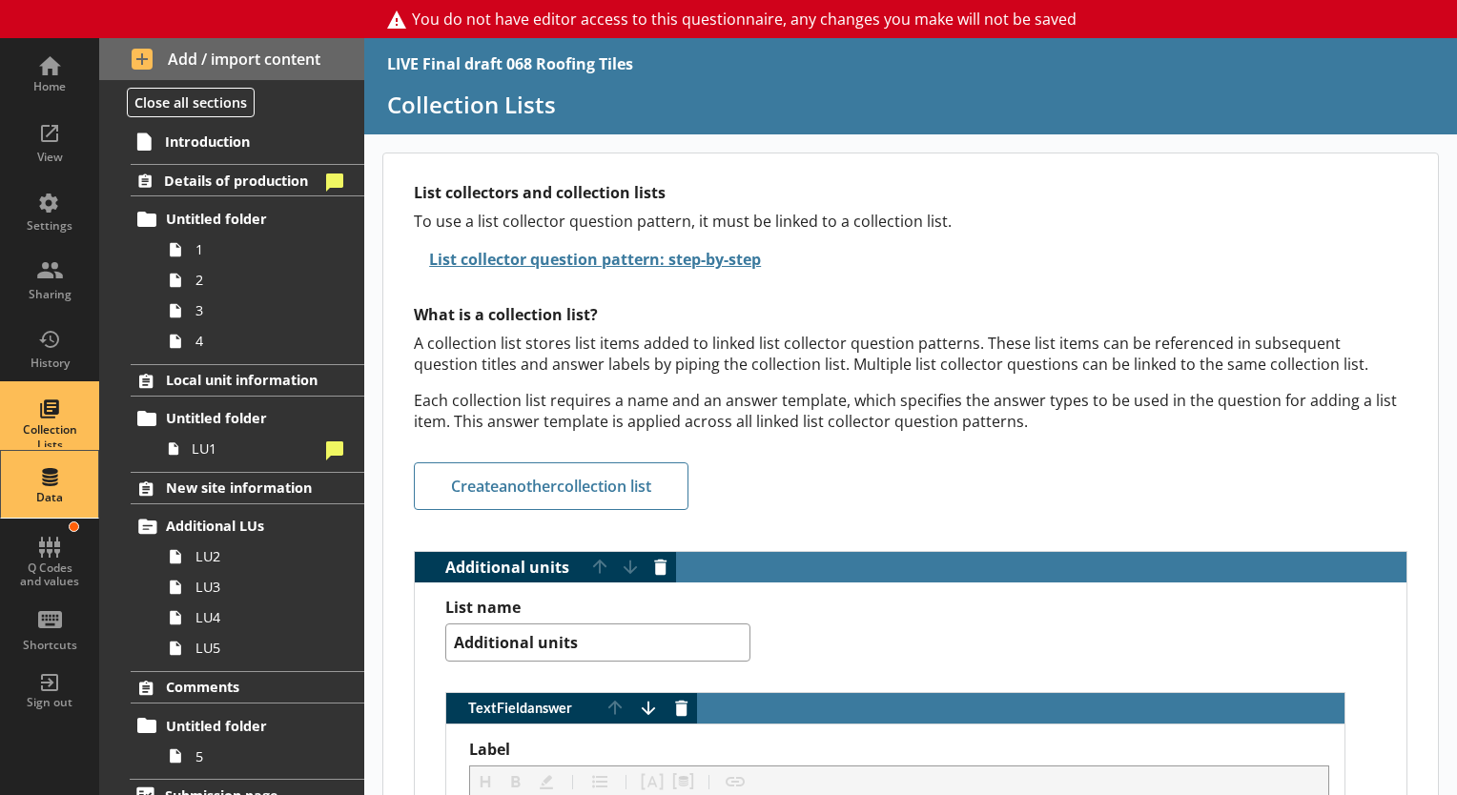
type textarea "x"
click at [54, 451] on div "Data" at bounding box center [49, 484] width 67 height 67
select select "Text_Optional"
select select "Date"
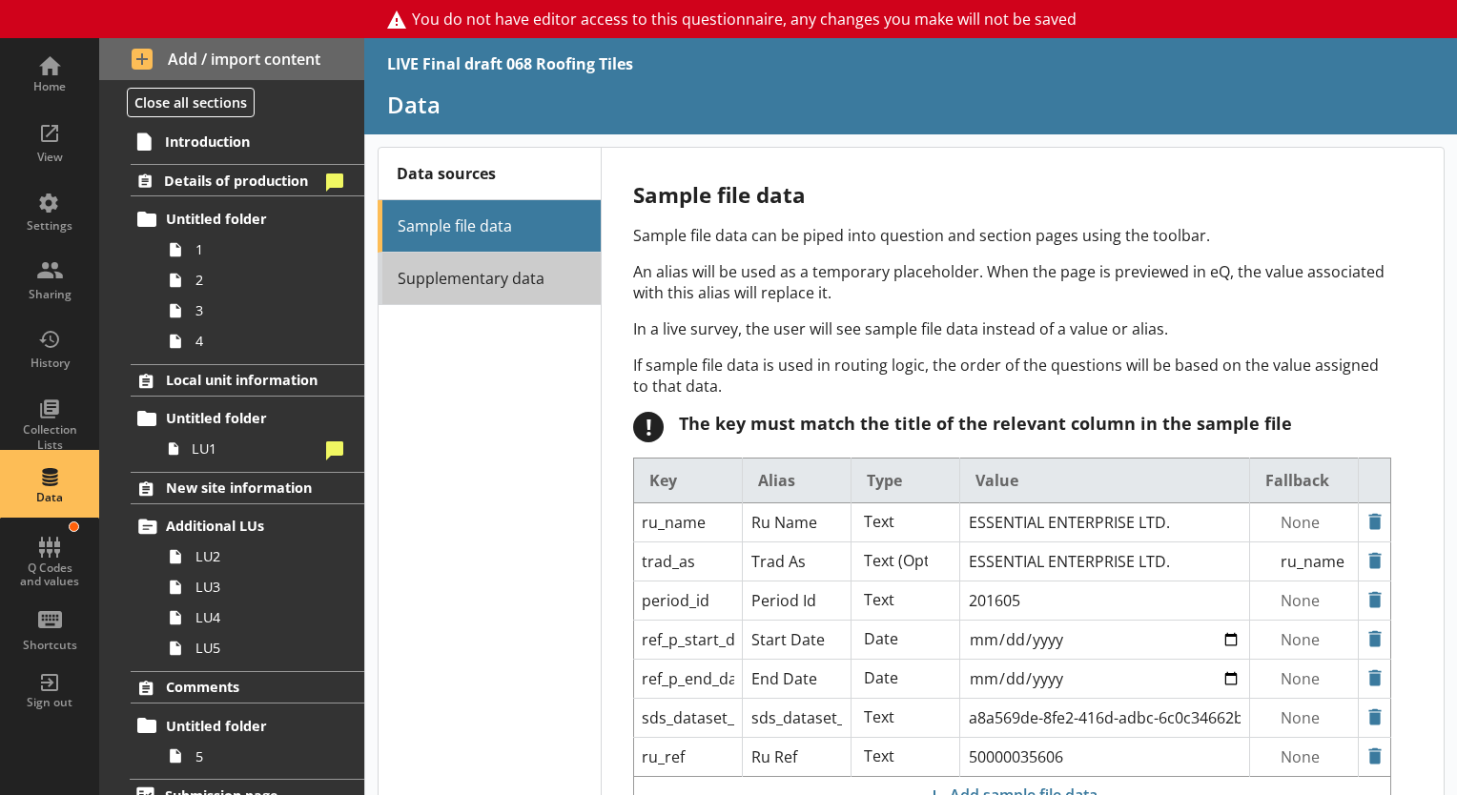
click at [496, 280] on link "Supplementary data" at bounding box center [489, 279] width 223 height 52
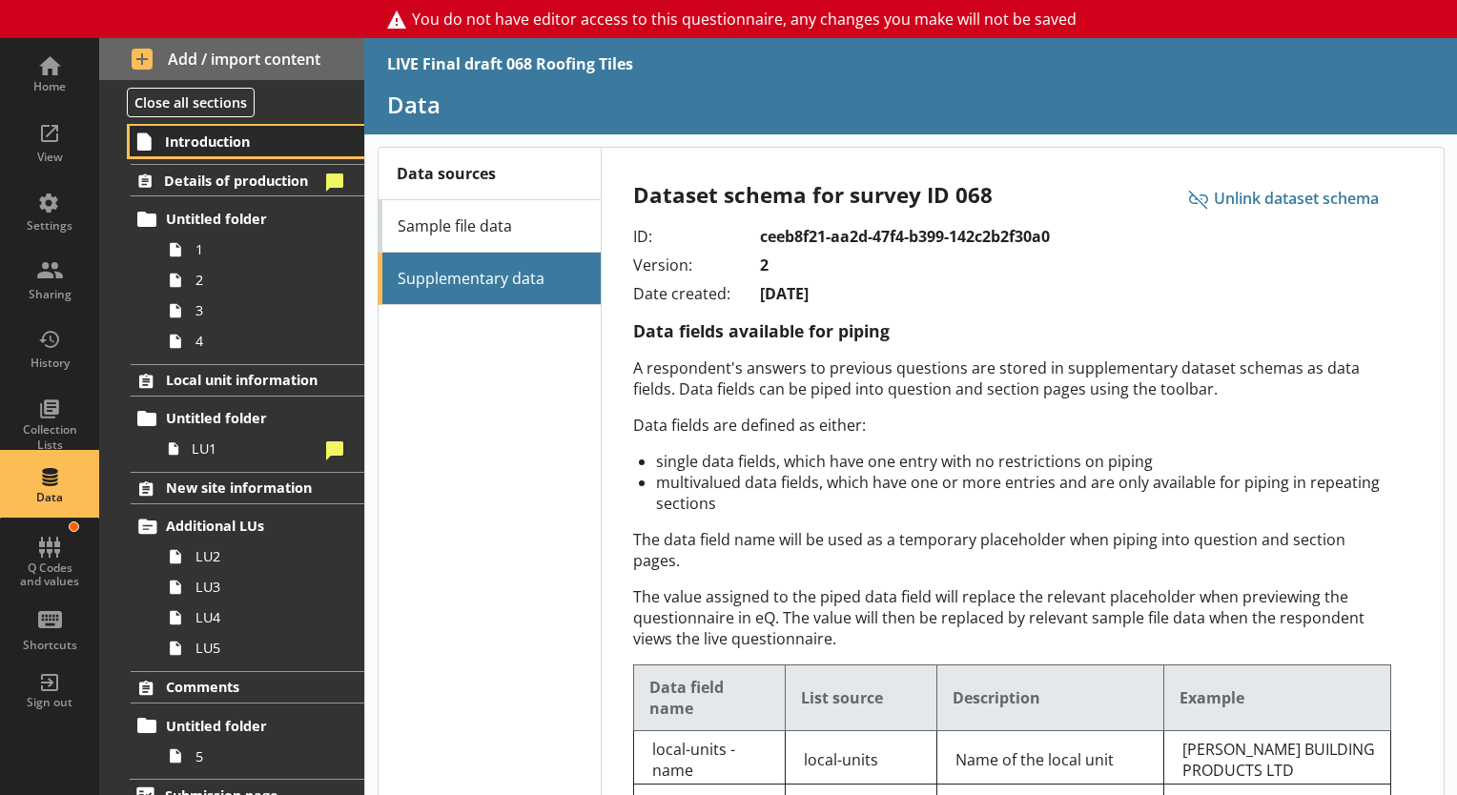
click at [256, 146] on span "Introduction" at bounding box center [248, 142] width 166 height 18
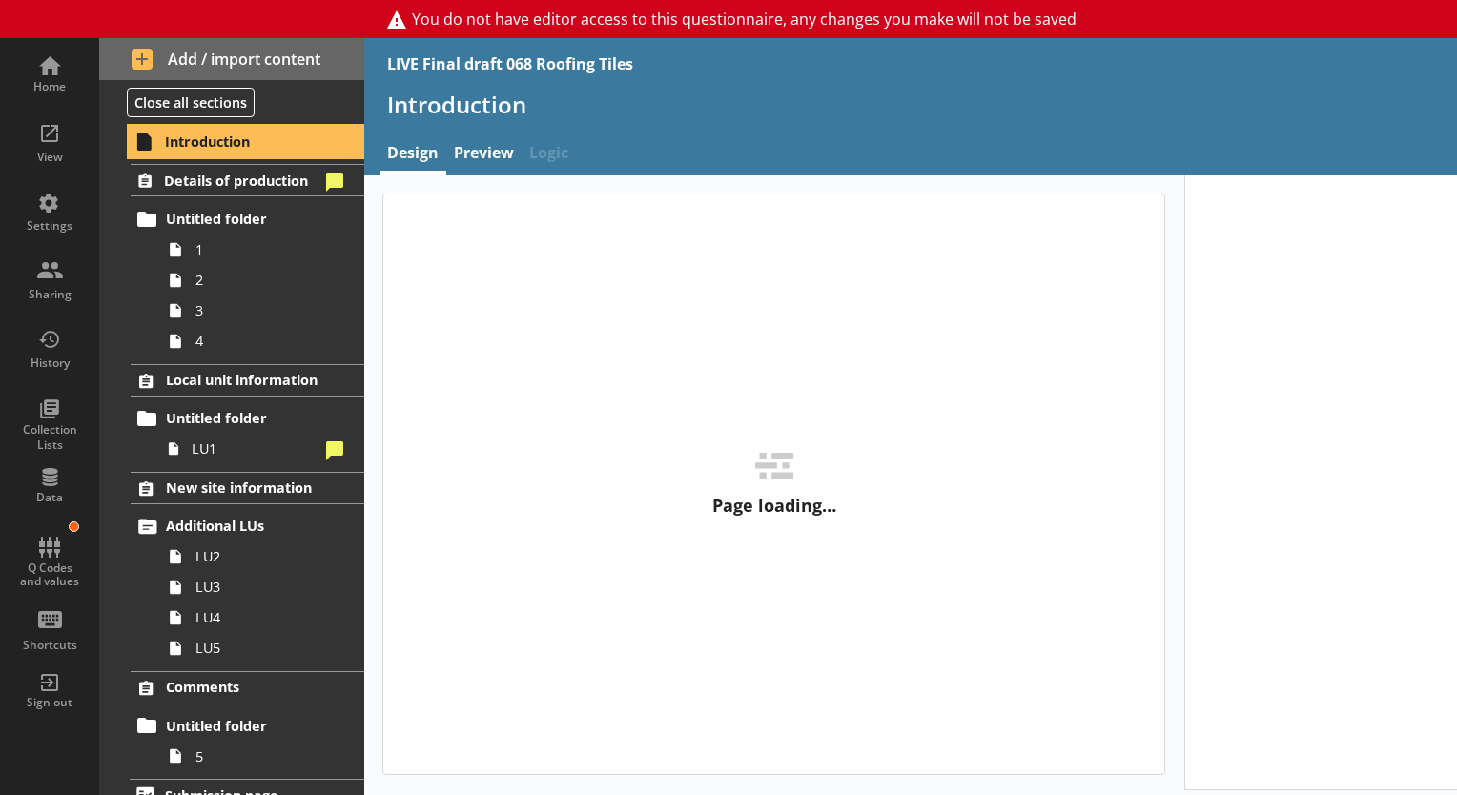
type textarea "x"
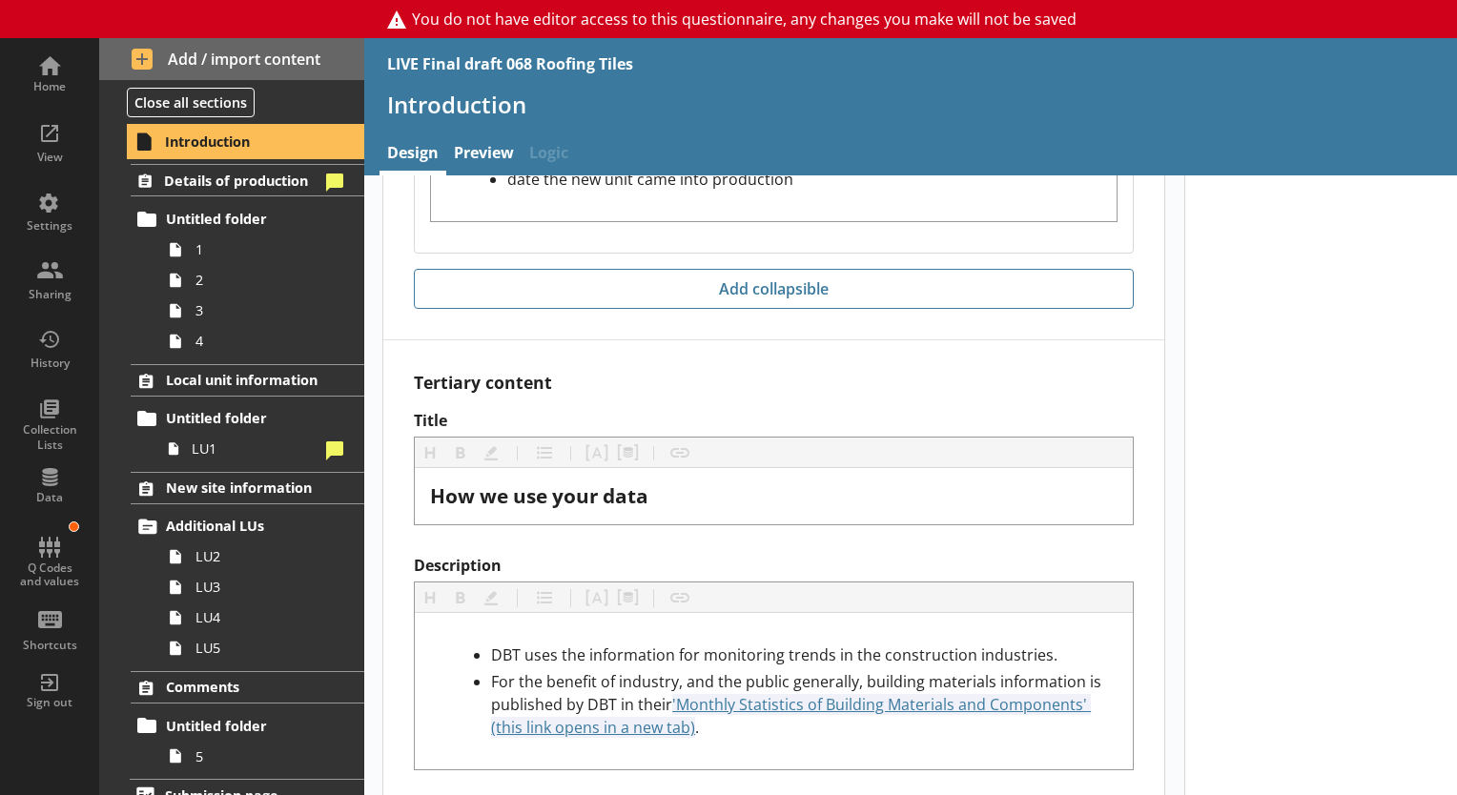
scroll to position [3464, 0]
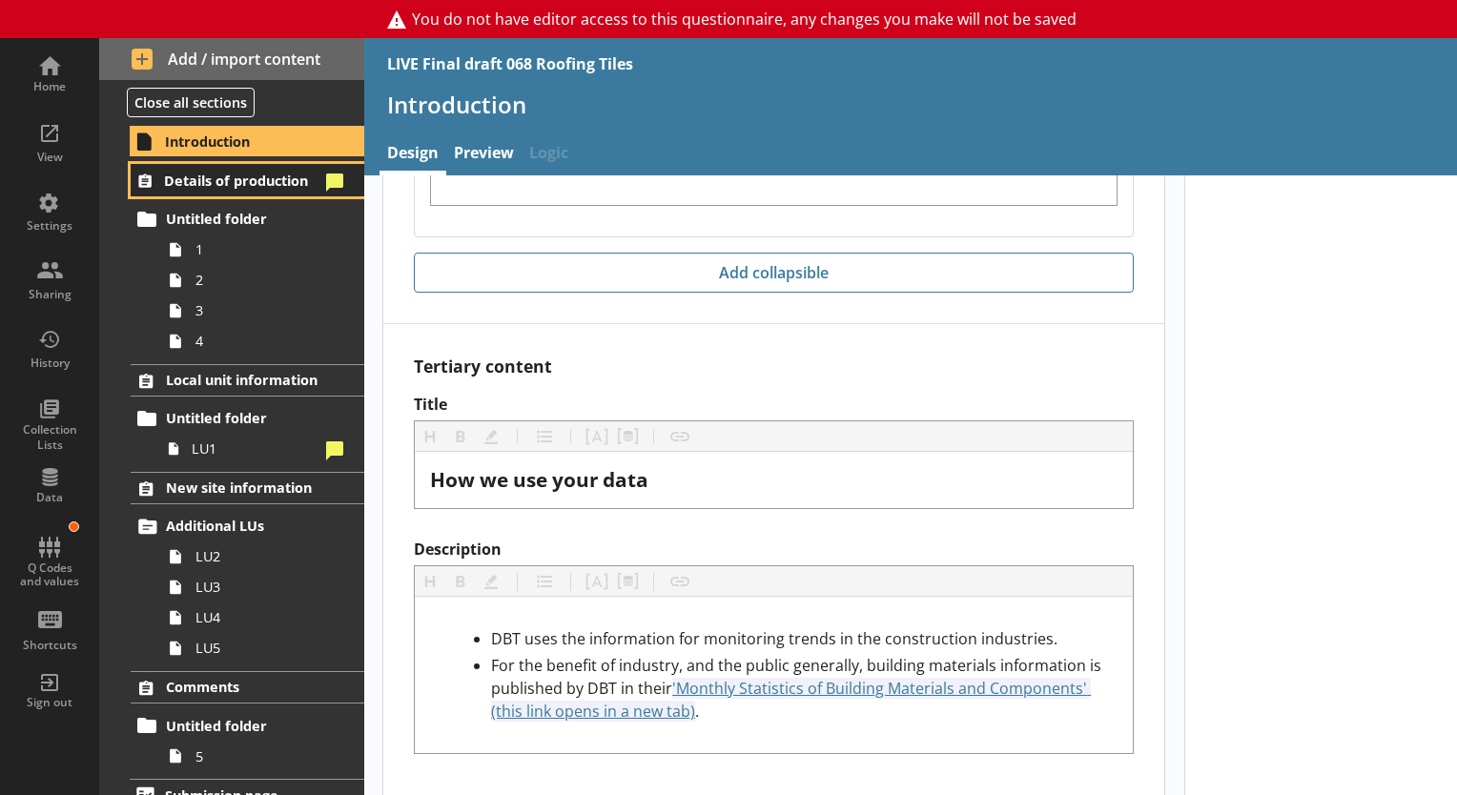
click at [229, 174] on span "Details of production" at bounding box center [241, 181] width 154 height 18
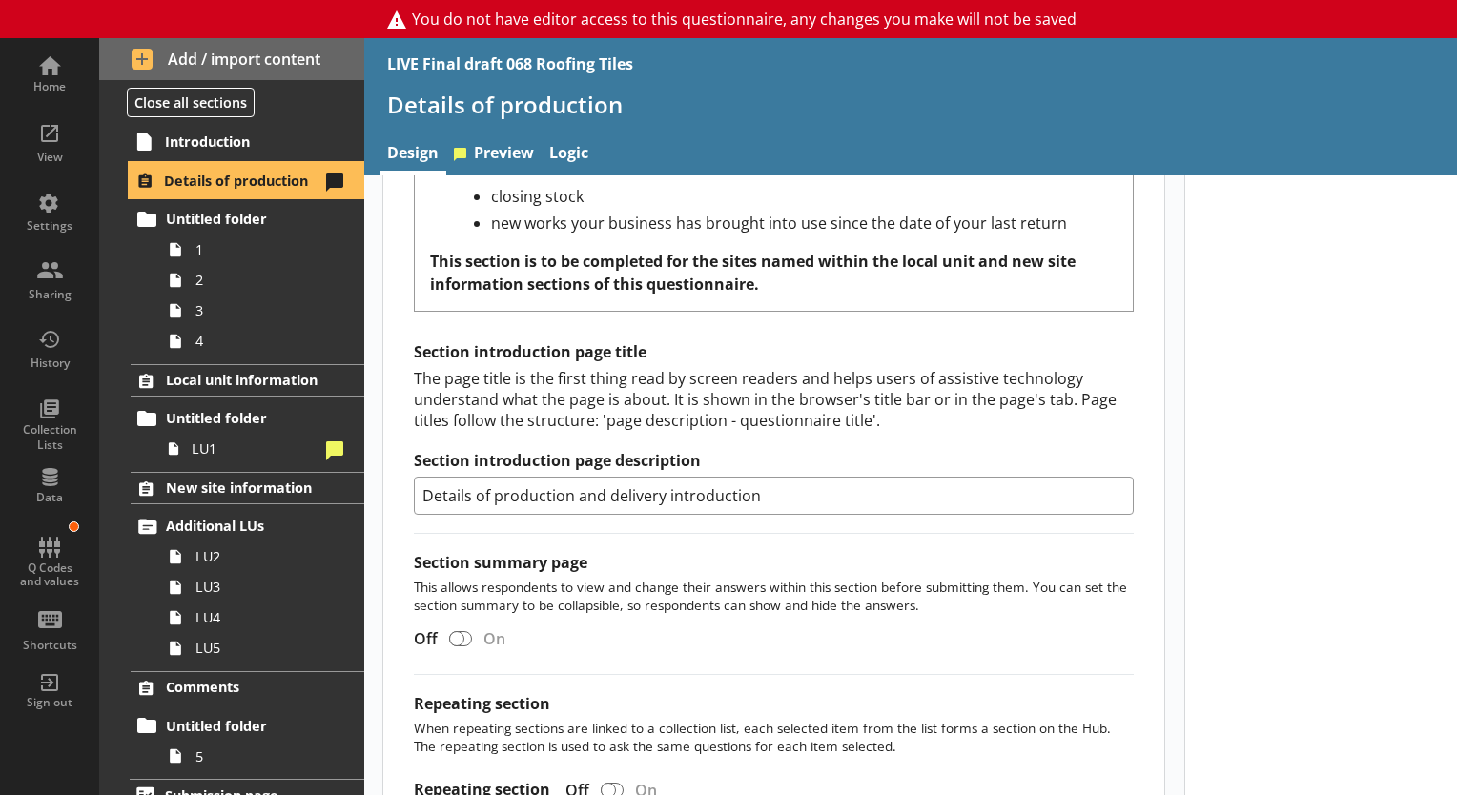
scroll to position [954, 0]
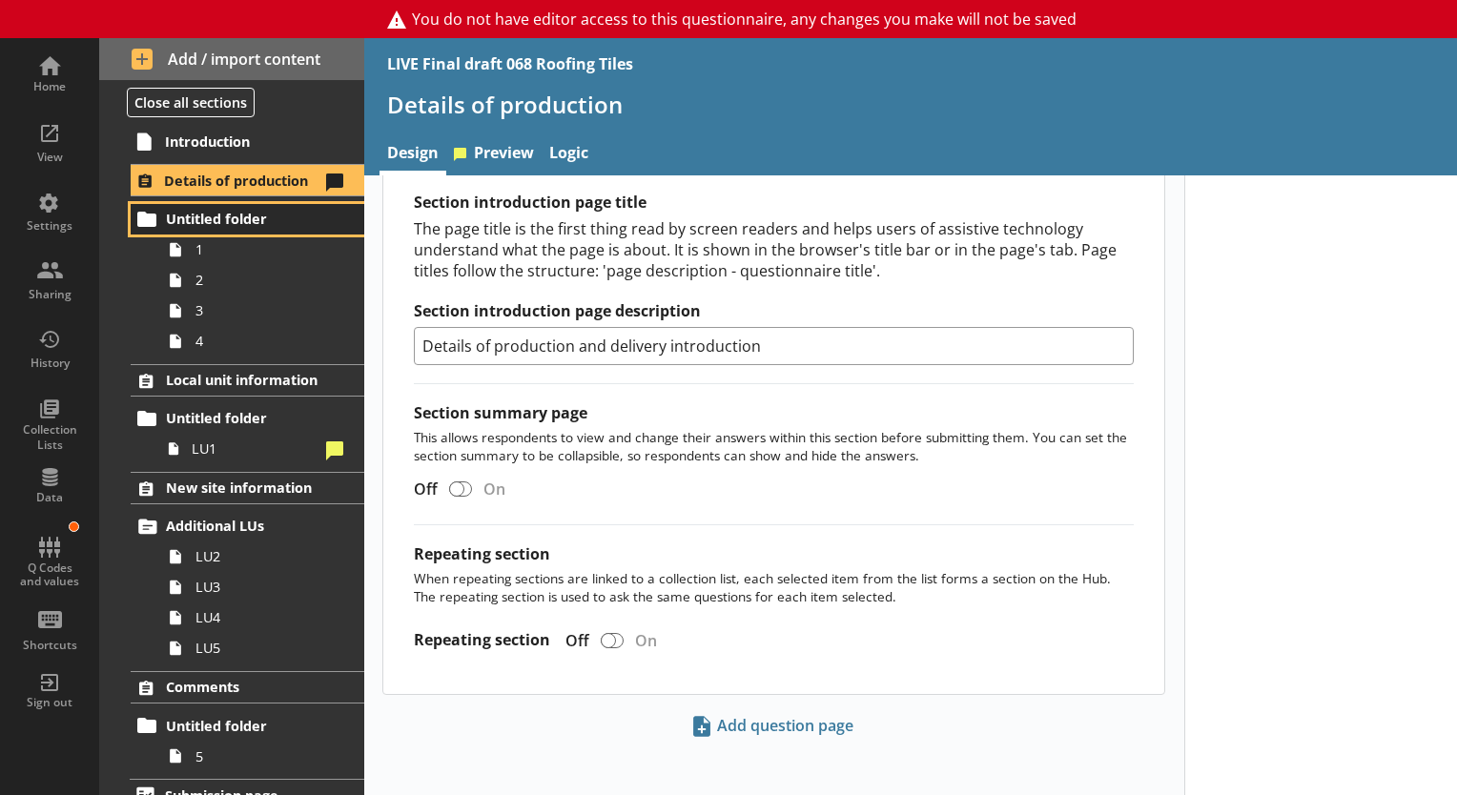
click at [212, 227] on span "Untitled folder" at bounding box center [248, 219] width 165 height 18
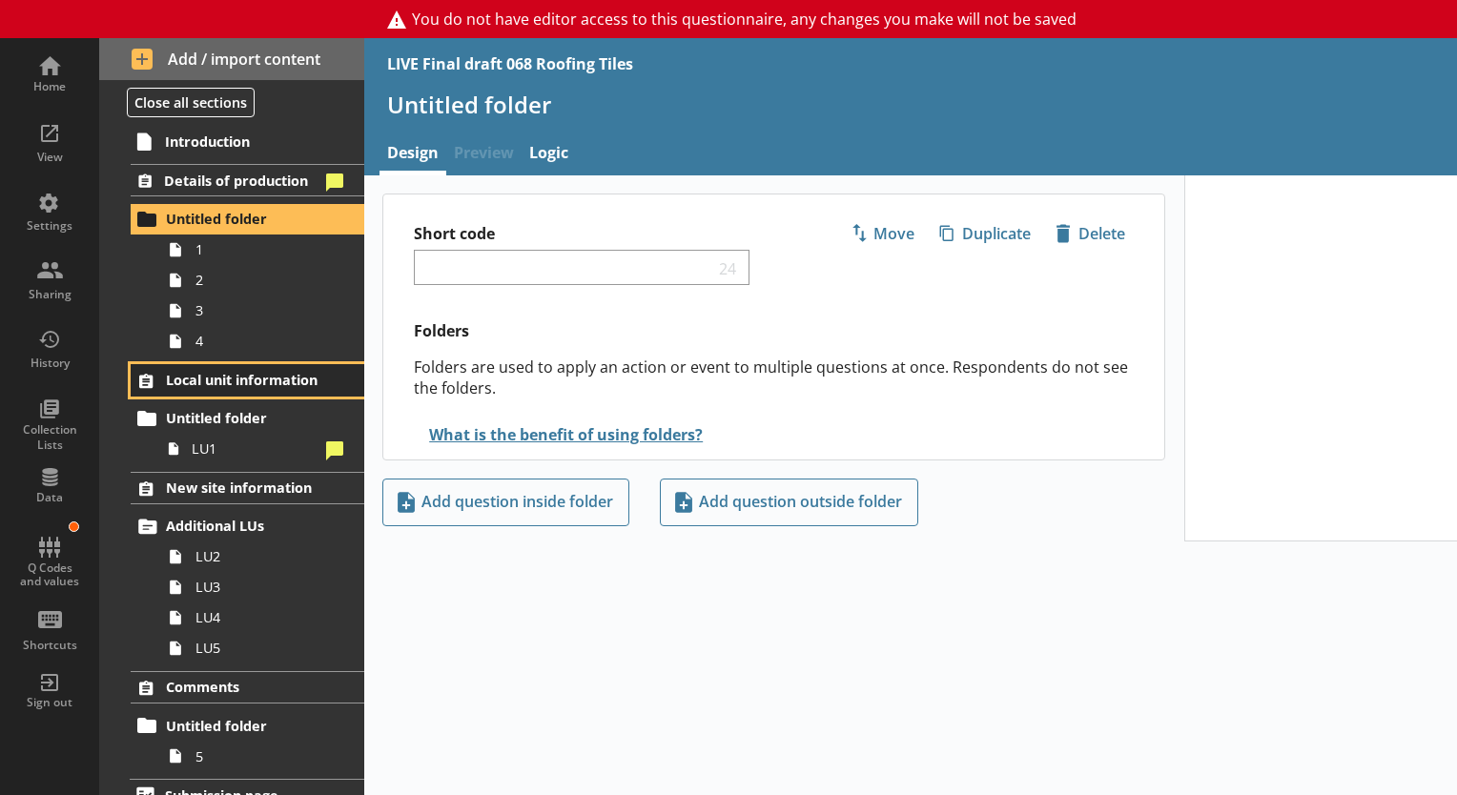
click at [244, 389] on link "Local unit information" at bounding box center [248, 380] width 234 height 32
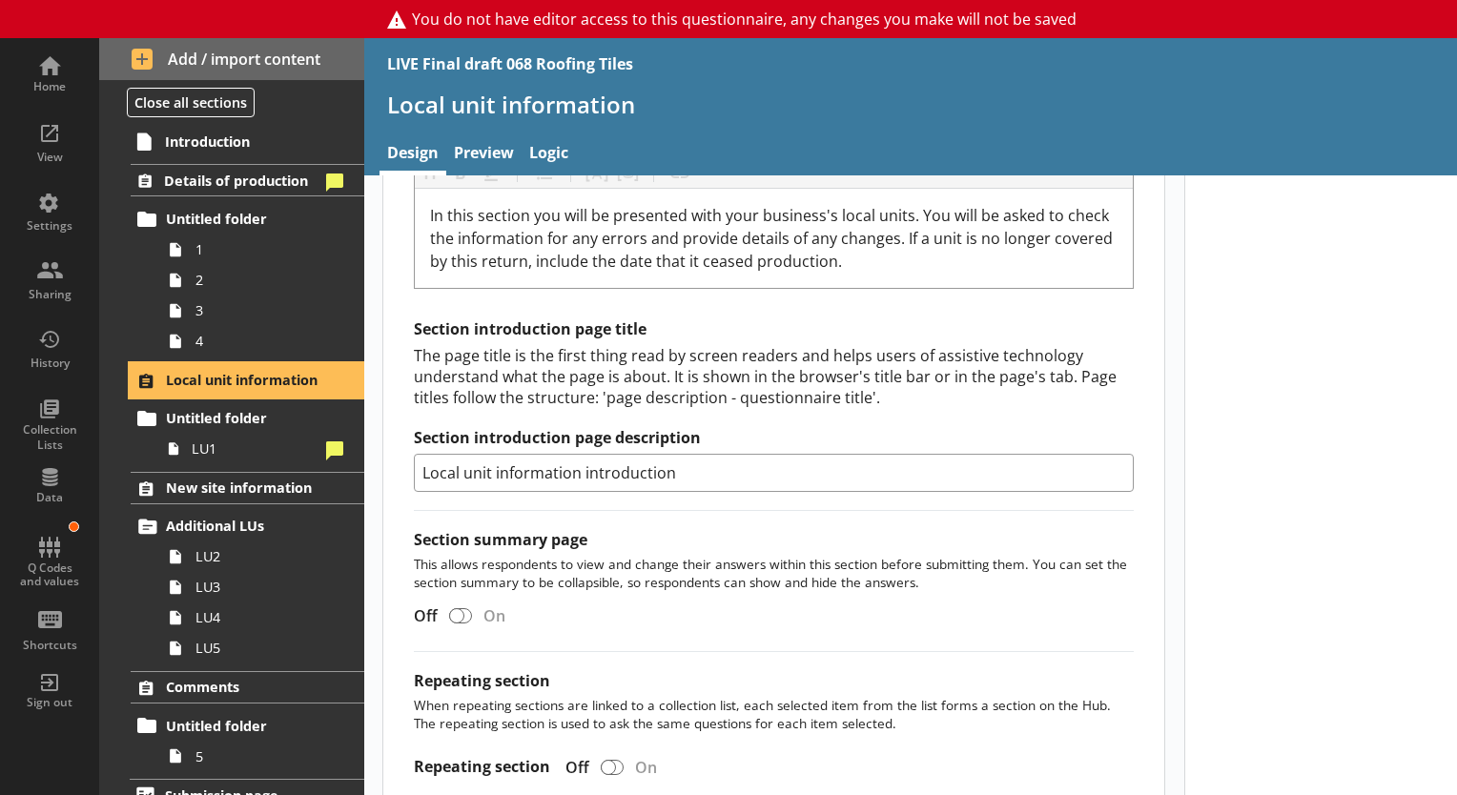
scroll to position [760, 0]
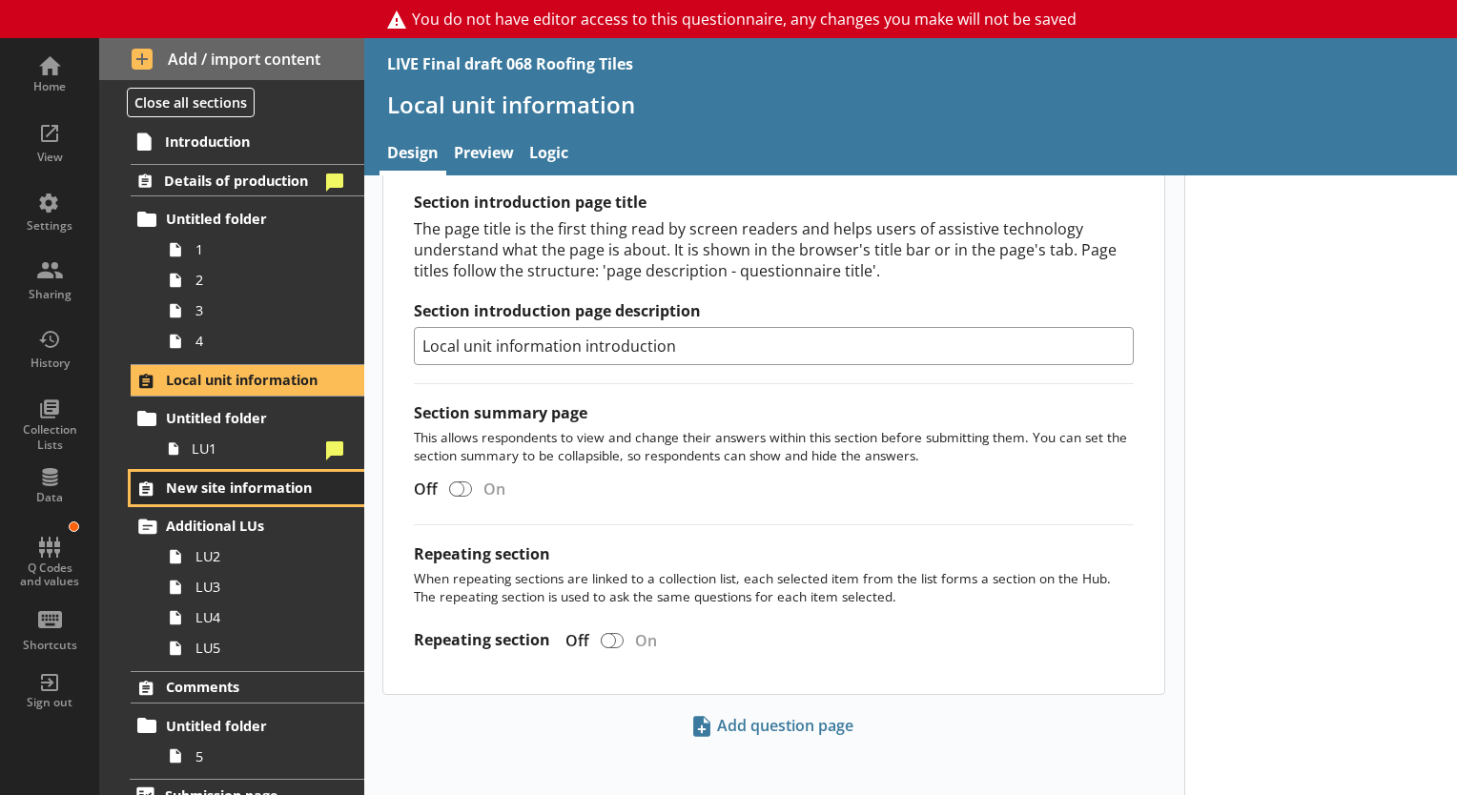
click at [248, 481] on span "New site information" at bounding box center [248, 488] width 165 height 18
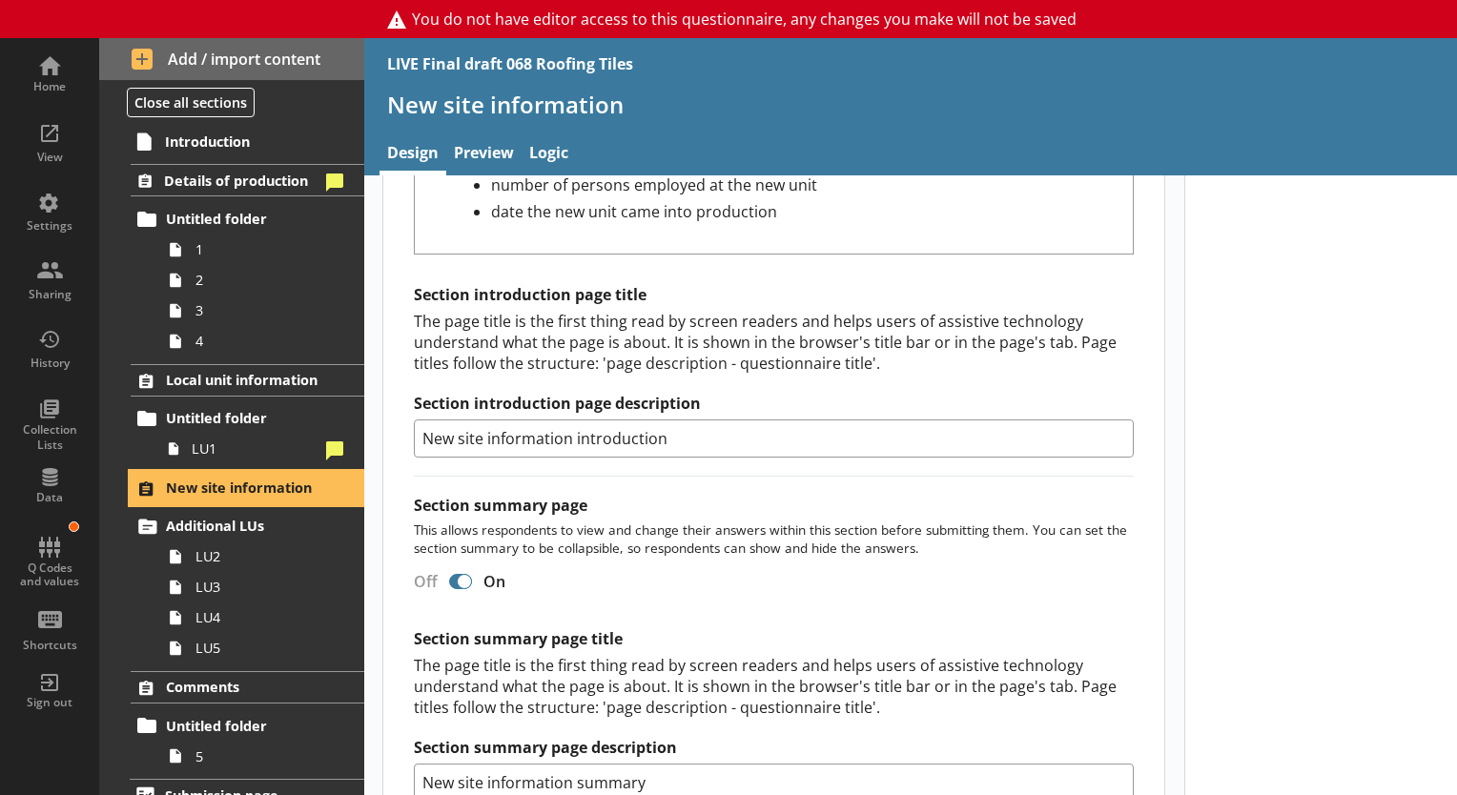
scroll to position [1125, 0]
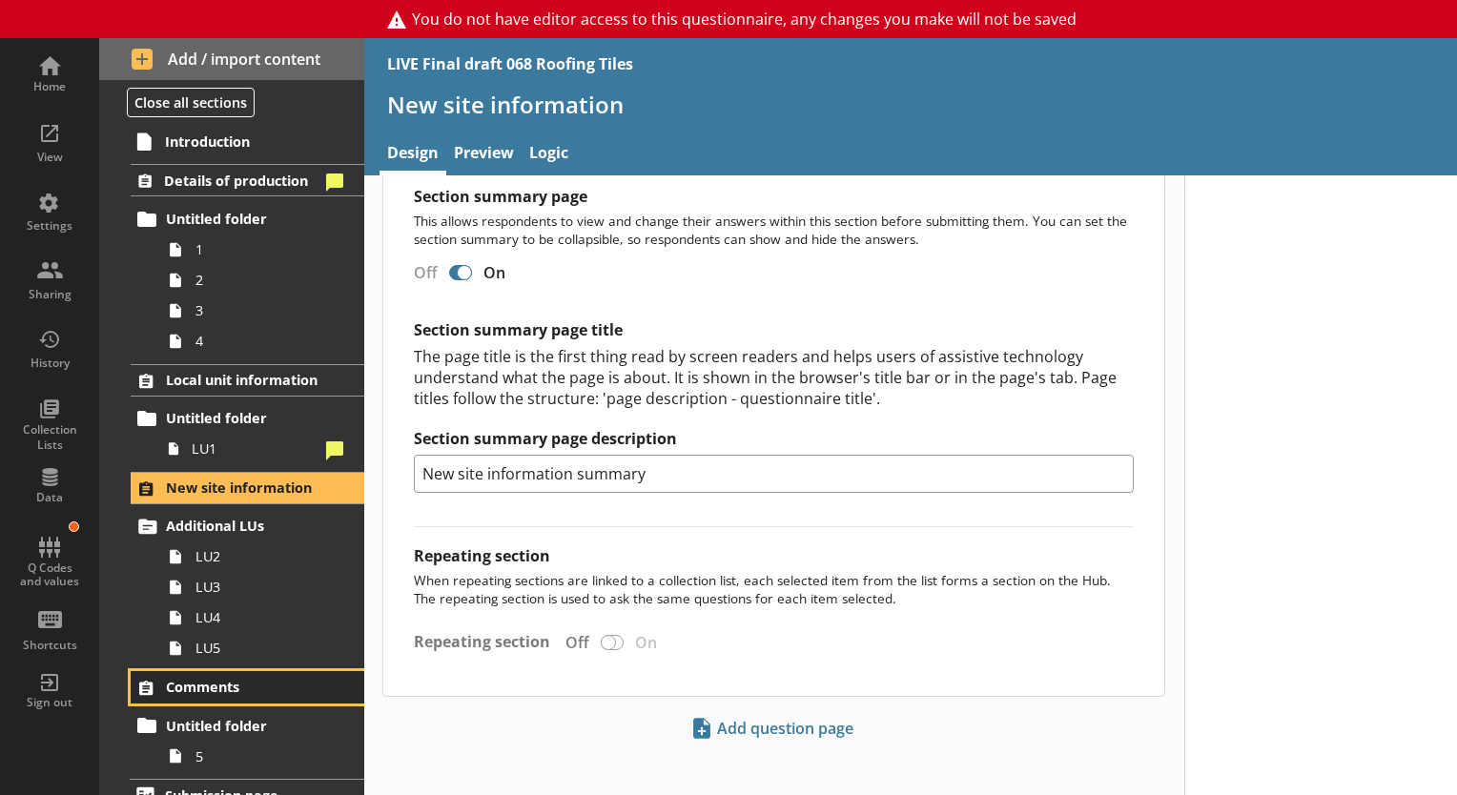
click at [230, 685] on span "Comments" at bounding box center [248, 687] width 165 height 18
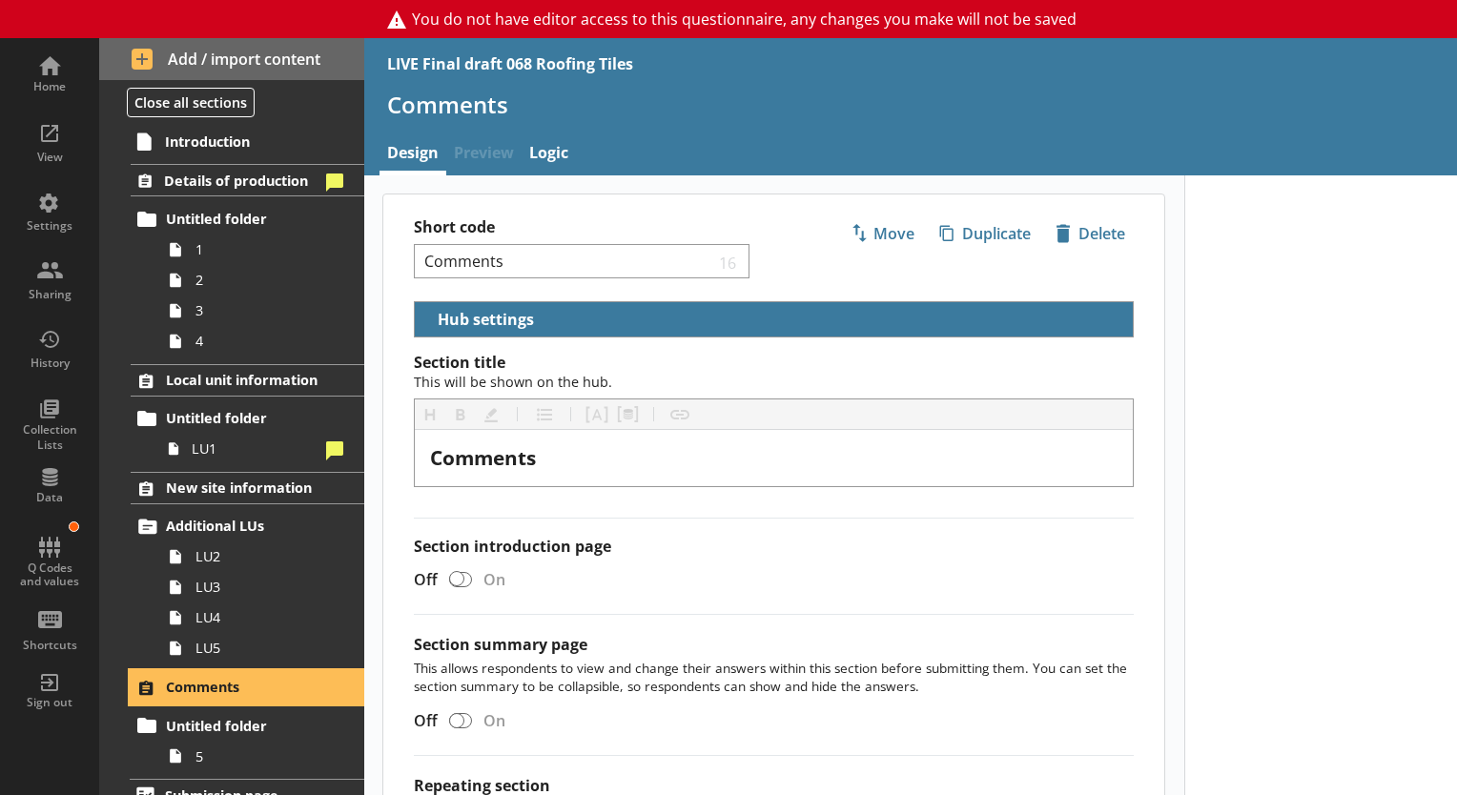
scroll to position [234, 0]
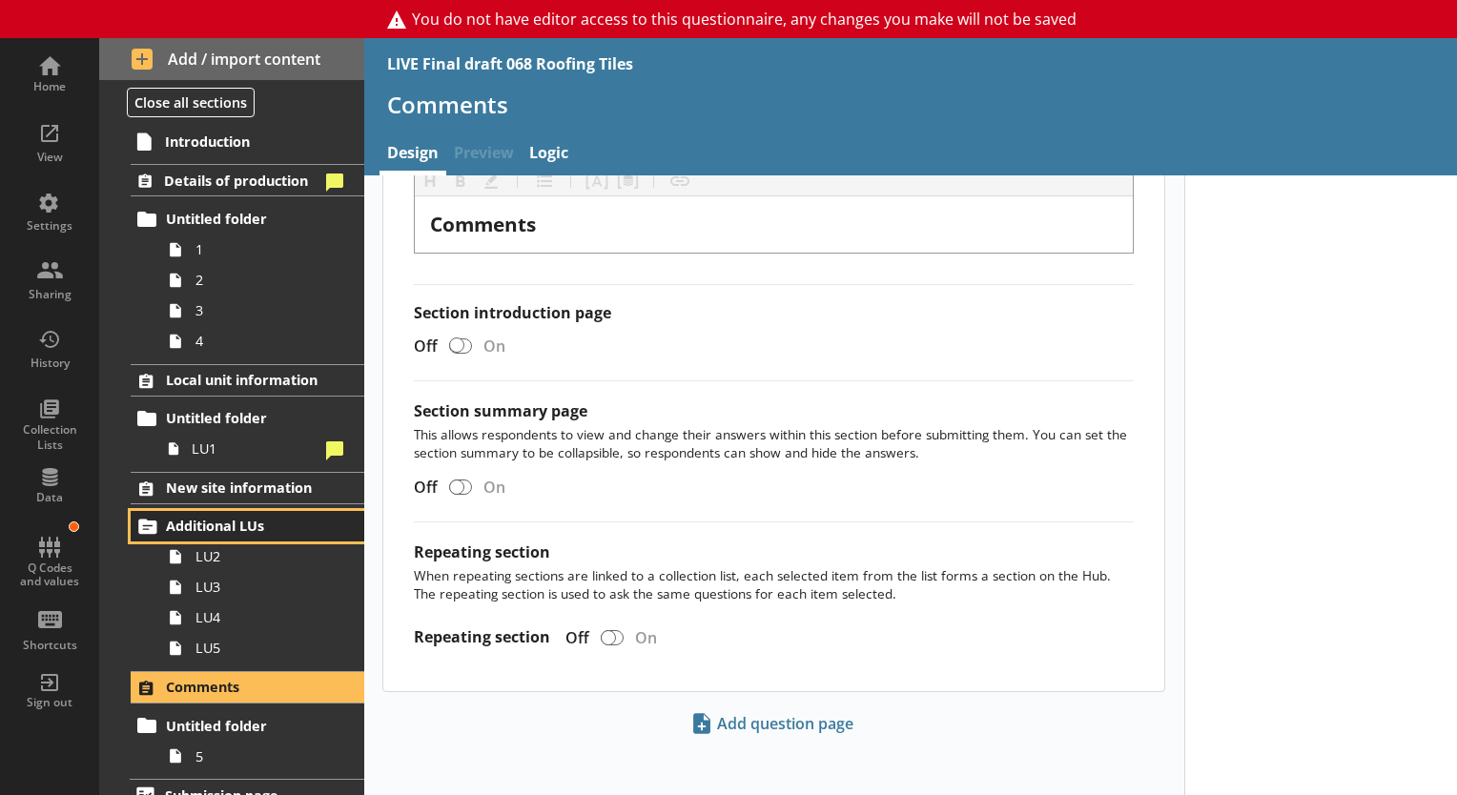
click at [287, 521] on span "Additional LUs" at bounding box center [248, 526] width 165 height 18
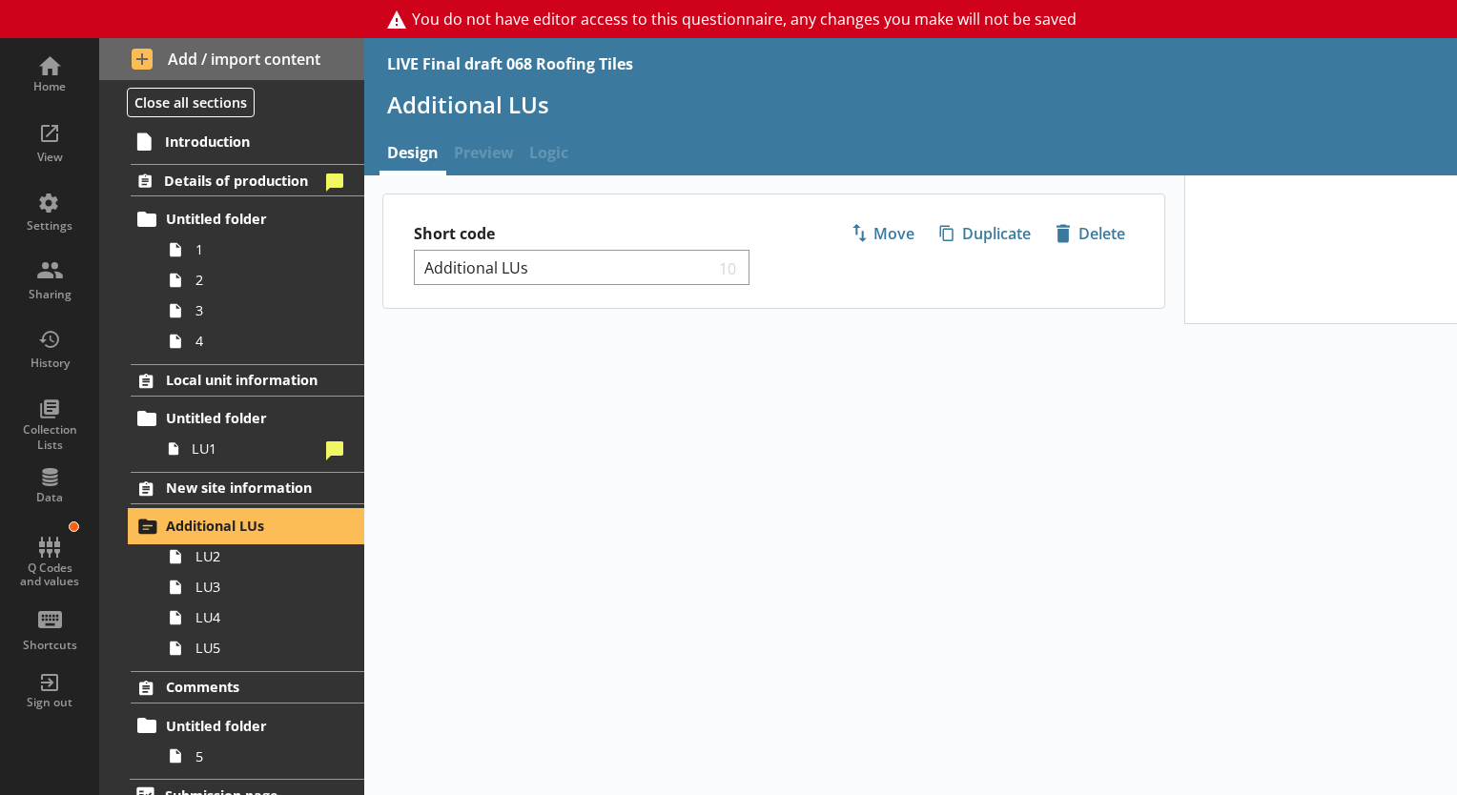
select select "70ade4a8-7e70-4c2a-9309-1235f911ebb2"
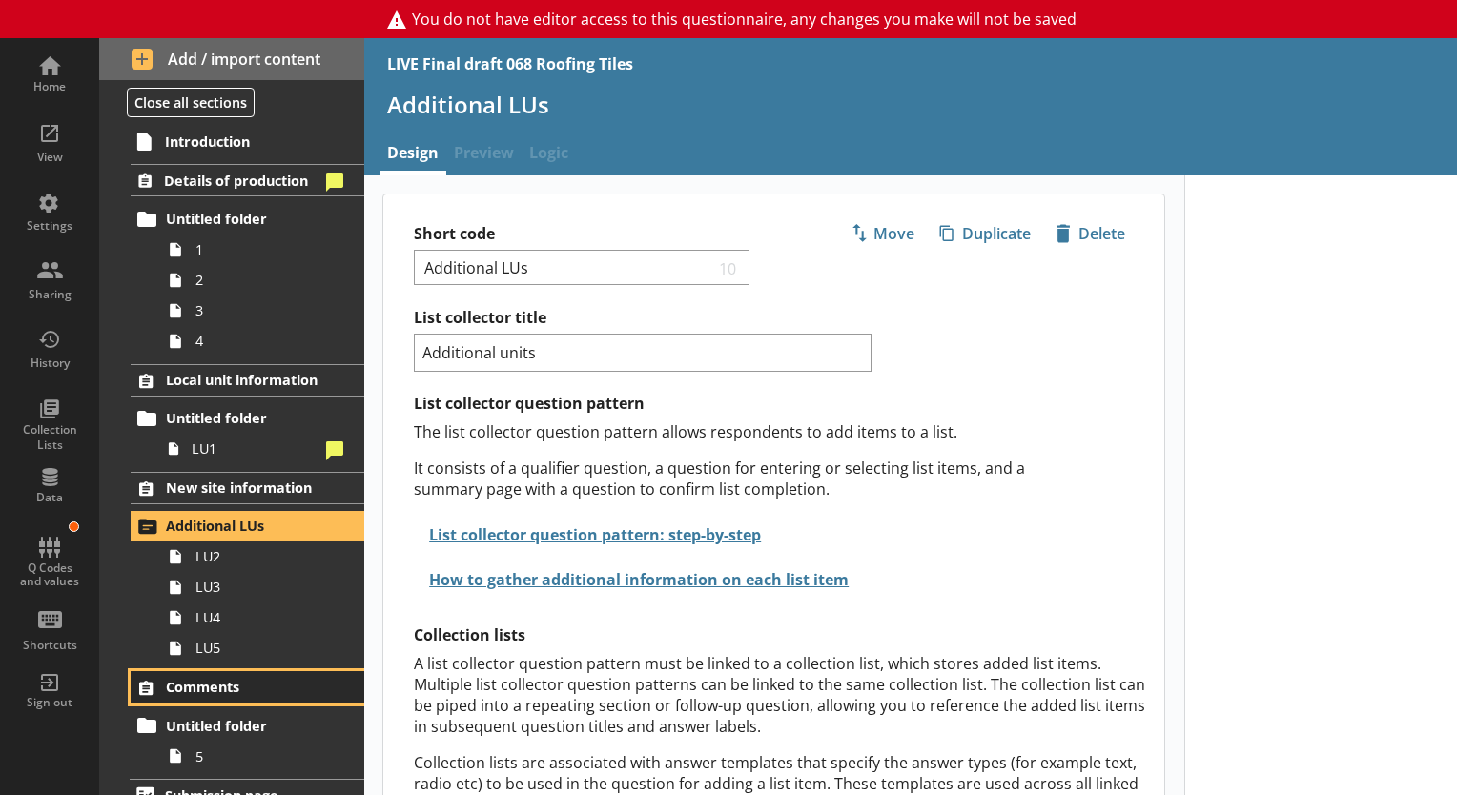
click at [200, 685] on span "Comments" at bounding box center [248, 687] width 165 height 18
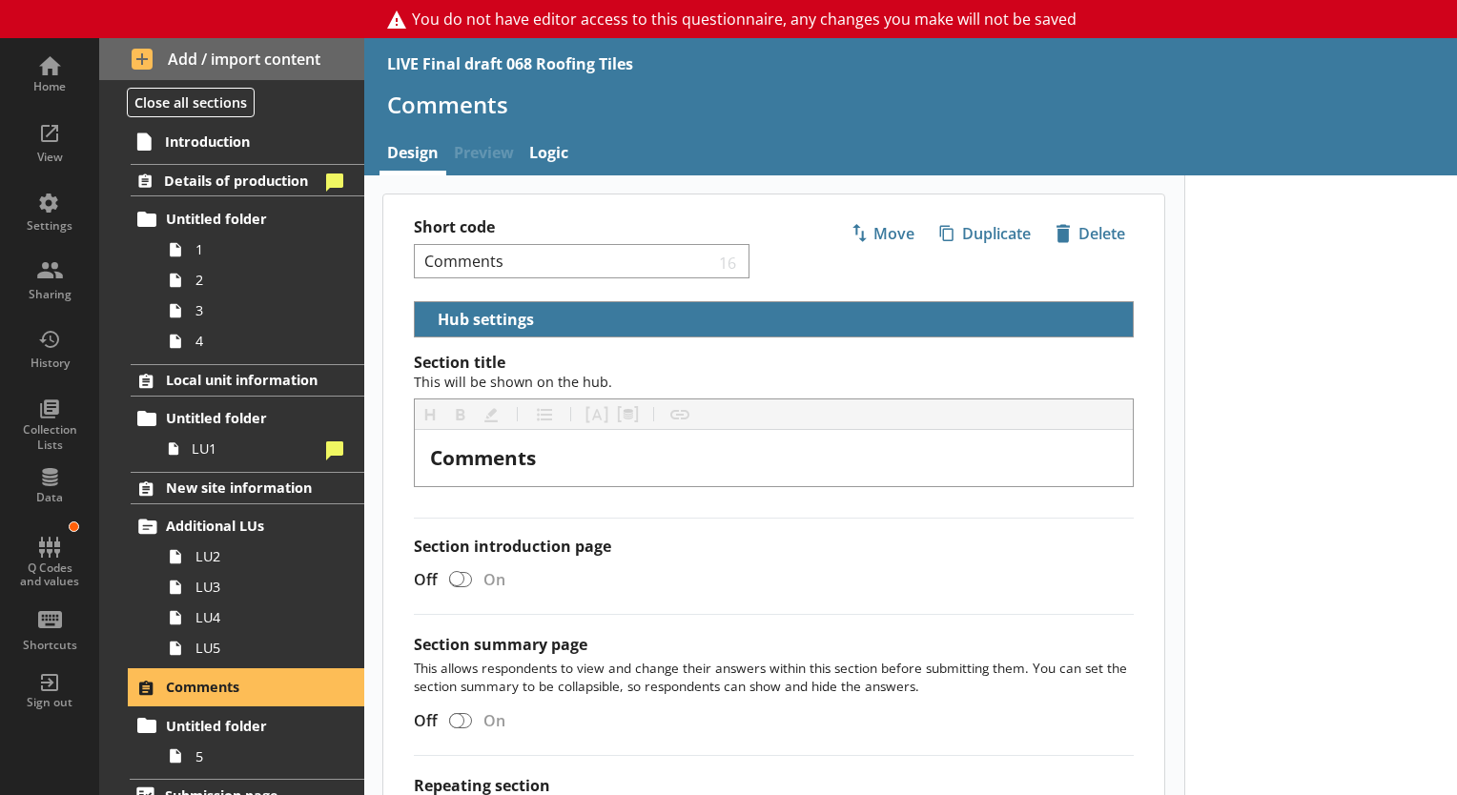
scroll to position [234, 0]
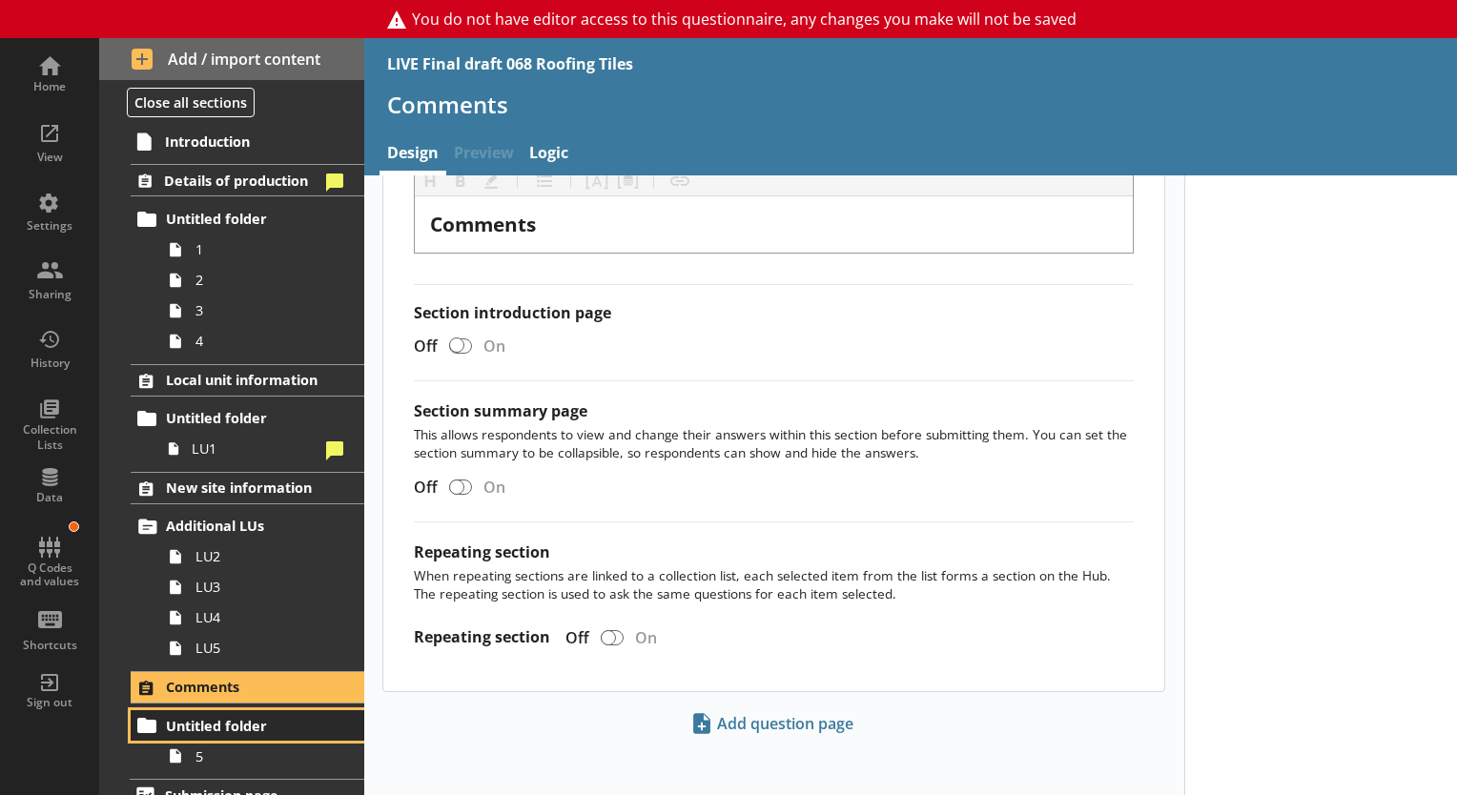
click at [267, 725] on span "Untitled folder" at bounding box center [248, 726] width 165 height 18
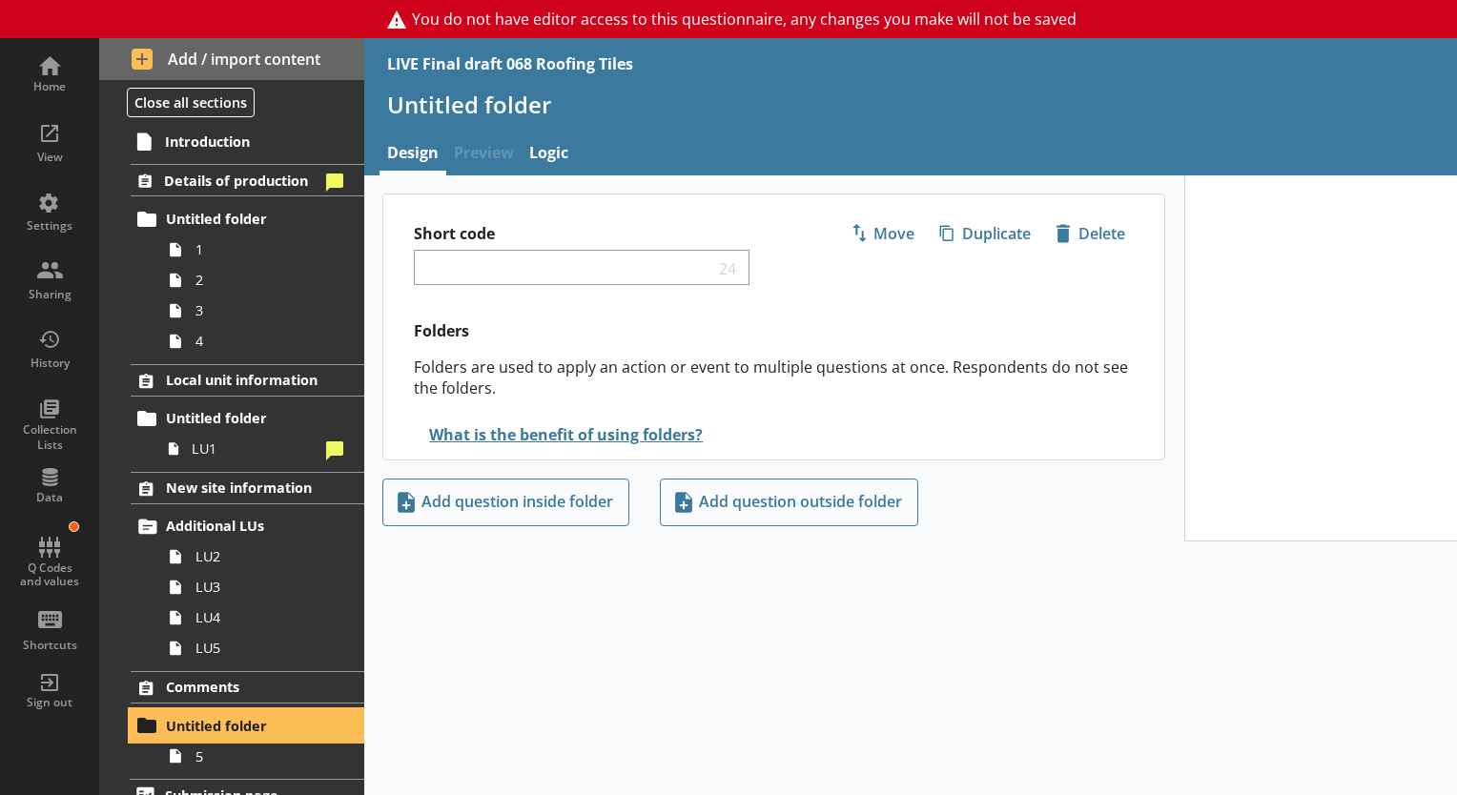
scroll to position [21, 0]
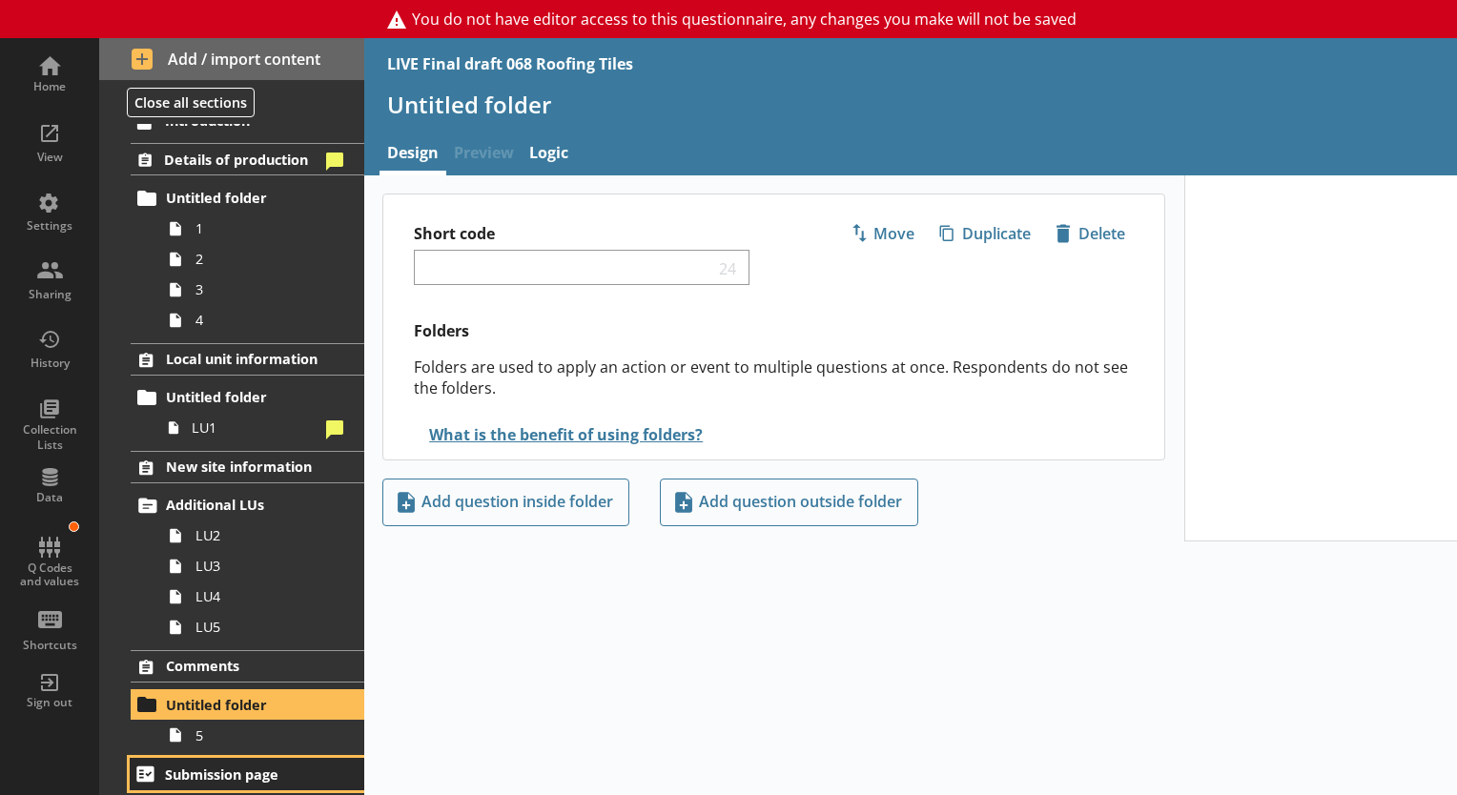
click at [191, 766] on span "Submission page" at bounding box center [248, 775] width 166 height 18
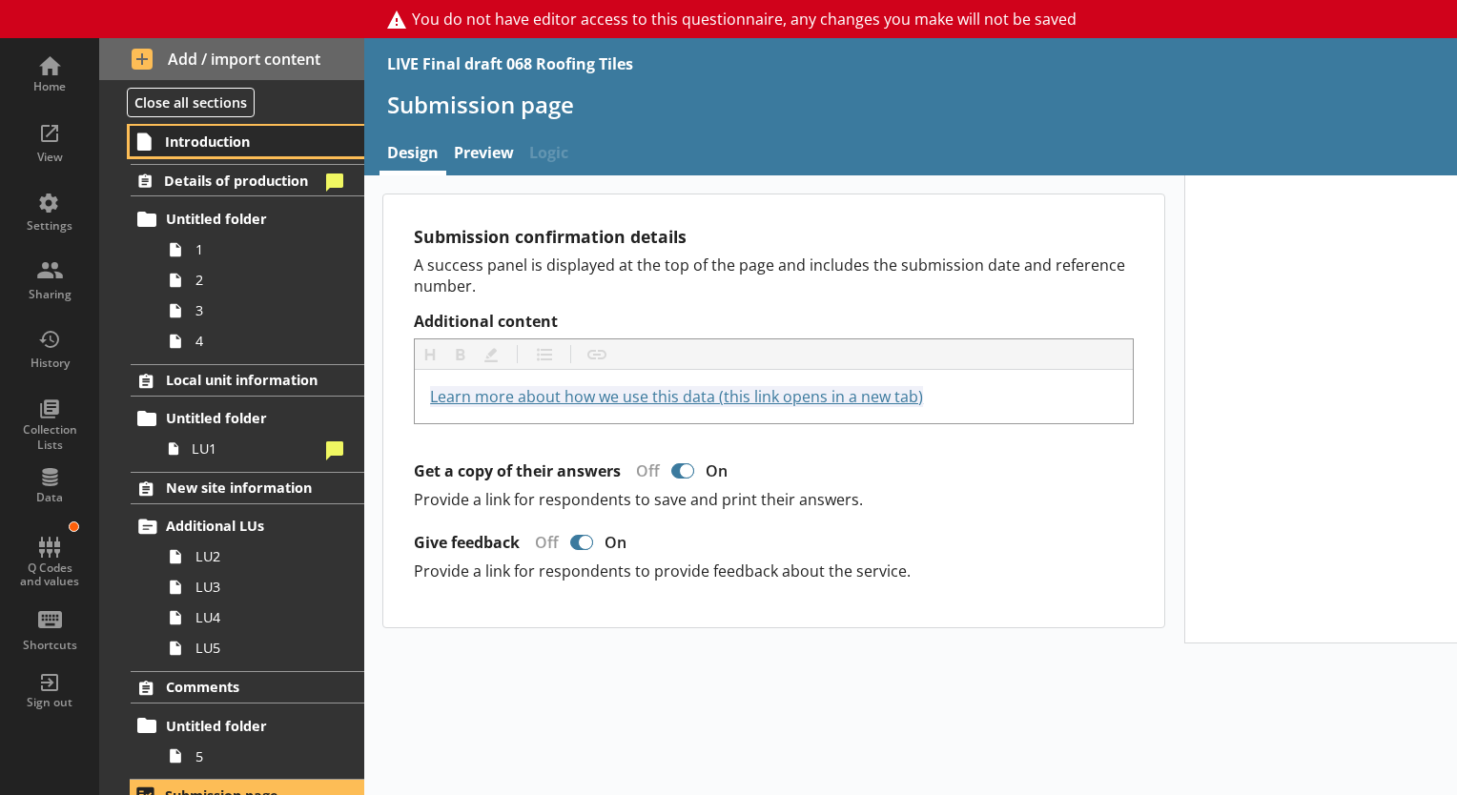
click at [224, 147] on span "Introduction" at bounding box center [248, 142] width 166 height 18
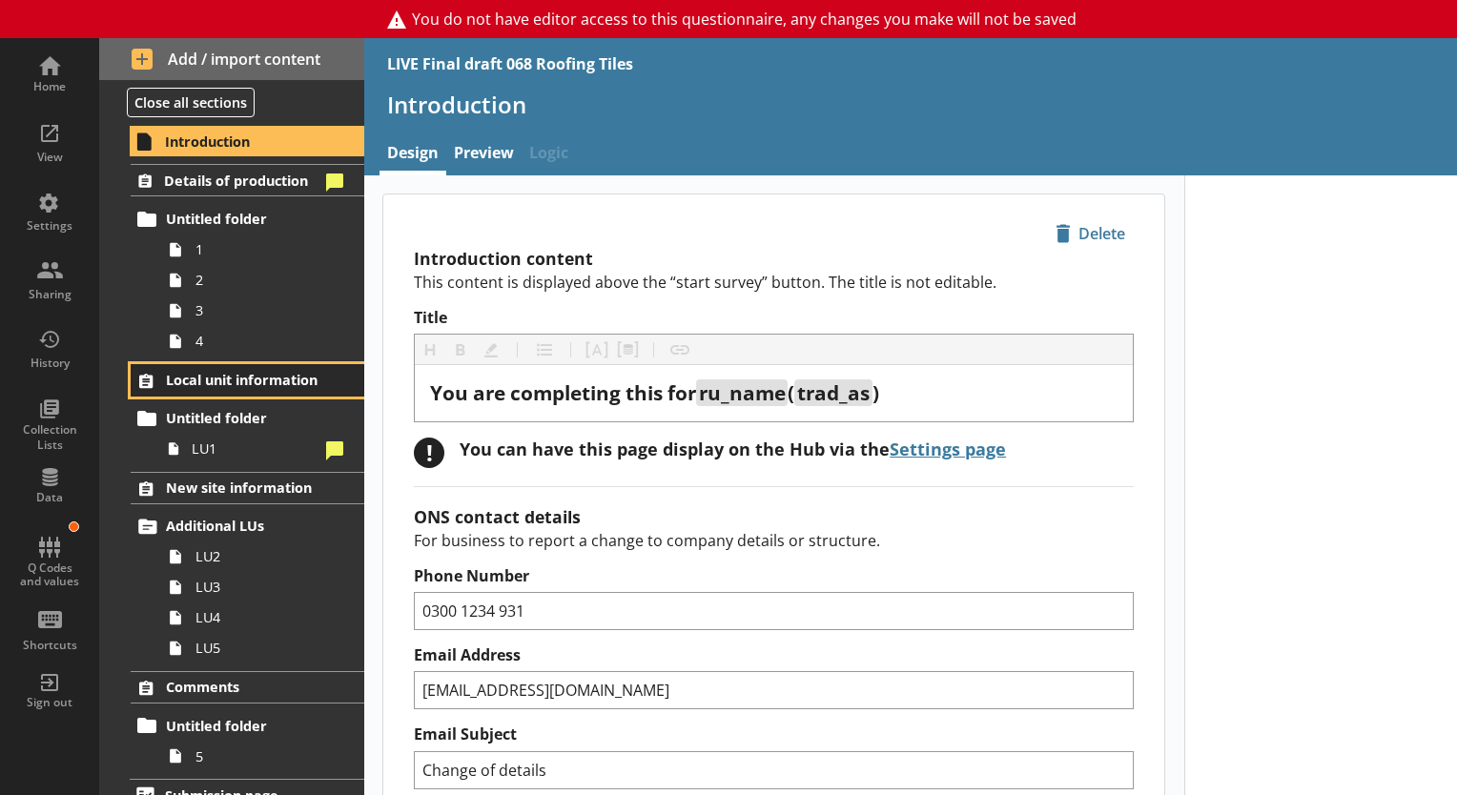
click at [198, 375] on span "Local unit information" at bounding box center [248, 380] width 165 height 18
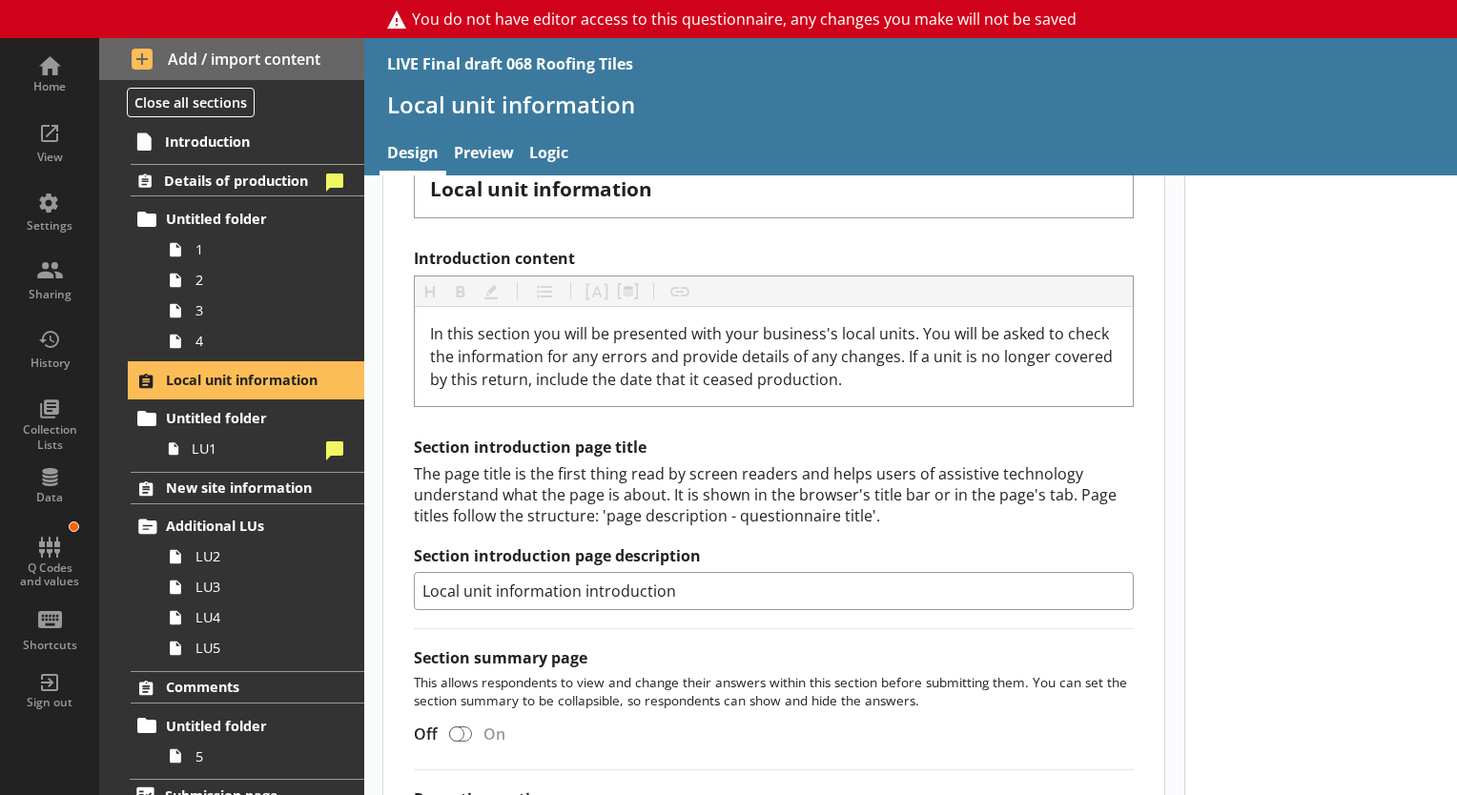
scroll to position [760, 0]
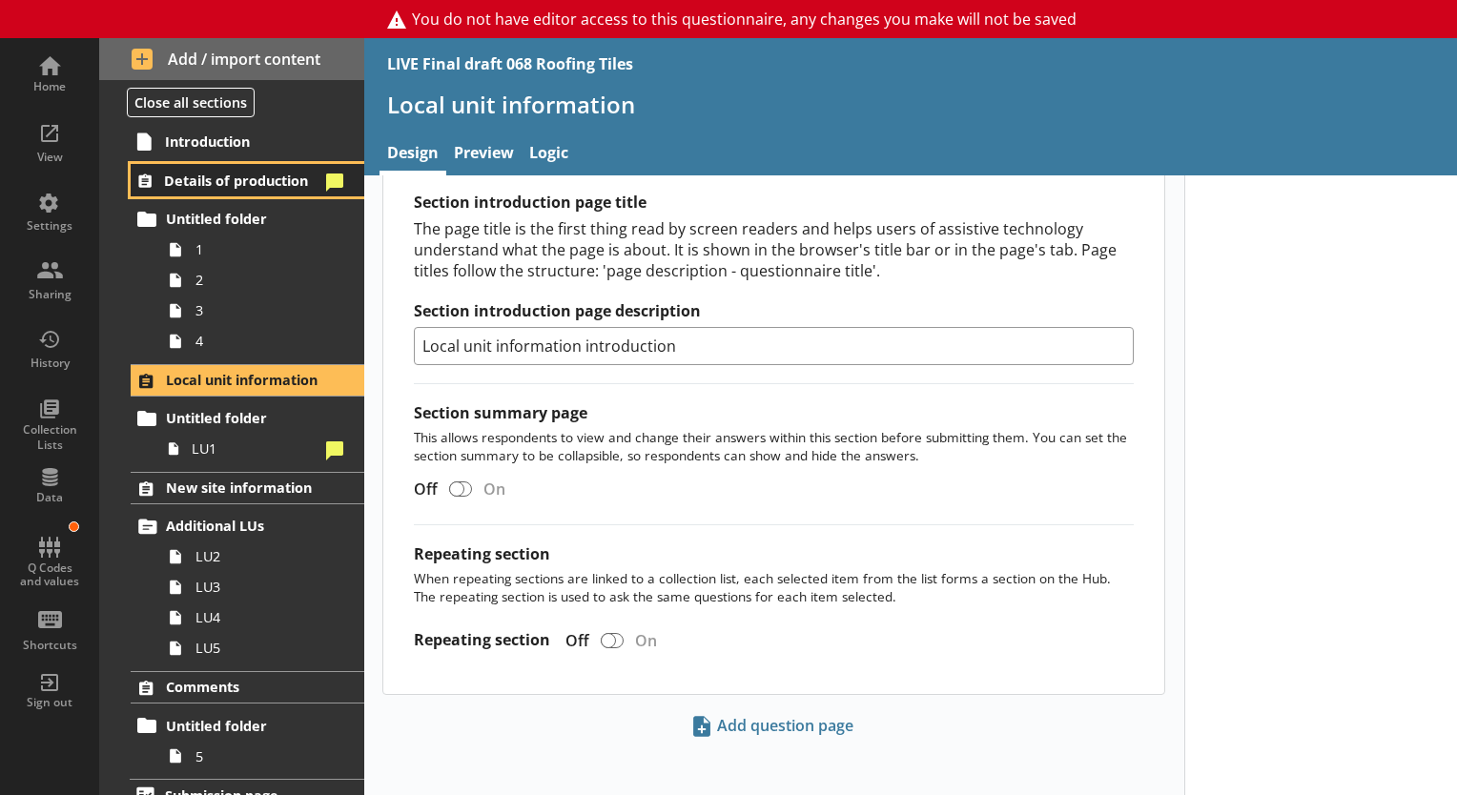
click at [245, 168] on link "Details of production" at bounding box center [248, 180] width 234 height 32
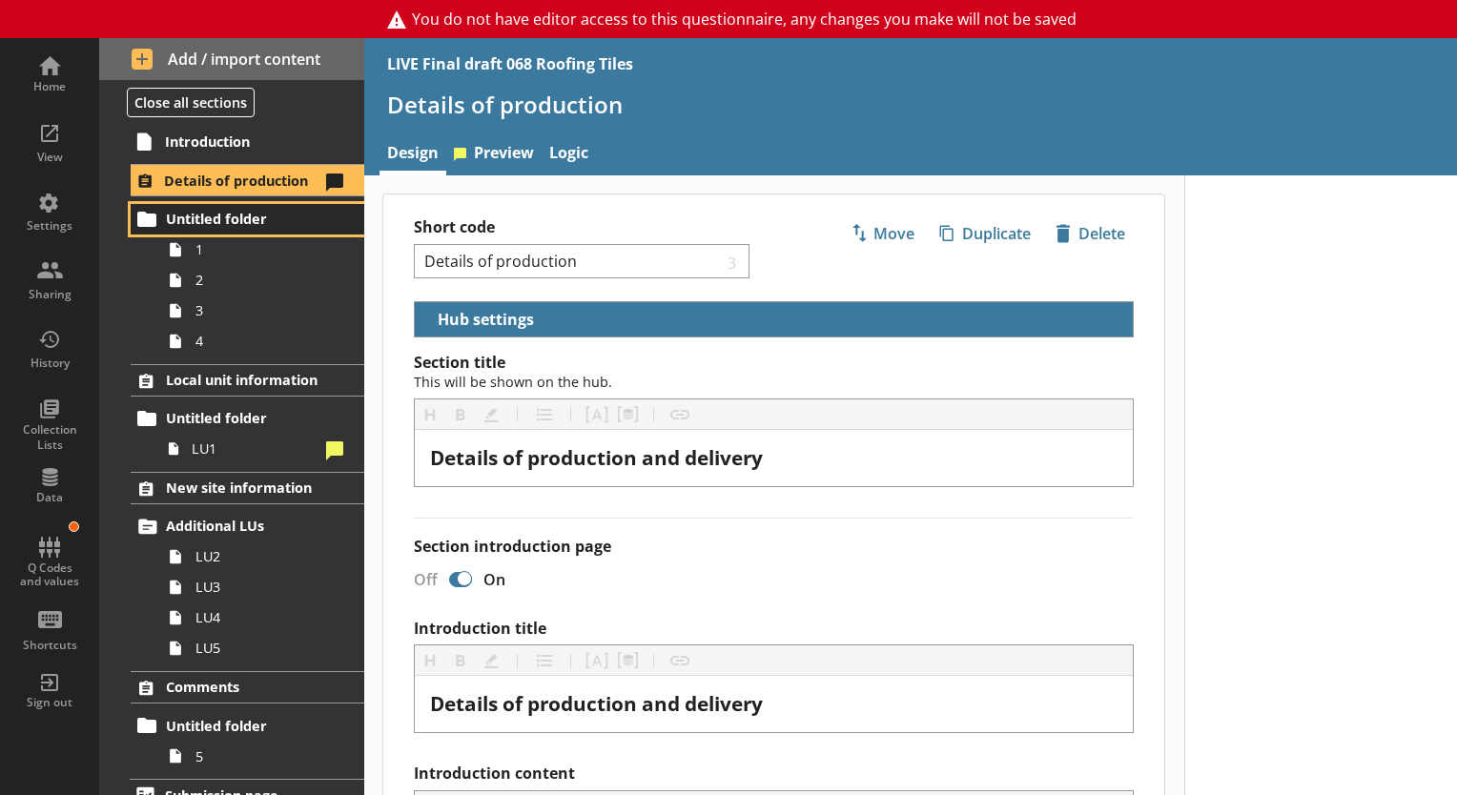
click at [222, 219] on span "Untitled folder" at bounding box center [248, 219] width 165 height 18
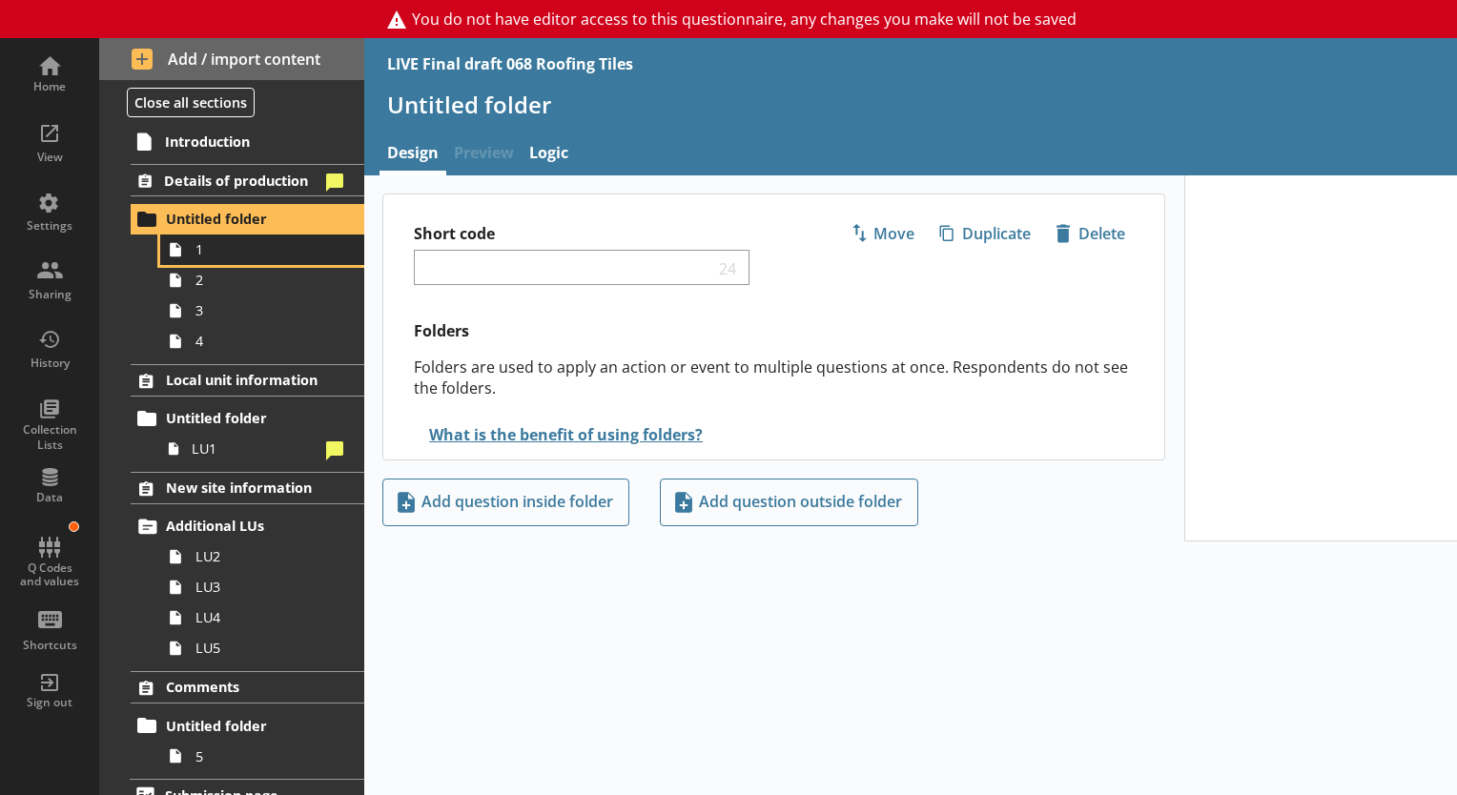
click at [217, 241] on span "1" at bounding box center [266, 249] width 143 height 18
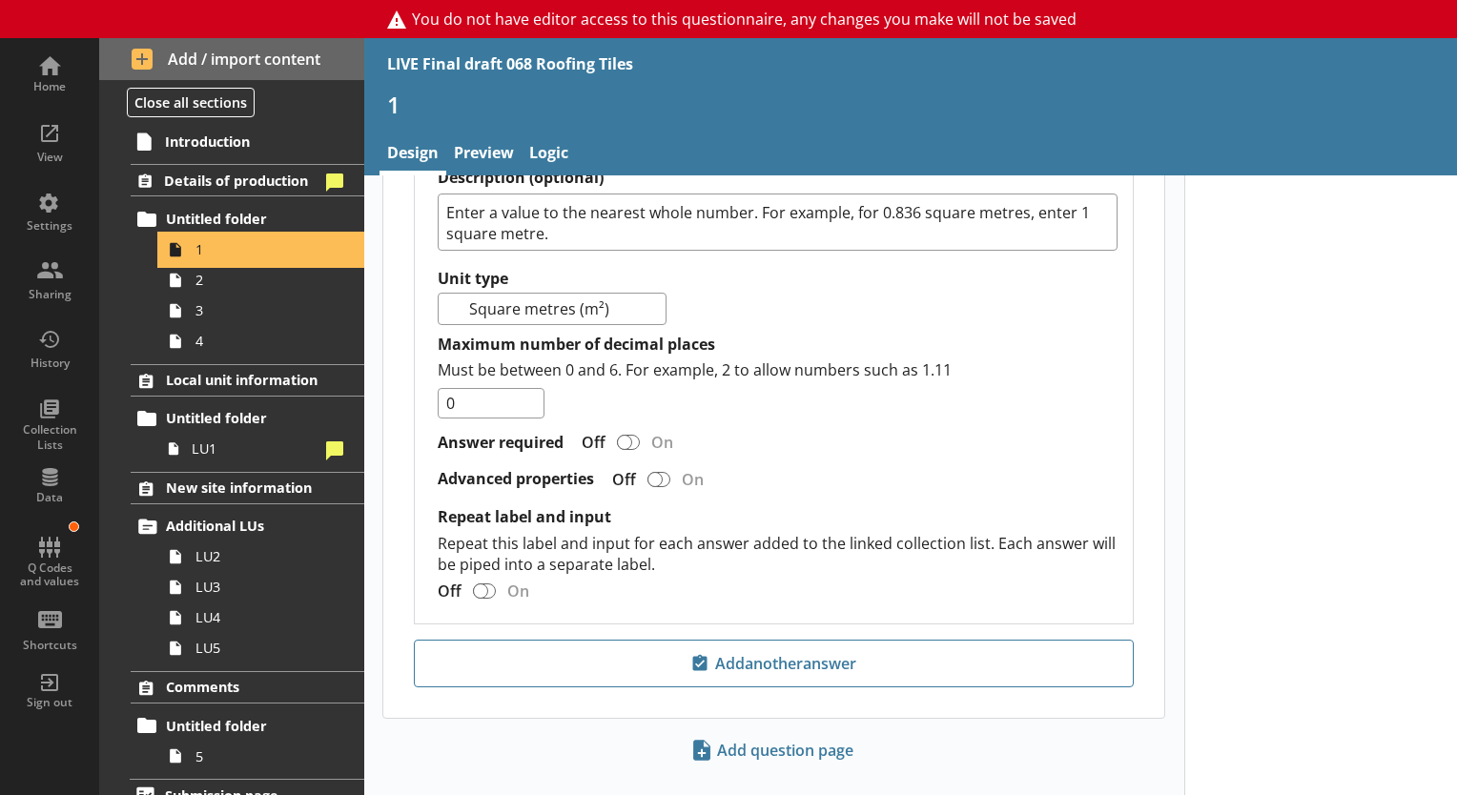
scroll to position [1574, 0]
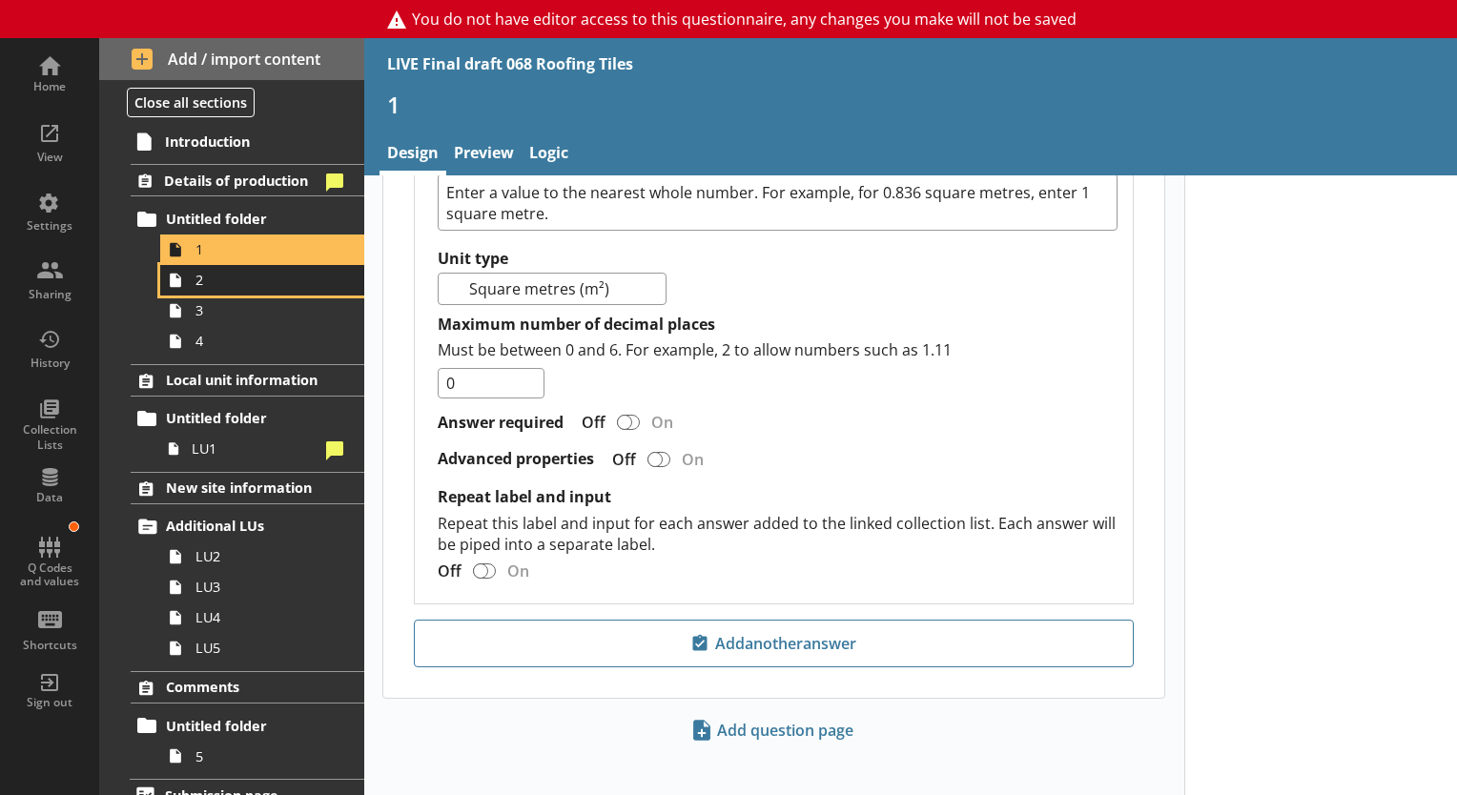
click at [256, 289] on link "2" at bounding box center [262, 280] width 204 height 31
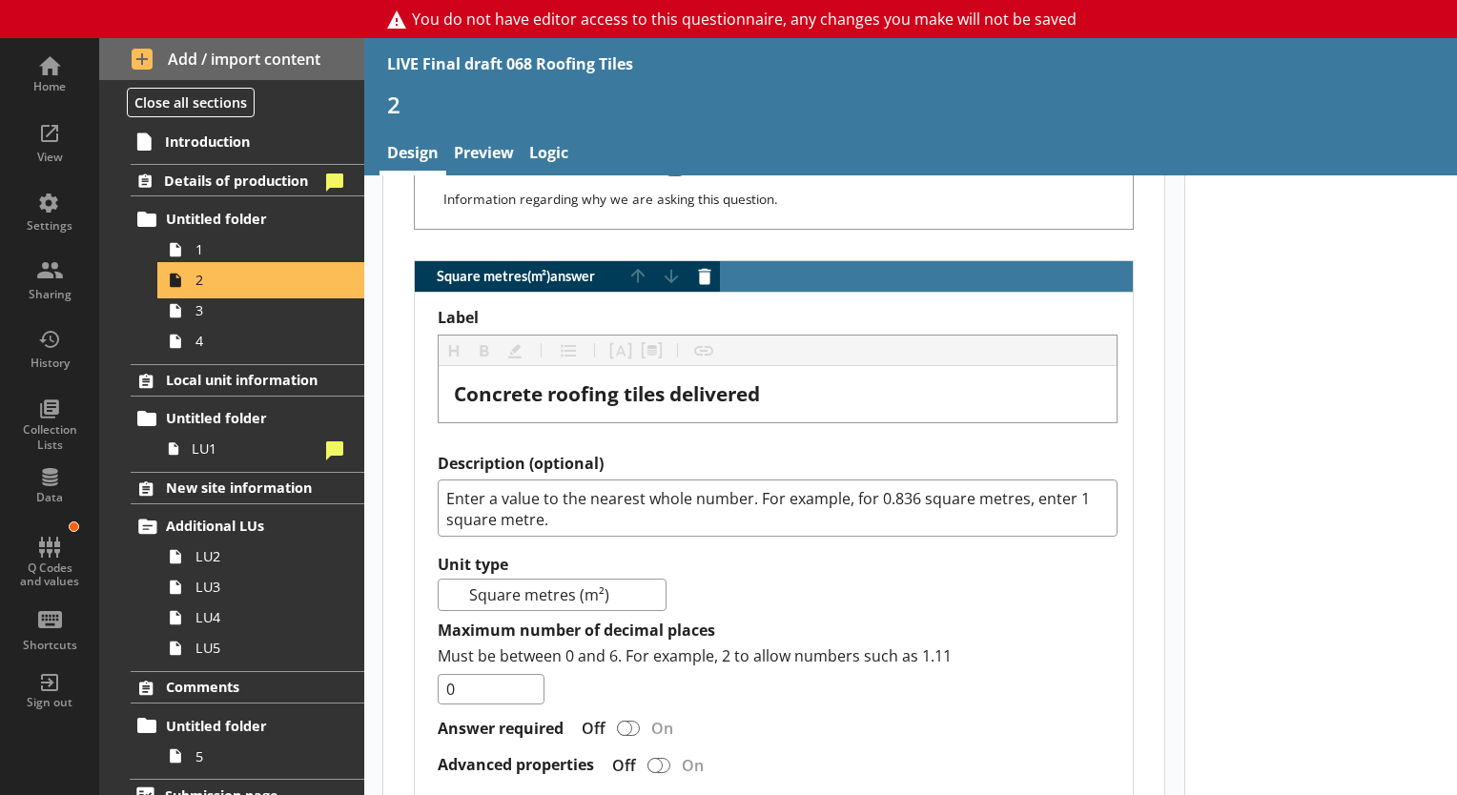
scroll to position [1574, 0]
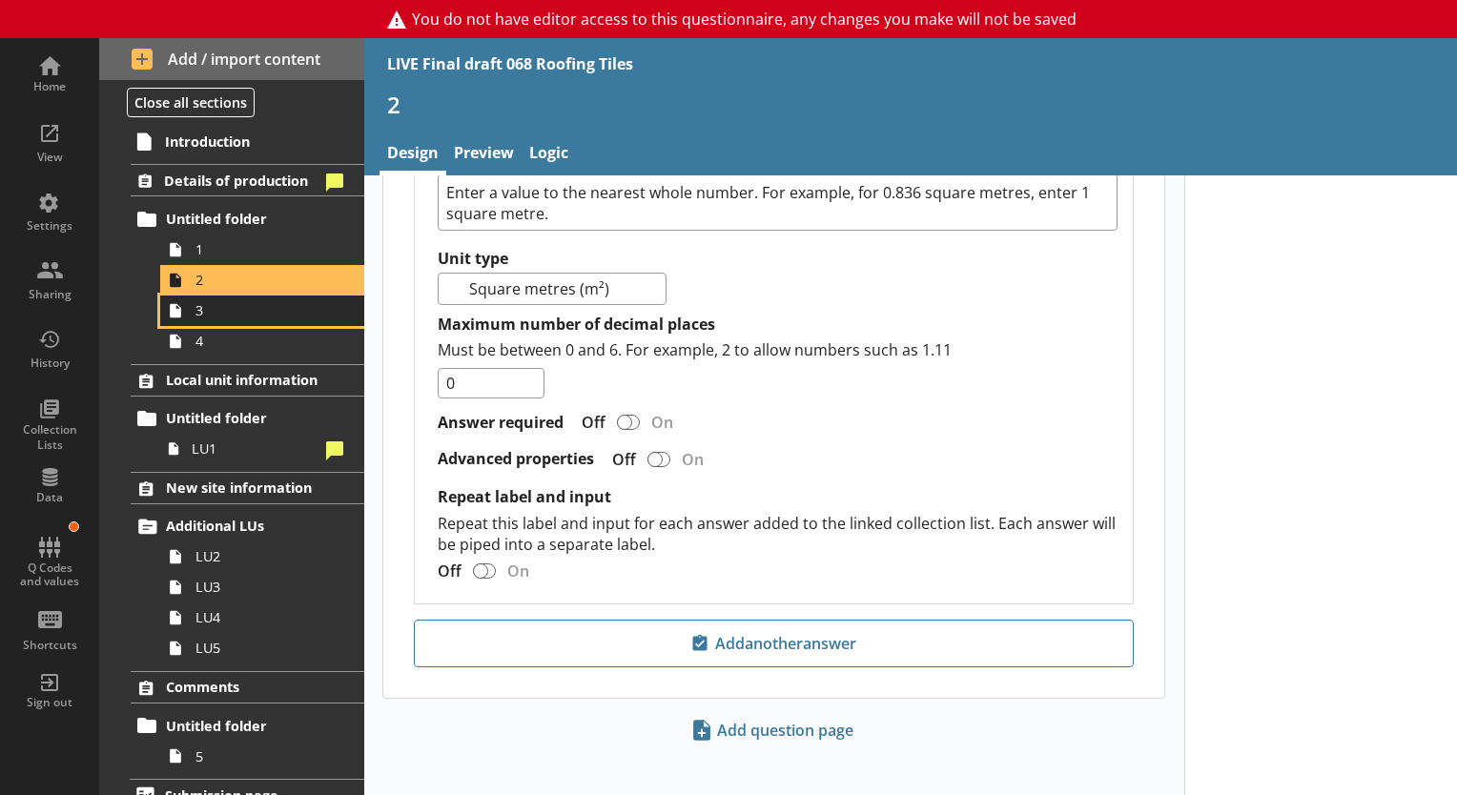
click at [230, 312] on span "3" at bounding box center [266, 310] width 143 height 18
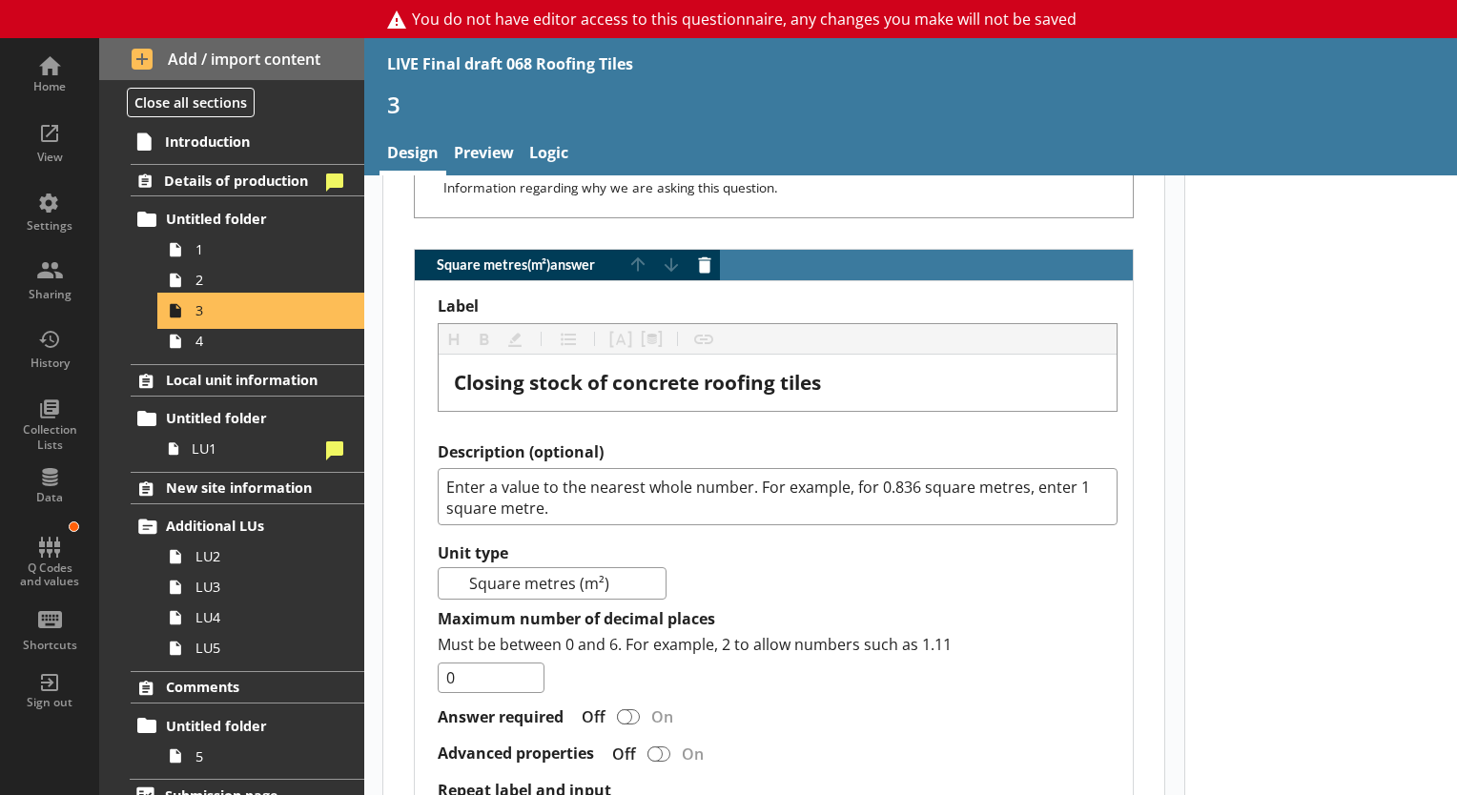
scroll to position [1363, 0]
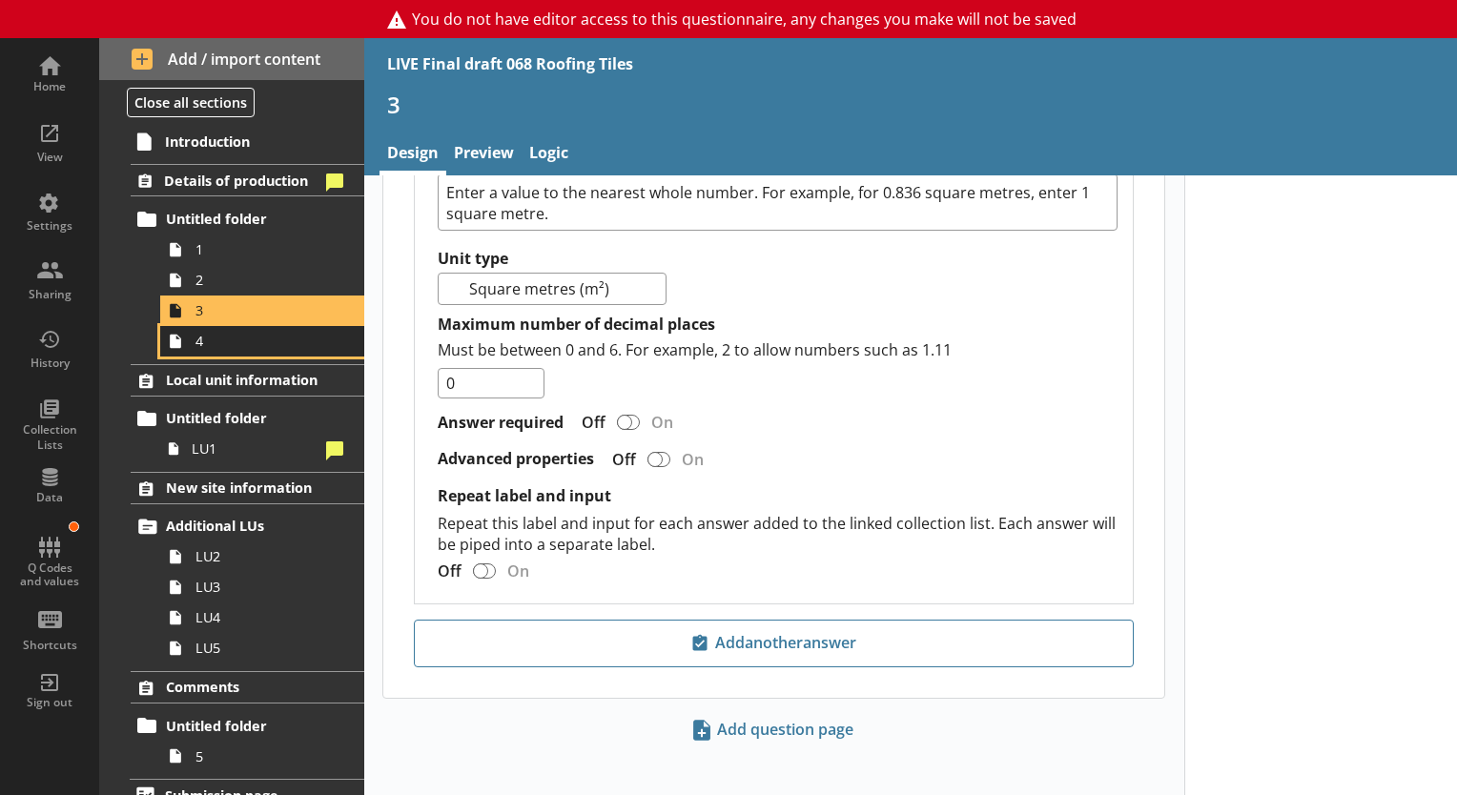
click at [275, 333] on span "4" at bounding box center [266, 341] width 143 height 18
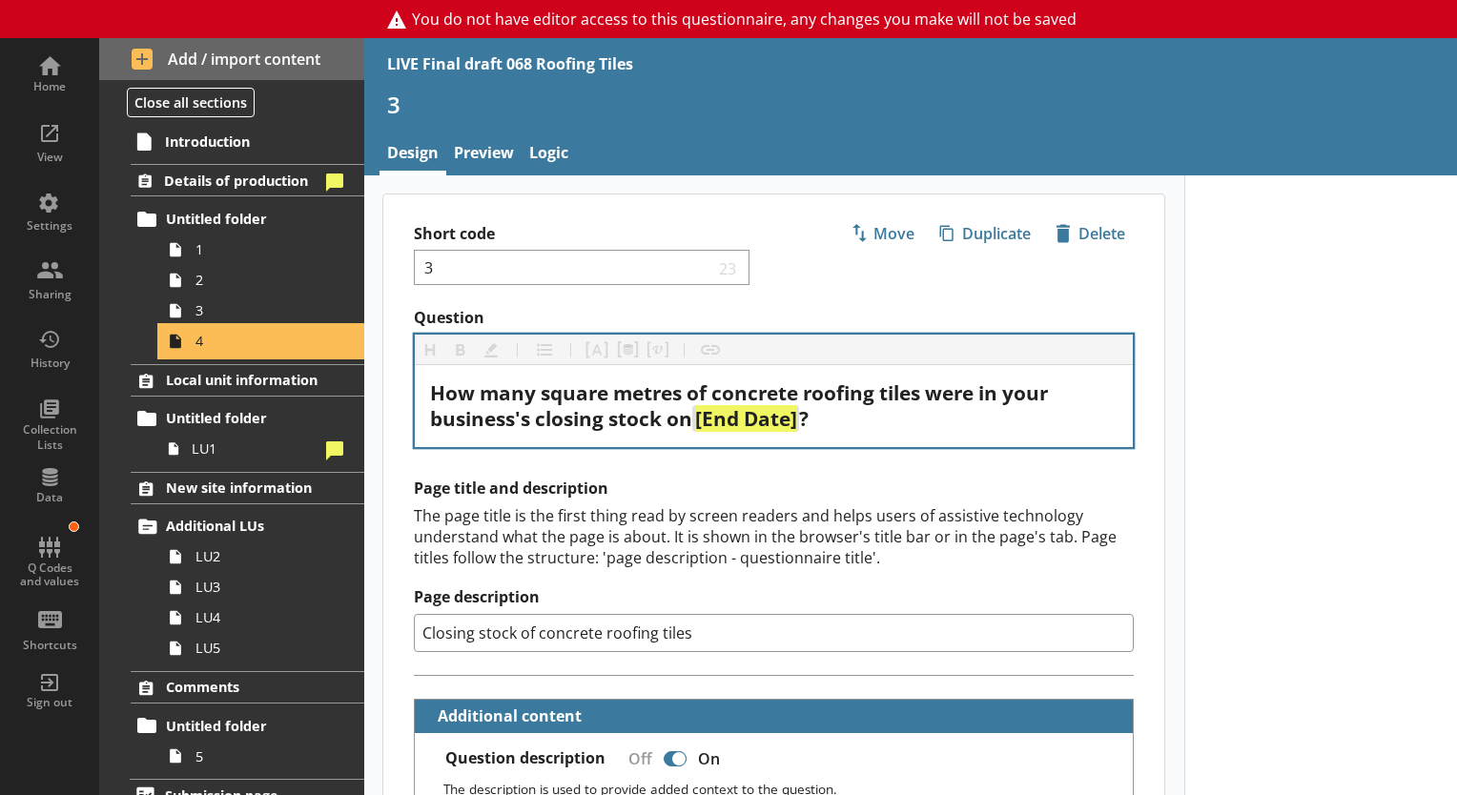
type textarea "x"
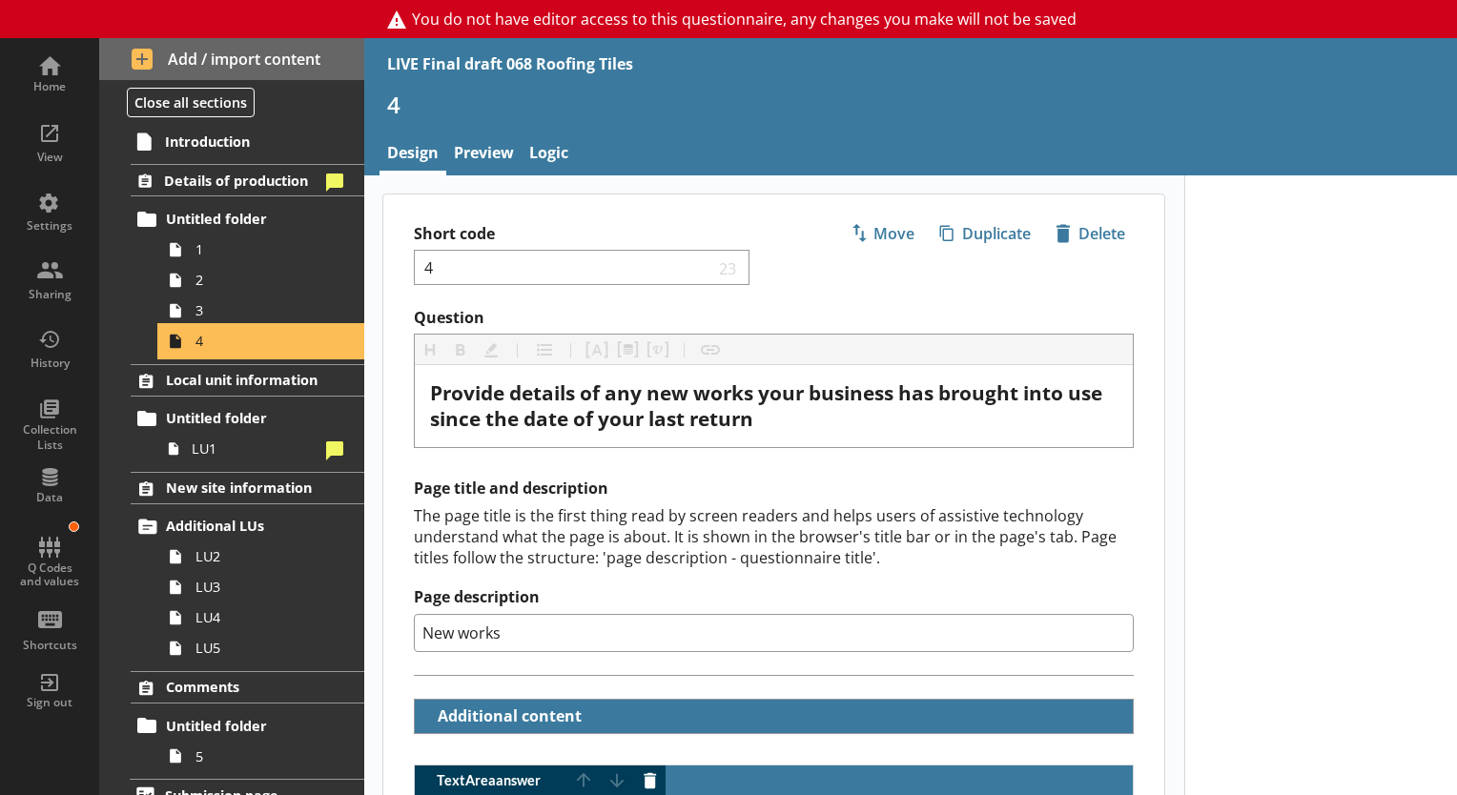
scroll to position [553, 0]
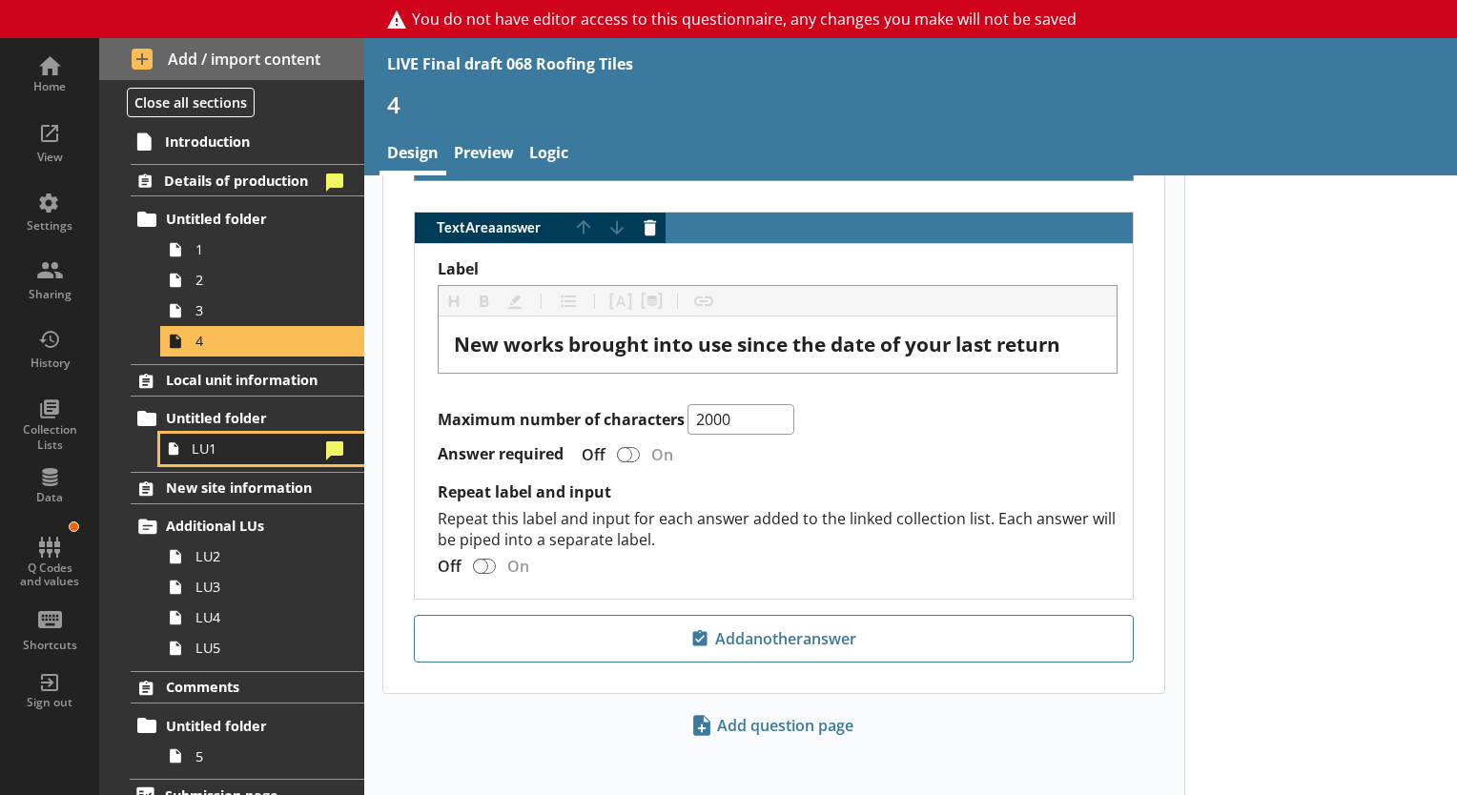
click at [215, 457] on link "LU1" at bounding box center [262, 449] width 204 height 31
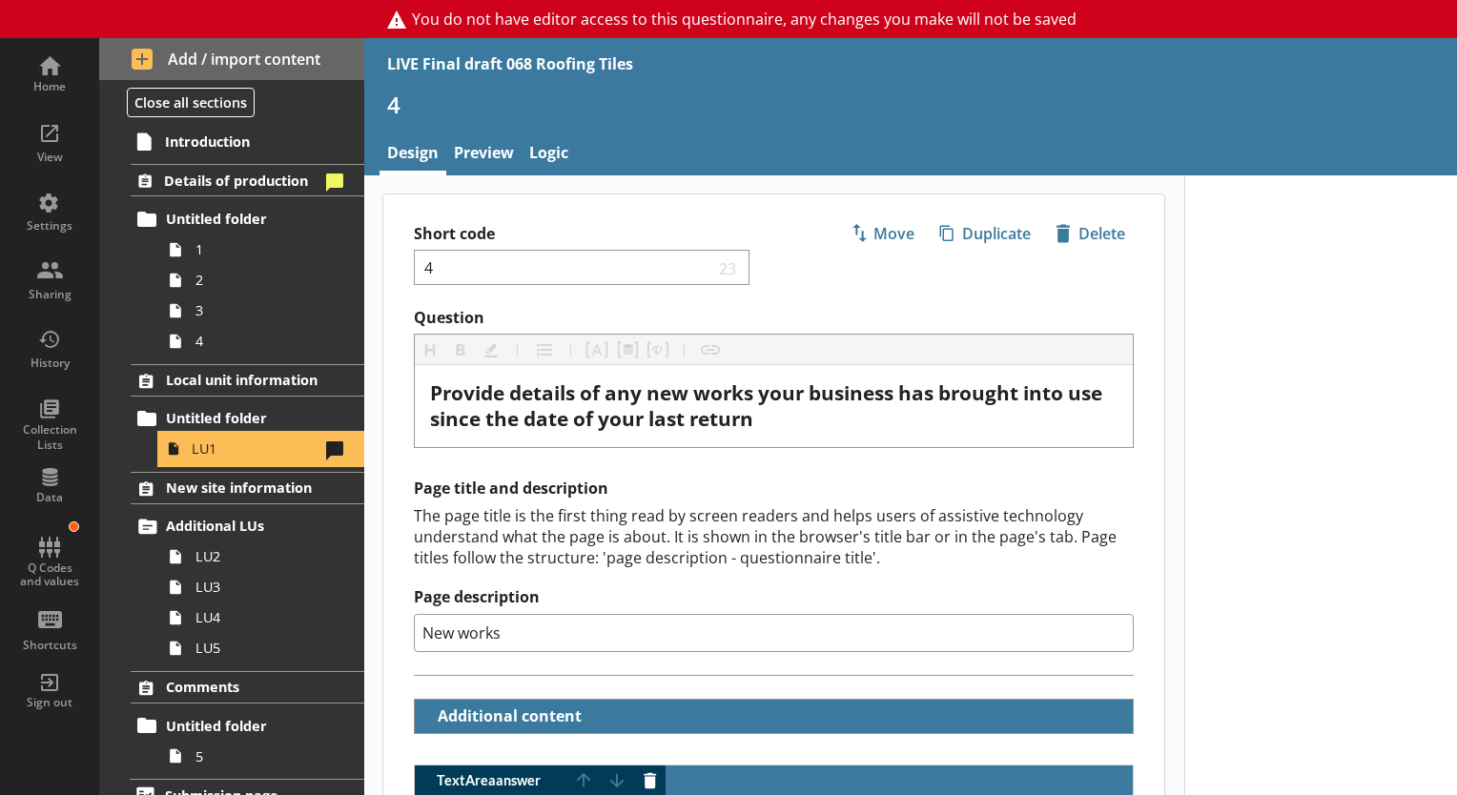
select select "c6414f7d-732a-4aab-9beb-1b3adedb7966"
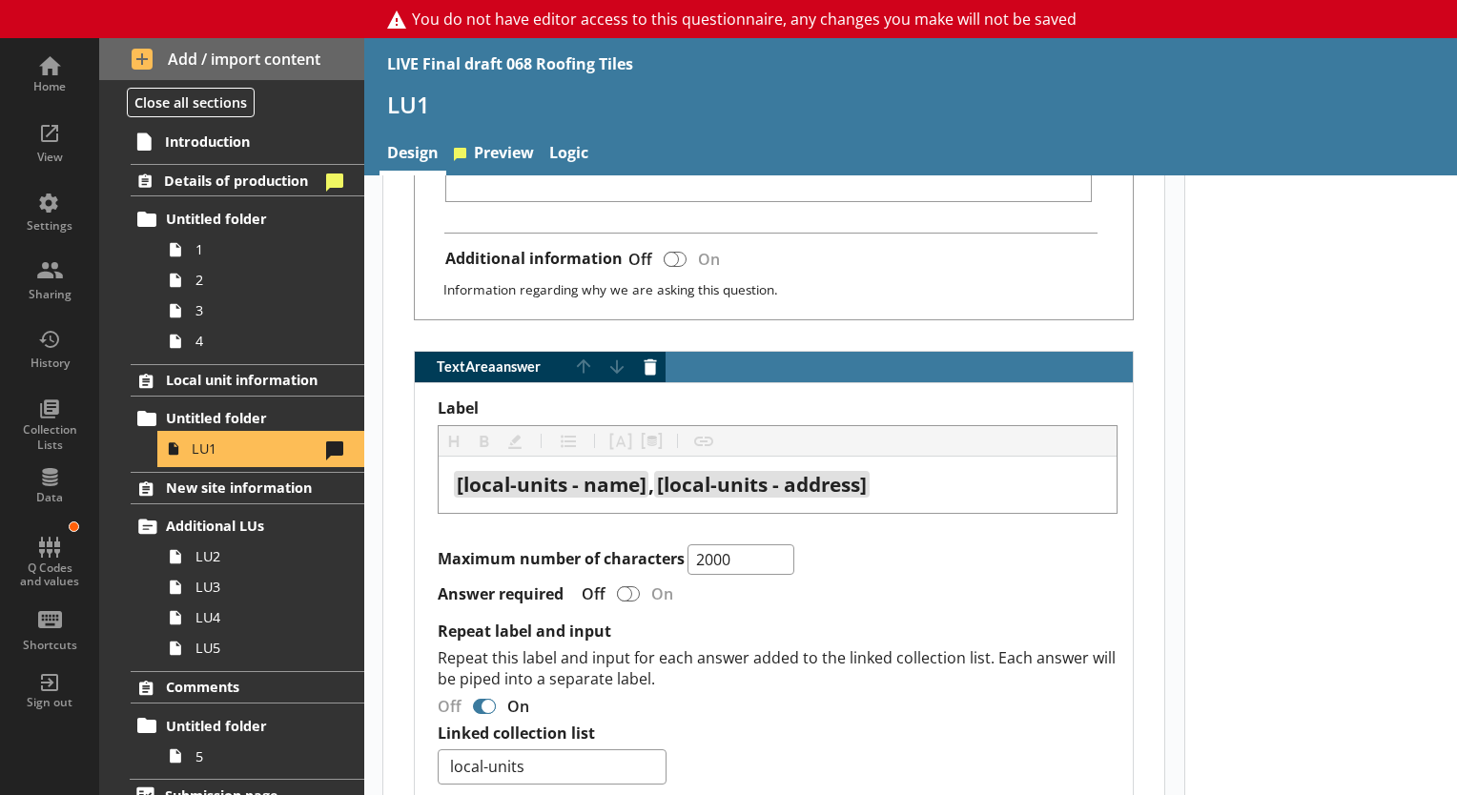
scroll to position [1426, 0]
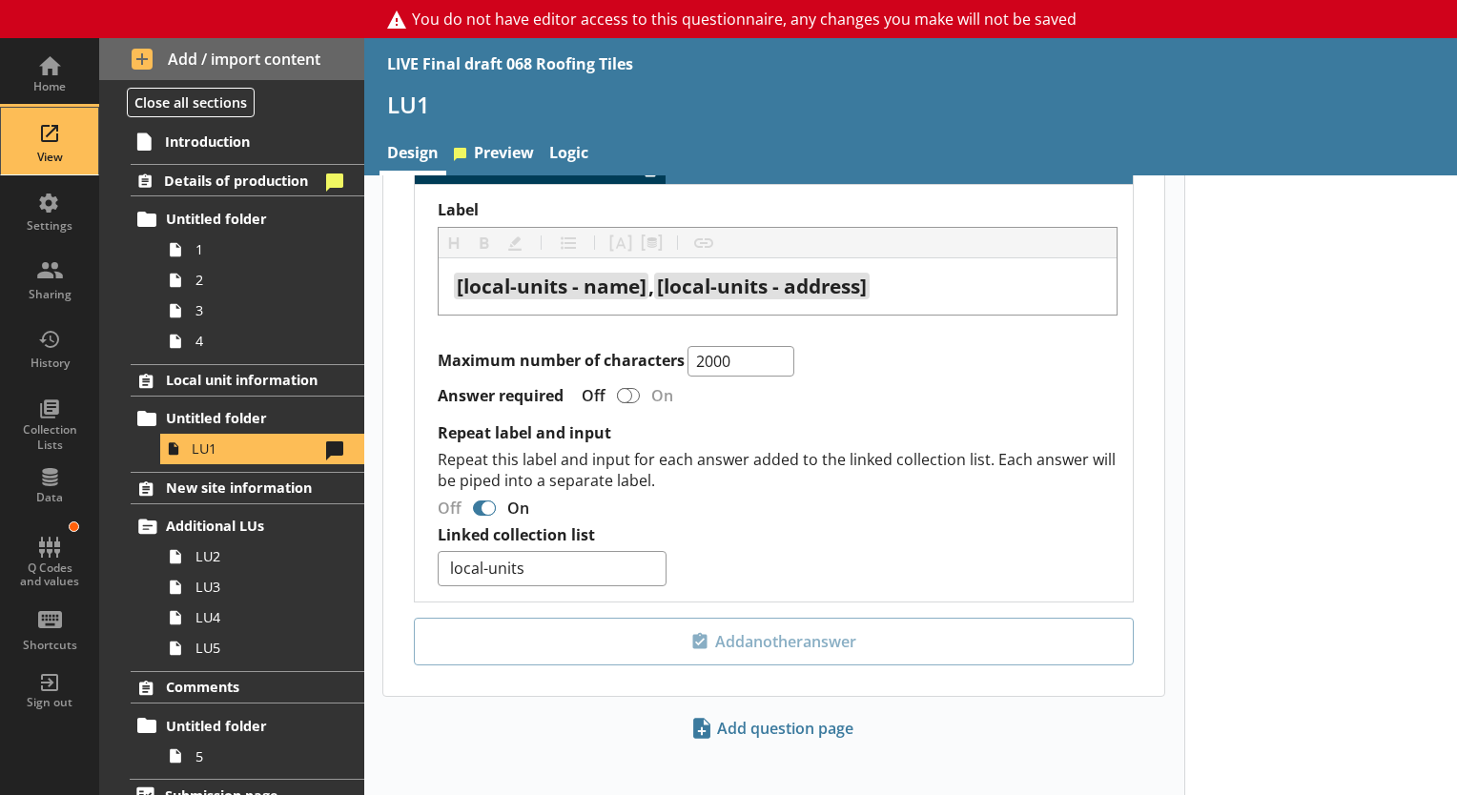
click at [64, 154] on div "View" at bounding box center [49, 157] width 67 height 15
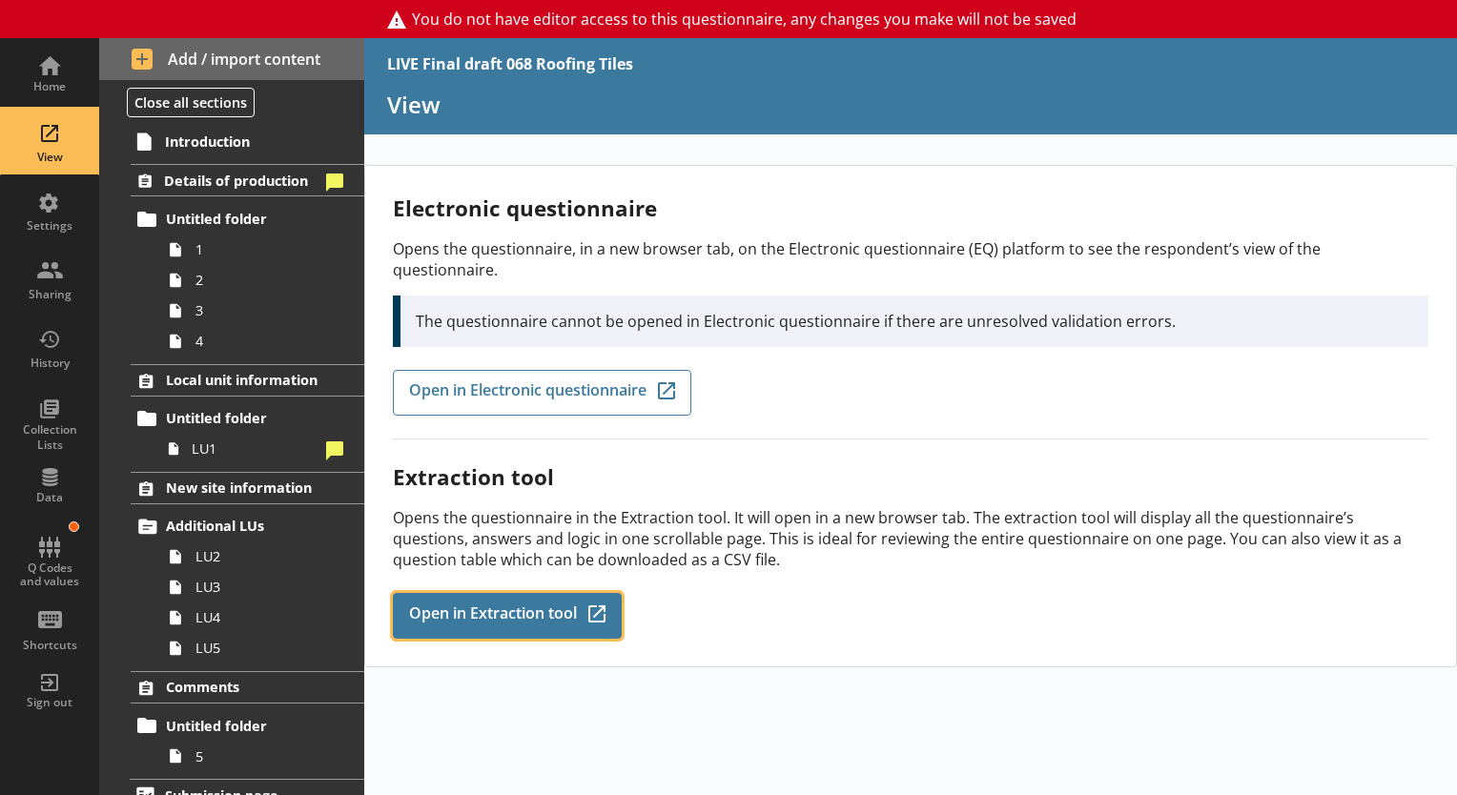
click at [452, 605] on span "Open in Extraction tool" at bounding box center [493, 615] width 168 height 21
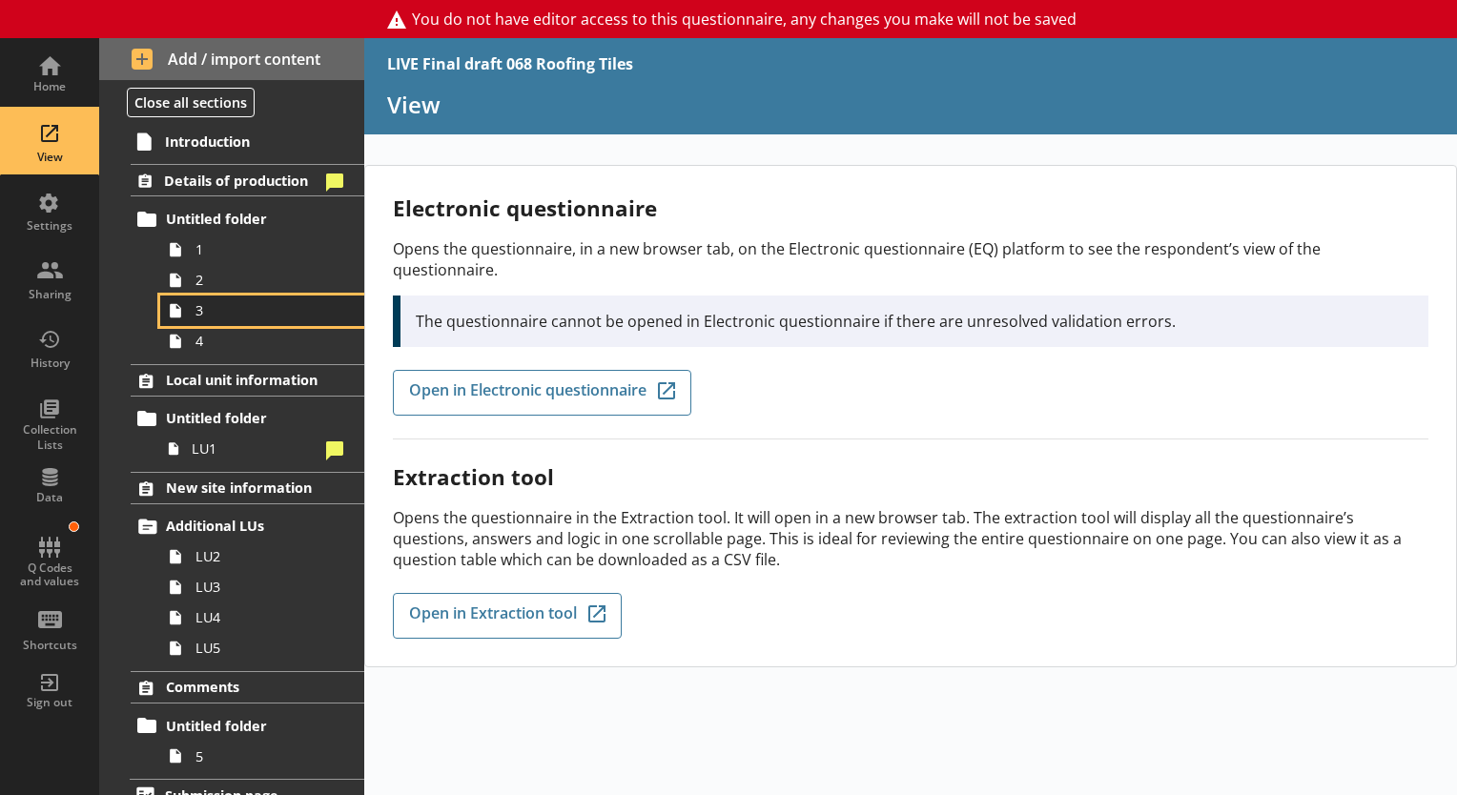
click at [203, 299] on link "3" at bounding box center [262, 311] width 204 height 31
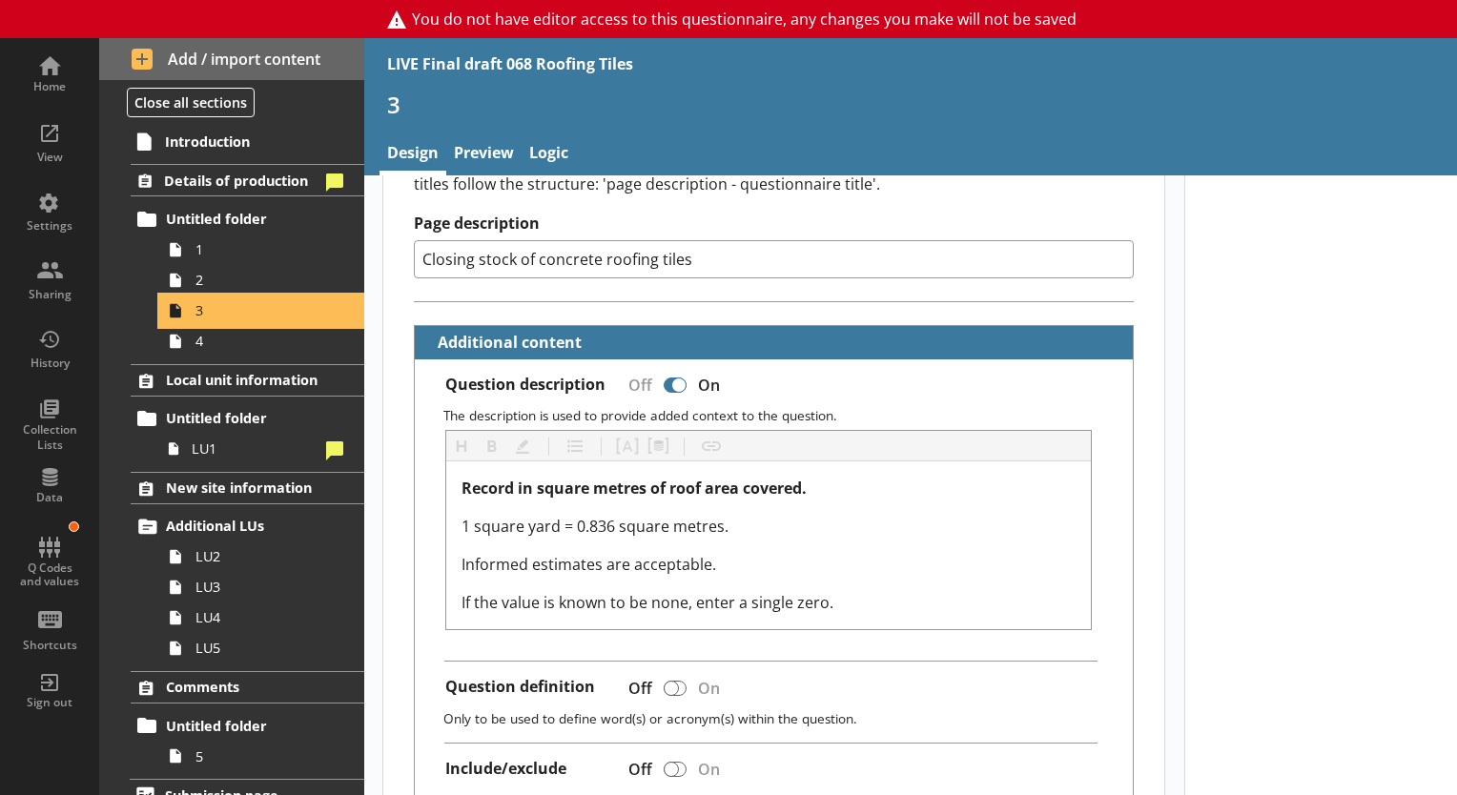
scroll to position [307, 0]
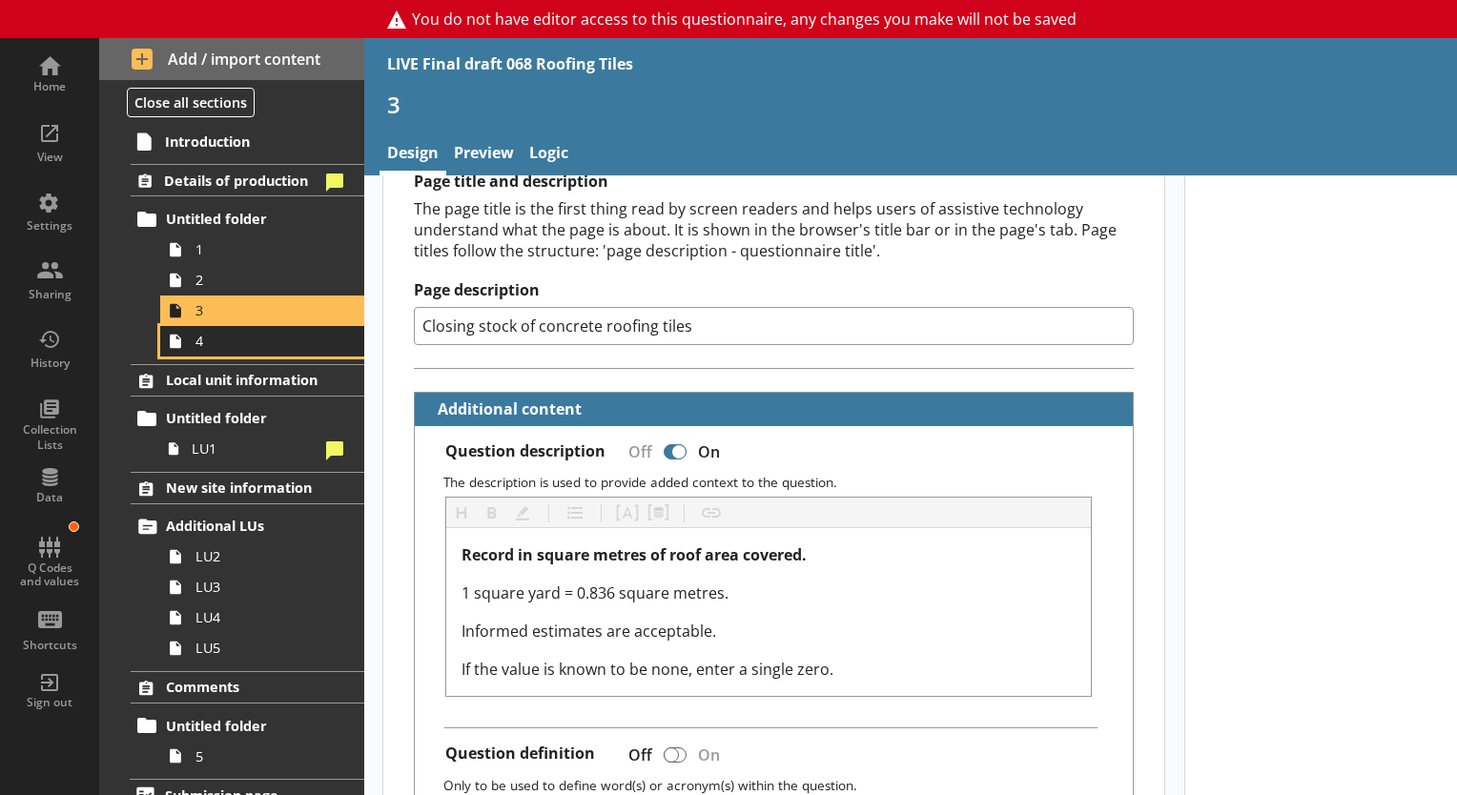
click at [225, 351] on link "4" at bounding box center [262, 341] width 204 height 31
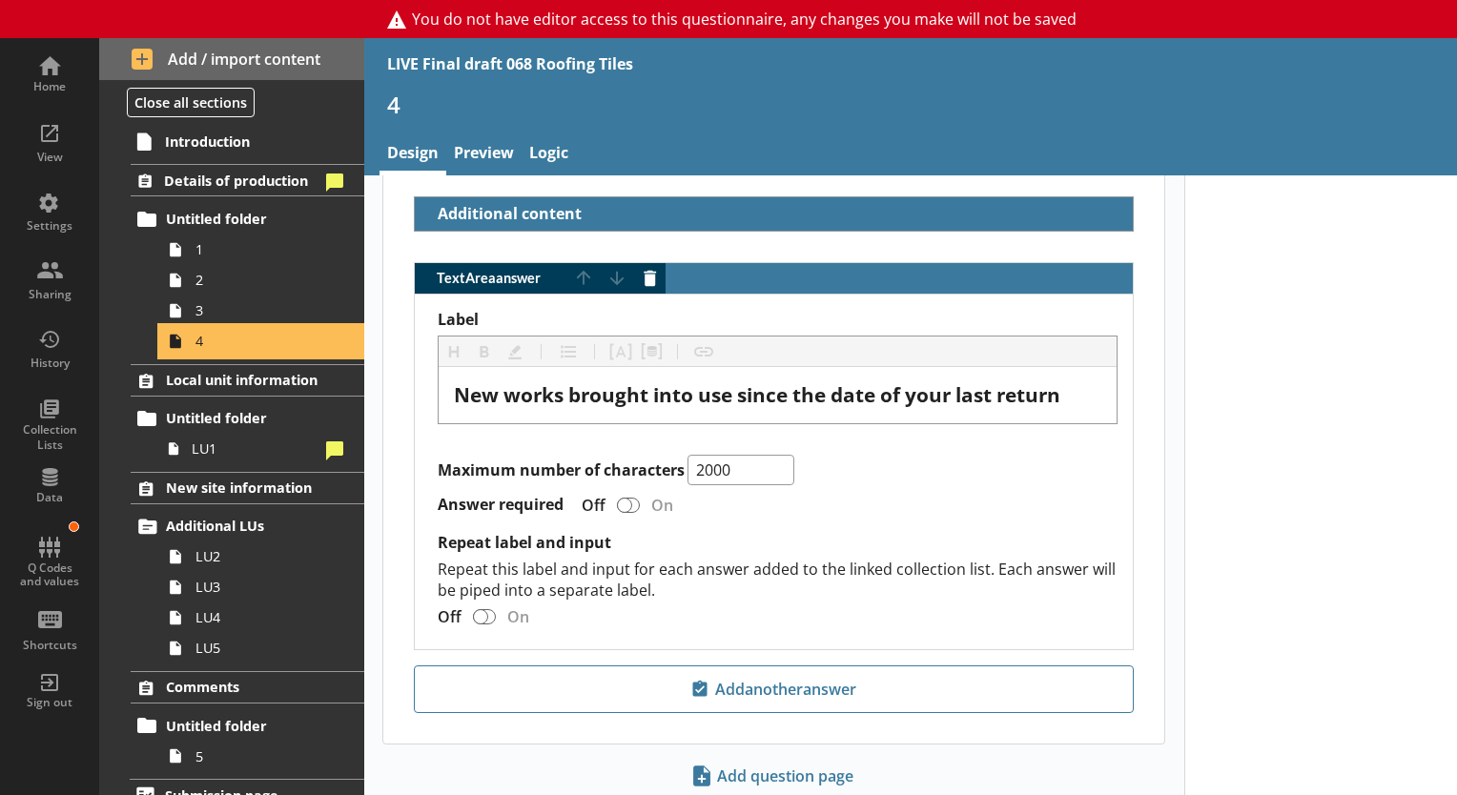
scroll to position [553, 0]
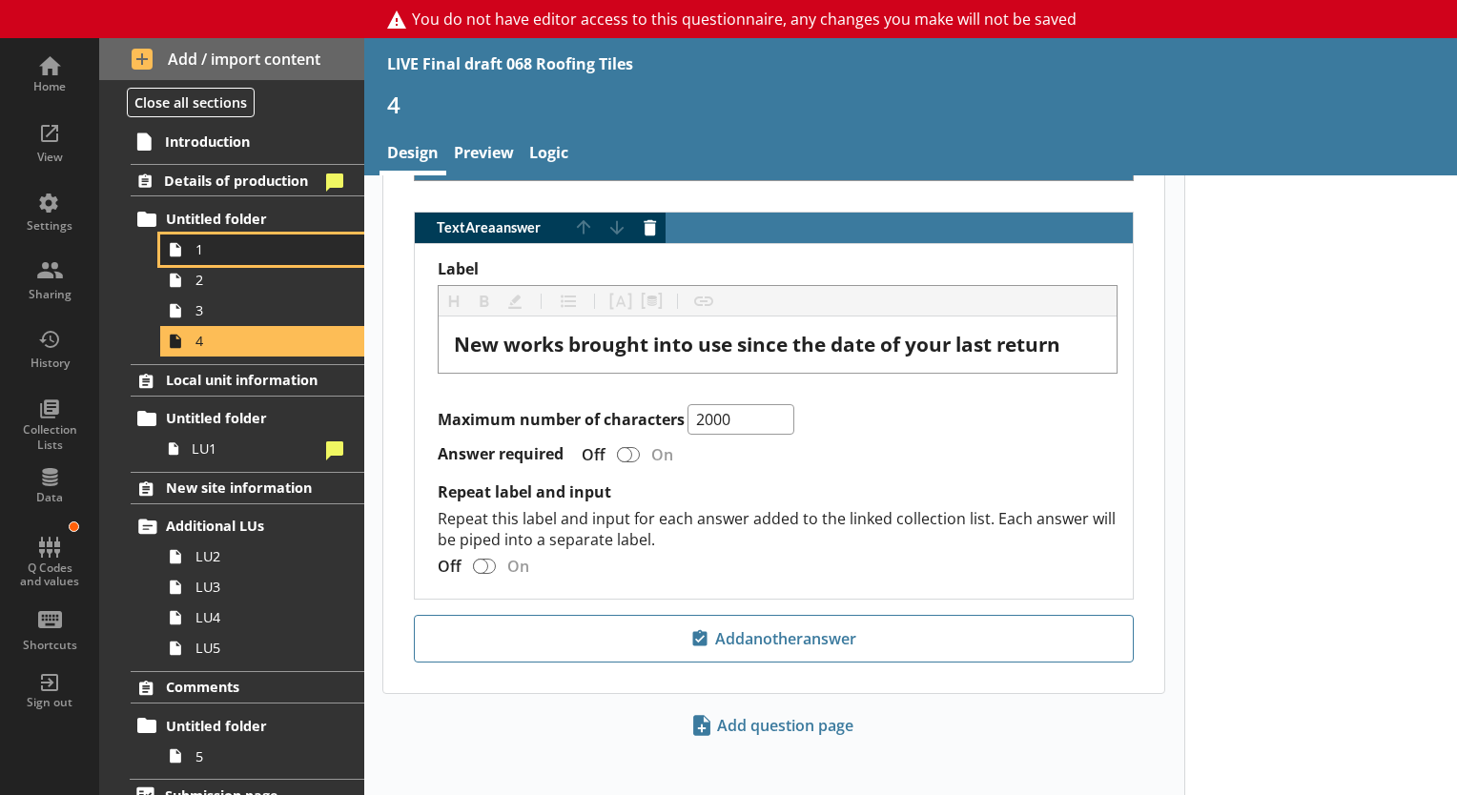
click at [226, 240] on span "1" at bounding box center [266, 249] width 143 height 18
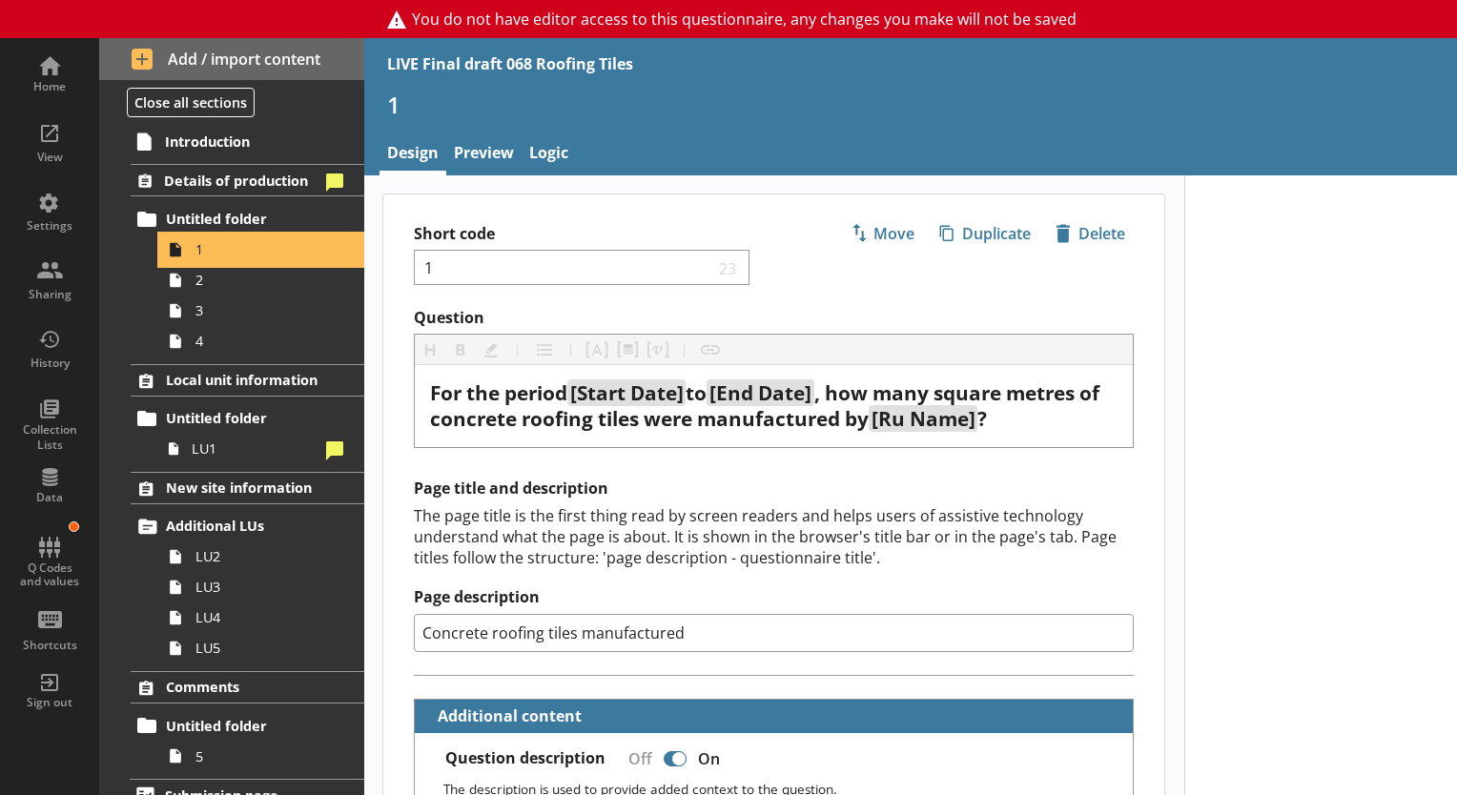
type textarea "x"
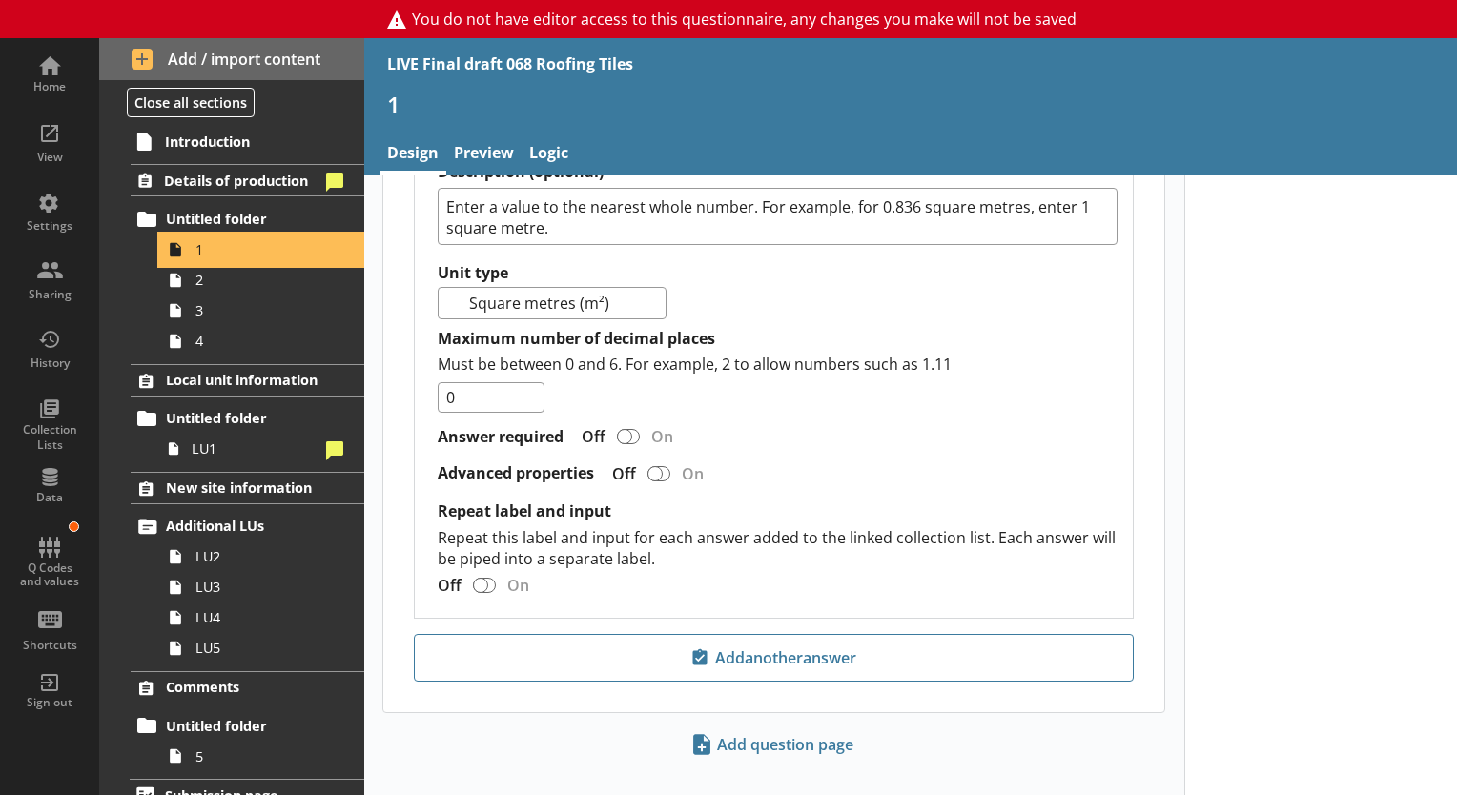
scroll to position [1574, 0]
